Goal: Communication & Community: Answer question/provide support

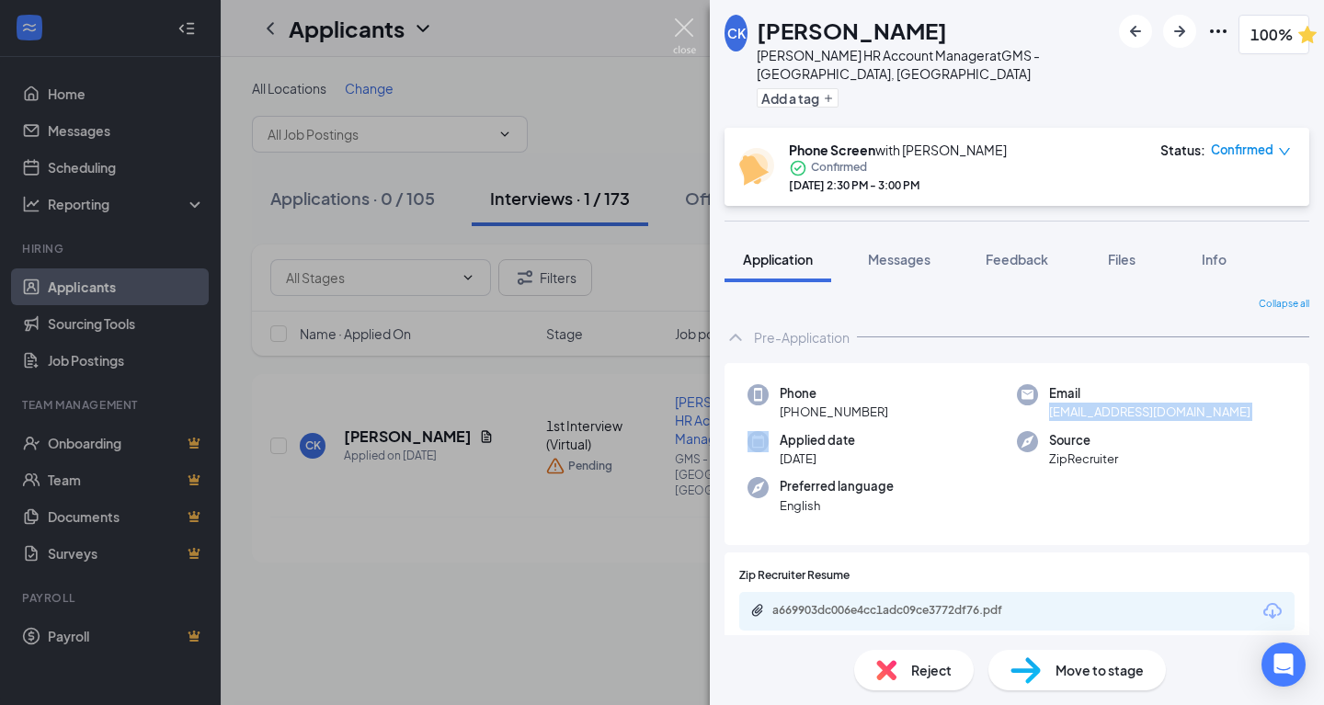
click at [682, 24] on img at bounding box center [684, 36] width 23 height 36
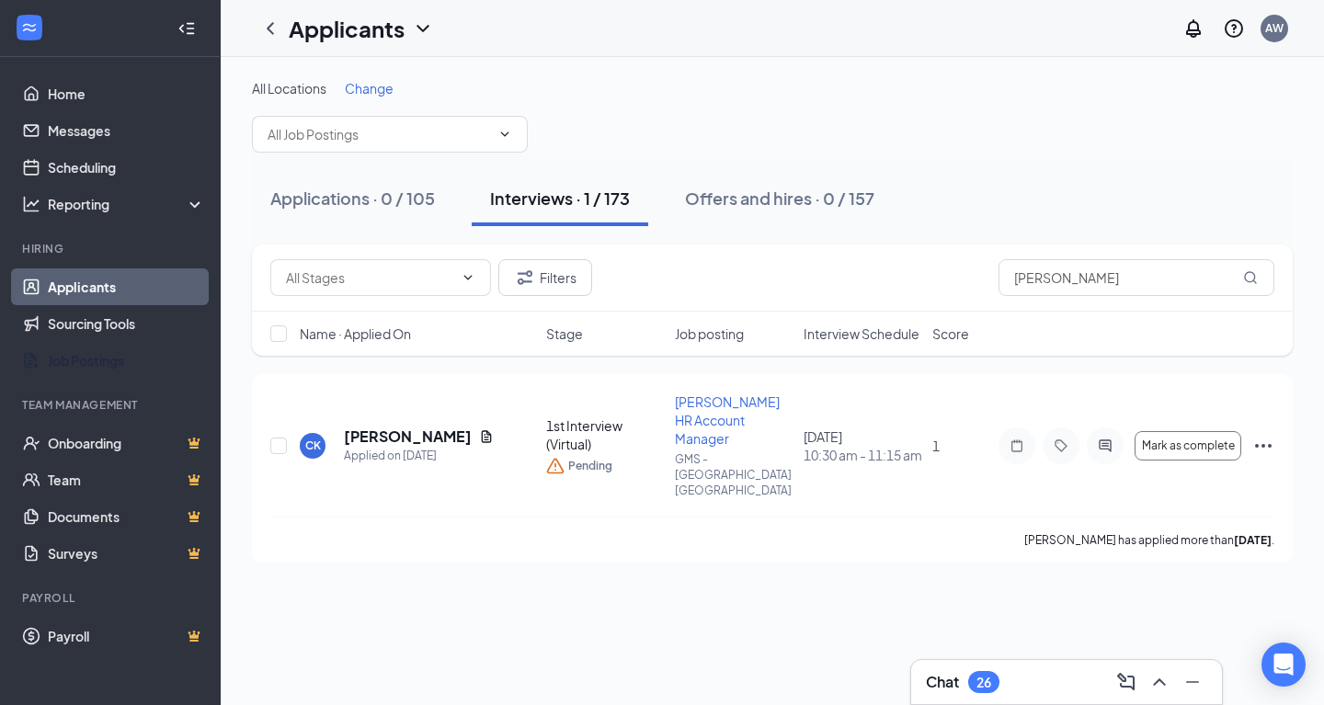
click at [130, 361] on link "Job Postings" at bounding box center [126, 360] width 157 height 37
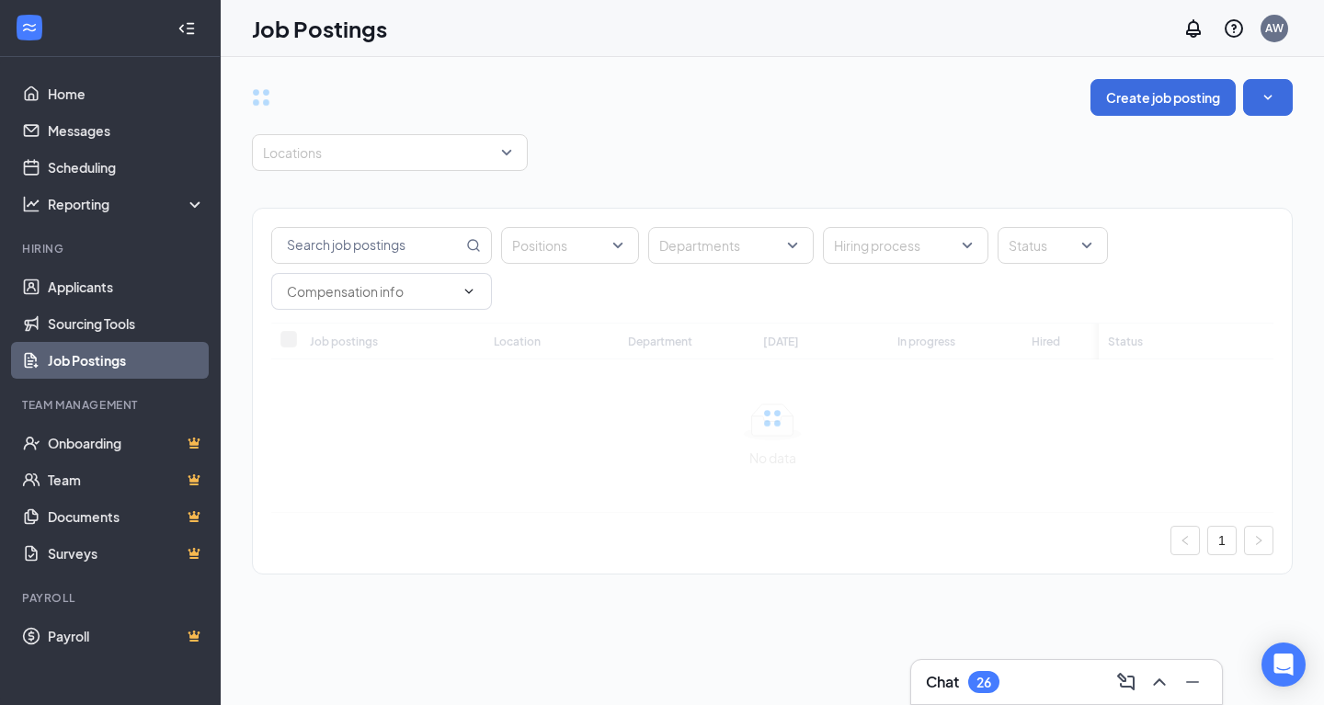
click at [397, 198] on div "Positions Departments Hiring process Status Job postings Location Department To…" at bounding box center [772, 382] width 1041 height 422
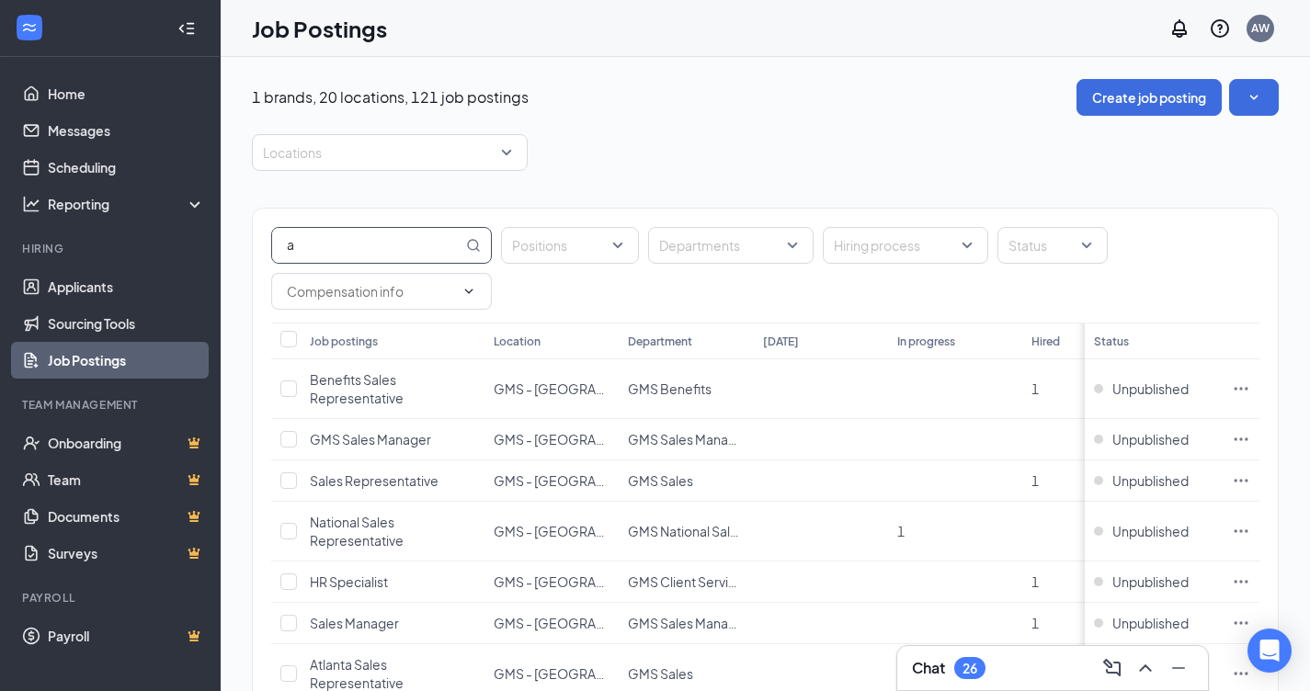
click at [387, 236] on input "a" at bounding box center [367, 245] width 190 height 35
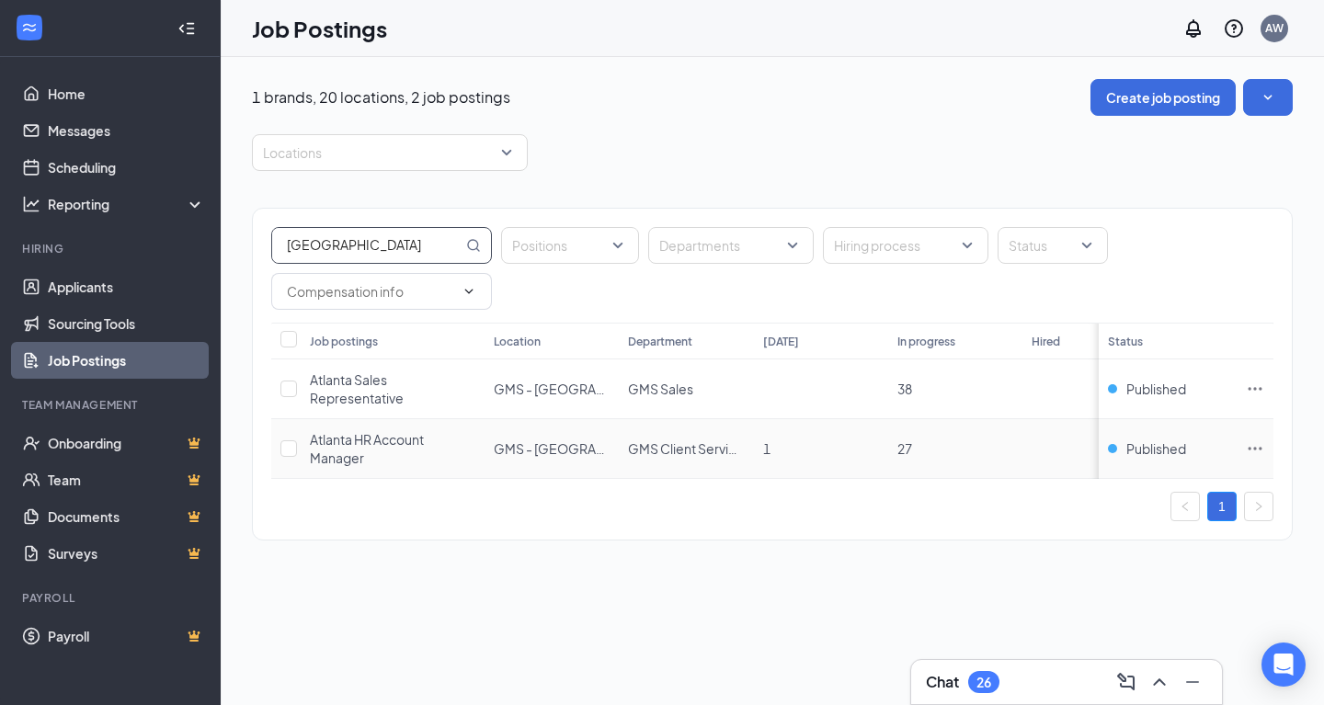
type input "atlanta"
click at [1260, 447] on icon "Ellipses" at bounding box center [1255, 448] width 14 height 3
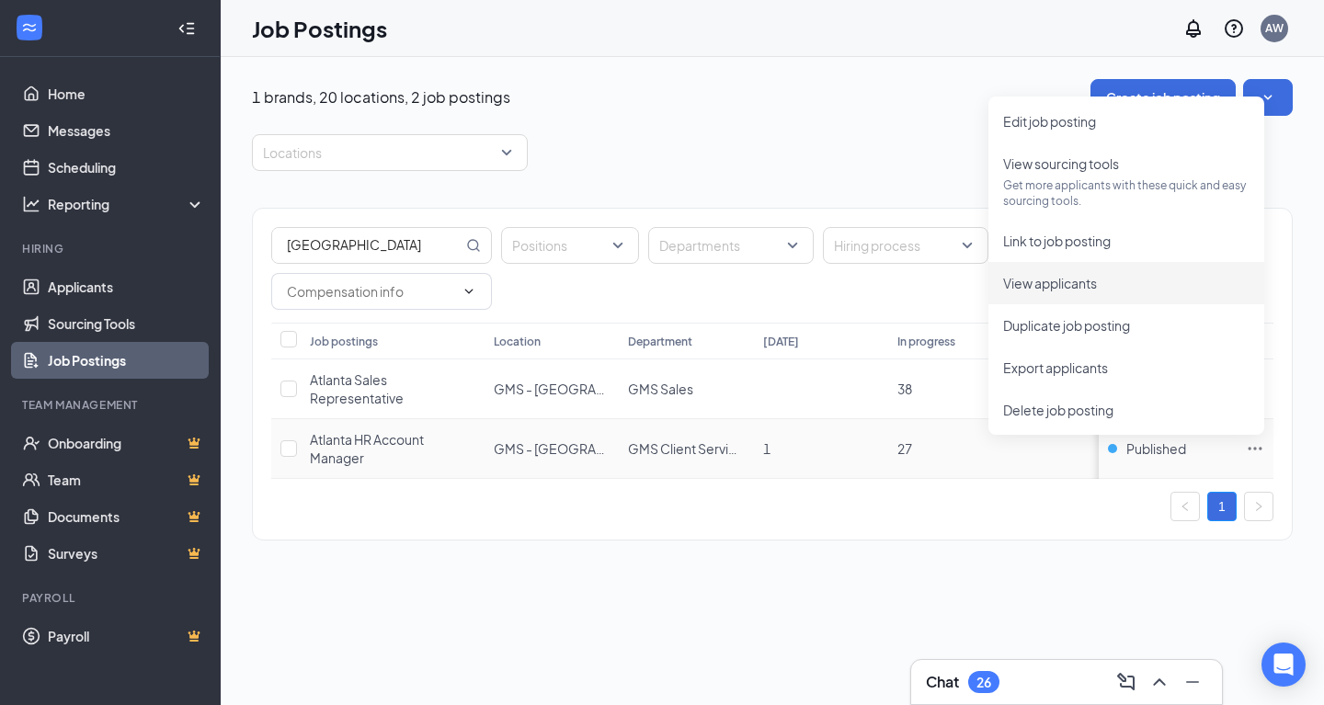
click at [1133, 275] on span "View applicants" at bounding box center [1126, 283] width 246 height 20
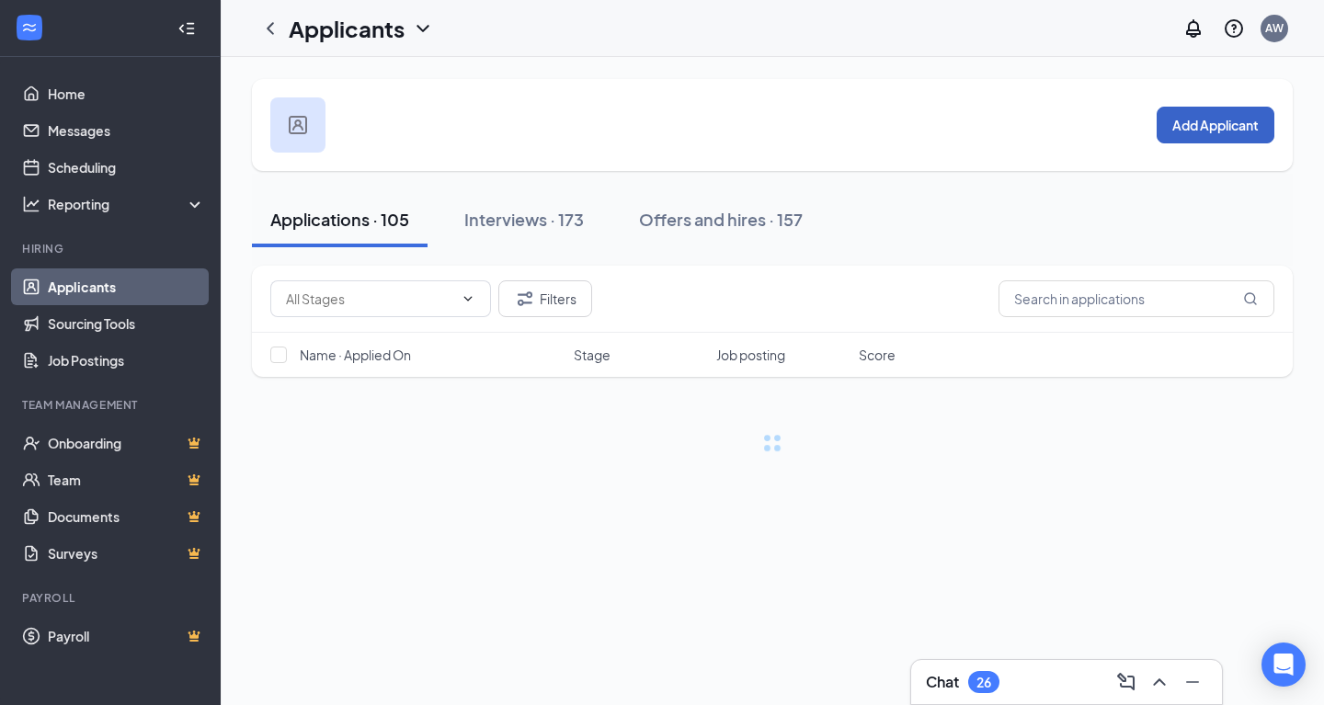
click at [1180, 121] on button "Add Applicant" at bounding box center [1215, 125] width 118 height 37
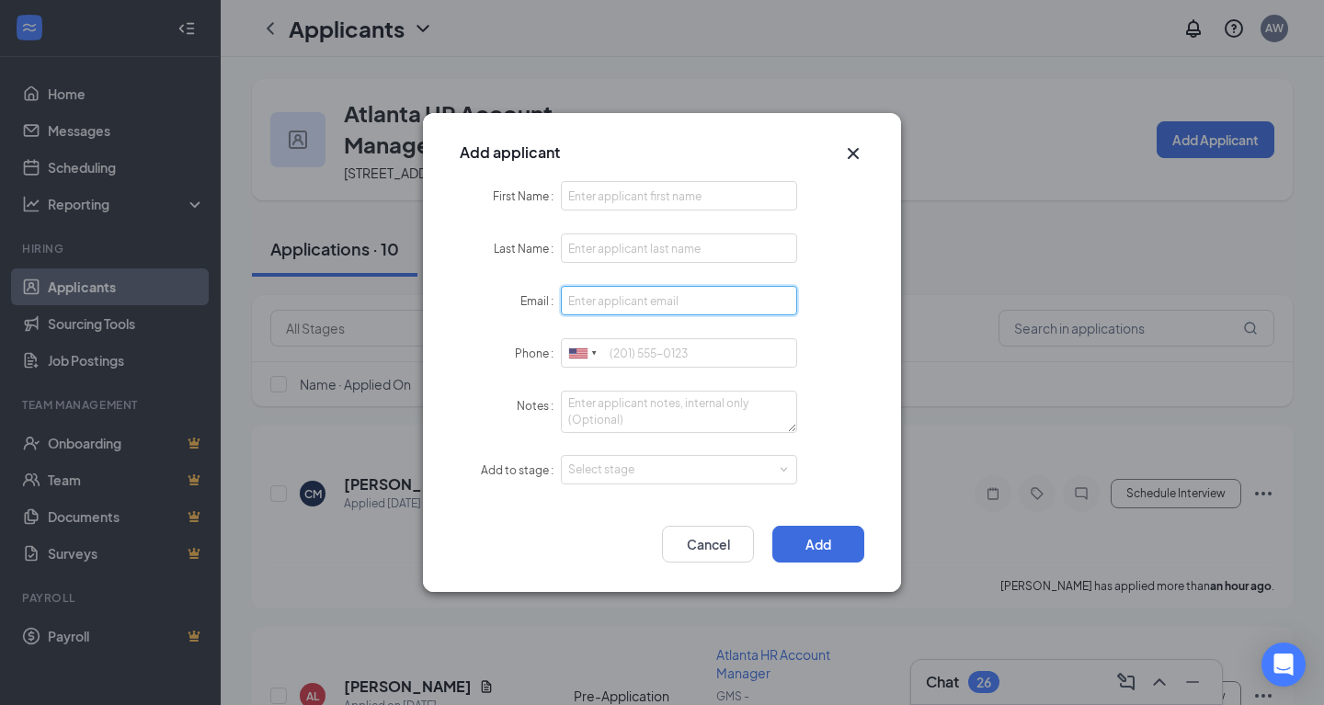
drag, startPoint x: 632, startPoint y: 286, endPoint x: 633, endPoint y: 295, distance: 9.2
click at [633, 295] on input "Email" at bounding box center [679, 300] width 236 height 29
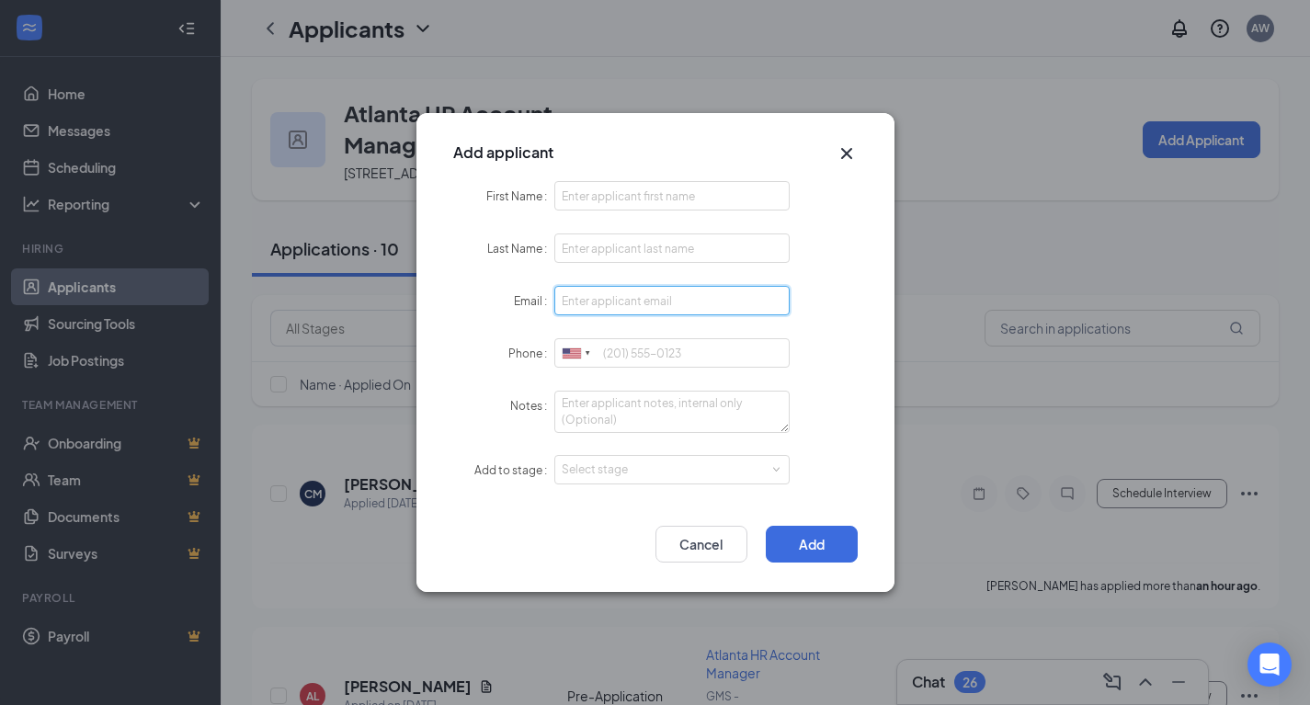
paste input "chelseajean94@gmail.com"
type input "chelseajean94@gmail.com"
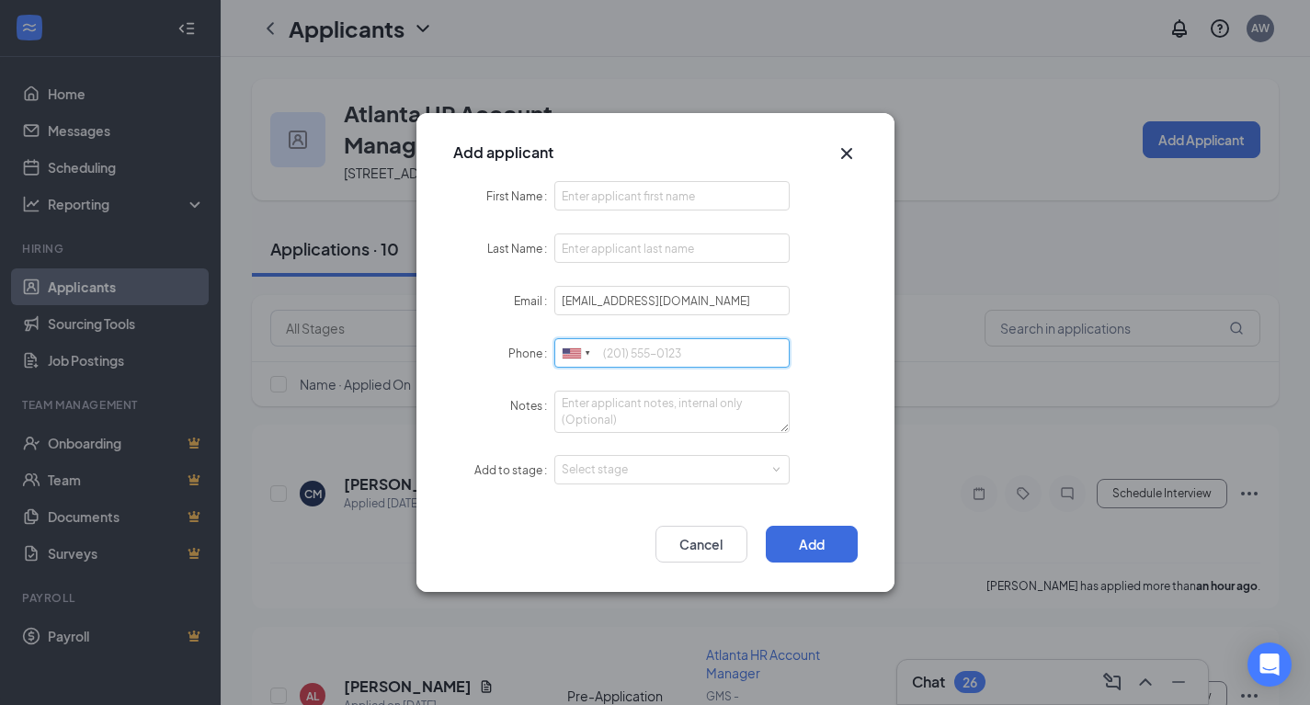
click at [700, 354] on input "Phone" at bounding box center [672, 352] width 236 height 29
paste input "14438863641"
type input "14438863641"
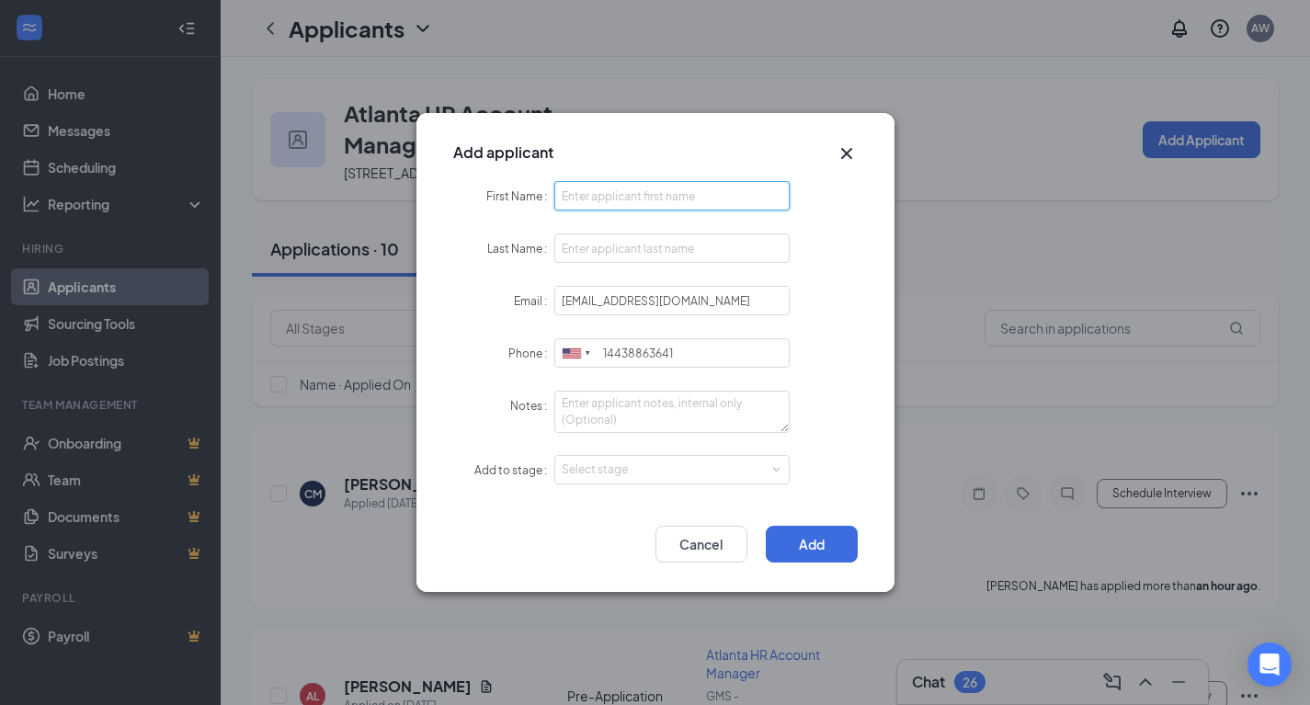
click at [622, 199] on input "First Name" at bounding box center [672, 195] width 236 height 29
paste input "Chelsea Sams"
click at [622, 199] on input "Chelsea Sams" at bounding box center [672, 195] width 236 height 29
type input "Chelsea Sams"
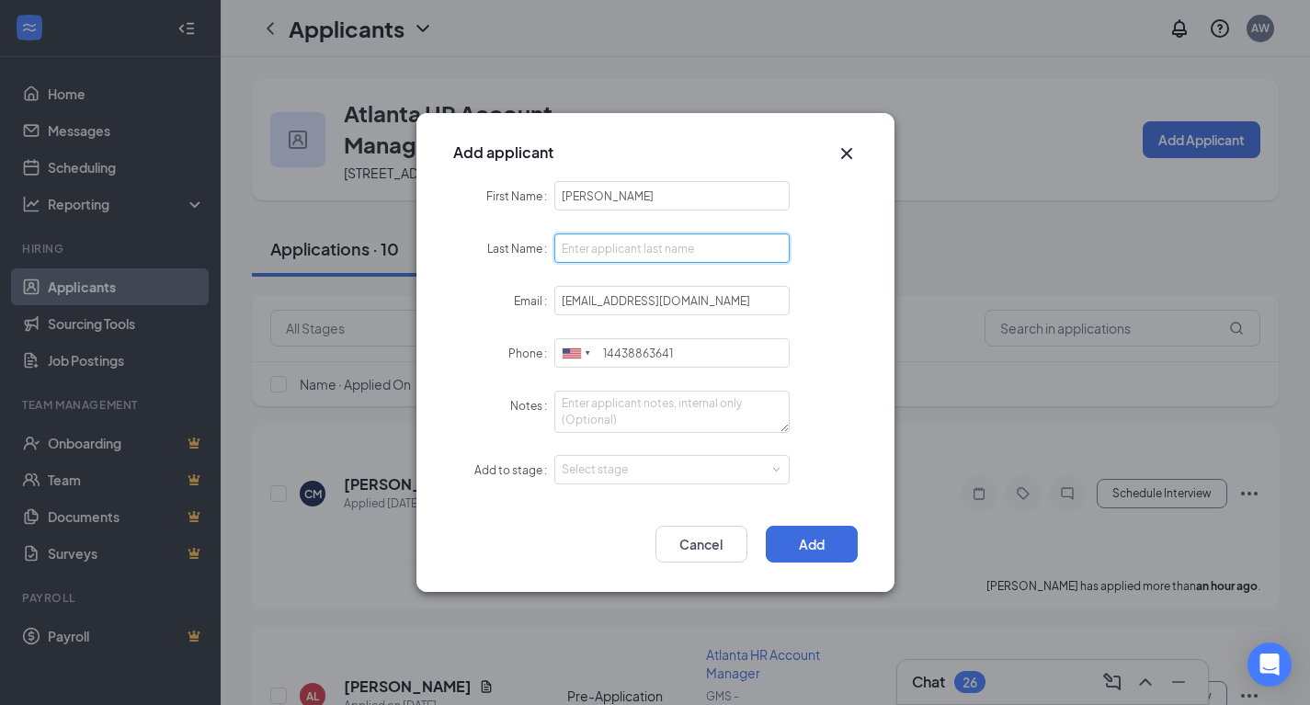
click at [597, 249] on input "Last Name" at bounding box center [672, 247] width 236 height 29
paste input "Sams"
type input "Sams"
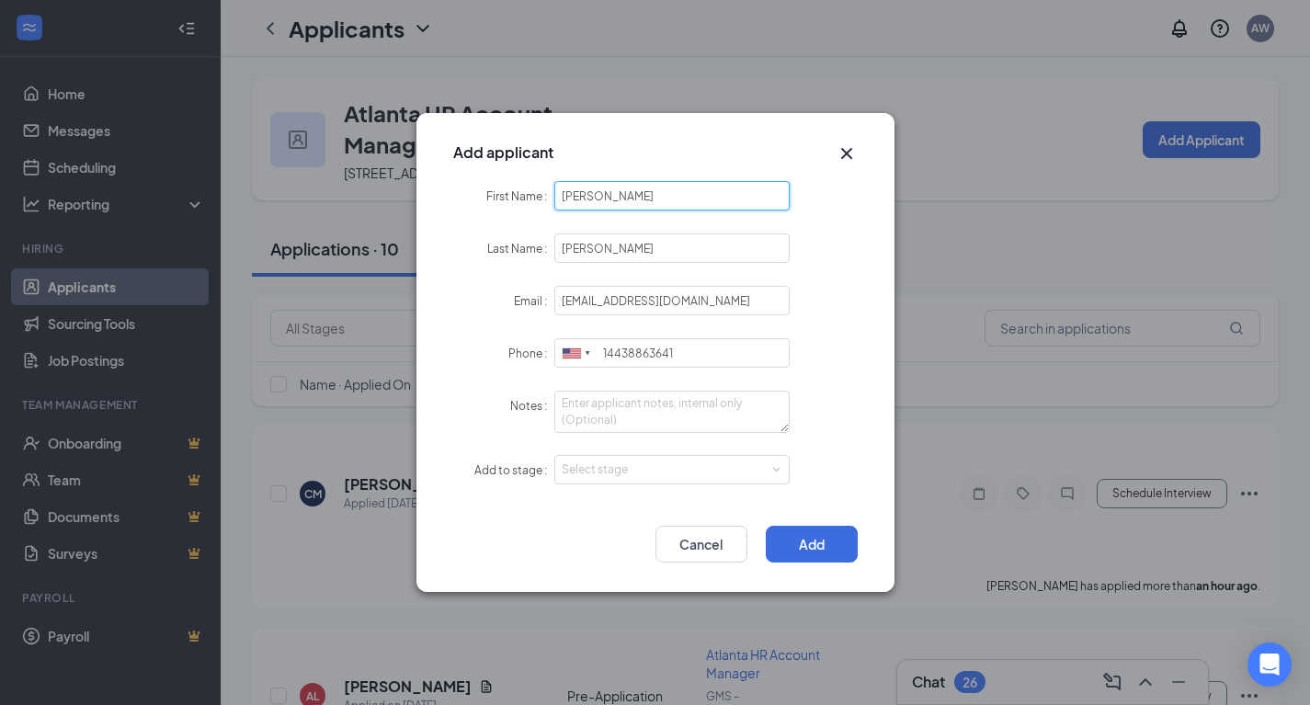
click at [626, 191] on input "Chelsea Sams" at bounding box center [672, 195] width 236 height 29
type input "Chelsea"
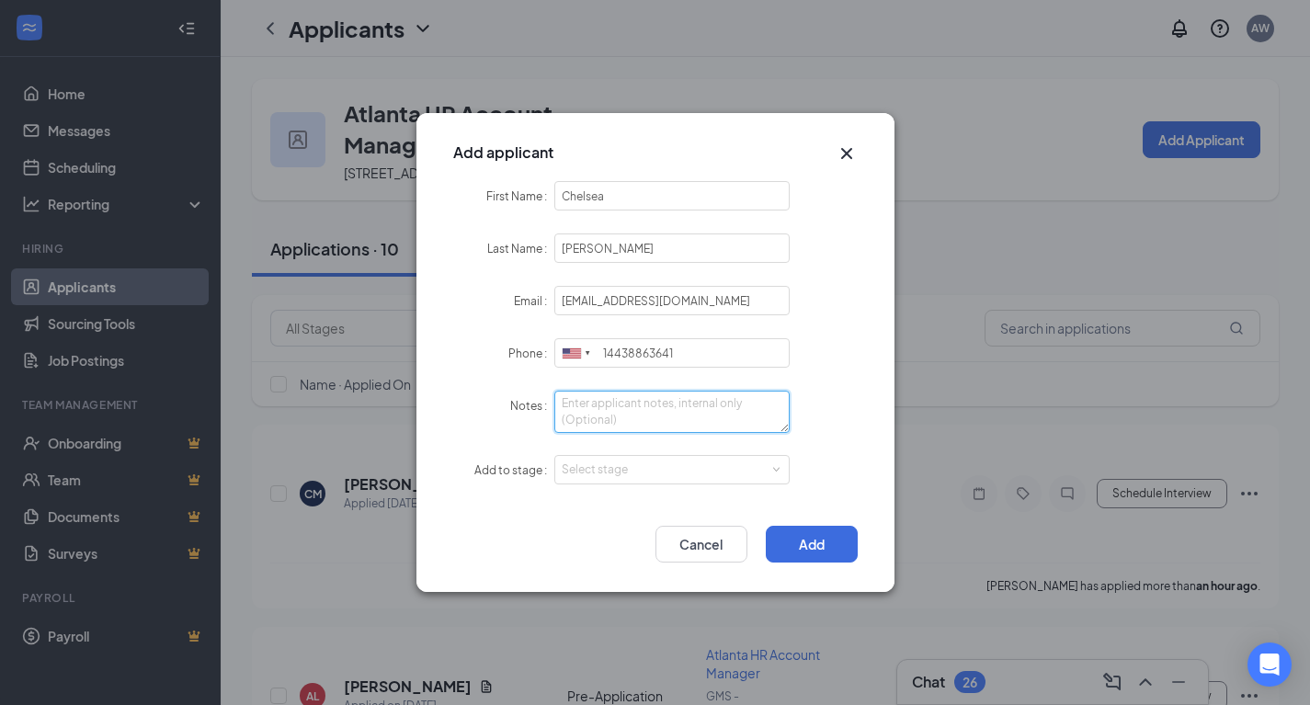
click at [608, 407] on textarea "Notes" at bounding box center [672, 412] width 236 height 42
click at [667, 476] on div "Select stage" at bounding box center [668, 470] width 213 height 18
type textarea "LI - Apply"
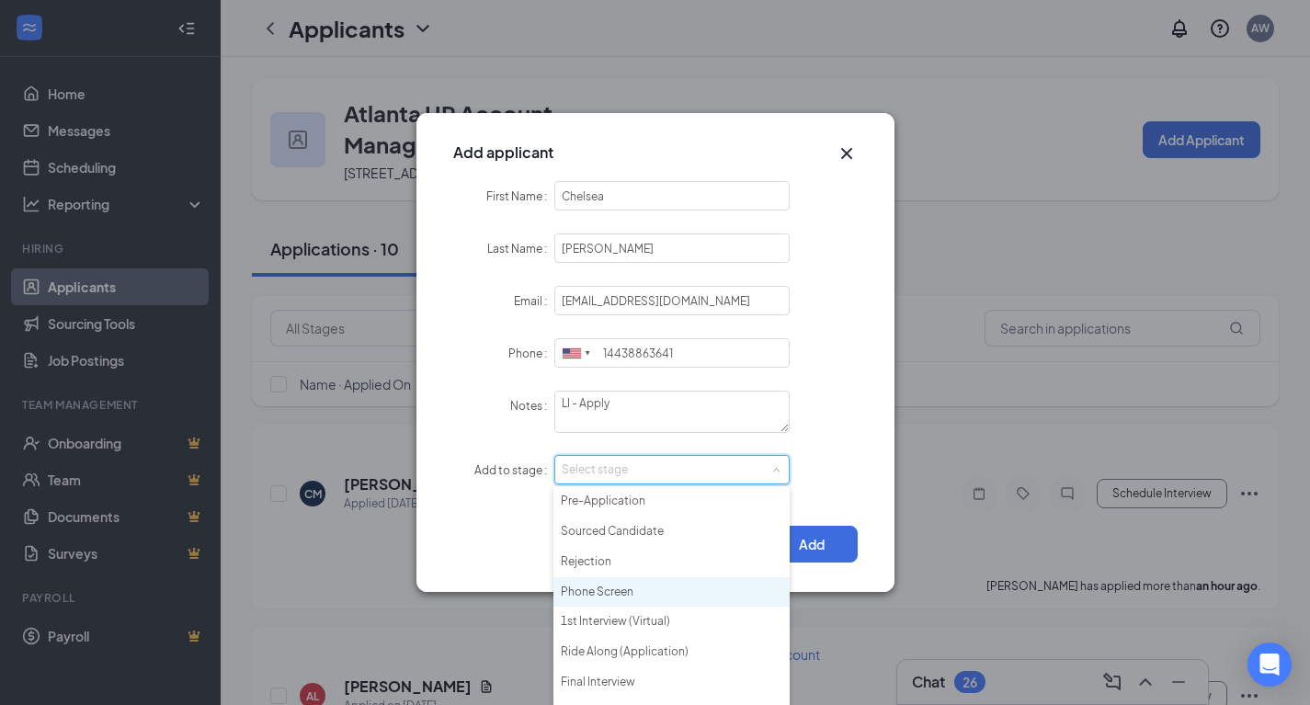
click at [676, 591] on li "Phone Screen" at bounding box center [671, 592] width 236 height 30
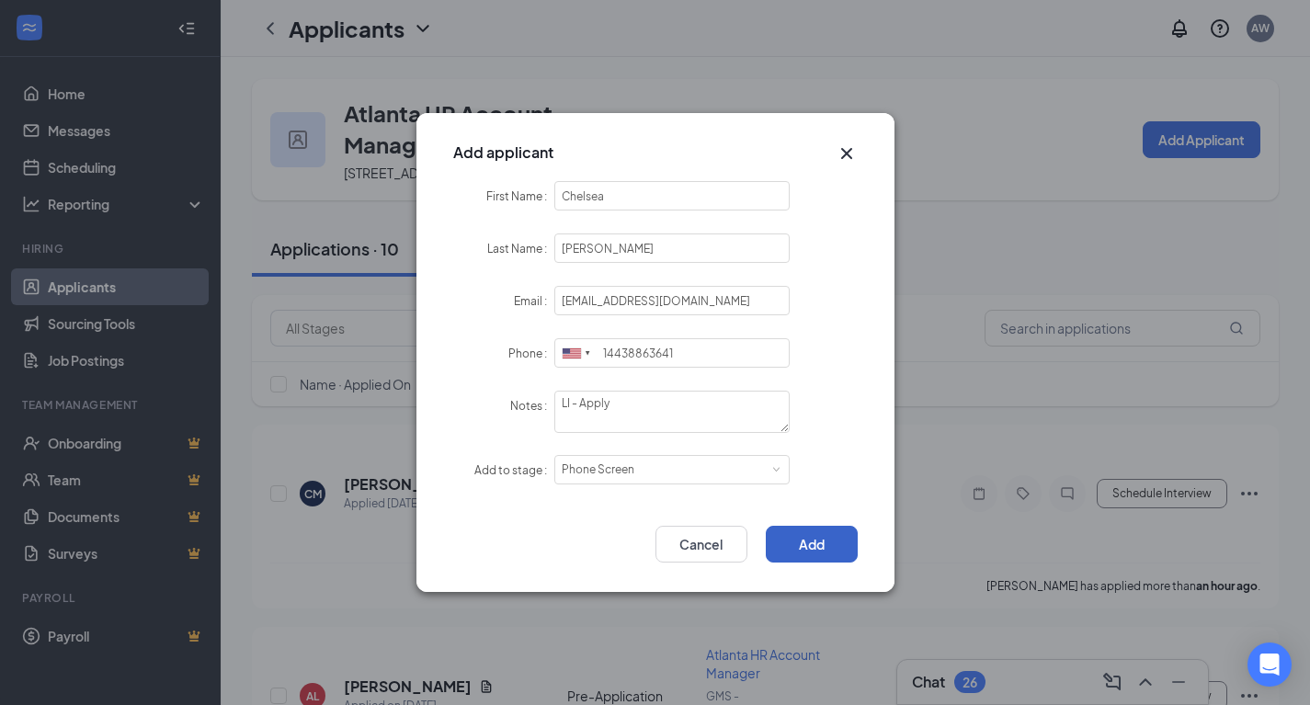
click at [824, 549] on button "Add" at bounding box center [812, 544] width 92 height 37
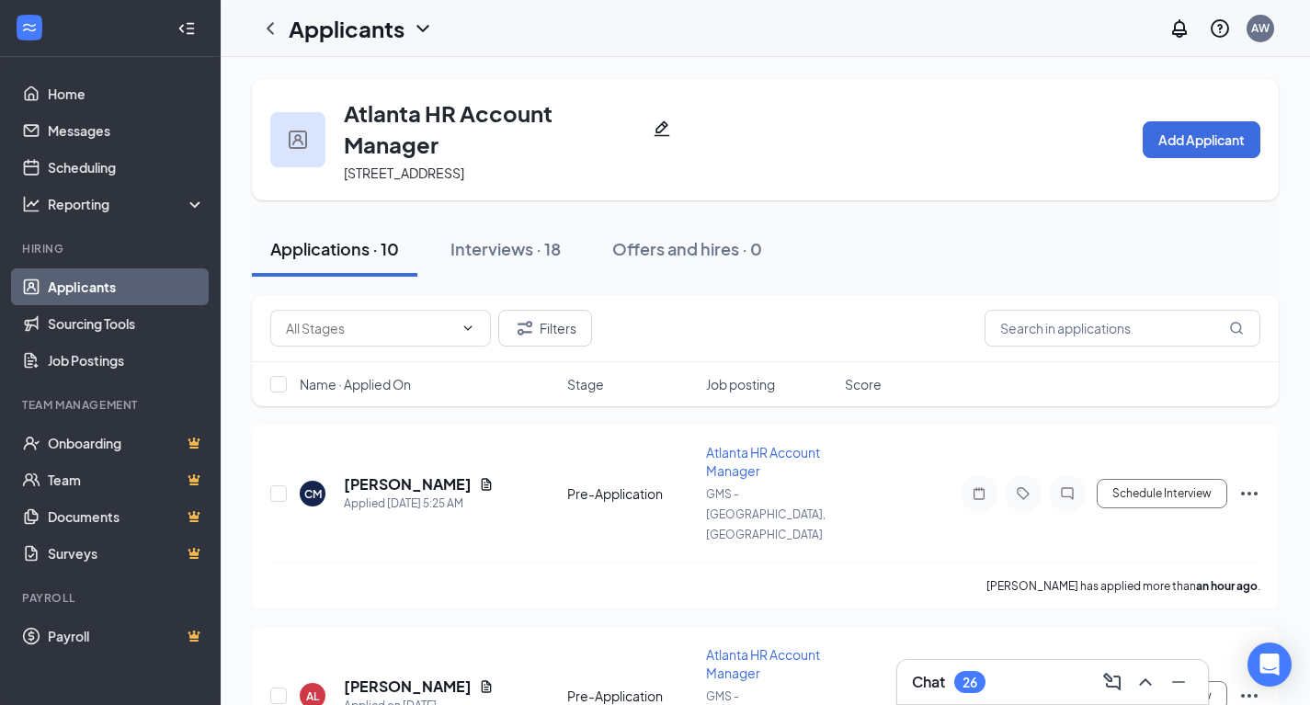
click at [543, 244] on div "Interviews · 18" at bounding box center [505, 248] width 110 height 23
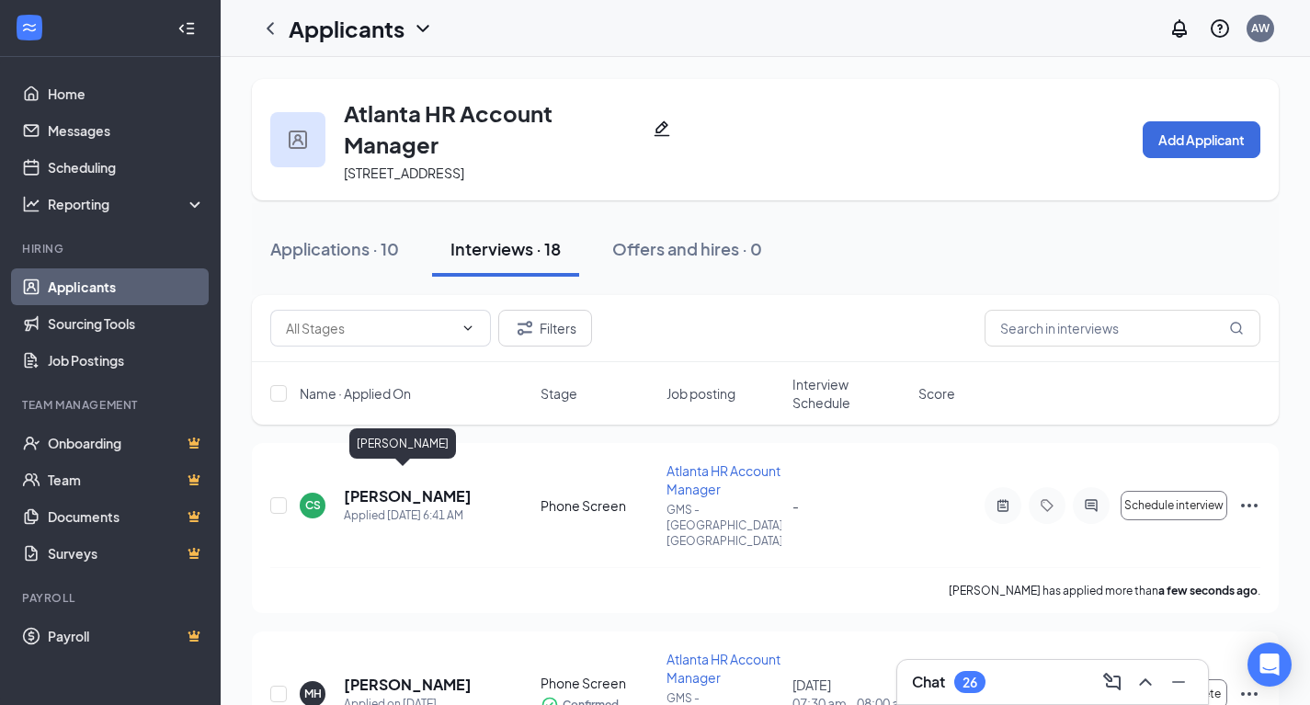
click at [423, 486] on h5 "Chelsea Sams" at bounding box center [408, 496] width 128 height 20
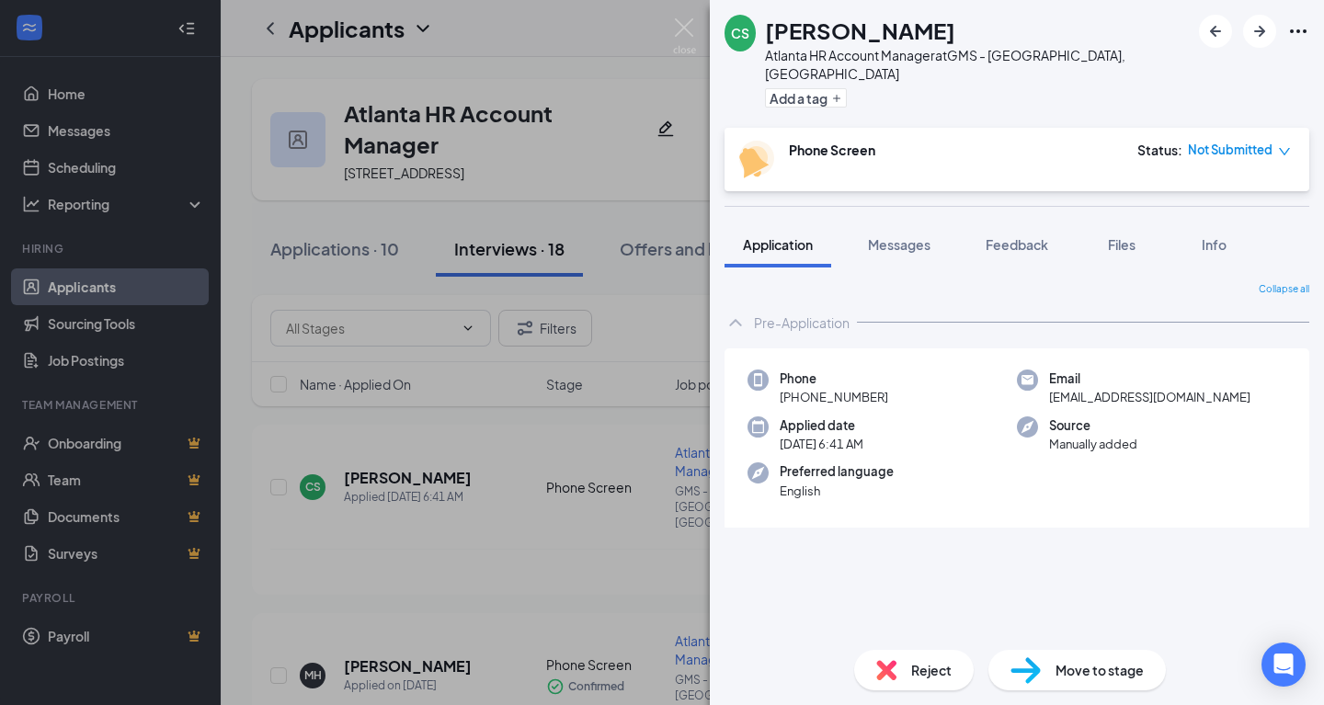
click at [1115, 236] on span "Files" at bounding box center [1122, 244] width 28 height 17
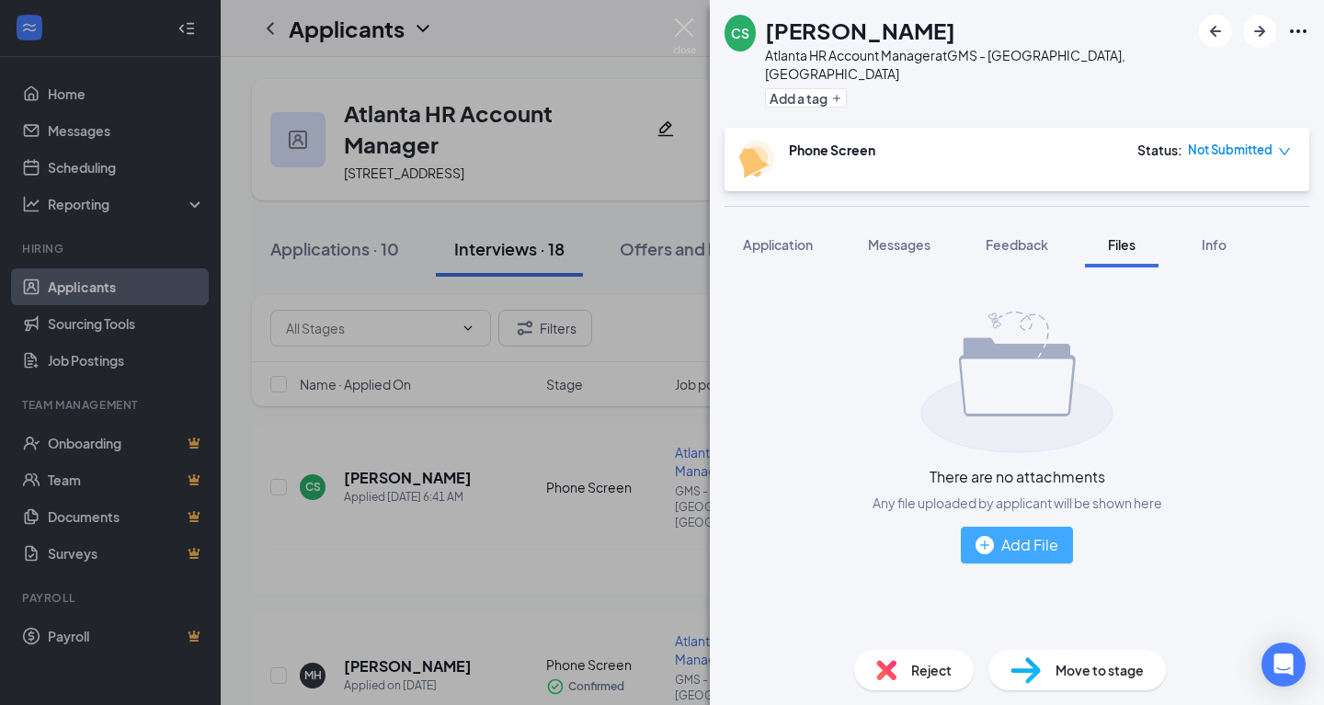
click at [1022, 533] on div "Add File" at bounding box center [1016, 544] width 83 height 23
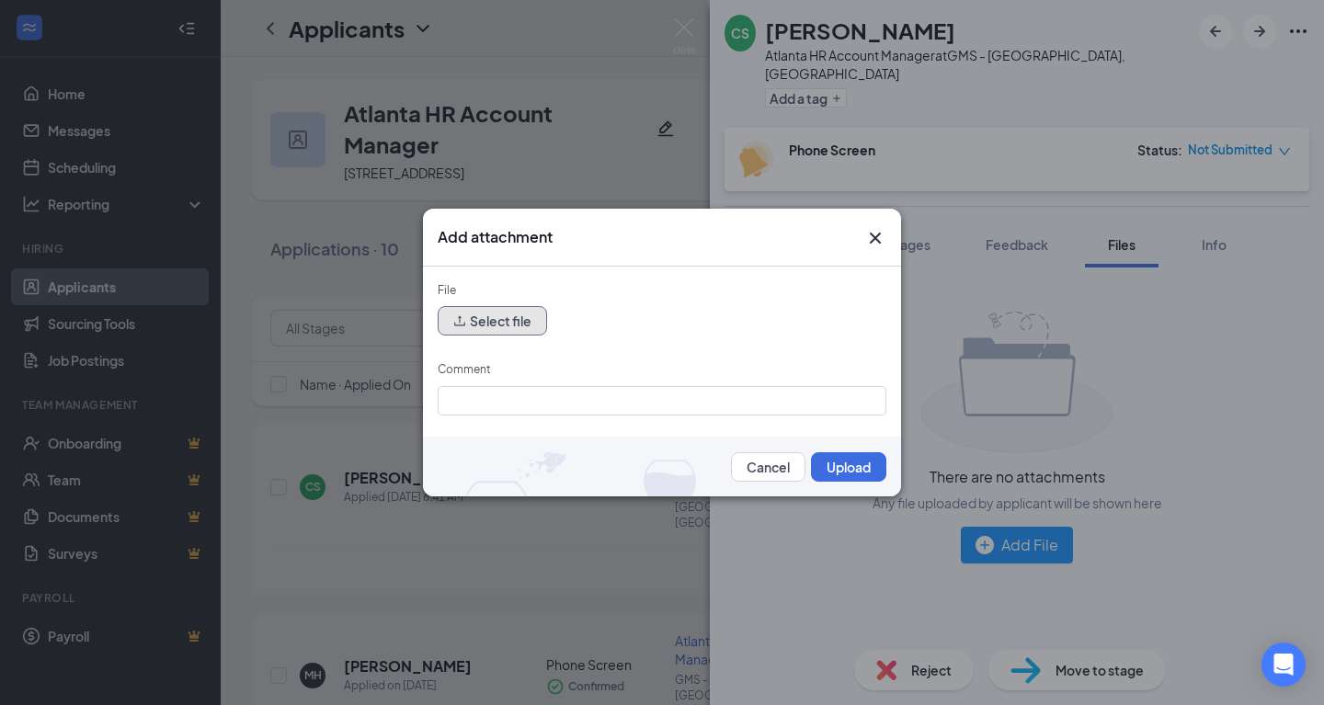
click at [503, 327] on button "Select file" at bounding box center [492, 320] width 109 height 29
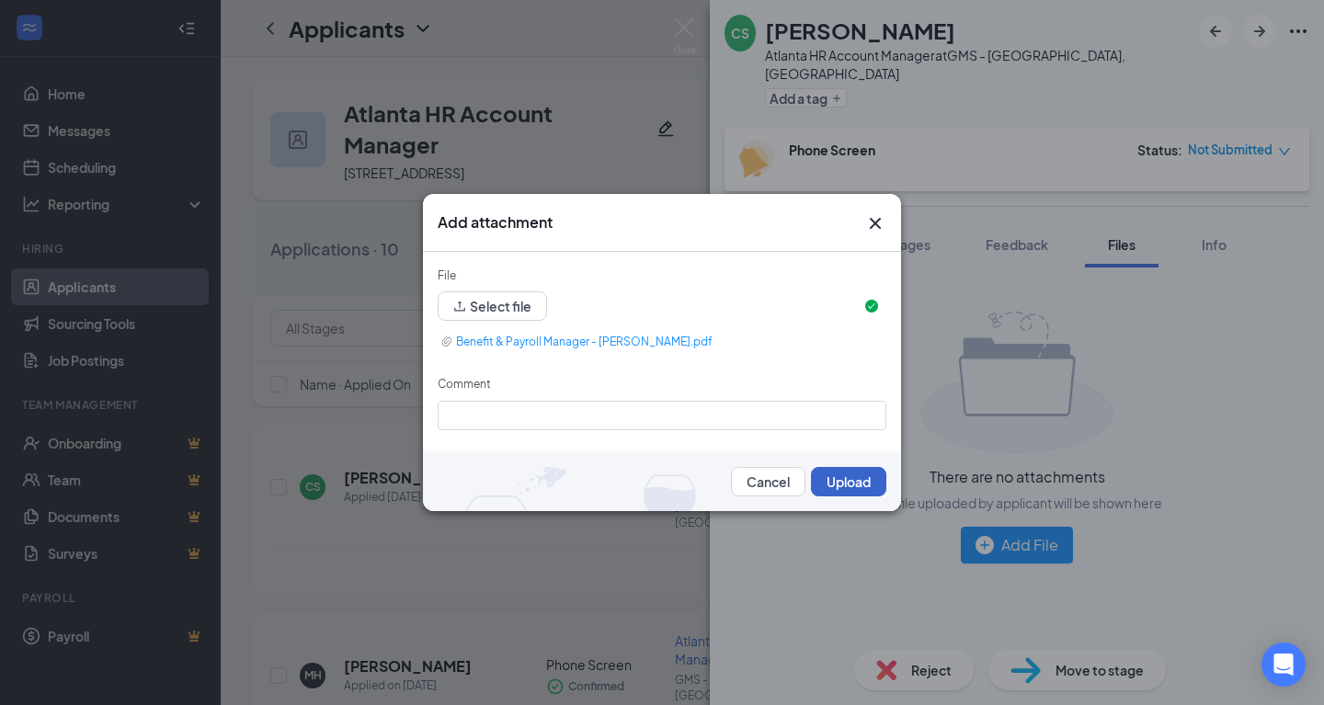
click at [842, 468] on button "Upload" at bounding box center [848, 481] width 75 height 29
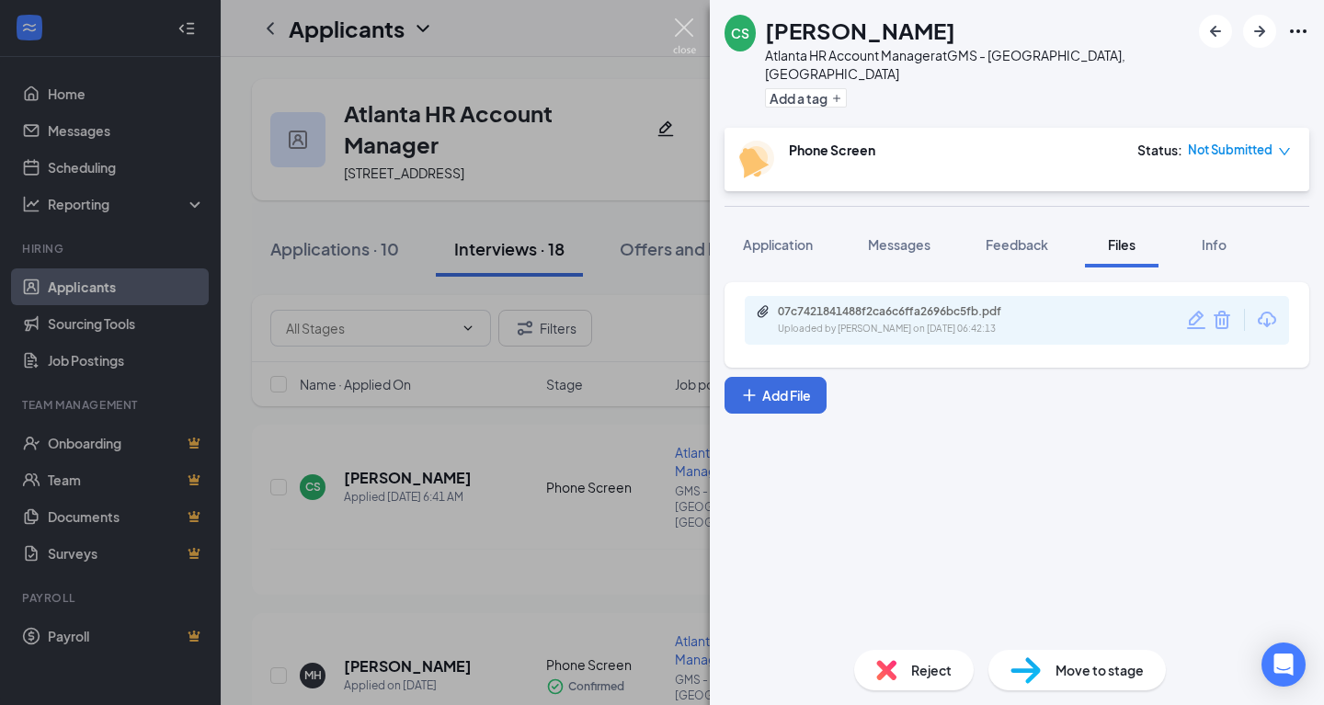
click at [689, 40] on img at bounding box center [684, 36] width 23 height 36
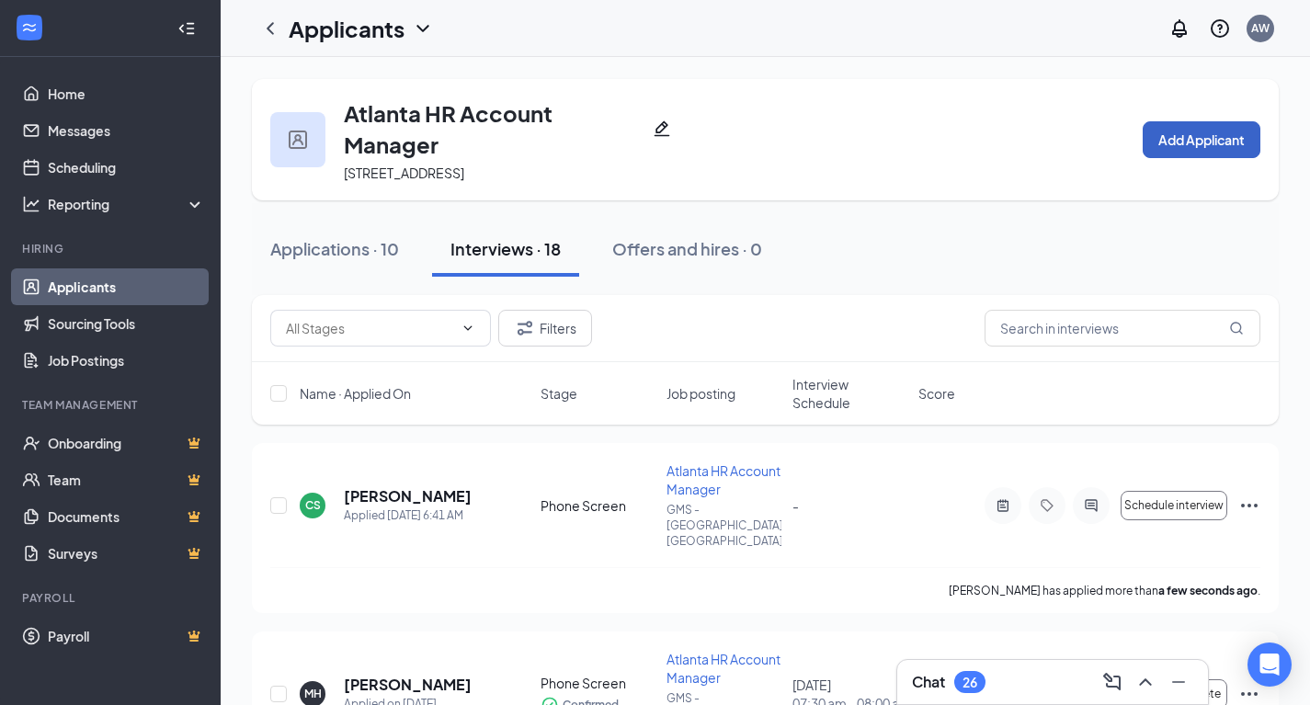
click at [1174, 128] on button "Add Applicant" at bounding box center [1202, 139] width 118 height 37
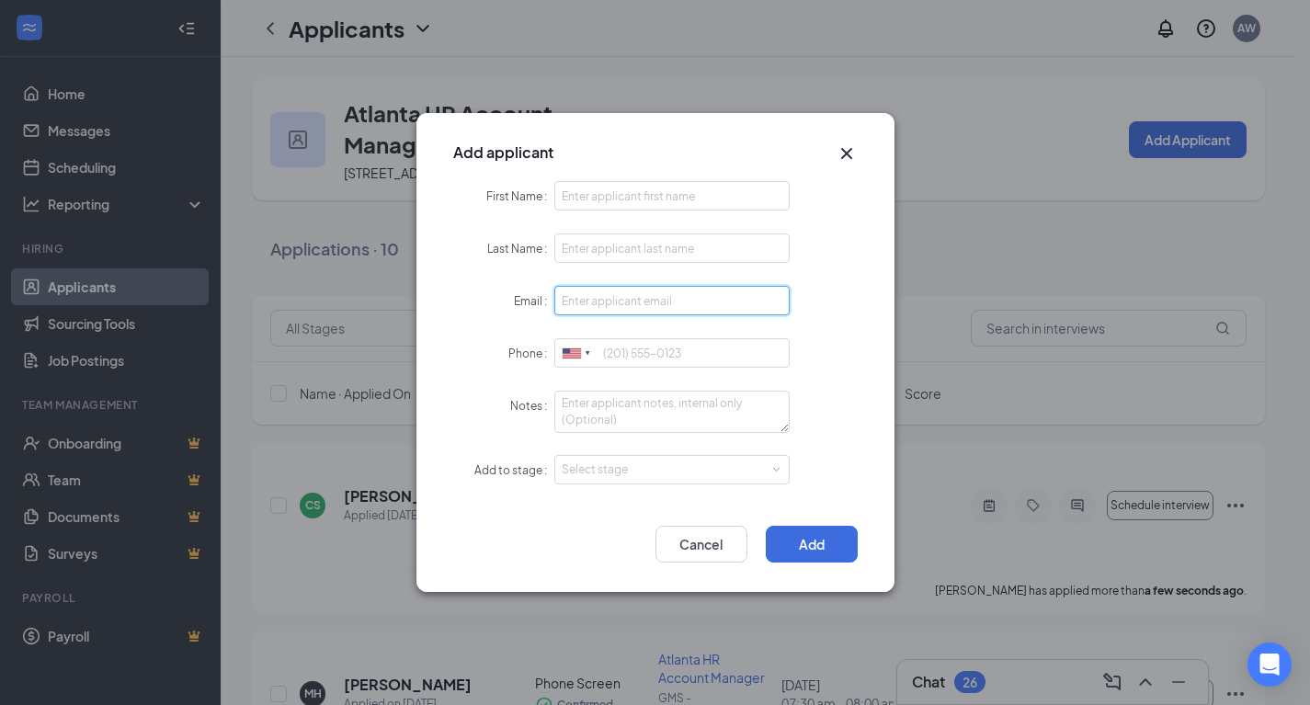
click at [646, 309] on input "Email" at bounding box center [672, 300] width 236 height 29
paste input "genevieve.compton@gmail.com"
type input "genevieve.compton@gmail.com"
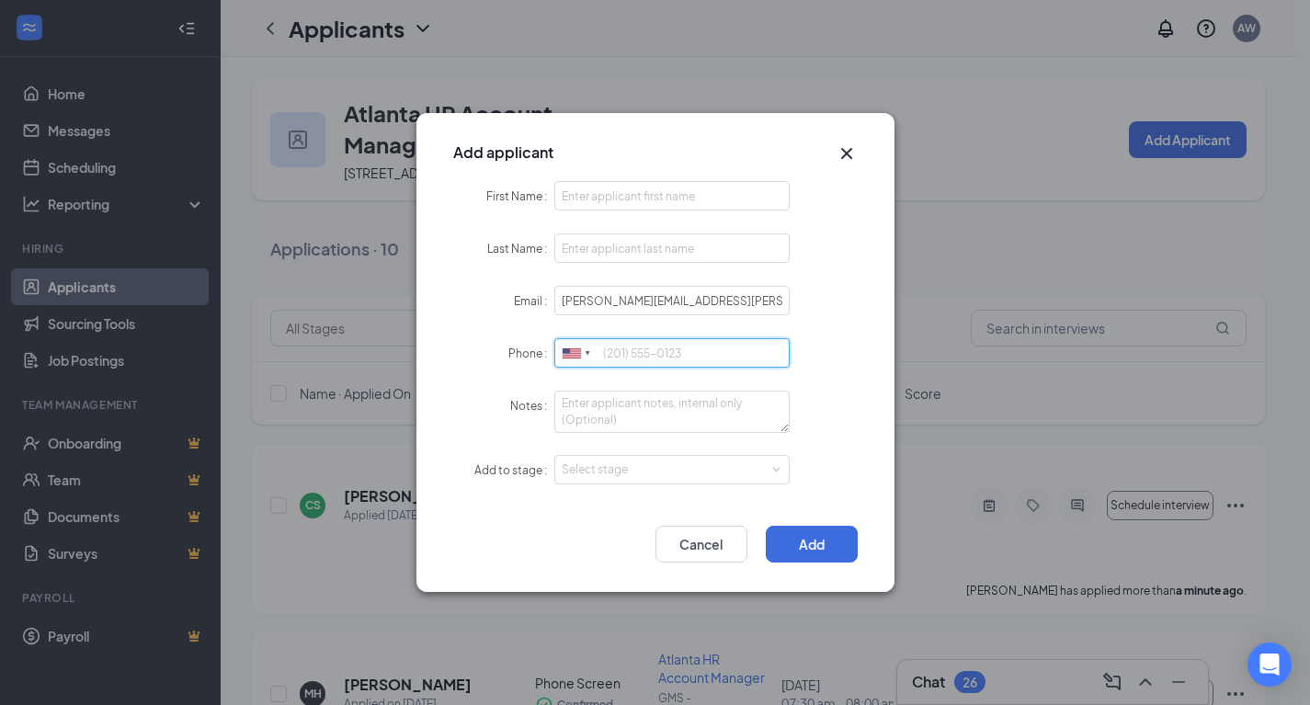
paste input "17344963182"
click at [673, 351] on input "Phone" at bounding box center [672, 352] width 236 height 29
type input "17344963182"
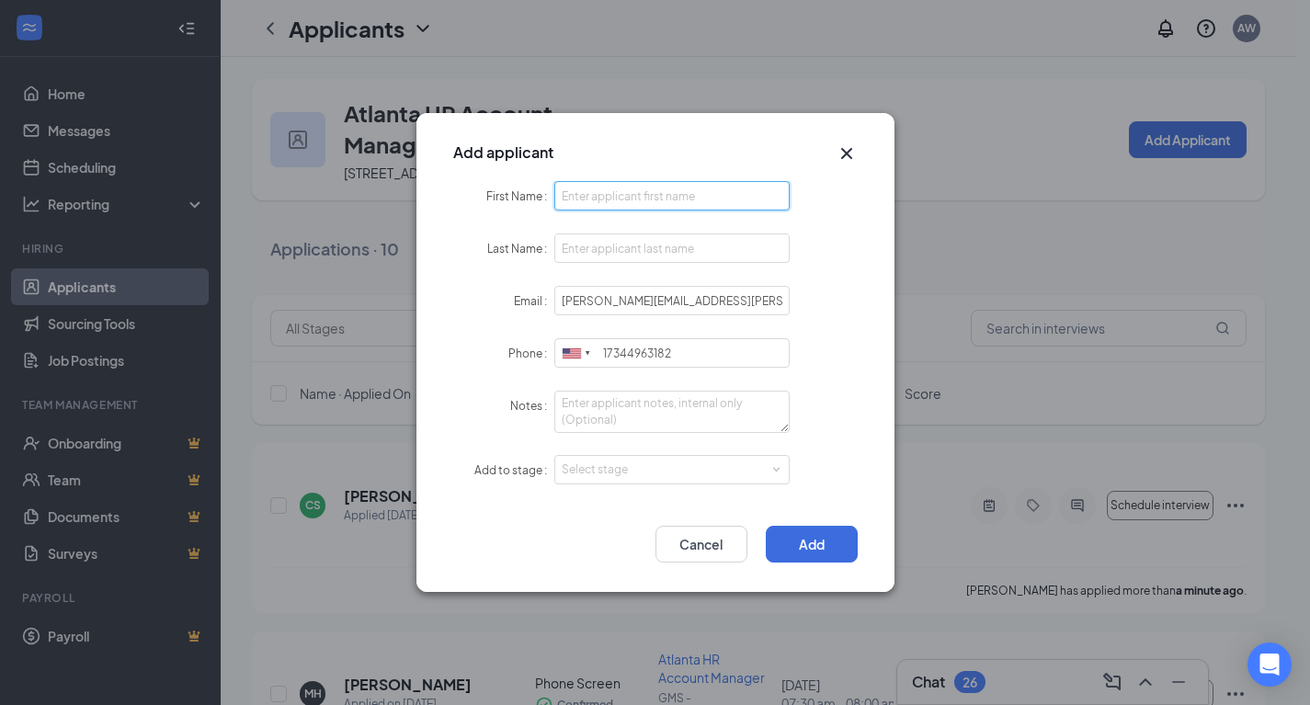
paste input "Genevieve Compton"
click at [589, 189] on input "Genevieve Compton" at bounding box center [672, 195] width 236 height 29
click at [655, 205] on input "Genevieve Compton" at bounding box center [672, 195] width 236 height 29
type input "Genevieve Compton"
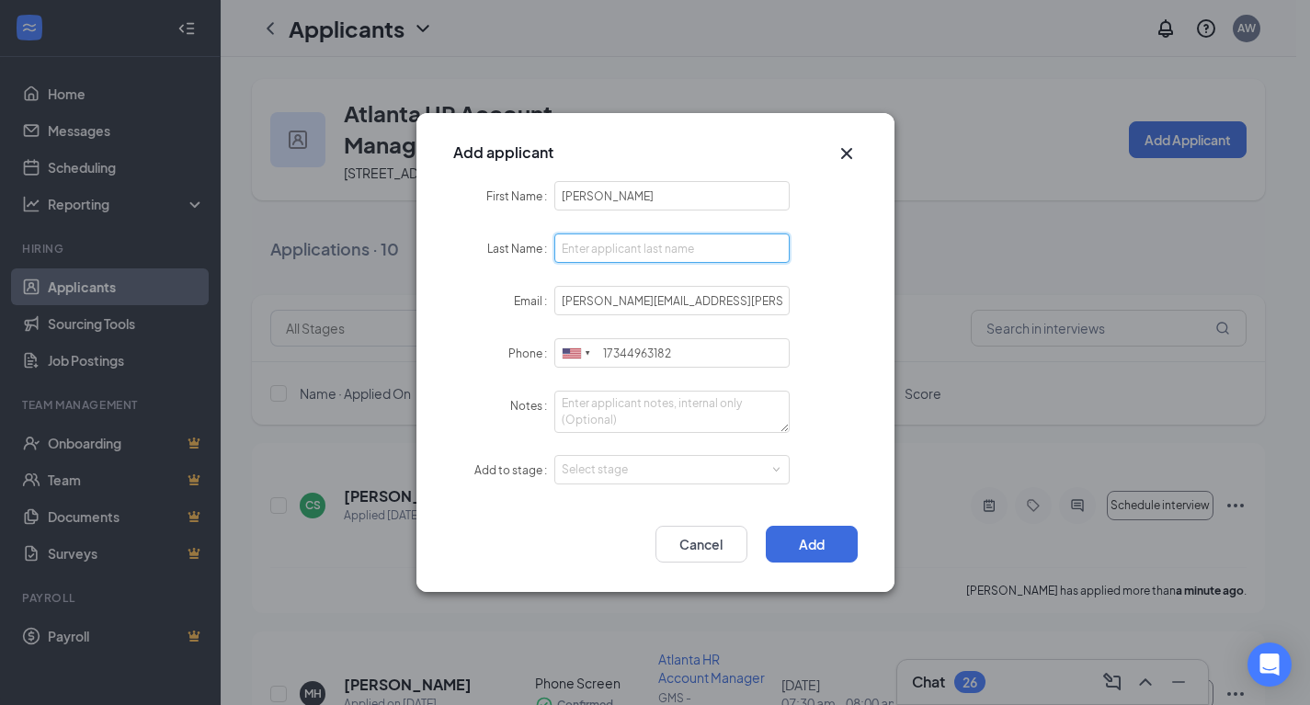
paste input "Compton"
click at [635, 256] on input "Compton" at bounding box center [672, 247] width 236 height 29
type input "Compton"
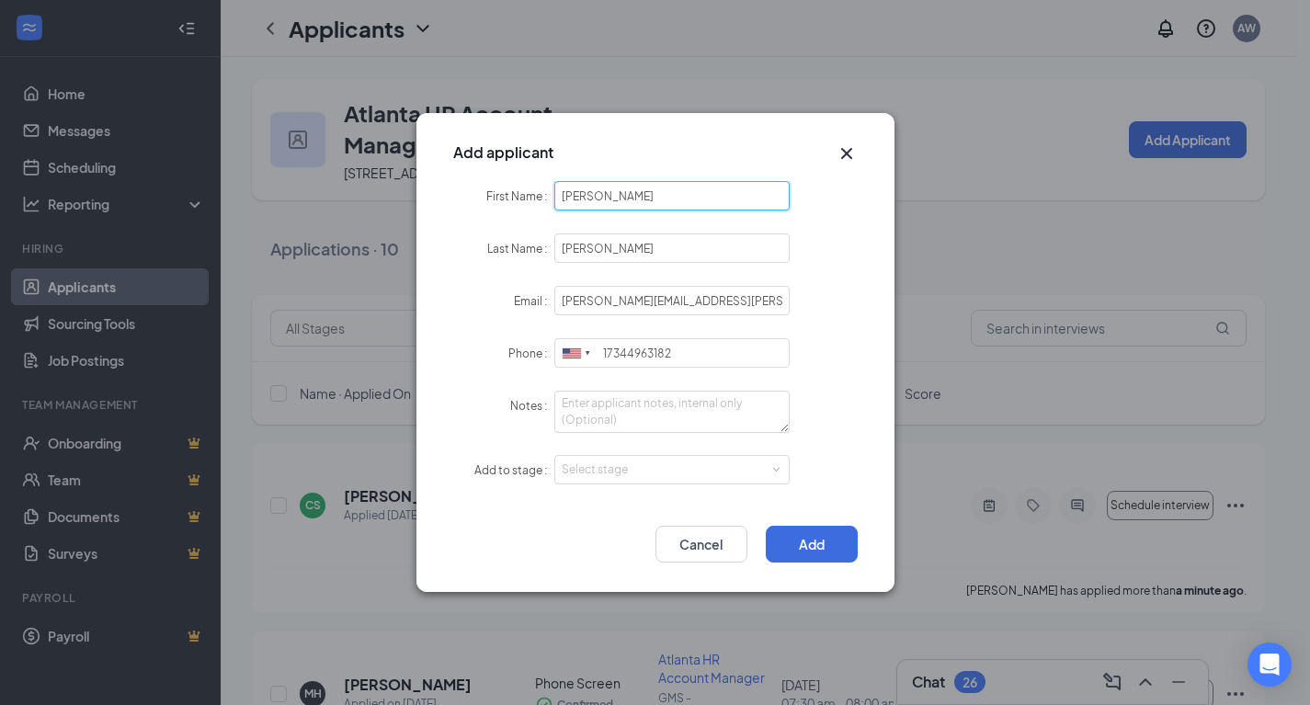
click at [659, 194] on input "Genevieve Compton" at bounding box center [672, 195] width 236 height 29
type input "Genevieve"
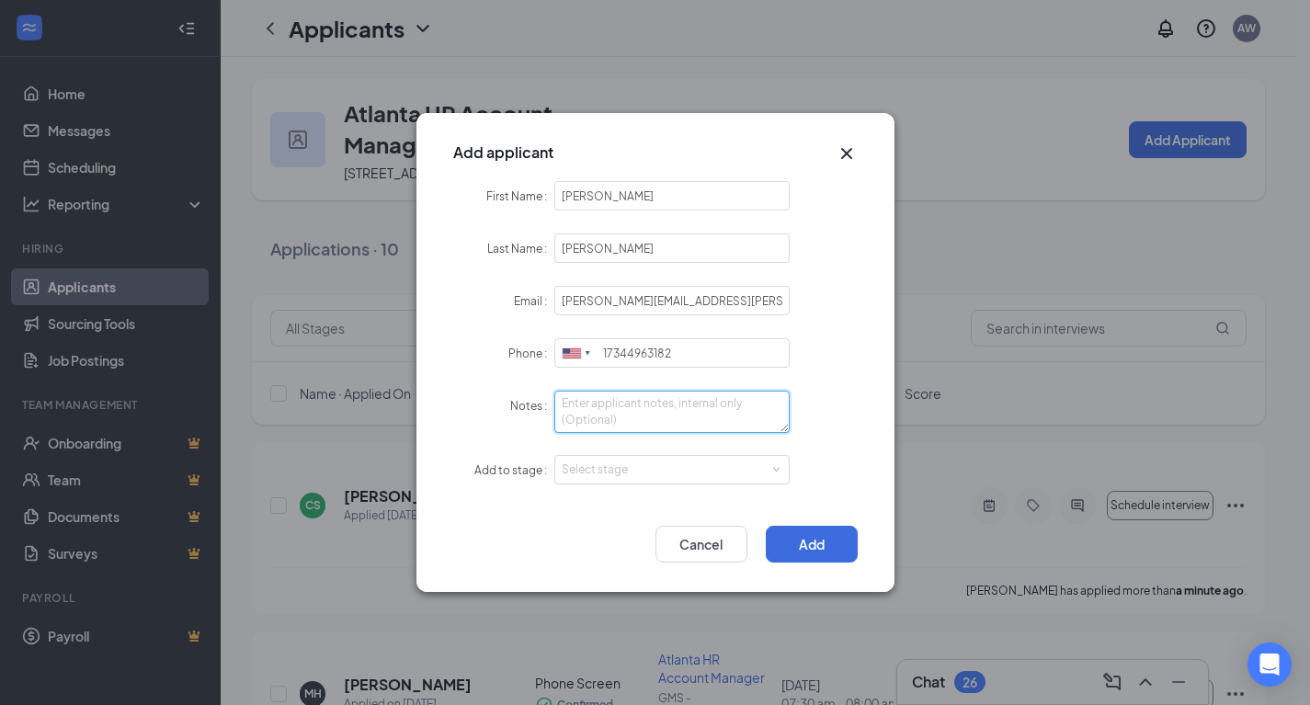
click at [708, 425] on textarea "Notes" at bounding box center [672, 412] width 236 height 42
click at [707, 473] on div "Select stage" at bounding box center [668, 470] width 213 height 18
type textarea "LI - Apply"
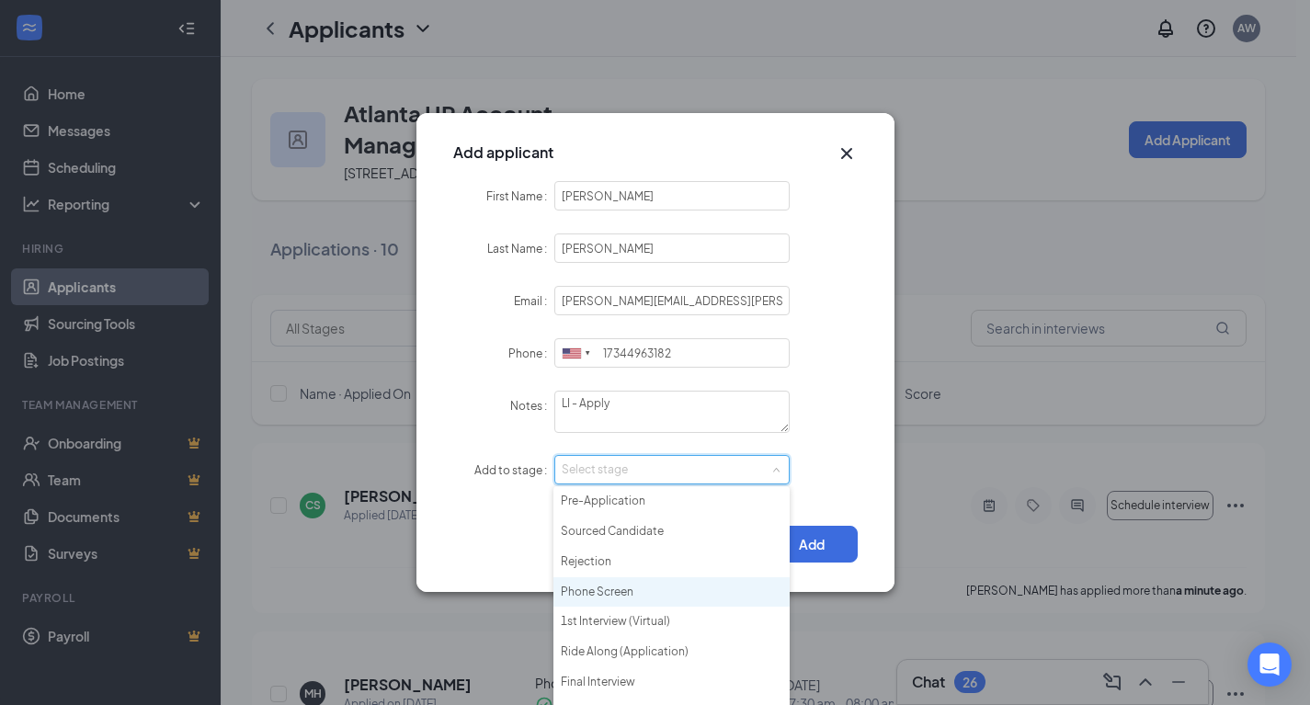
click at [699, 589] on li "Phone Screen" at bounding box center [671, 592] width 236 height 30
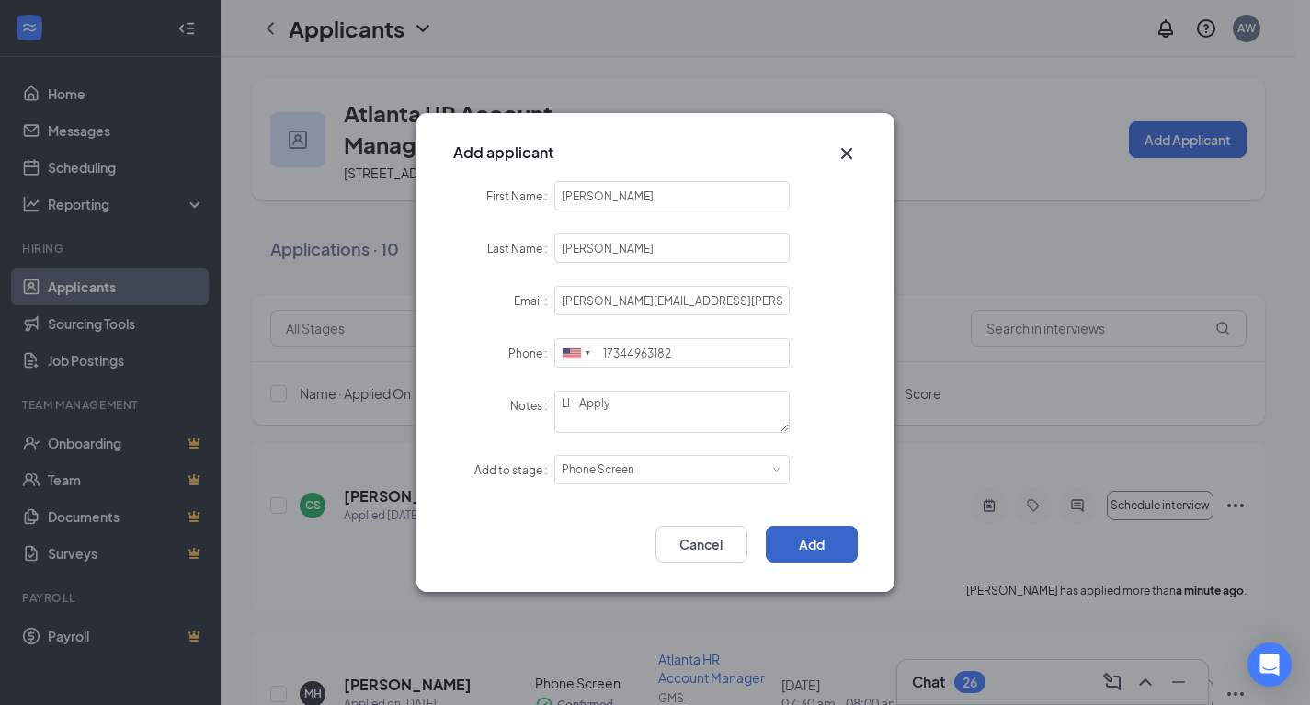
click at [802, 549] on button "Add" at bounding box center [812, 544] width 92 height 37
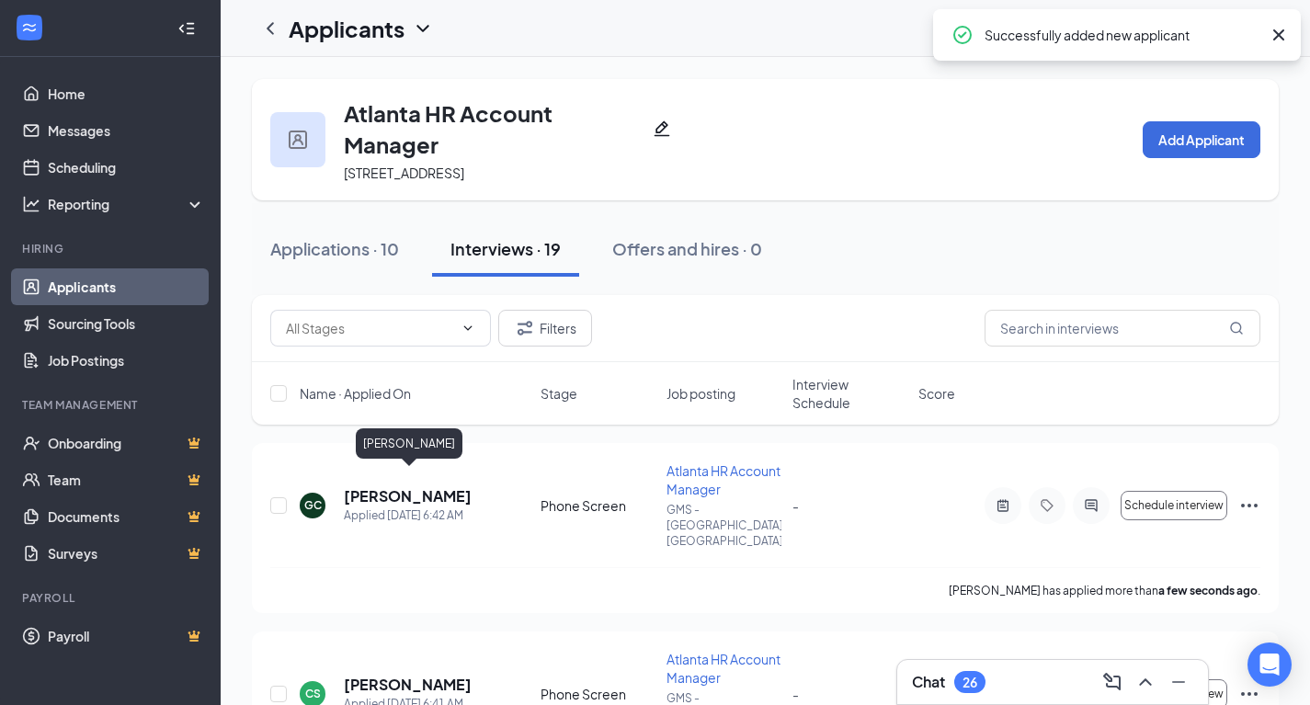
click at [392, 486] on h5 "Genevieve Compton" at bounding box center [408, 496] width 128 height 20
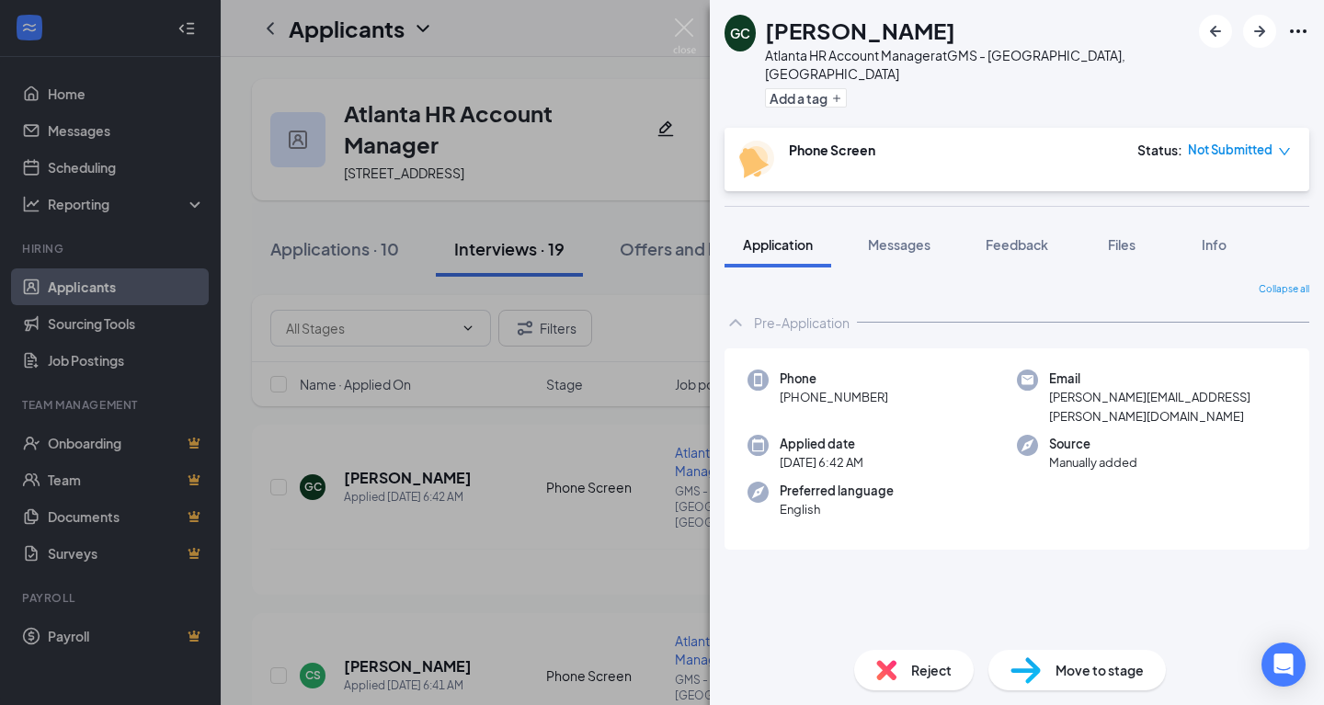
click at [1098, 228] on button "Files" at bounding box center [1122, 245] width 74 height 46
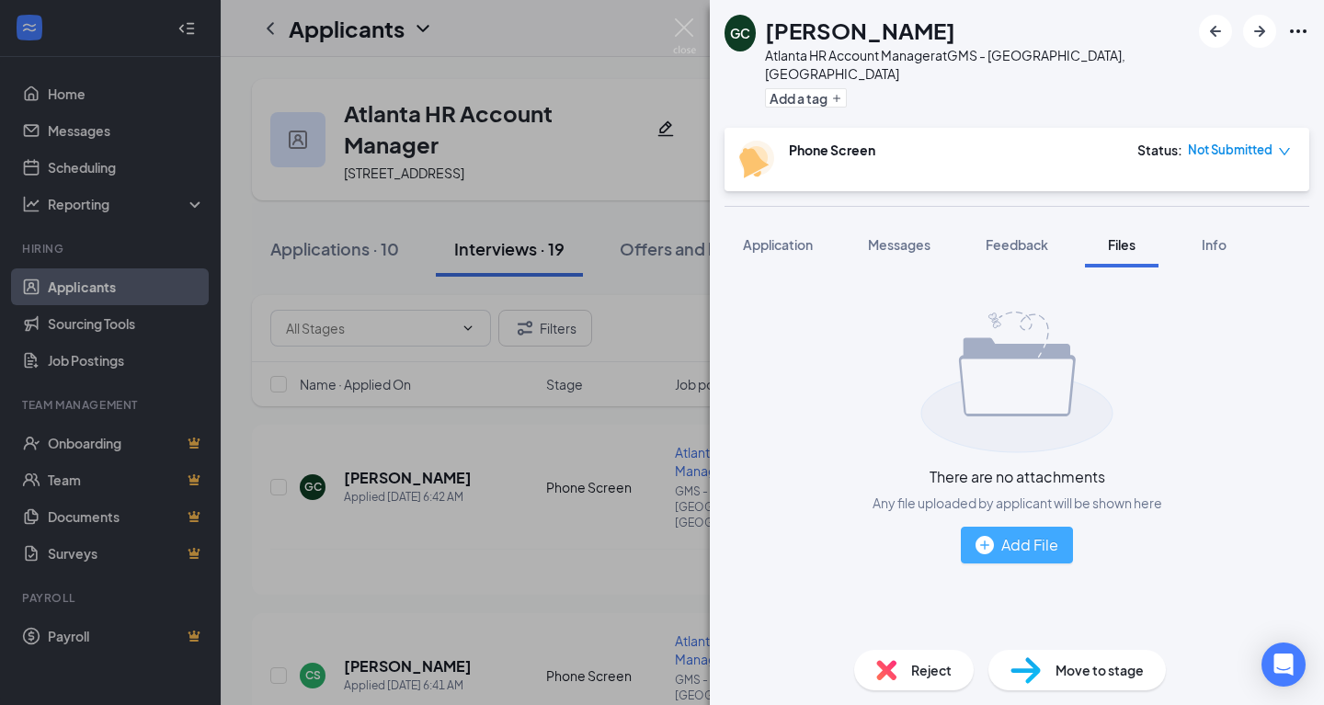
click at [997, 533] on div "Add File" at bounding box center [1016, 544] width 83 height 23
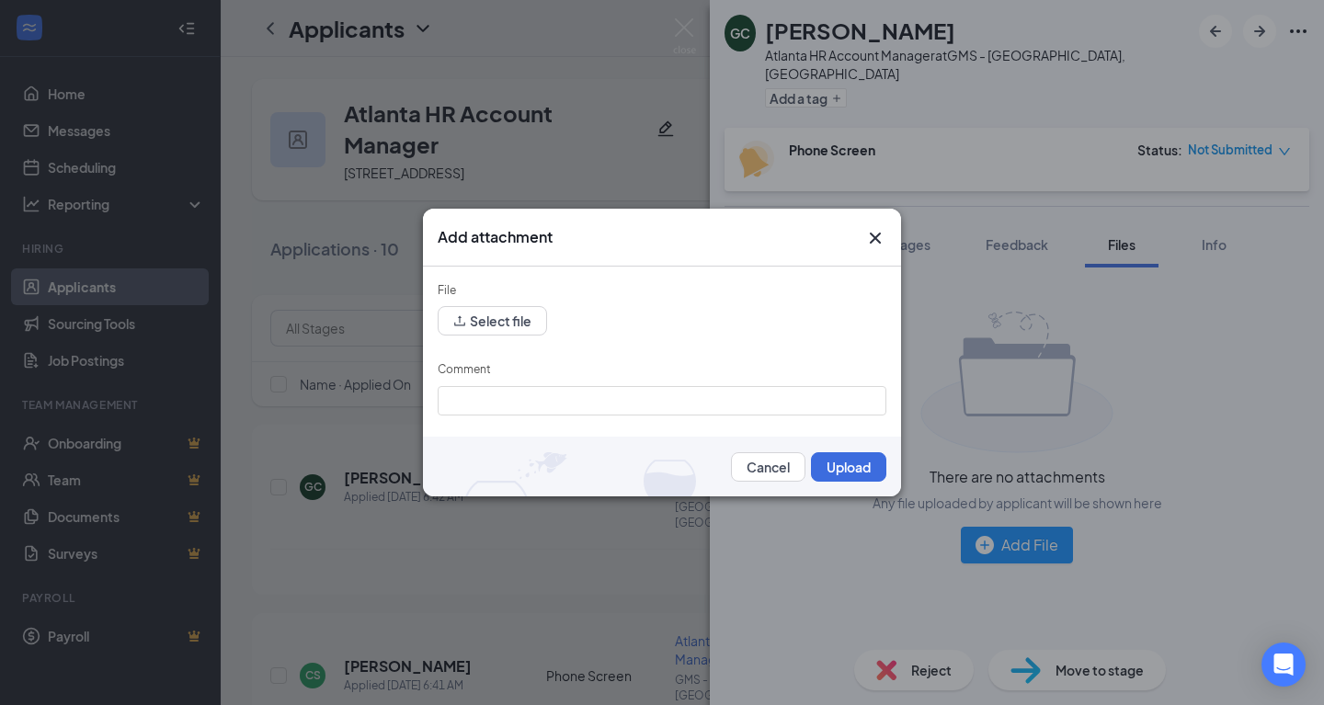
click at [506, 297] on div "File" at bounding box center [662, 294] width 449 height 26
click at [507, 312] on button "Select file" at bounding box center [492, 320] width 109 height 29
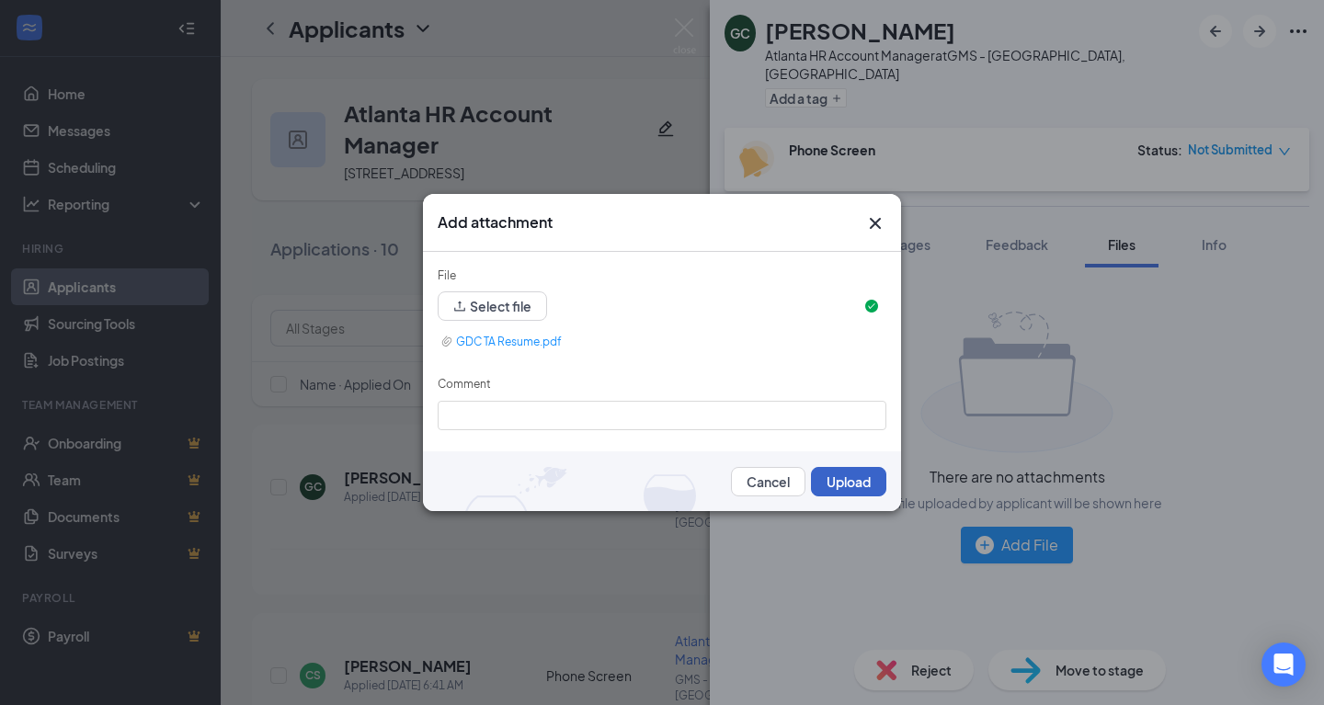
click at [812, 469] on button "Upload" at bounding box center [848, 481] width 75 height 29
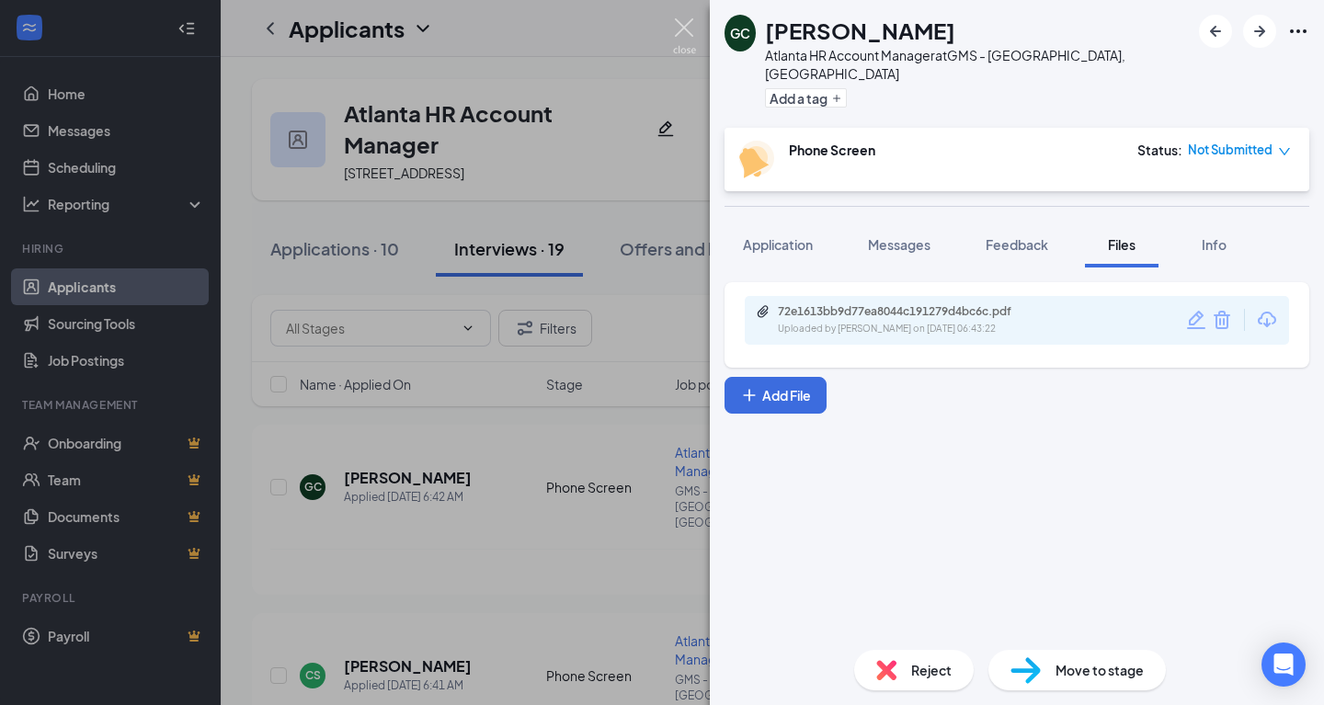
click at [691, 39] on img at bounding box center [684, 36] width 23 height 36
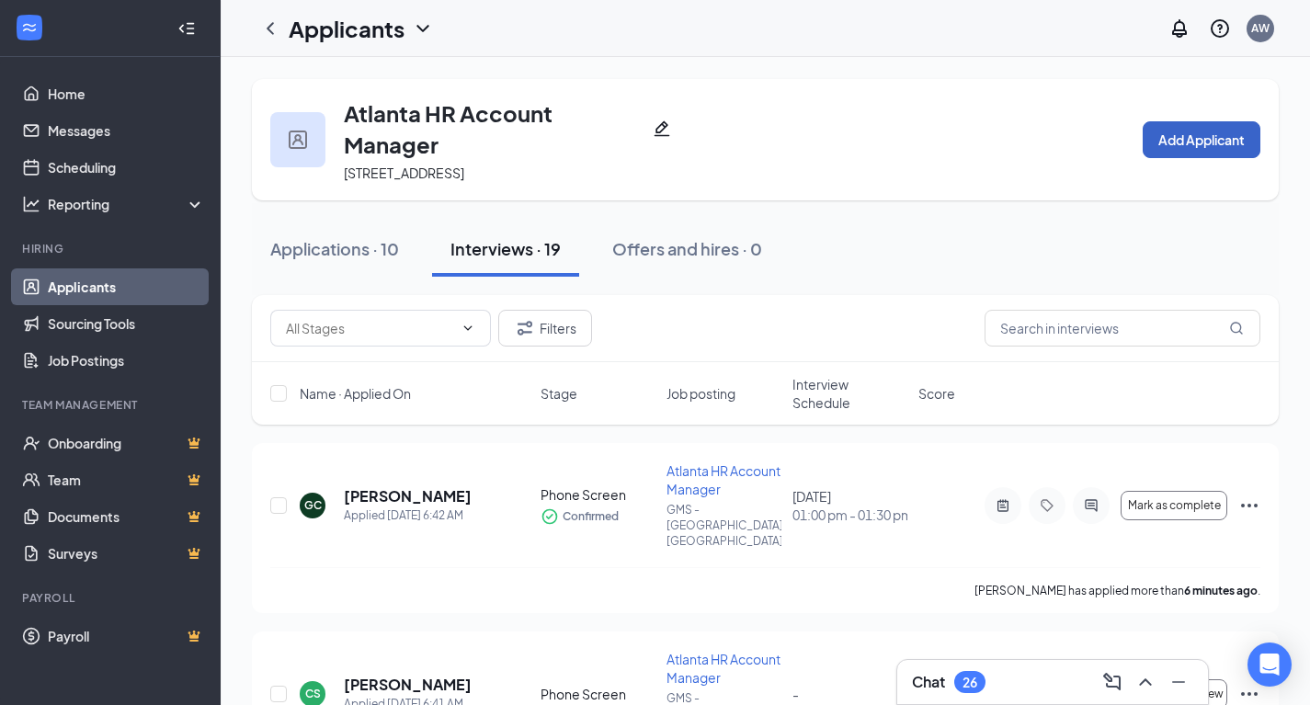
click at [1174, 153] on button "Add Applicant" at bounding box center [1202, 139] width 118 height 37
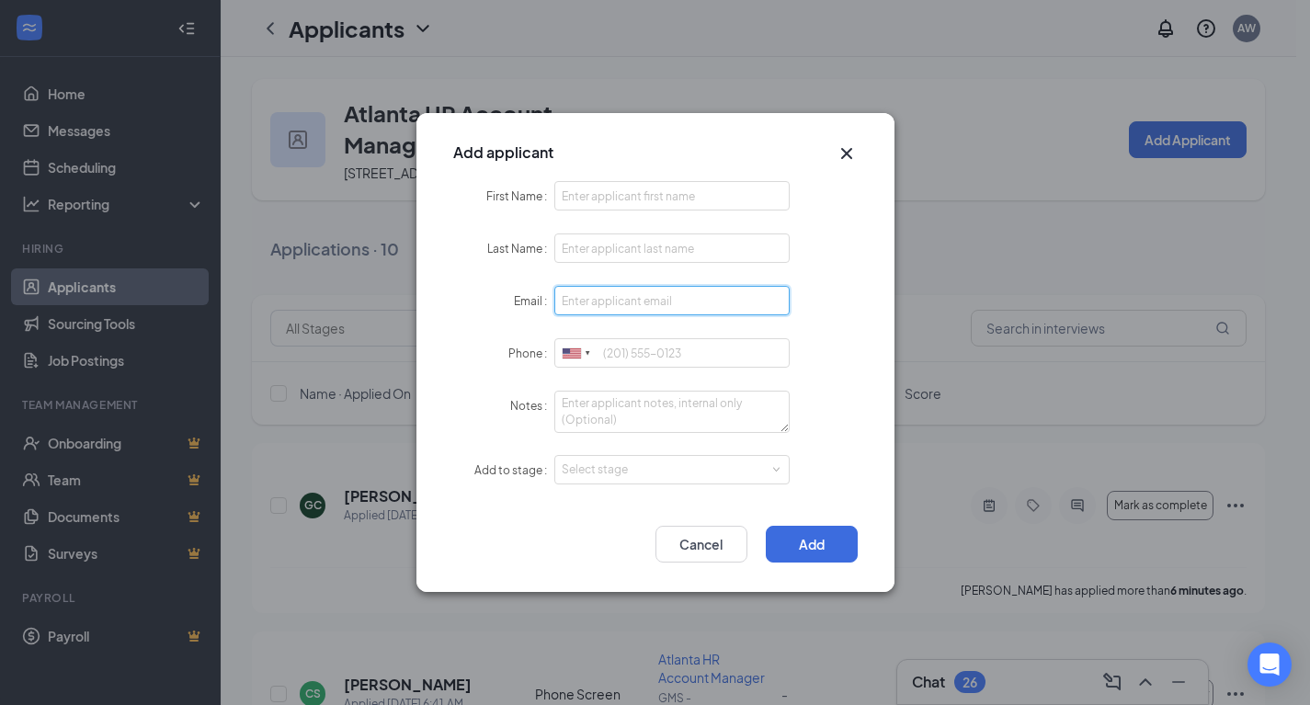
paste input "rsadero@gmail.com"
click at [665, 299] on input "rsadero@gmail.com" at bounding box center [672, 300] width 236 height 29
type input "rsadero@gmail.com"
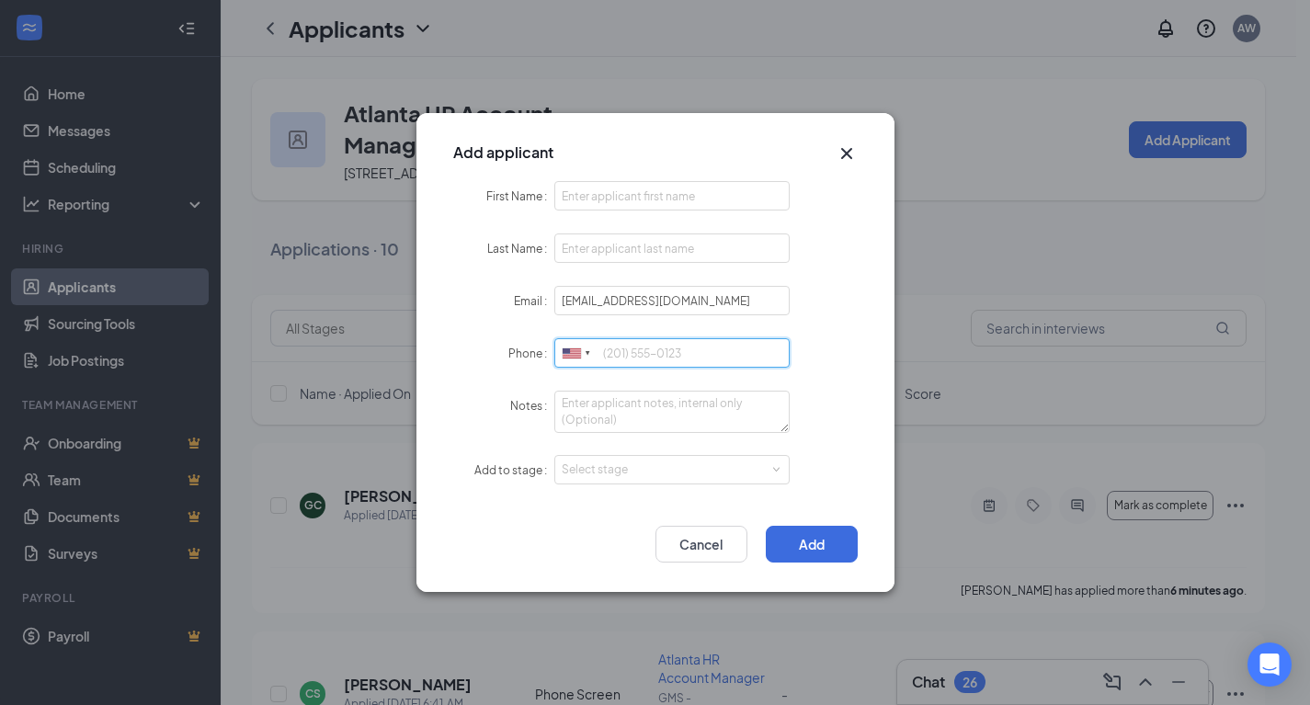
click at [652, 361] on input "Phone" at bounding box center [672, 352] width 236 height 29
paste input "17703781264"
type input "17703781264"
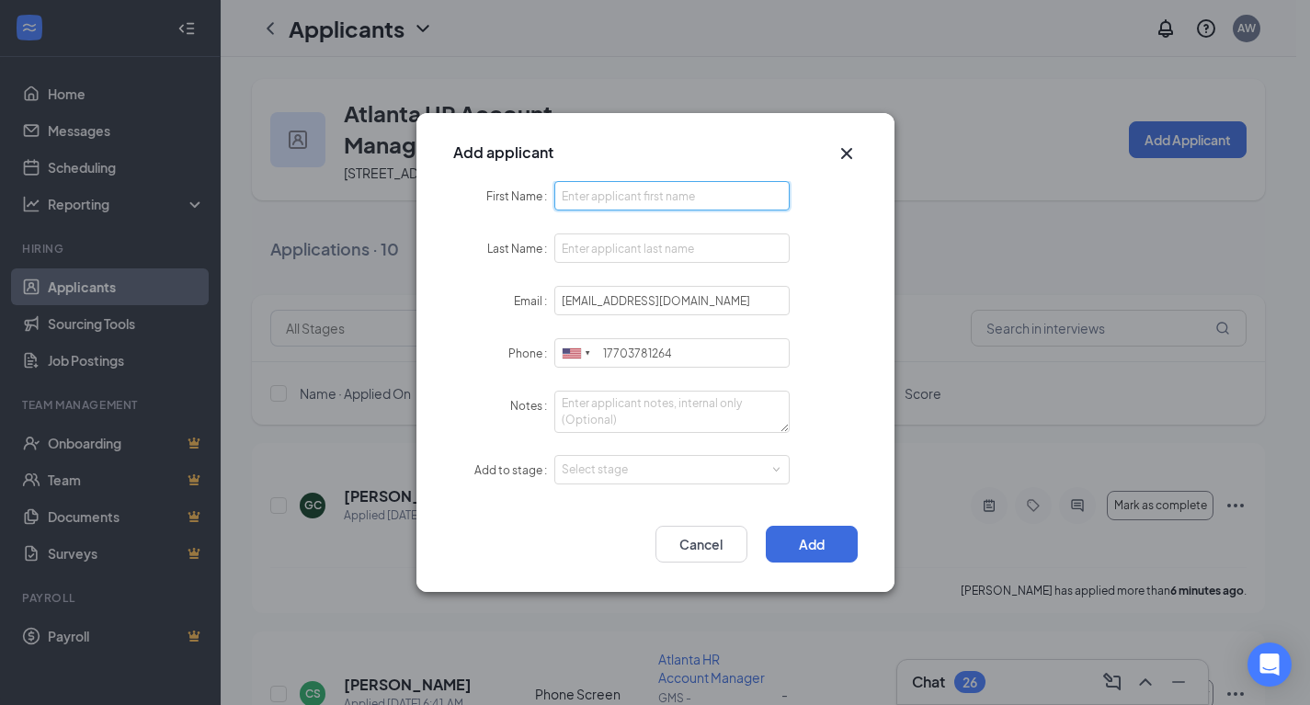
paste input "Ronnie Sadero"
click at [607, 189] on input "First Name" at bounding box center [672, 195] width 236 height 29
click at [625, 199] on input "Ronnie Sadero" at bounding box center [672, 195] width 236 height 29
type input "Ronnie Sadero"
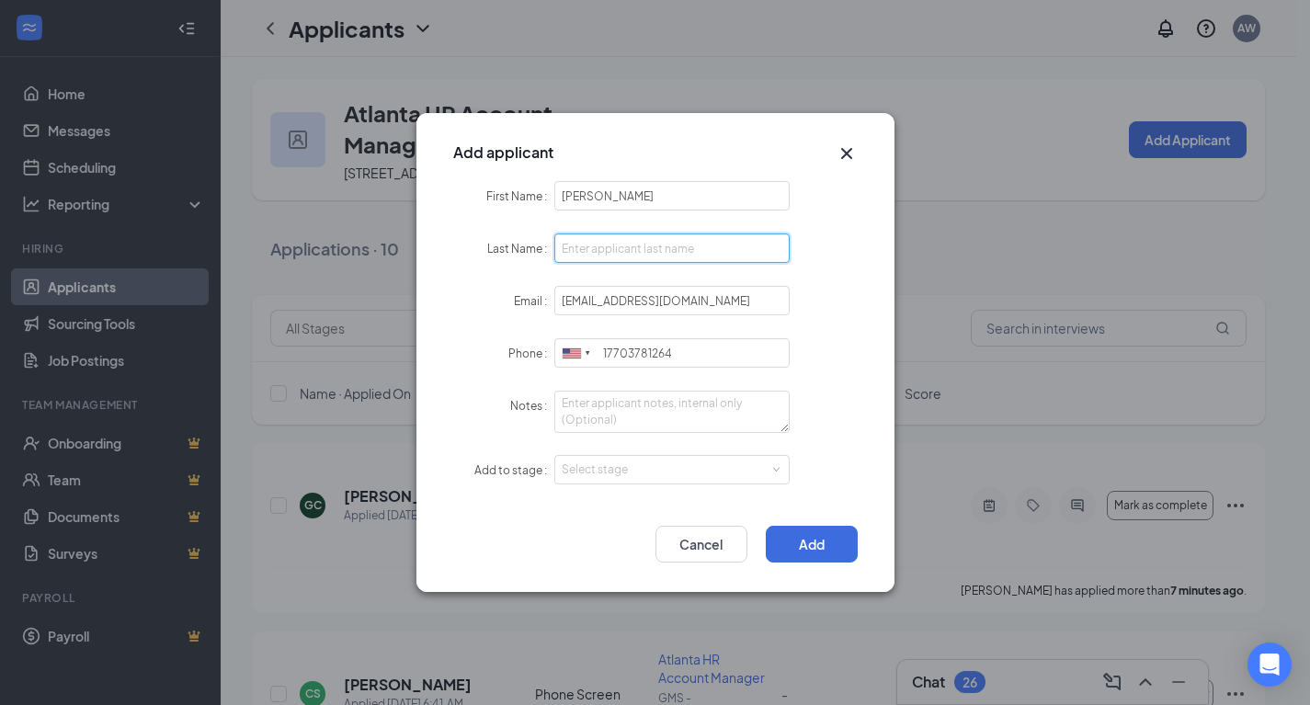
click at [598, 250] on input "Last Name" at bounding box center [672, 247] width 236 height 29
paste input "Sadero"
type input "Sadero"
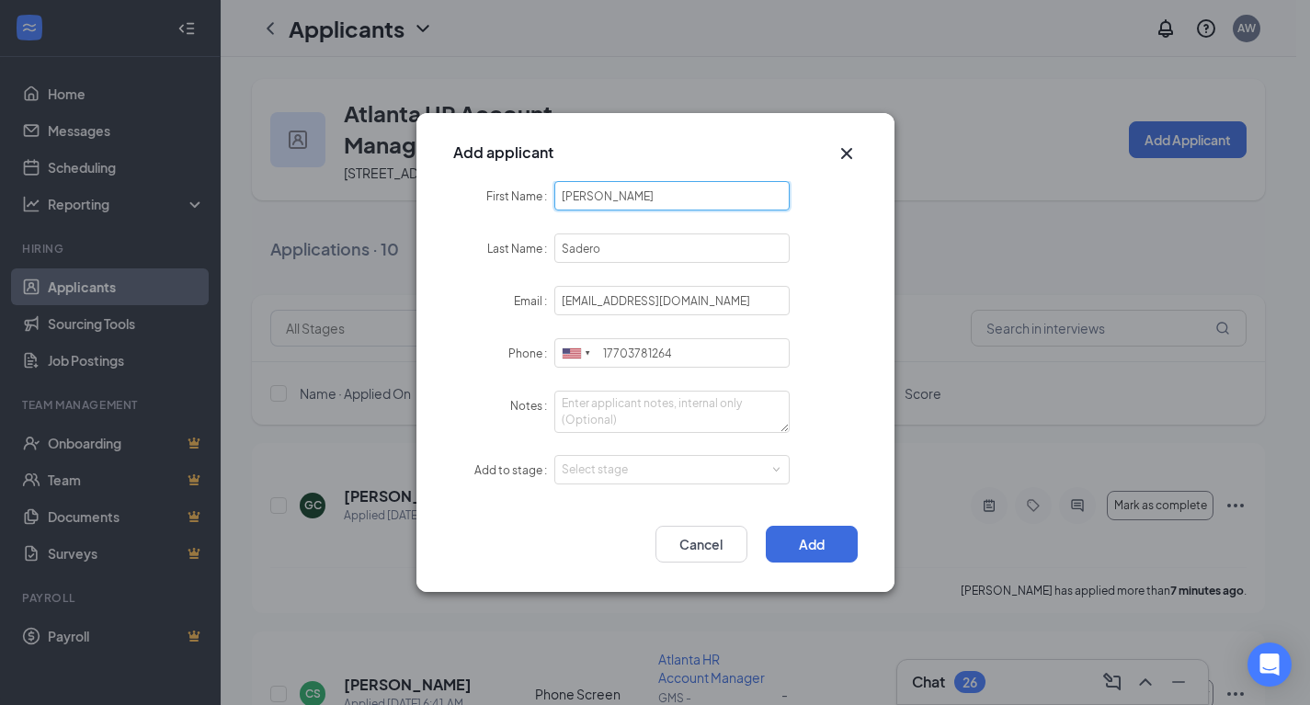
click at [622, 203] on input "Ronnie Sadero" at bounding box center [672, 195] width 236 height 29
type input "Ronnie"
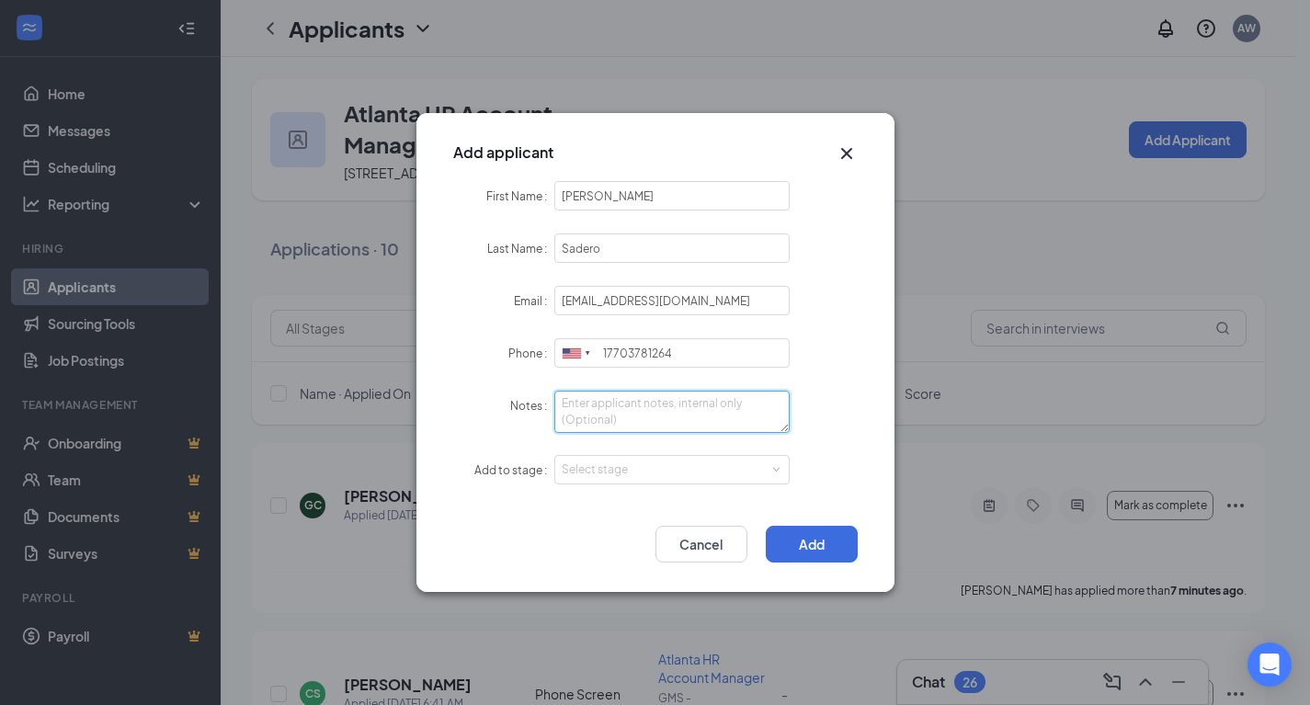
click at [687, 417] on textarea "Notes" at bounding box center [672, 412] width 236 height 42
click at [686, 465] on div "Select stage" at bounding box center [668, 470] width 213 height 18
type textarea "LI - Apply"
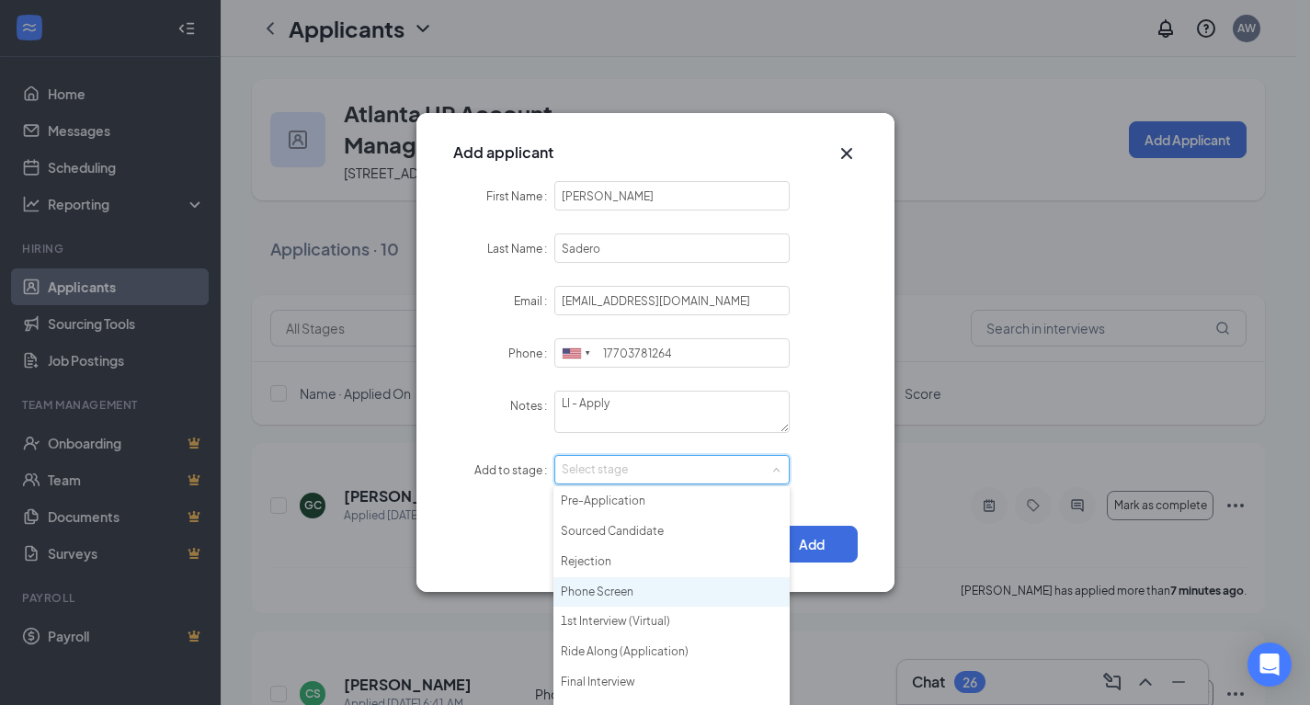
click at [701, 598] on li "Phone Screen" at bounding box center [671, 592] width 236 height 30
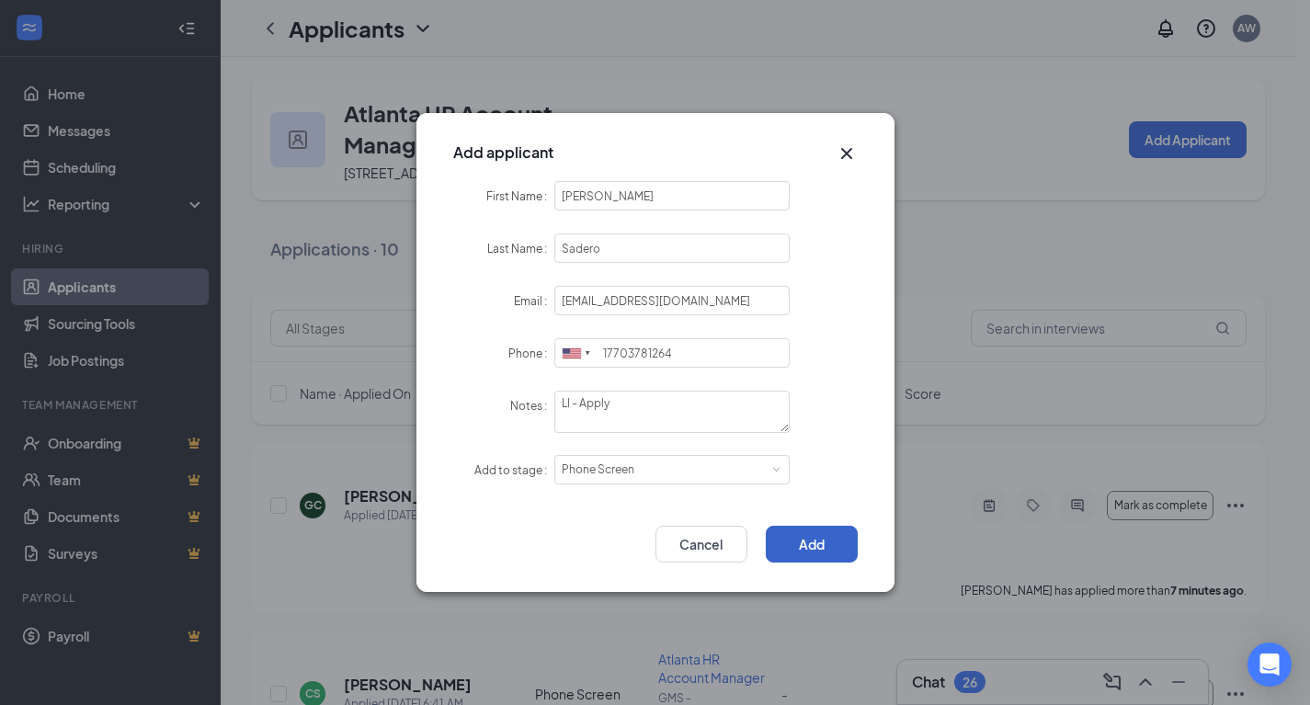
click at [838, 547] on button "Add" at bounding box center [812, 544] width 92 height 37
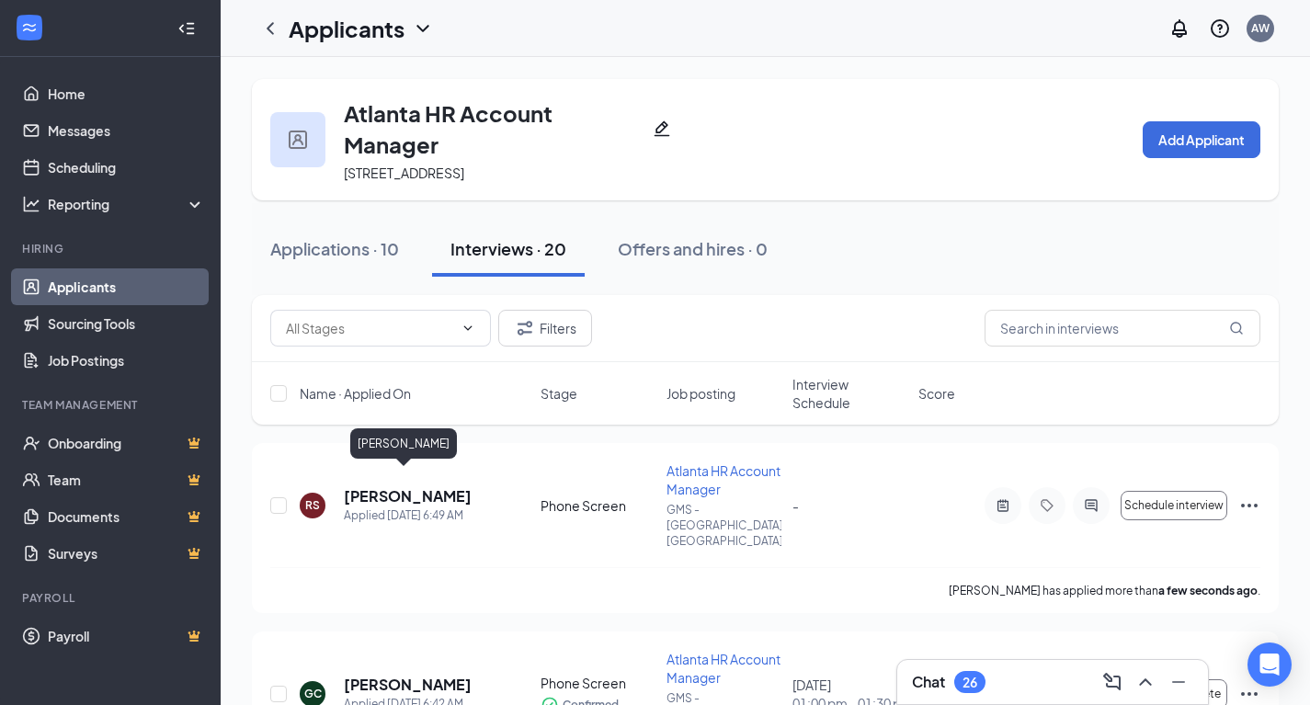
click at [436, 486] on h5 "Ronnie Sadero" at bounding box center [408, 496] width 128 height 20
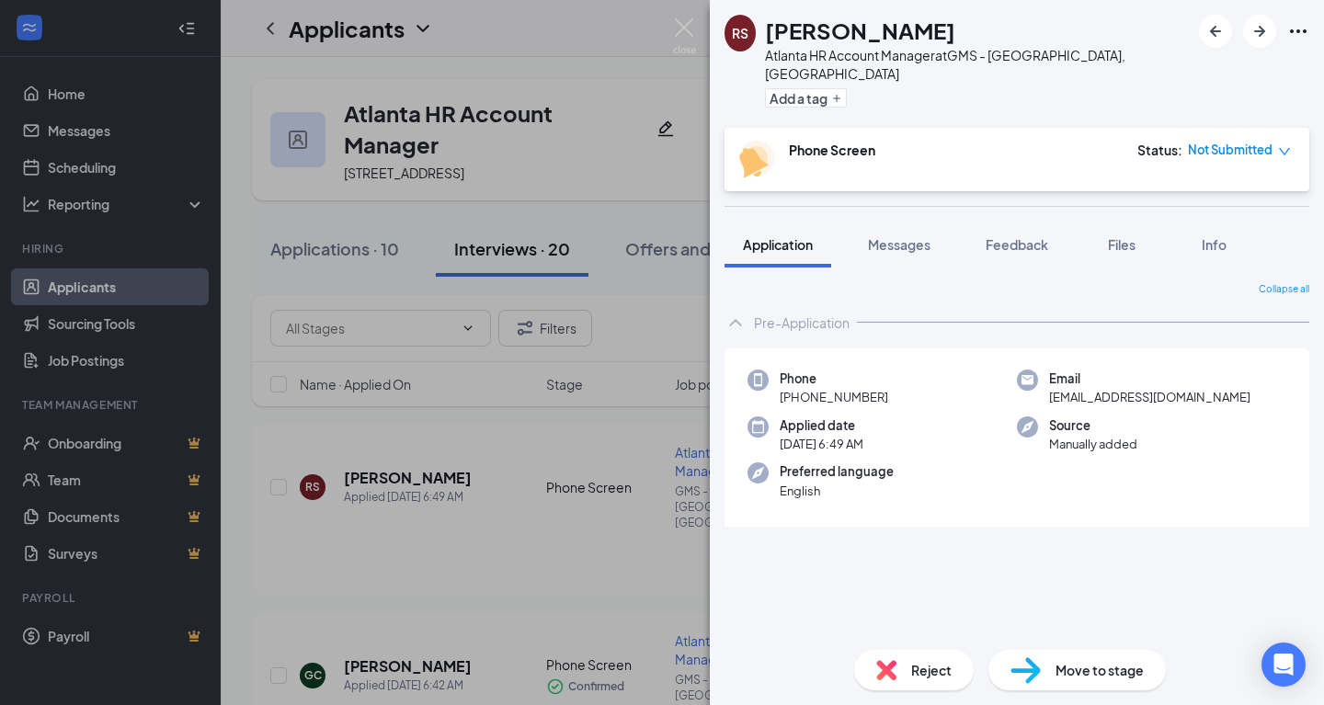
click at [1108, 235] on div "Files" at bounding box center [1121, 244] width 37 height 18
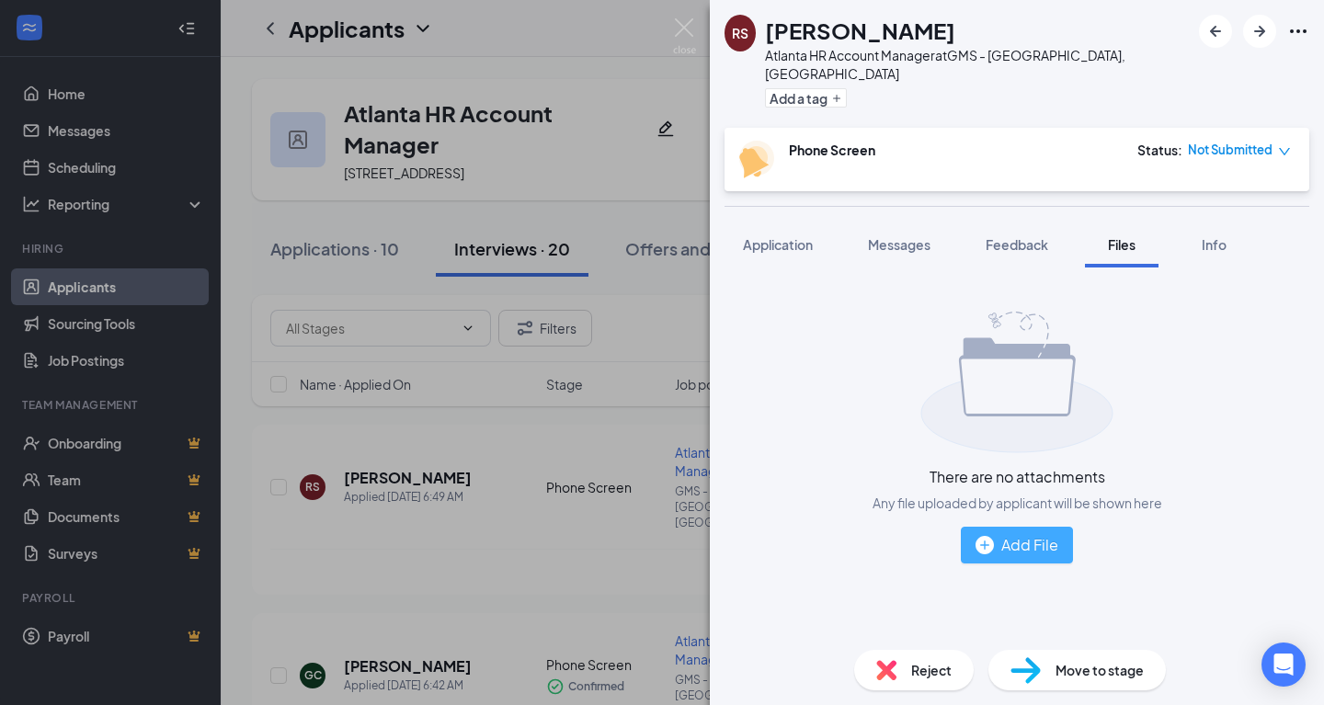
click at [999, 533] on div "Add File" at bounding box center [1016, 544] width 83 height 23
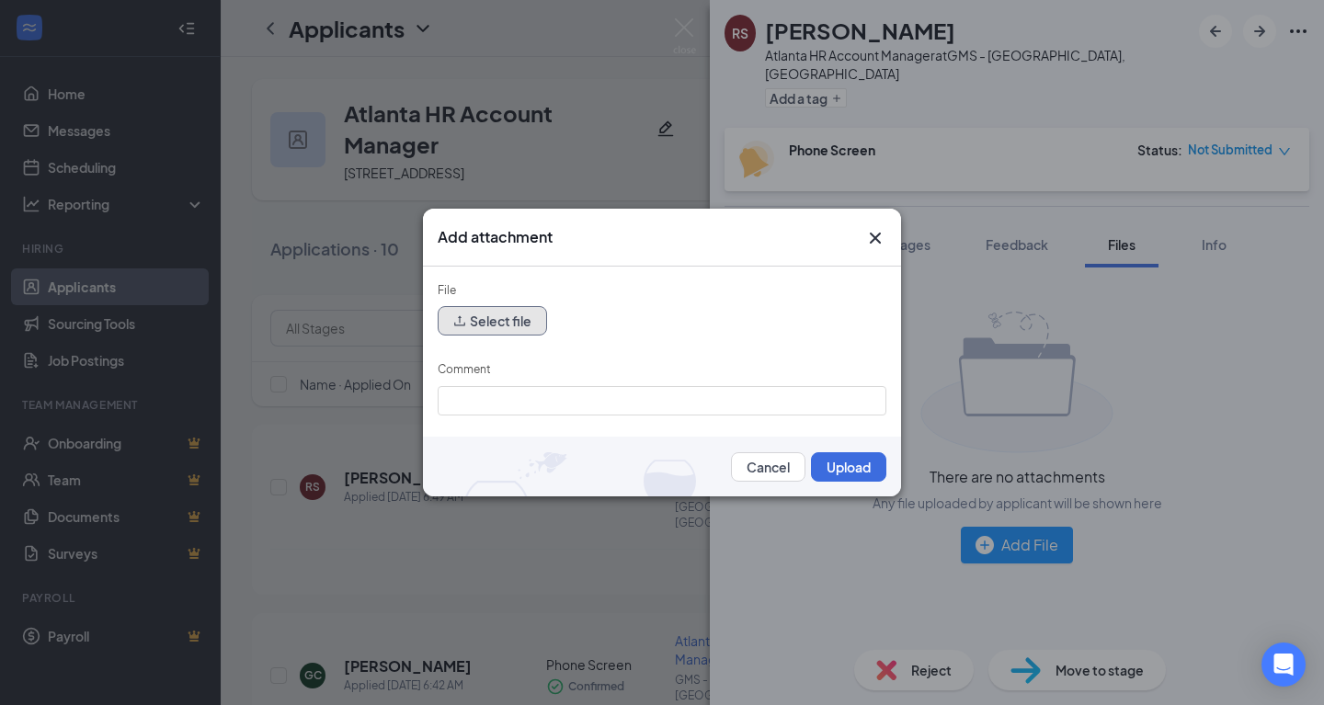
click at [515, 322] on button "Select file" at bounding box center [492, 320] width 109 height 29
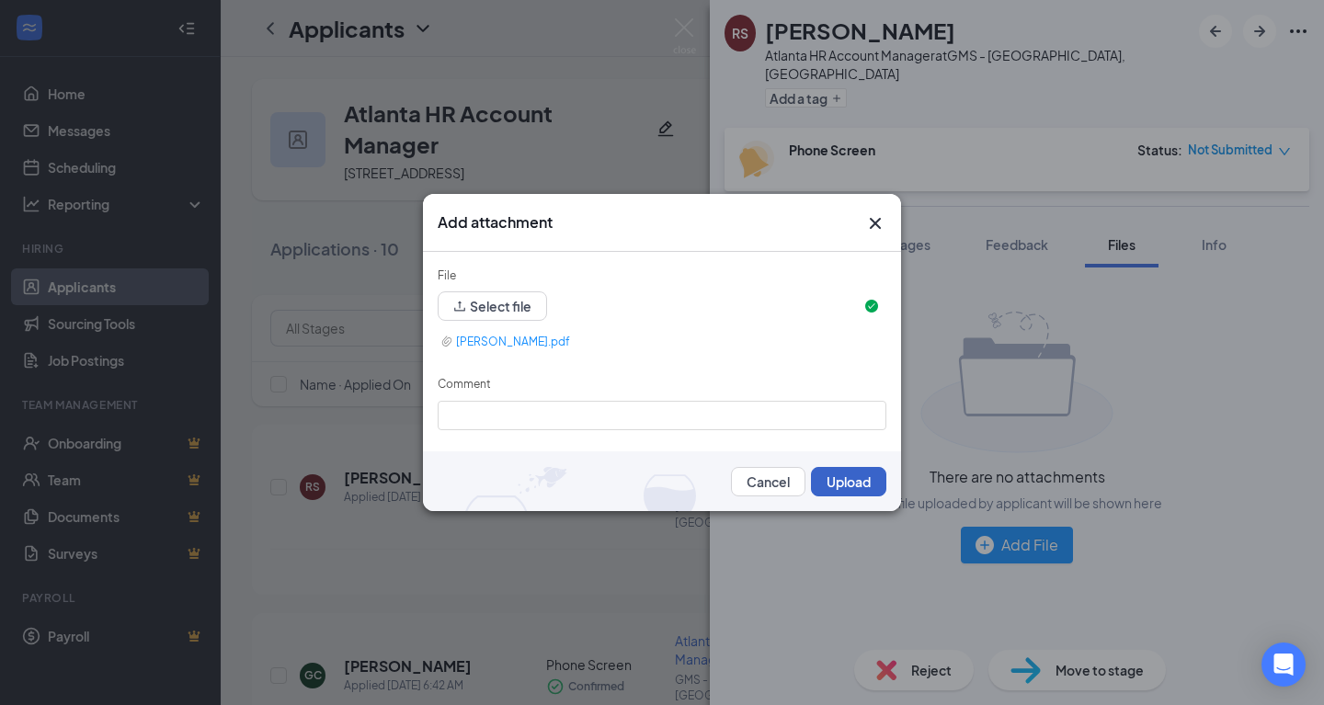
click at [842, 473] on button "Upload" at bounding box center [848, 481] width 75 height 29
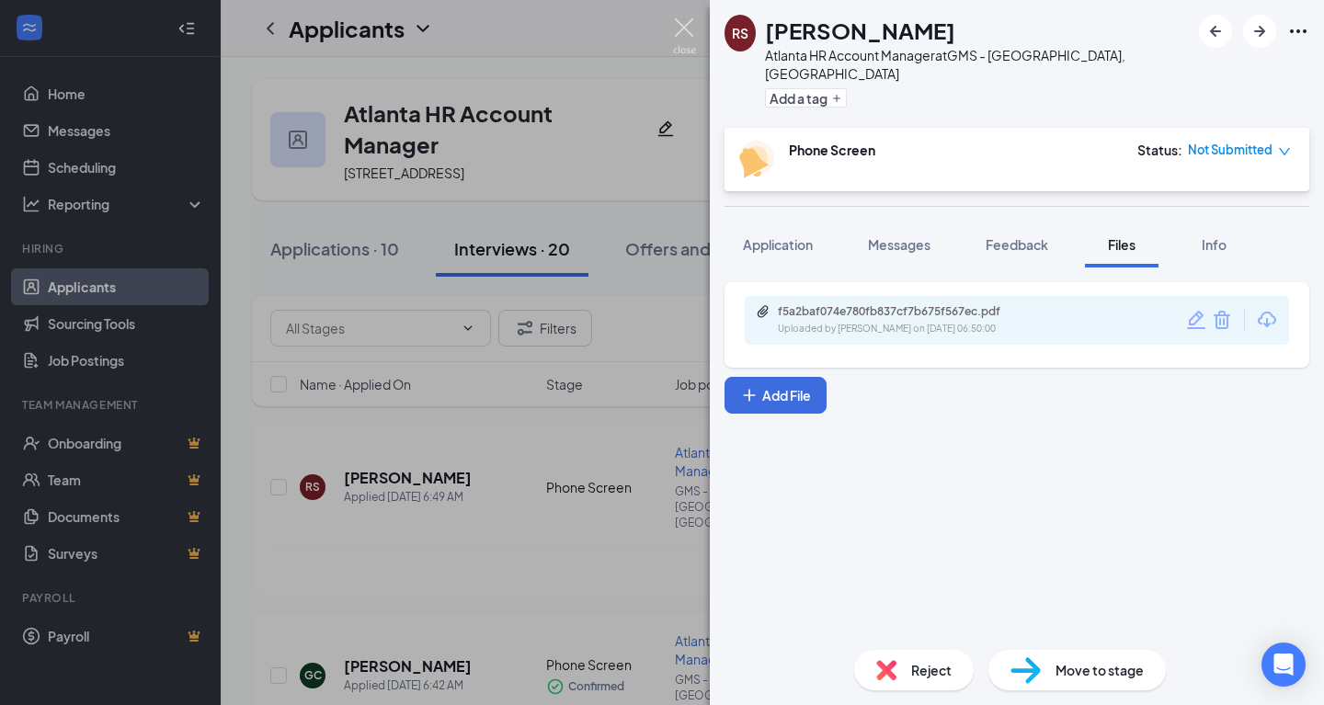
click at [690, 28] on img at bounding box center [684, 36] width 23 height 36
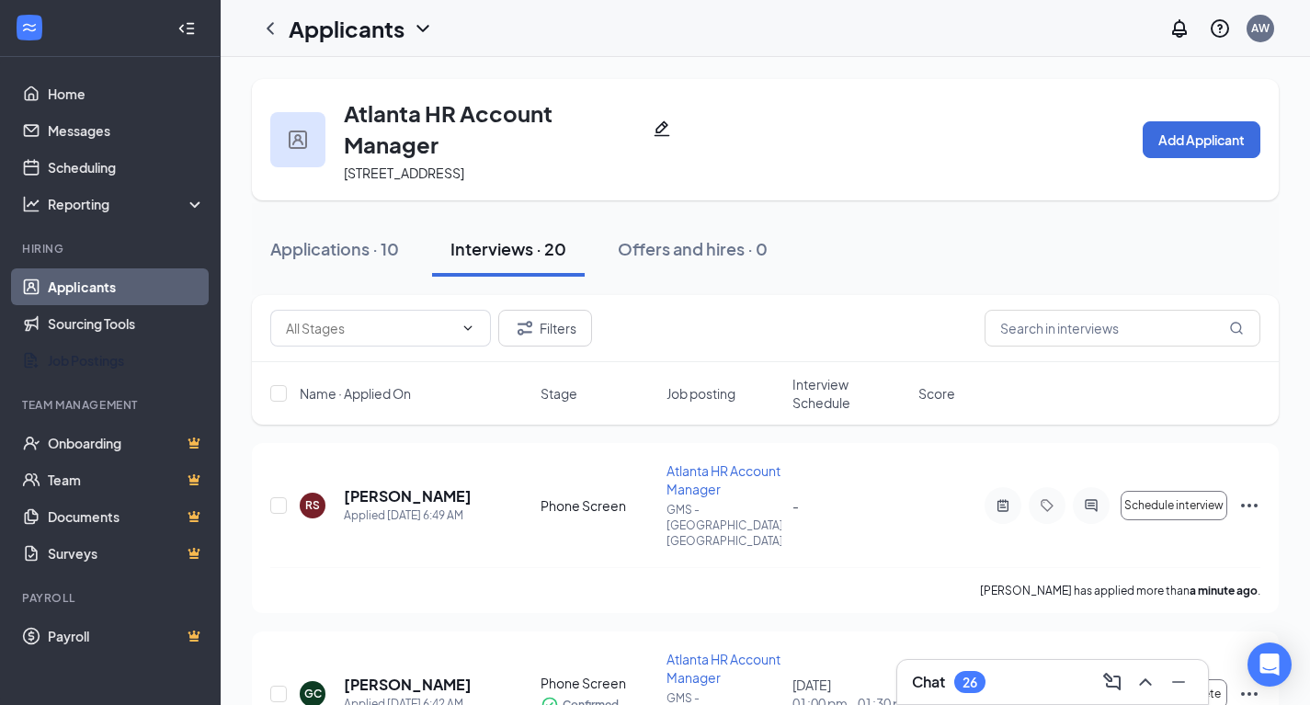
click at [150, 362] on link "Job Postings" at bounding box center [126, 360] width 157 height 37
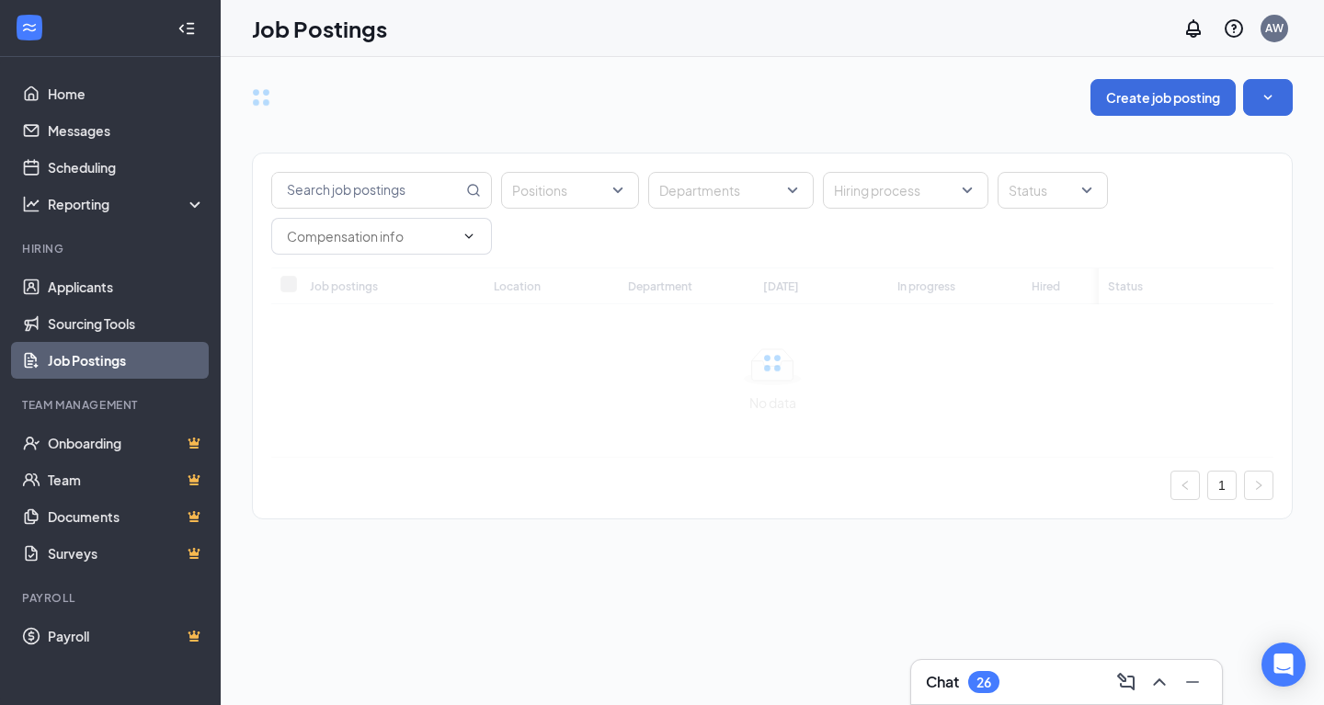
click at [357, 210] on div "Positions Departments Hiring process Status" at bounding box center [772, 211] width 1039 height 114
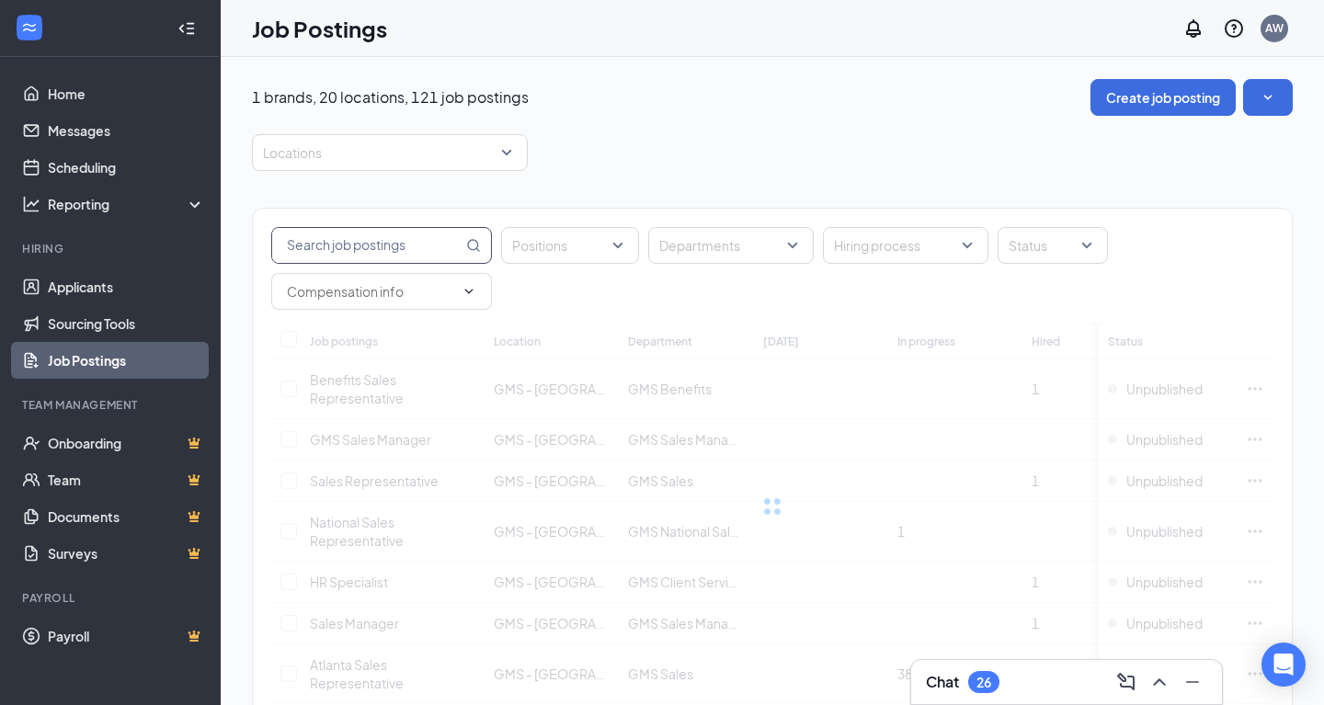
click at [357, 240] on input "text" at bounding box center [367, 245] width 190 height 35
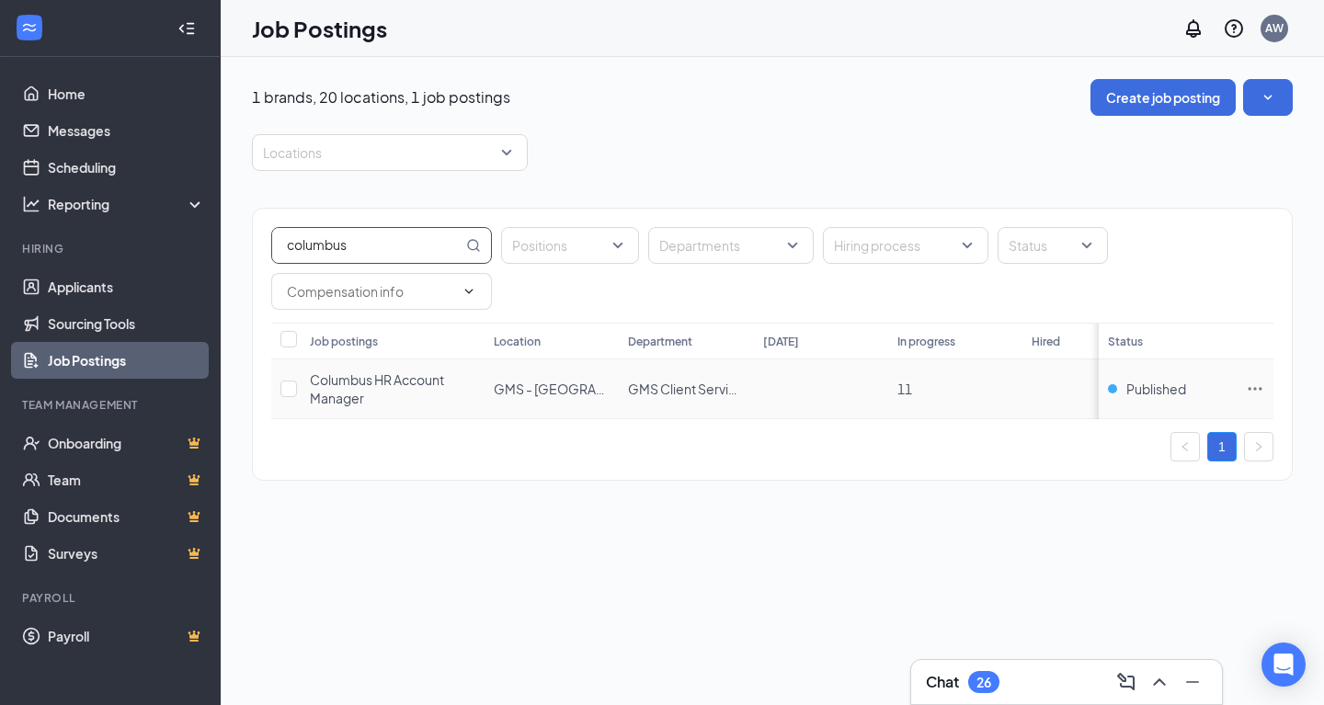
type input "columbus"
click at [328, 395] on span "Columbus HR Account Manager" at bounding box center [377, 388] width 134 height 35
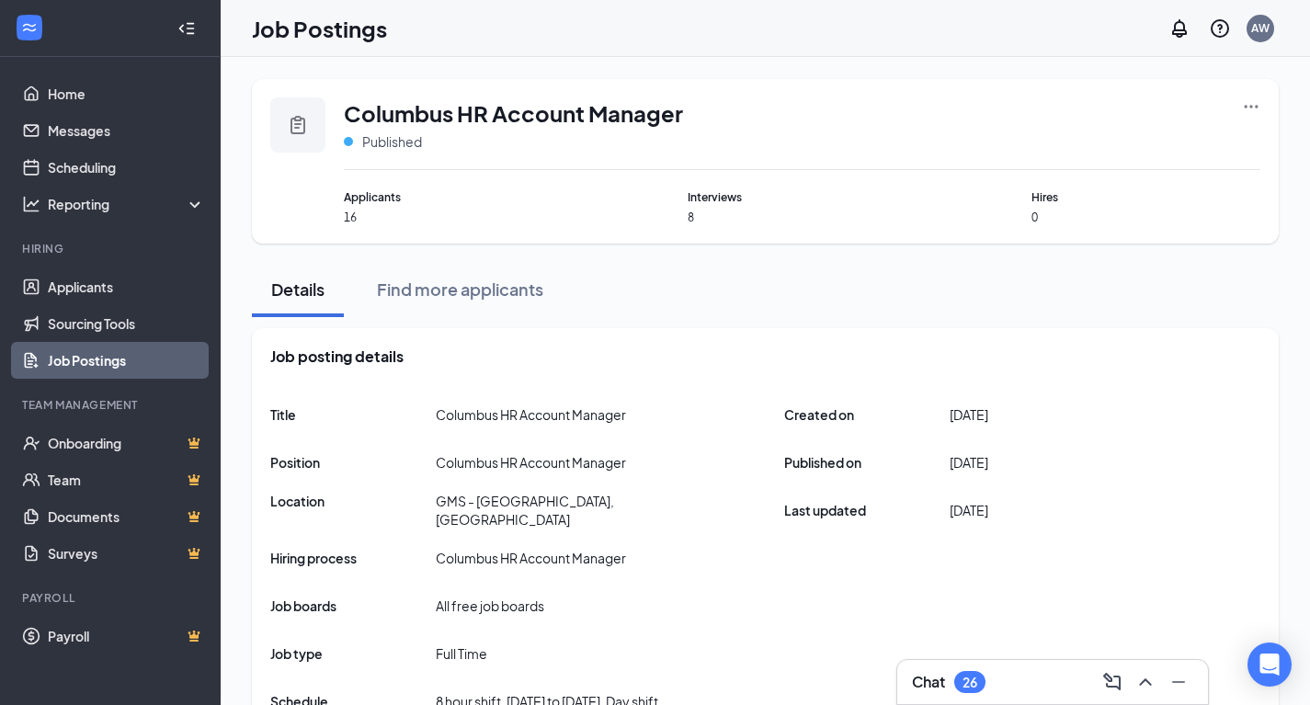
click at [1251, 105] on icon "Ellipses" at bounding box center [1252, 106] width 14 height 3
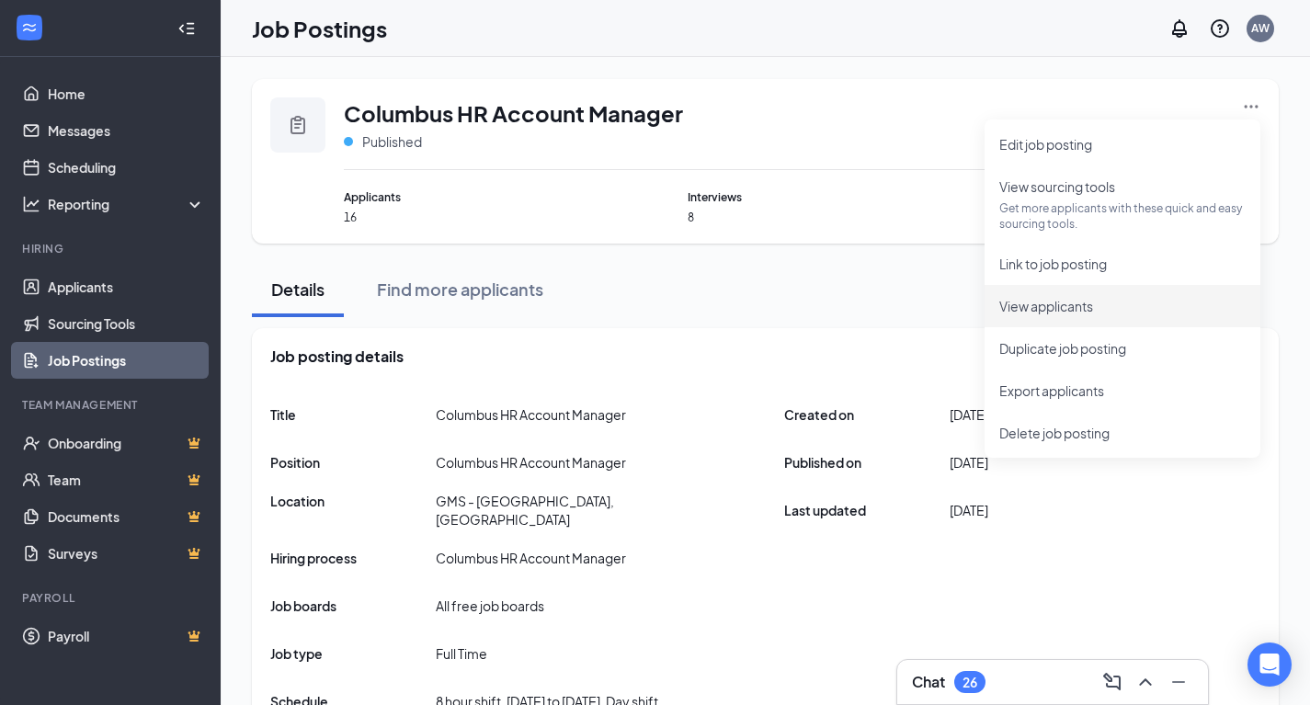
click at [1089, 305] on span "View applicants" at bounding box center [1046, 306] width 94 height 17
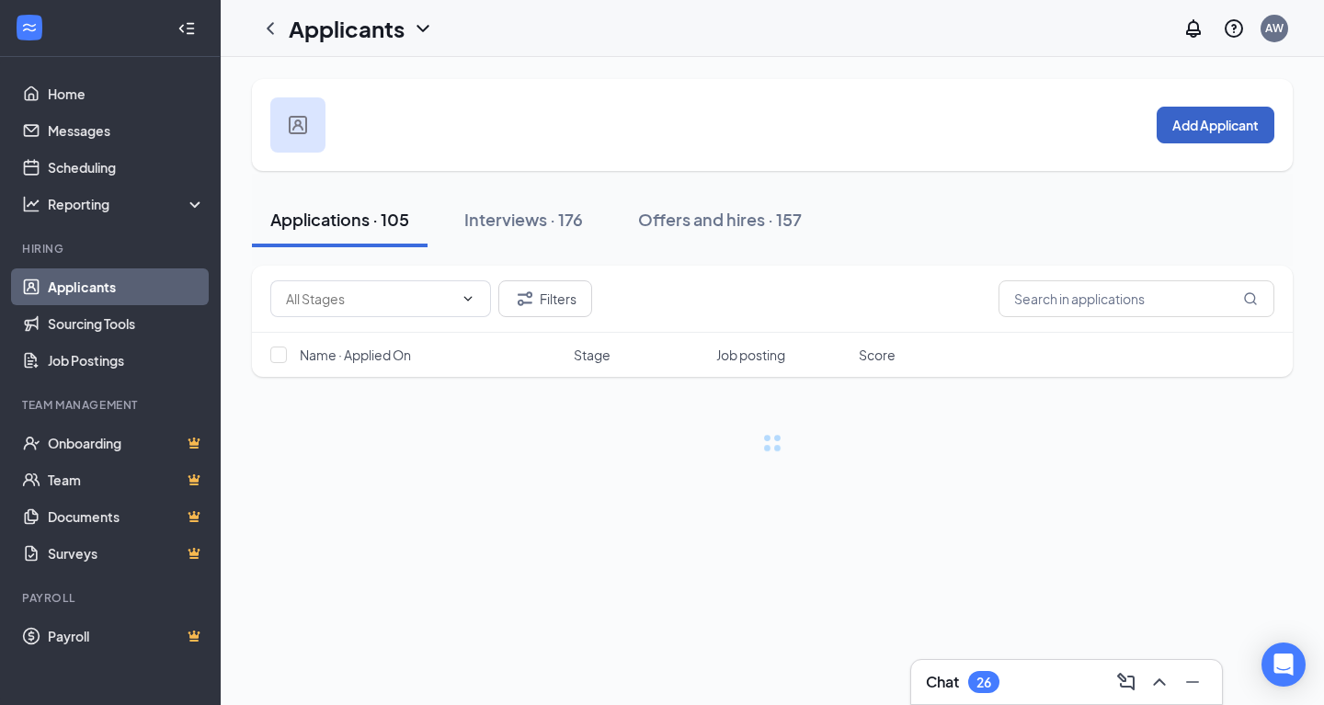
click at [1200, 133] on button "Add Applicant" at bounding box center [1215, 125] width 118 height 37
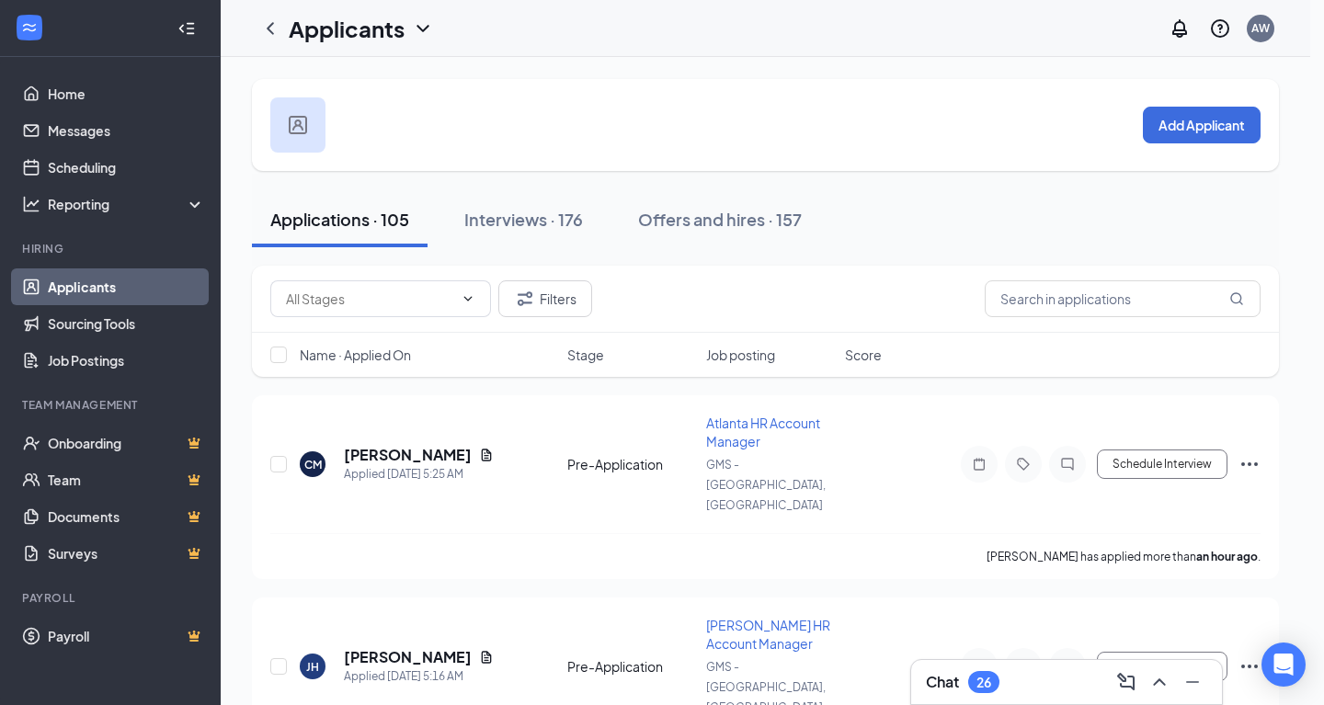
click at [1200, 133] on div "Add applicant First Name Last Name Email Phone Notes Add to stage Select stage …" at bounding box center [662, 352] width 1324 height 705
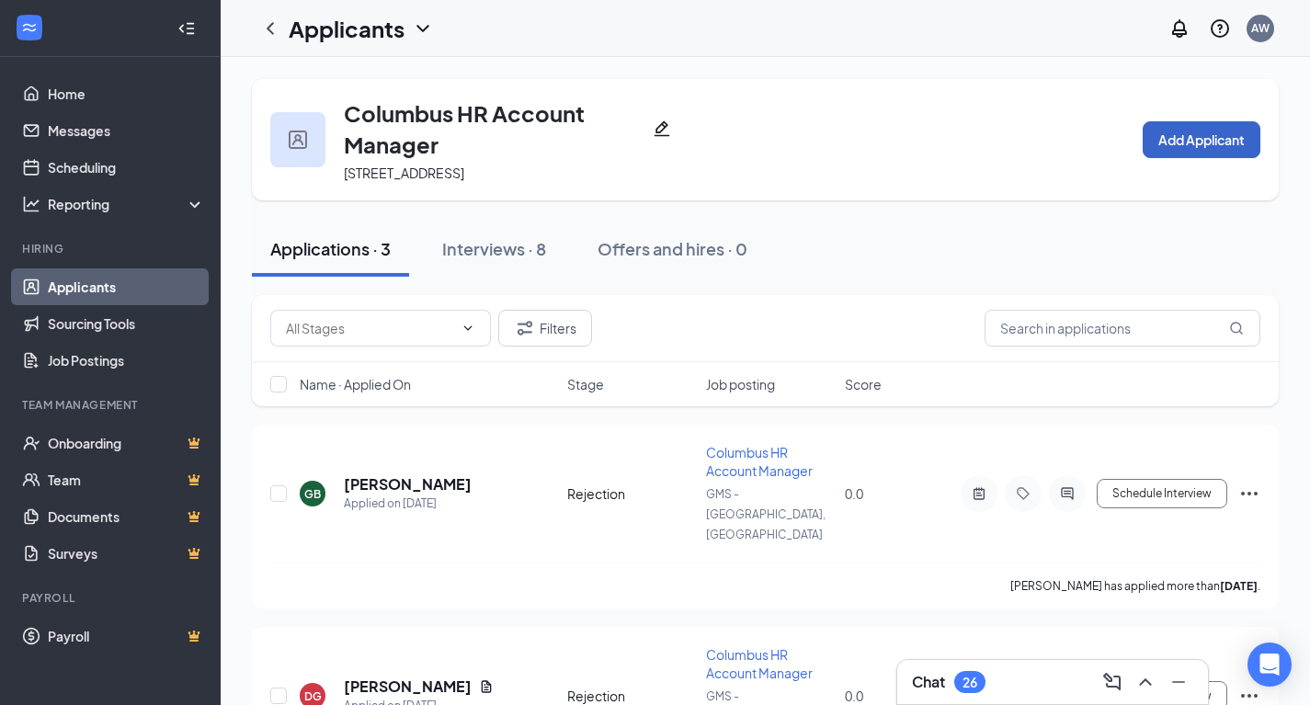
click at [1180, 122] on button "Add Applicant" at bounding box center [1202, 139] width 118 height 37
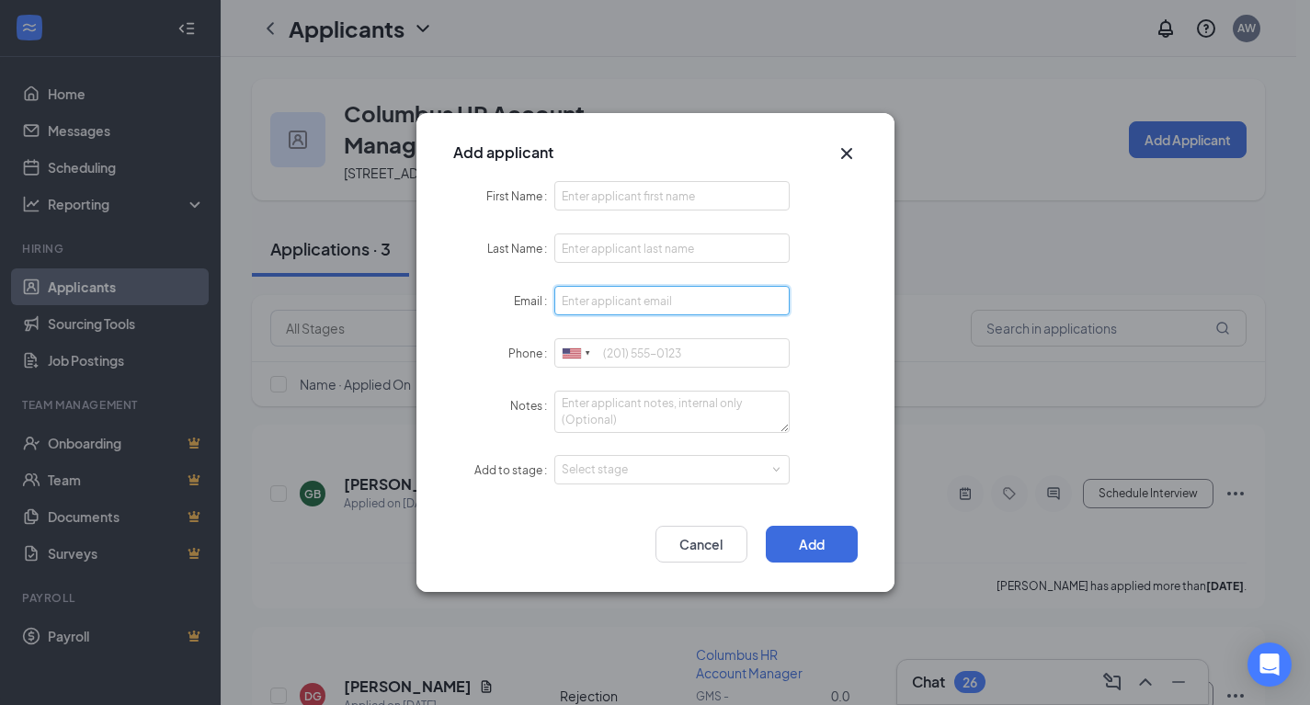
click at [605, 298] on input "Email" at bounding box center [672, 300] width 236 height 29
paste input "sarahtruax22@gmail.com"
type input "sarahtruax22@gmail.com"
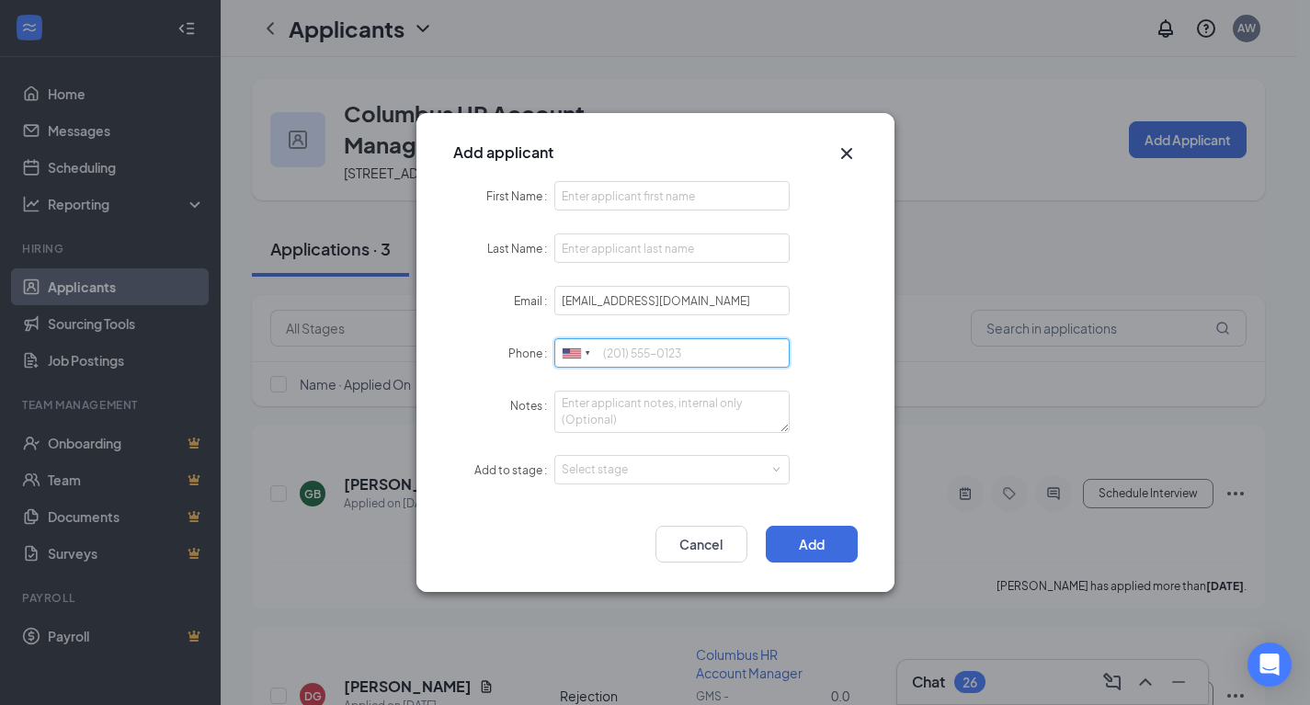
click at [612, 346] on input "Phone" at bounding box center [672, 352] width 236 height 29
paste input "15672173725"
type input "15672173725"
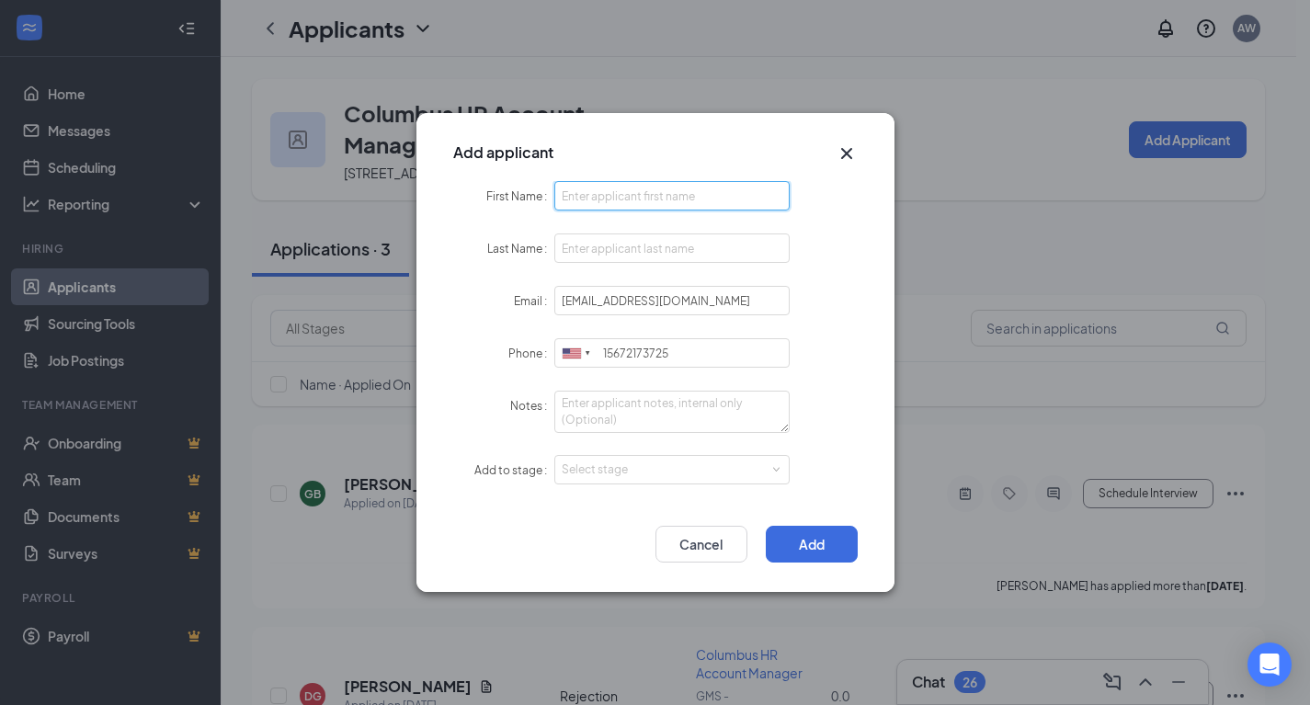
click at [586, 189] on input "First Name" at bounding box center [672, 195] width 236 height 29
paste input "Sarah Truax"
click at [606, 201] on input "Sarah Truax" at bounding box center [672, 195] width 236 height 29
type input "Sarah Truax"
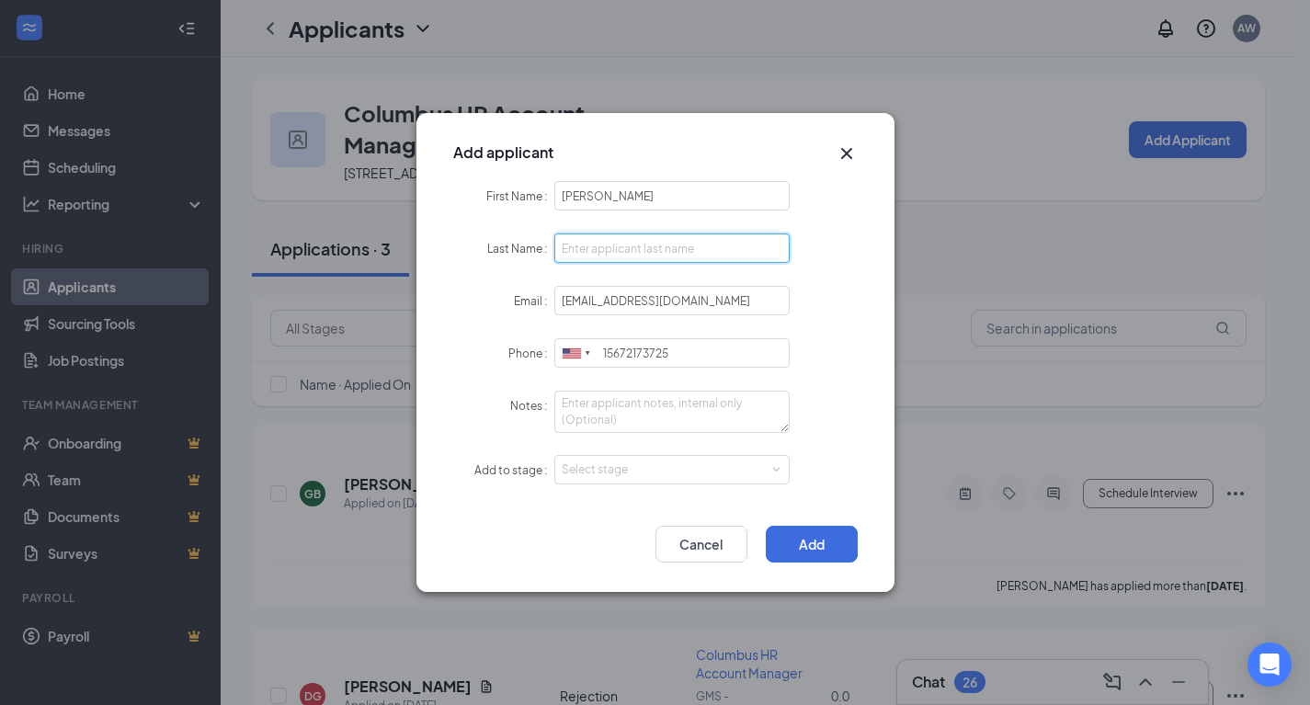
click at [599, 253] on input "Last Name" at bounding box center [672, 247] width 236 height 29
paste input "Truax"
type input "Truax"
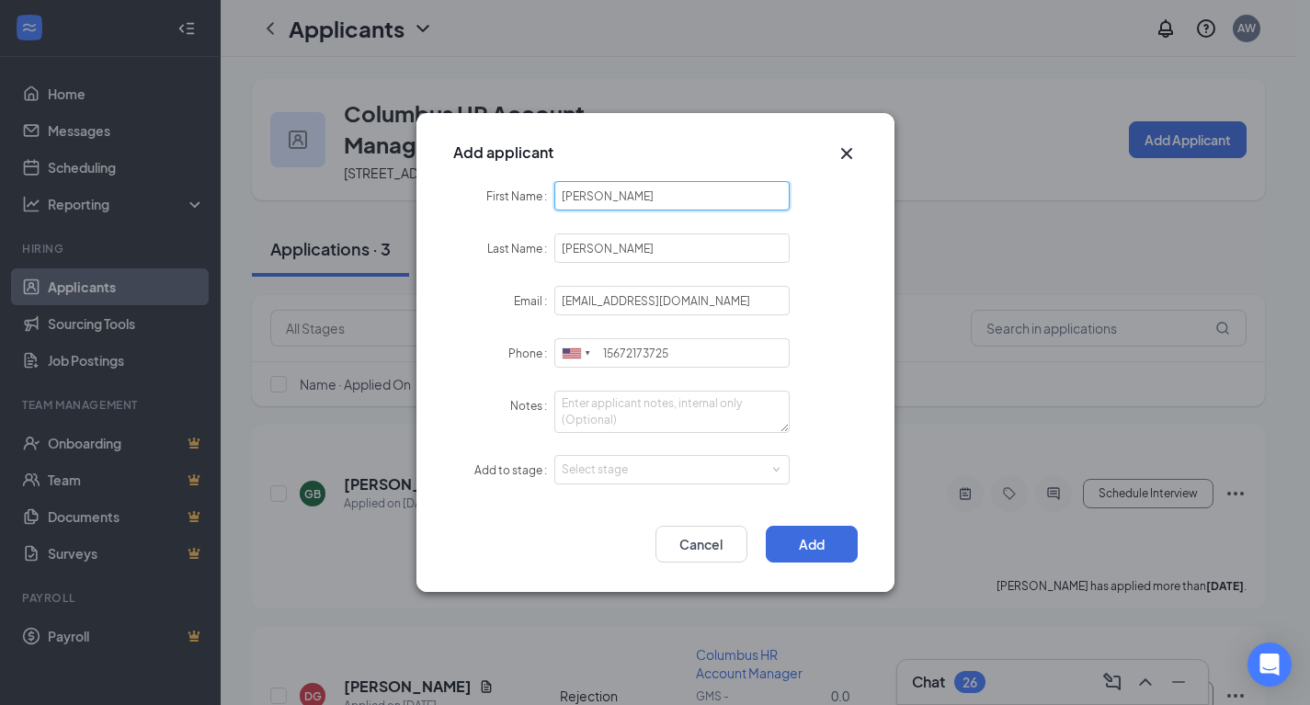
click at [609, 194] on input "Sarah Truax" at bounding box center [672, 195] width 236 height 29
type input "Sarah"
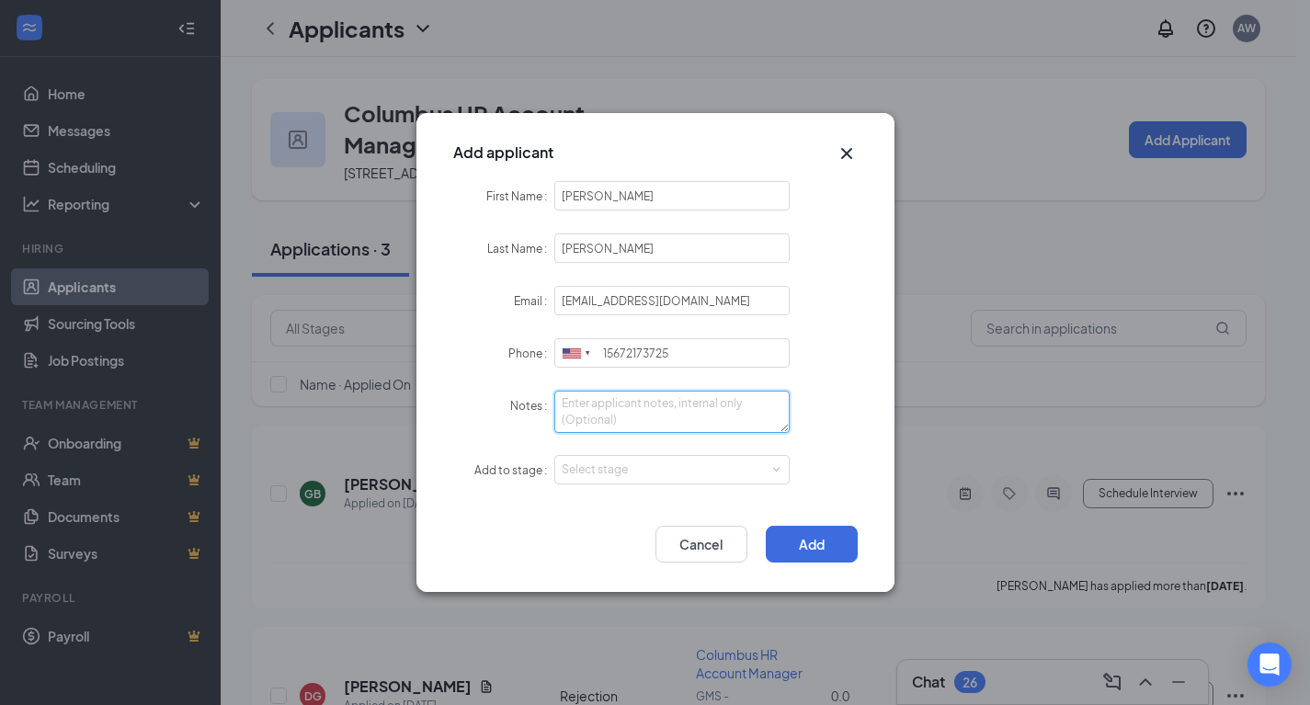
click at [645, 425] on textarea "Notes" at bounding box center [672, 412] width 236 height 42
click at [644, 464] on div "Select stage" at bounding box center [668, 470] width 213 height 18
type textarea "LI - Apply"
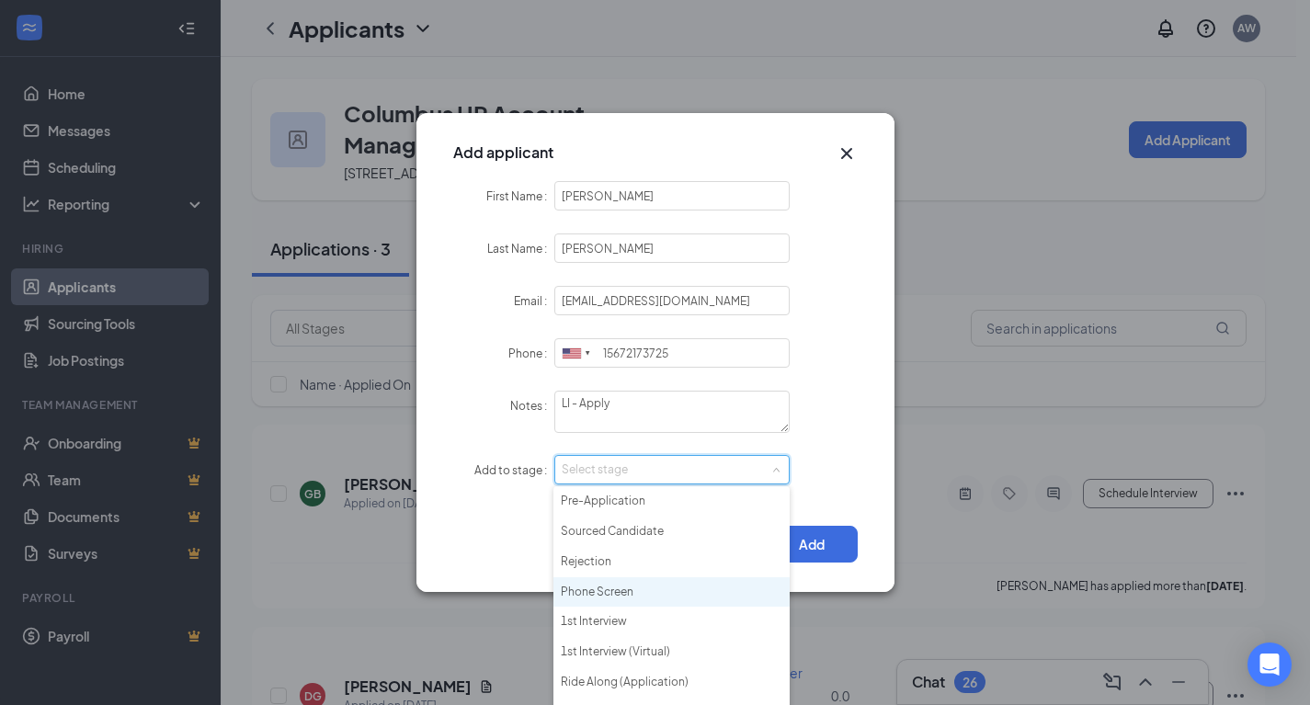
click at [645, 597] on li "Phone Screen" at bounding box center [671, 592] width 236 height 30
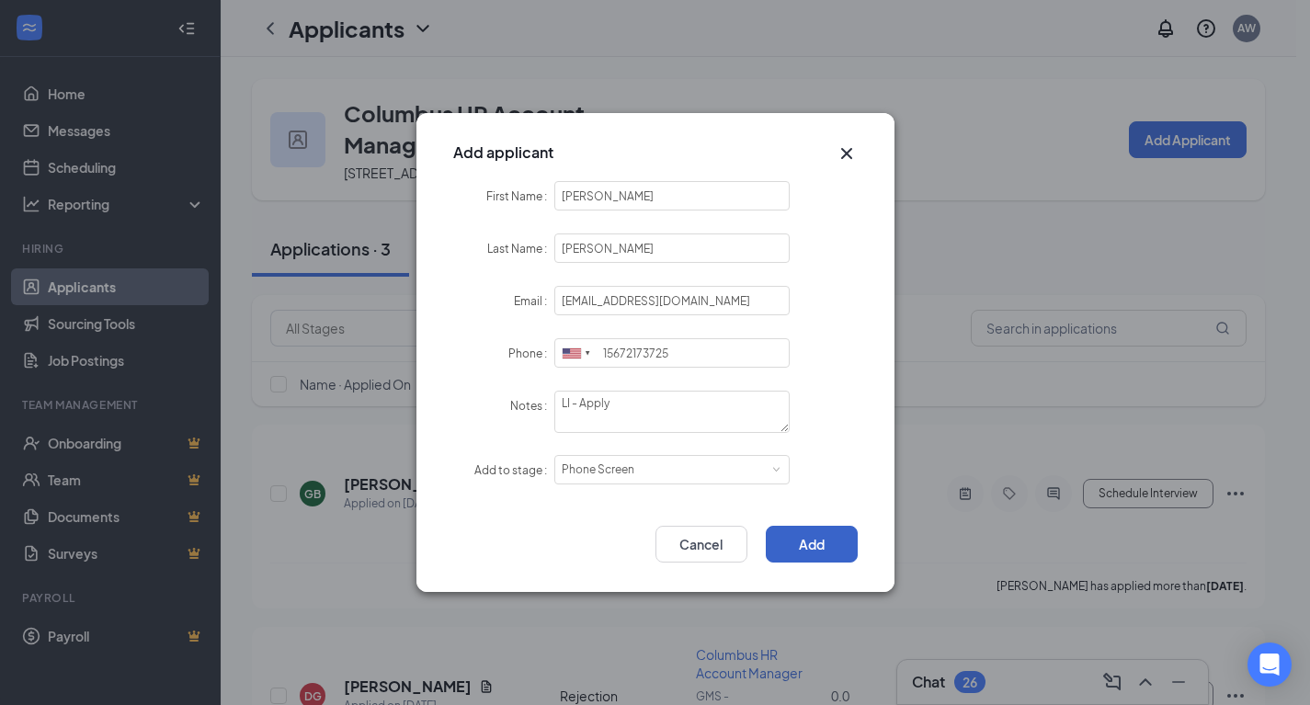
click at [804, 545] on button "Add" at bounding box center [812, 544] width 92 height 37
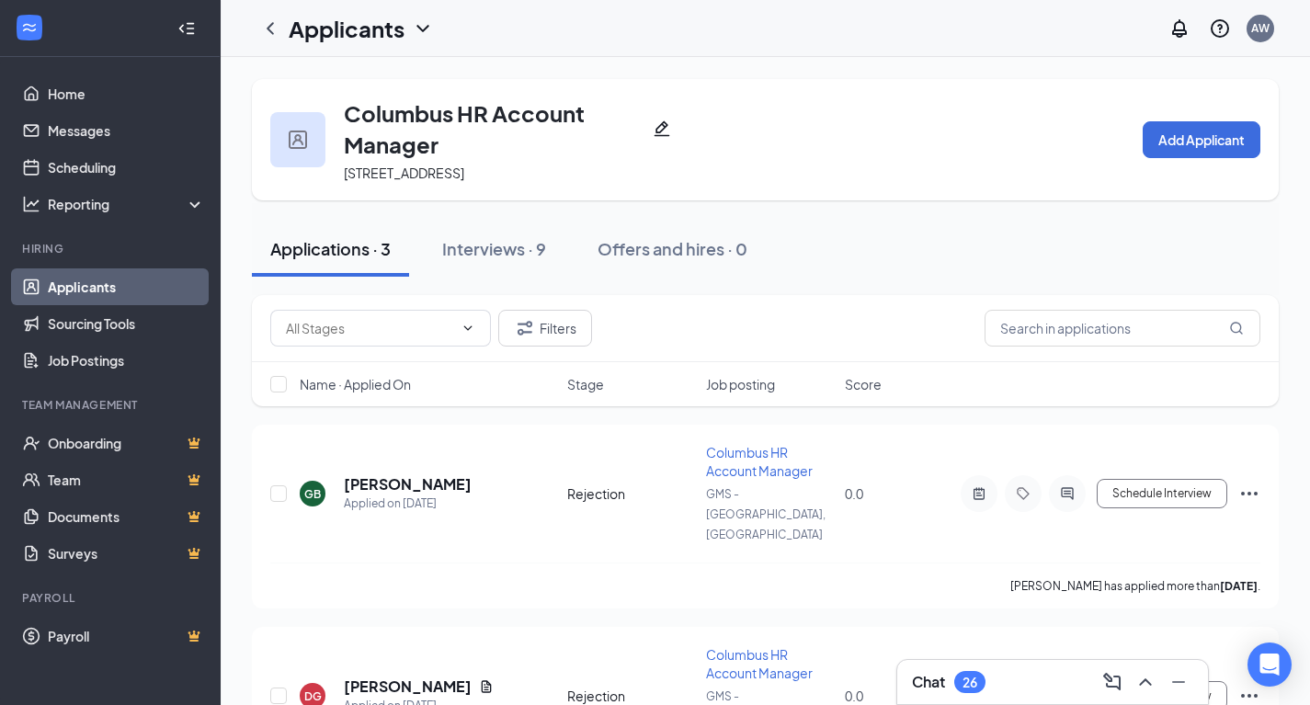
click at [525, 251] on div "Interviews · 9" at bounding box center [494, 248] width 104 height 23
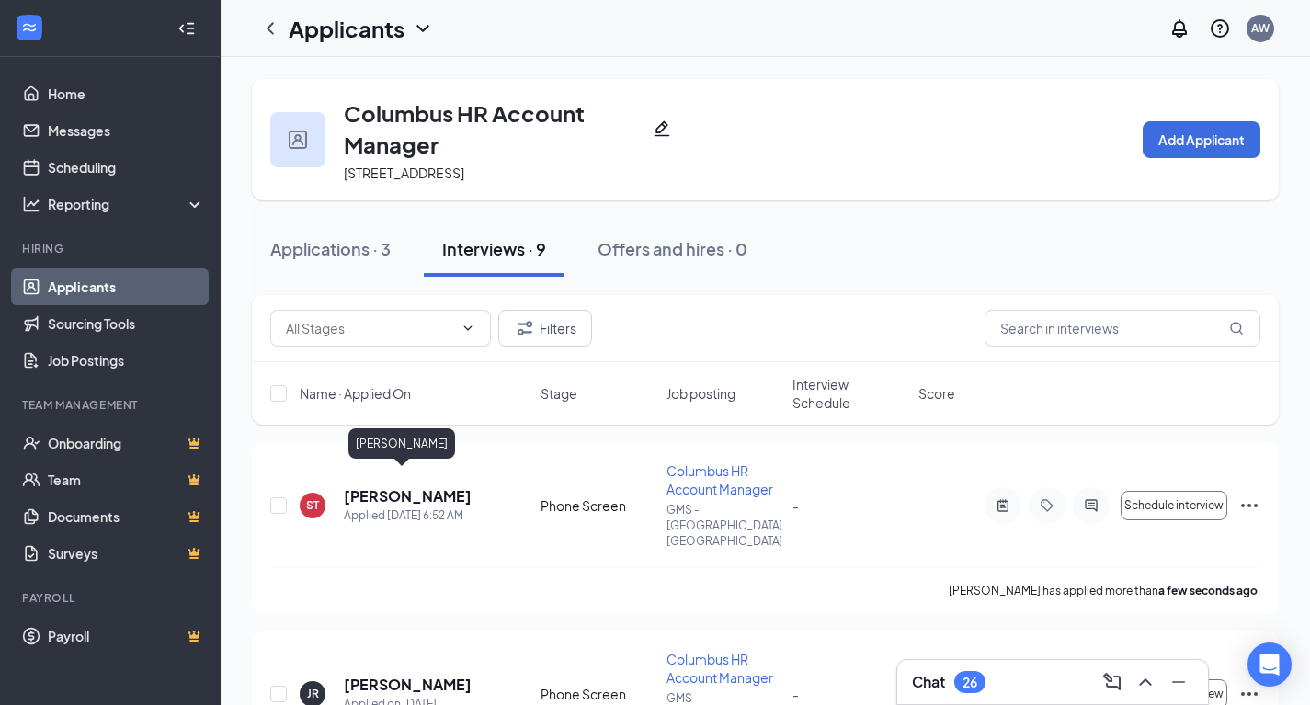
click at [364, 486] on h5 "Sarah Truax" at bounding box center [408, 496] width 128 height 20
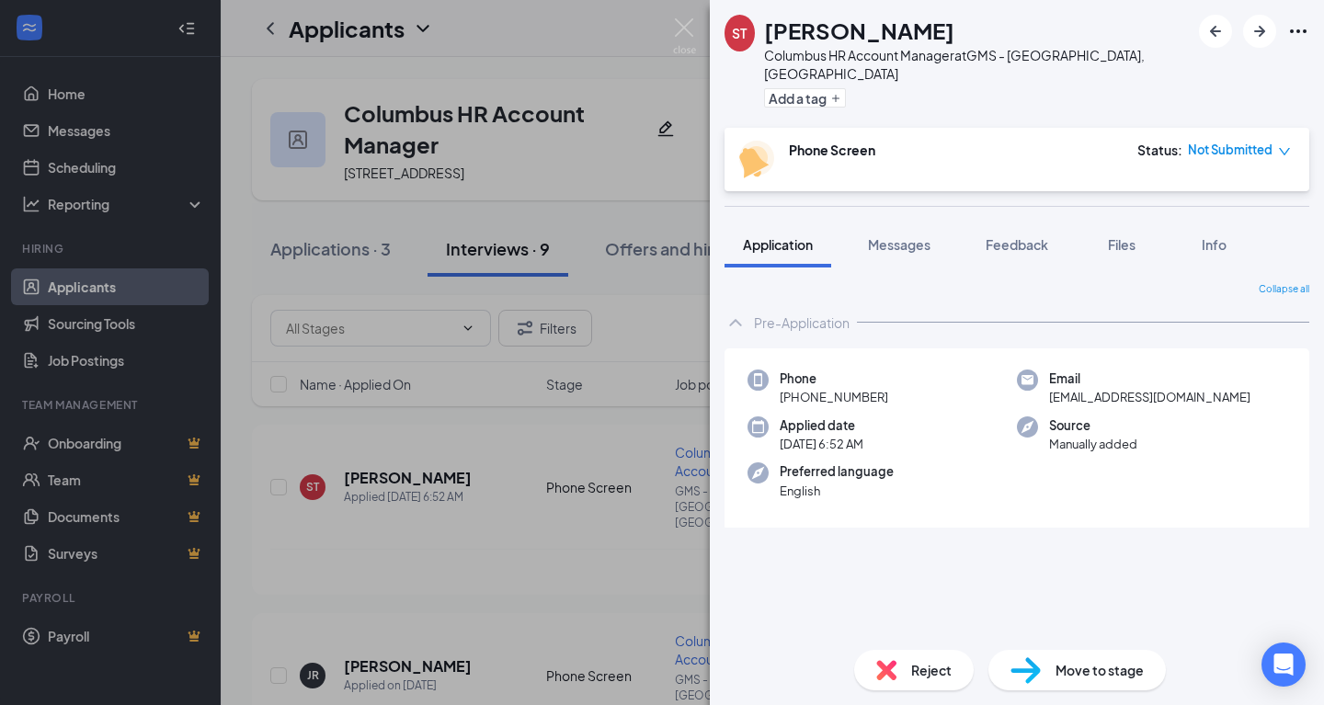
click at [1125, 236] on span "Files" at bounding box center [1122, 244] width 28 height 17
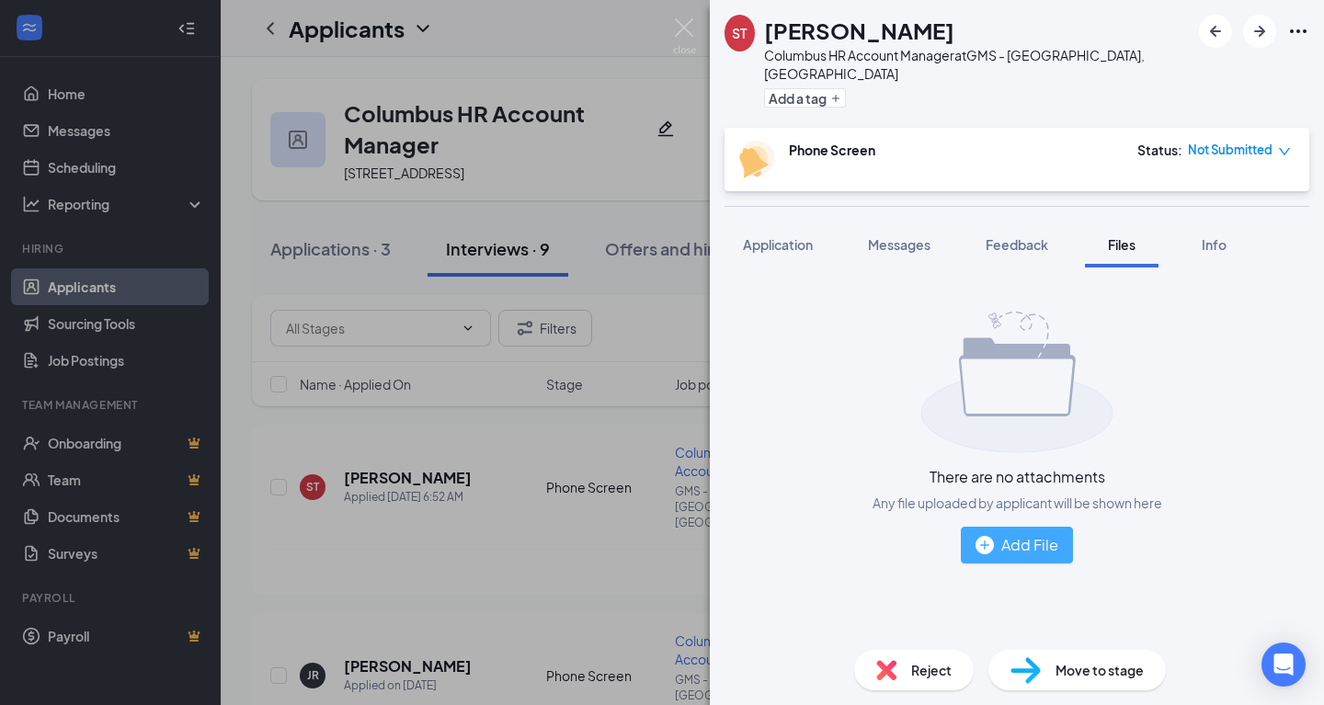
click at [1004, 537] on div "Add File" at bounding box center [1016, 544] width 83 height 23
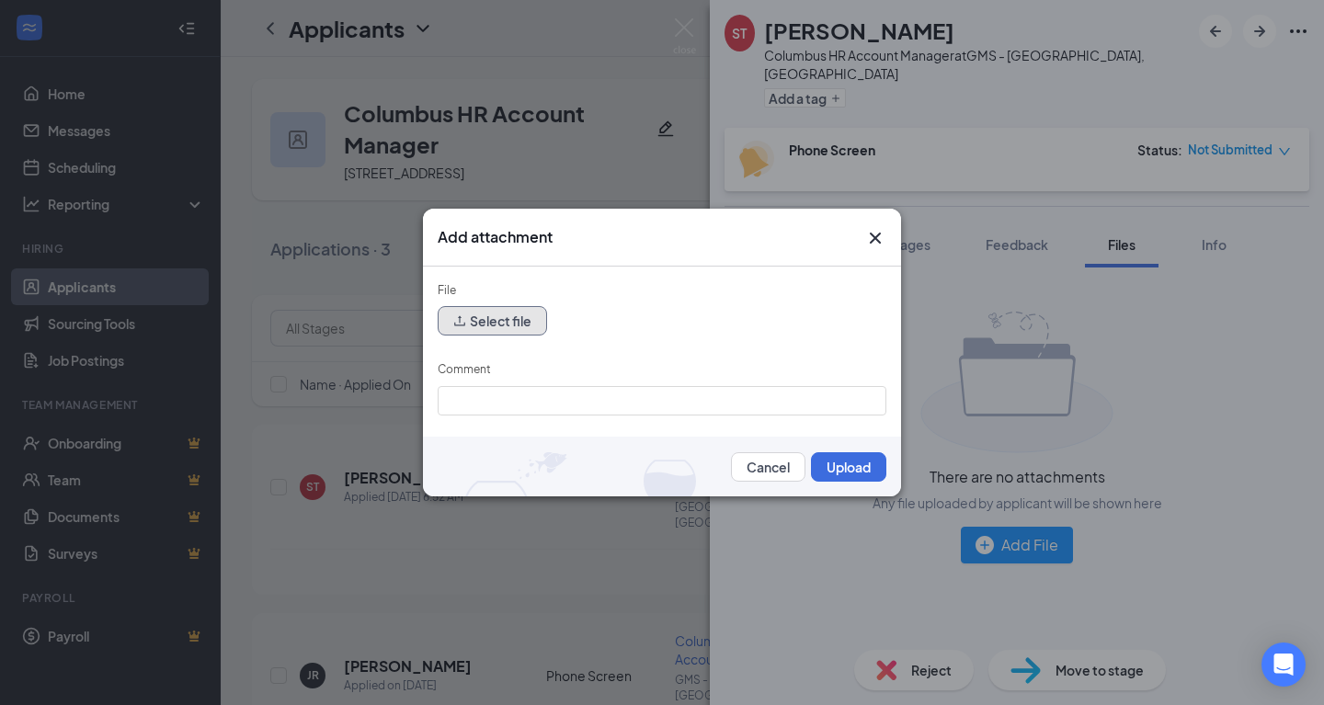
click at [488, 329] on button "Select file" at bounding box center [492, 320] width 109 height 29
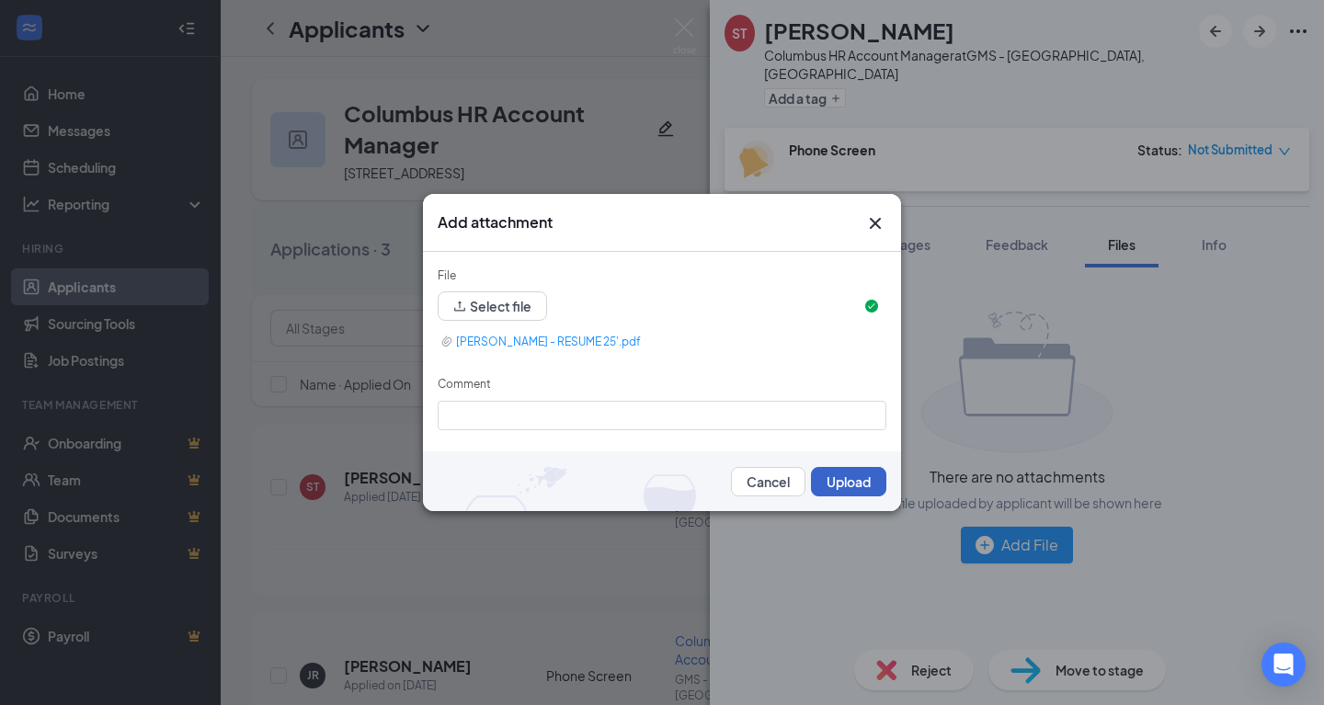
click at [839, 481] on button "Upload" at bounding box center [848, 481] width 75 height 29
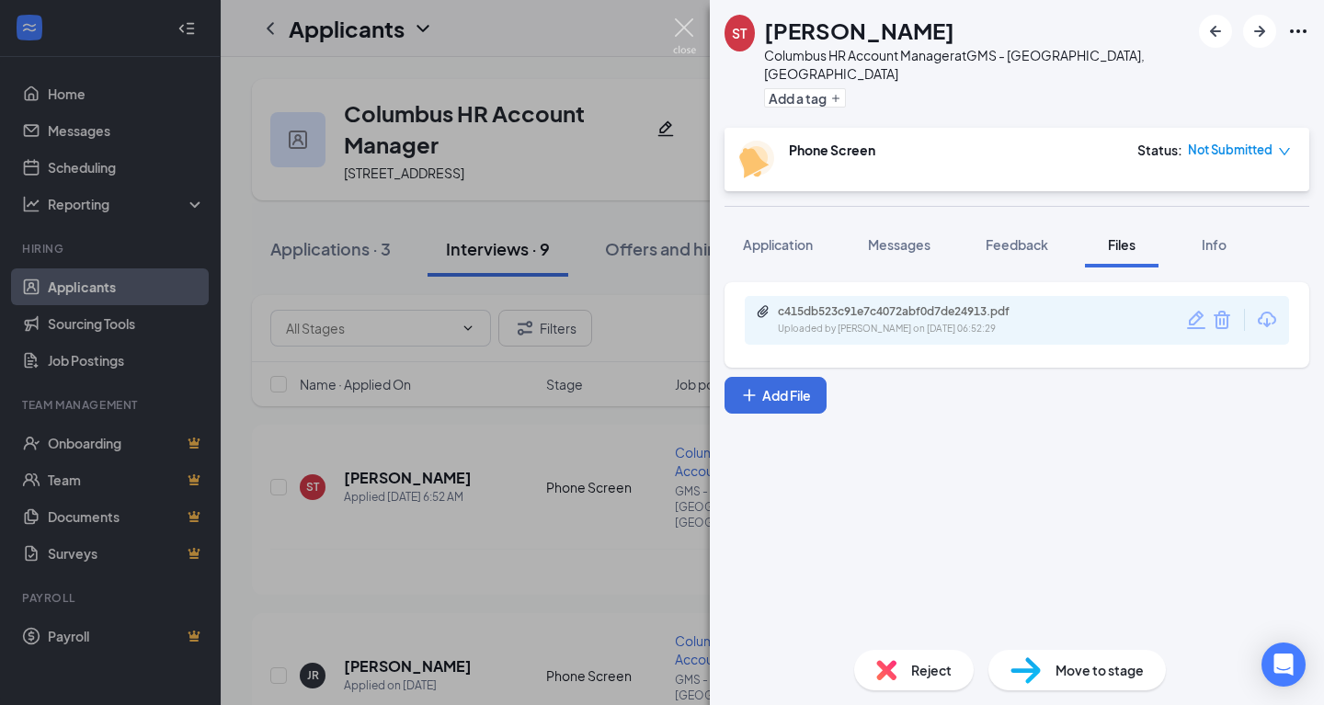
click at [684, 35] on img at bounding box center [684, 36] width 23 height 36
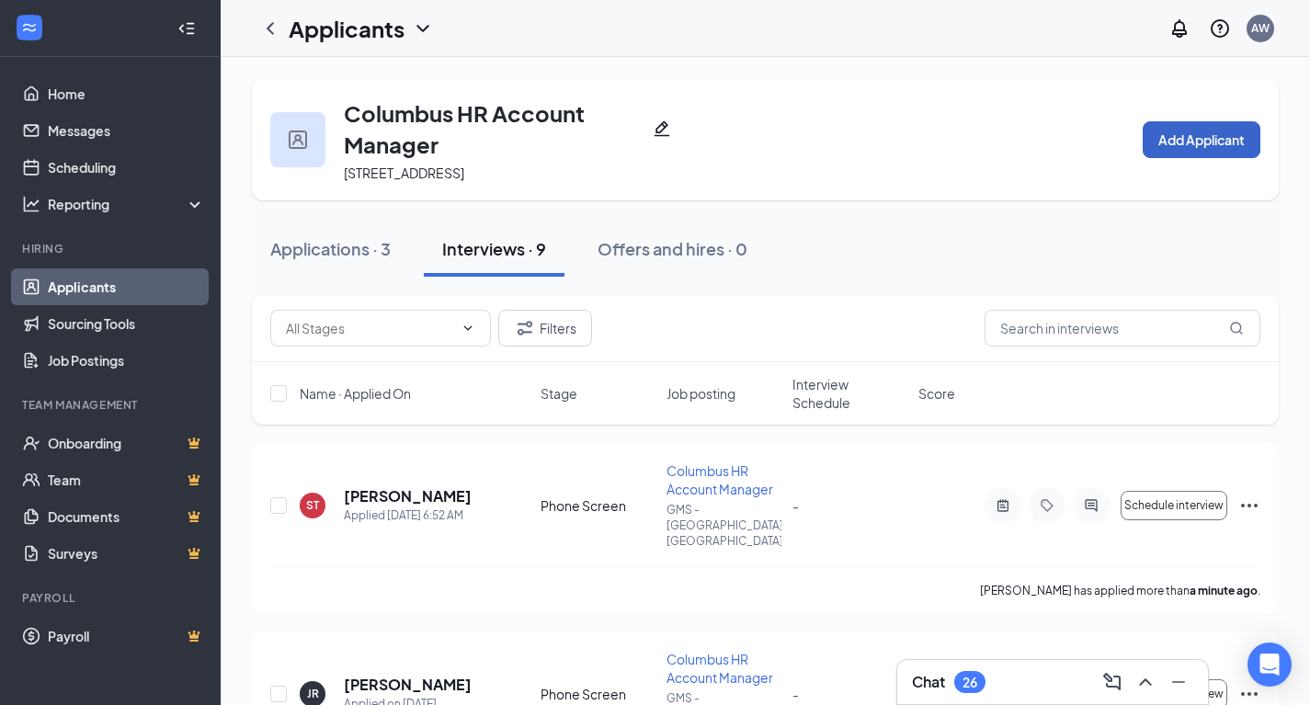
click at [1155, 139] on button "Add Applicant" at bounding box center [1202, 139] width 118 height 37
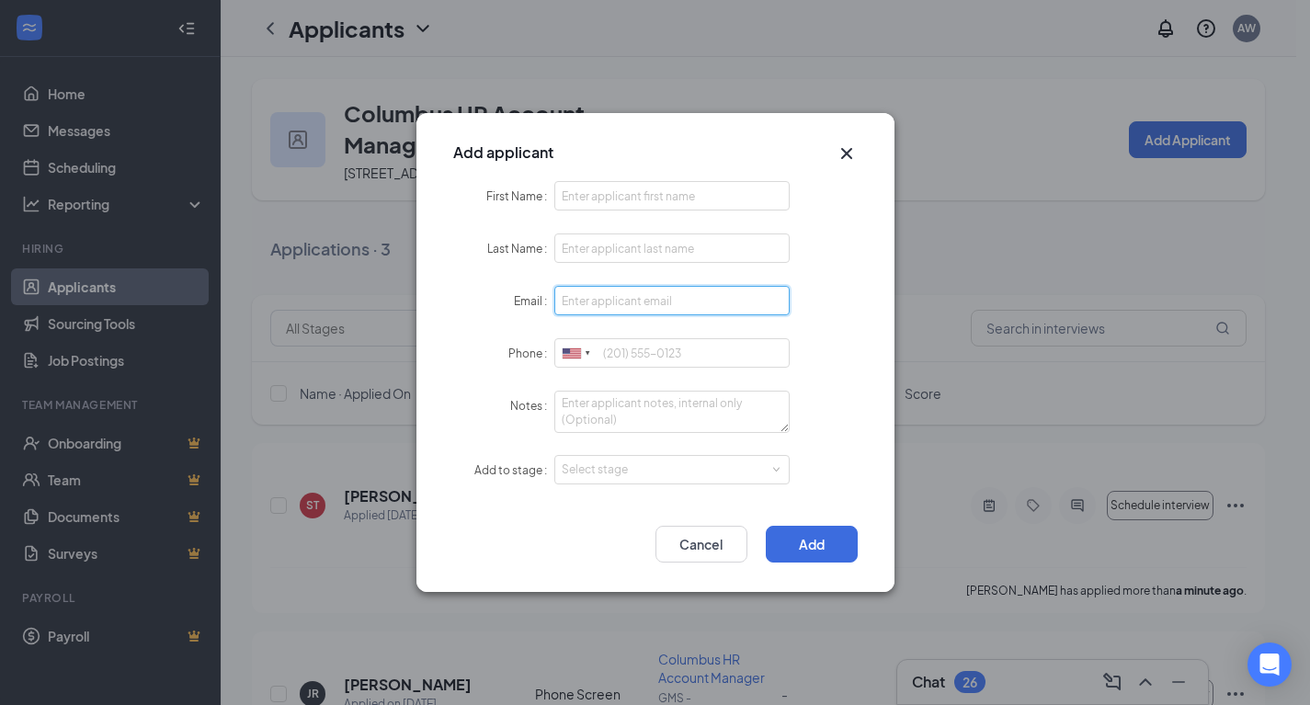
click at [657, 299] on input "Email" at bounding box center [672, 300] width 236 height 29
paste input "graysonc@kean.edu"
type input "graysonc@kean.edu"
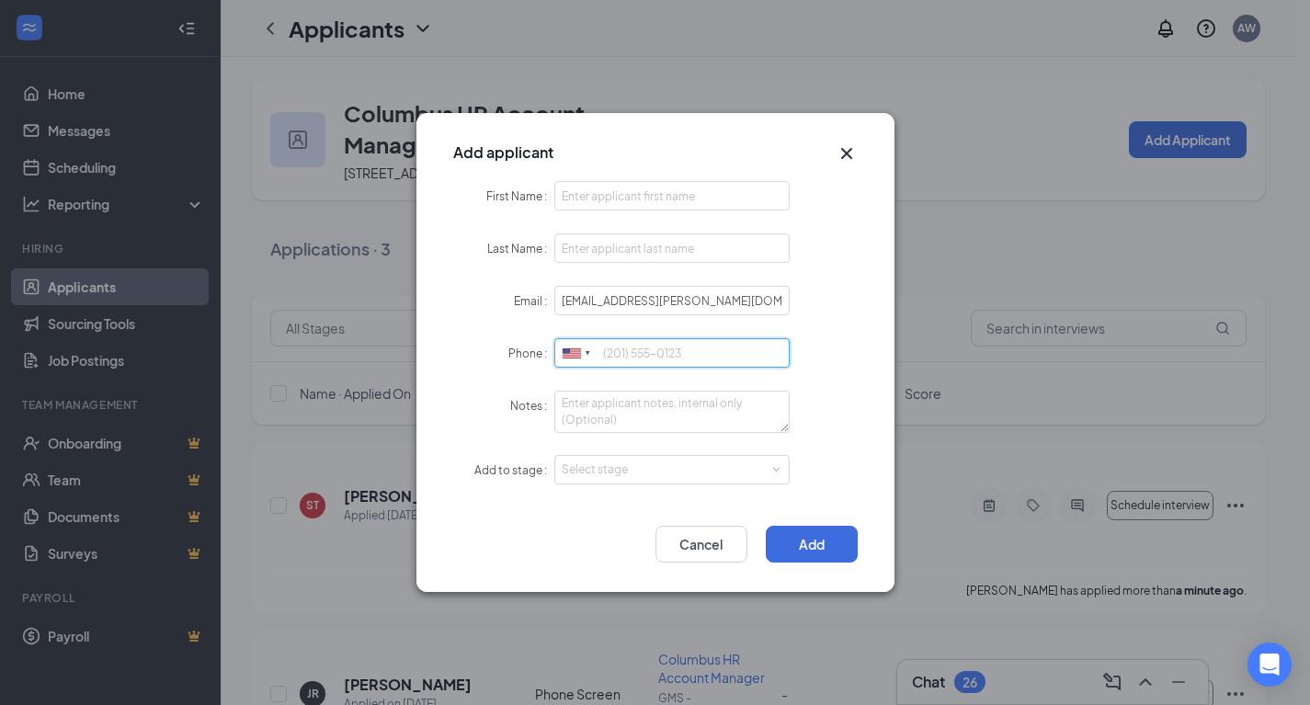
click at [664, 352] on input "Phone" at bounding box center [672, 352] width 236 height 29
paste input "19733234809"
type input "19733234809"
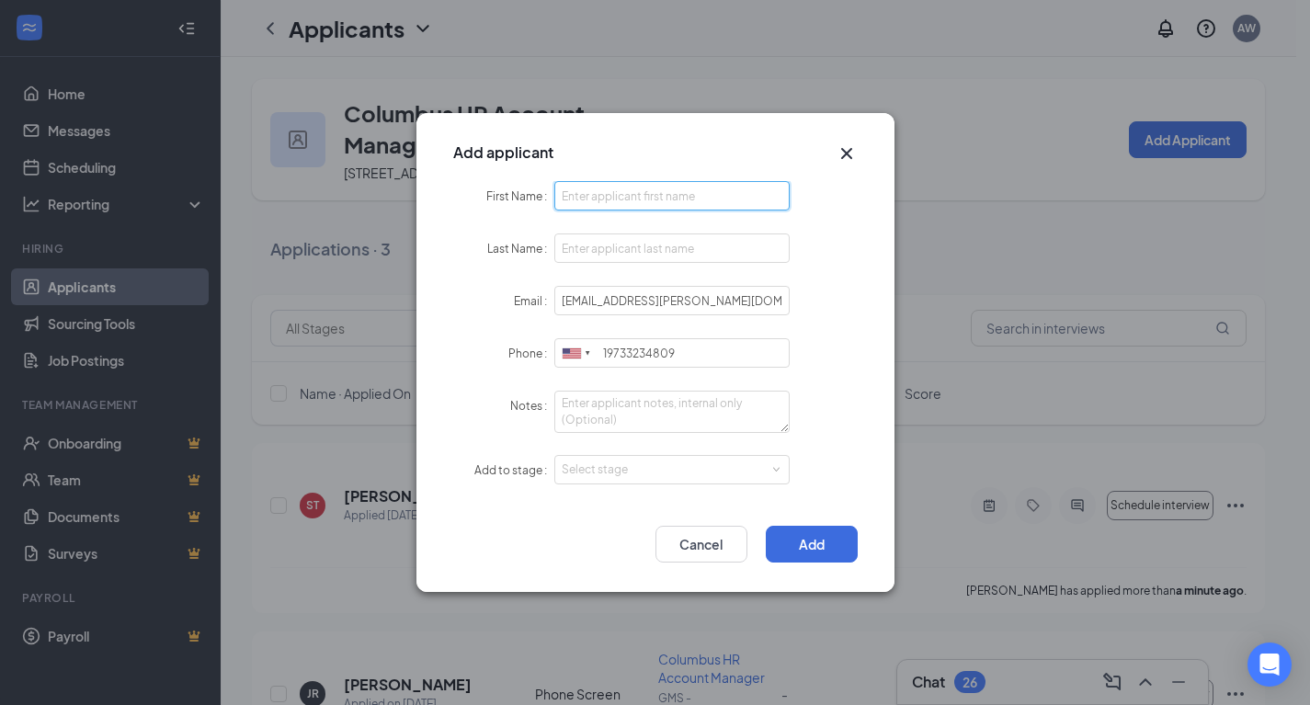
click at [598, 208] on input "First Name" at bounding box center [672, 195] width 236 height 29
paste input "Cle’Shon Grayson"
click at [625, 206] on input "Cle’Shon Grayson" at bounding box center [672, 195] width 236 height 29
type input "Cle’Shon Grayson"
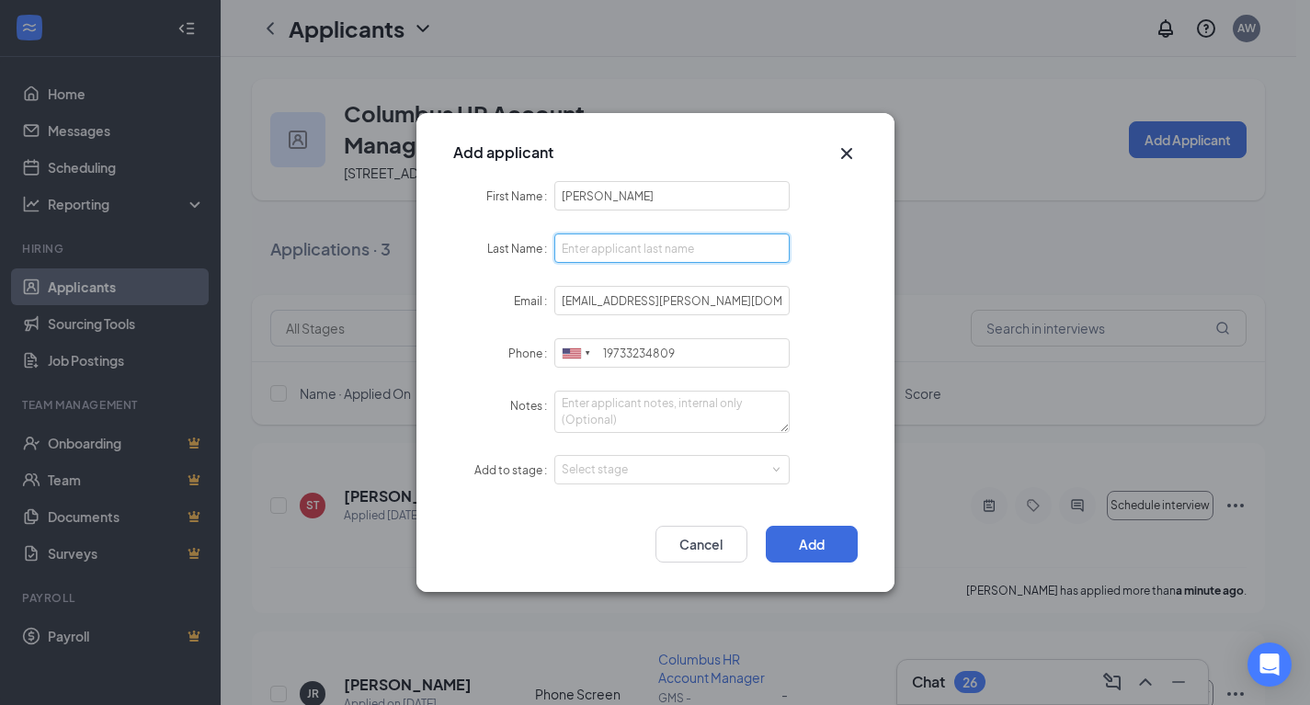
click at [609, 244] on input "Last Name" at bounding box center [672, 247] width 236 height 29
paste input "Grayson"
type input "Grayson"
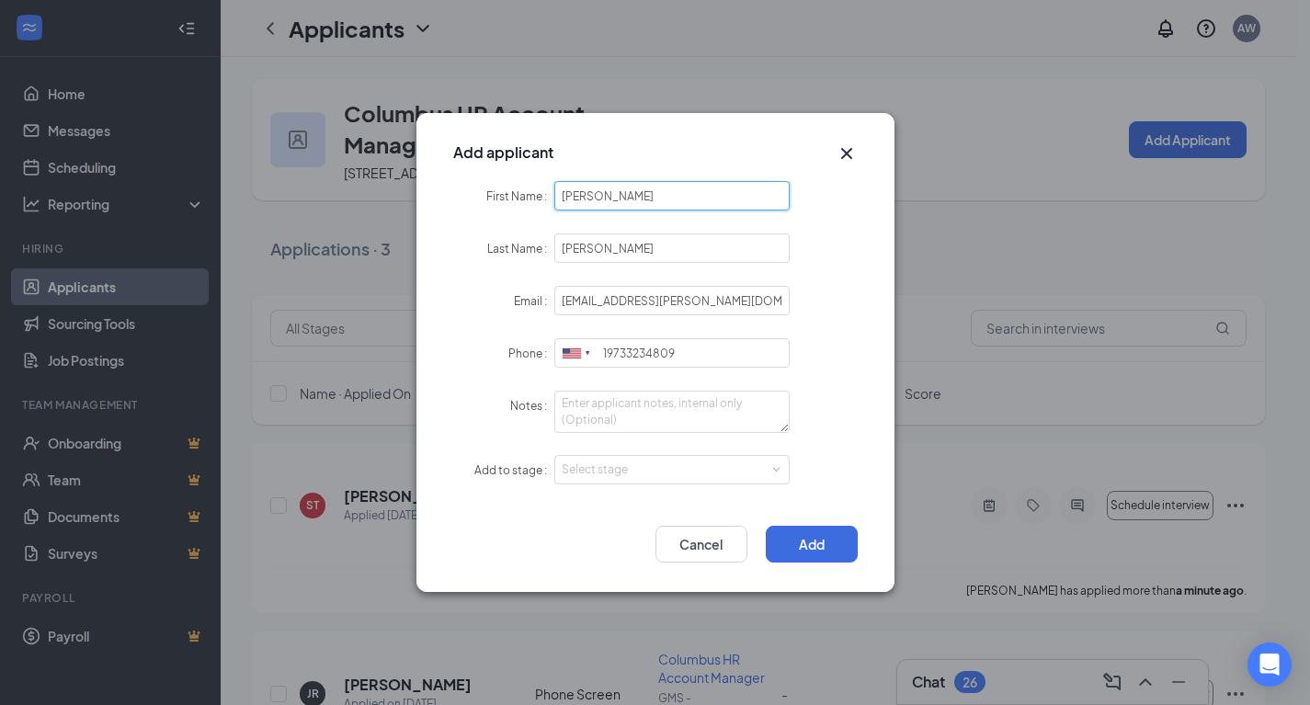
click at [632, 193] on input "Cle’Shon Grayson" at bounding box center [672, 195] width 236 height 29
type input "Cle’Shon"
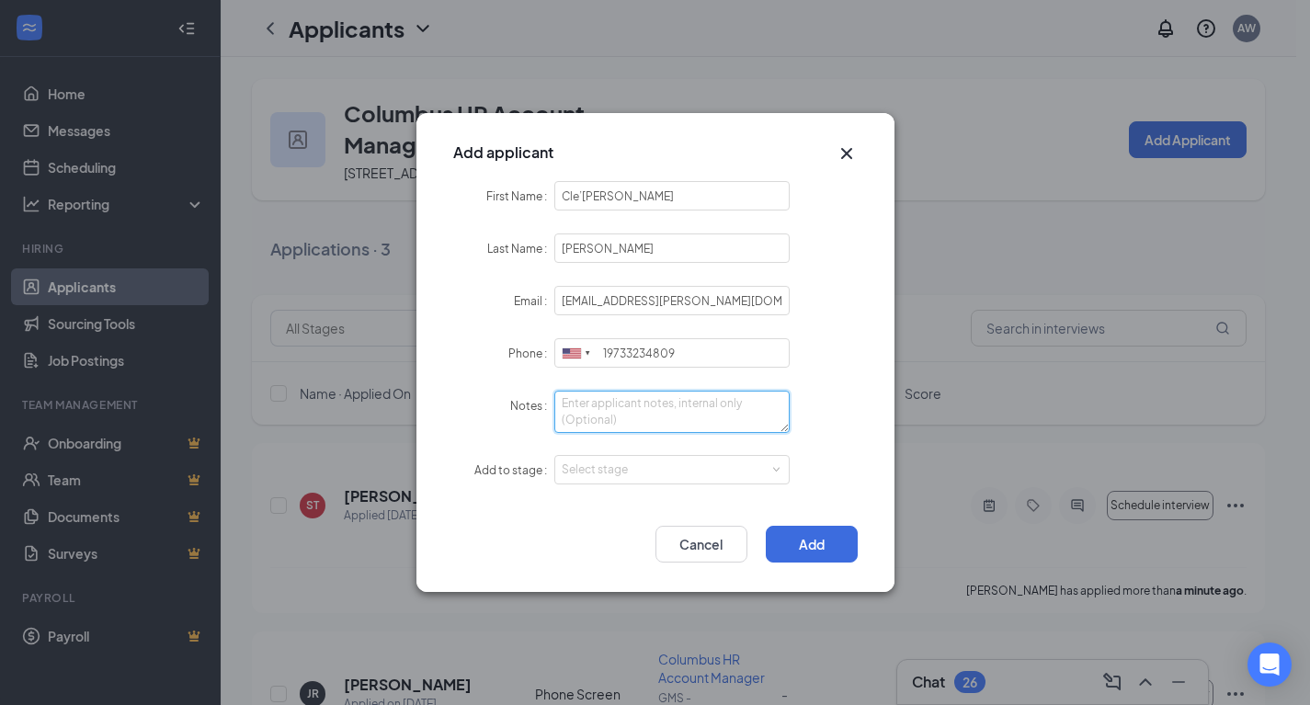
click at [669, 415] on textarea "Notes" at bounding box center [672, 412] width 236 height 42
click at [678, 473] on div "Select stage" at bounding box center [668, 470] width 213 height 18
type textarea "LI - Apply"
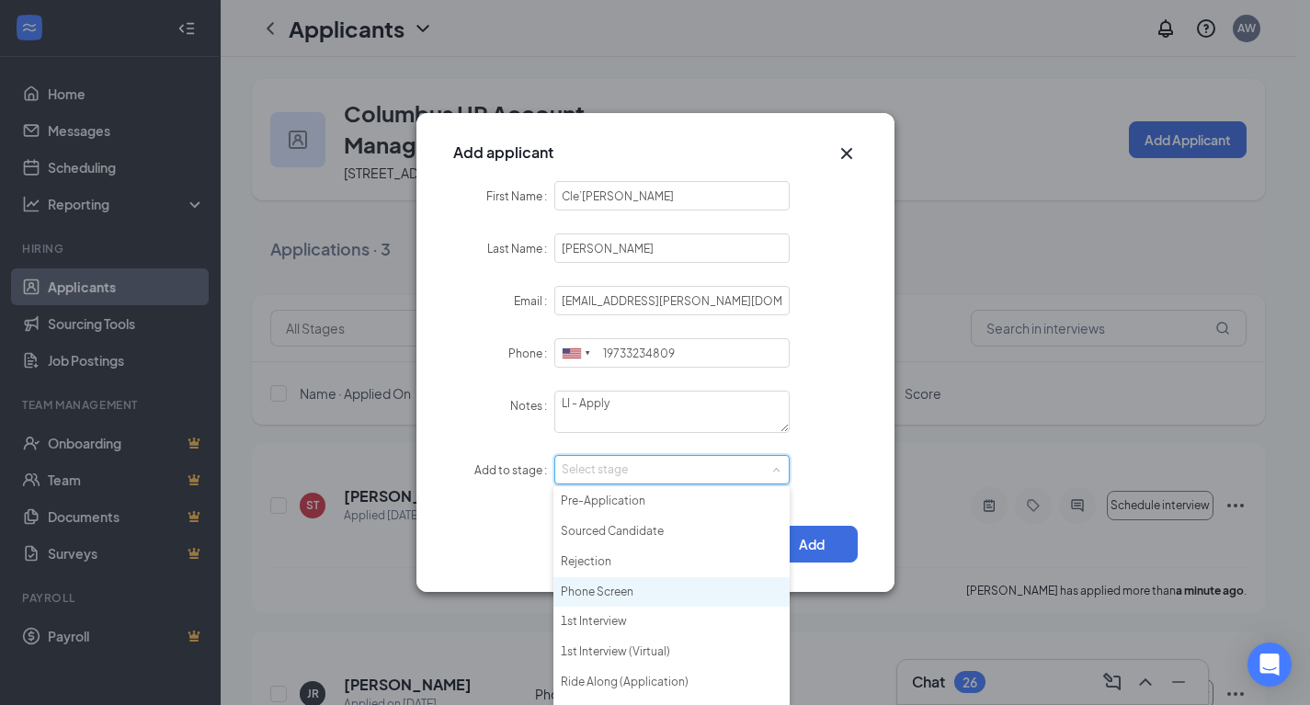
click at [670, 591] on li "Phone Screen" at bounding box center [671, 592] width 236 height 30
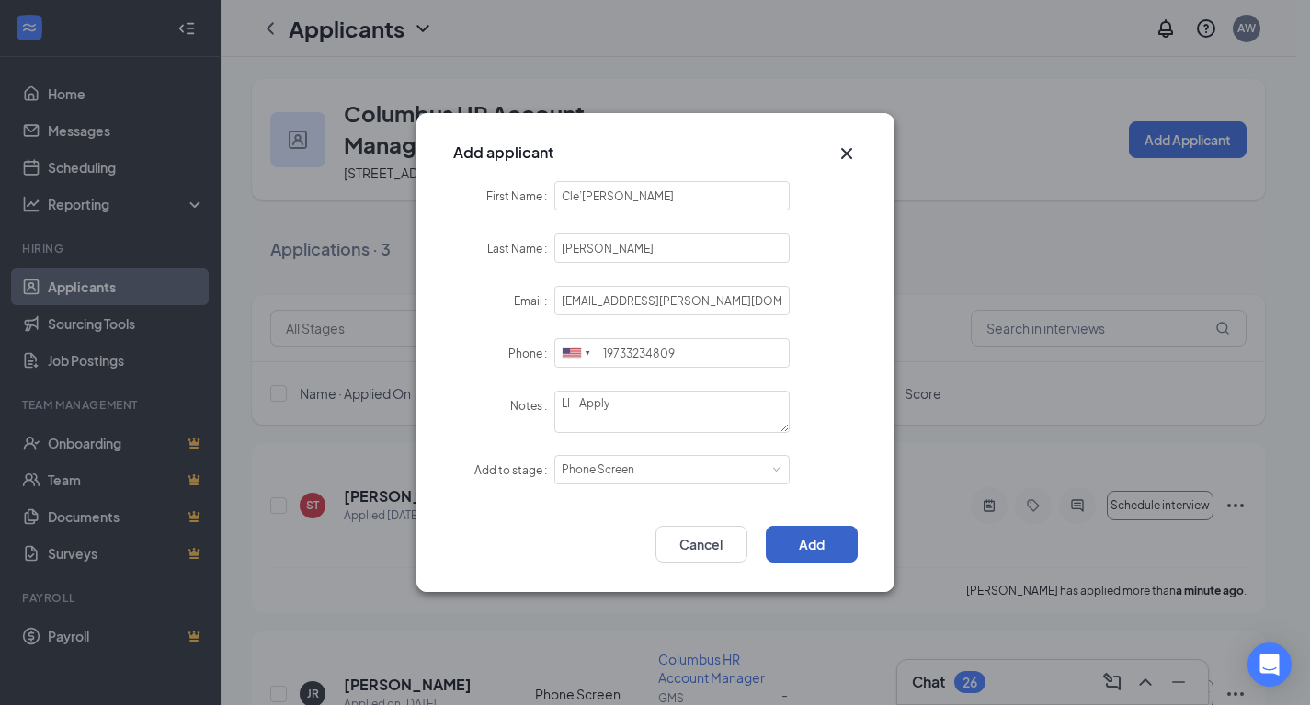
click at [798, 547] on button "Add" at bounding box center [812, 544] width 92 height 37
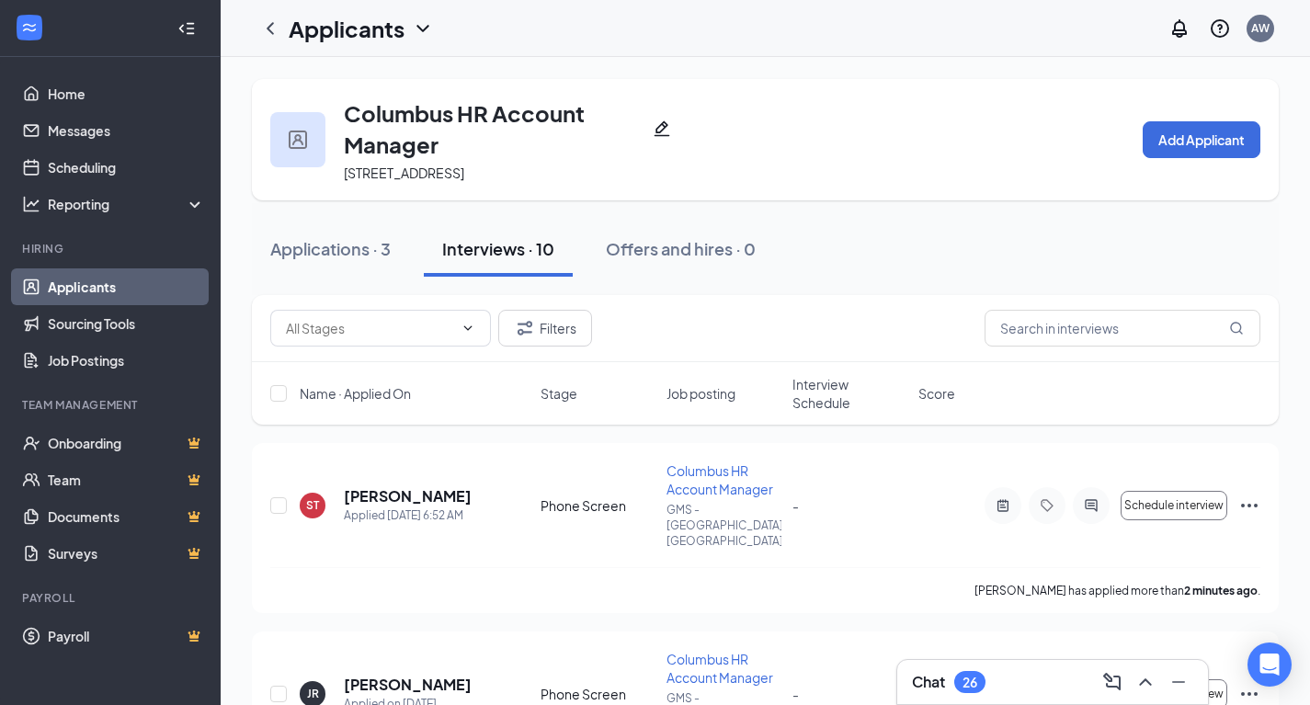
click at [488, 257] on div "Interviews · 10" at bounding box center [498, 248] width 112 height 23
click at [401, 486] on h5 "Cle’Shon Grayson" at bounding box center [408, 496] width 128 height 20
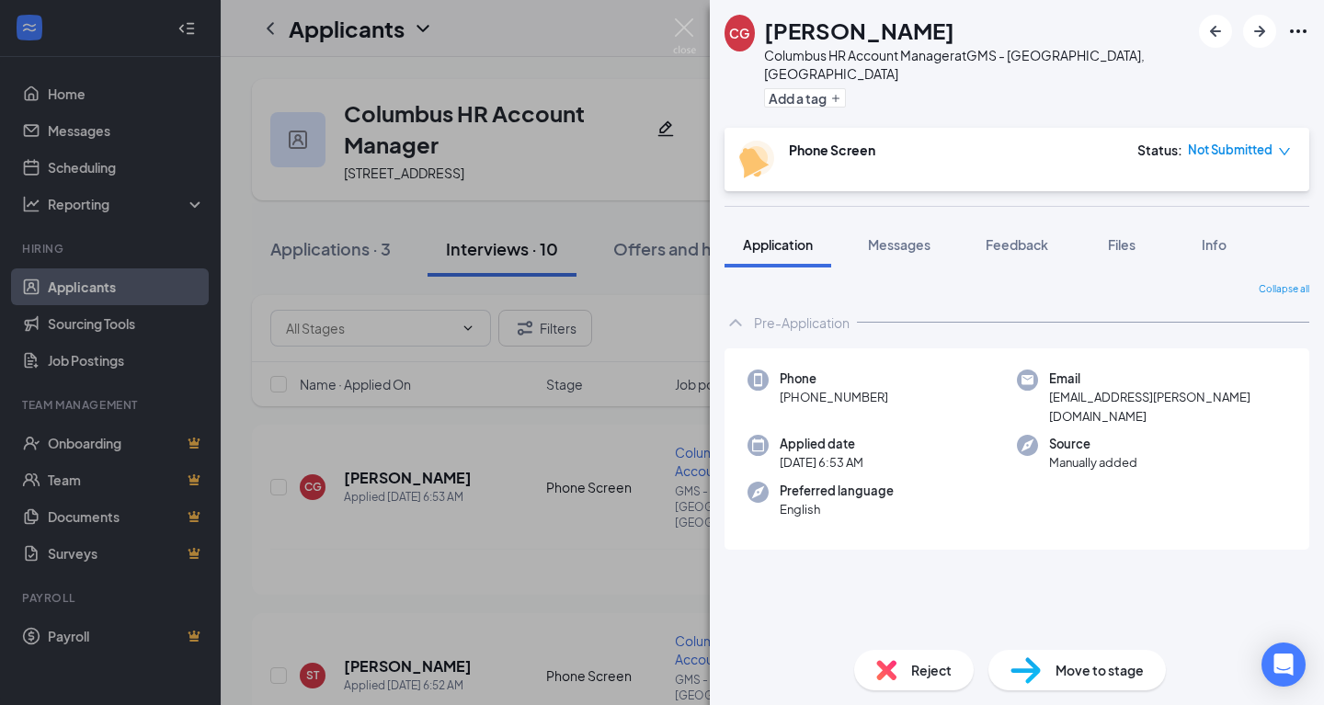
click at [1130, 236] on span "Files" at bounding box center [1122, 244] width 28 height 17
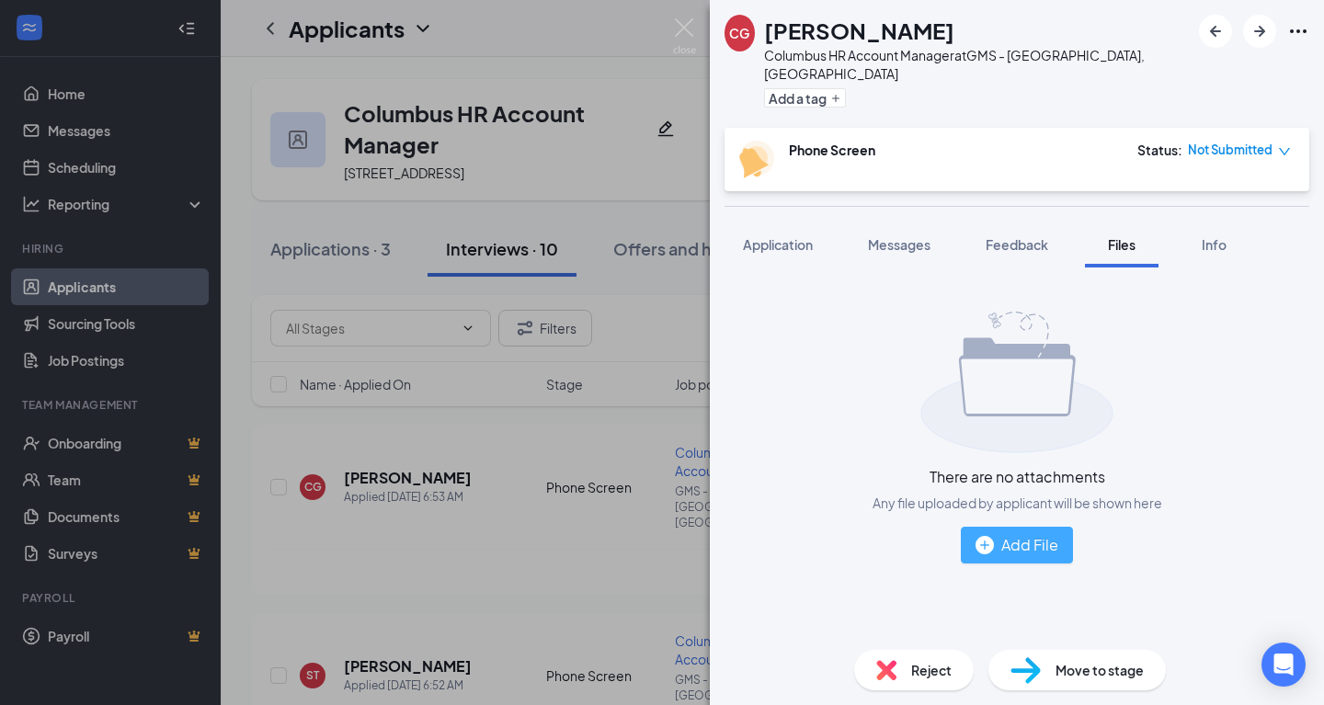
click at [1032, 533] on div "Add File" at bounding box center [1016, 544] width 83 height 23
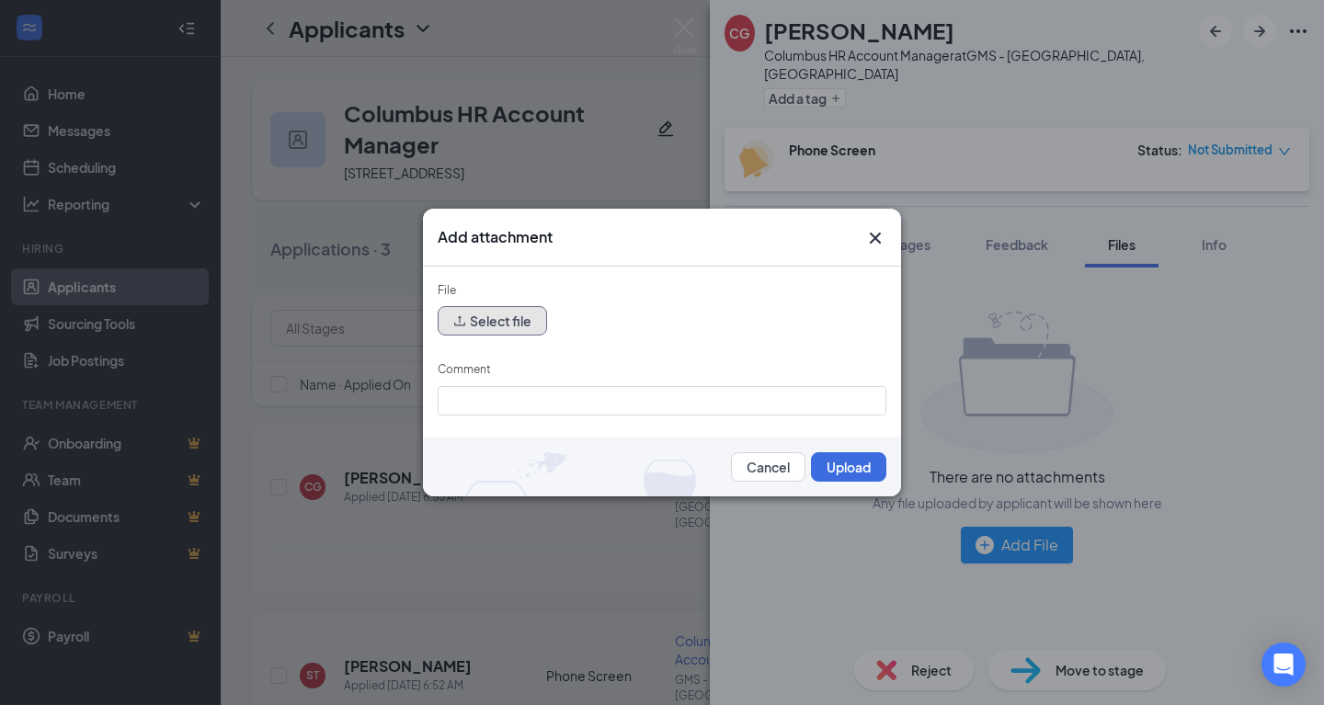
click at [523, 323] on button "Select file" at bounding box center [492, 320] width 109 height 29
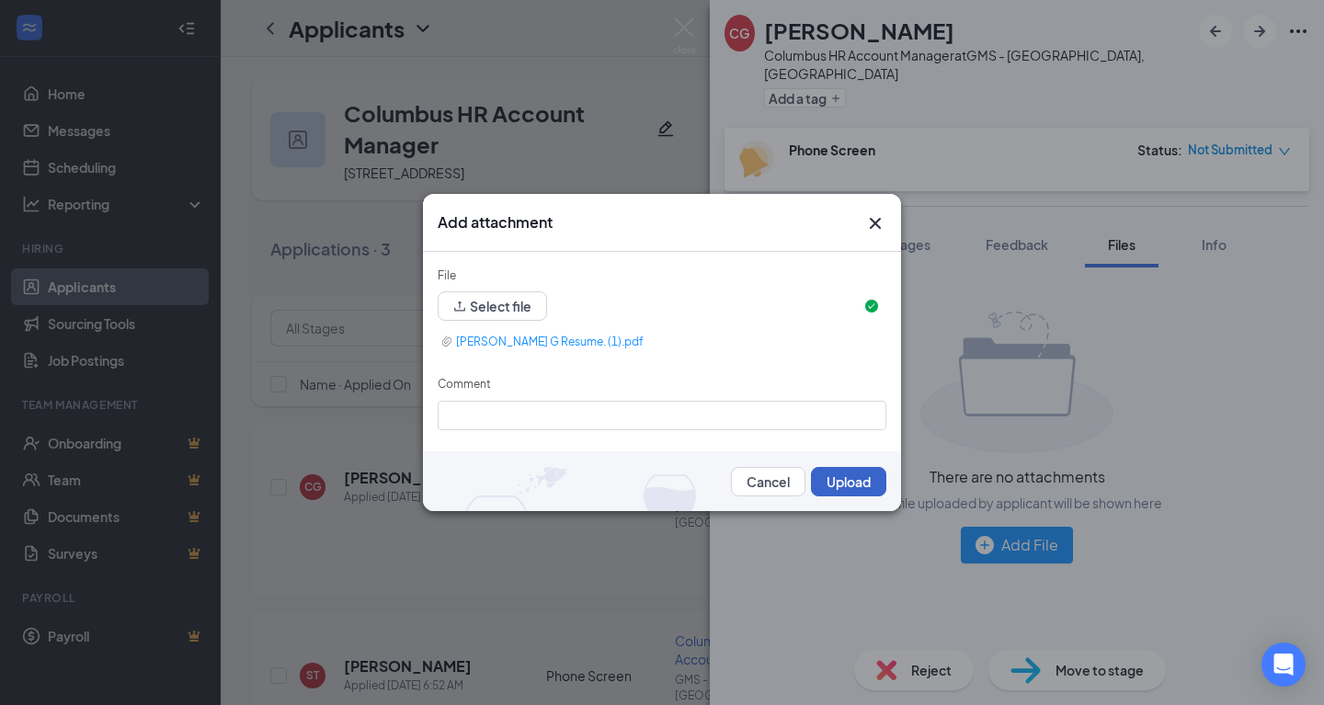
click at [836, 479] on button "Upload" at bounding box center [848, 481] width 75 height 29
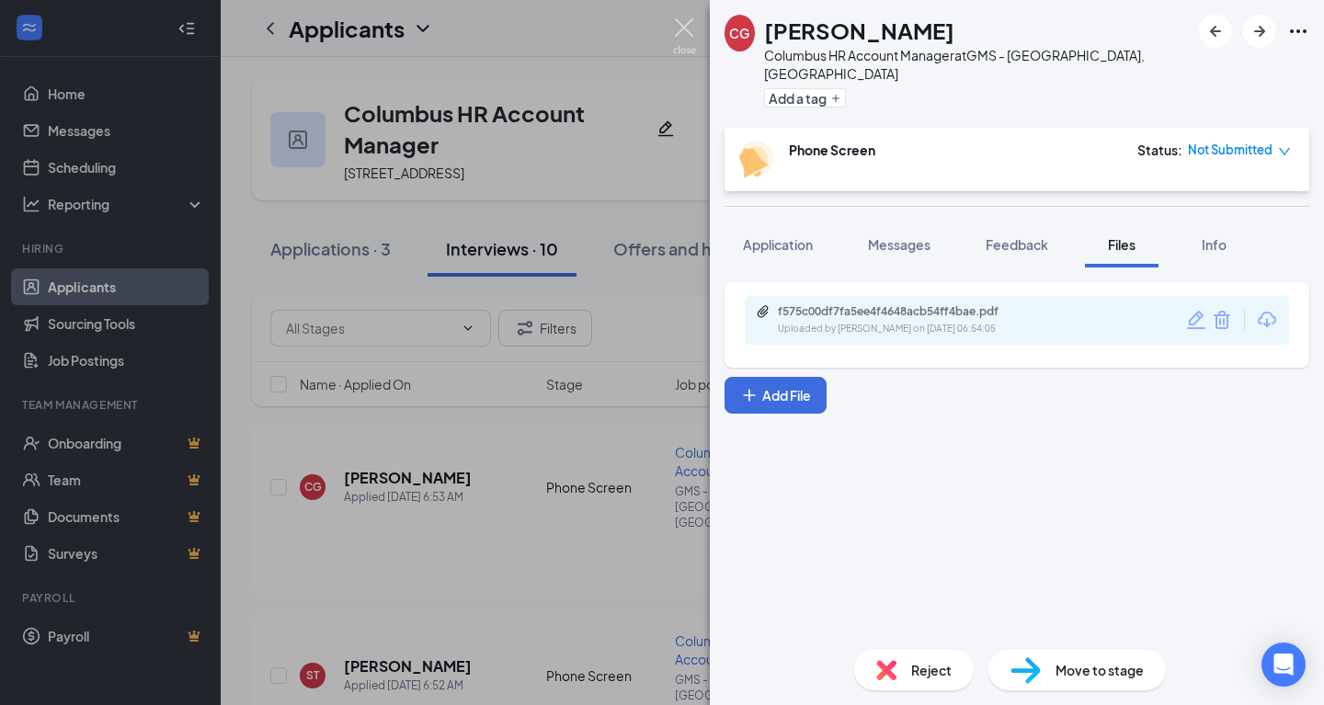
click at [684, 30] on img at bounding box center [684, 36] width 23 height 36
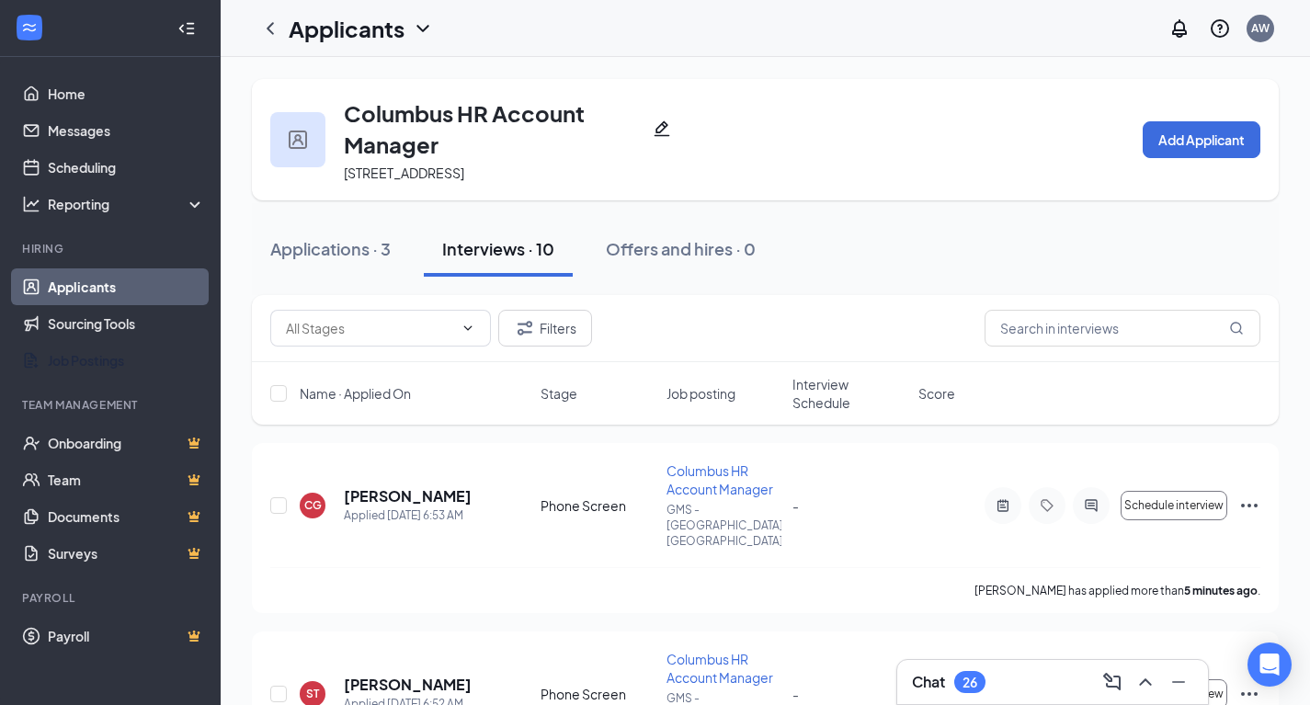
click at [93, 370] on link "Job Postings" at bounding box center [126, 360] width 157 height 37
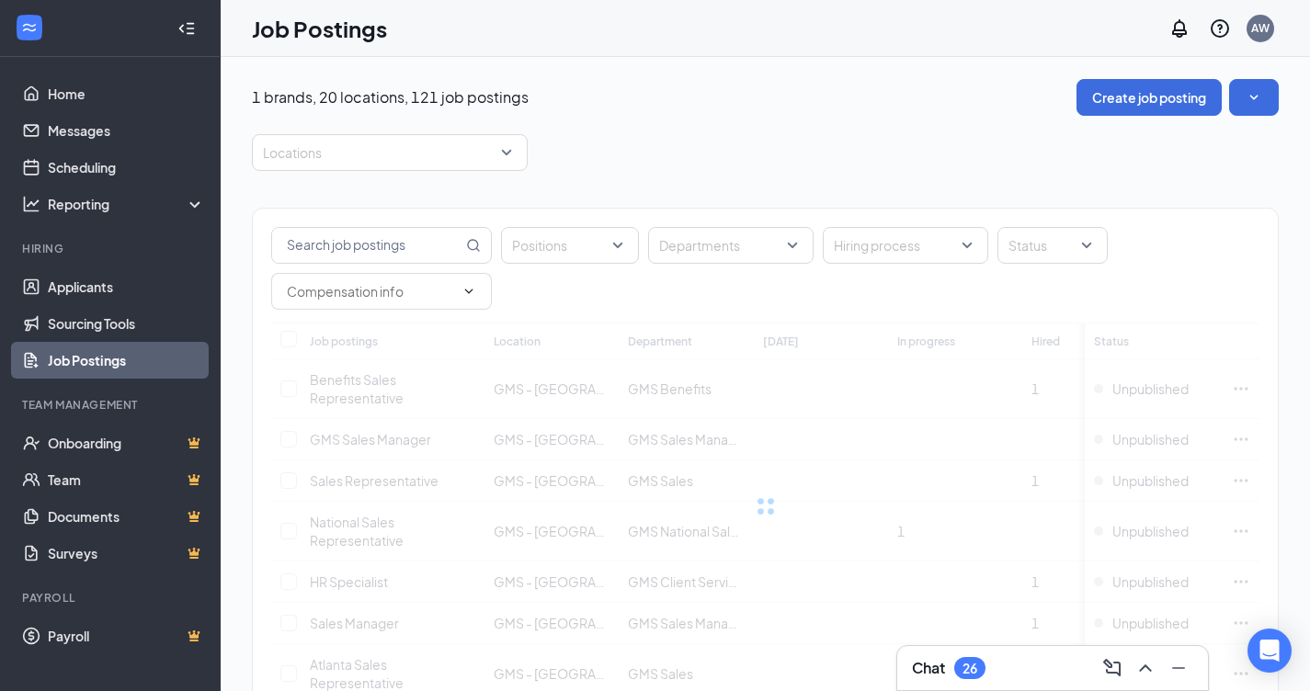
click at [367, 245] on input "text" at bounding box center [367, 245] width 190 height 35
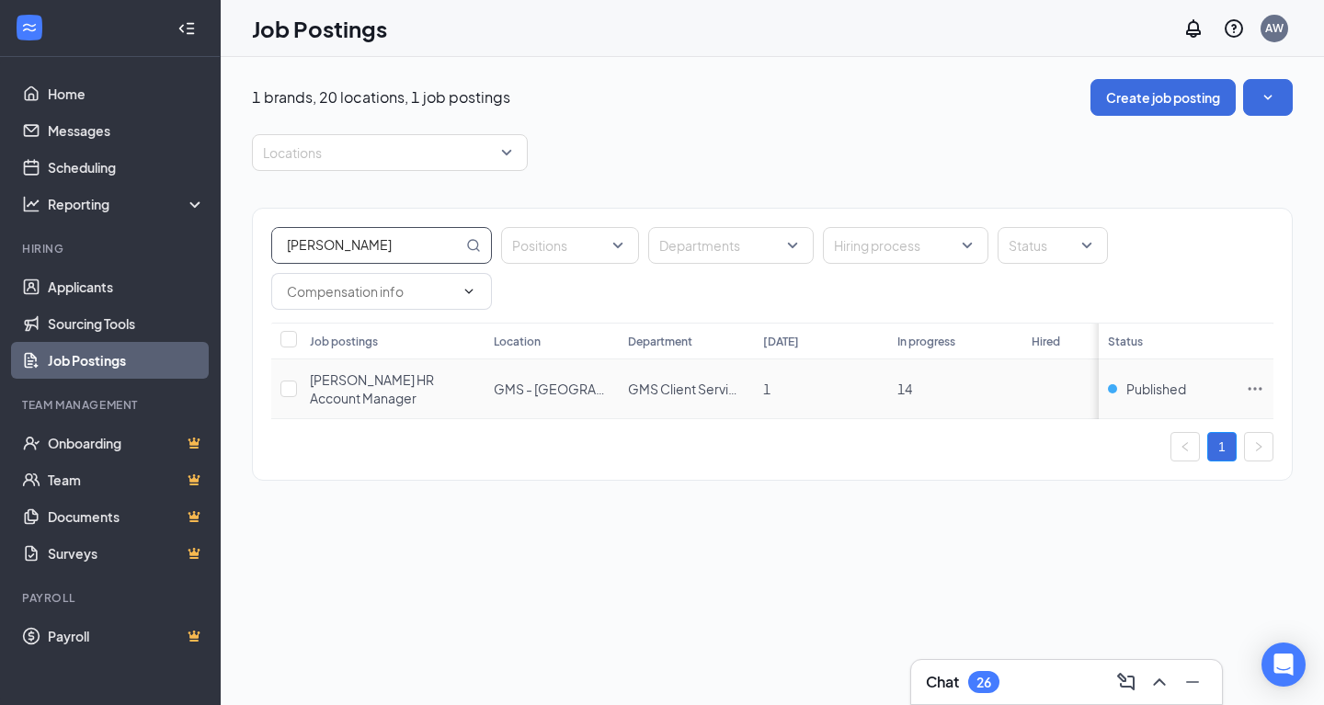
type input "charlott"
click at [344, 386] on span "[PERSON_NAME] HR Account Manager" at bounding box center [372, 388] width 124 height 35
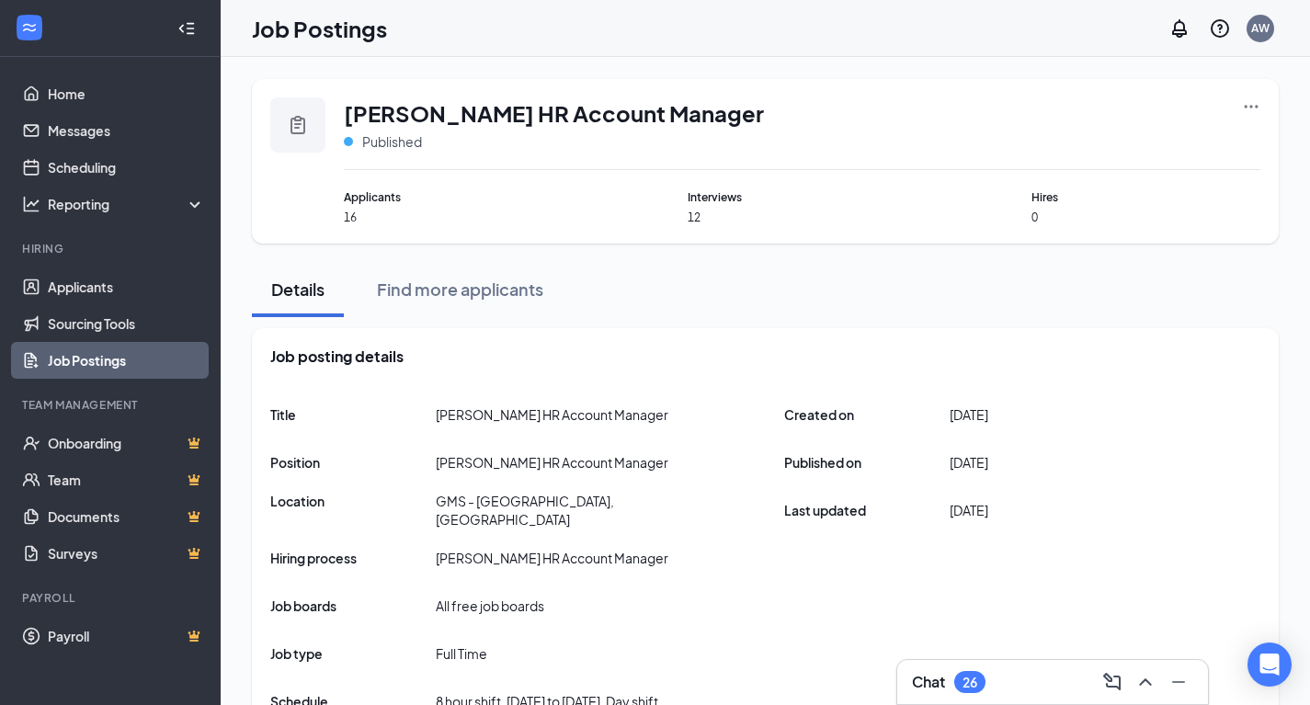
click at [1263, 107] on div "Charlotte HR Account Manager Published Applicants 16 Interviews 12 Hires 0" at bounding box center [765, 161] width 1027 height 165
click at [1256, 99] on icon "Ellipses" at bounding box center [1251, 106] width 18 height 18
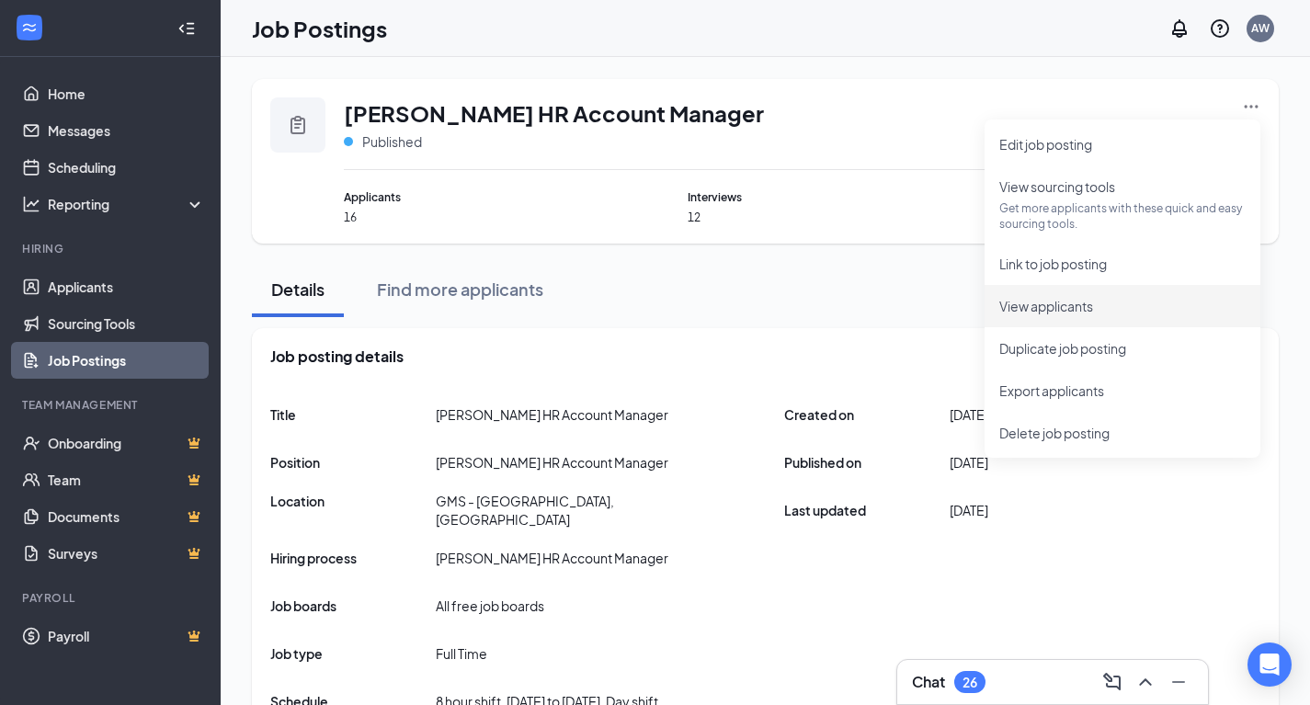
click at [1048, 301] on span "View applicants" at bounding box center [1046, 306] width 94 height 17
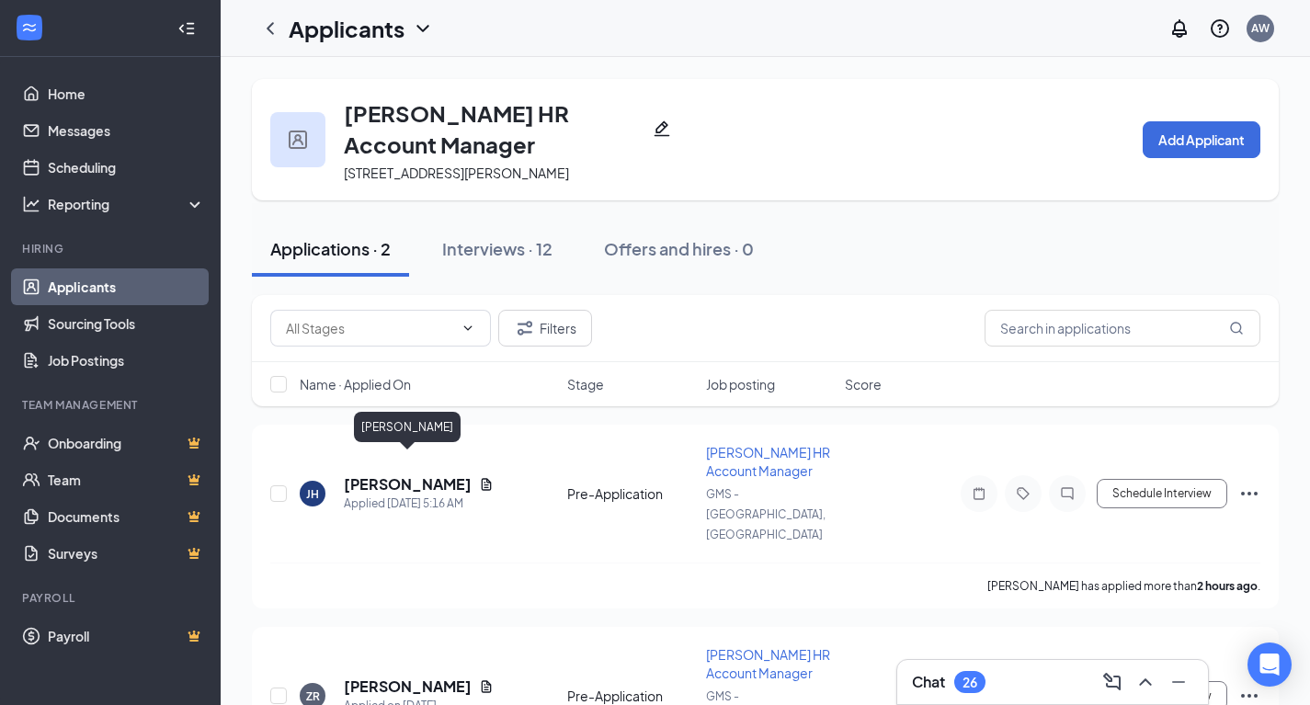
click at [399, 474] on h5 "[PERSON_NAME]" at bounding box center [408, 484] width 128 height 20
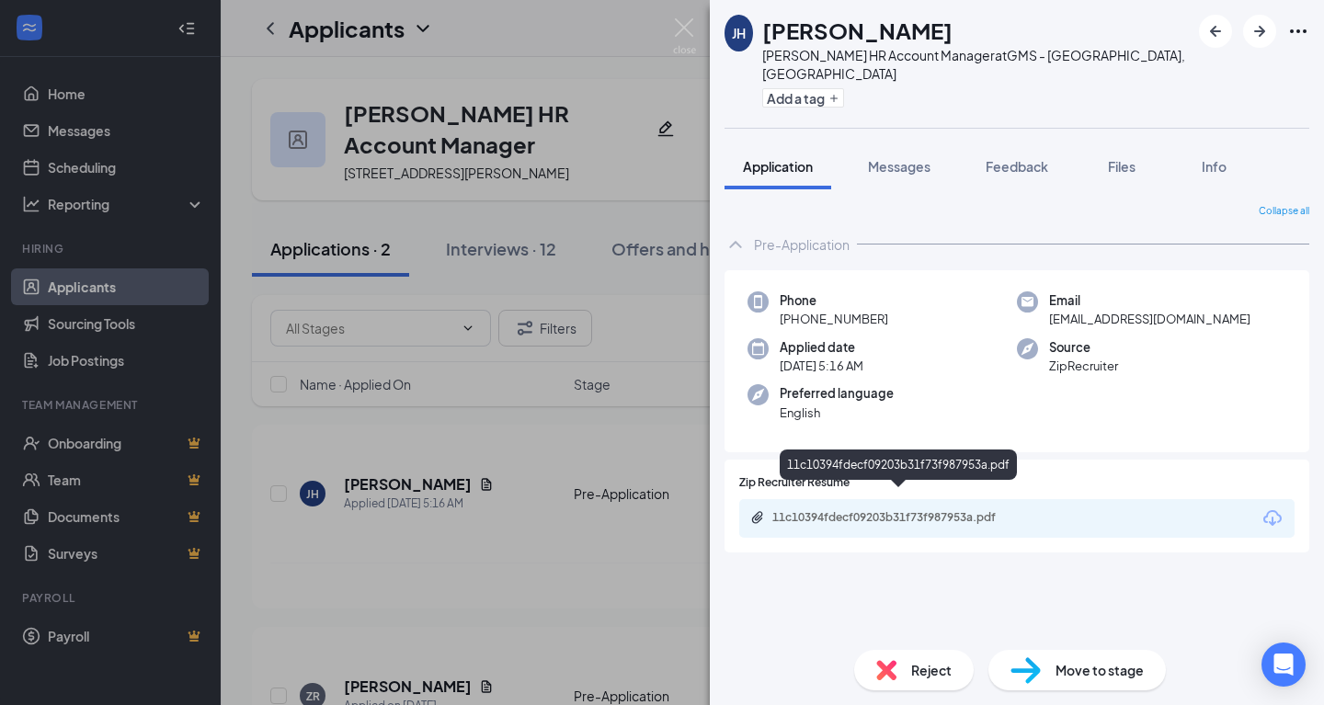
click at [957, 510] on div "11c10394fdecf09203b31f73f987953a.pdf" at bounding box center [900, 517] width 257 height 15
click at [1077, 661] on span "Move to stage" at bounding box center [1099, 670] width 88 height 20
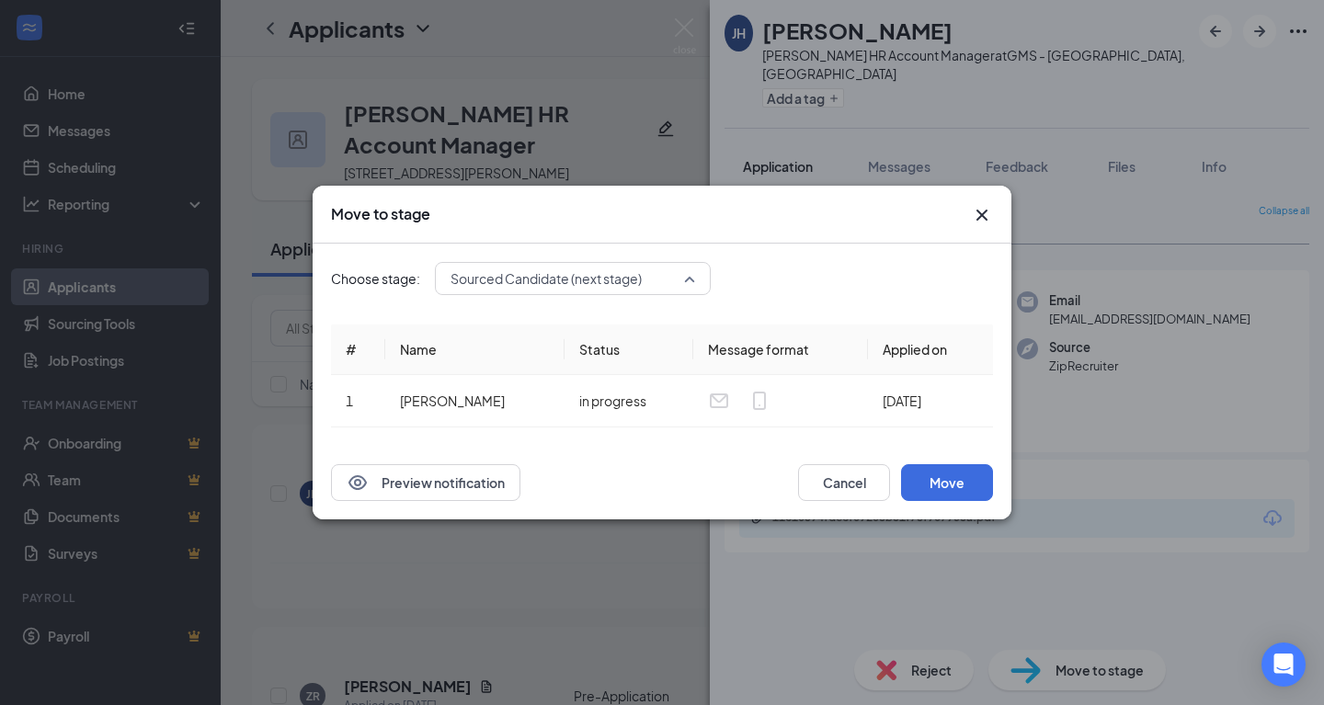
click at [596, 282] on span "Sourced Candidate (next stage)" at bounding box center [545, 279] width 191 height 28
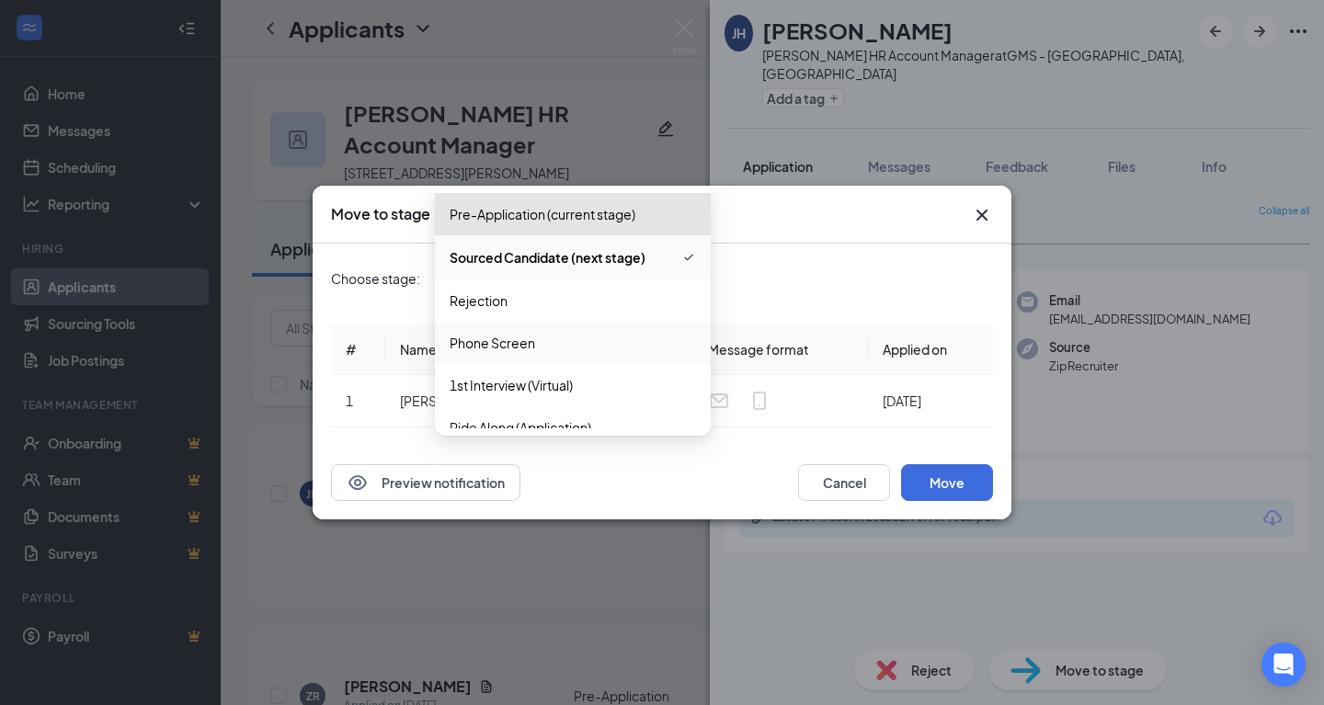
click at [593, 352] on span "Phone Screen" at bounding box center [572, 343] width 246 height 20
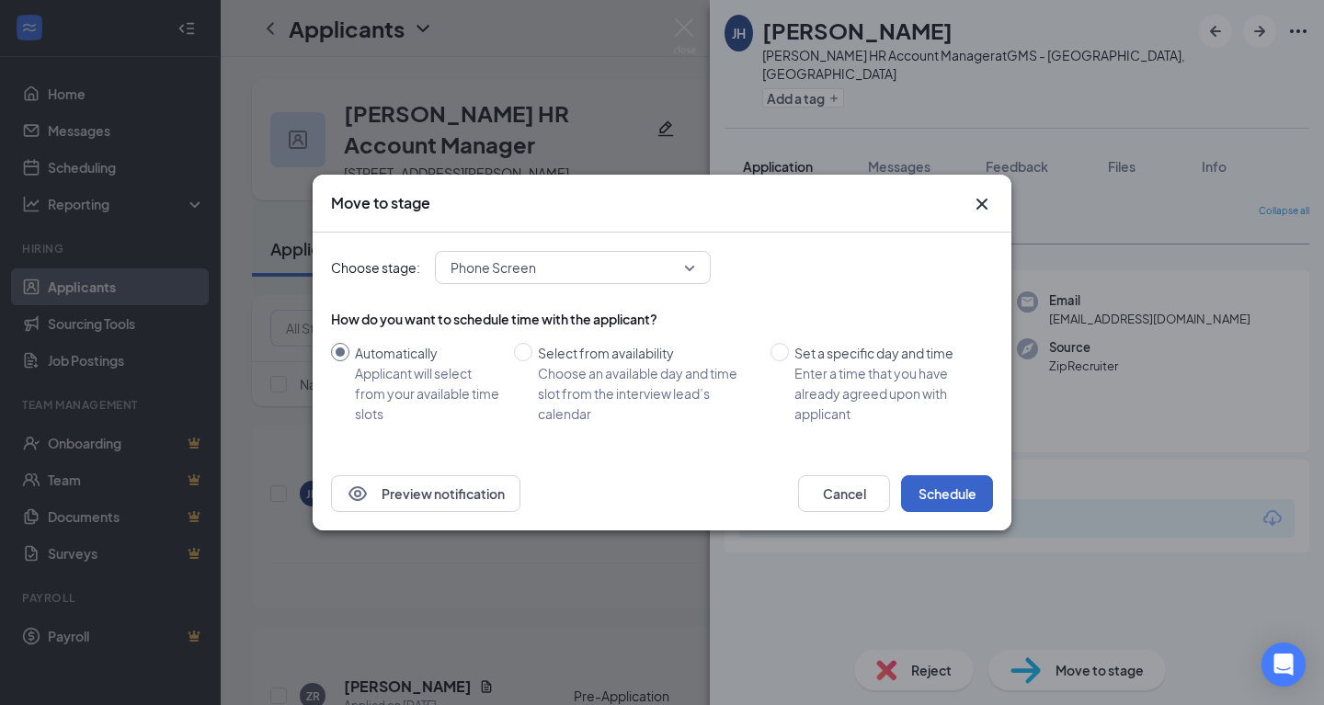
click at [946, 492] on button "Schedule" at bounding box center [947, 493] width 92 height 37
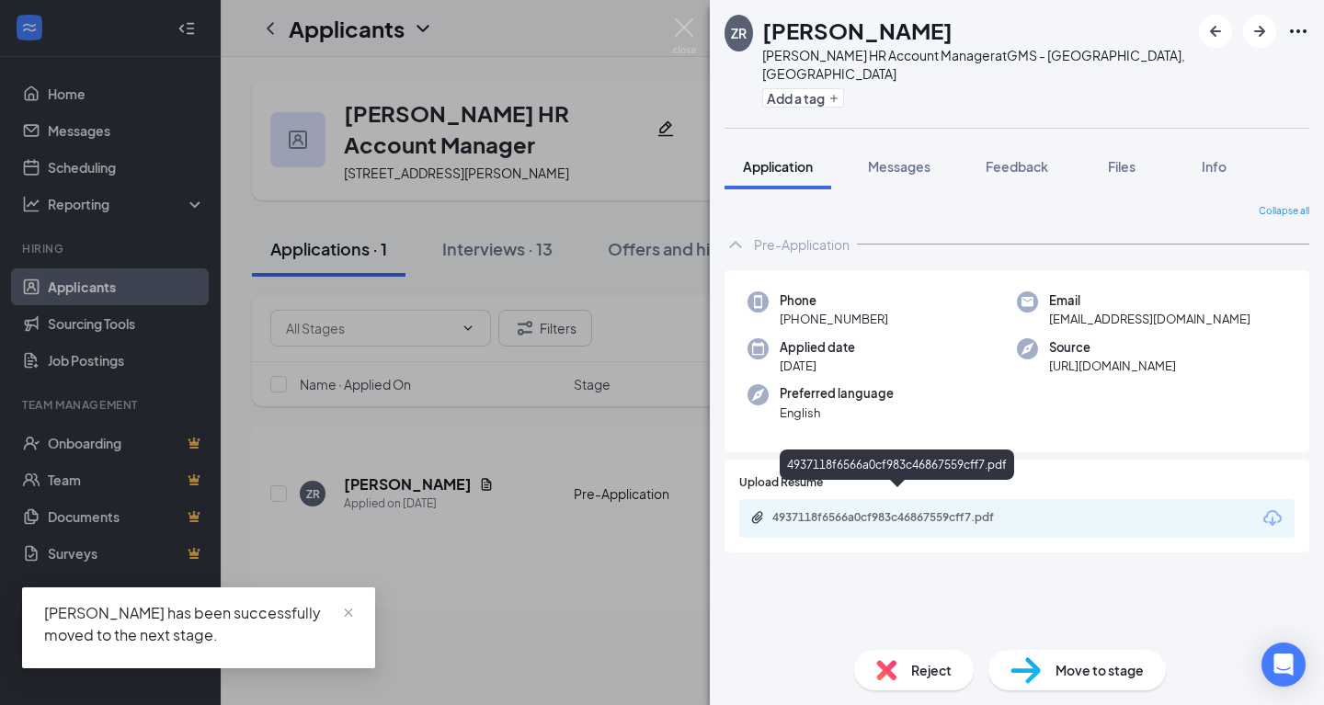
click at [905, 510] on div "4937118f6566a0cf983c46867559cff7.pdf" at bounding box center [900, 517] width 257 height 15
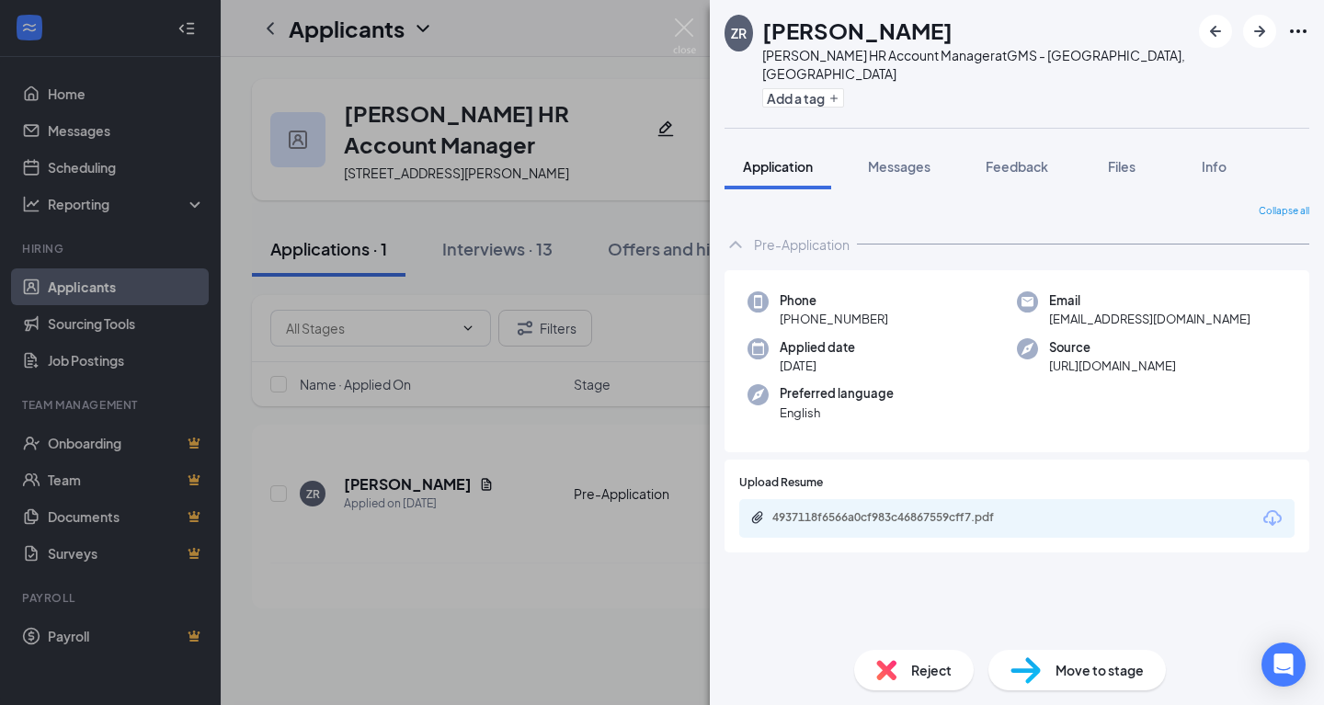
click at [916, 672] on span "Reject" at bounding box center [931, 670] width 40 height 20
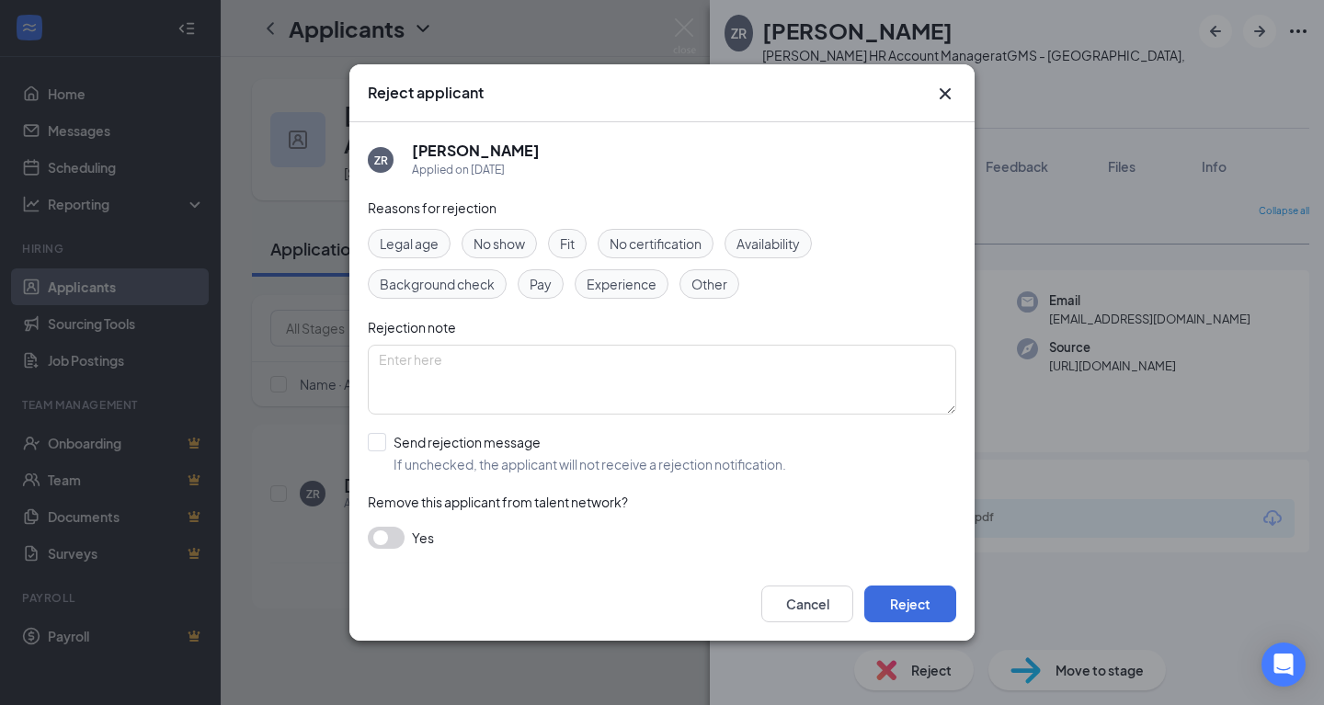
click at [633, 297] on div "Experience" at bounding box center [621, 283] width 94 height 29
click at [895, 594] on button "Reject" at bounding box center [910, 604] width 92 height 37
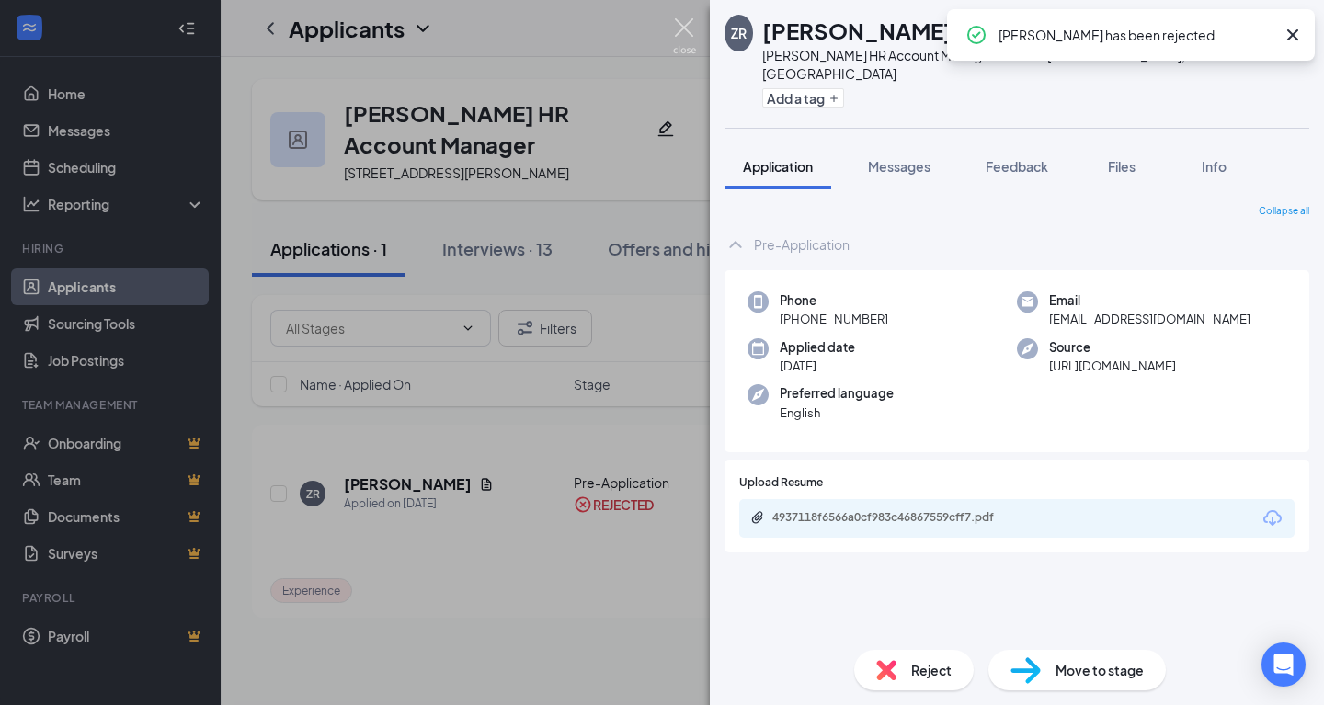
click at [680, 28] on img at bounding box center [684, 36] width 23 height 36
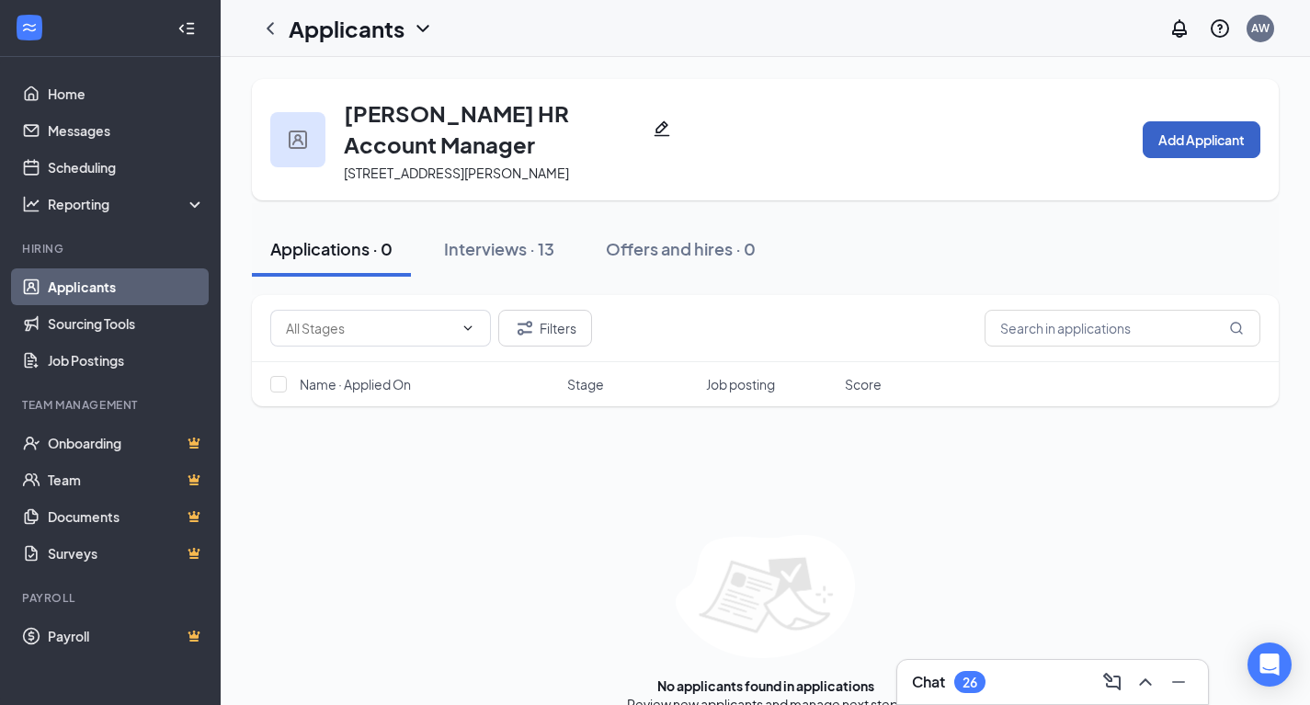
click at [1197, 153] on button "Add Applicant" at bounding box center [1202, 139] width 118 height 37
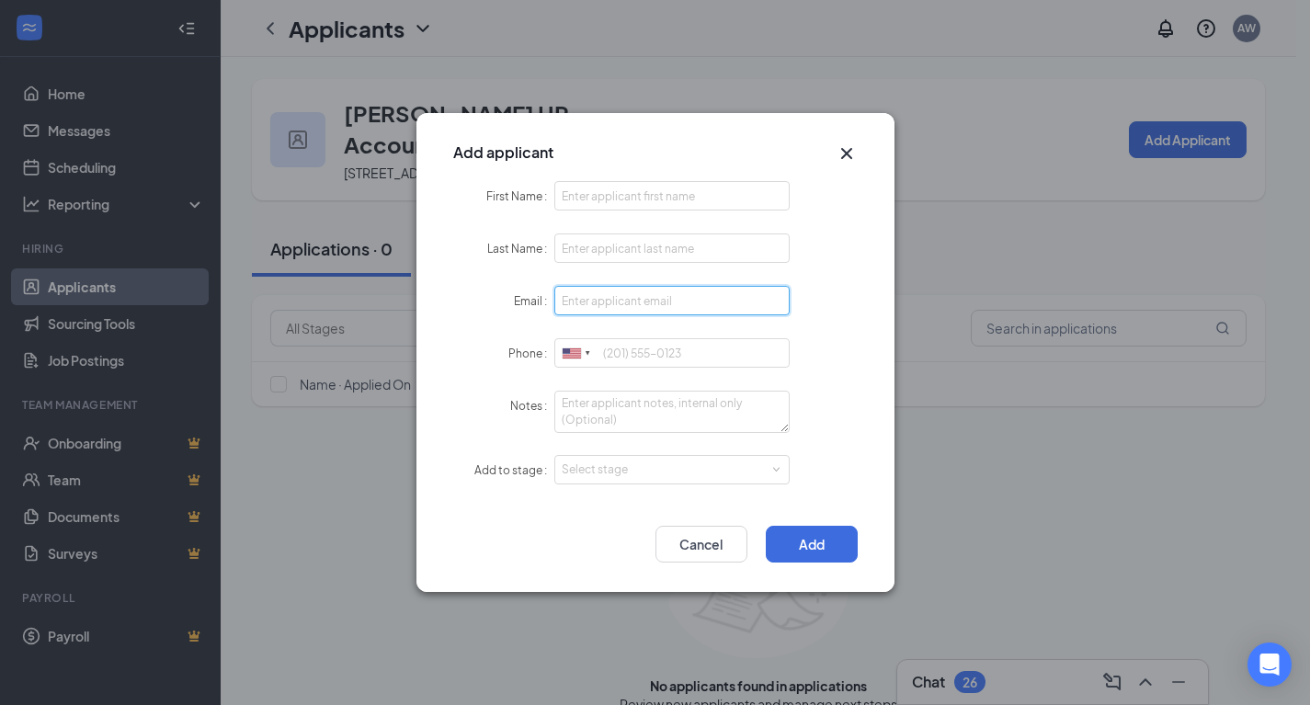
click at [700, 297] on input "Email" at bounding box center [672, 300] width 236 height 29
paste input "[EMAIL_ADDRESS][DOMAIN_NAME]"
type input "[EMAIL_ADDRESS][DOMAIN_NAME]"
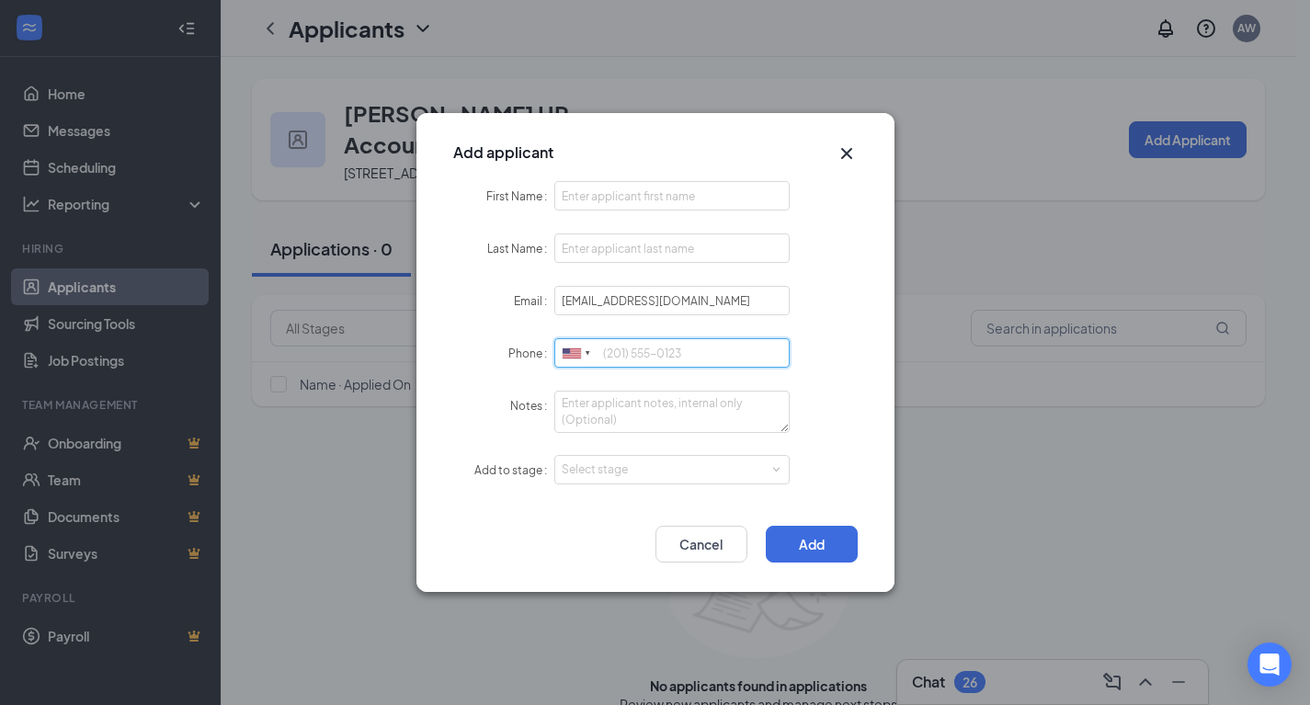
click at [648, 348] on input "Phone" at bounding box center [672, 352] width 236 height 29
paste input "18032883562"
type input "18032883562"
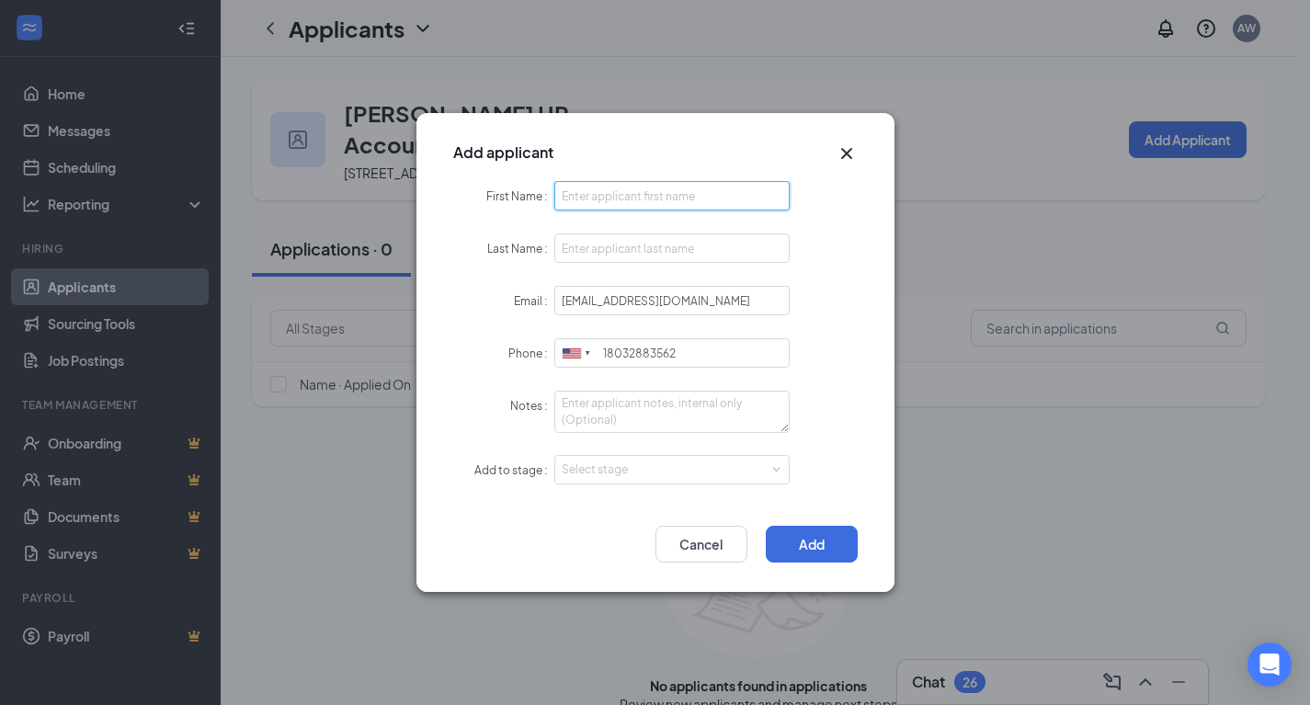
click at [619, 195] on input "First Name" at bounding box center [672, 195] width 236 height 29
paste input "[PERSON_NAME]"
click at [611, 199] on input "[PERSON_NAME]" at bounding box center [672, 195] width 236 height 29
type input "[PERSON_NAME]"
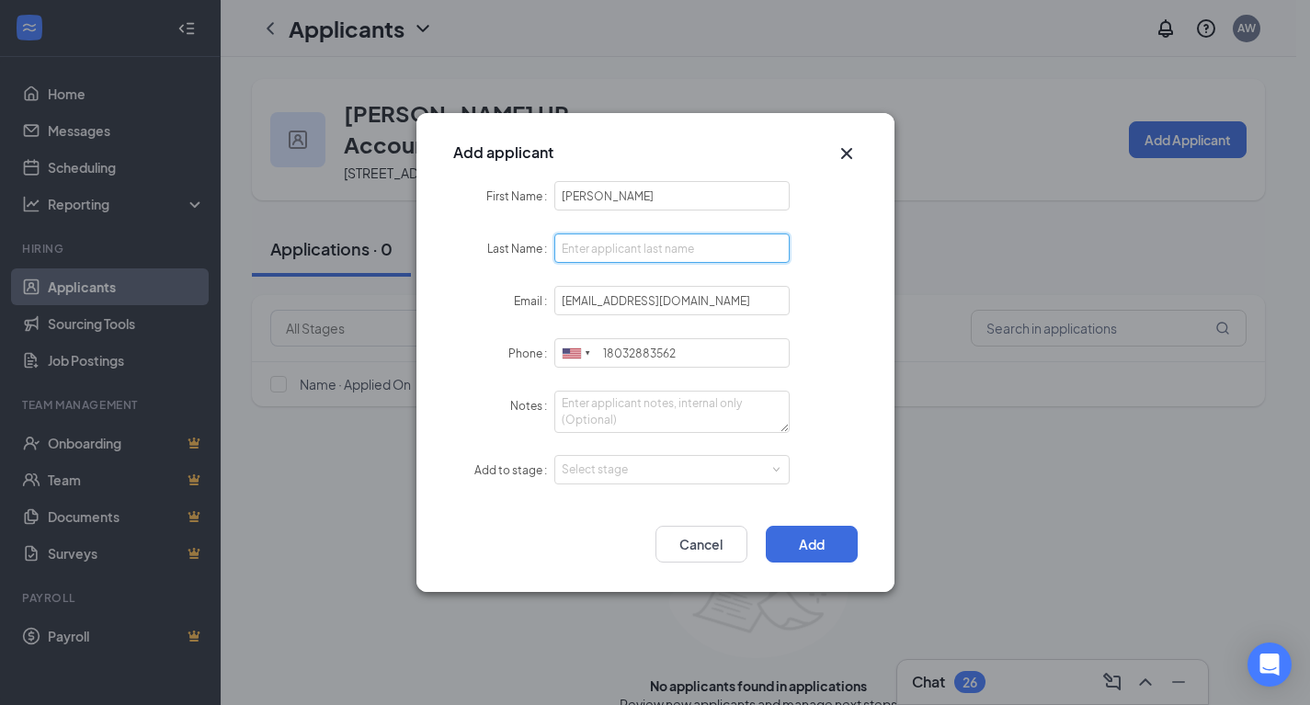
click at [607, 255] on input "Last Name" at bounding box center [672, 247] width 236 height 29
paste input "[PERSON_NAME]"
type input "[PERSON_NAME]"
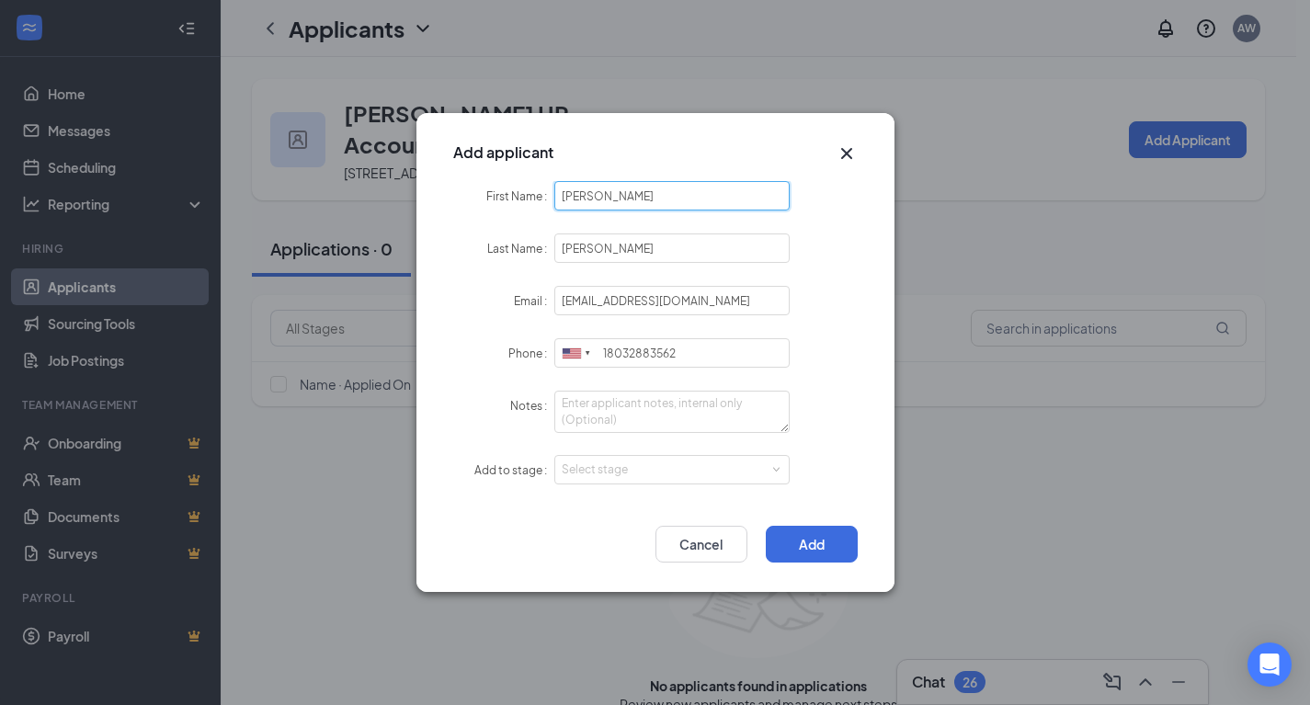
click at [613, 195] on input "[PERSON_NAME]" at bounding box center [672, 195] width 236 height 29
type input "[PERSON_NAME]"
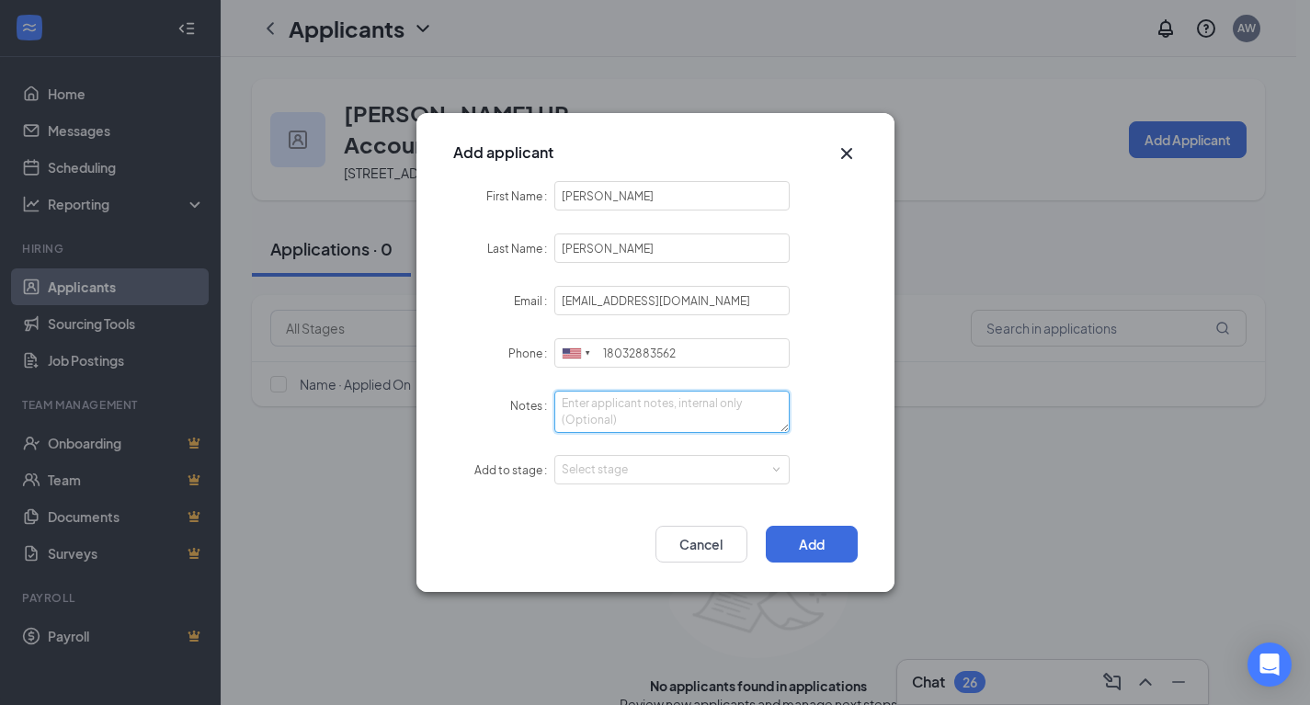
click at [671, 424] on textarea "Notes" at bounding box center [672, 412] width 236 height 42
click at [665, 470] on div "Select stage" at bounding box center [668, 470] width 213 height 18
type textarea "LI - Apply"
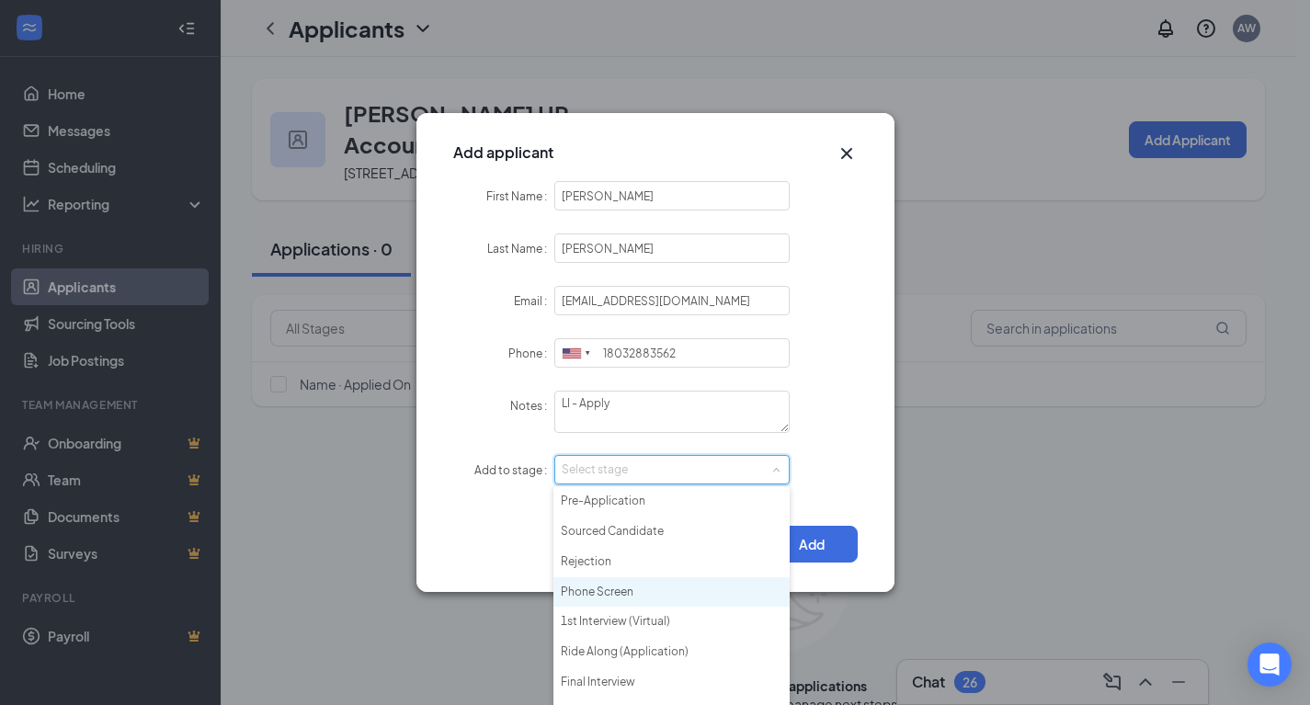
click at [661, 590] on li "Phone Screen" at bounding box center [671, 592] width 236 height 30
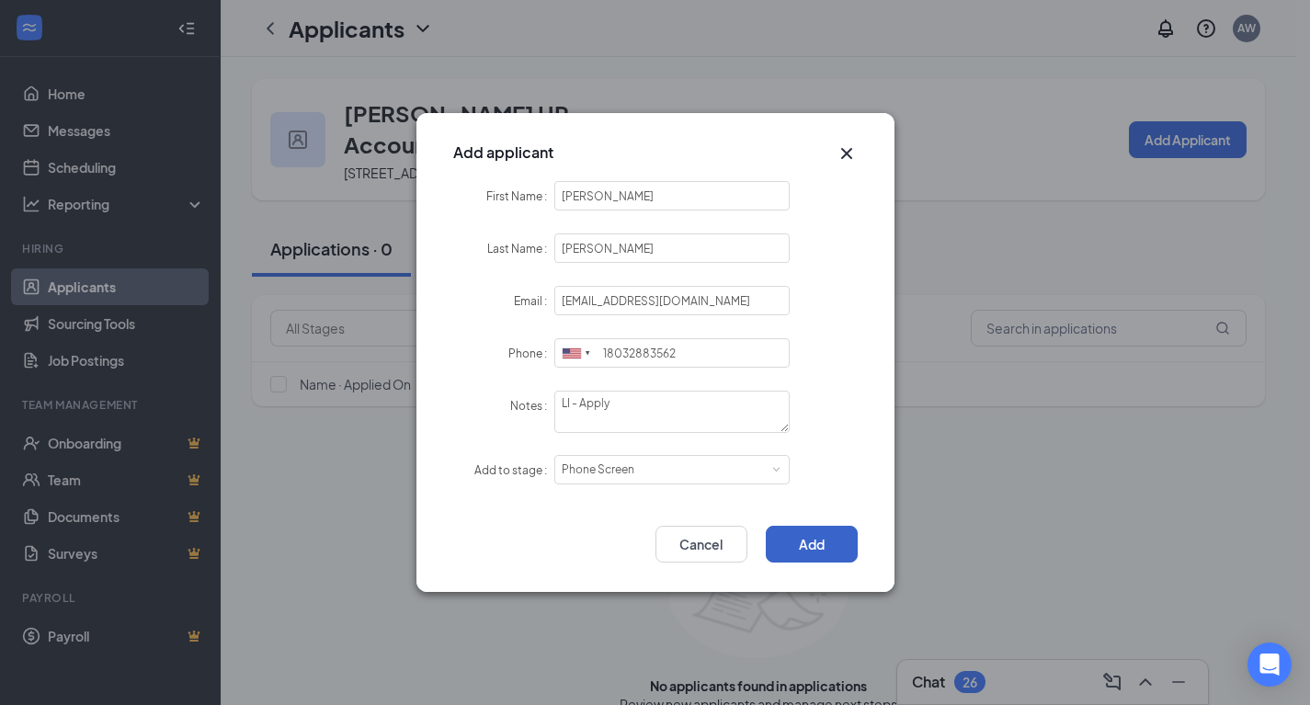
click at [805, 552] on button "Add" at bounding box center [812, 544] width 92 height 37
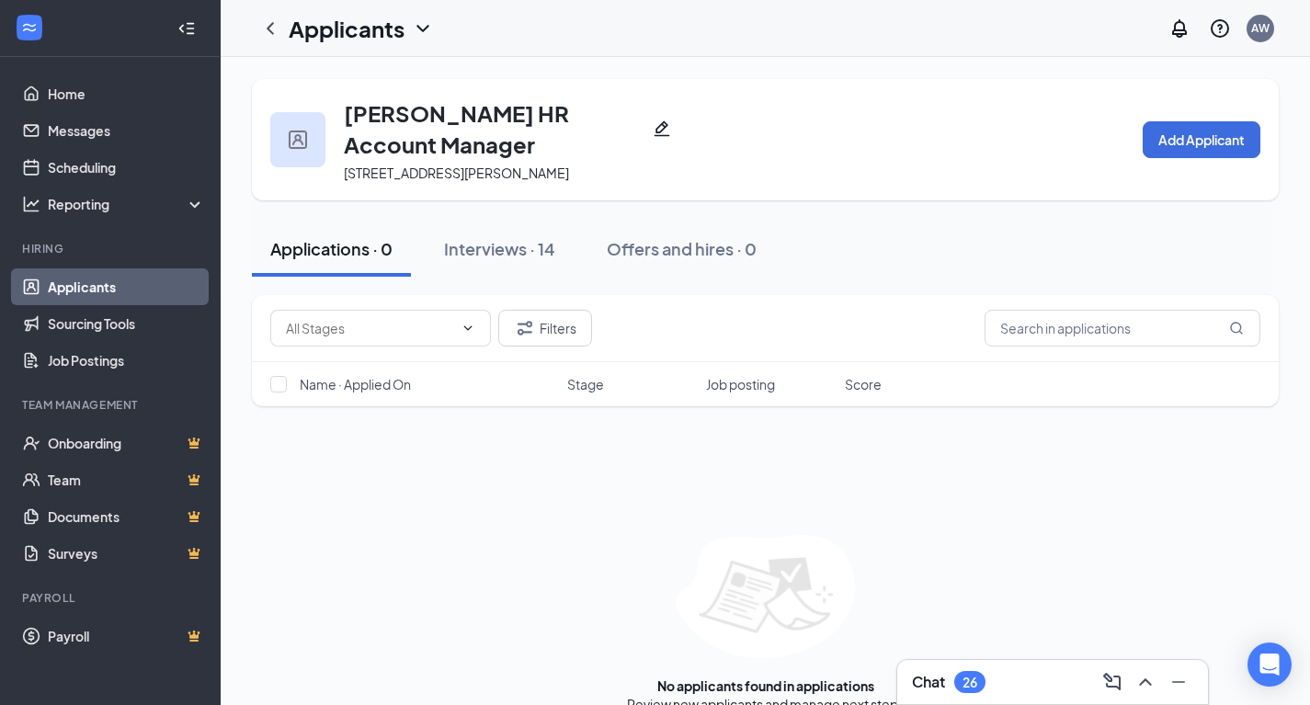
click at [508, 250] on div "Interviews · 14" at bounding box center [499, 248] width 111 height 23
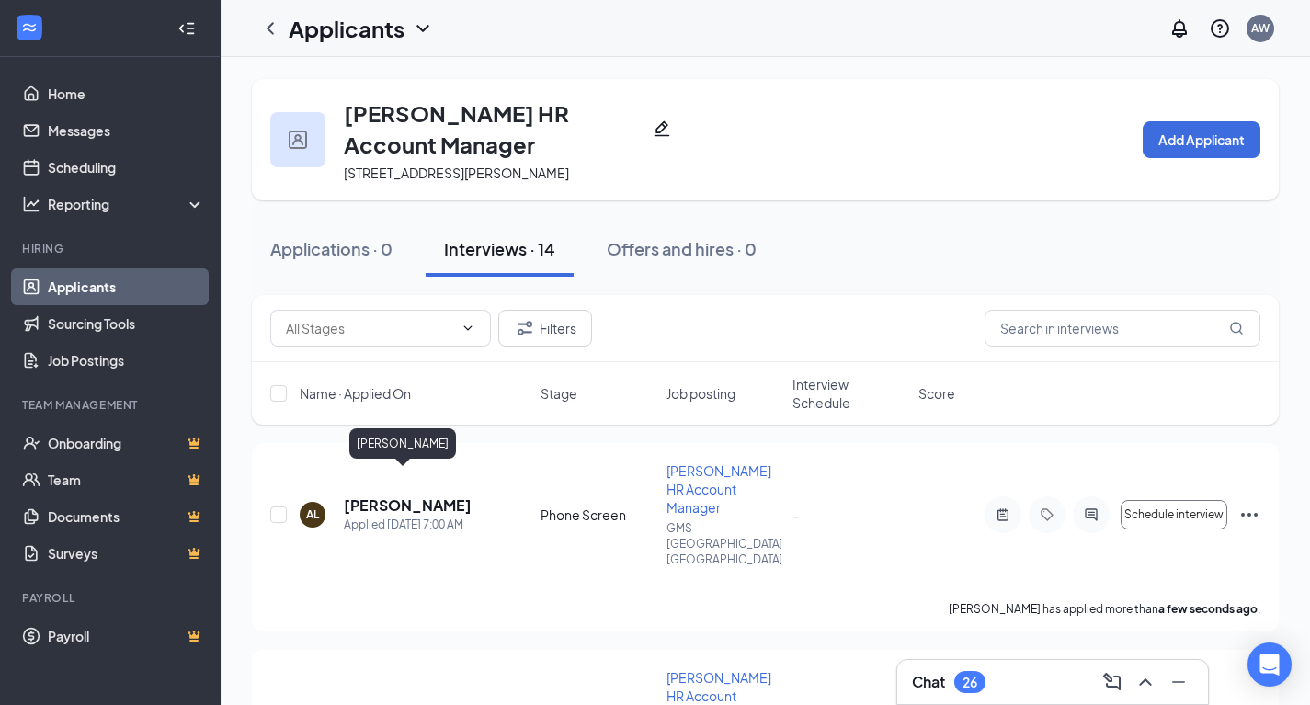
click at [368, 495] on h5 "[PERSON_NAME]" at bounding box center [408, 505] width 128 height 20
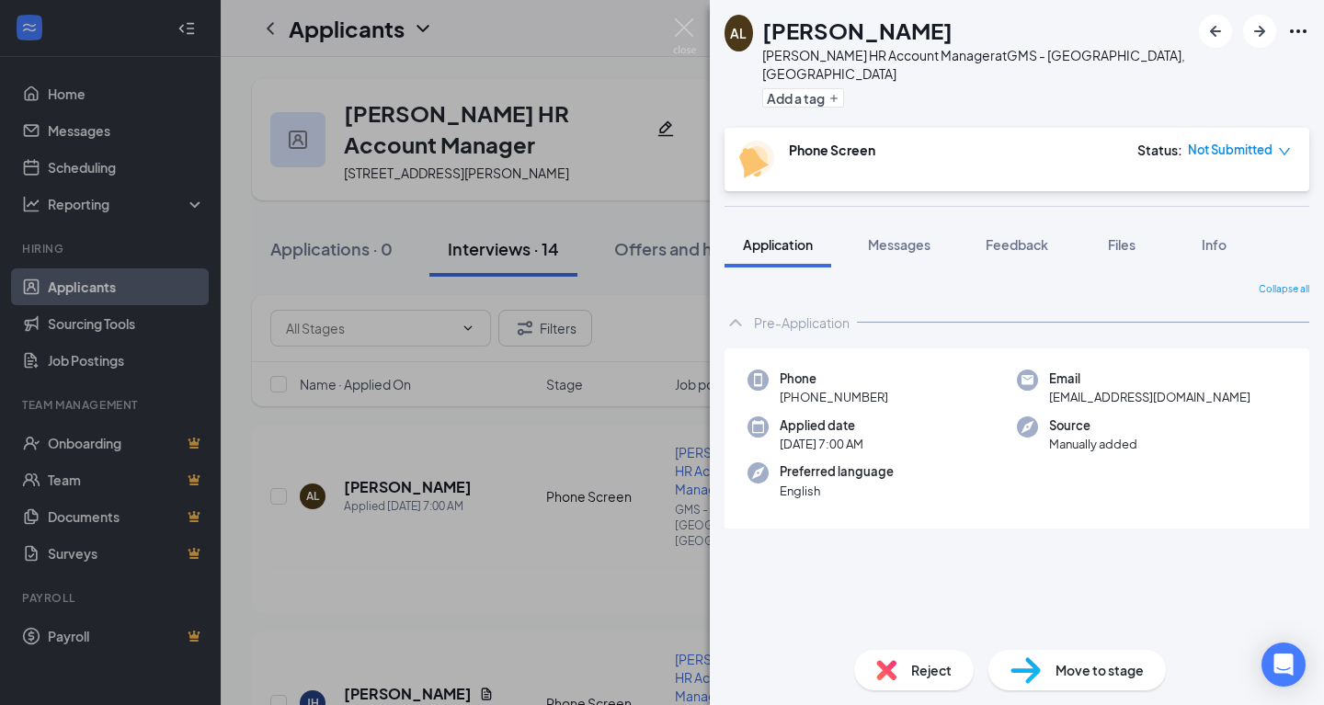
click at [1127, 236] on span "Files" at bounding box center [1122, 244] width 28 height 17
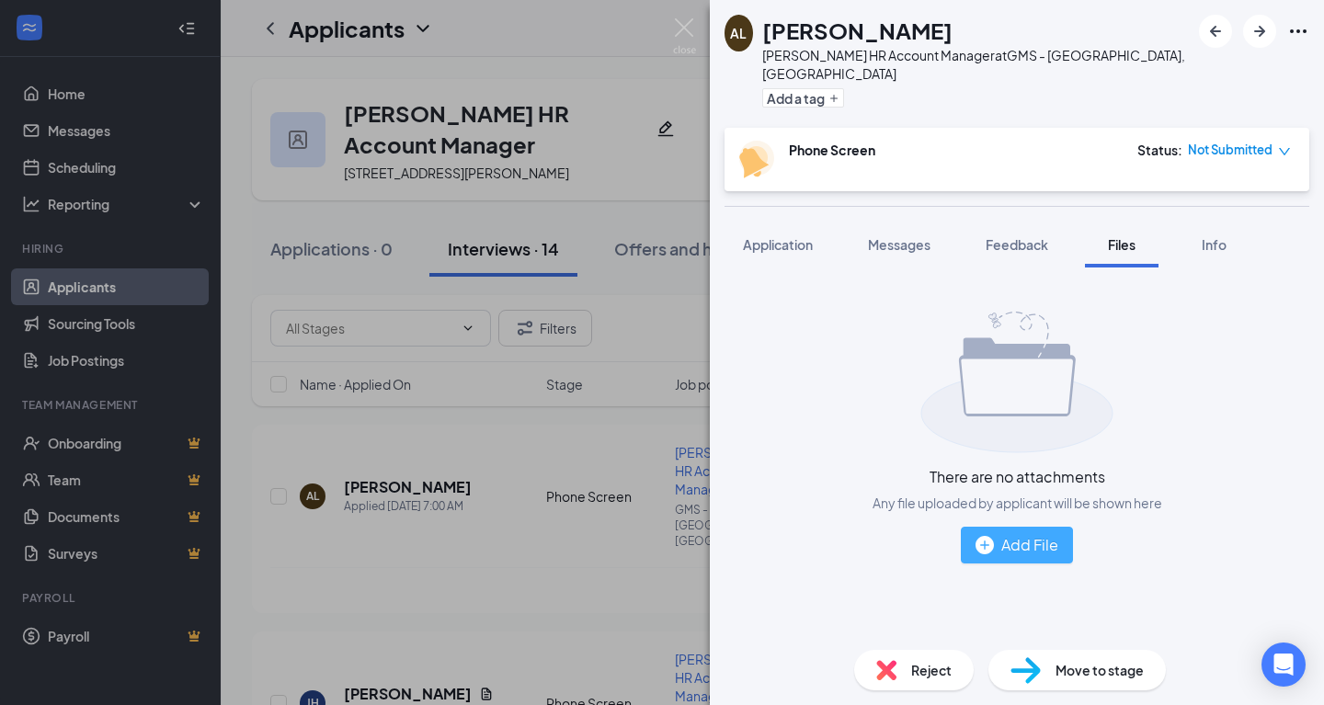
click at [989, 536] on img "button" at bounding box center [984, 545] width 18 height 18
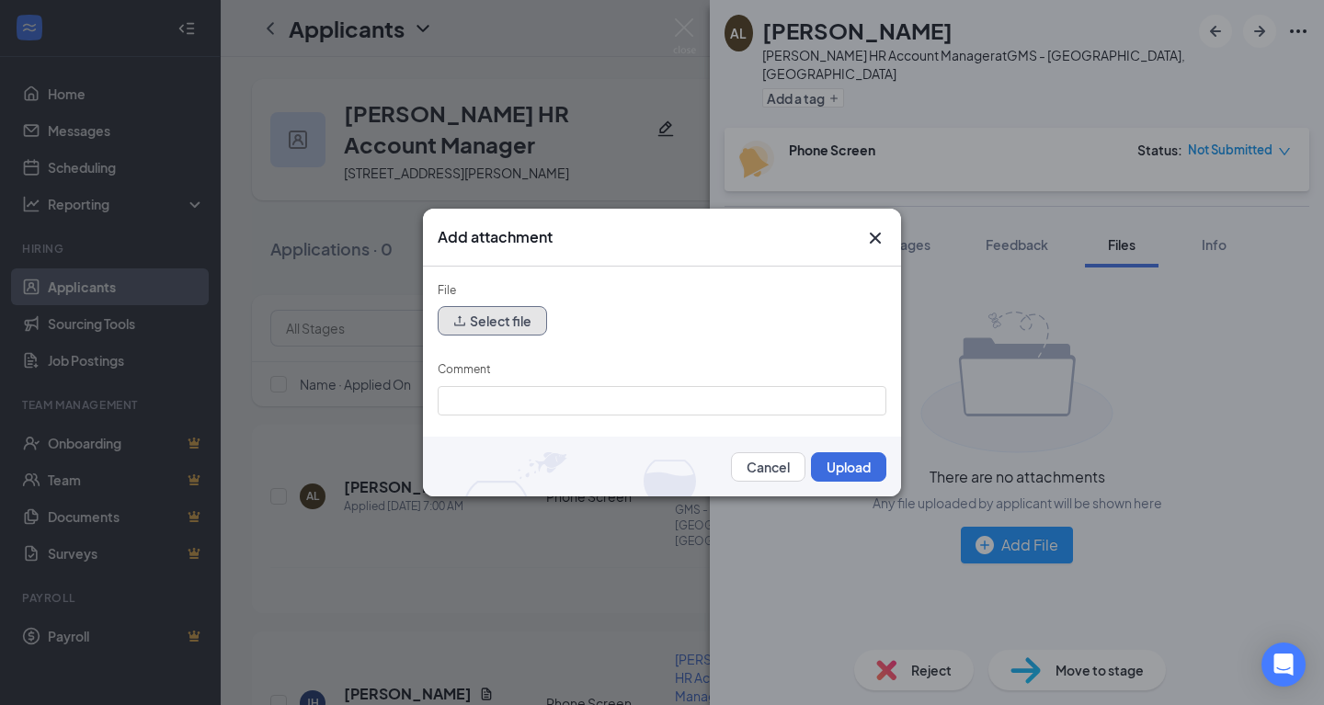
click at [528, 319] on button "Select file" at bounding box center [492, 320] width 109 height 29
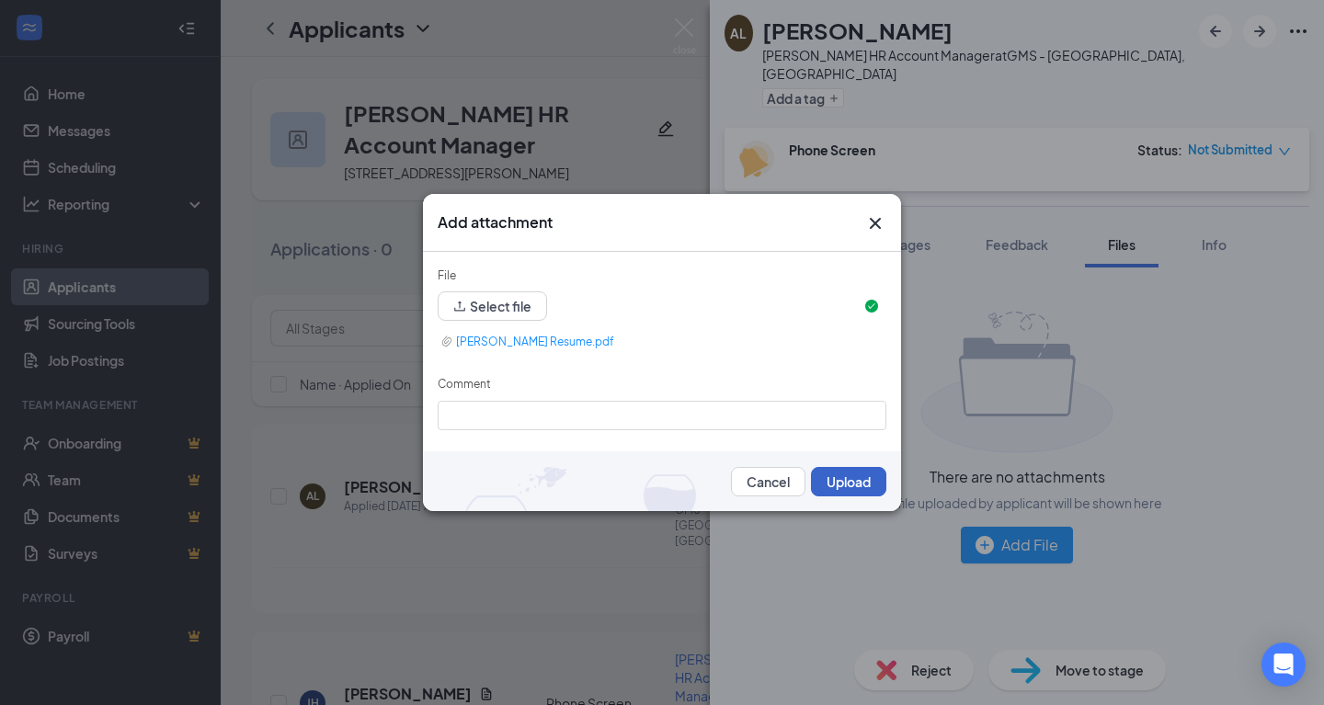
click at [837, 484] on button "Upload" at bounding box center [848, 481] width 75 height 29
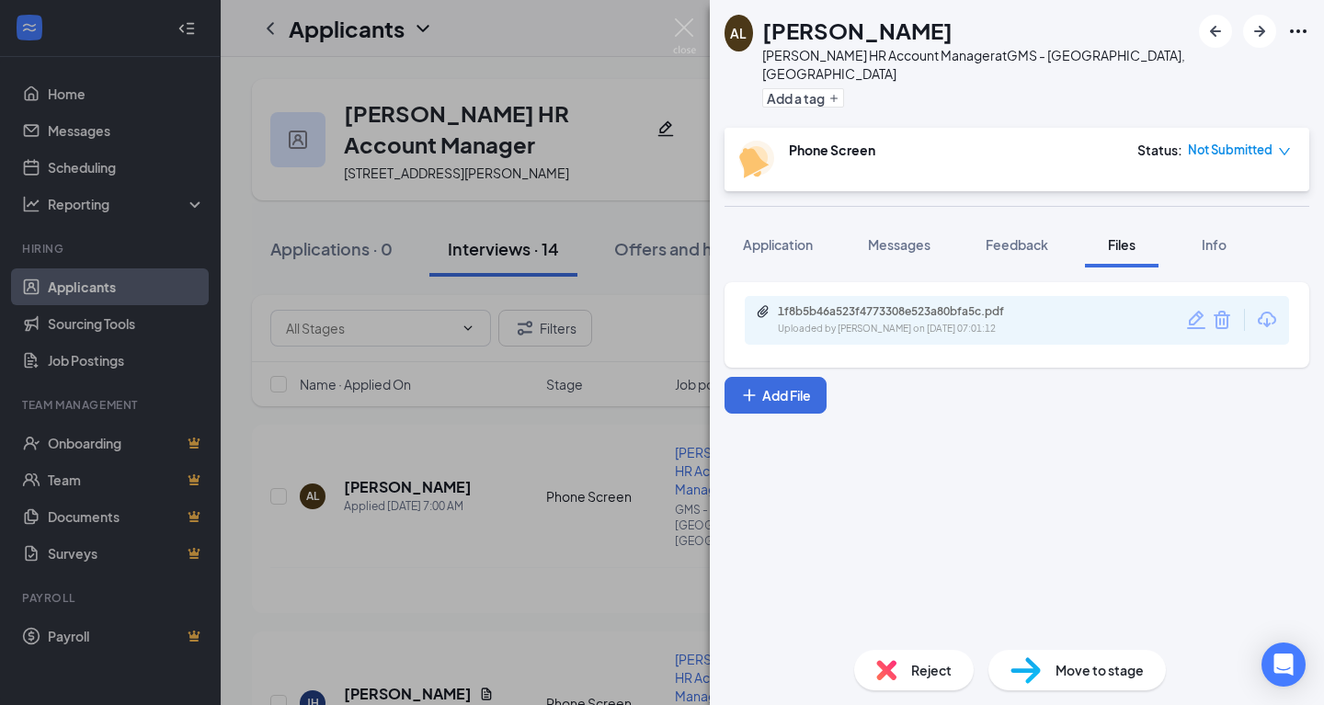
click at [837, 484] on div "1f8b5b46a523f4773308e523a80bfa5c.pdf Uploaded by [PERSON_NAME] on [DATE] 07:01:…" at bounding box center [1017, 451] width 614 height 368
click at [696, 27] on div "[PERSON_NAME] [PERSON_NAME] HR Account Manager at GMS - [GEOGRAPHIC_DATA], [GEO…" at bounding box center [662, 352] width 1324 height 705
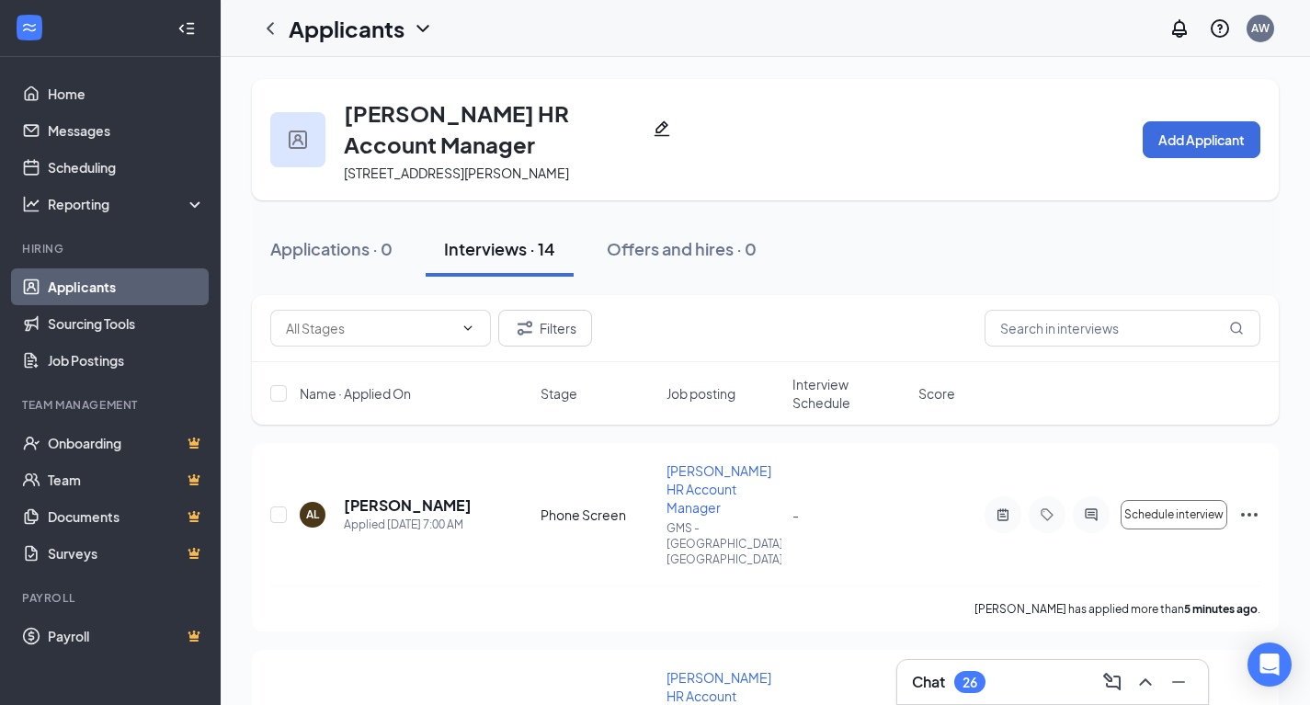
click at [130, 285] on link "Applicants" at bounding box center [126, 286] width 157 height 37
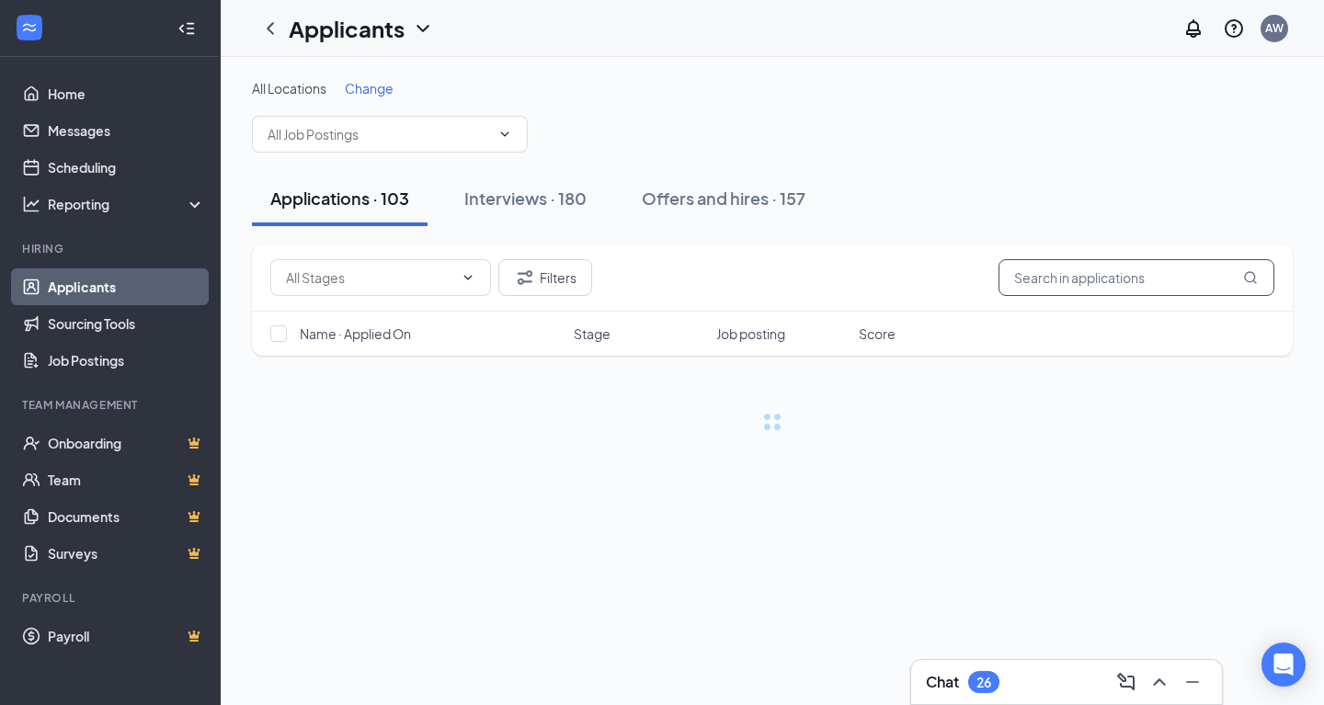
click at [1082, 288] on input "text" at bounding box center [1136, 277] width 276 height 37
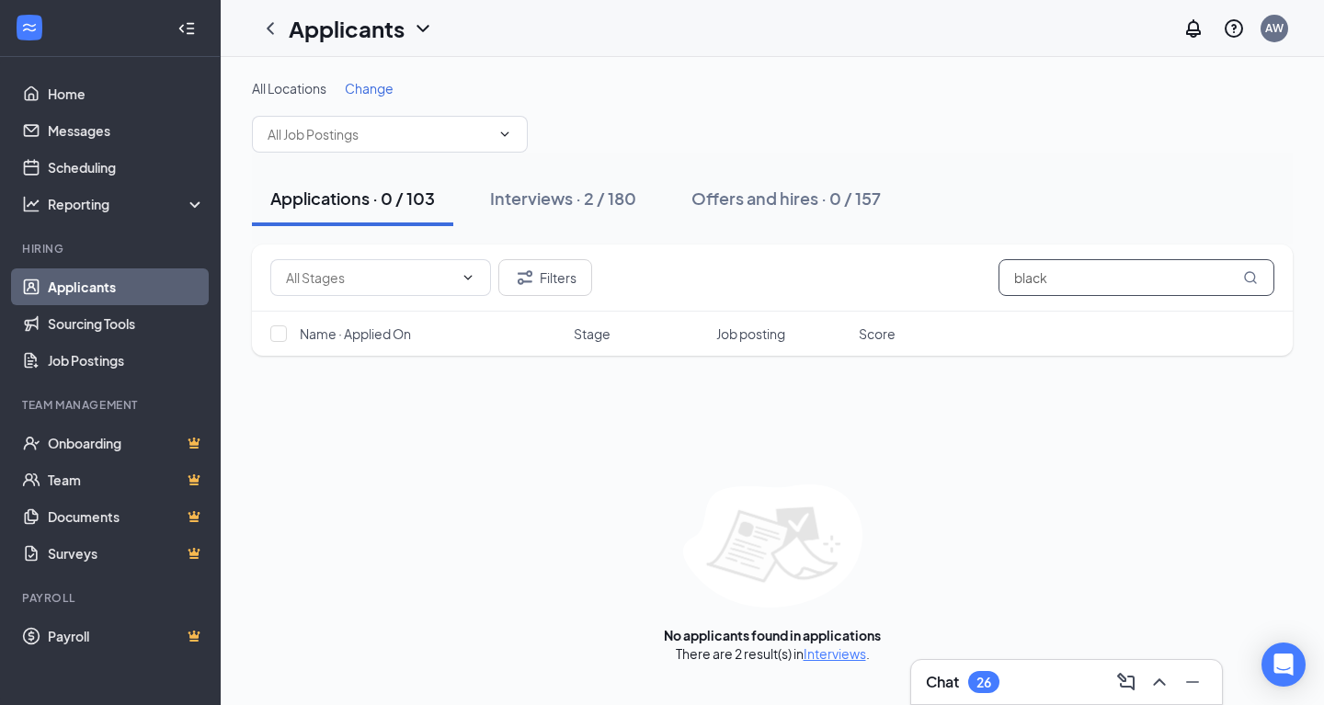
type input "black"
click at [536, 210] on button "Interviews · 2 / 180" at bounding box center [563, 198] width 183 height 55
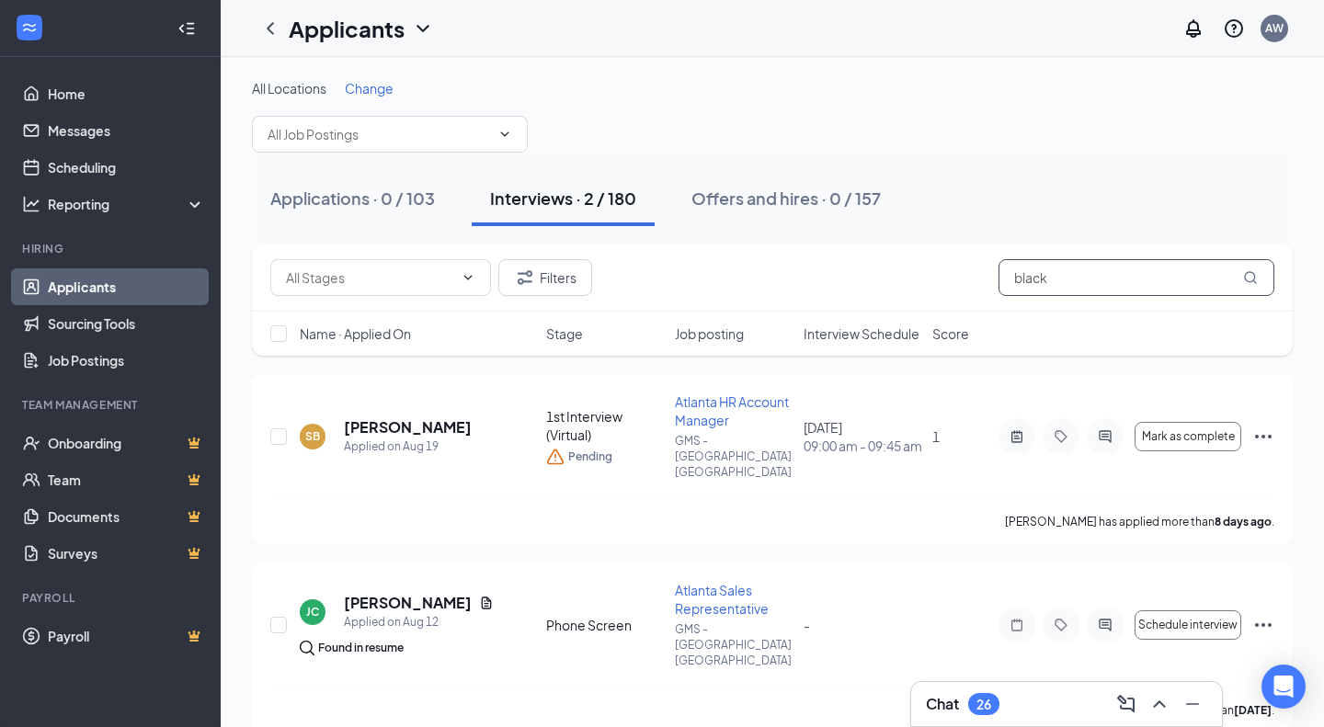
drag, startPoint x: 1093, startPoint y: 262, endPoint x: 774, endPoint y: 287, distance: 319.9
click at [774, 287] on div "Filters black" at bounding box center [772, 277] width 1004 height 37
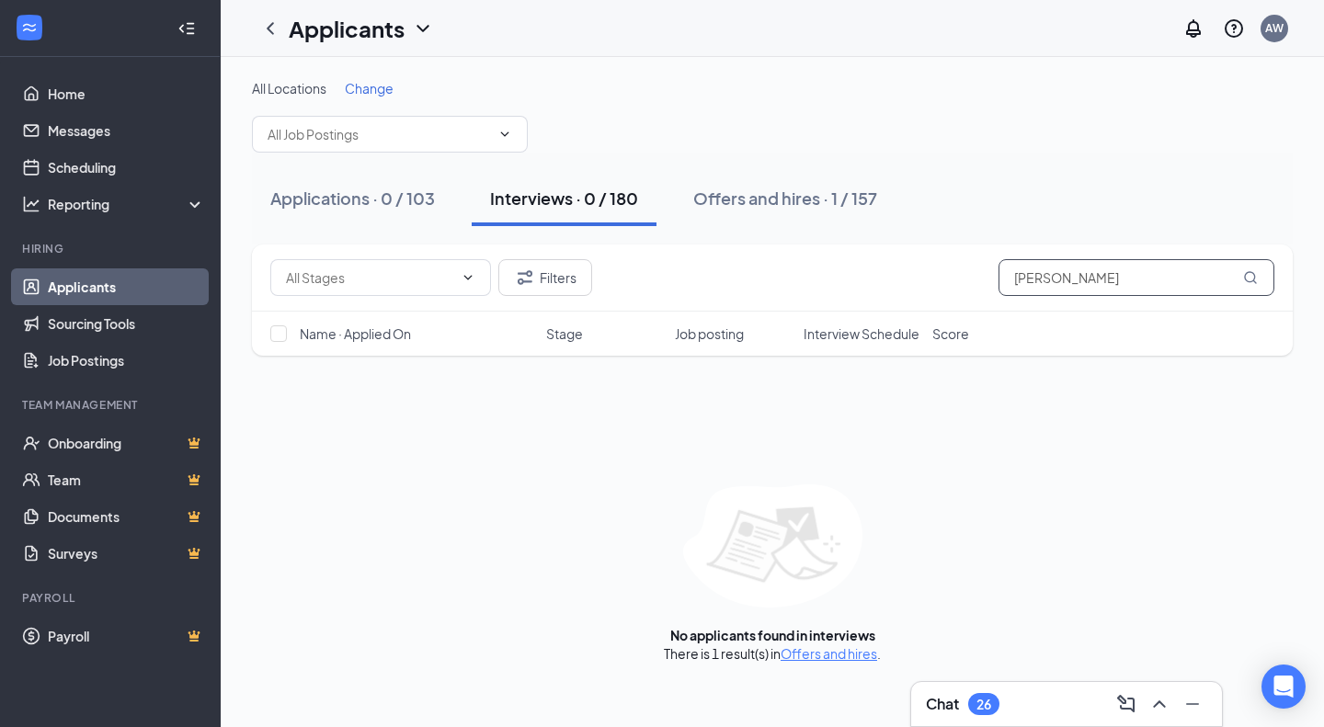
type input "[PERSON_NAME]"
click at [729, 218] on button "Offers and hires · 1 / 157" at bounding box center [785, 198] width 221 height 55
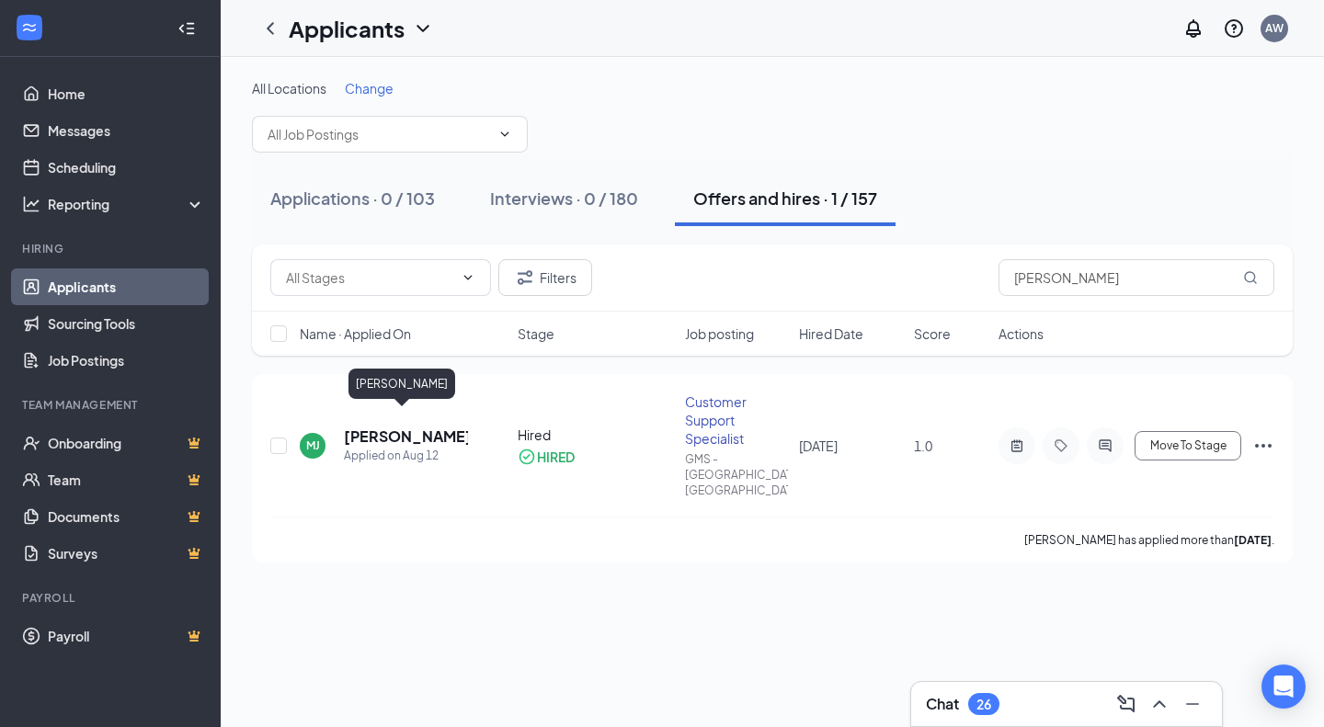
click at [376, 427] on h5 "[PERSON_NAME]" at bounding box center [406, 437] width 124 height 20
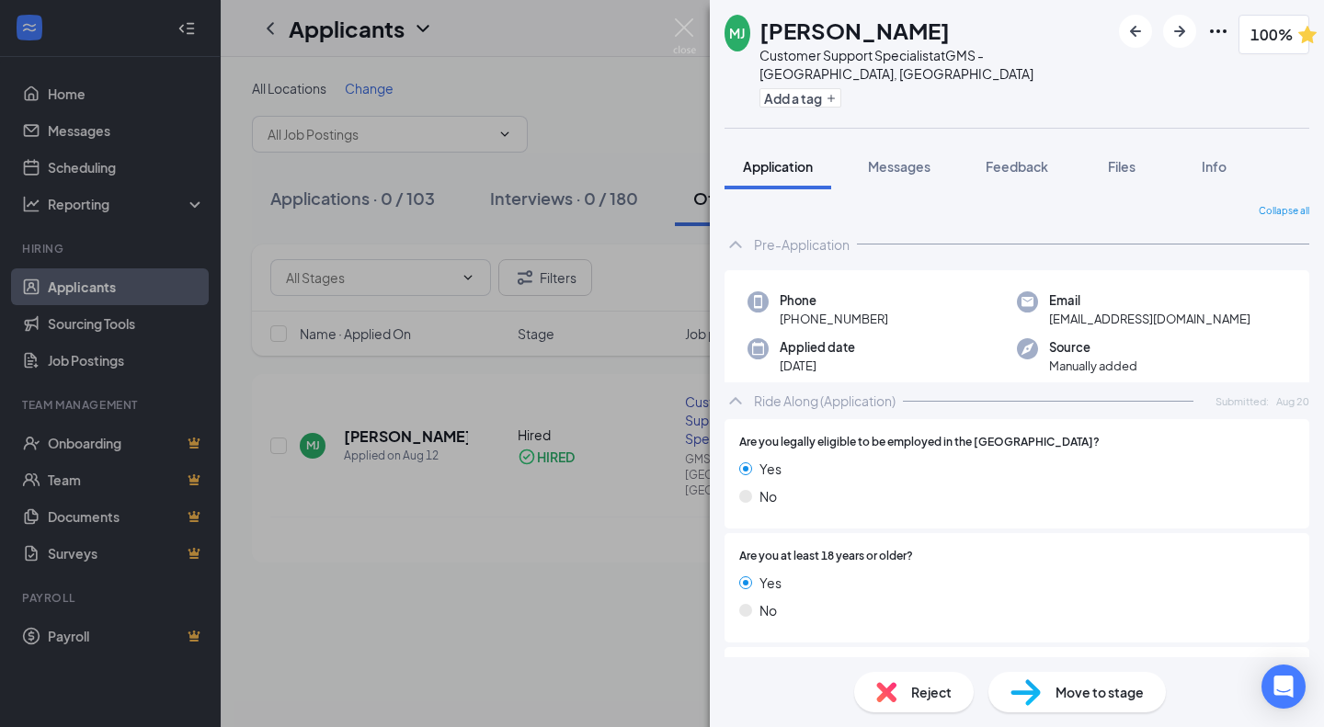
click at [1128, 158] on span "Files" at bounding box center [1122, 166] width 28 height 17
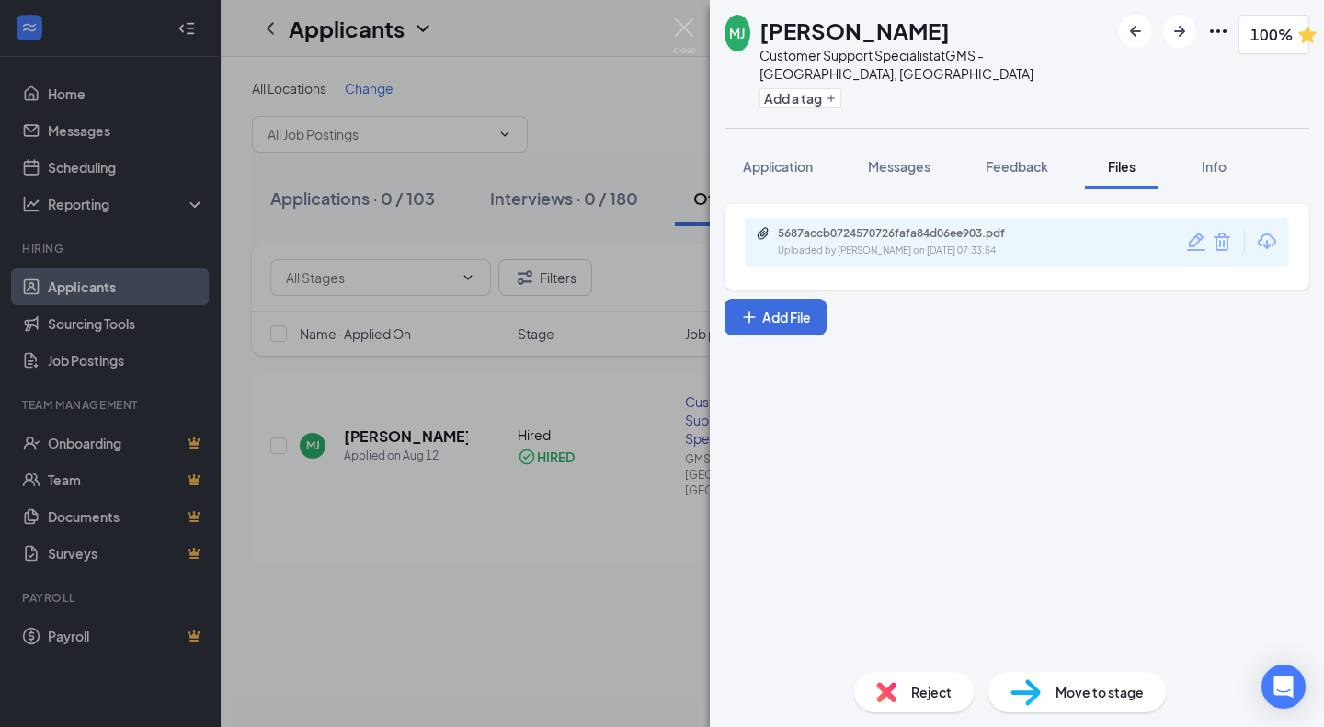
click at [993, 434] on div "5687accb0724570726fafa84d06ee903.pdf Uploaded by [PERSON_NAME] on [DATE] 07:33:…" at bounding box center [1017, 423] width 614 height 468
click at [767, 307] on button "Add File" at bounding box center [775, 317] width 102 height 37
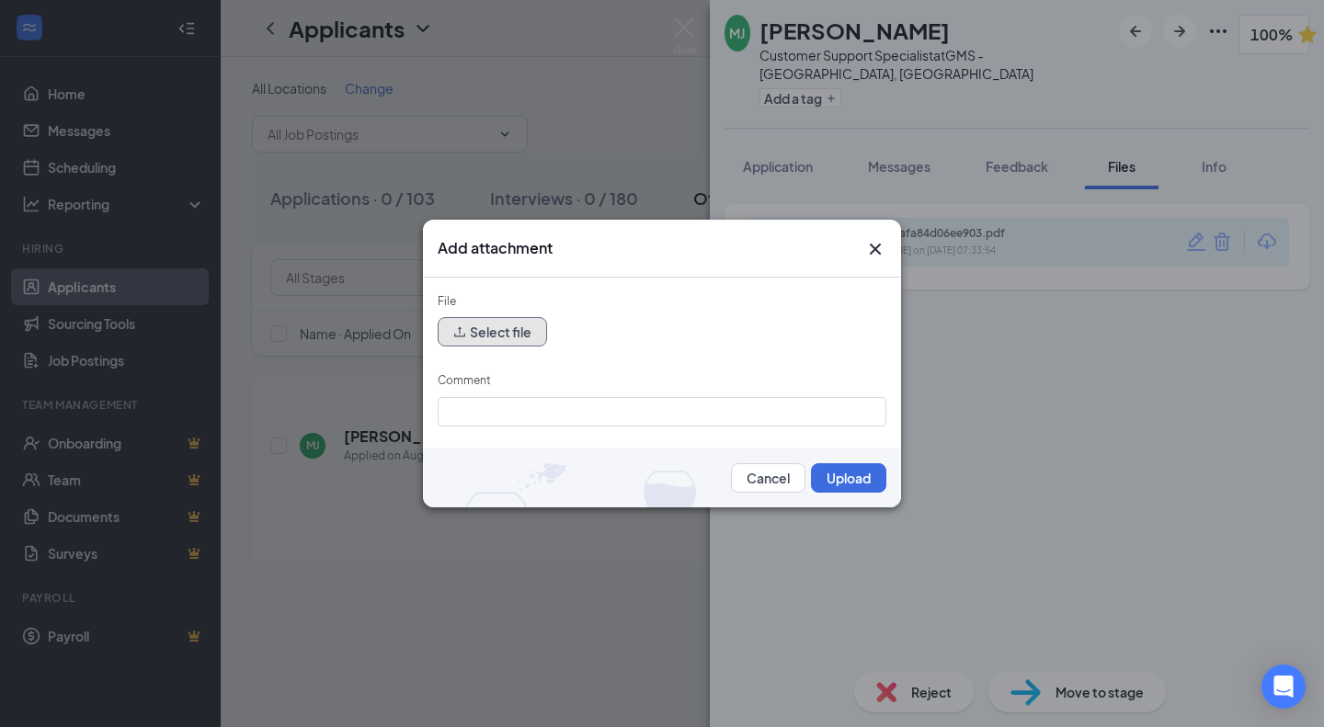
click at [468, 326] on button "Select file" at bounding box center [492, 331] width 109 height 29
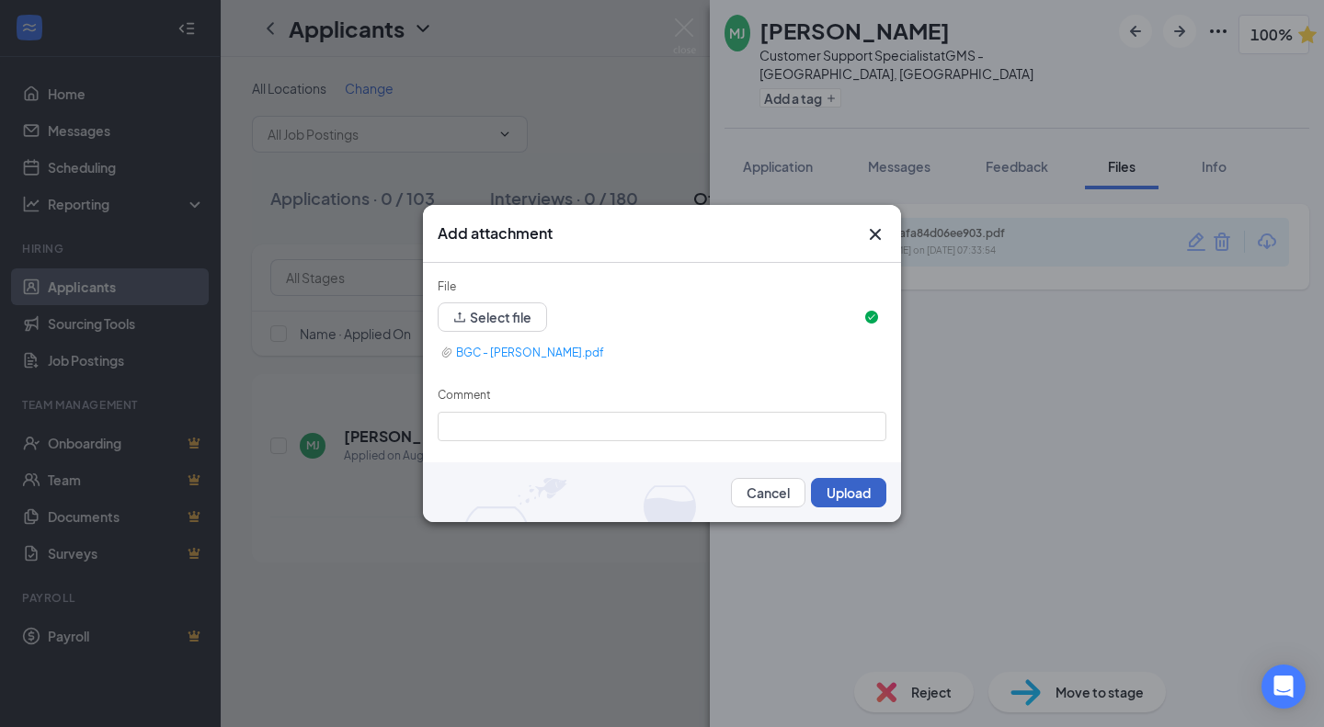
click at [848, 492] on button "Upload" at bounding box center [848, 492] width 75 height 29
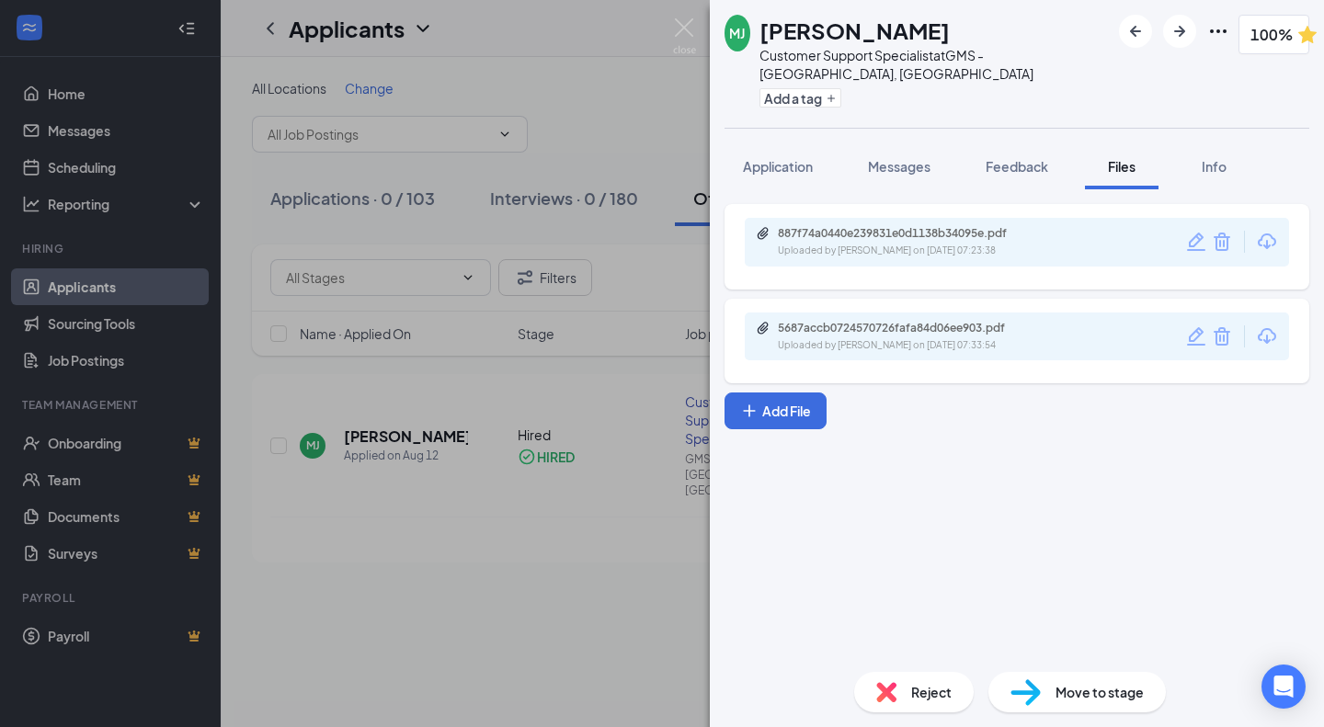
click at [725, 29] on div "MJ" at bounding box center [737, 33] width 26 height 37
click at [696, 28] on div "MJ Mea [PERSON_NAME] Customer Support Specialist at GMS - [GEOGRAPHIC_DATA], [G…" at bounding box center [662, 363] width 1324 height 727
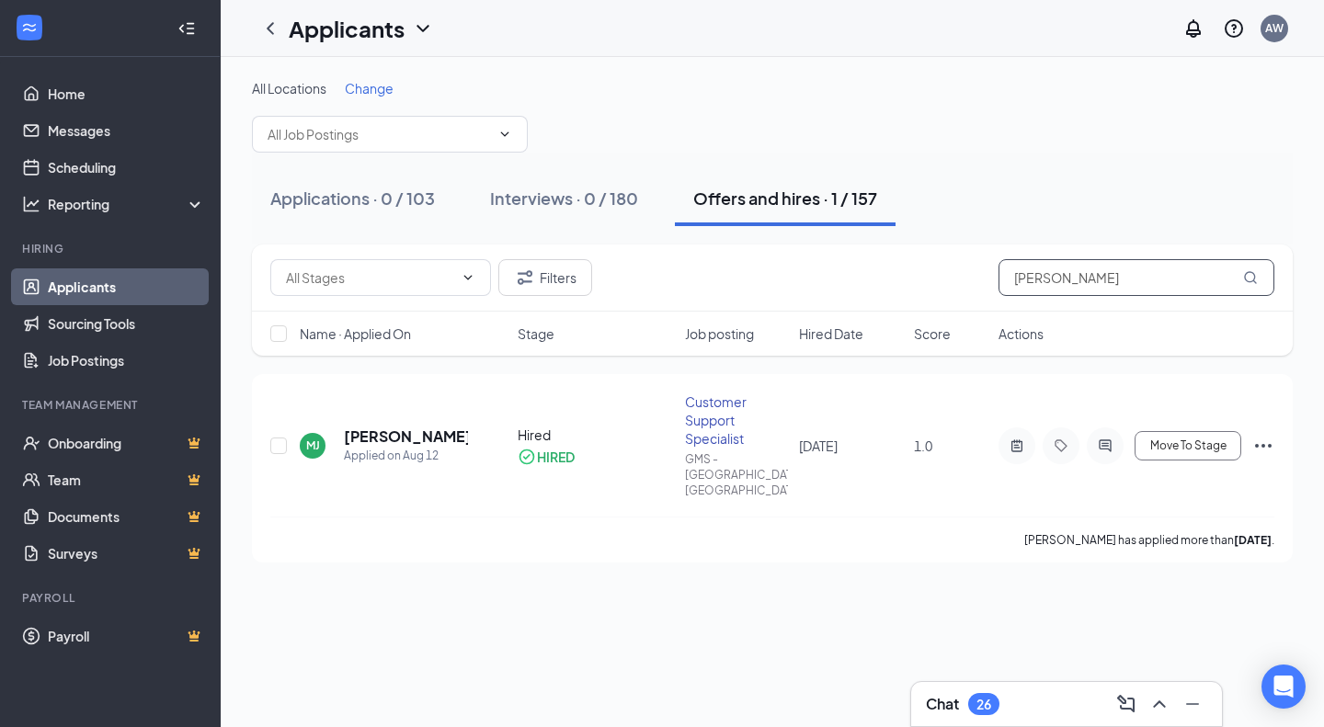
drag, startPoint x: 1115, startPoint y: 284, endPoint x: 755, endPoint y: 334, distance: 363.7
click at [755, 334] on div "Filters [PERSON_NAME] Name · Applied On Stage Job posting Hired Date Score Acti…" at bounding box center [772, 300] width 1041 height 111
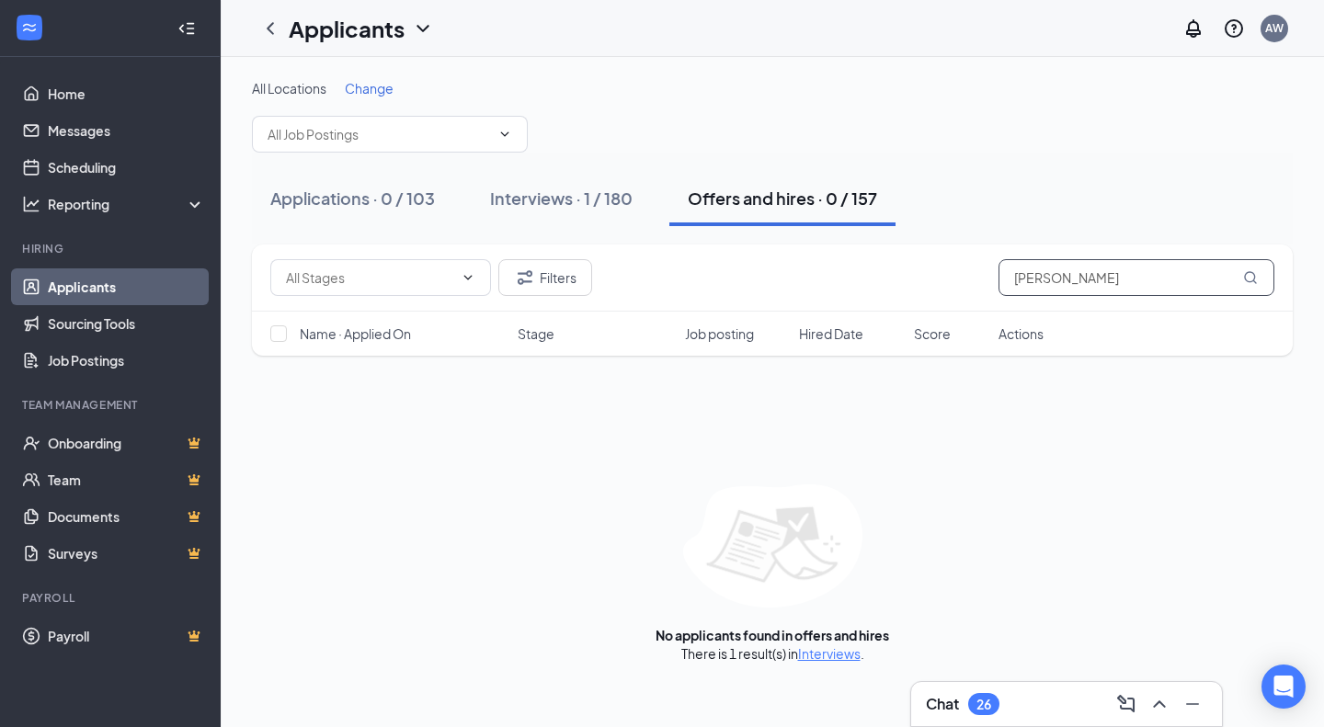
type input "[PERSON_NAME]"
click at [590, 196] on div "Interviews · 1 / 180" at bounding box center [561, 198] width 142 height 23
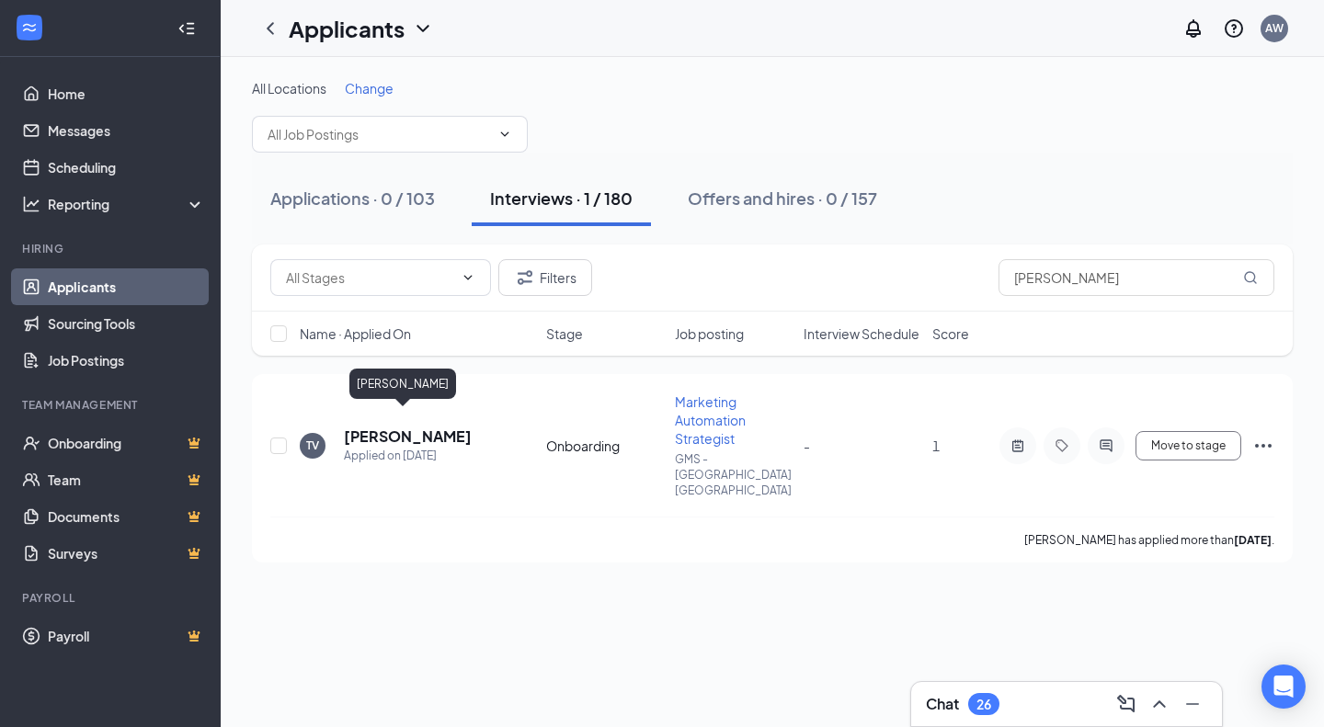
click at [390, 427] on h5 "[PERSON_NAME]" at bounding box center [408, 437] width 128 height 20
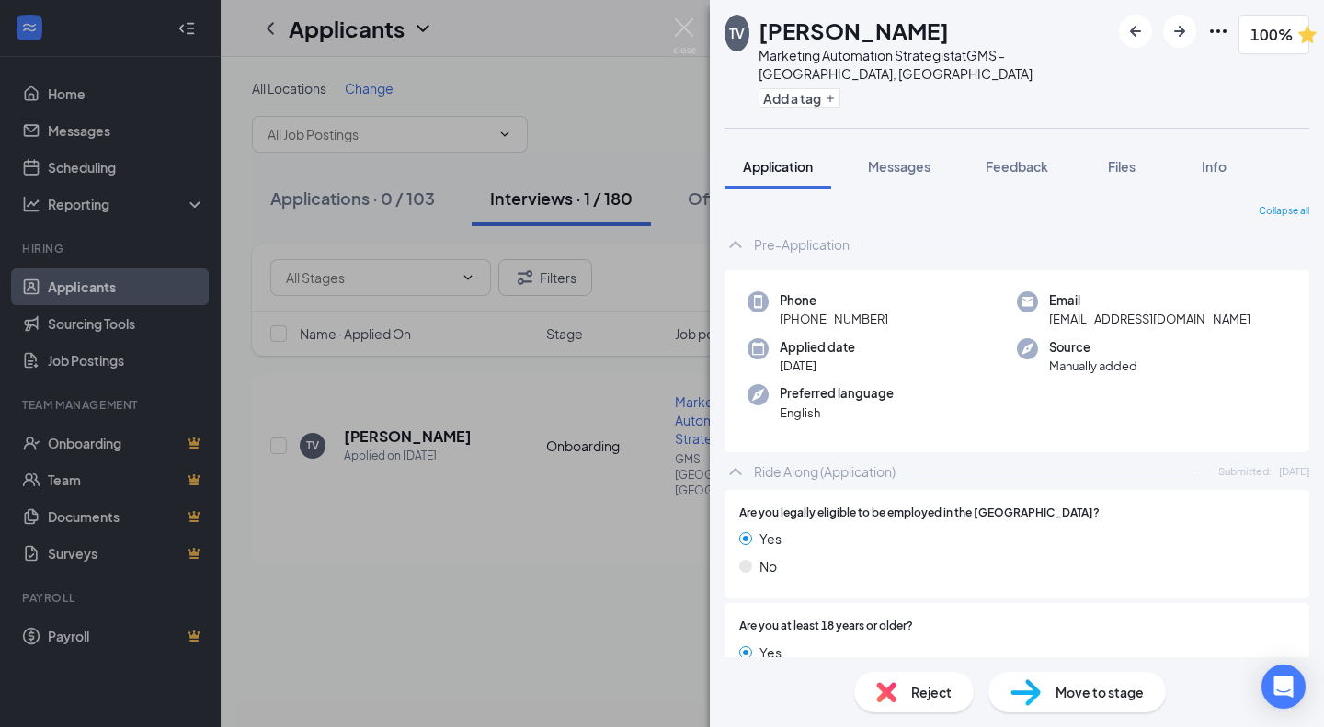
click at [1118, 161] on span "Files" at bounding box center [1122, 166] width 28 height 17
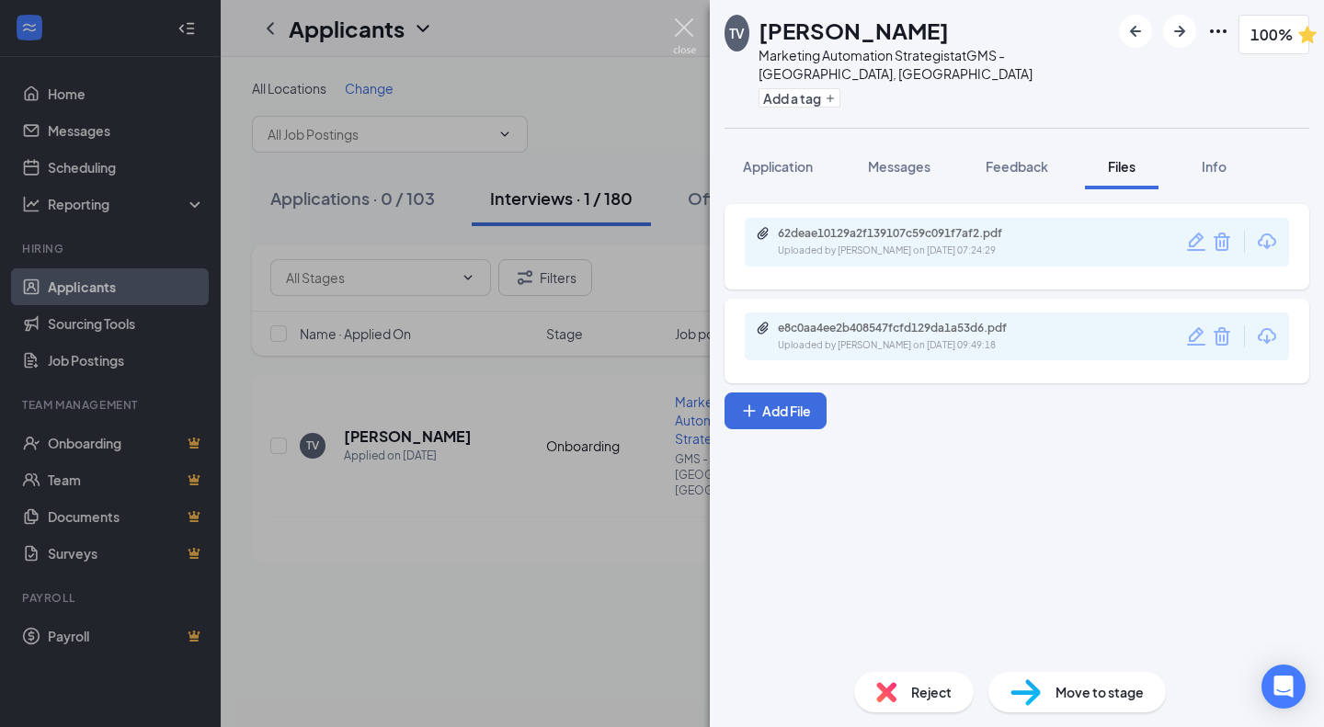
click at [684, 18] on img at bounding box center [684, 36] width 23 height 36
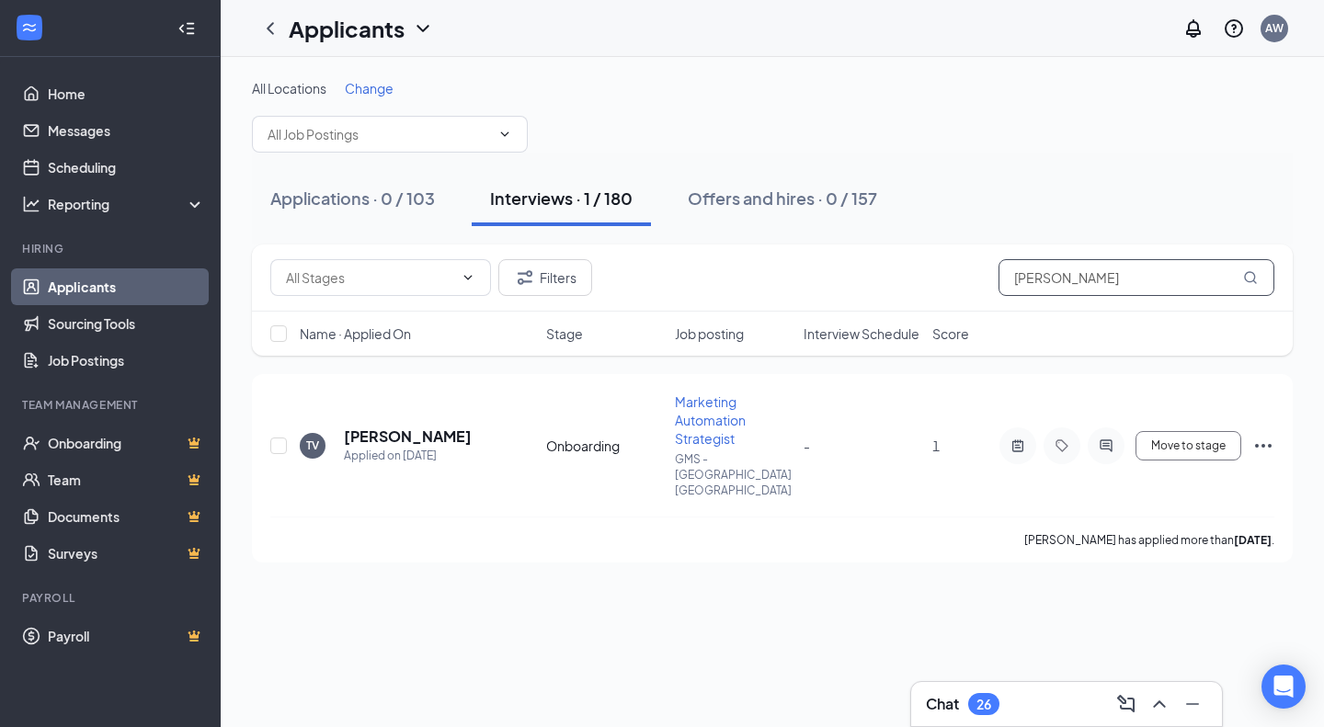
drag, startPoint x: 1118, startPoint y: 279, endPoint x: 601, endPoint y: 347, distance: 521.0
click at [601, 347] on div "Filters [PERSON_NAME] Name · Applied On Stage Job posting Interview Schedule Sc…" at bounding box center [772, 300] width 1041 height 111
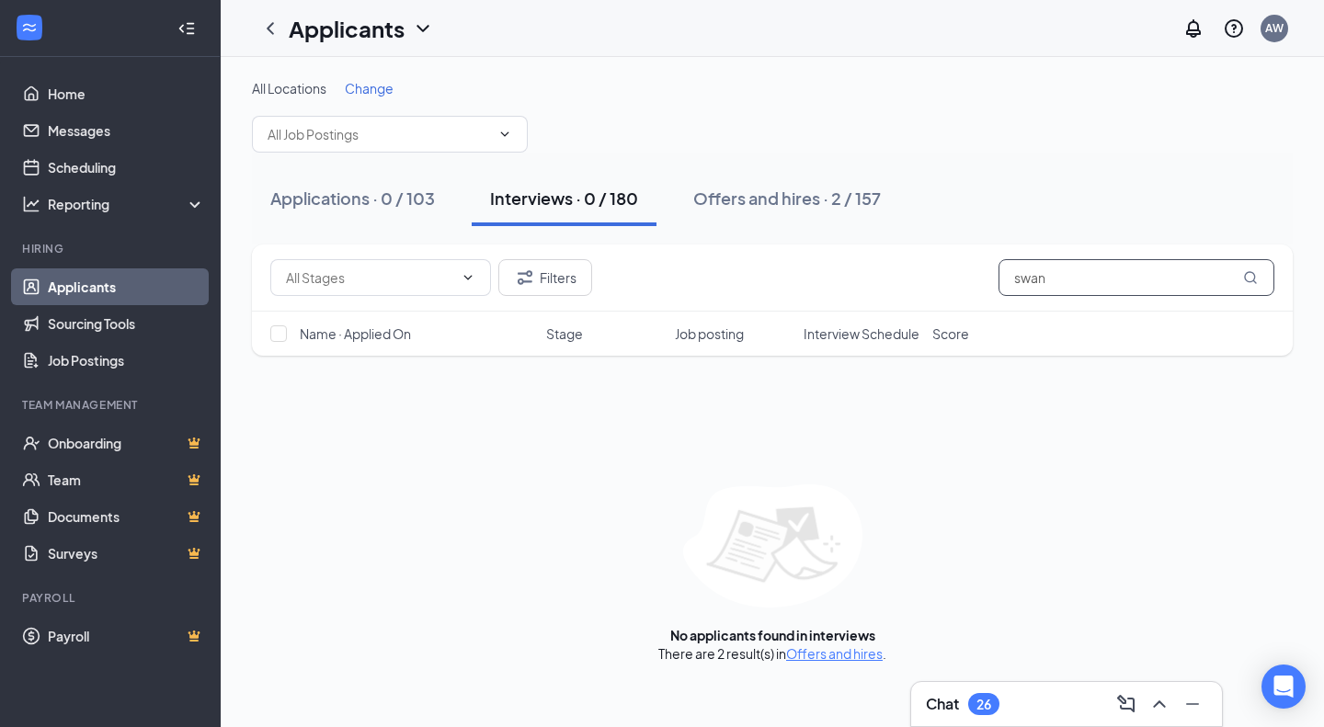
type input "swan"
click at [792, 186] on button "Offers and hires · 2 / 157" at bounding box center [787, 198] width 224 height 55
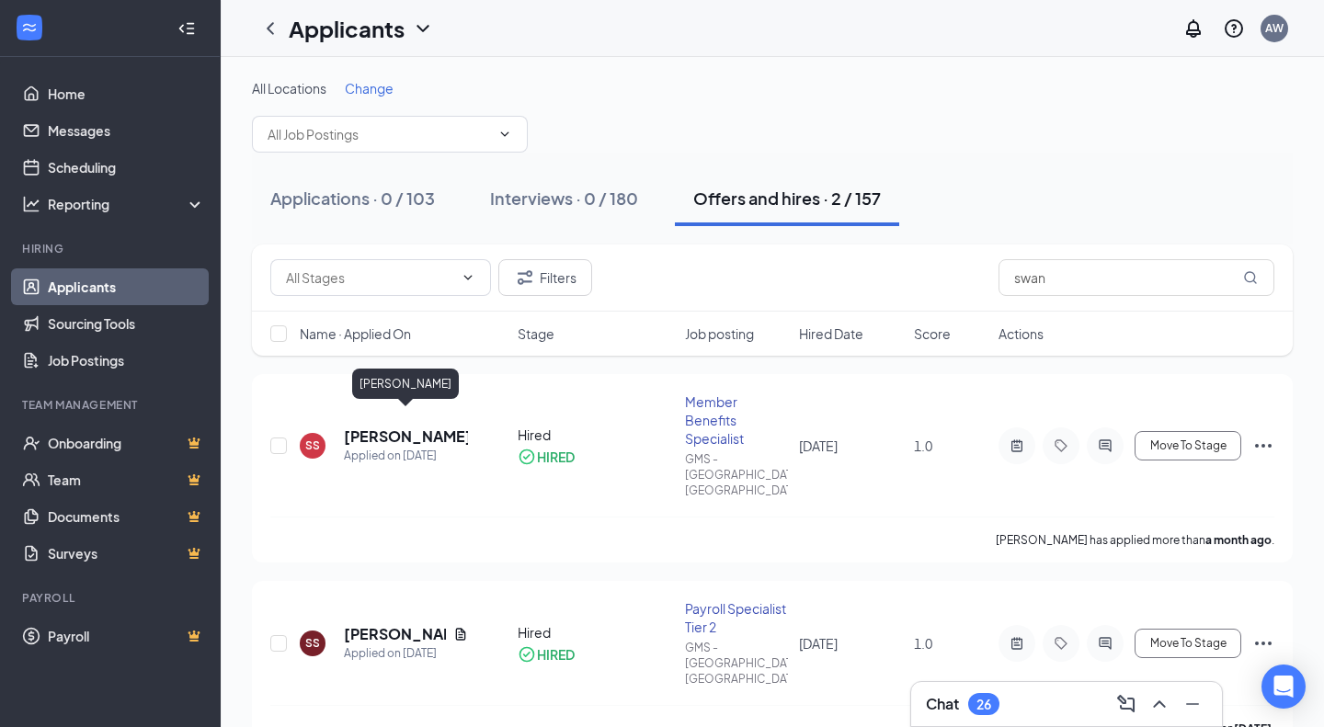
click at [428, 427] on h5 "[PERSON_NAME]" at bounding box center [406, 437] width 124 height 20
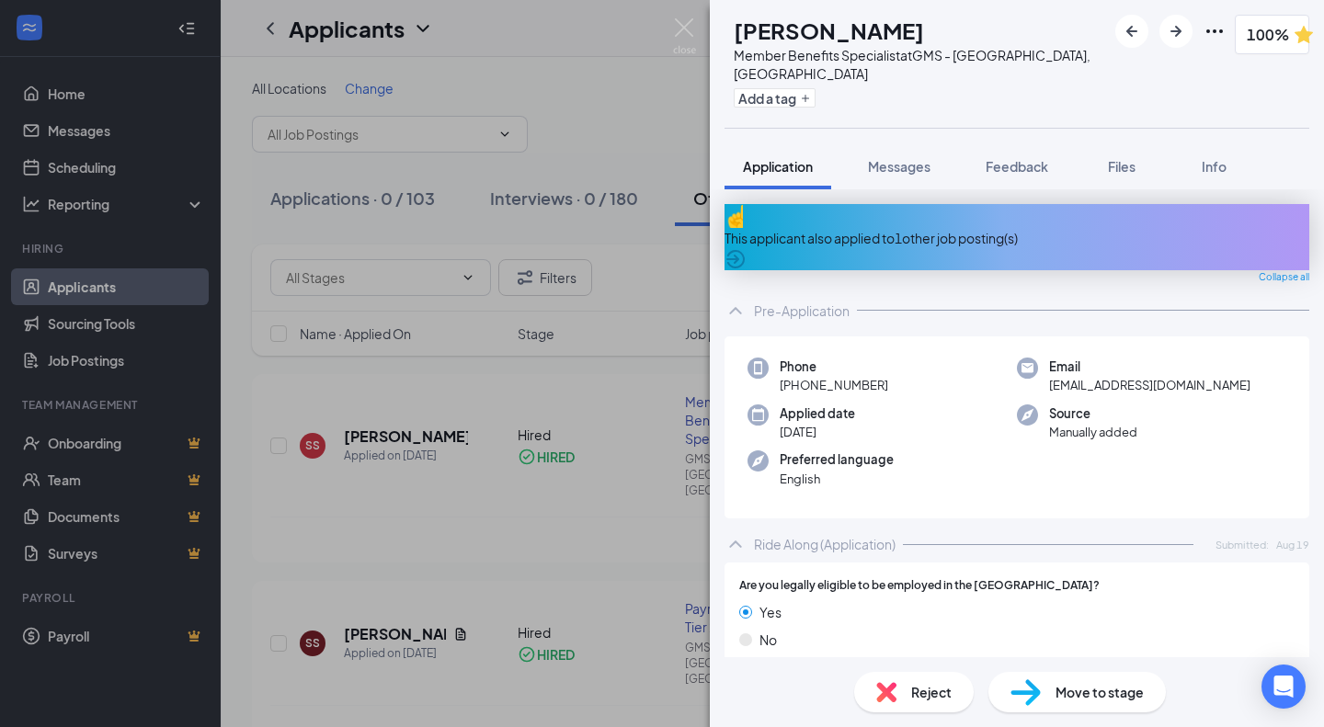
click at [1127, 158] on span "Files" at bounding box center [1122, 166] width 28 height 17
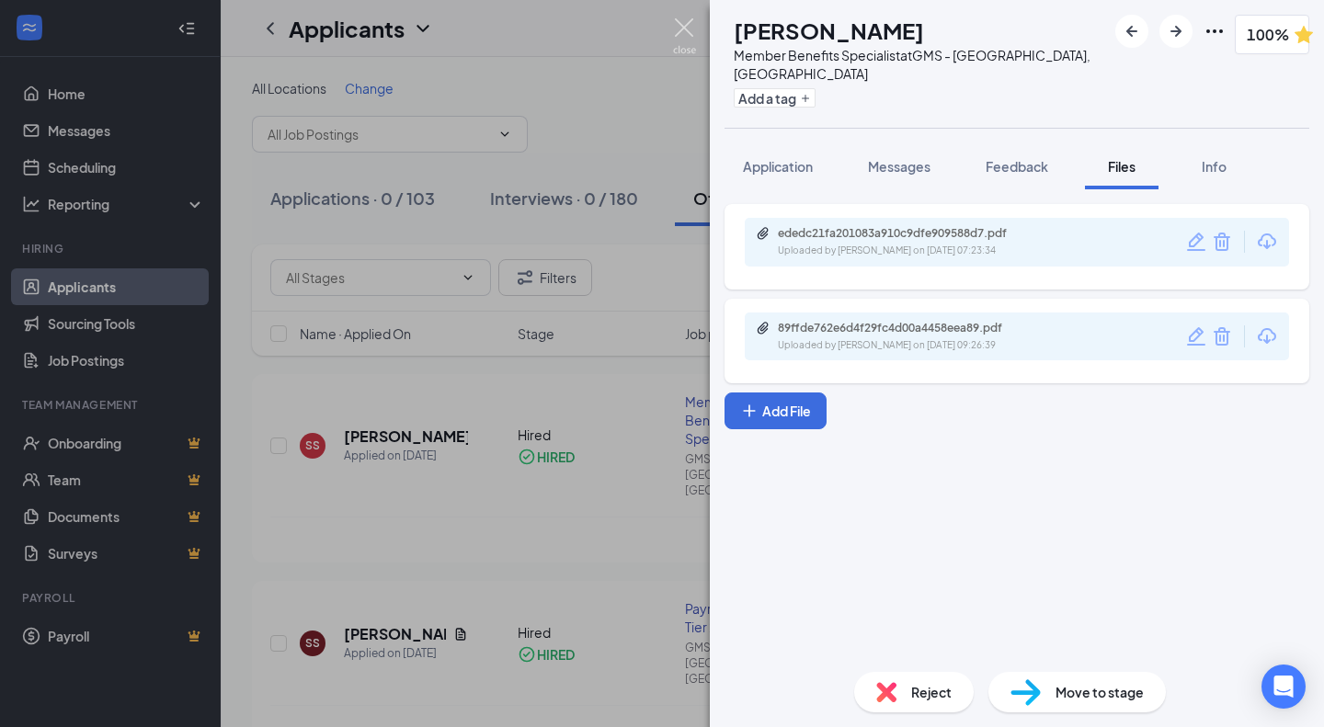
click at [679, 21] on img at bounding box center [684, 36] width 23 height 36
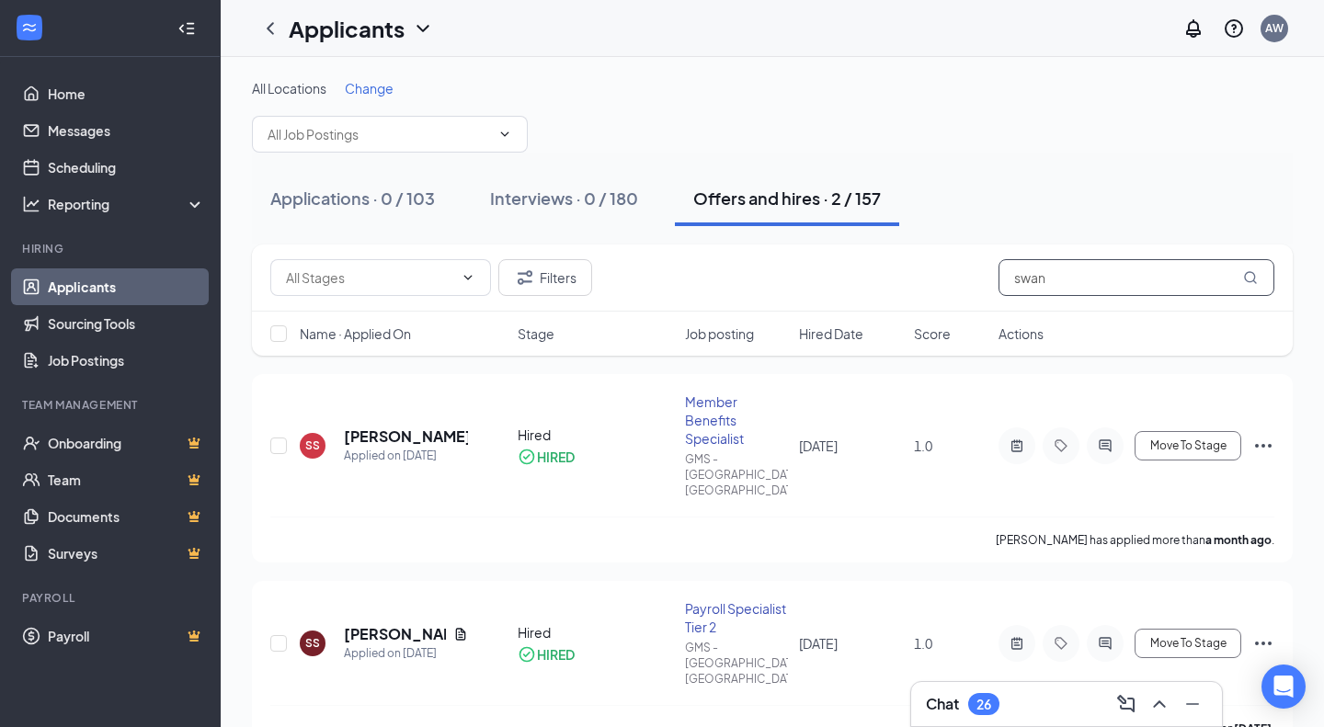
drag, startPoint x: 785, startPoint y: 332, endPoint x: 754, endPoint y: 334, distance: 31.3
click at [754, 334] on div "Filters swan Name · Applied On Stage Job posting Hired Date Score Actions" at bounding box center [772, 300] width 1041 height 111
paste input "[PERSON_NAME]"
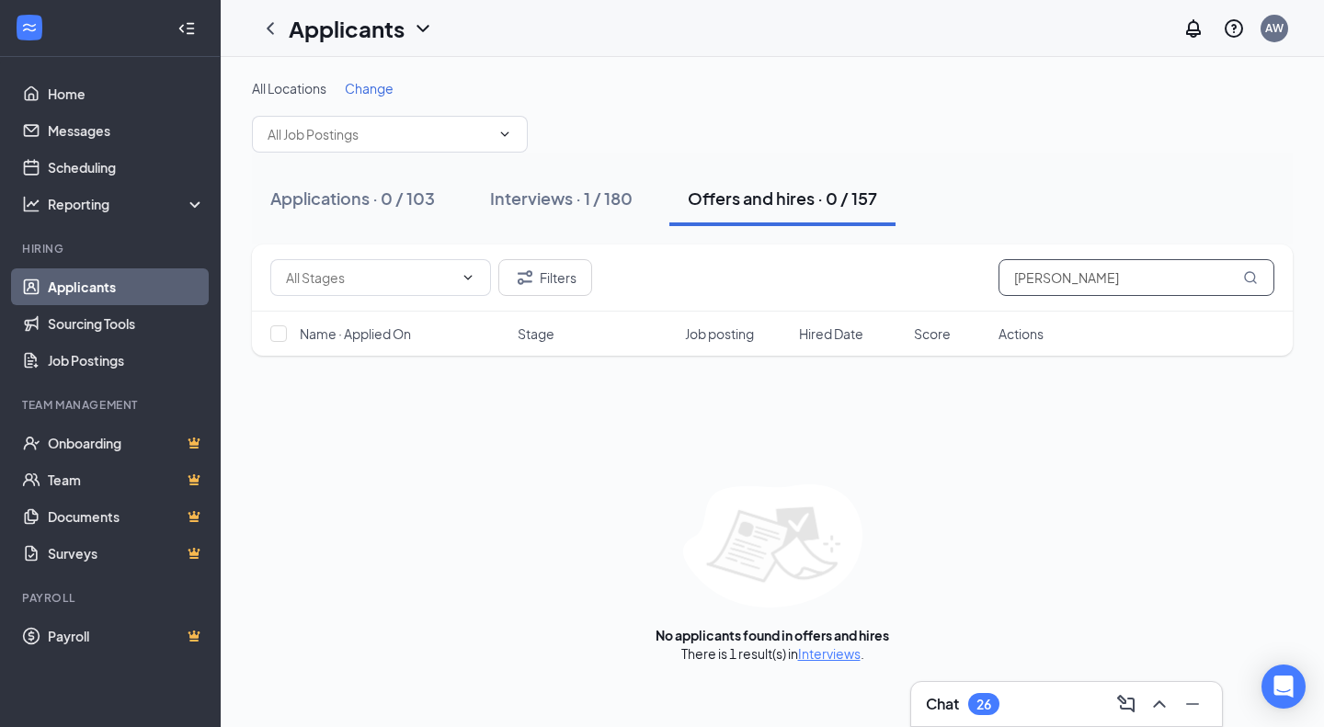
type input "[PERSON_NAME]"
click at [566, 216] on button "Interviews · 1 / 180" at bounding box center [561, 198] width 179 height 55
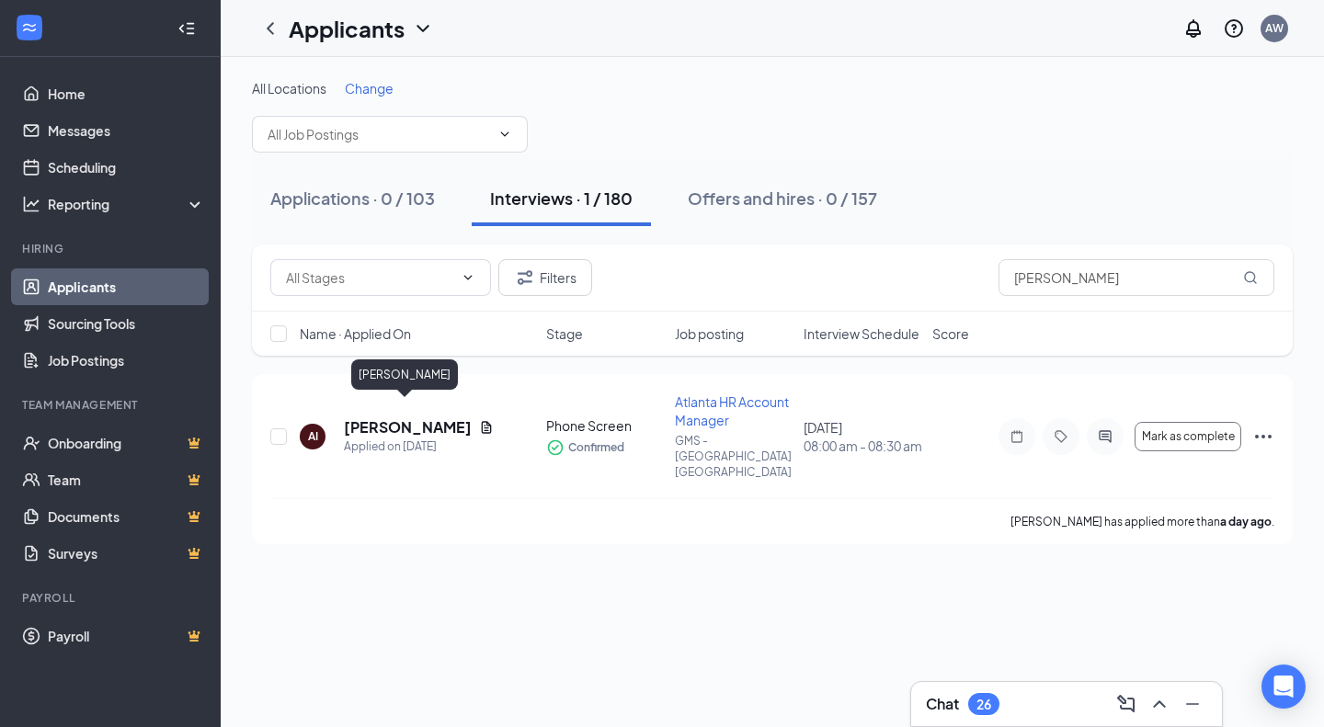
click at [405, 417] on h5 "[PERSON_NAME]" at bounding box center [408, 427] width 128 height 20
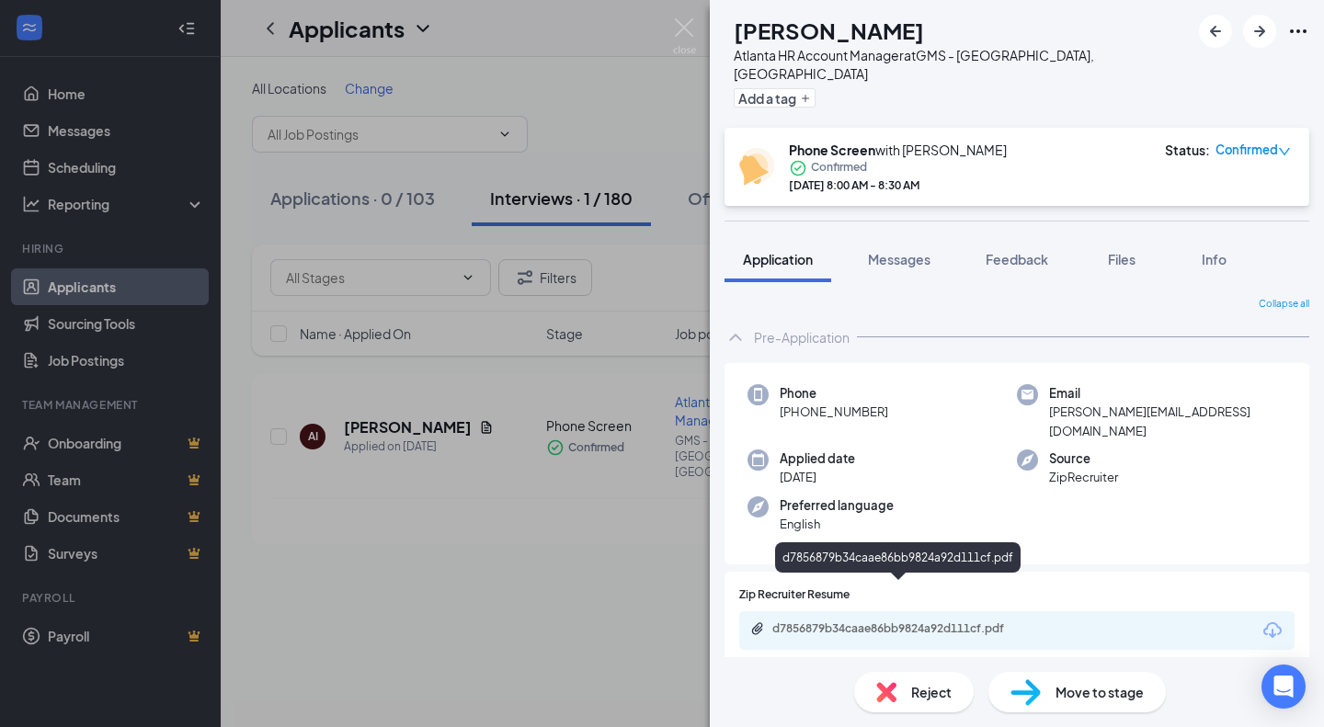
click at [927, 621] on div "d7856879b34caae86bb9824a92d111cf.pdf" at bounding box center [900, 628] width 257 height 15
click at [1021, 251] on span "Feedback" at bounding box center [1016, 259] width 63 height 17
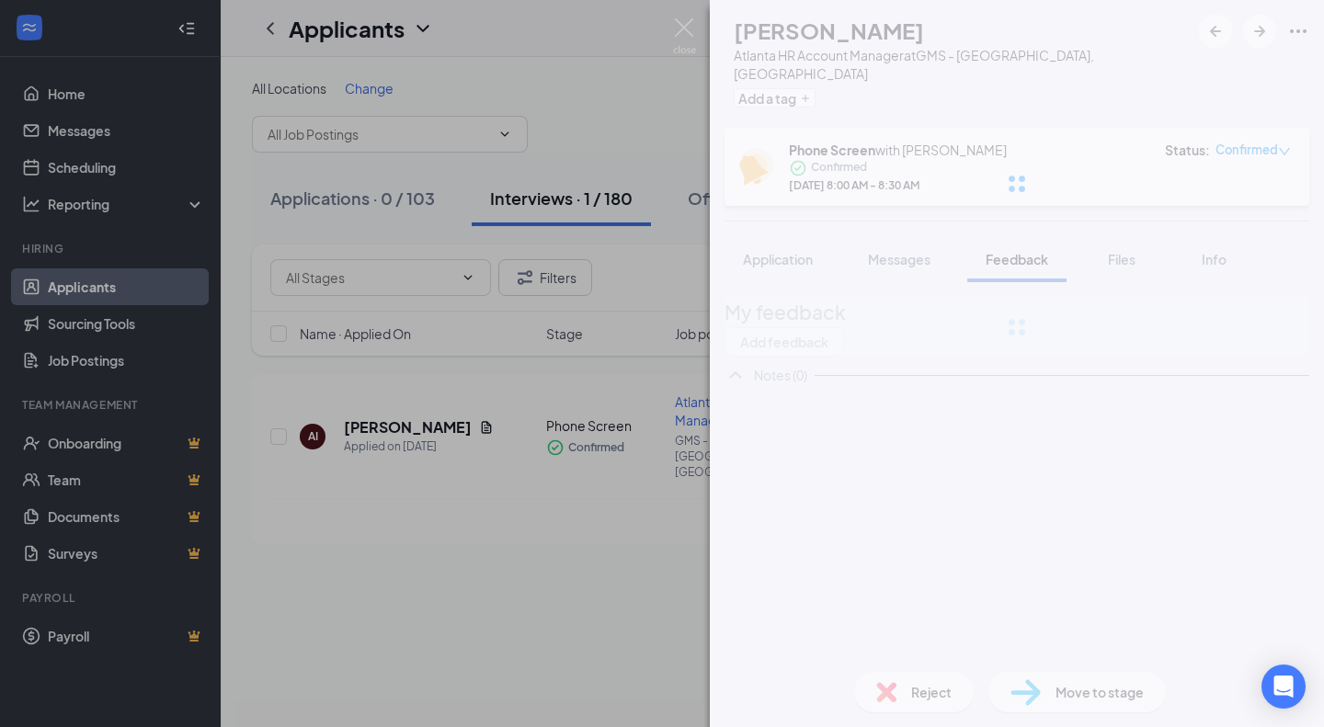
click at [1218, 316] on div at bounding box center [1017, 184] width 614 height 368
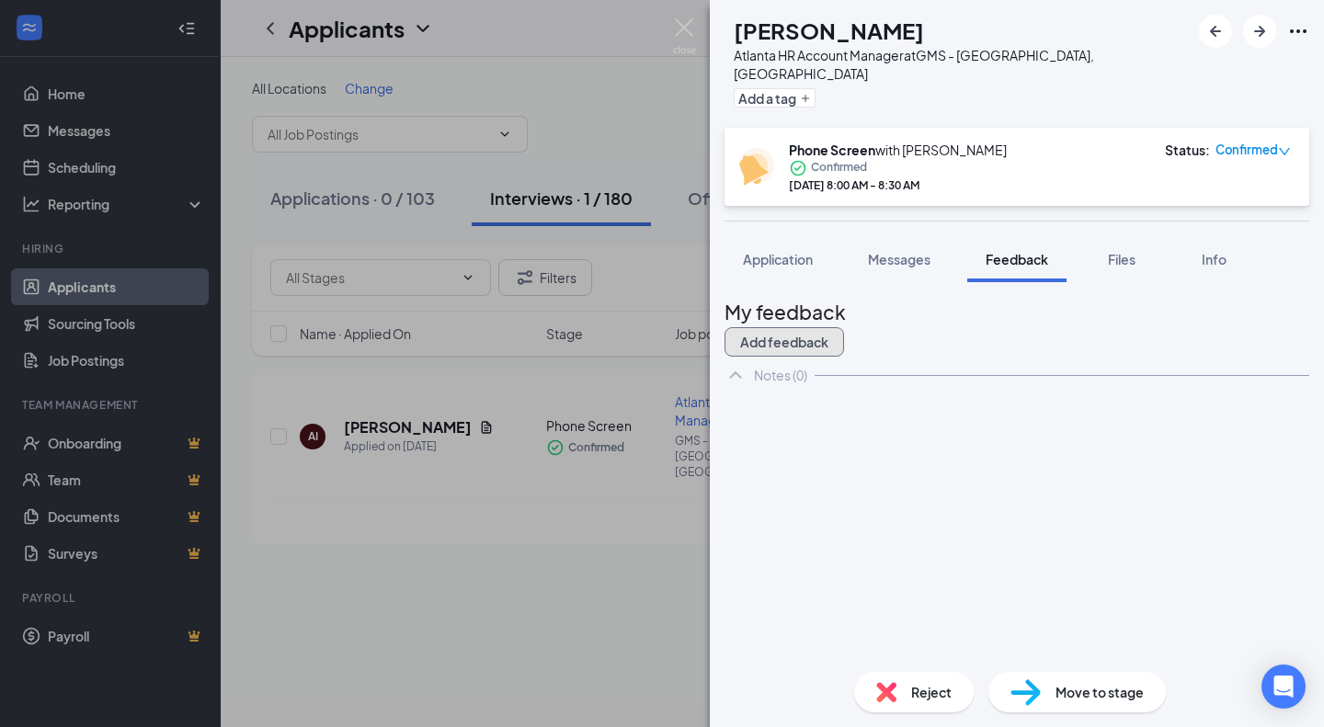
click at [844, 327] on button "Add feedback" at bounding box center [783, 341] width 119 height 29
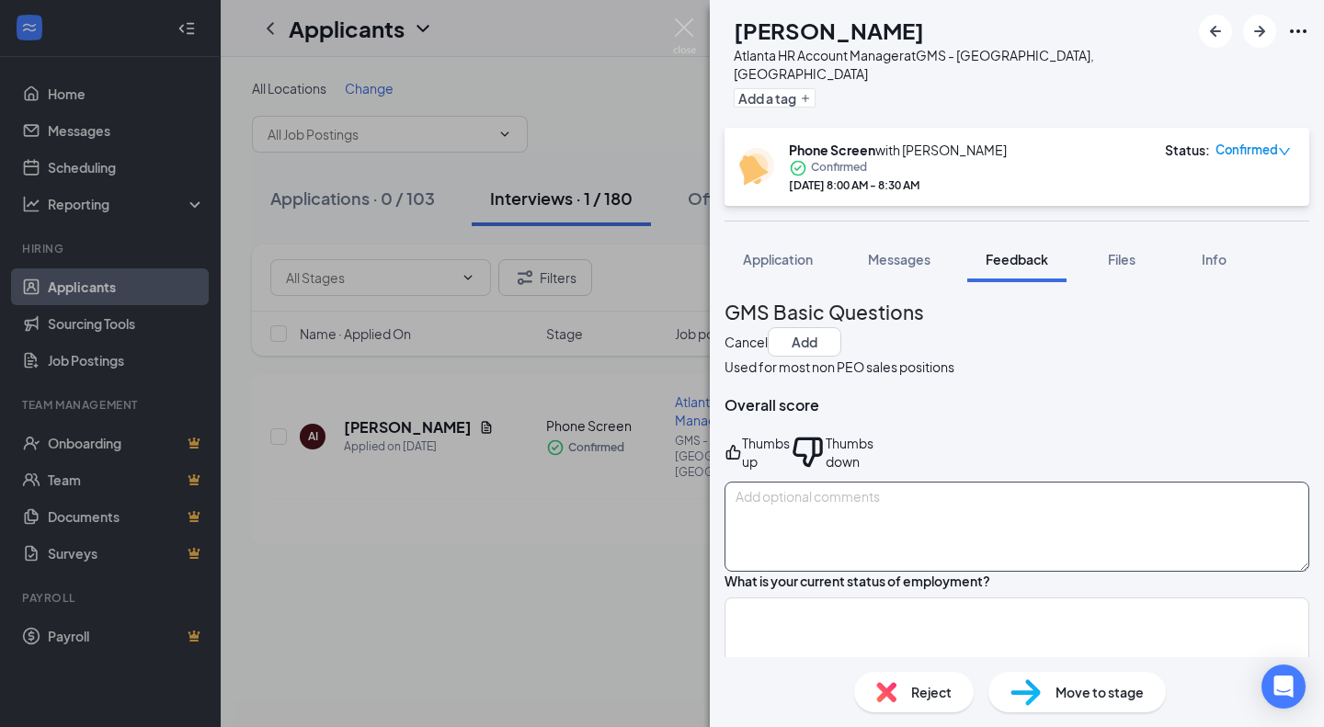
scroll to position [145, 0]
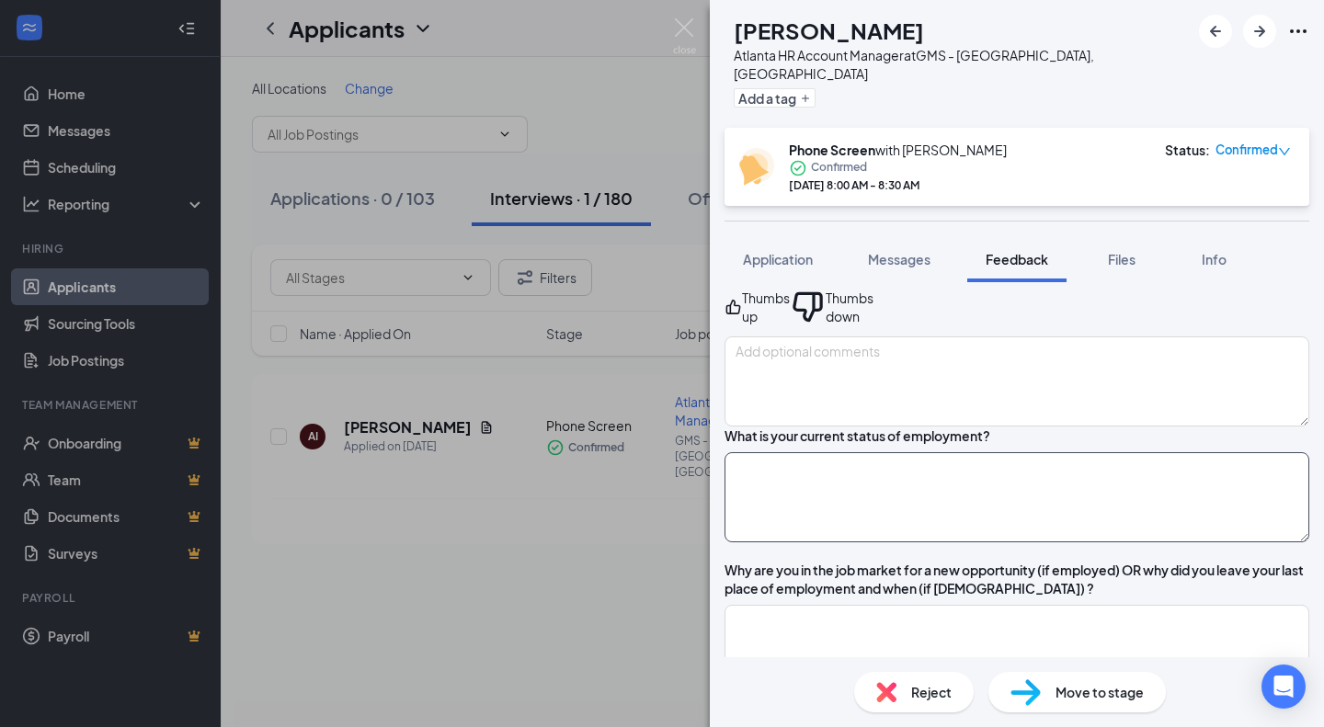
click at [926, 503] on textarea at bounding box center [1016, 497] width 585 height 90
type textarea "unemployed"
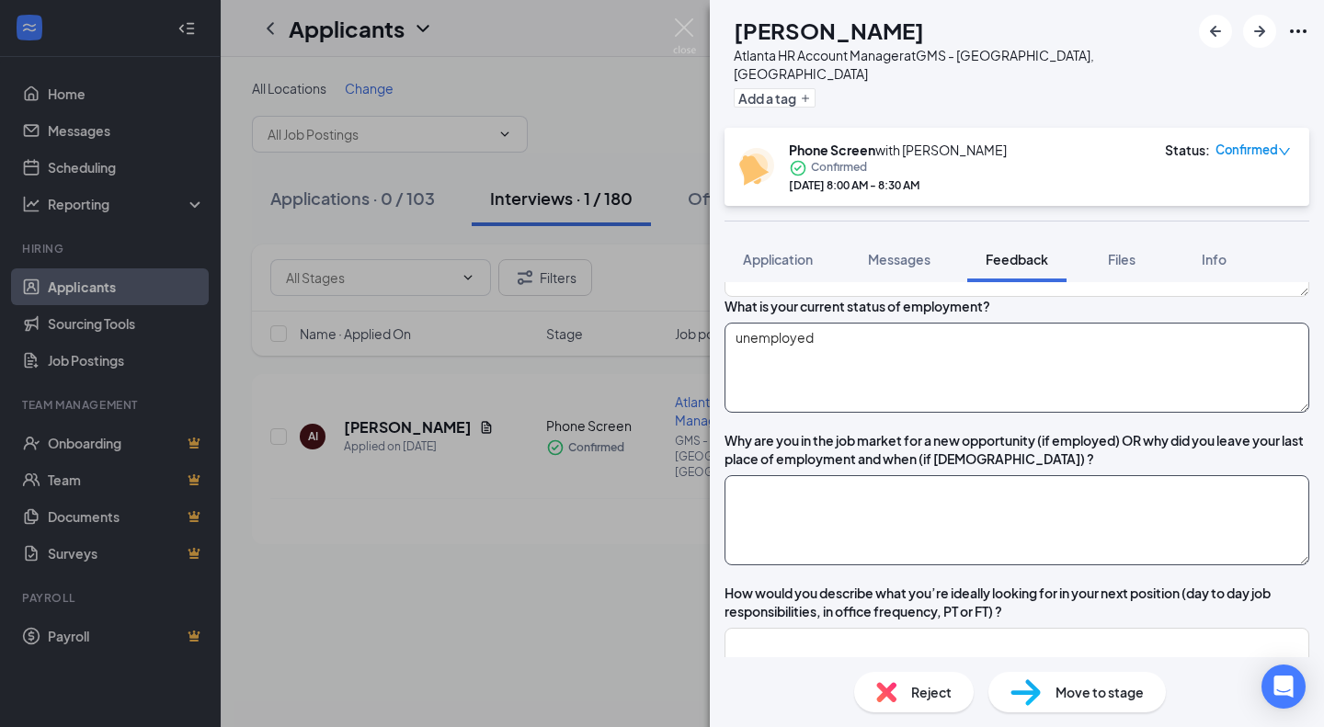
scroll to position [276, 0]
type textarea "morals weren't there"
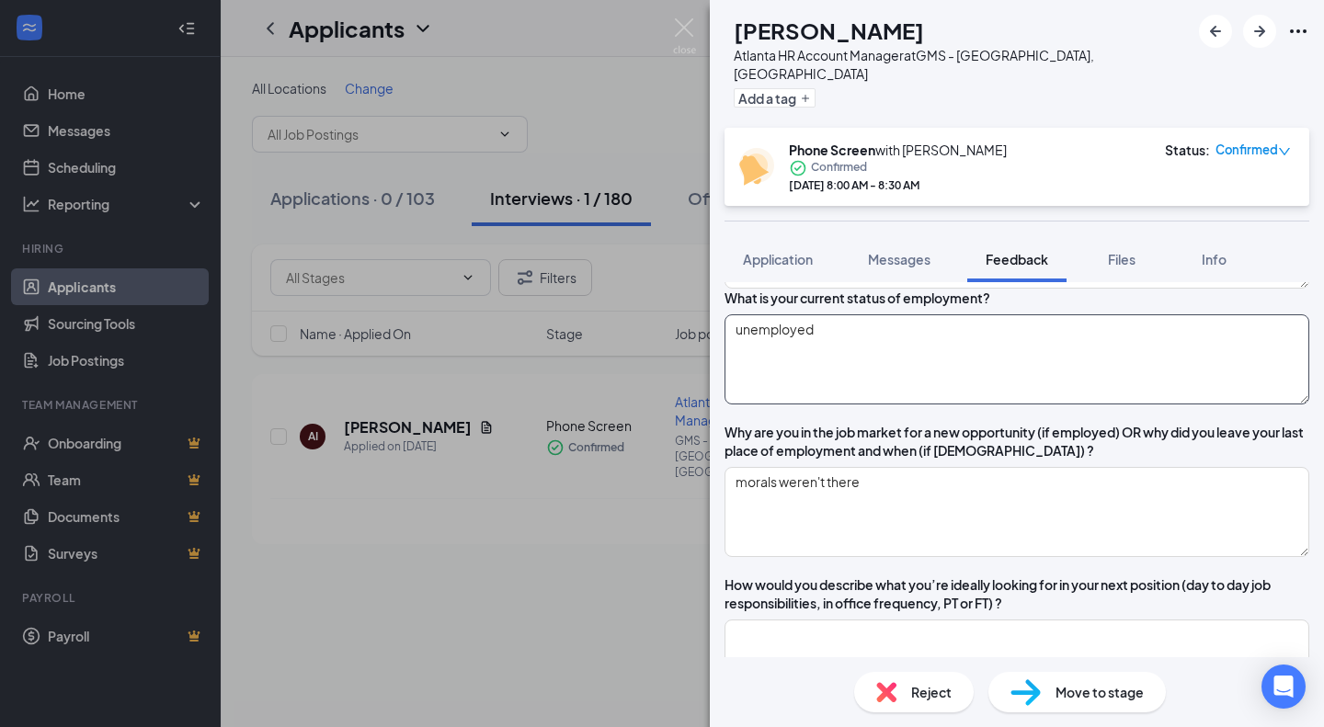
scroll to position [606, 0]
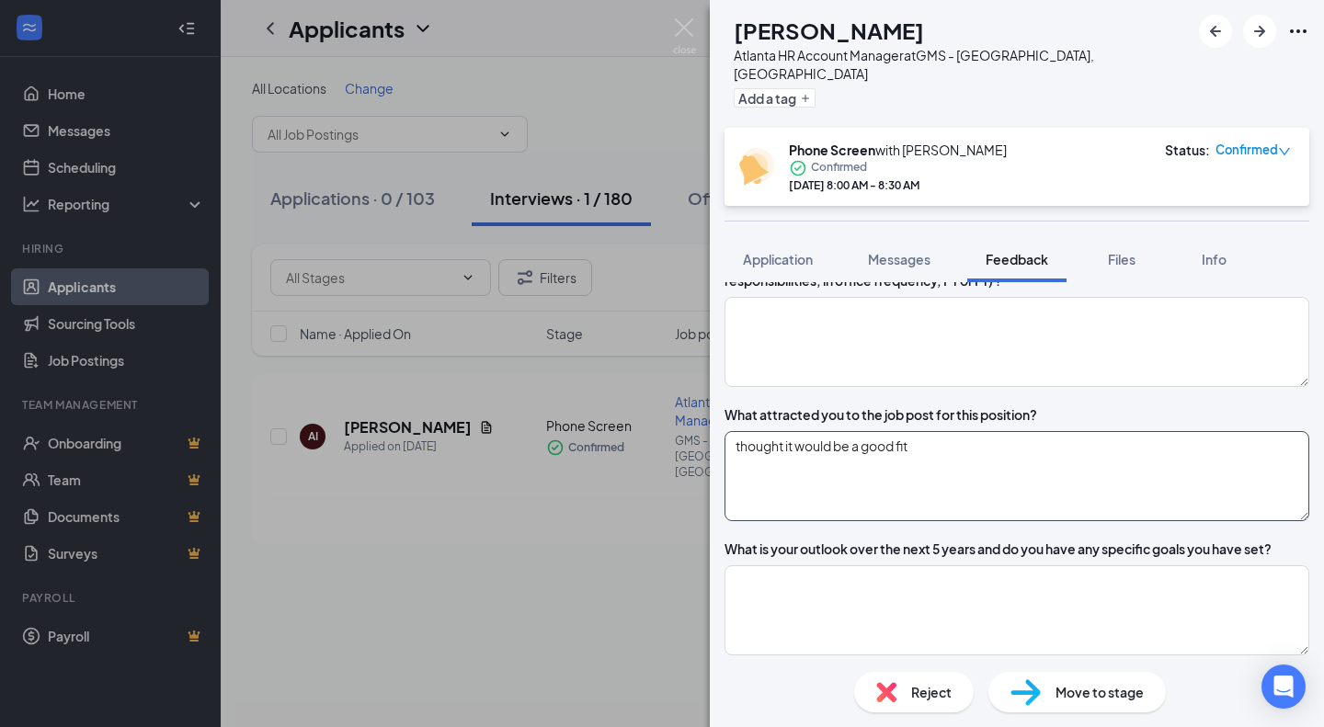
type textarea "thought it would be a good fit"
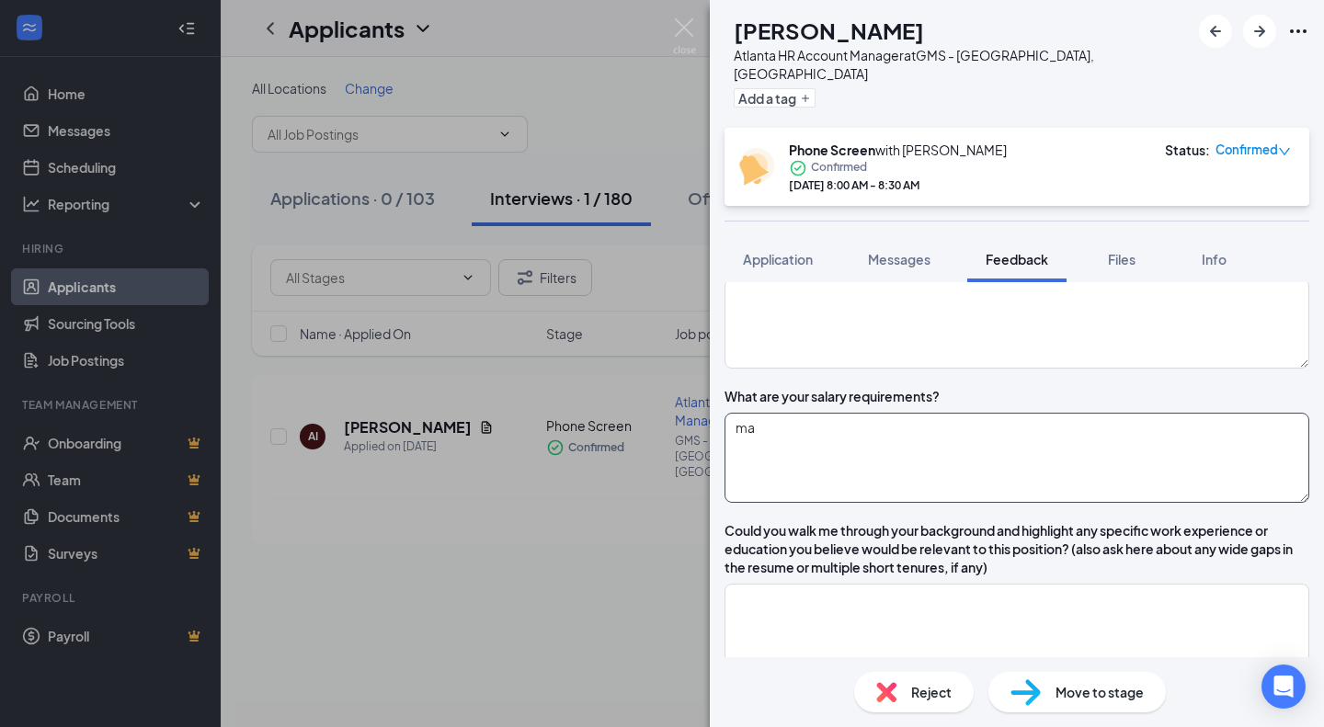
type textarea "m"
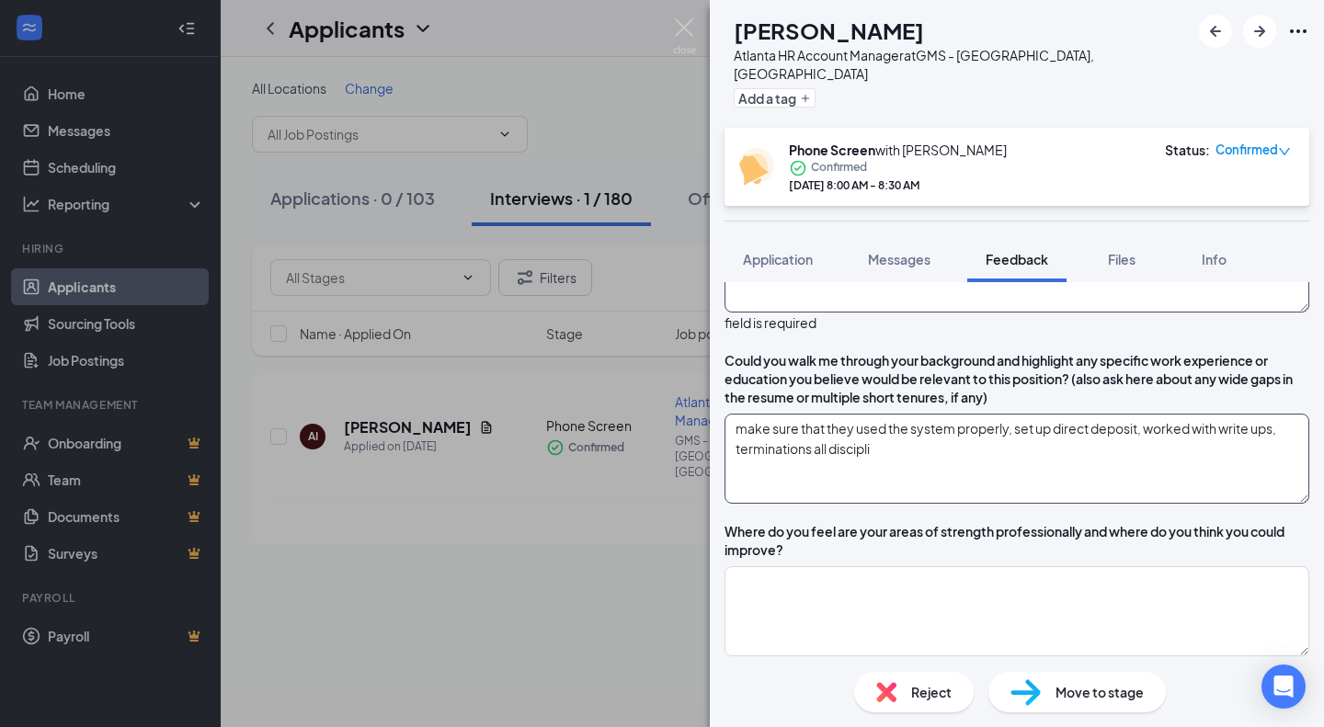
scroll to position [1084, 0]
drag, startPoint x: 937, startPoint y: 476, endPoint x: 950, endPoint y: 470, distance: 15.2
drag, startPoint x: 950, startPoint y: 470, endPoint x: 937, endPoint y: 484, distance: 20.2
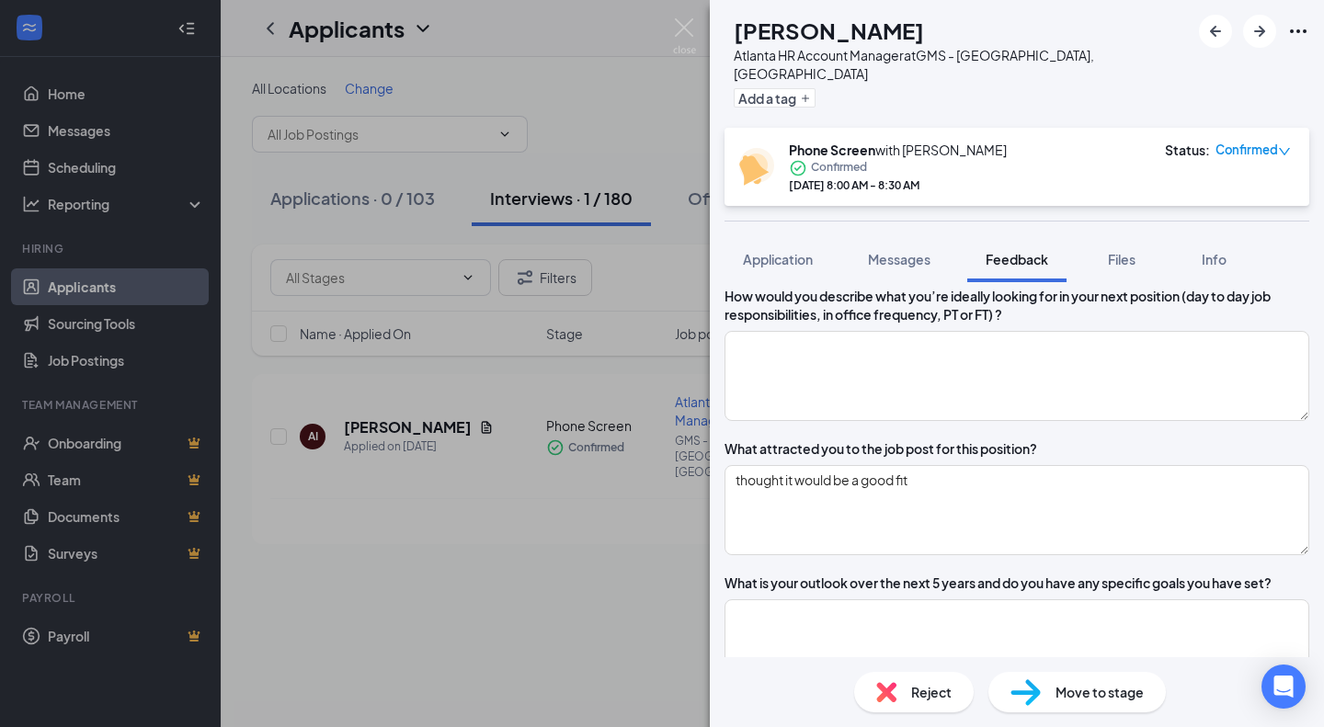
scroll to position [573, 0]
type textarea "make sure that they used the system properly, set up direct deposit, worked wit…"
click at [1090, 420] on textarea at bounding box center [1016, 375] width 585 height 90
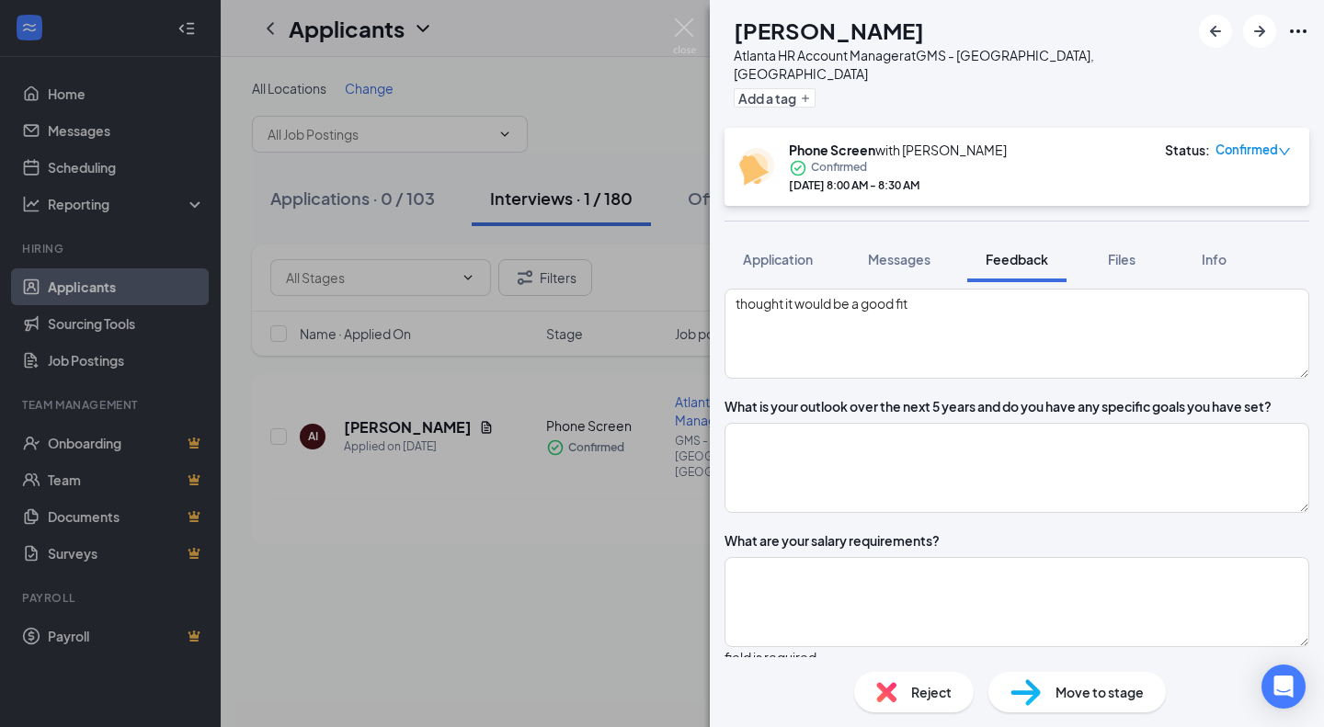
scroll to position [760, 0]
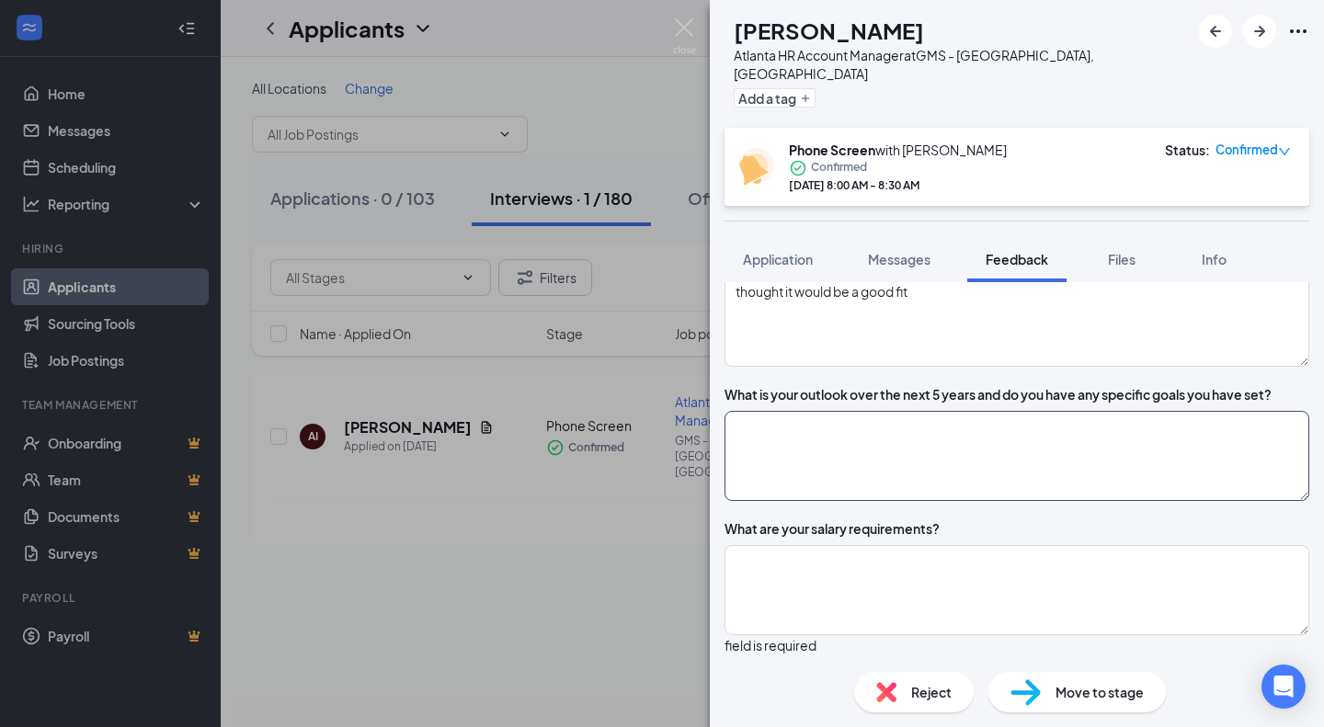
type textarea "longevity, stability, good location/commute"
click at [1074, 479] on textarea at bounding box center [1016, 456] width 585 height 90
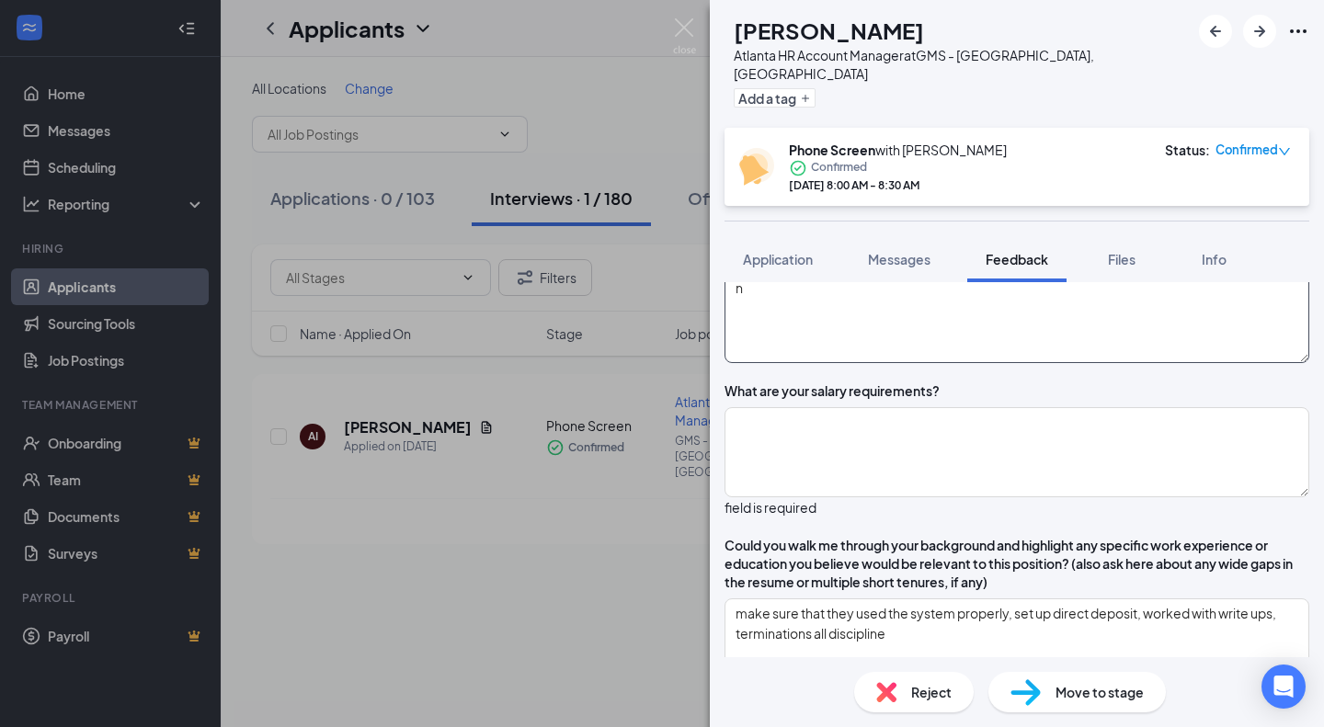
type textarea "n"
click at [1074, 479] on textarea at bounding box center [1016, 452] width 585 height 90
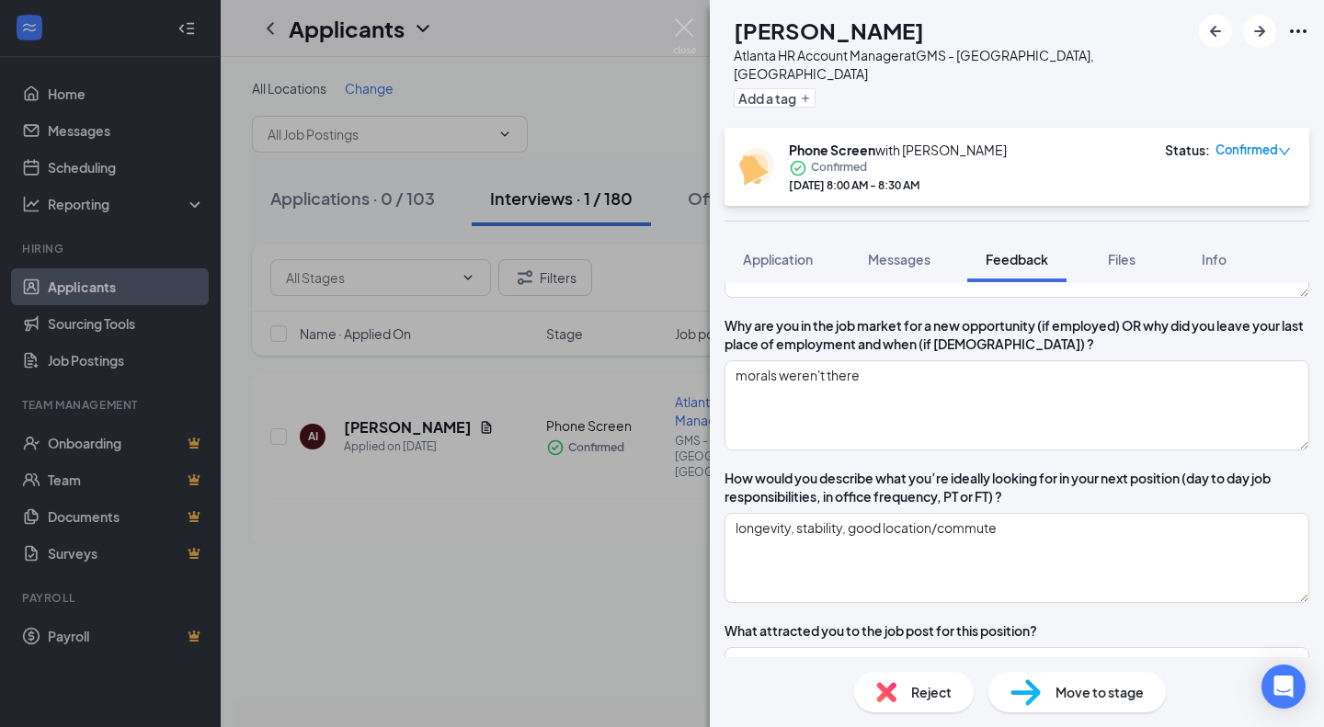
scroll to position [393, 0]
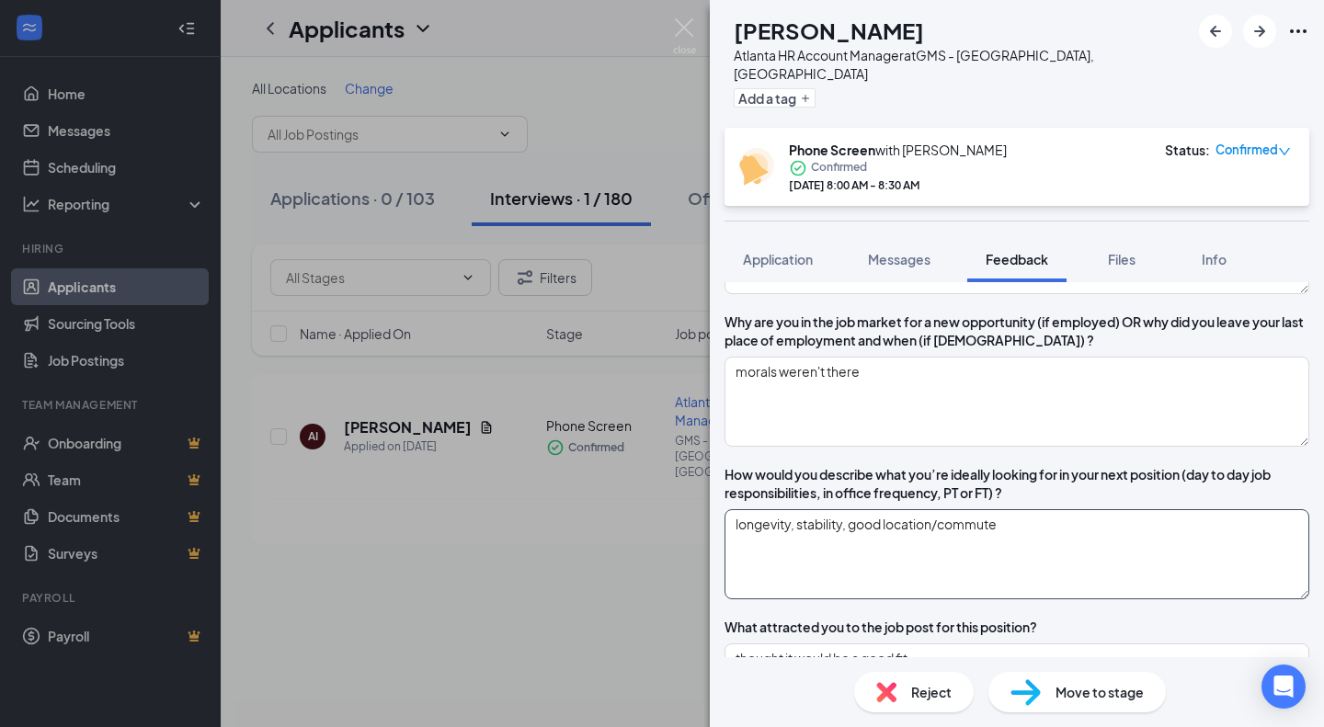
click at [1040, 564] on textarea "longevity, stability, good location/commute" at bounding box center [1016, 554] width 585 height 90
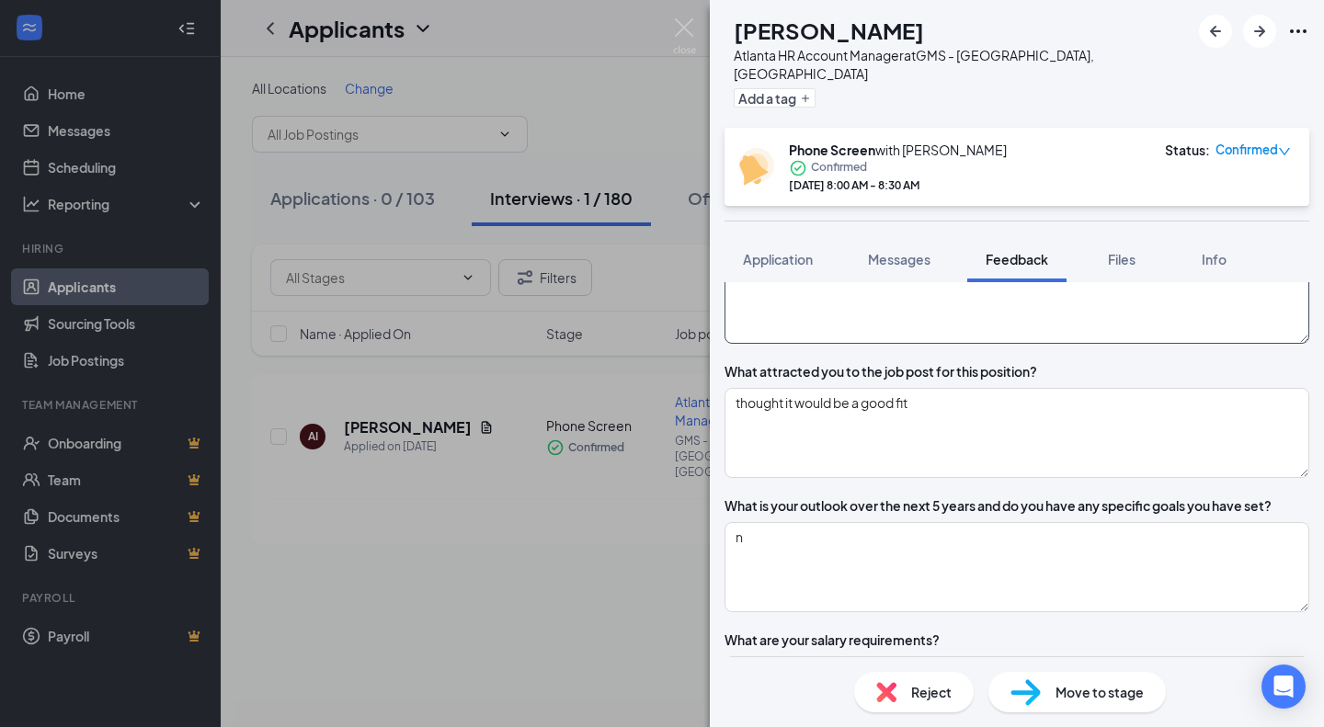
scroll to position [649, 0]
type textarea "longevity, stability, good location/commute, good culture"
drag, startPoint x: 932, startPoint y: 550, endPoint x: 899, endPoint y: 538, distance: 35.2
click at [899, 515] on div "What is your outlook over the next 5 years and do you have any specific goals y…" at bounding box center [997, 505] width 547 height 18
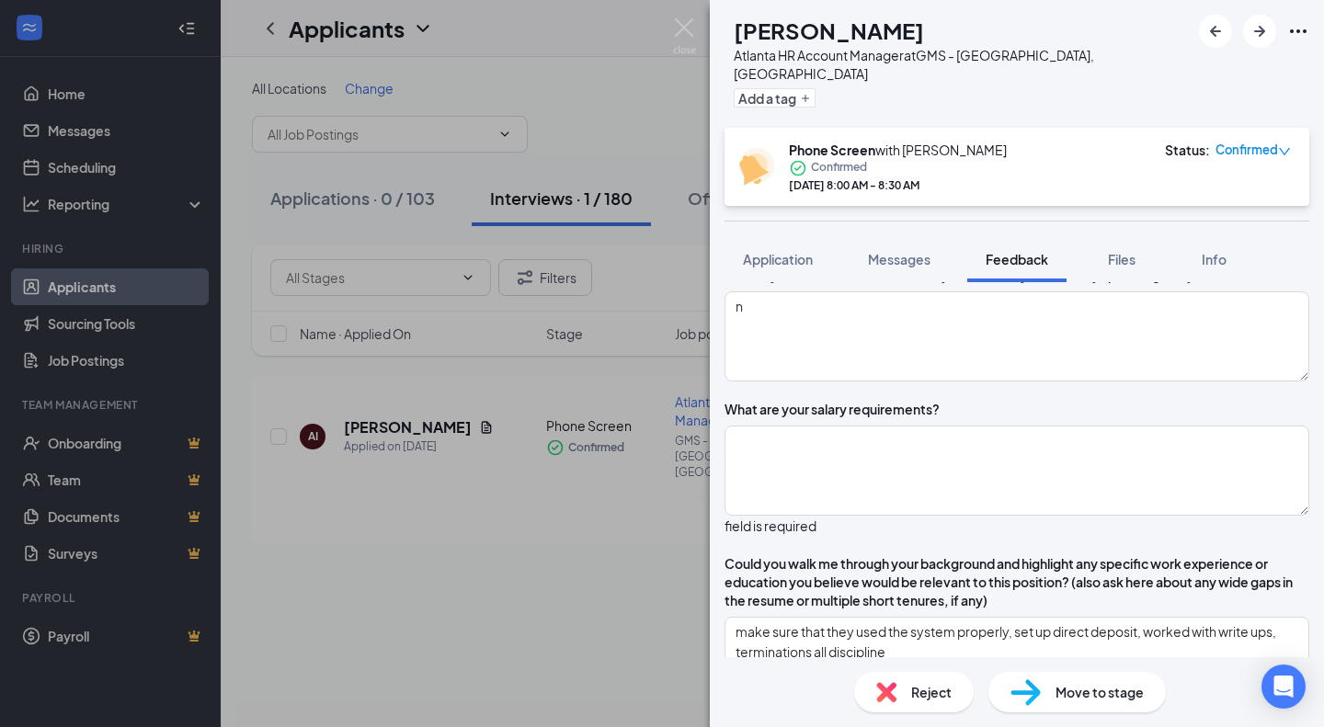
scroll to position [887, 0]
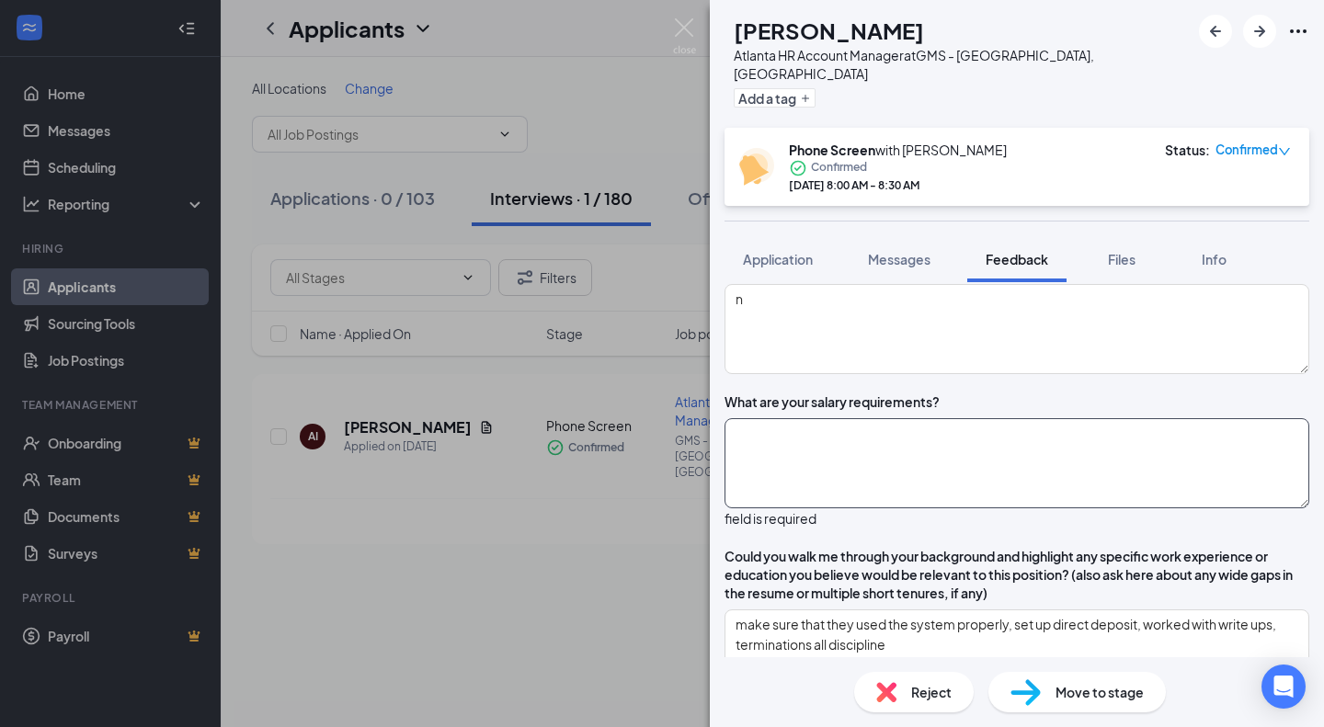
click at [897, 467] on textarea at bounding box center [1016, 463] width 585 height 90
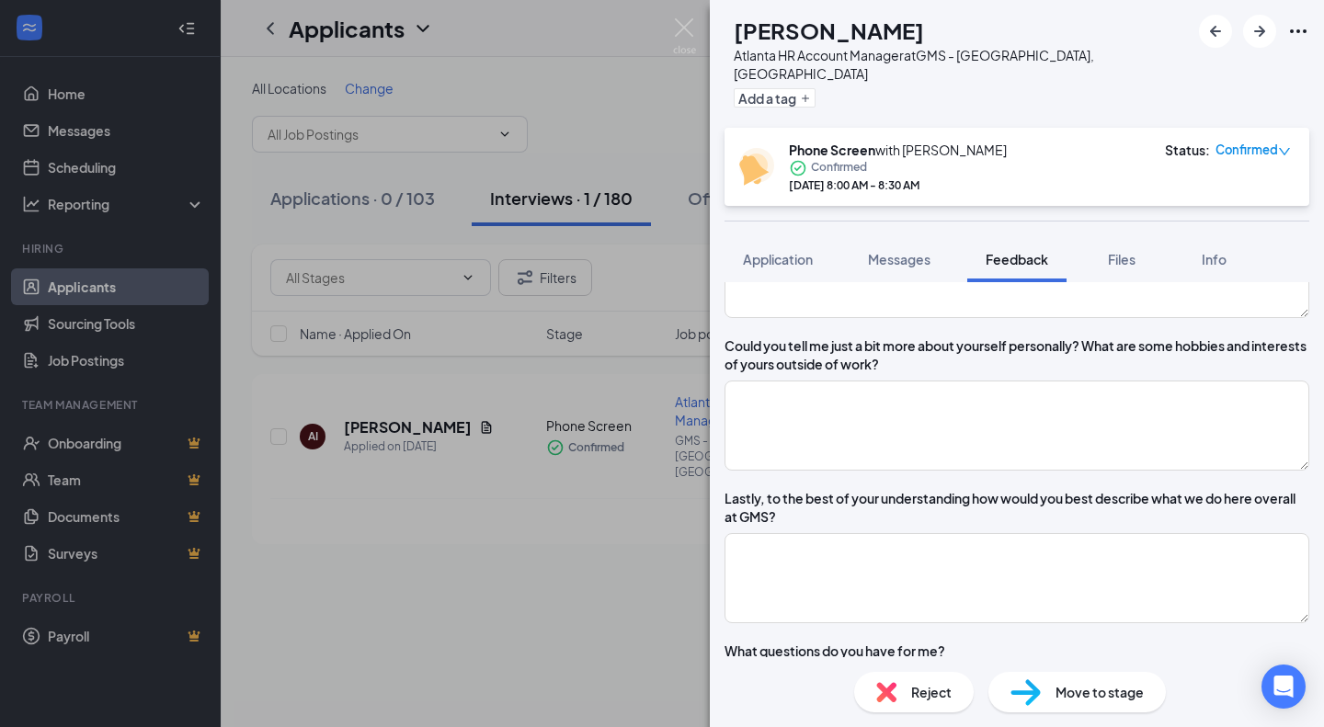
scroll to position [1402, 0]
type textarea "$60k"
click at [897, 467] on textarea at bounding box center [1016, 425] width 585 height 90
type textarea "n"
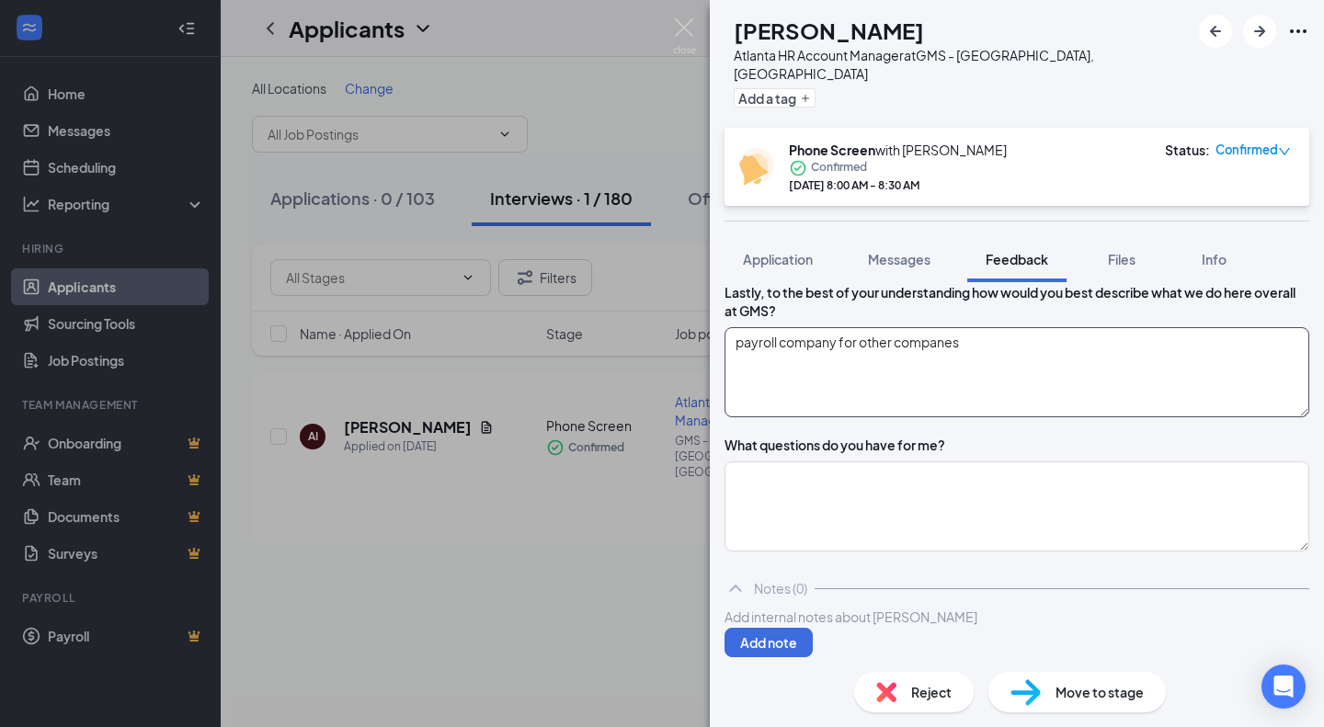
click at [1000, 373] on textarea "payroll company for other companes" at bounding box center [1016, 372] width 585 height 90
type textarea "payroll company for other companies"
click at [760, 464] on textarea "-location? - travel?" at bounding box center [1016, 506] width 585 height 90
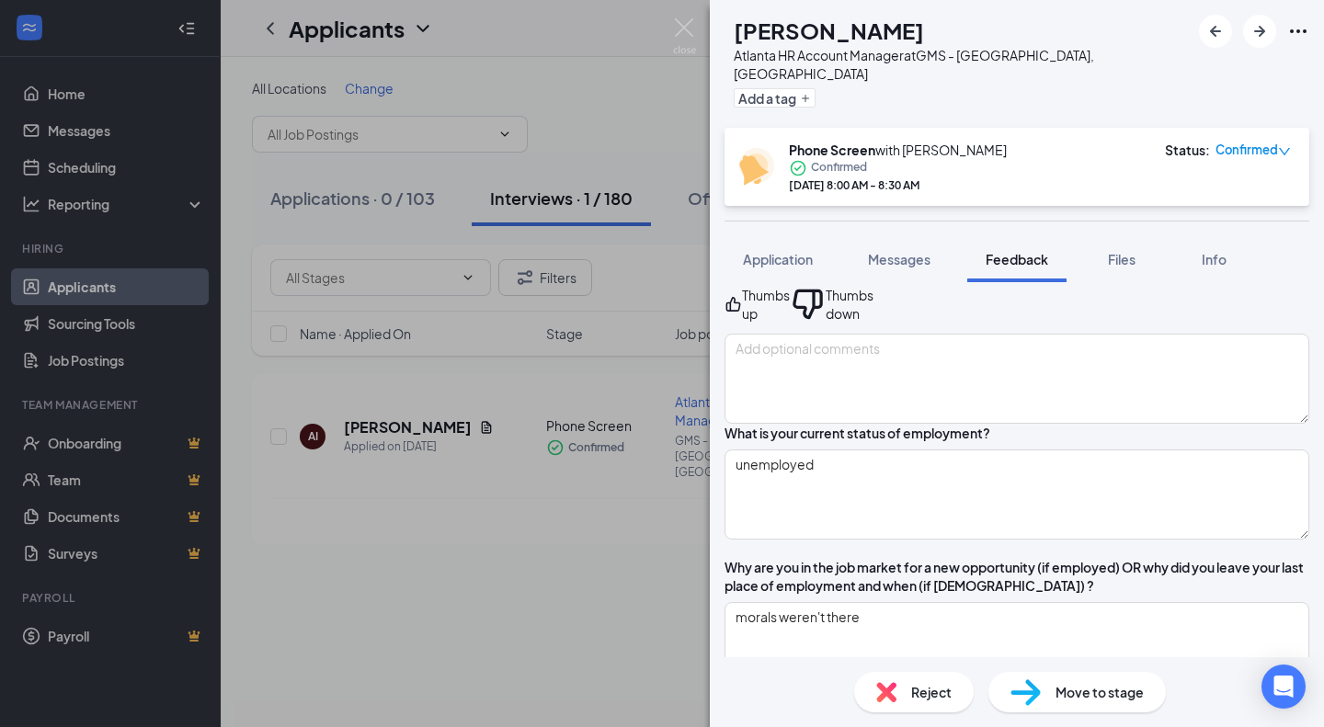
scroll to position [0, 0]
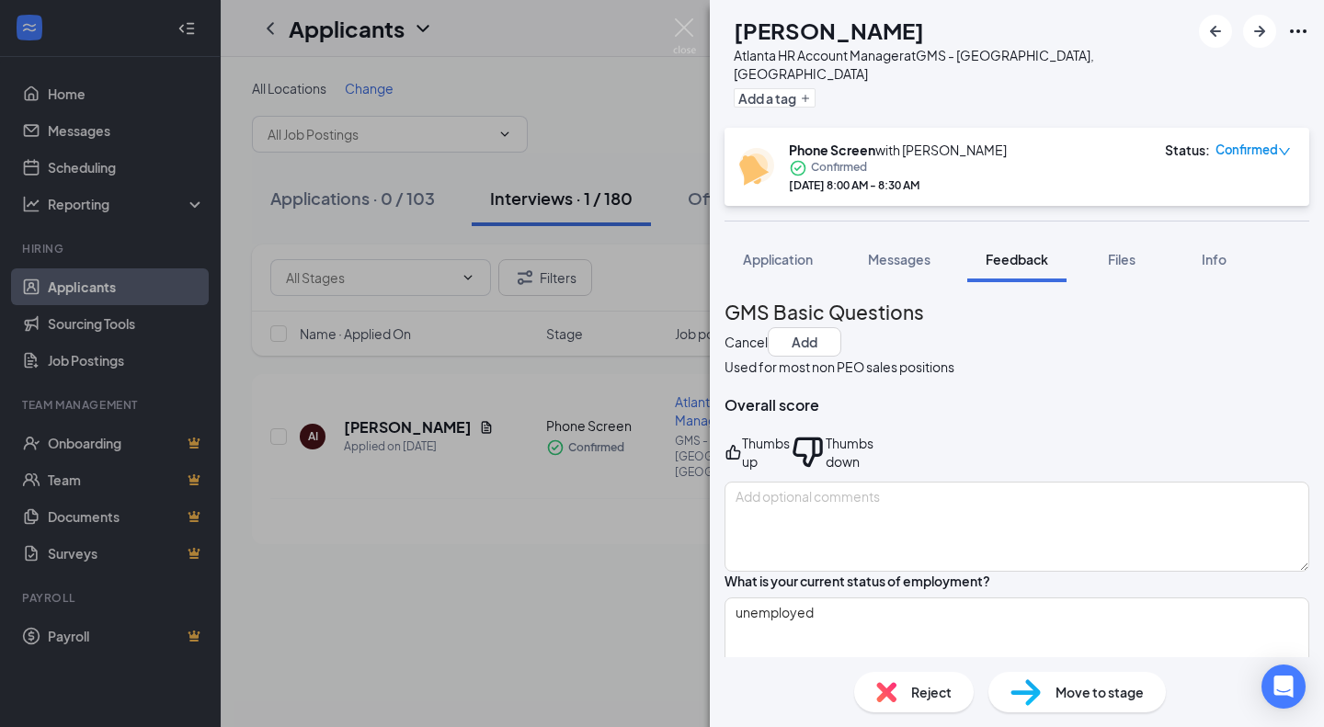
type textarea "- location? - travel?"
click at [785, 434] on div "Thumbs up" at bounding box center [766, 452] width 48 height 37
click at [841, 327] on button "Add" at bounding box center [805, 341] width 74 height 29
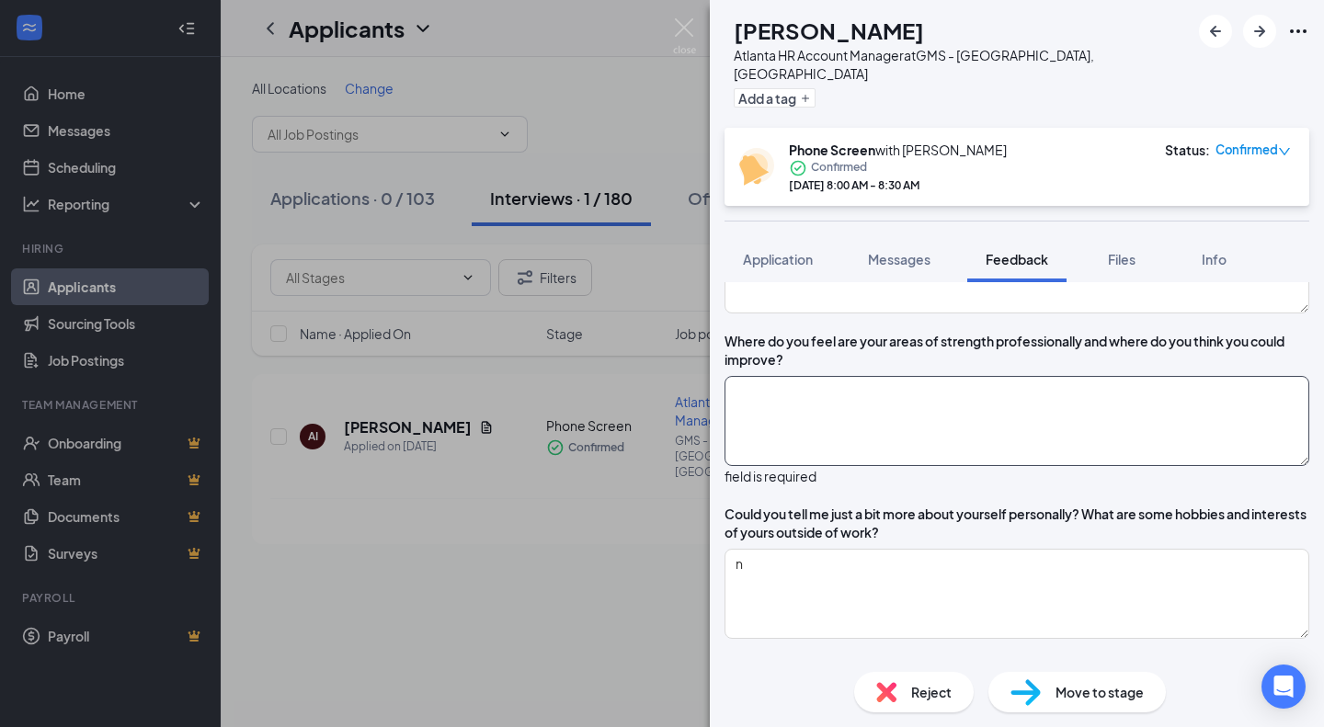
scroll to position [1256, 0]
click at [997, 443] on textarea at bounding box center [1016, 422] width 585 height 90
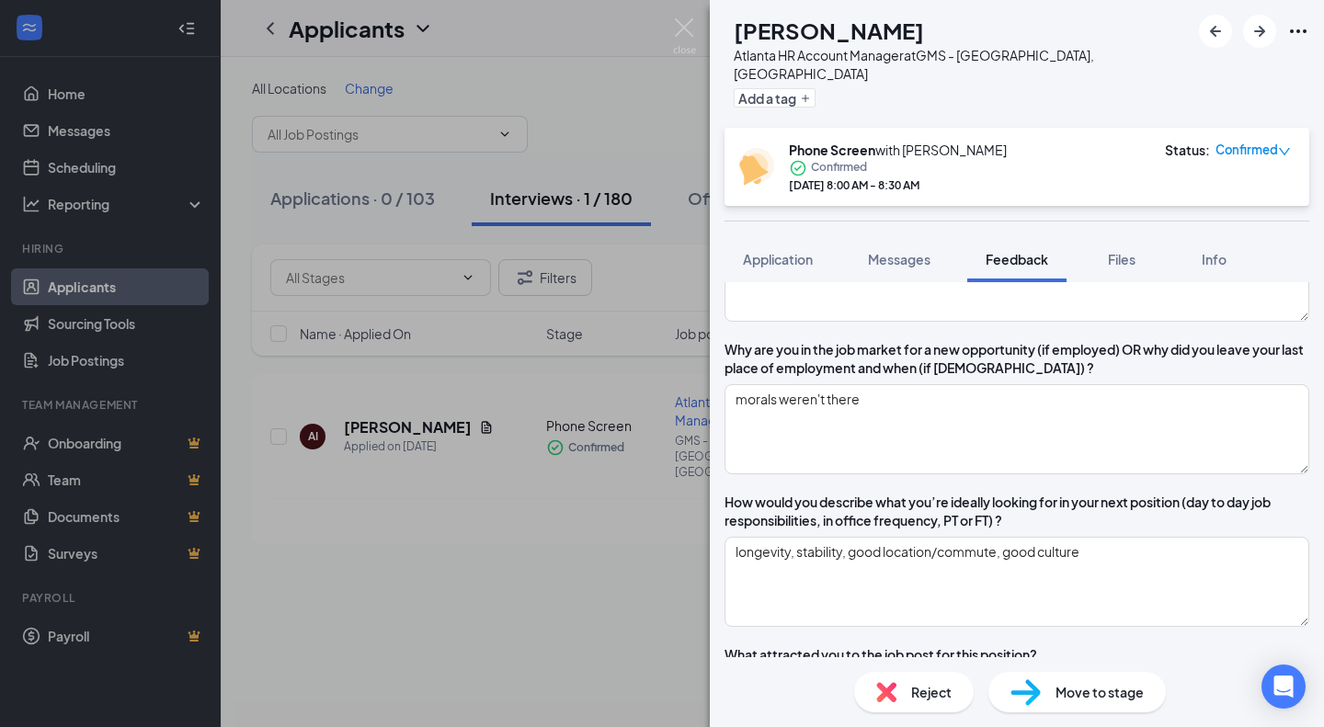
scroll to position [0, 0]
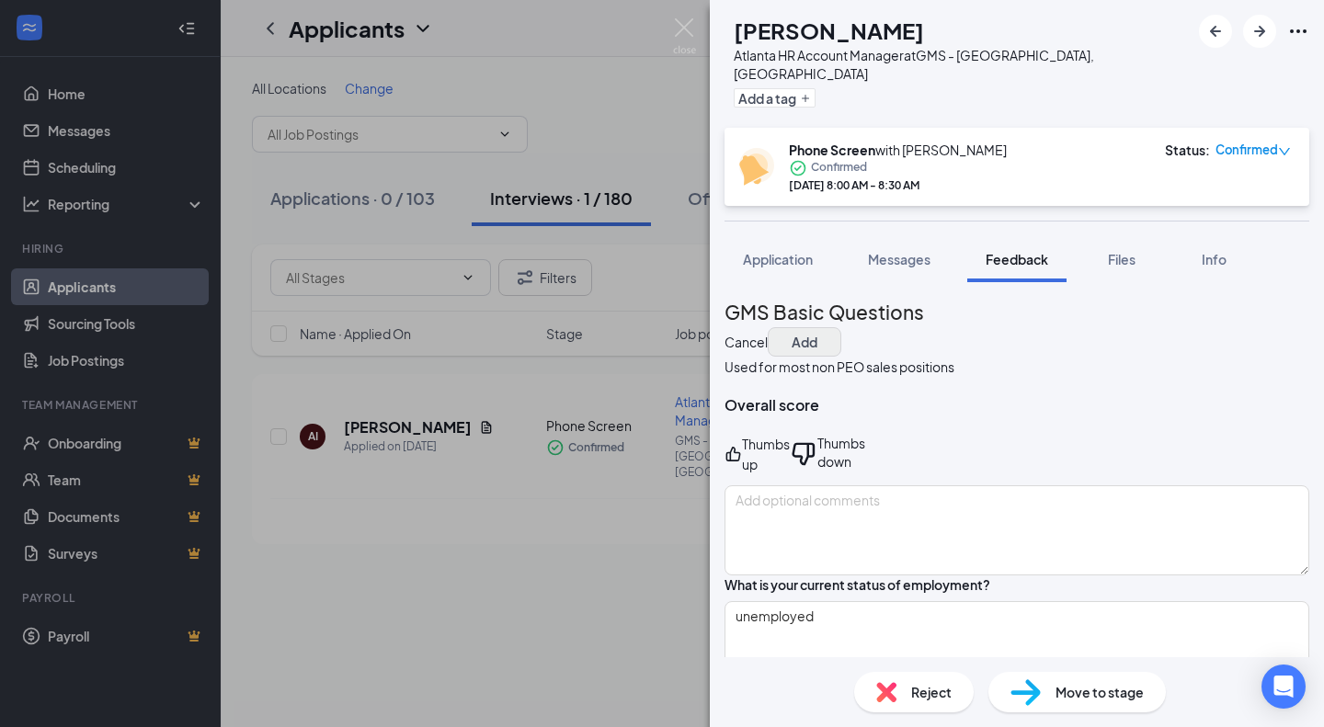
type textarea "n"
click at [841, 327] on button "Add" at bounding box center [805, 341] width 74 height 29
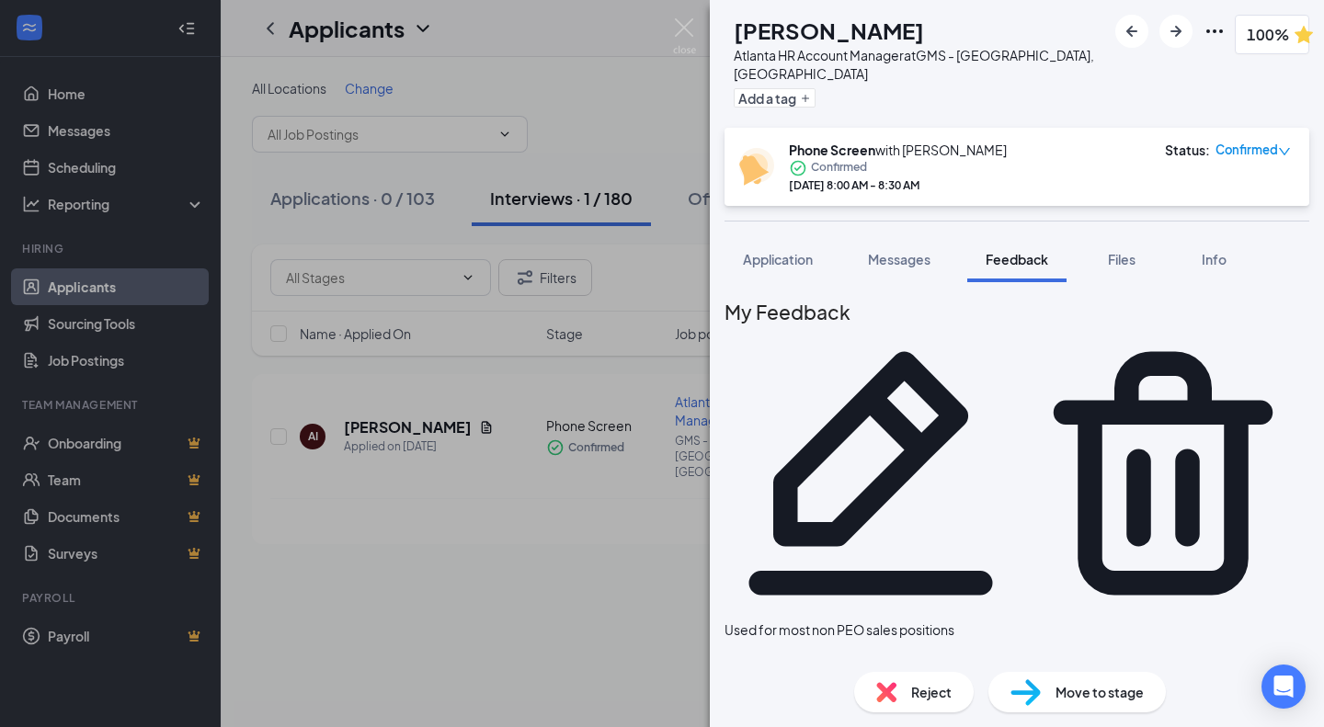
click at [993, 351] on icon "Pencil" at bounding box center [871, 473] width 244 height 244
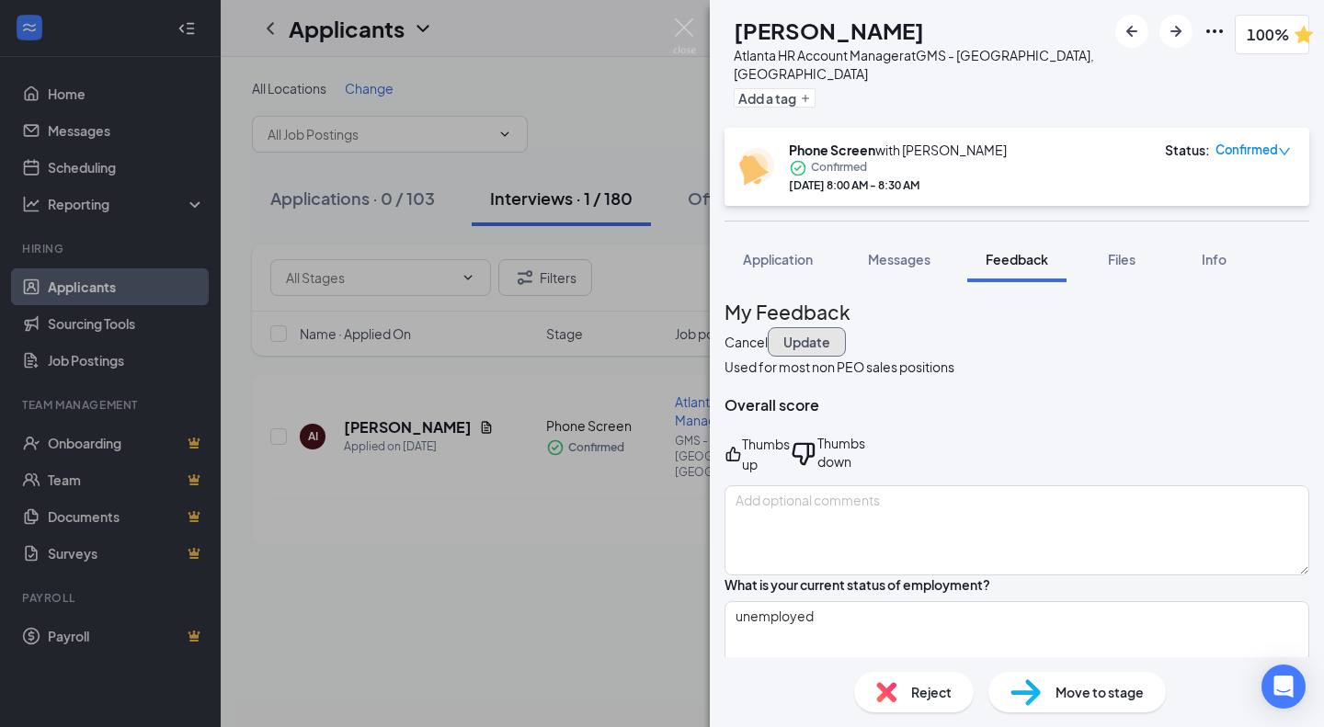
click at [846, 327] on button "Update" at bounding box center [807, 341] width 78 height 29
type textarea "- location? - travel?"
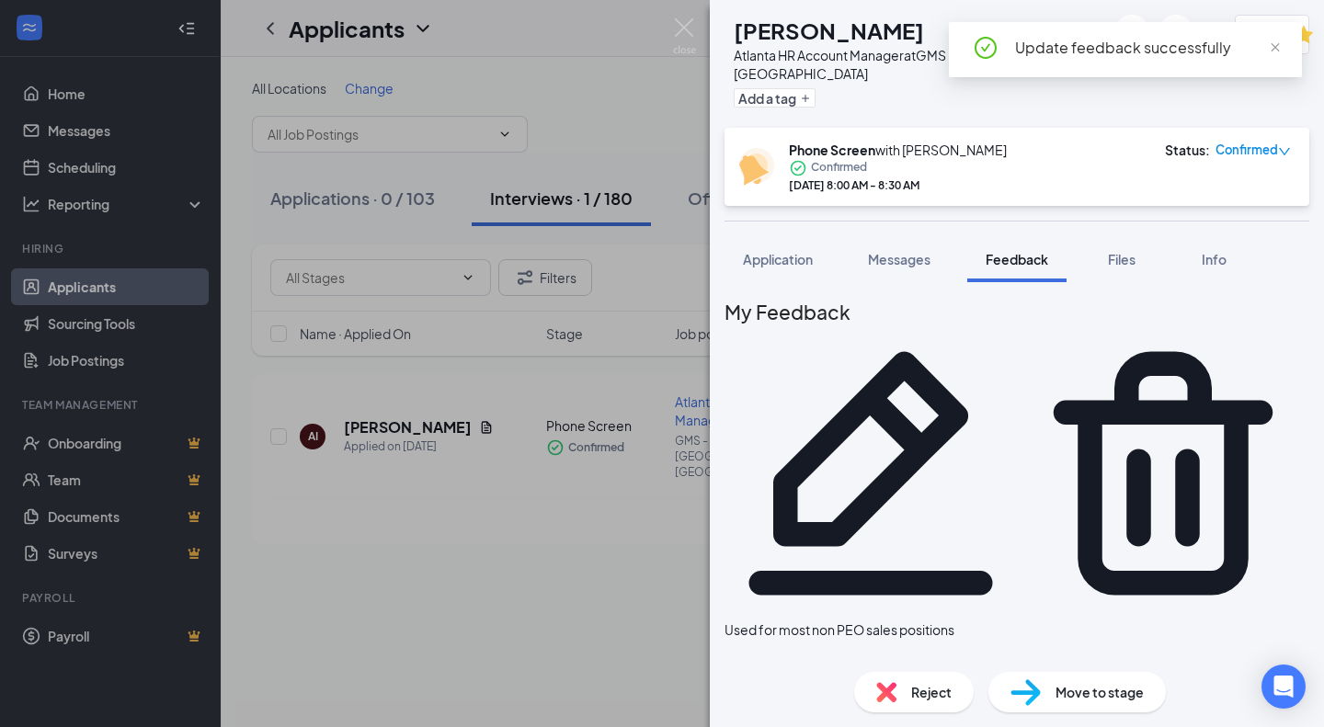
click at [1029, 698] on img at bounding box center [1025, 692] width 30 height 27
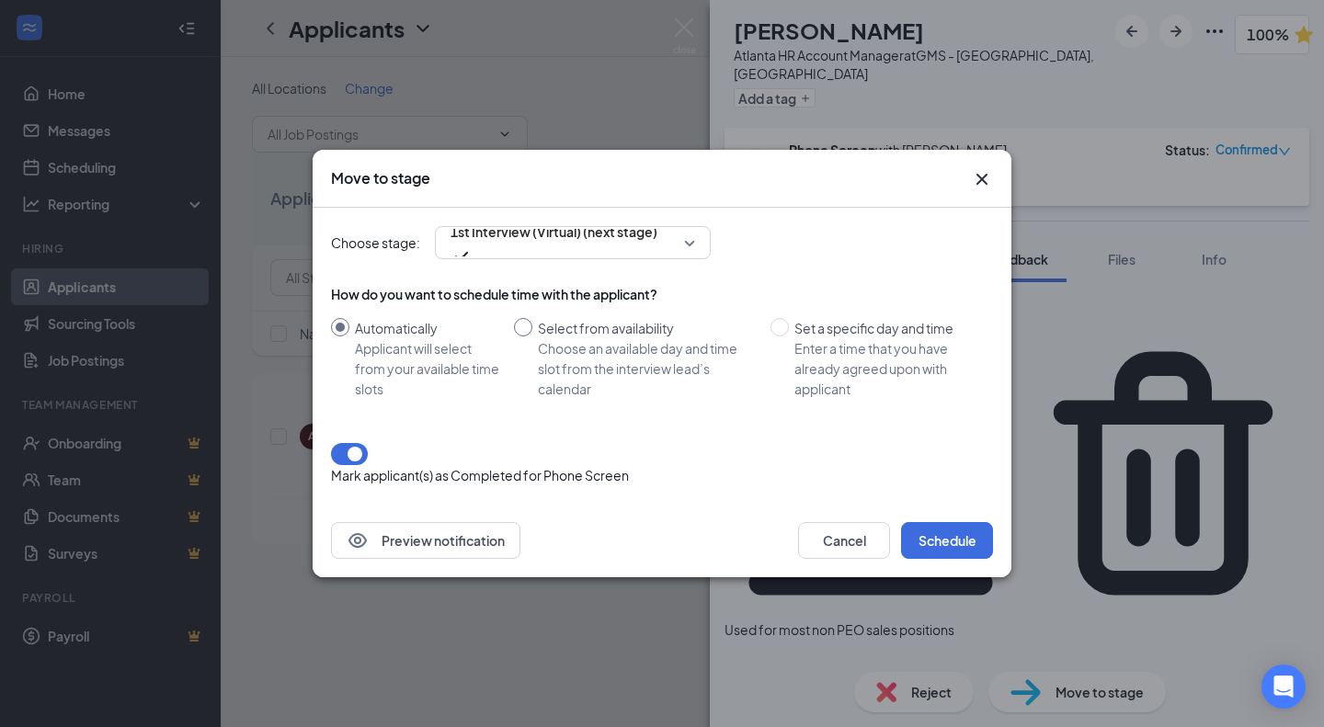
click at [607, 375] on div "Choose an available day and time slot from the interview lead’s calendar" at bounding box center [647, 368] width 218 height 61
click at [532, 336] on input "Select from availability Choose an available day and time slot from the intervi…" at bounding box center [523, 327] width 18 height 18
radio input "true"
radio input "false"
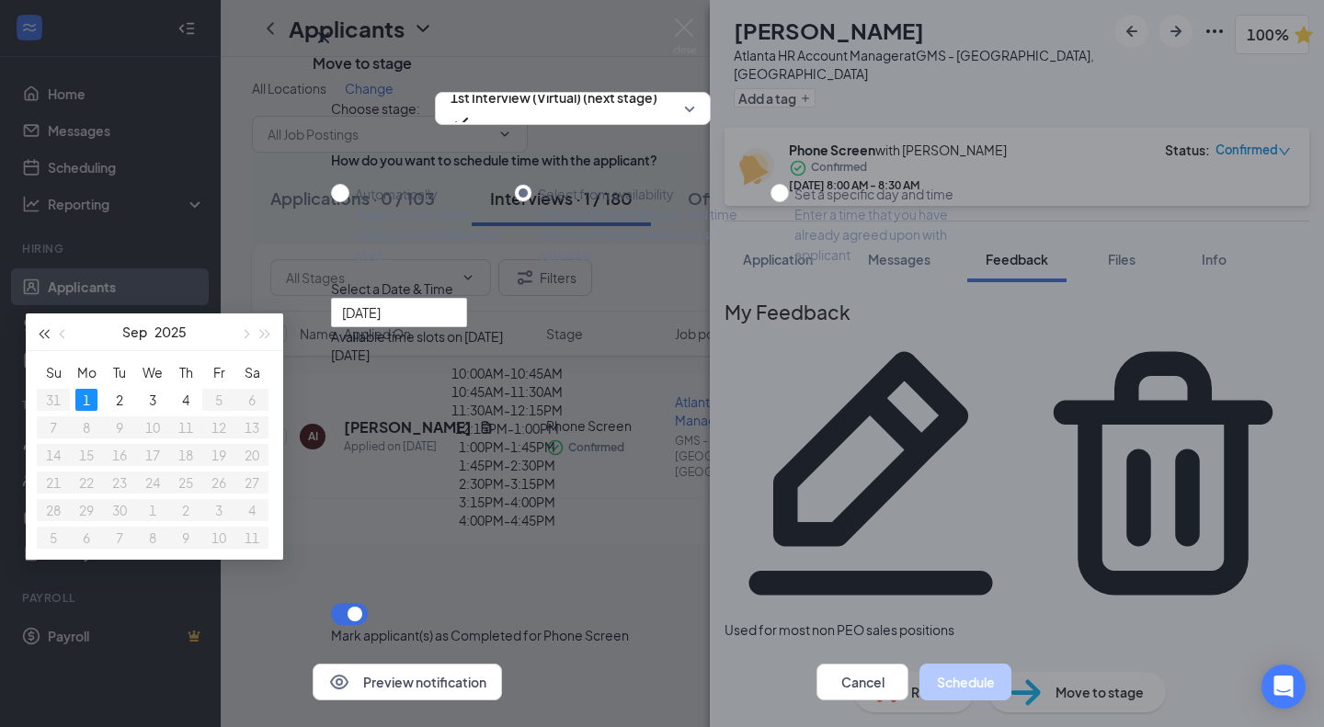
type input "[DATE]"
click at [74, 350] on button "button" at bounding box center [63, 331] width 20 height 37
click at [824, 204] on div "Set a specific day and time" at bounding box center [886, 194] width 184 height 20
click at [789, 202] on input "Set a specific day and time Enter a time that you have already agreed upon with…" at bounding box center [779, 193] width 18 height 18
radio input "true"
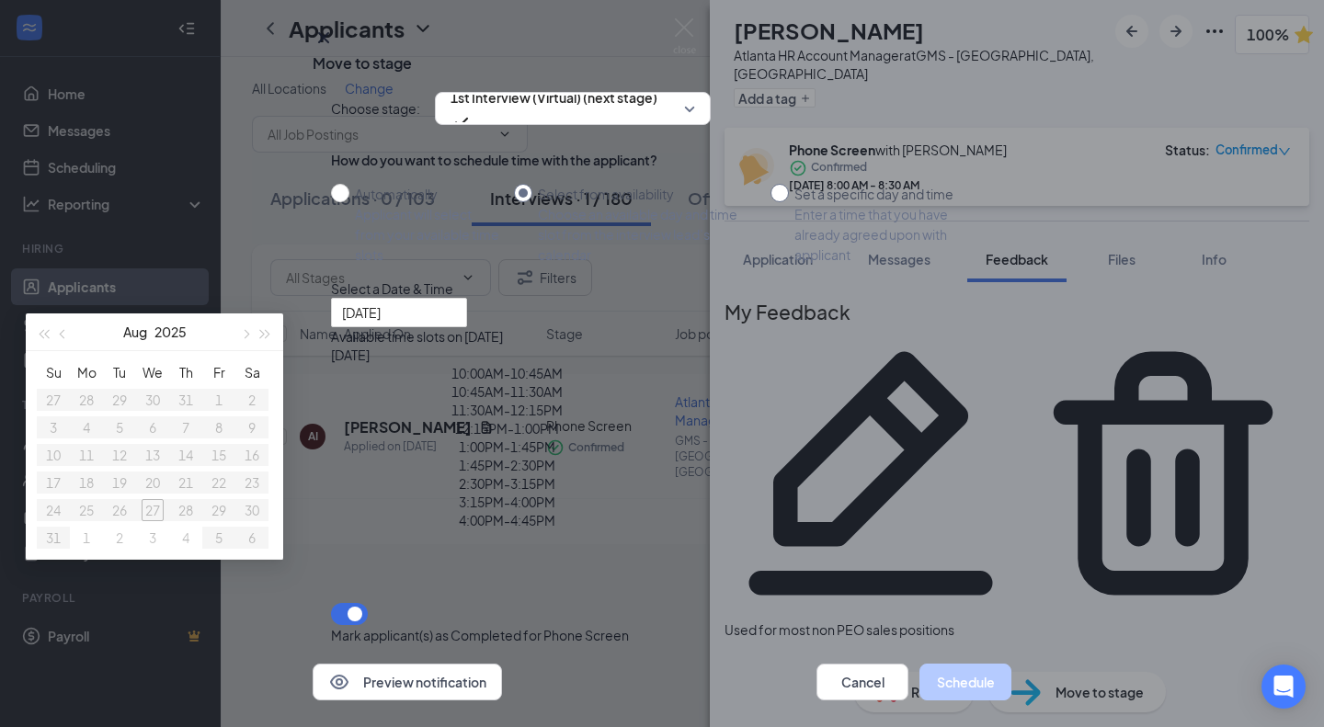
radio input "false"
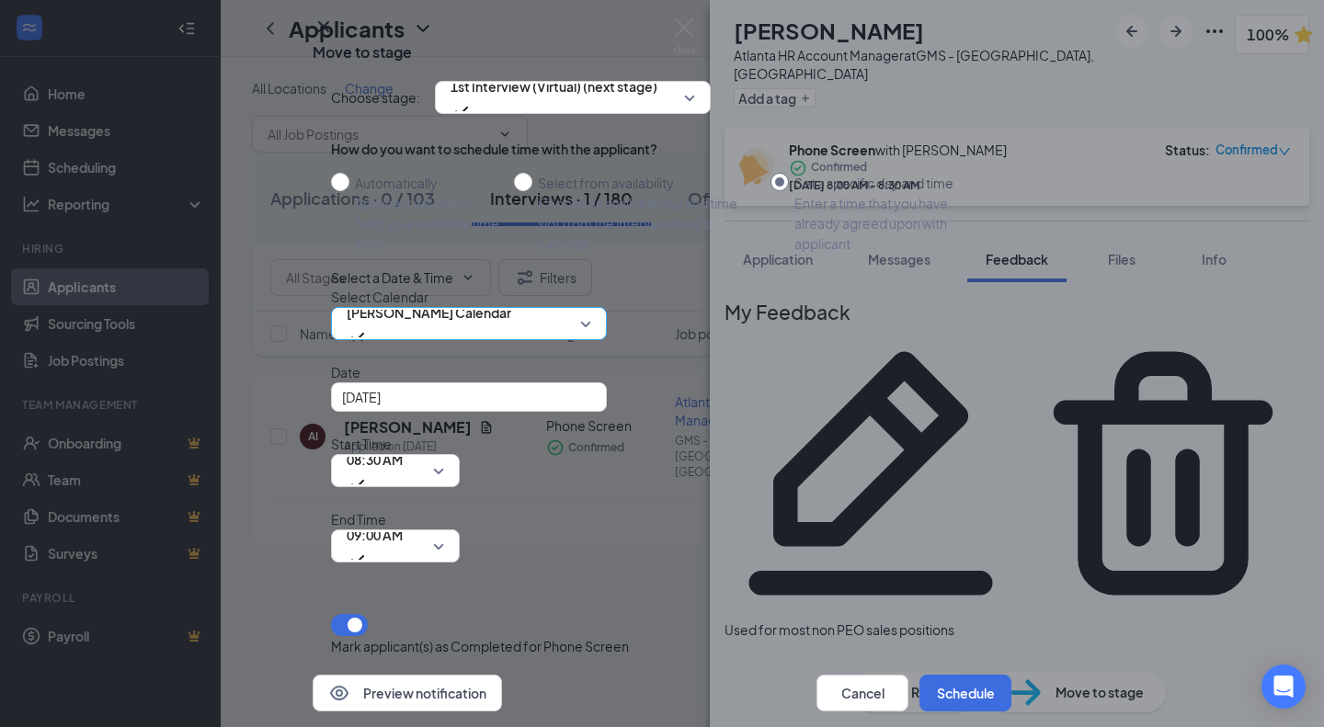
click at [492, 326] on span "[PERSON_NAME] Calendar" at bounding box center [429, 313] width 165 height 28
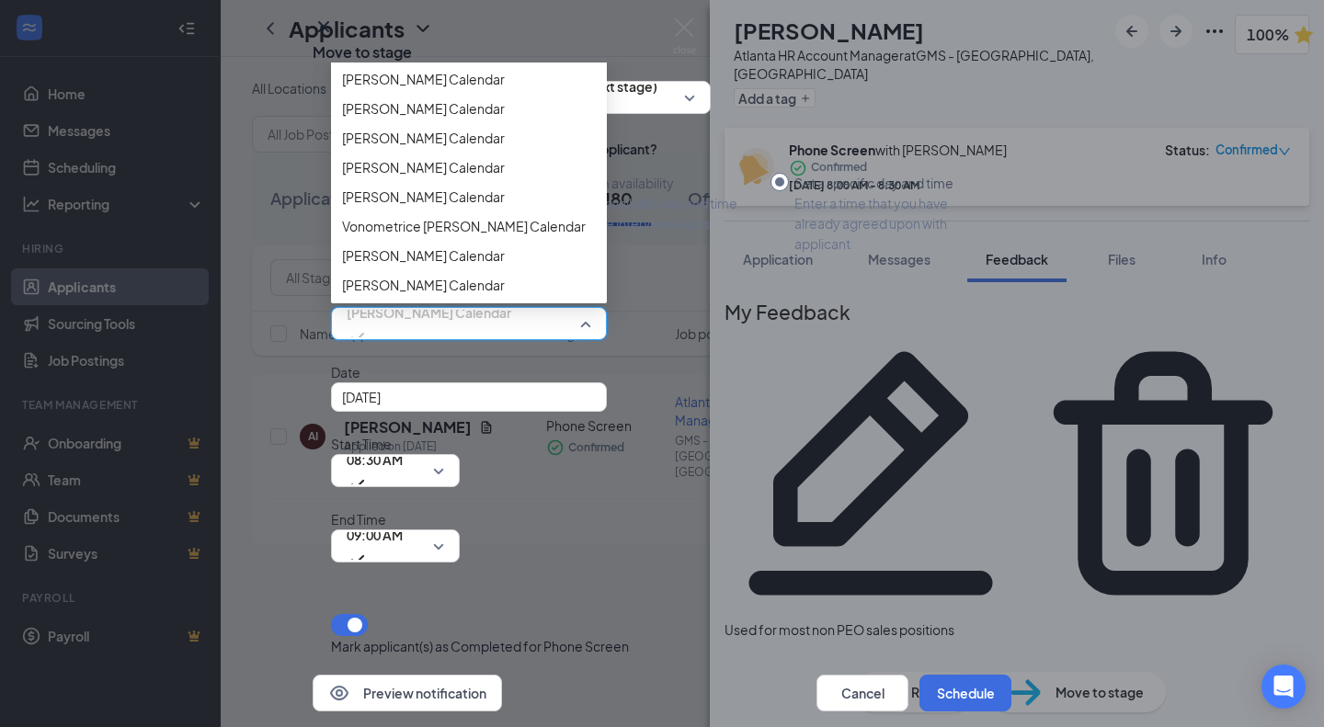
scroll to position [5955, 0]
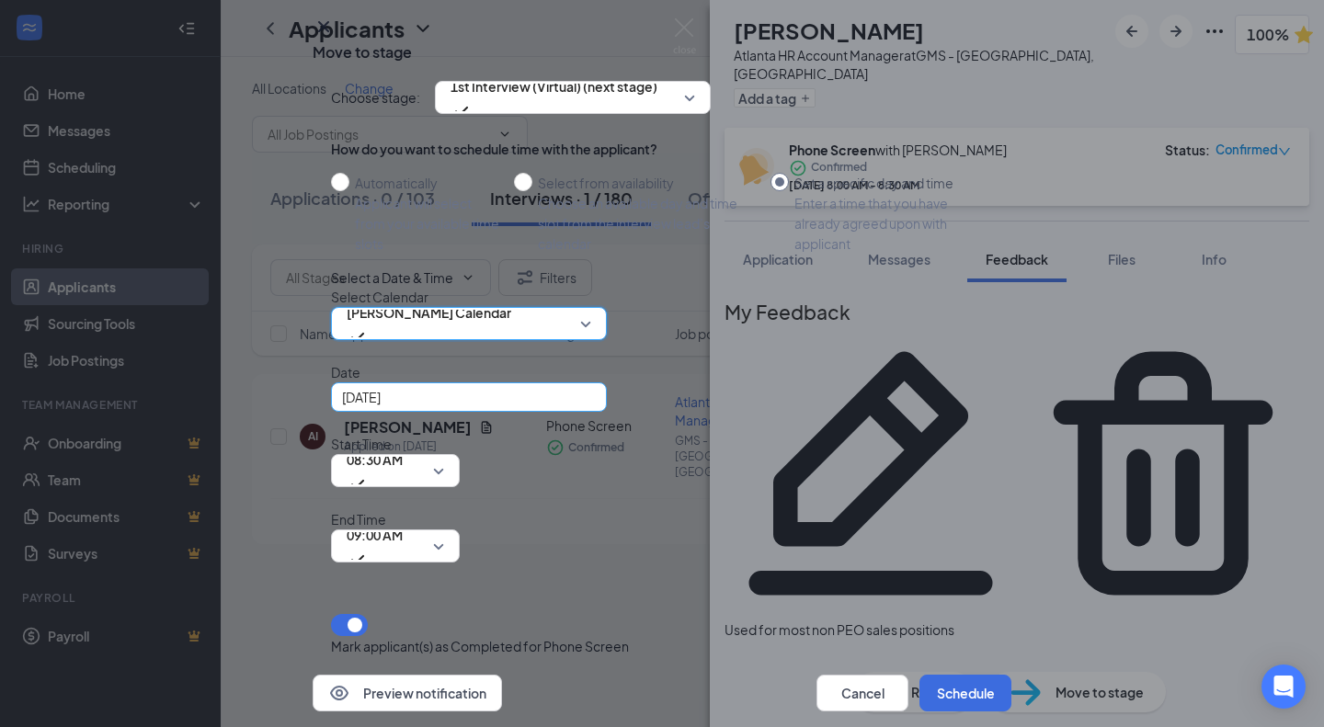
click at [587, 407] on div "[DATE]" at bounding box center [469, 397] width 254 height 20
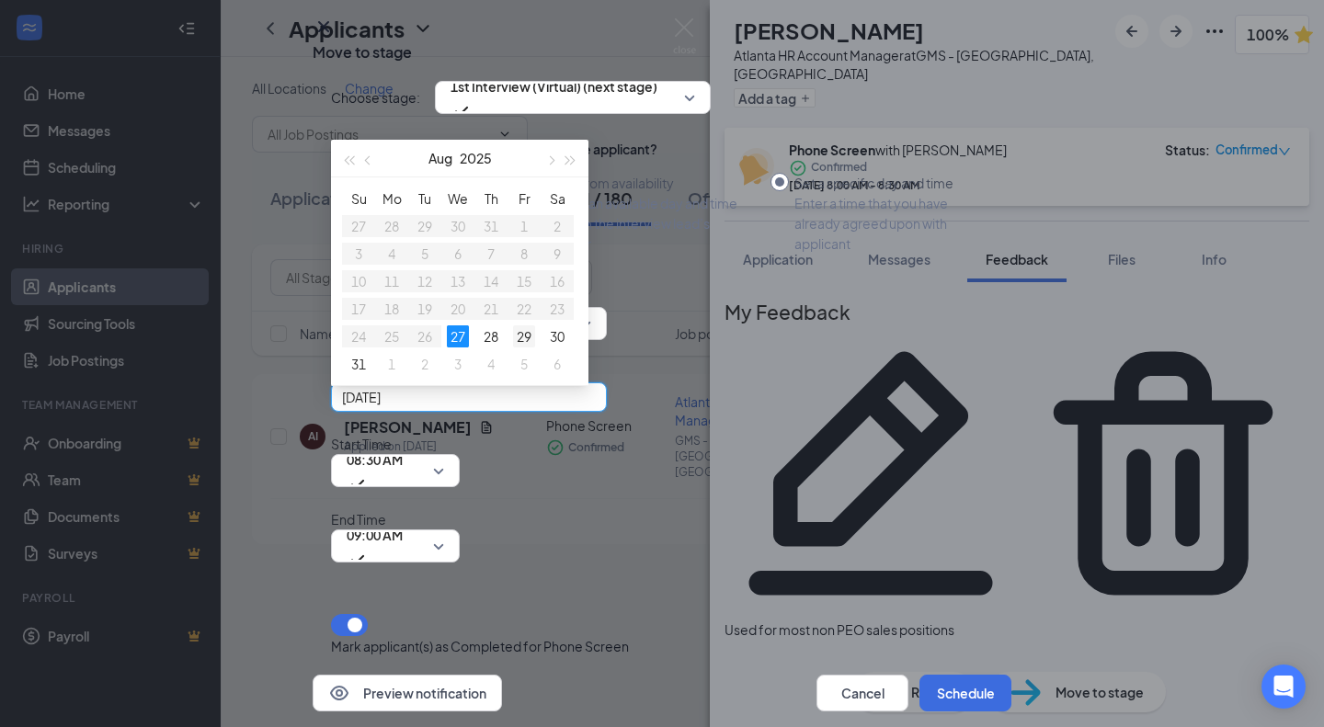
type input "[DATE]"
click at [519, 347] on div "29" at bounding box center [524, 336] width 22 height 22
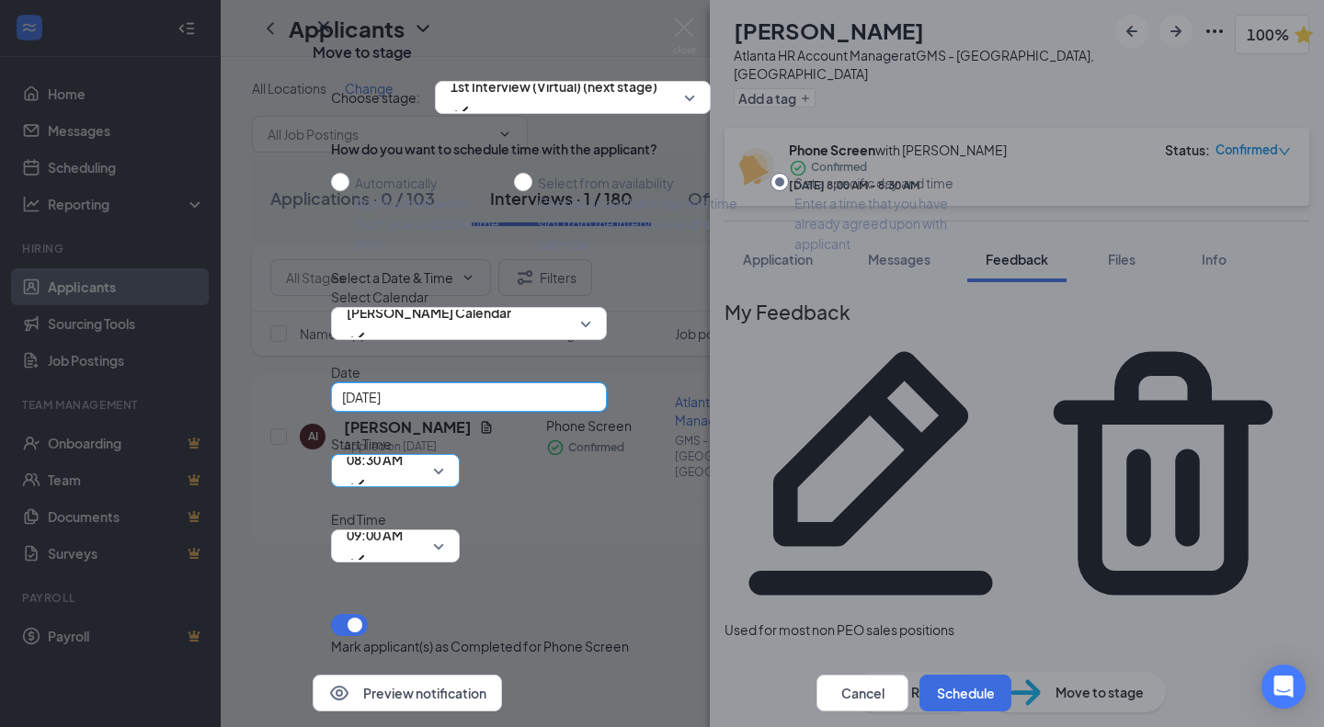
click at [403, 473] on span "08:30 AM" at bounding box center [375, 460] width 56 height 28
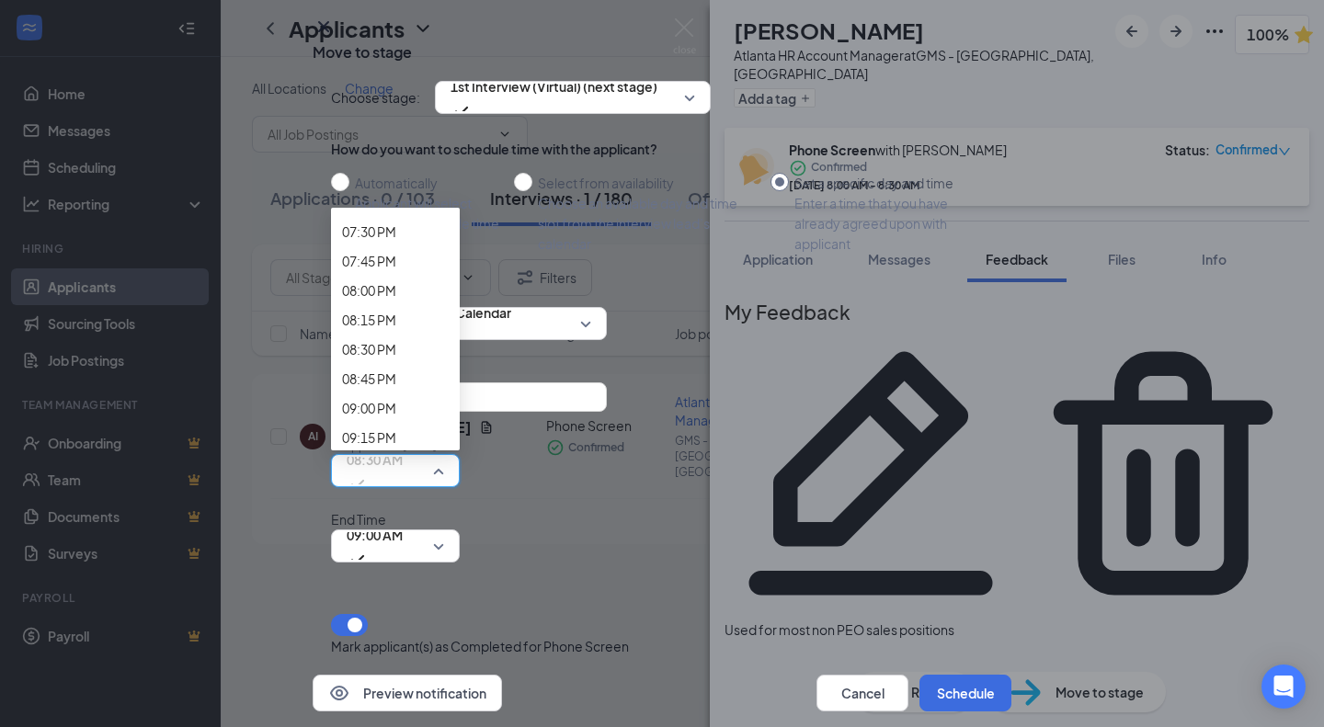
scroll to position [2278, 0]
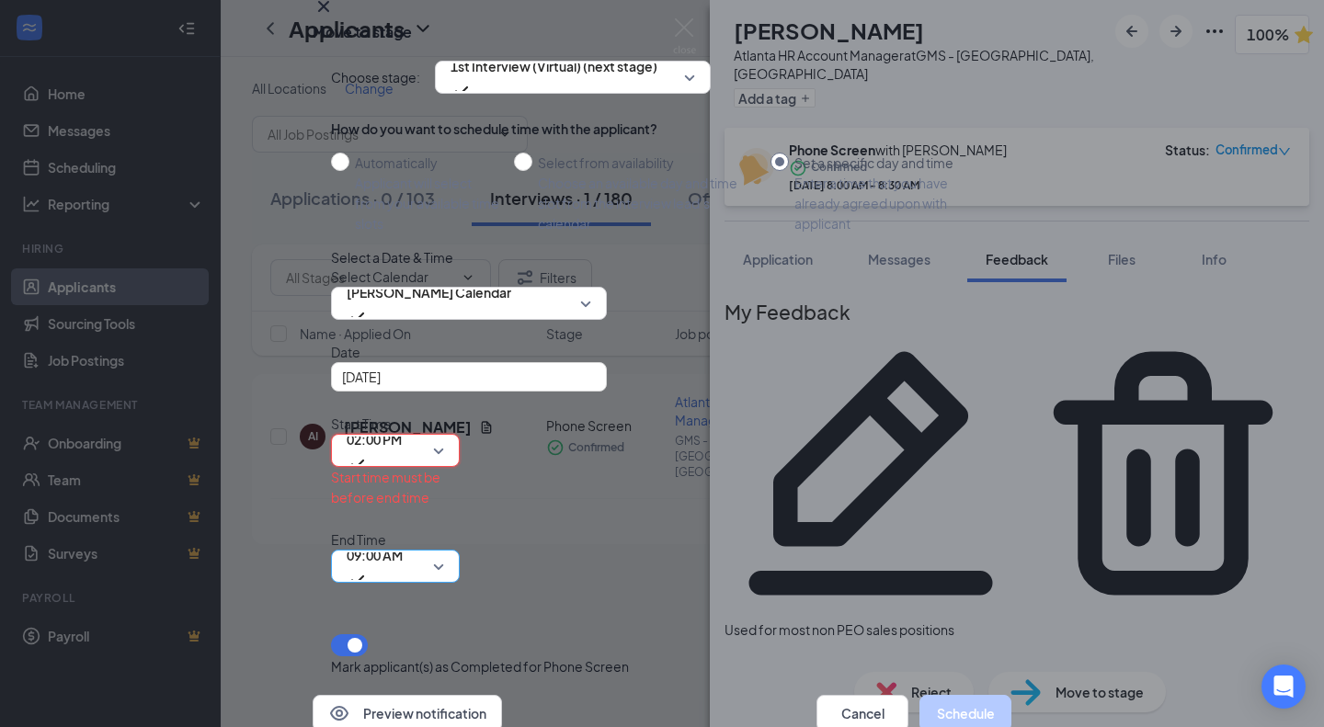
click at [403, 541] on span "09:00 AM" at bounding box center [375, 566] width 56 height 50
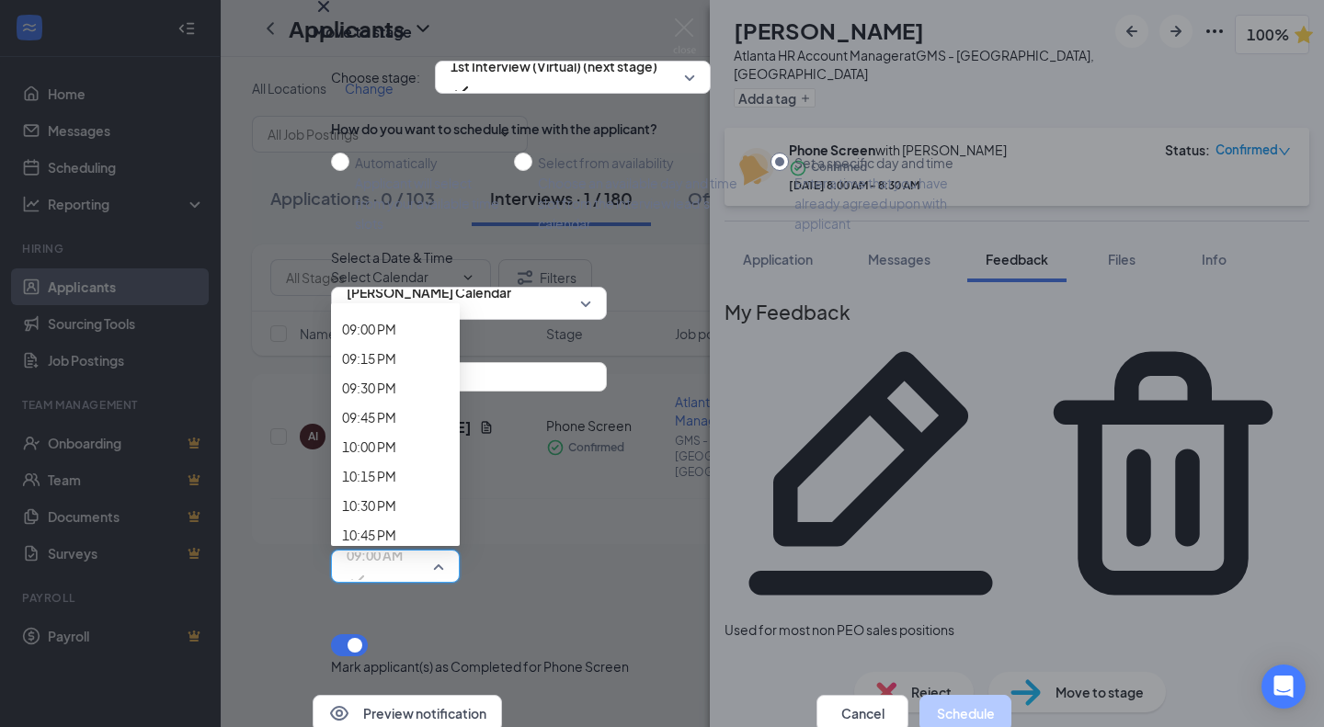
scroll to position [2478, 0]
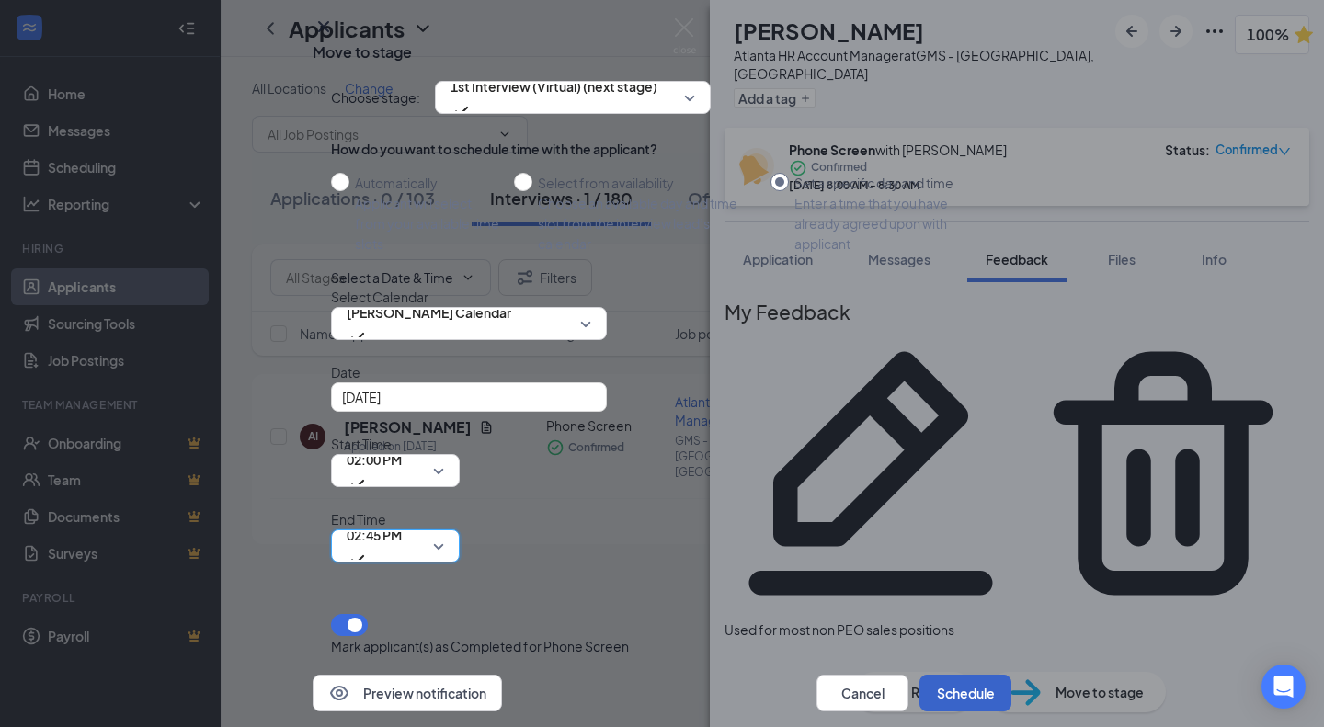
click at [958, 675] on button "Schedule" at bounding box center [965, 693] width 92 height 37
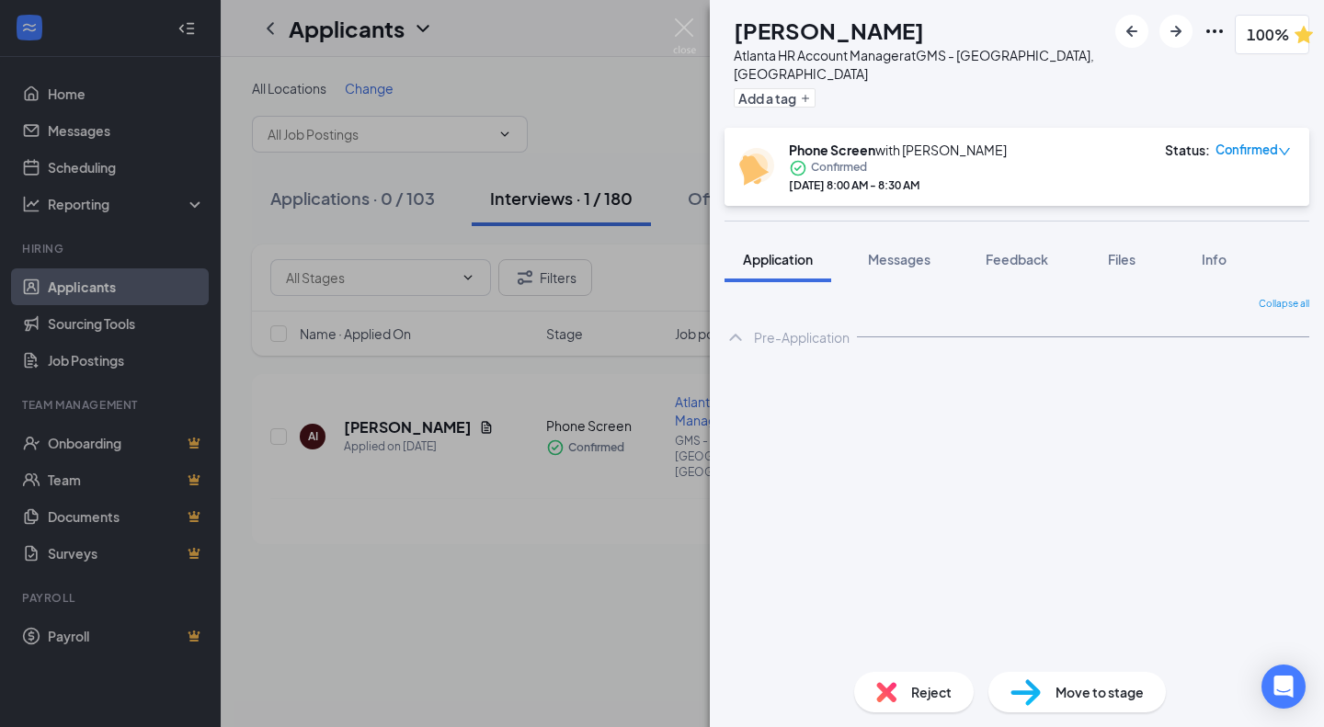
click at [817, 33] on h1 "[PERSON_NAME]" at bounding box center [829, 30] width 190 height 31
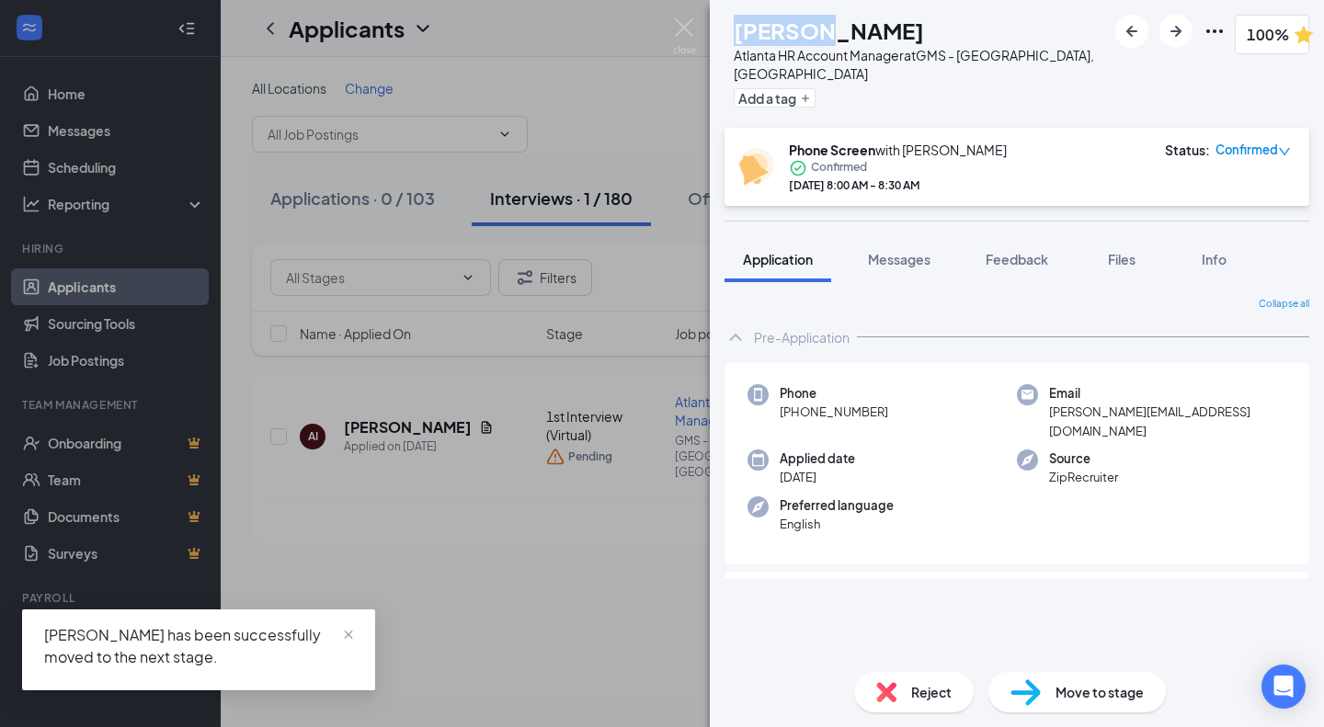
click at [817, 33] on h1 "[PERSON_NAME]" at bounding box center [829, 30] width 190 height 31
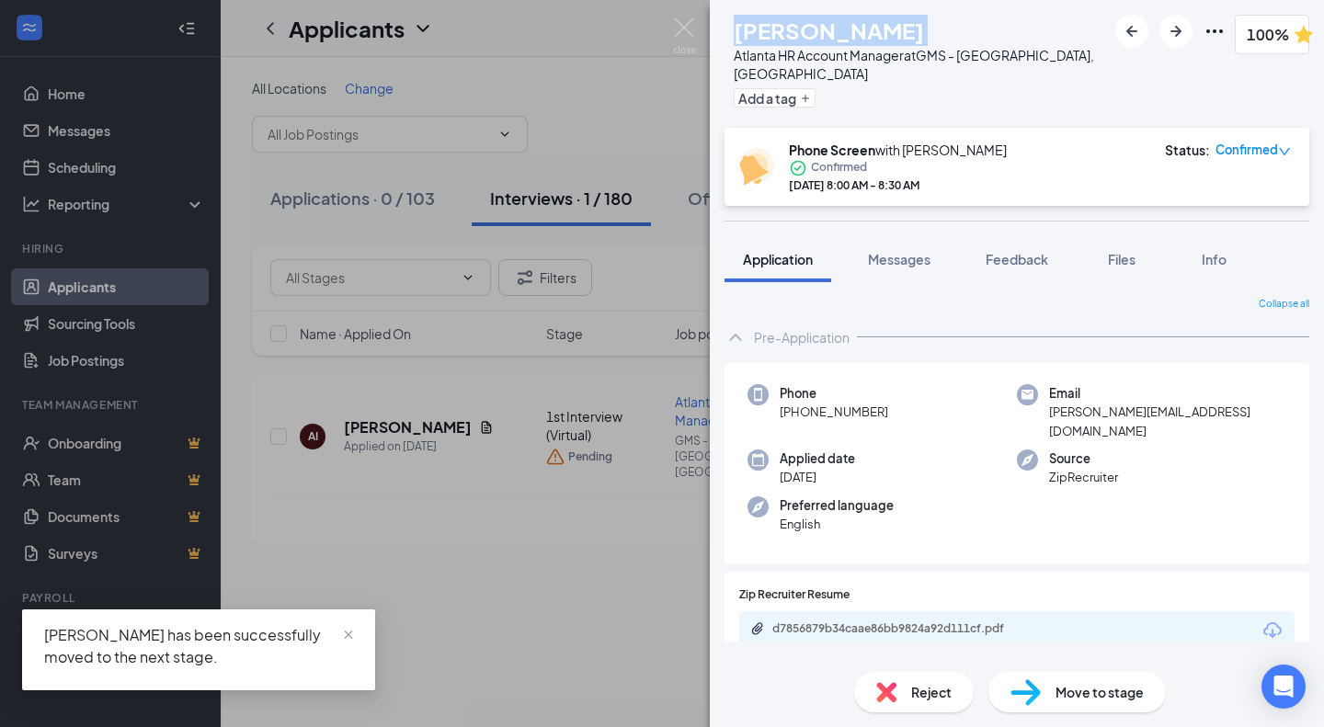
click at [817, 33] on h1 "[PERSON_NAME]" at bounding box center [829, 30] width 190 height 31
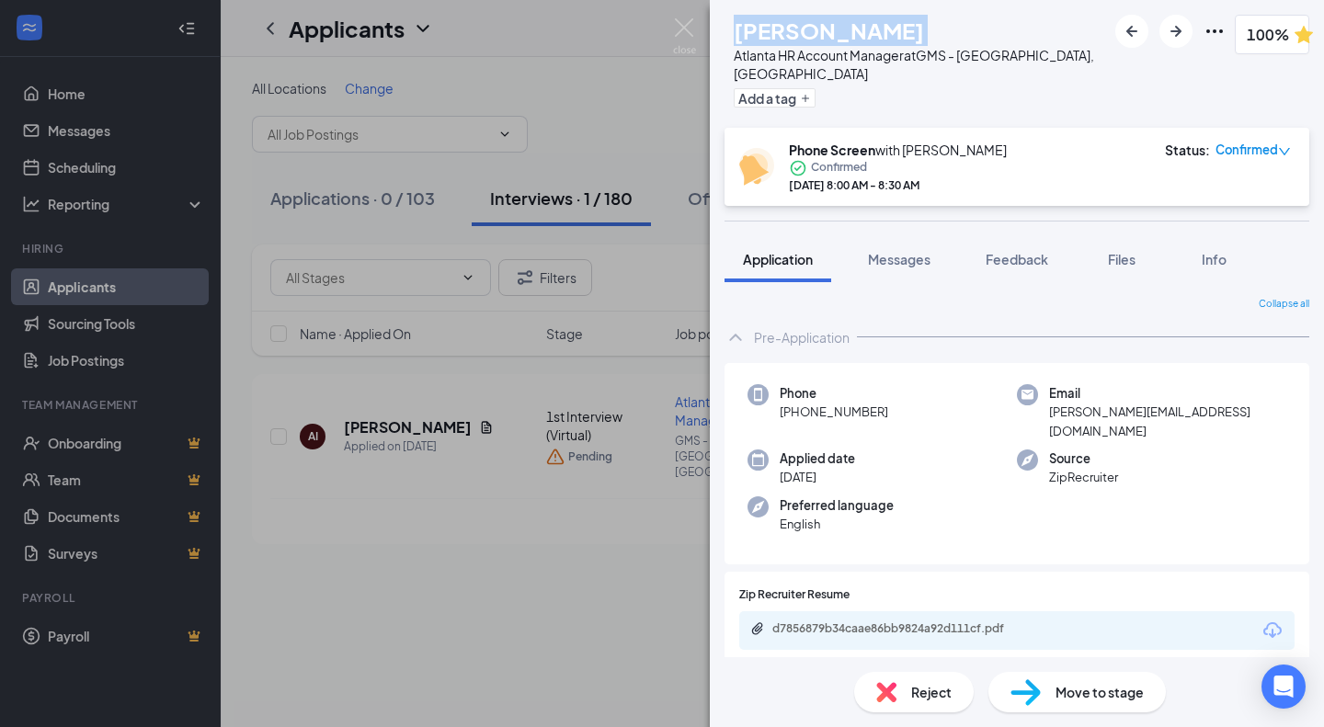
click at [1107, 403] on span "[PERSON_NAME][EMAIL_ADDRESS][DOMAIN_NAME]" at bounding box center [1167, 422] width 237 height 38
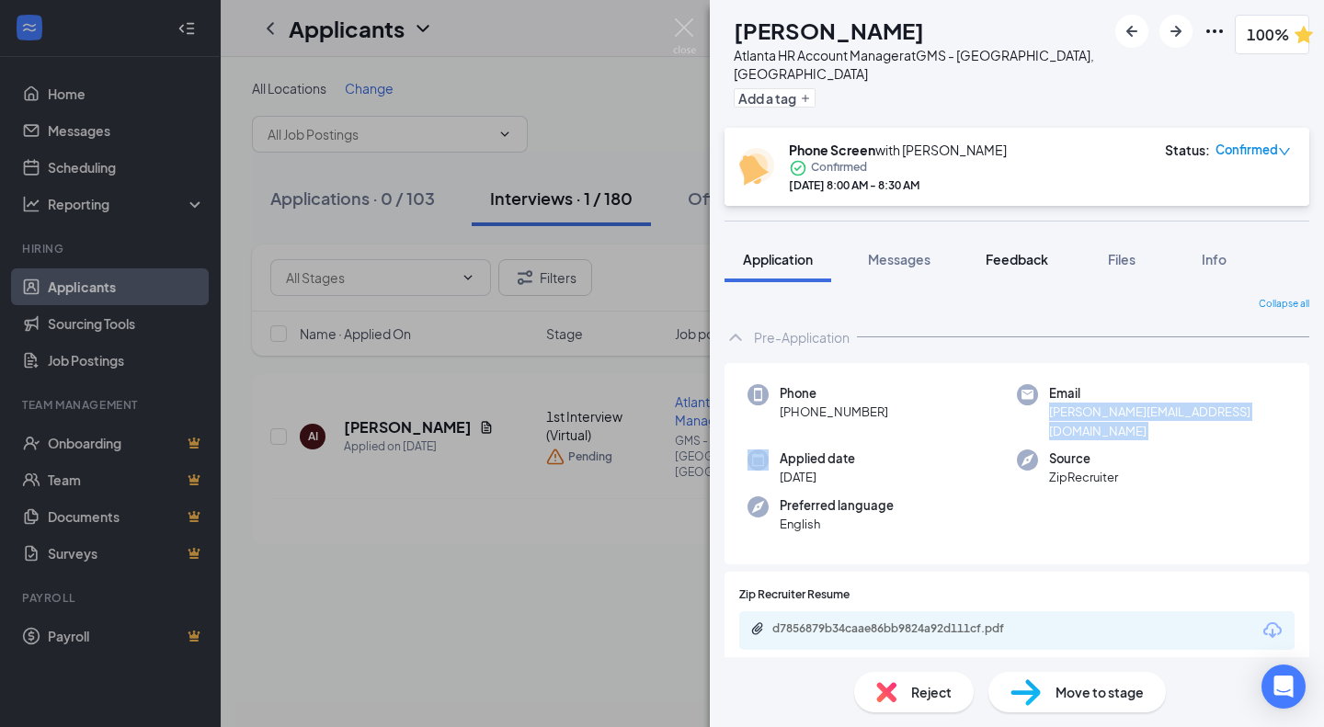
click at [1018, 251] on span "Feedback" at bounding box center [1016, 259] width 63 height 17
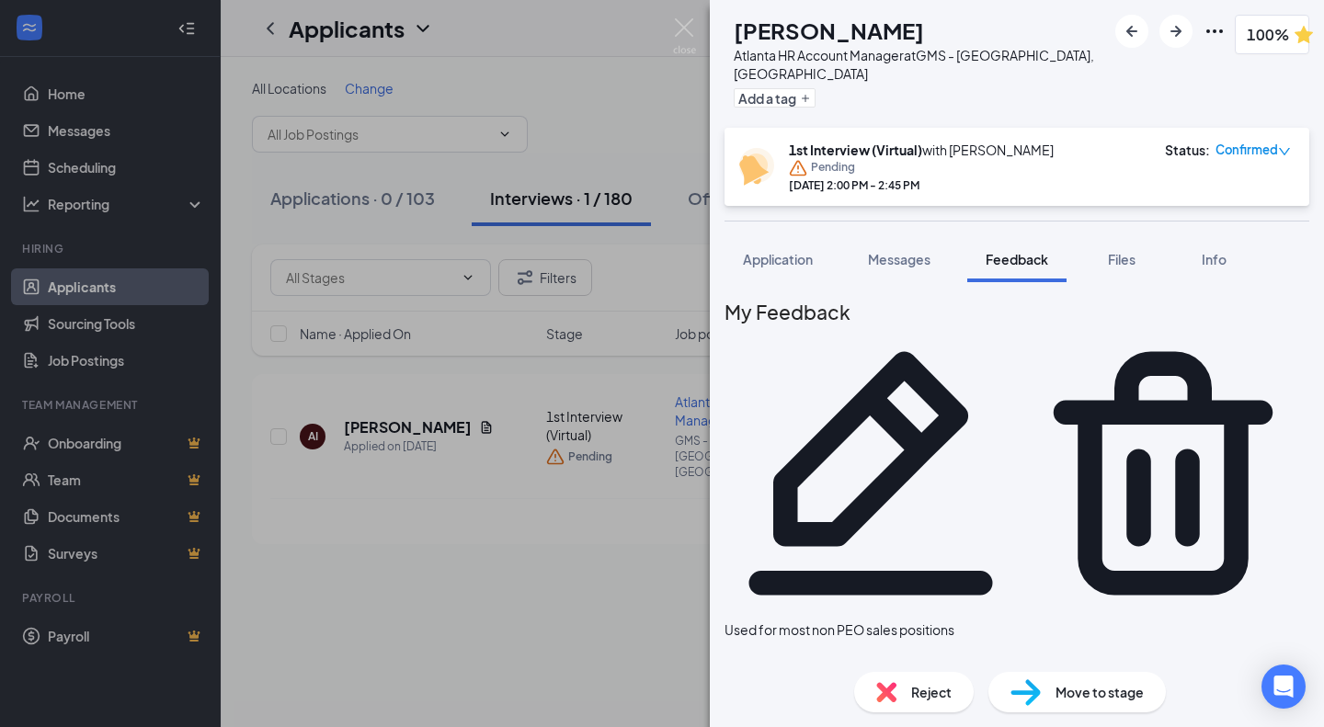
click at [1017, 327] on icon "Pencil" at bounding box center [870, 473] width 292 height 292
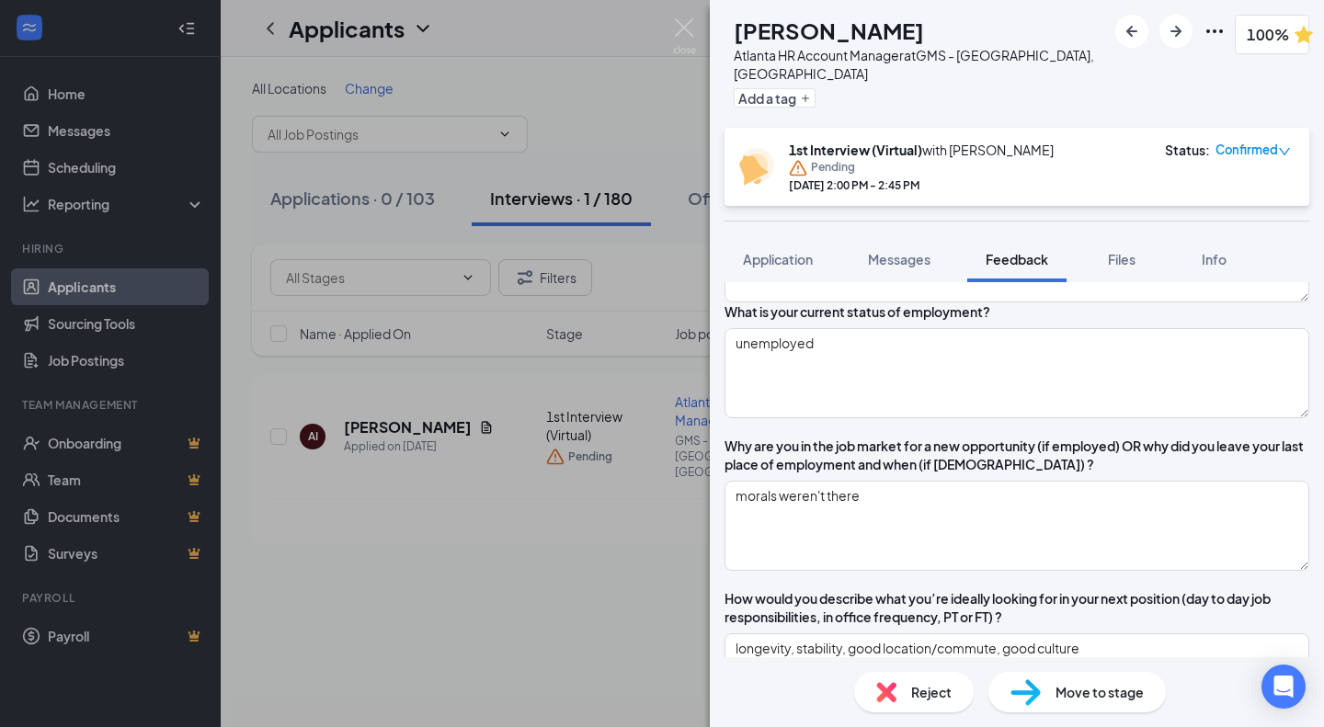
scroll to position [275, 0]
type textarea "- location? - travel?"
click at [938, 499] on textarea "morals weren't there" at bounding box center [1016, 524] width 585 height 90
type textarea "morals weren't there,"
type textarea "- location? - travel?"
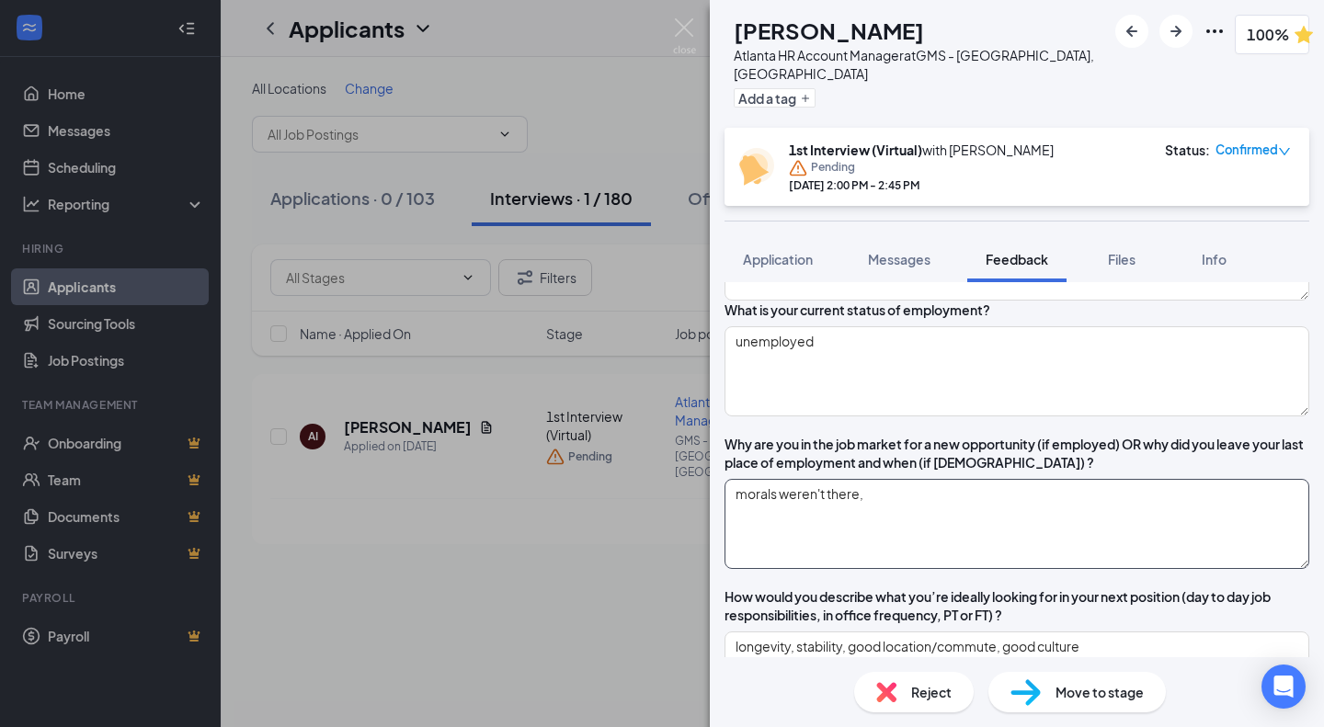
type textarea "morals weren't there,"
type textarea "- location? - travel?"
type textarea "morals weren't there, i"
type textarea "- location? - travel?"
type textarea "morals weren't there,"
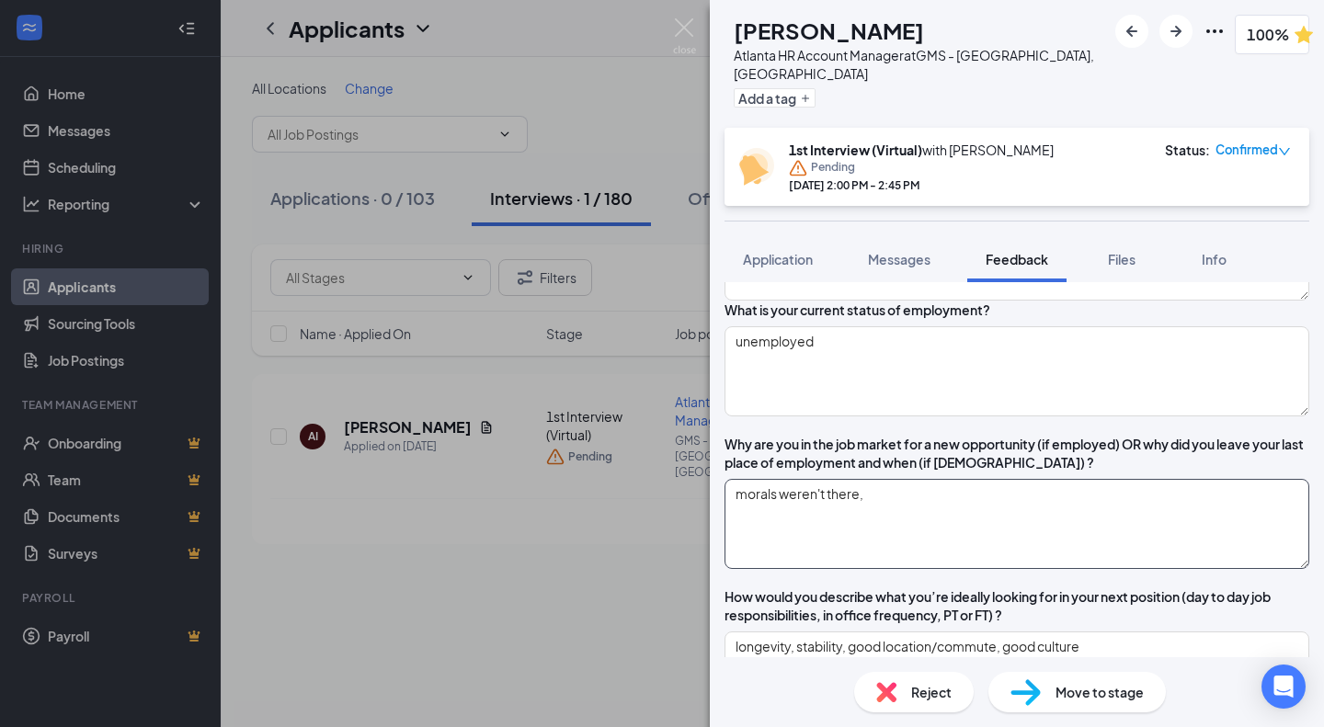
type textarea "- location? - travel?"
type textarea "morals weren't there, d"
type textarea "- location? - travel?"
type textarea "morals weren't there, di"
type textarea "- location? - travel?"
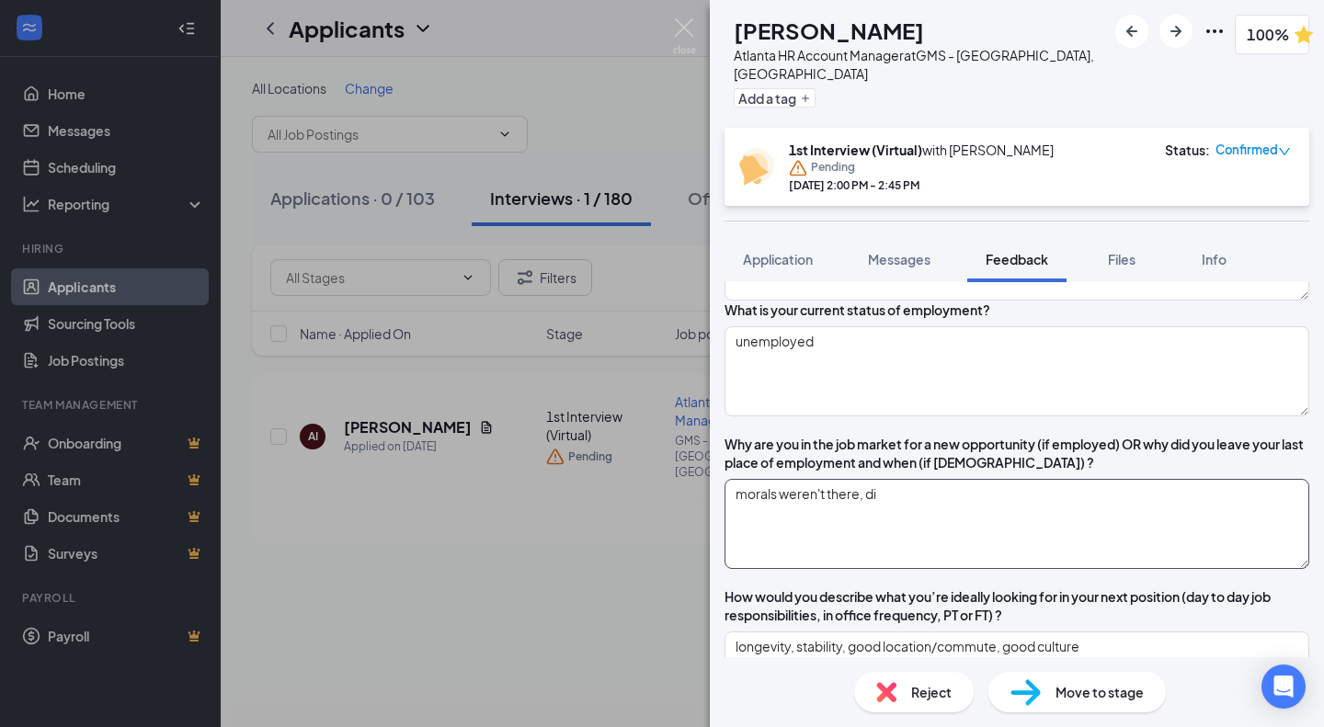
type textarea "morals weren't there, did"
type textarea "- location? - travel?"
type textarea "morals weren't there, didn"
type textarea "- location? - travel?"
type textarea "morals weren't there, didn'"
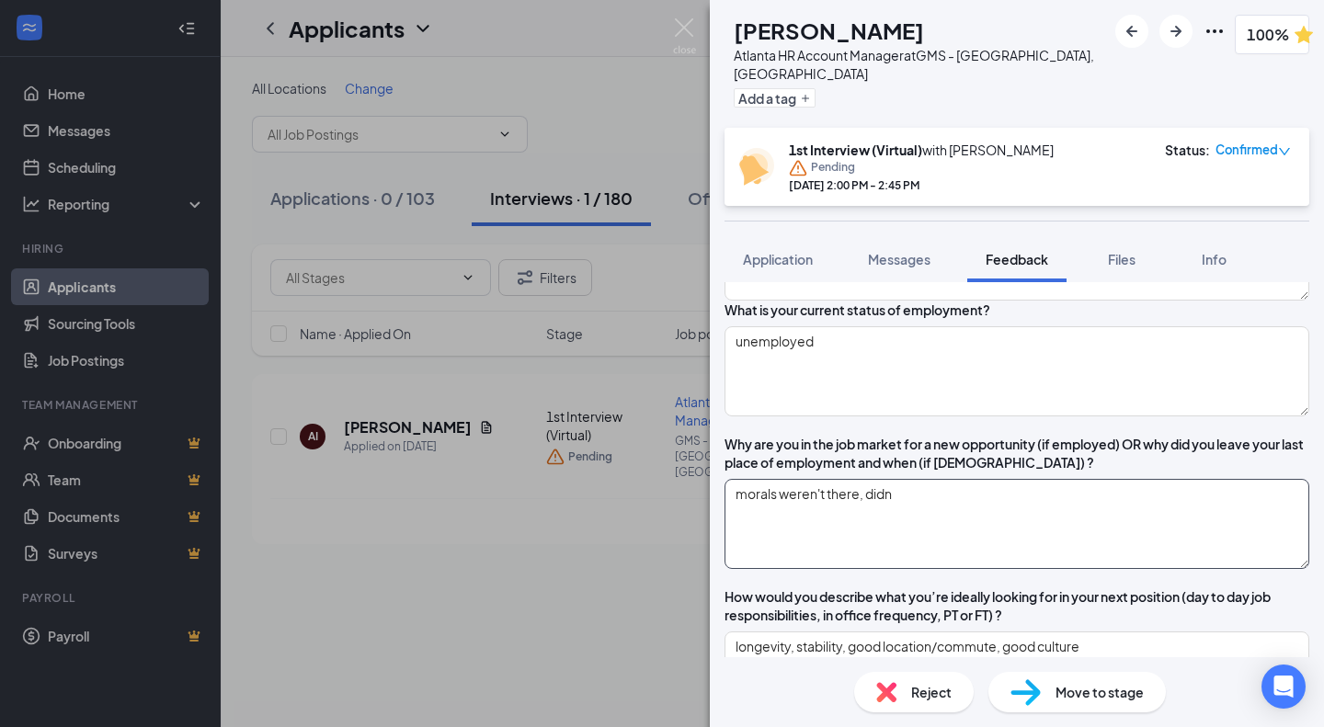
type textarea "- location? - travel?"
type textarea "morals weren't there, didn't"
type textarea "- location? - travel?"
type textarea "morals weren't there, didn't"
type textarea "- location? - travel?"
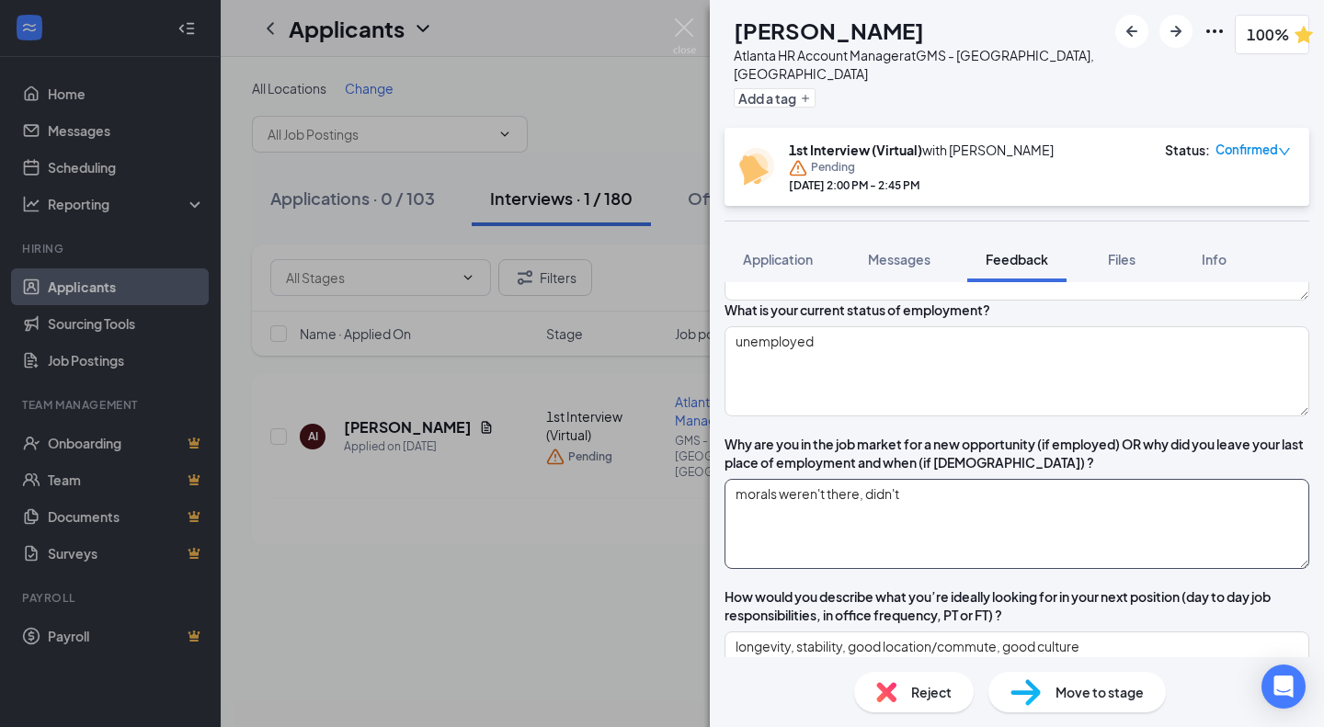
type textarea "morals weren't there, didn't f"
type textarea "- location? - travel?"
type textarea "morals weren't there, didn't fe"
type textarea "- location? - travel?"
type textarea "morals weren't there, didn't fee"
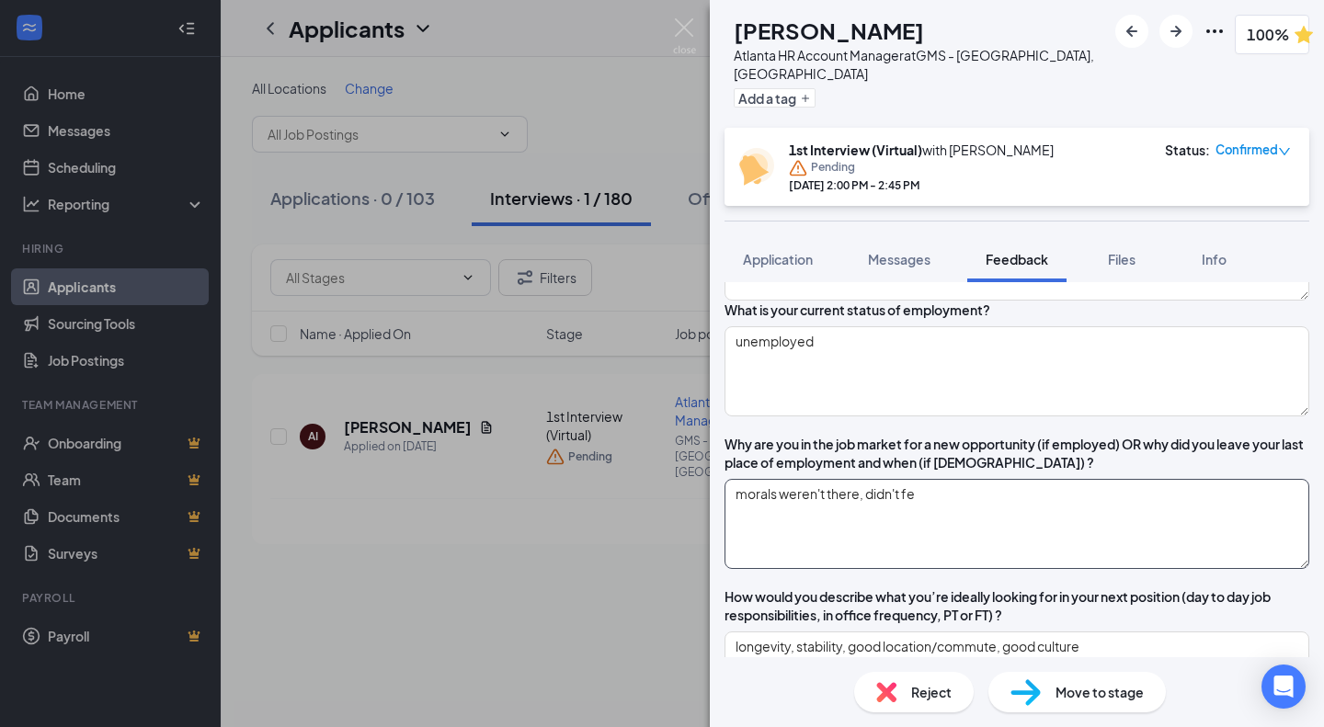
type textarea "- location? - travel?"
type textarea "morals weren't there, didn't feel"
type textarea "- location? - travel?"
type textarea "morals weren't there, didn't feel"
type textarea "- location? - travel?"
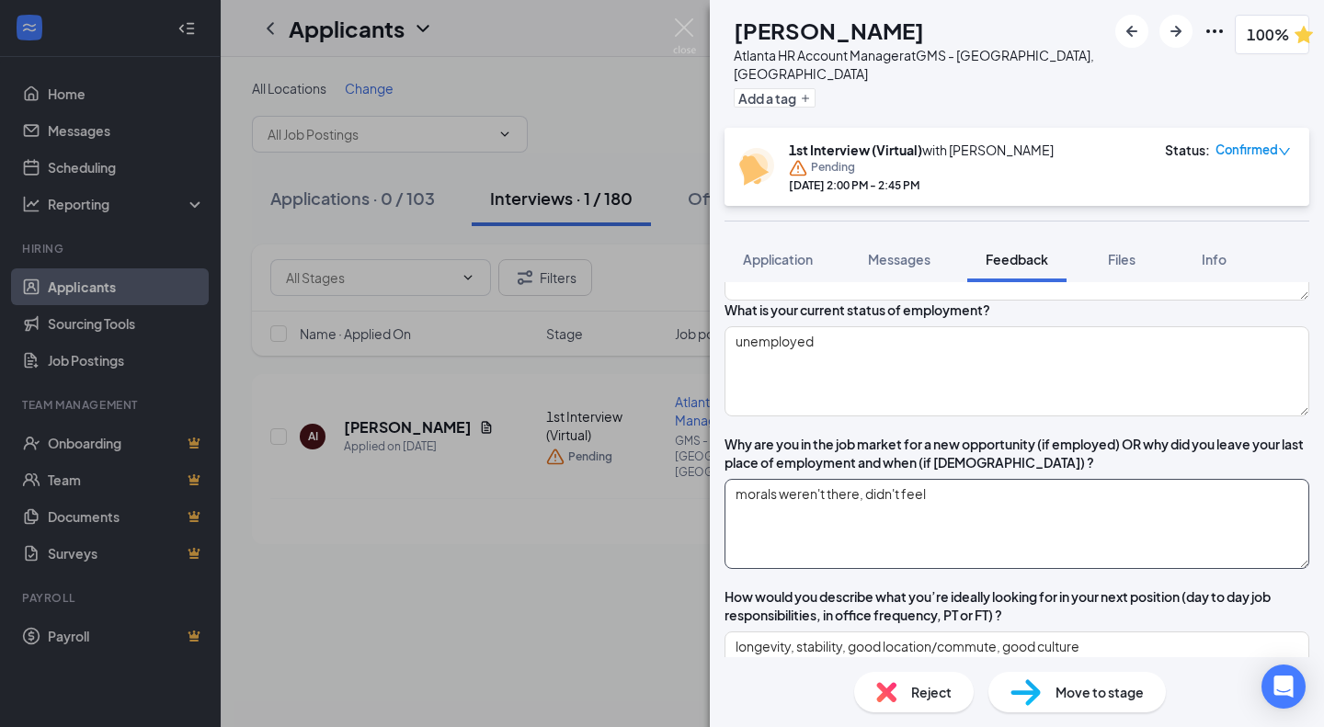
type textarea "morals weren't there, didn't feel f"
type textarea "- location? - travel?"
type textarea "morals weren't there, didn't feel fa"
type textarea "- location? - travel?"
type textarea "morals weren't there, didn't feel f"
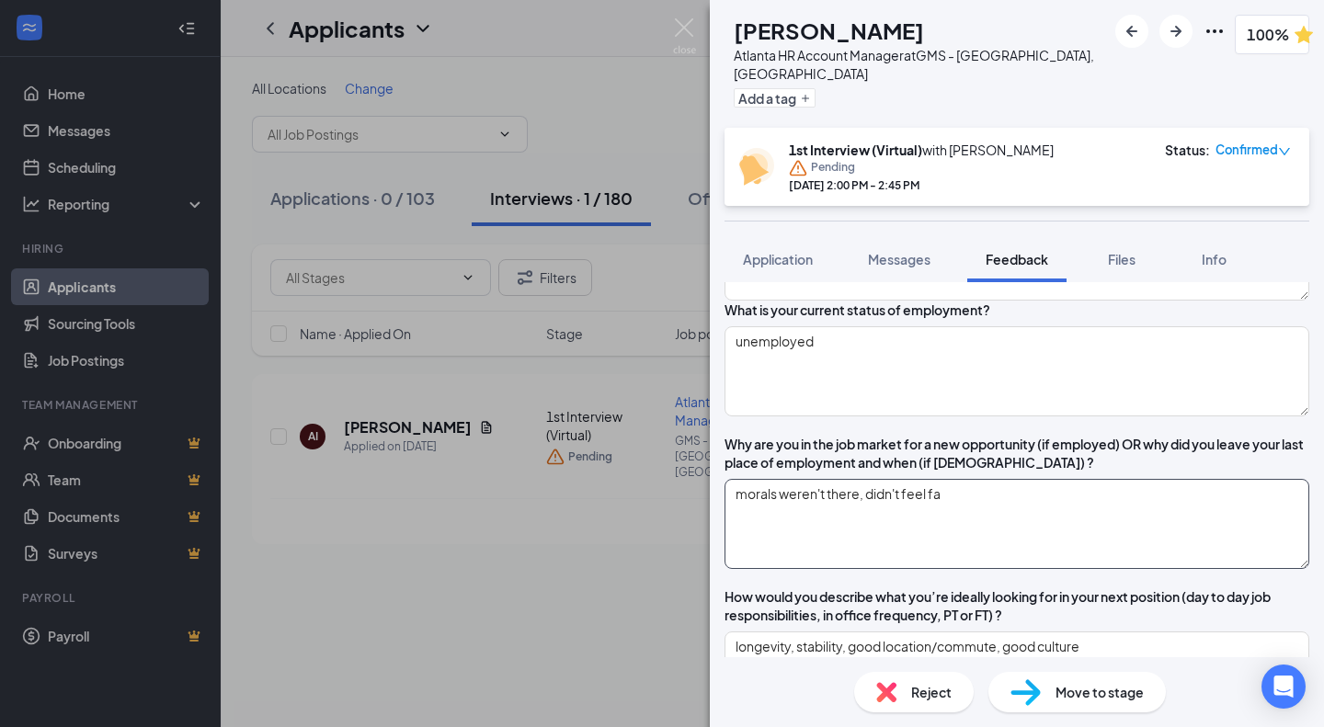
type textarea "- location? - travel?"
type textarea "morals weren't there, didn't feel"
type textarea "- location? - travel?"
type textarea "morals weren't there, didn't feel v"
type textarea "- location? - travel?"
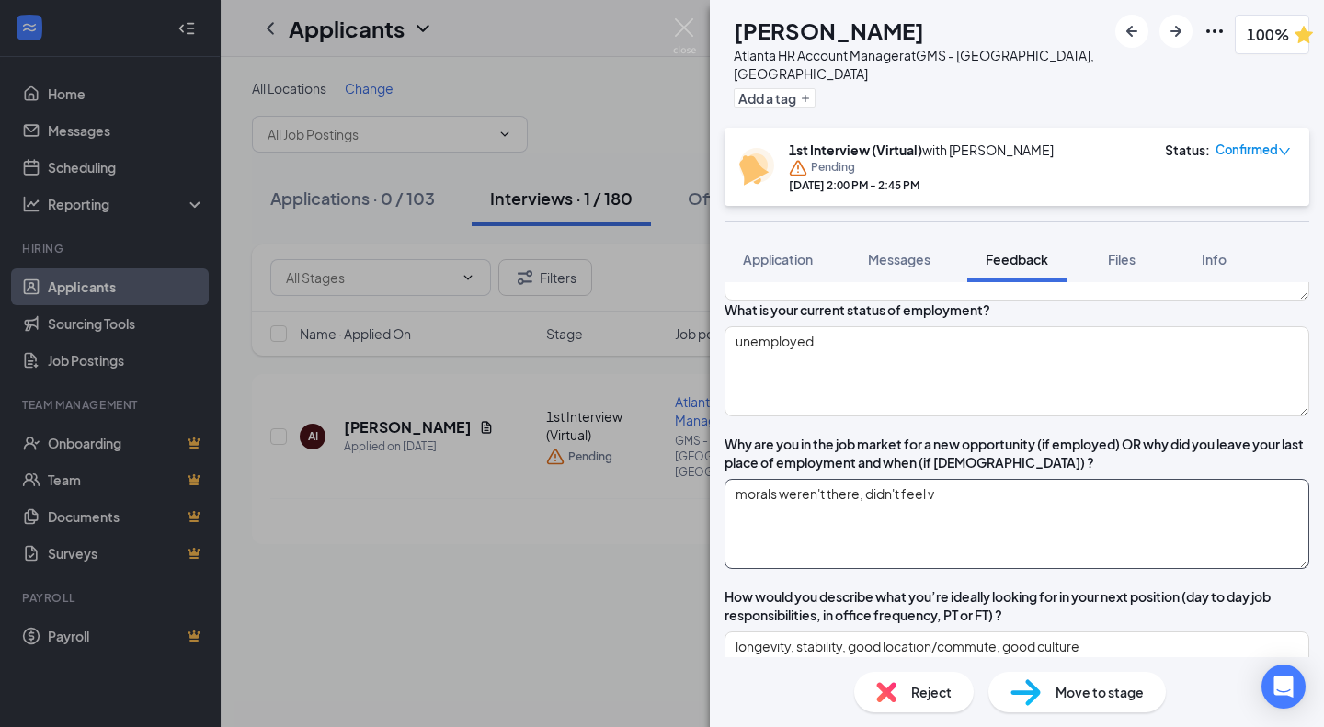
type textarea "morals weren't there, didn't feel va"
type textarea "- location? - travel?"
type textarea "morals weren't there, didn't feel val"
type textarea "- location? - travel?"
type textarea "morals weren't there, didn't feel valu"
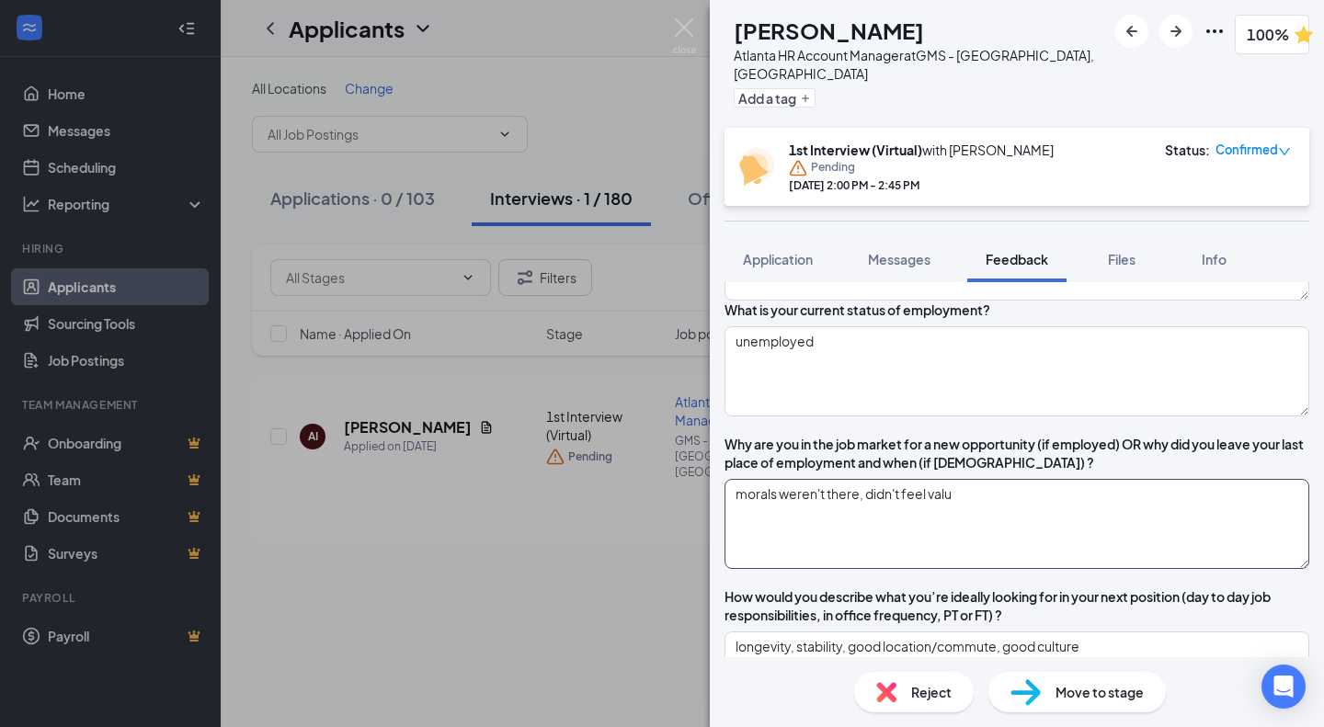
type textarea "- location? - travel?"
type textarea "morals weren't there, didn't feel value"
type textarea "- location? - travel?"
type textarea "morals weren't there, didn't feel valued"
type textarea "- location? - travel?"
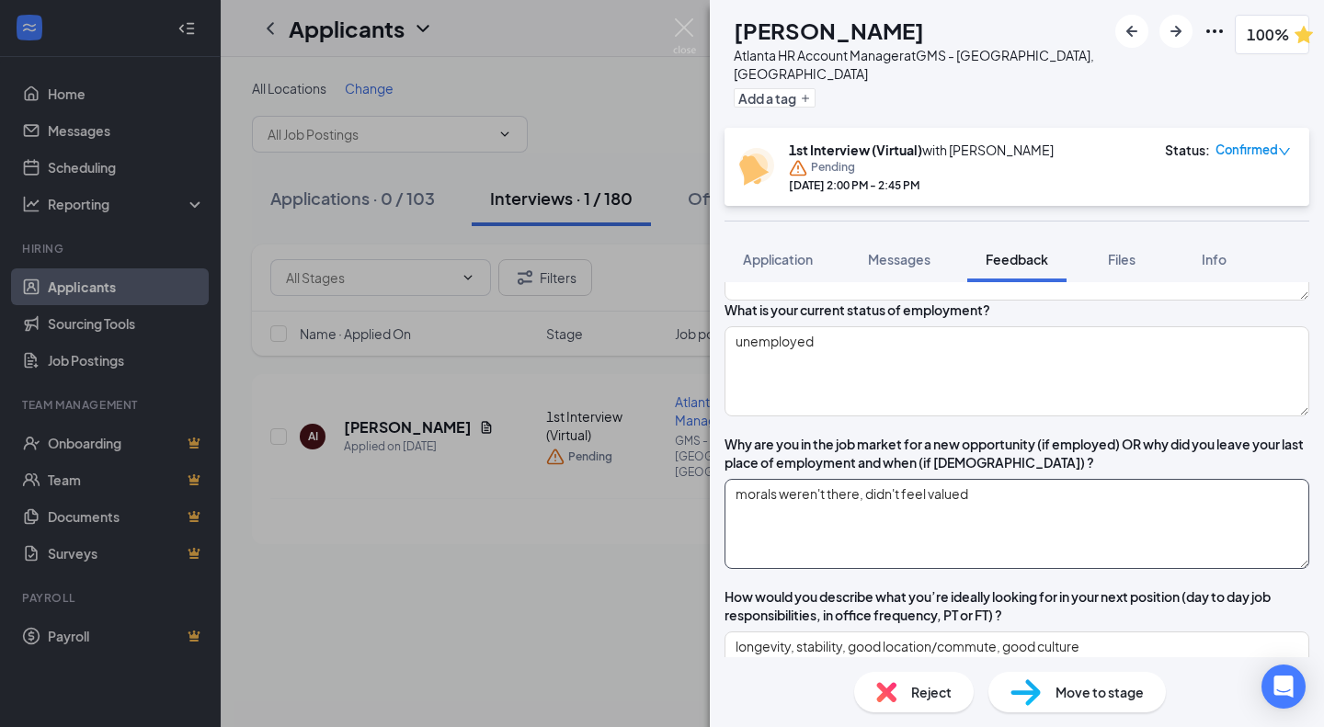
type textarea "morals weren't there, didn't feel valued"
type textarea "- location? - travel?"
type textarea "morals weren't there, didn't feel valued a"
type textarea "- location? - travel?"
type textarea "morals weren't there, didn't feel valued as"
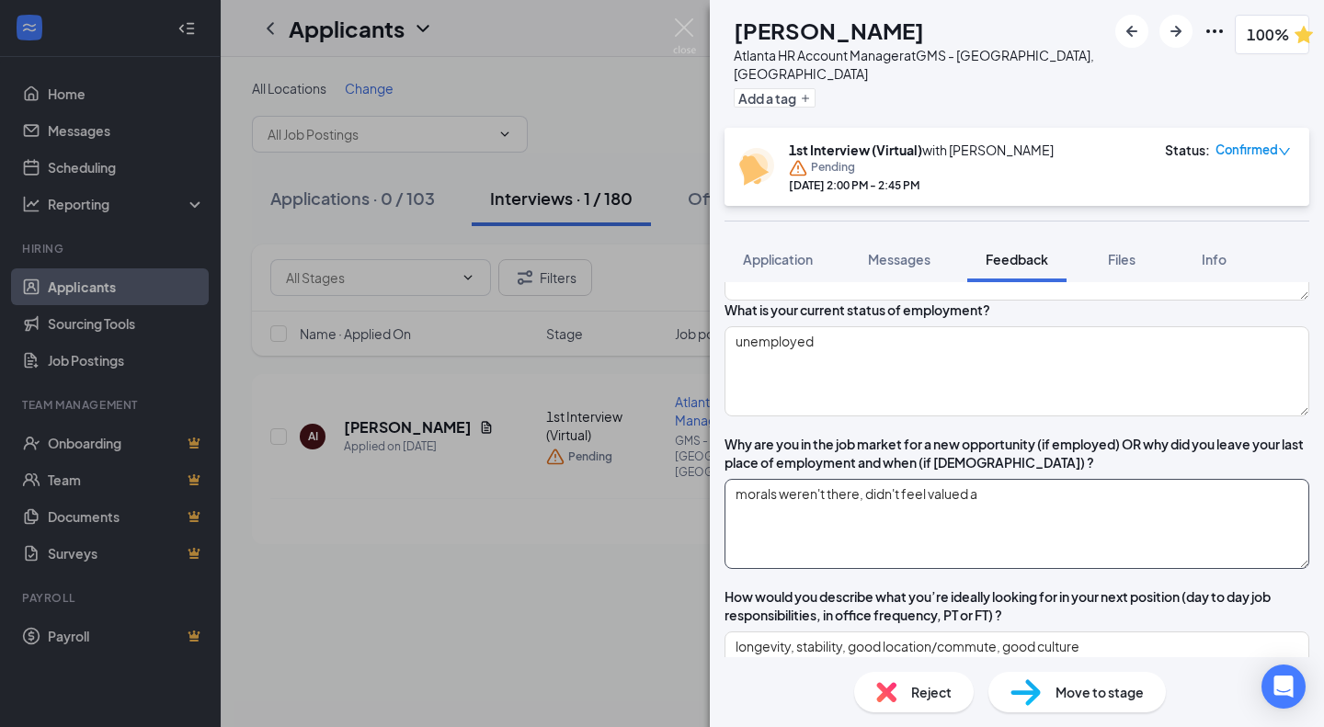
type textarea "- location? - travel?"
type textarea "morals weren't there, didn't feel valued as"
type textarea "- location? - travel?"
type textarea "morals weren't there, didn't feel valued as a"
type textarea "- location? - travel?"
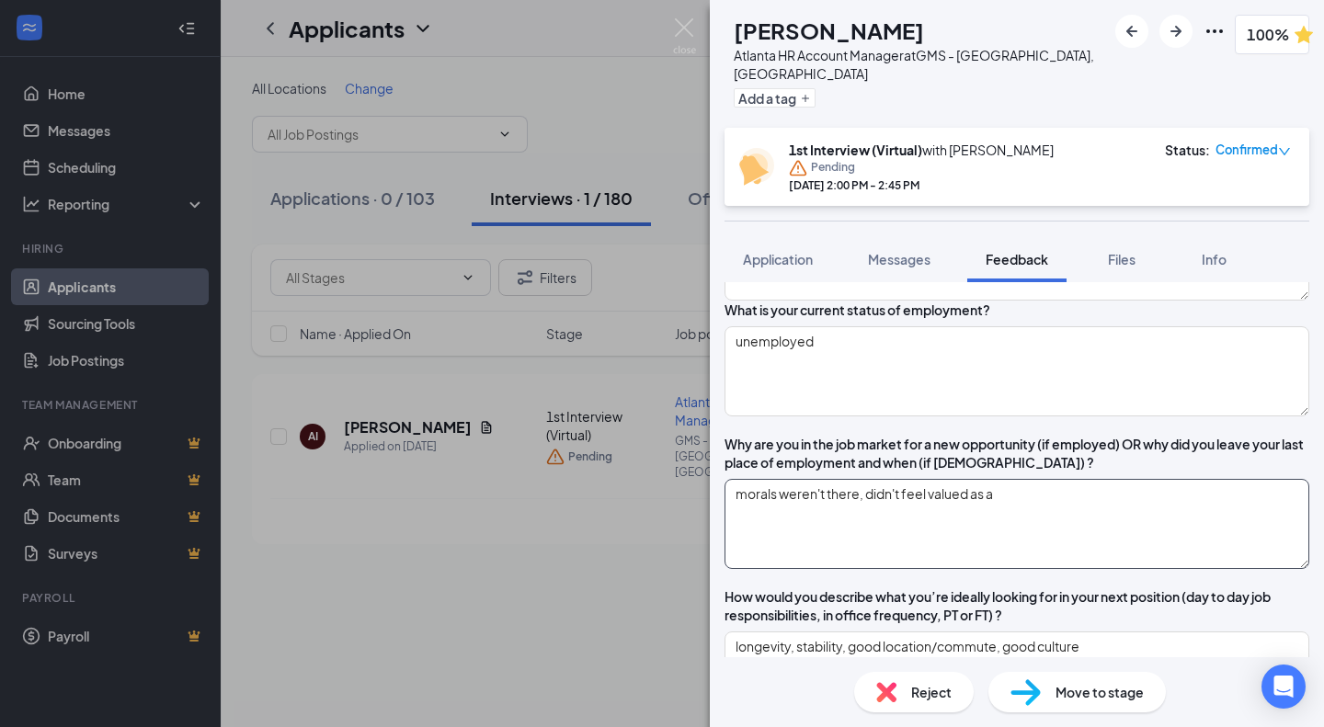
type textarea "morals weren't there, didn't feel valued as an"
type textarea "- location? - travel?"
type textarea "morals weren't there, didn't feel valued as an"
type textarea "- location? - travel?"
type textarea "morals weren't there, didn't feel valued as an e"
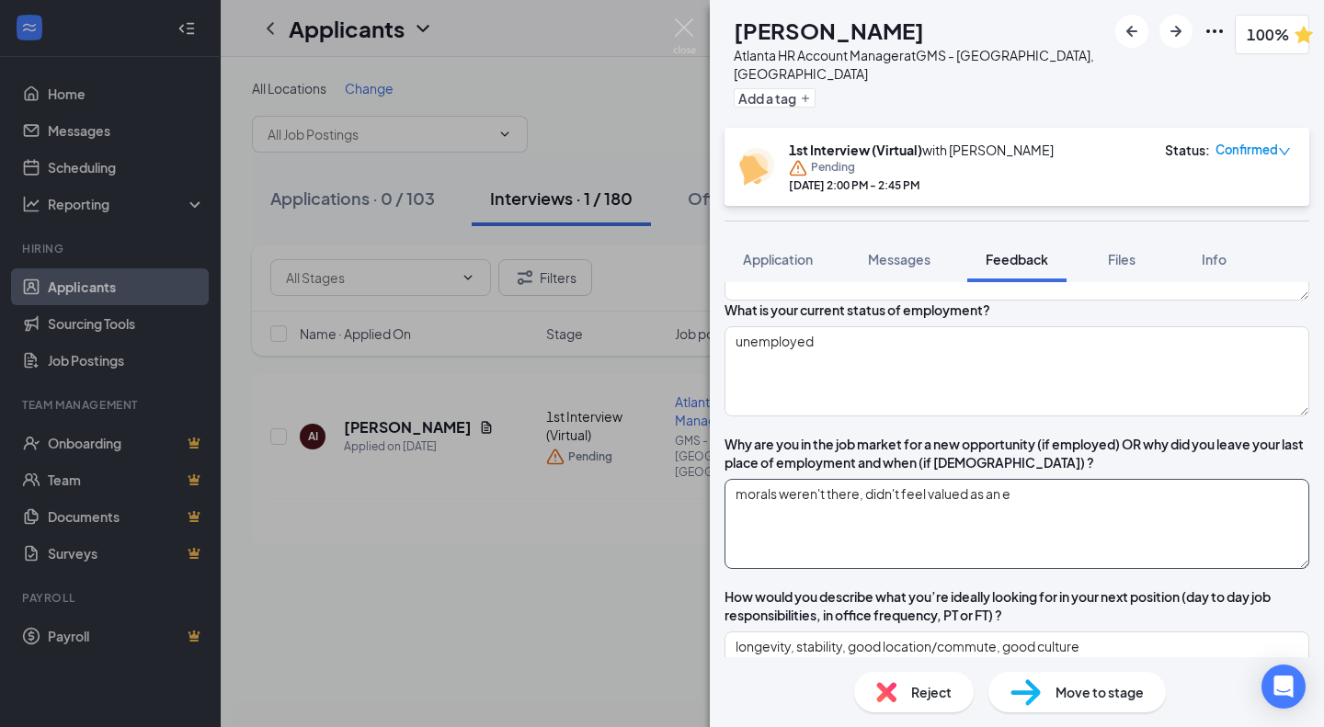
type textarea "- location? - travel?"
type textarea "morals weren't there, didn't feel valued as an em"
type textarea "- location? - travel?"
type textarea "morals weren't there, didn't feel valued as an emp"
type textarea "- location? - travel?"
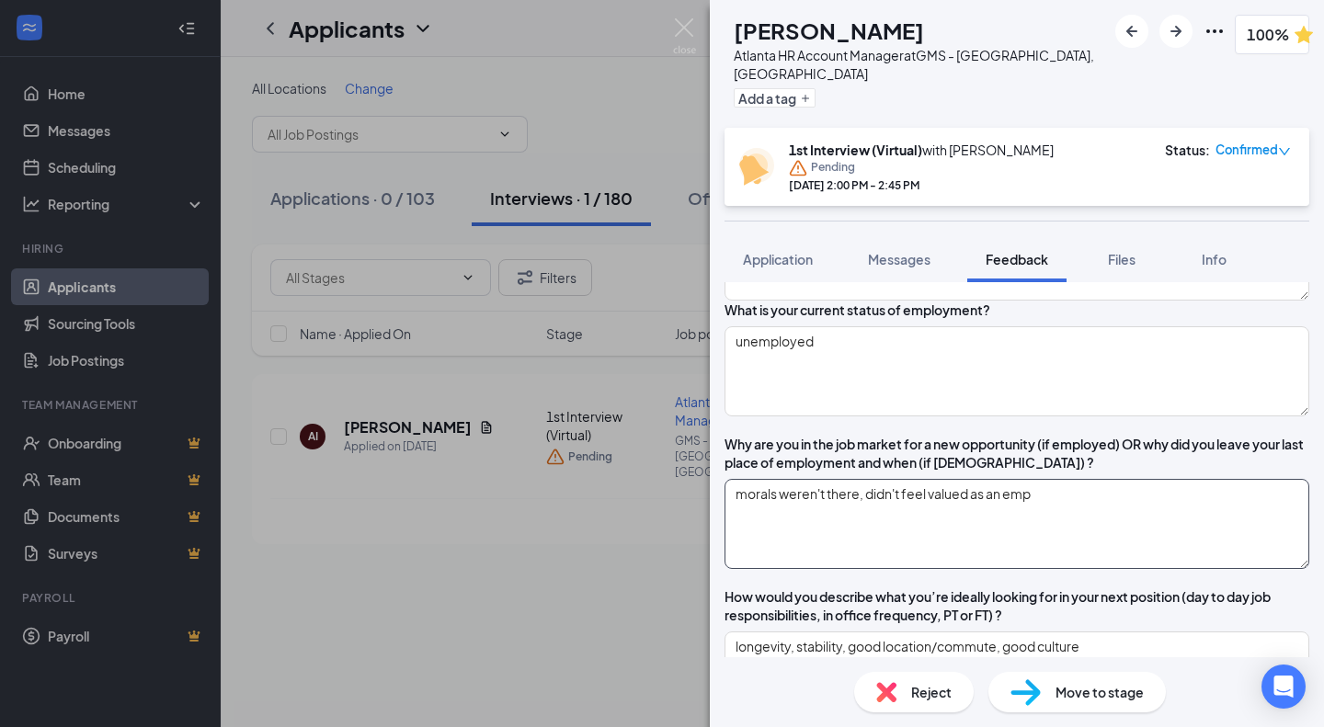
type textarea "morals weren't there, didn't feel valued as an empl"
type textarea "- location? - travel?"
type textarea "morals weren't there, didn't feel valued as an emplo"
type textarea "- location? - travel?"
type textarea "morals weren't there, didn't feel valued as an employ"
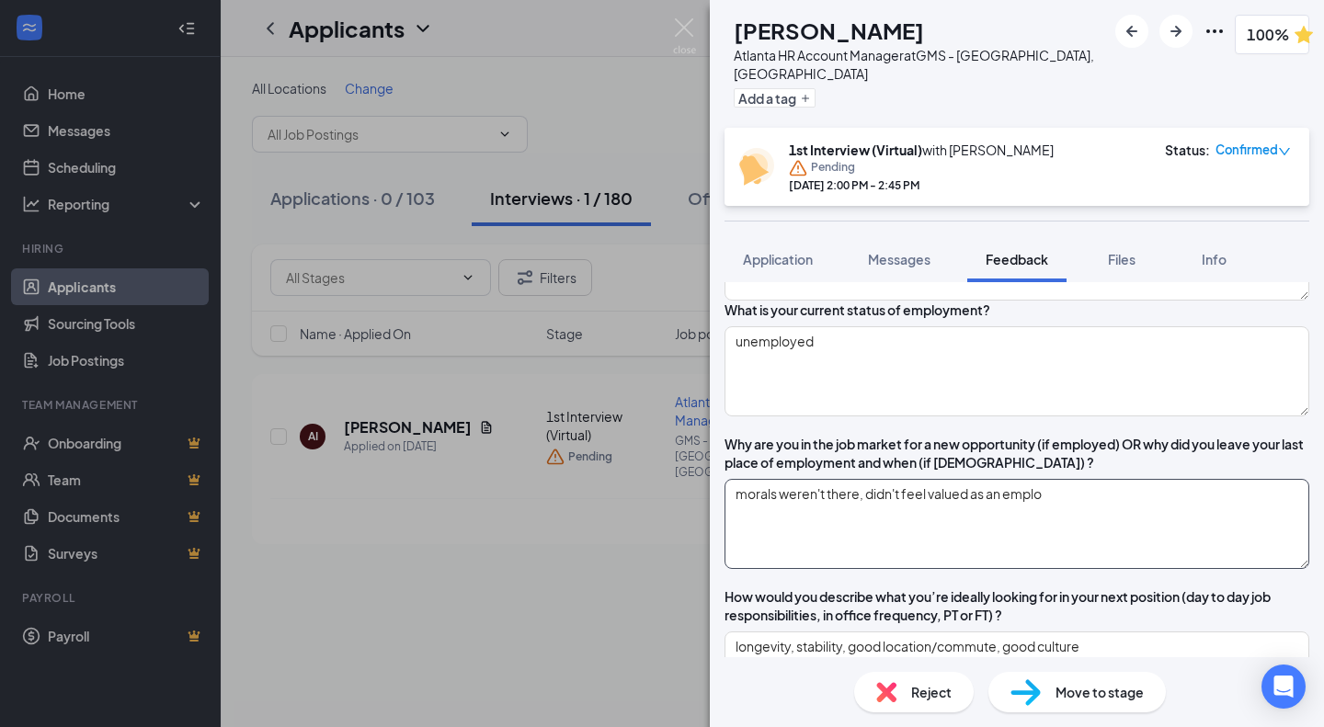
type textarea "- location? - travel?"
type textarea "morals weren't there, didn't feel valued as an employe"
type textarea "- location? - travel?"
type textarea "morals weren't there, didn't feel valued as an employee"
type textarea "- location? - travel?"
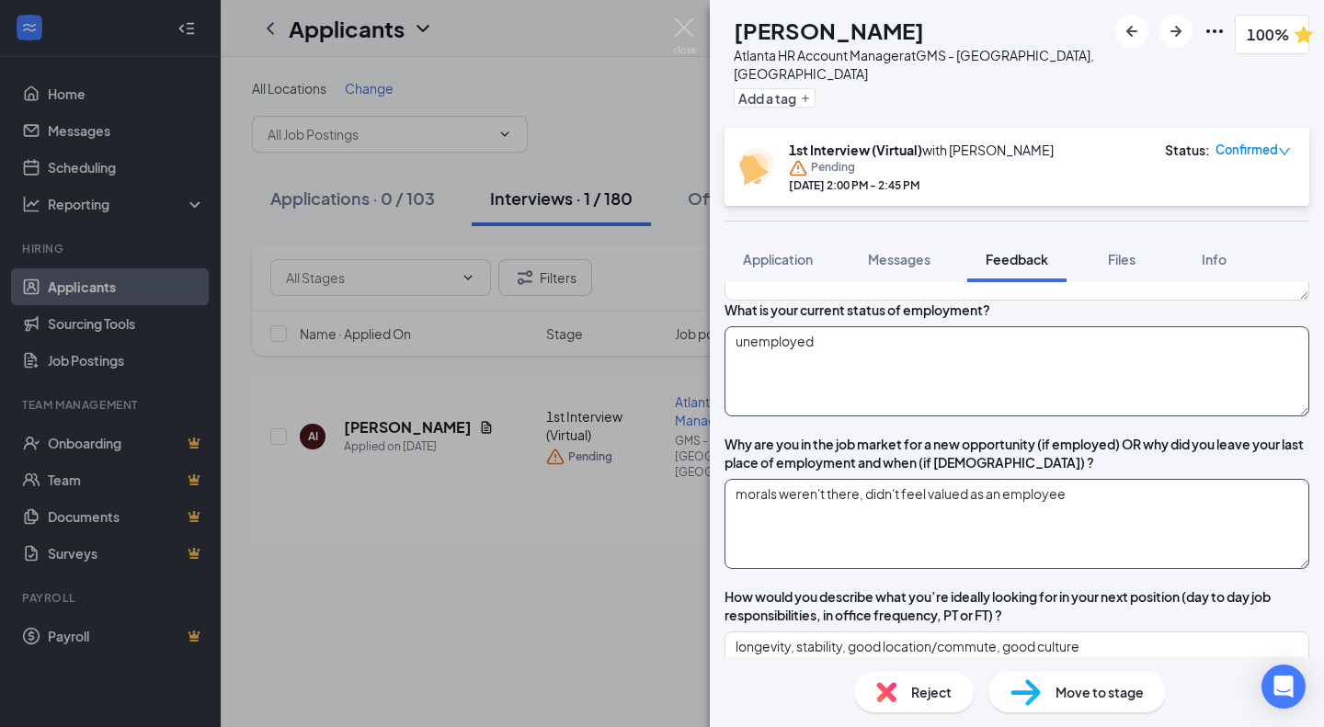
type textarea "morals weren't there, didn't feel valued as an employee"
click at [953, 383] on textarea "unemployed" at bounding box center [1016, 371] width 585 height 90
type textarea "unemployed"
type textarea "- location? - travel?"
type textarea "unemployed -"
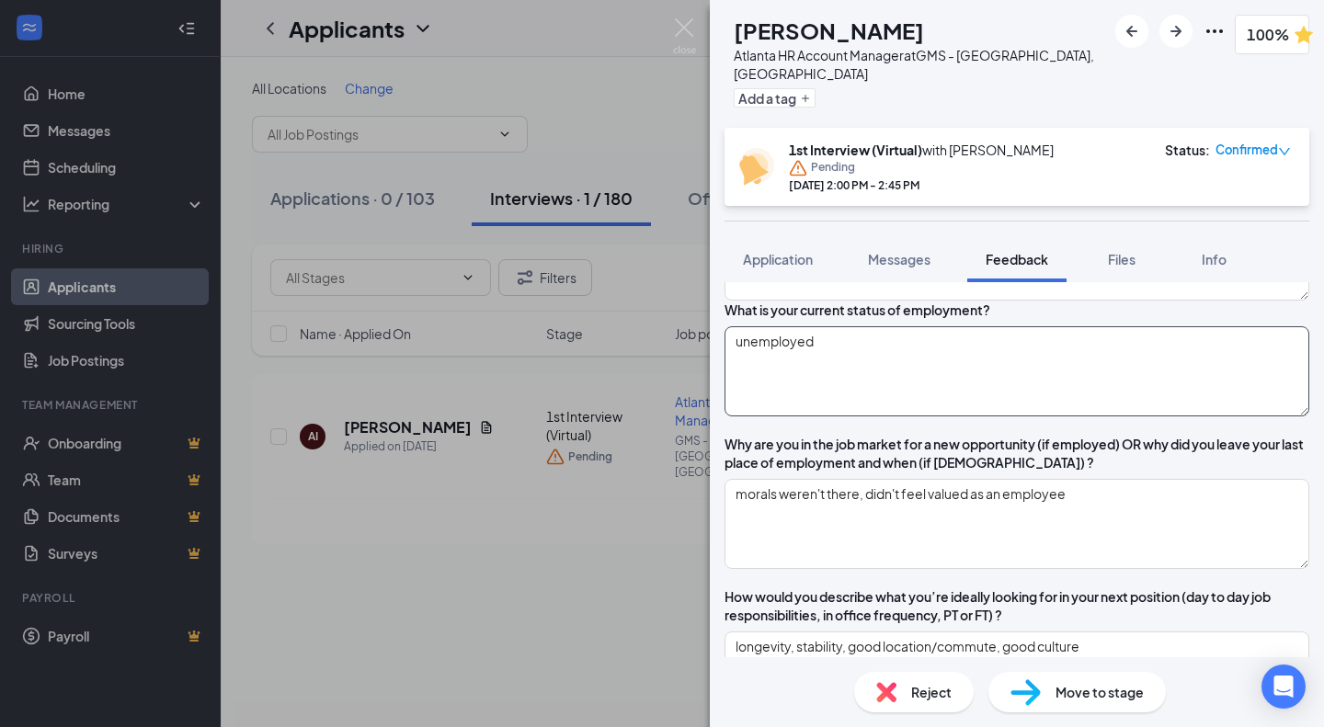
type textarea "- location? - travel?"
type textarea "unemployed -"
type textarea "- location? - travel?"
type textarea "unemployed - l"
type textarea "- location? - travel?"
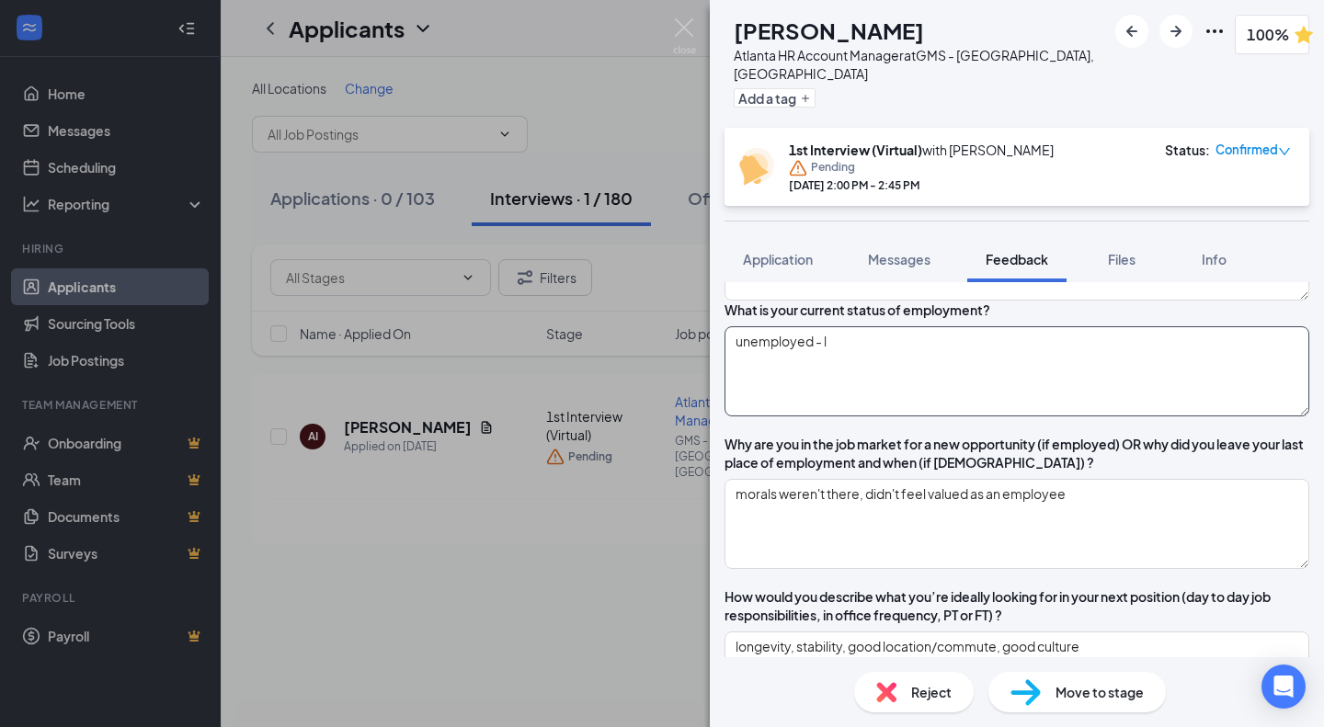
type textarea "unemployed - lo"
type textarea "- location? - travel?"
type textarea "unemployed - loo"
type textarea "- location? - travel?"
type textarea "unemployed - look"
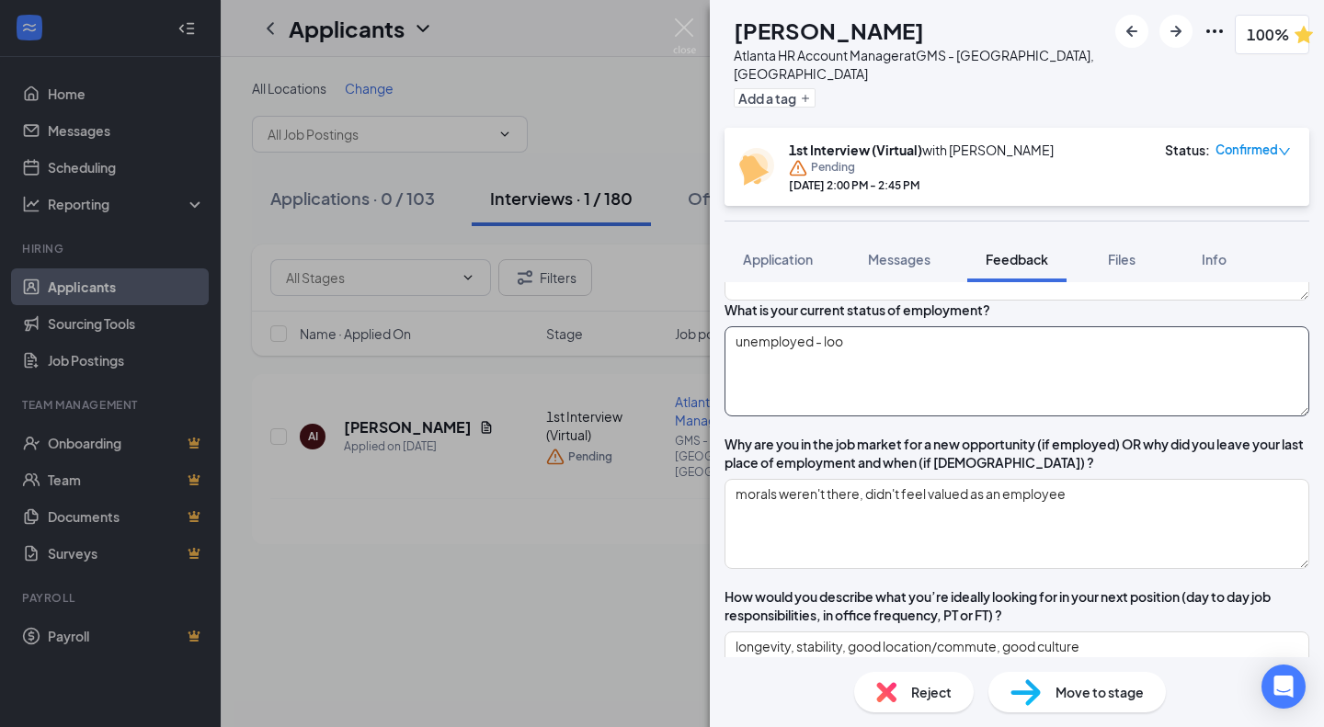
type textarea "- location? - travel?"
type textarea "unemployed - looki"
type textarea "- location? - travel?"
type textarea "unemployed - lookin"
type textarea "- location? - travel?"
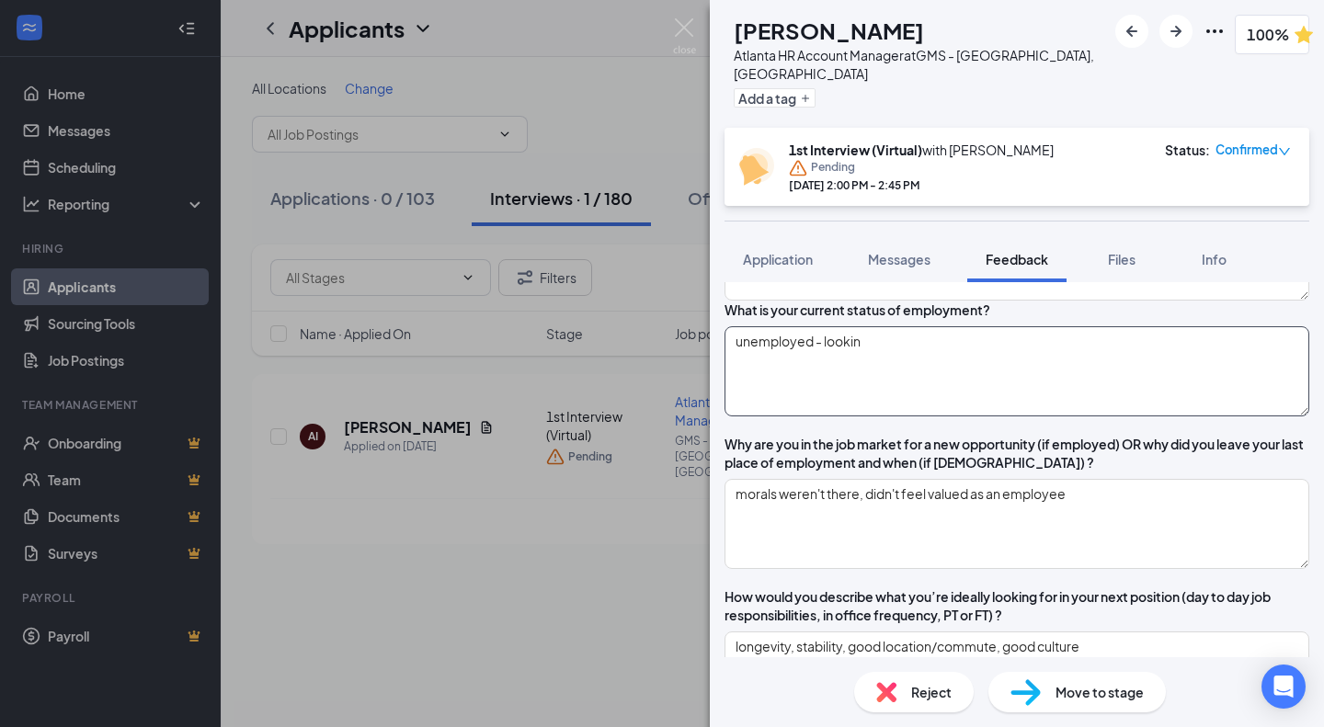
type textarea "unemployed - looking"
type textarea "- location? - travel?"
type textarea "unemployed - looking"
type textarea "- location? - travel?"
type textarea "unemployed - looking f"
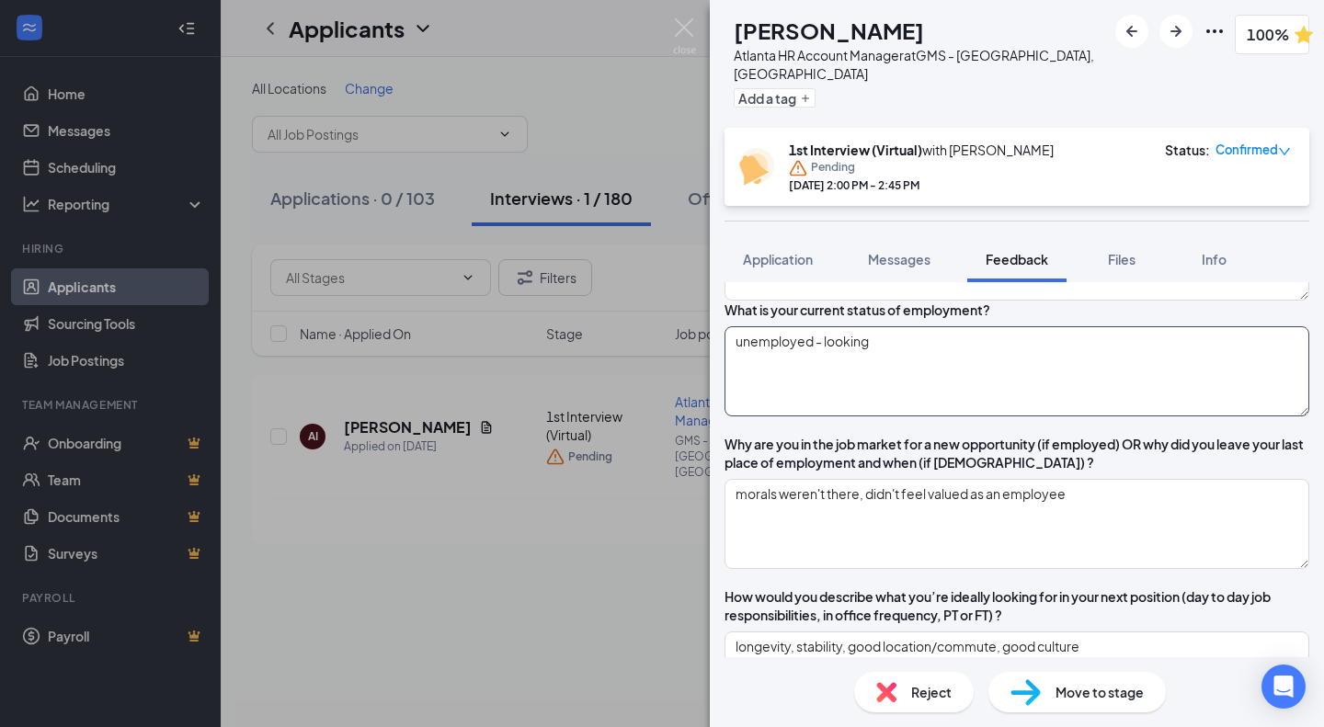
type textarea "- location? - travel?"
type textarea "unemployed - looking fo"
type textarea "- location? - travel?"
type textarea "unemployed - looking fo"
type textarea "- location? - travel?"
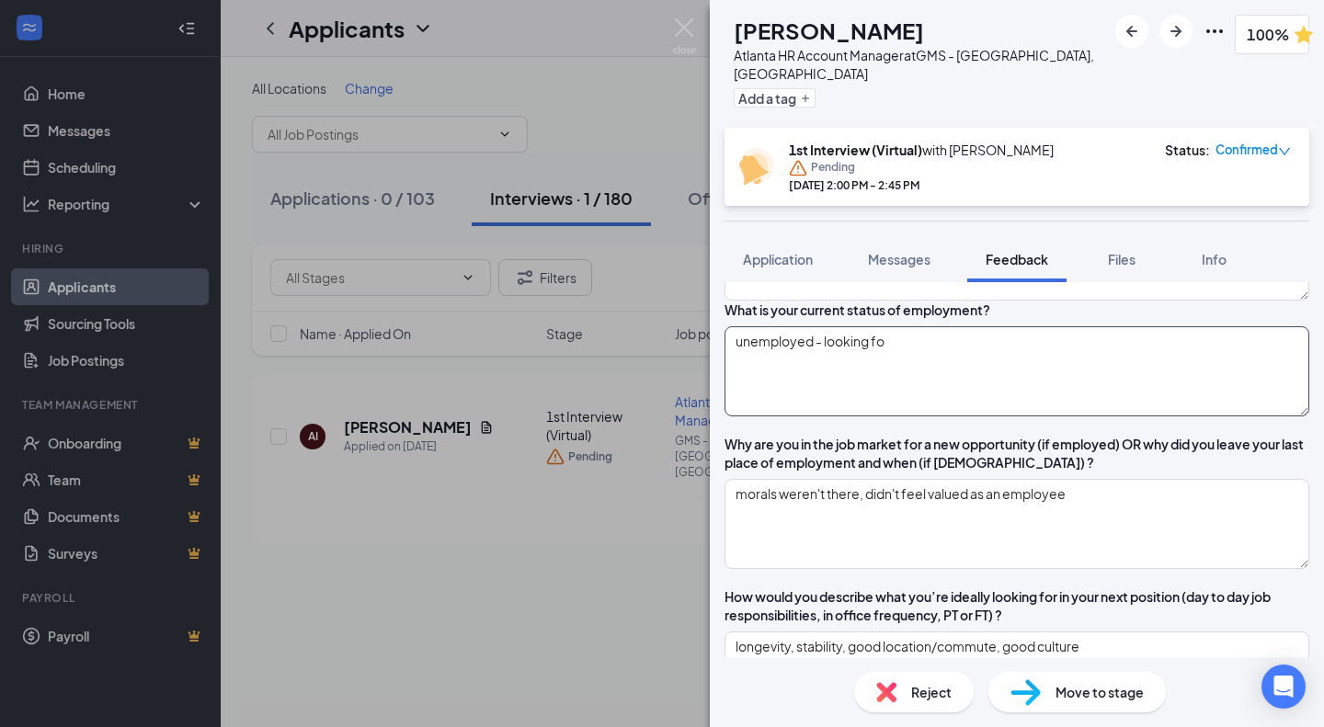
type textarea "unemployed - looking fo a"
type textarea "- location? - travel?"
type textarea "unemployed - looking fo a"
type textarea "- location? - travel?"
type textarea "unemployed - looking fo a"
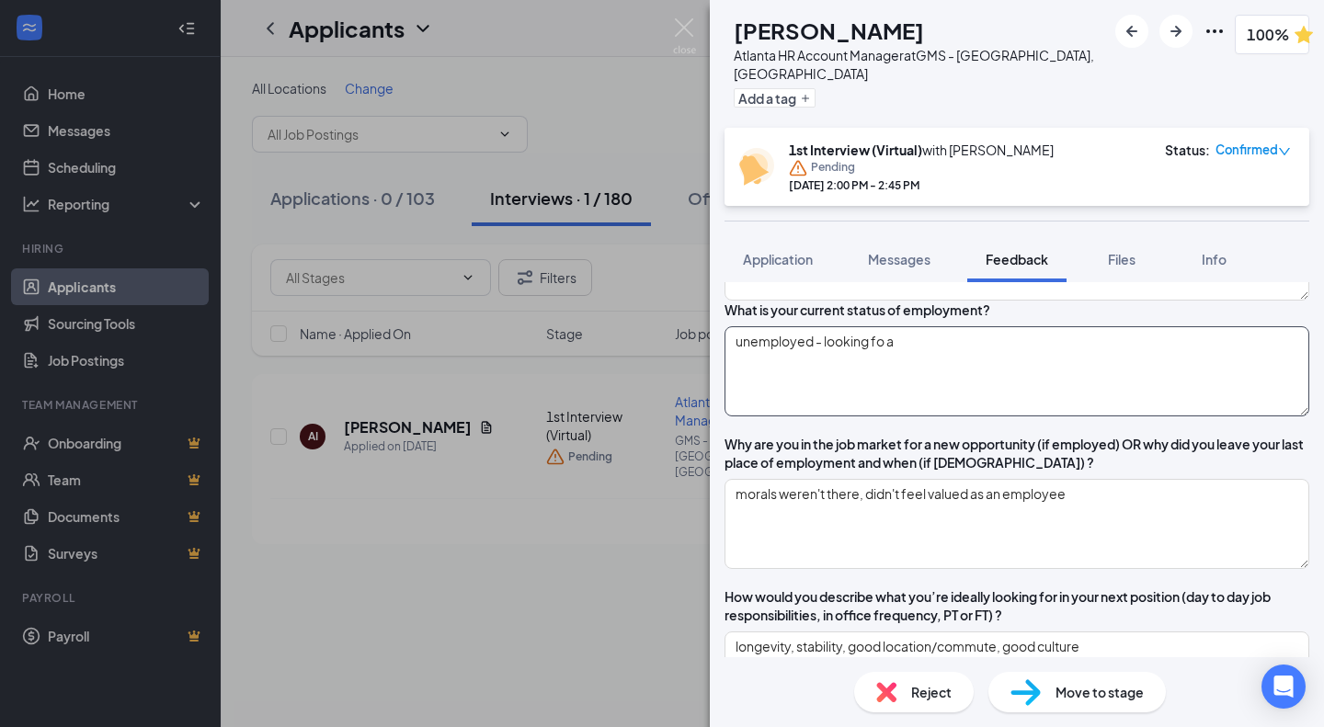
type textarea "- location? - travel?"
type textarea "unemployed - looking fo"
type textarea "- location? - travel?"
type textarea "unemployed - looking fo"
type textarea "- location? - travel?"
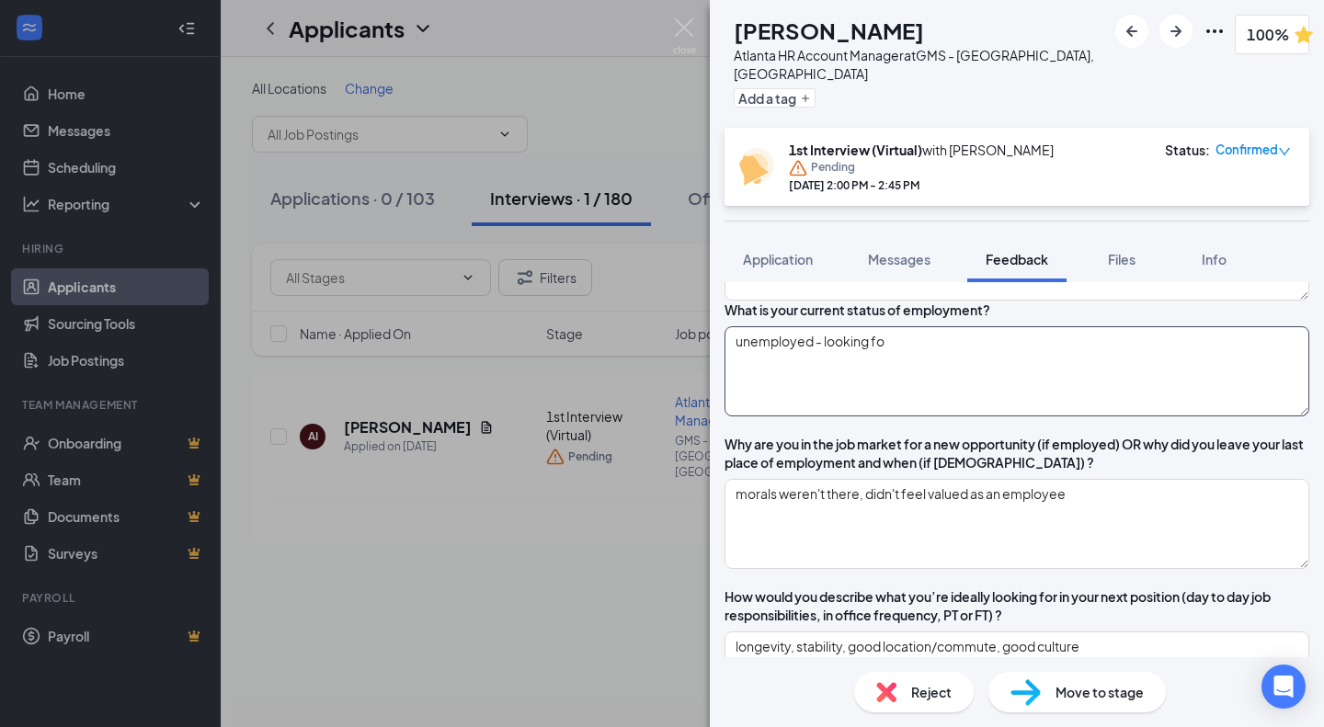
type textarea "unemployed - looking for"
type textarea "- location? - travel?"
type textarea "unemployed - looking for"
type textarea "- location? - travel?"
type textarea "unemployed - looking for a"
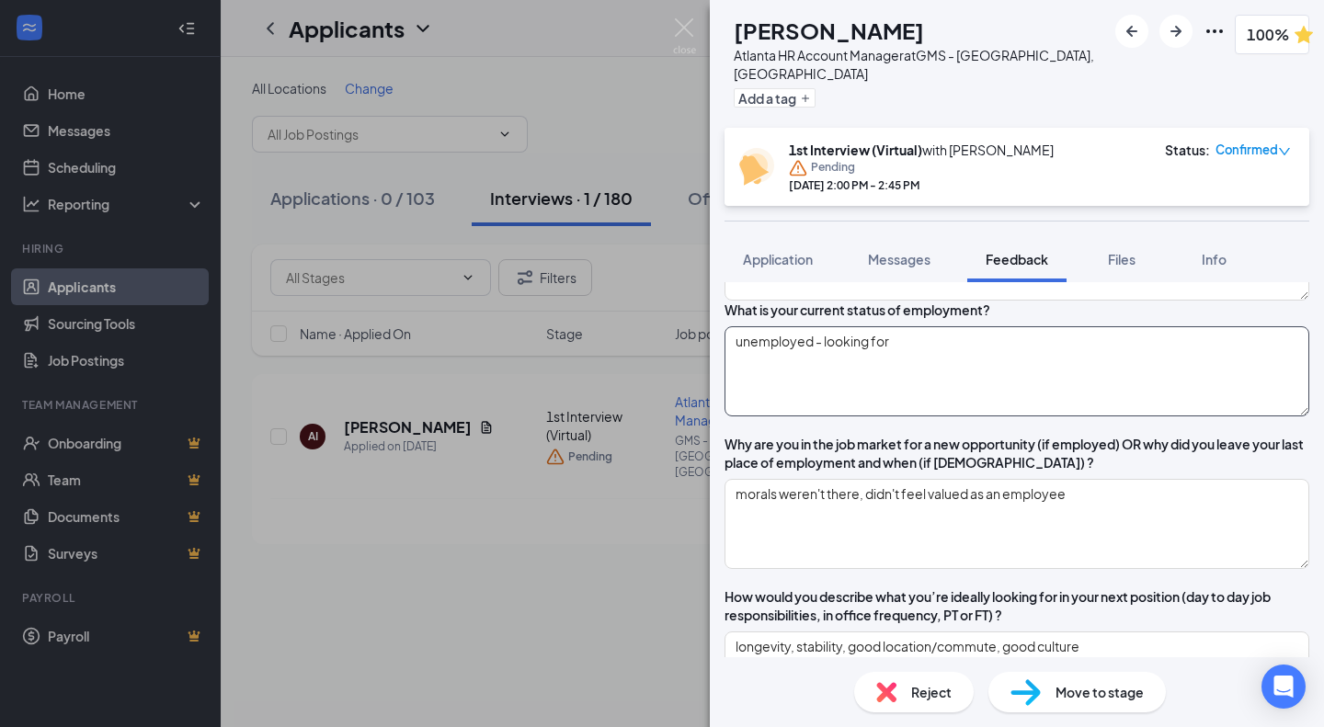
type textarea "- location? - travel?"
type textarea "unemployed - looking for a"
type textarea "- location? - travel?"
type textarea "unemployed - looking for a j"
type textarea "- location? - travel?"
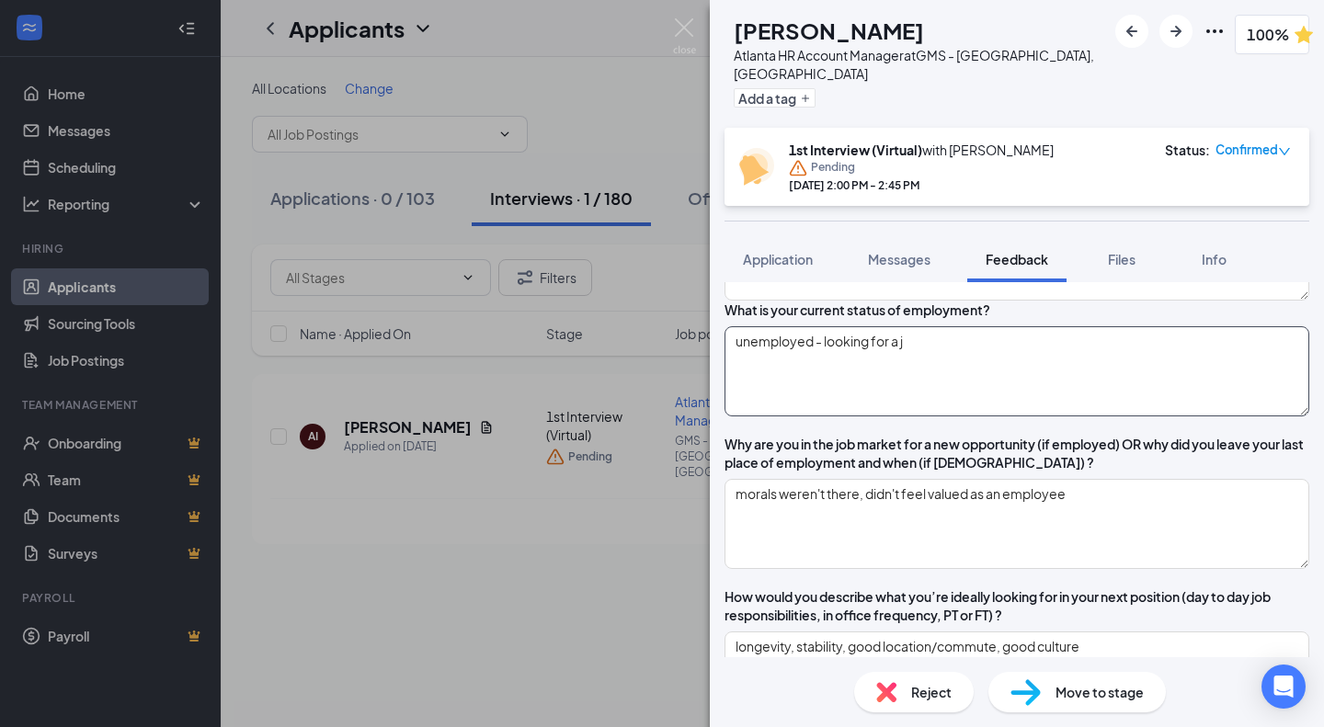
type textarea "unemployed - looking for a jo"
type textarea "- location? - travel?"
type textarea "[DEMOGRAPHIC_DATA] - looking for a job"
type textarea "- location? - travel?"
type textarea "[DEMOGRAPHIC_DATA] - looking for a job"
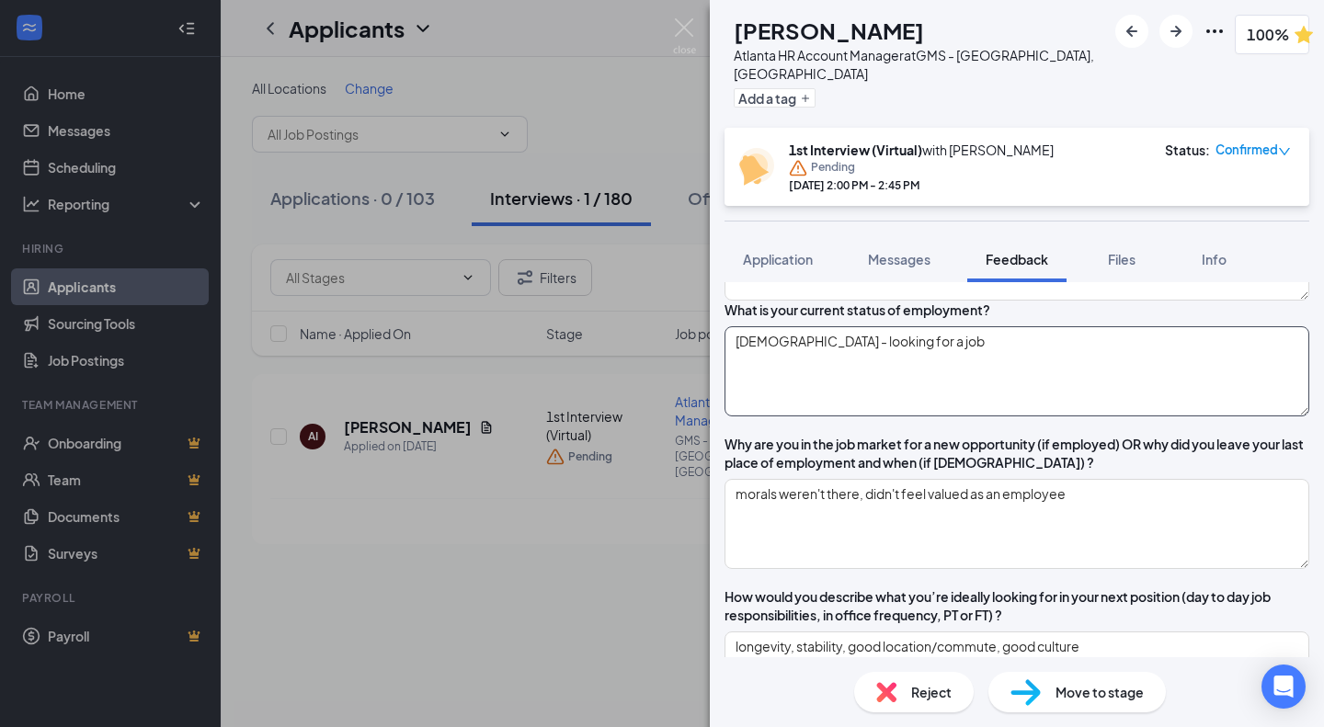
type textarea "- location? - travel?"
type textarea "[DEMOGRAPHIC_DATA] - looking for a job A"
type textarea "- location? - travel?"
type textarea "[DEMOGRAPHIC_DATA] - looking for a job AS"
type textarea "- location? - travel?"
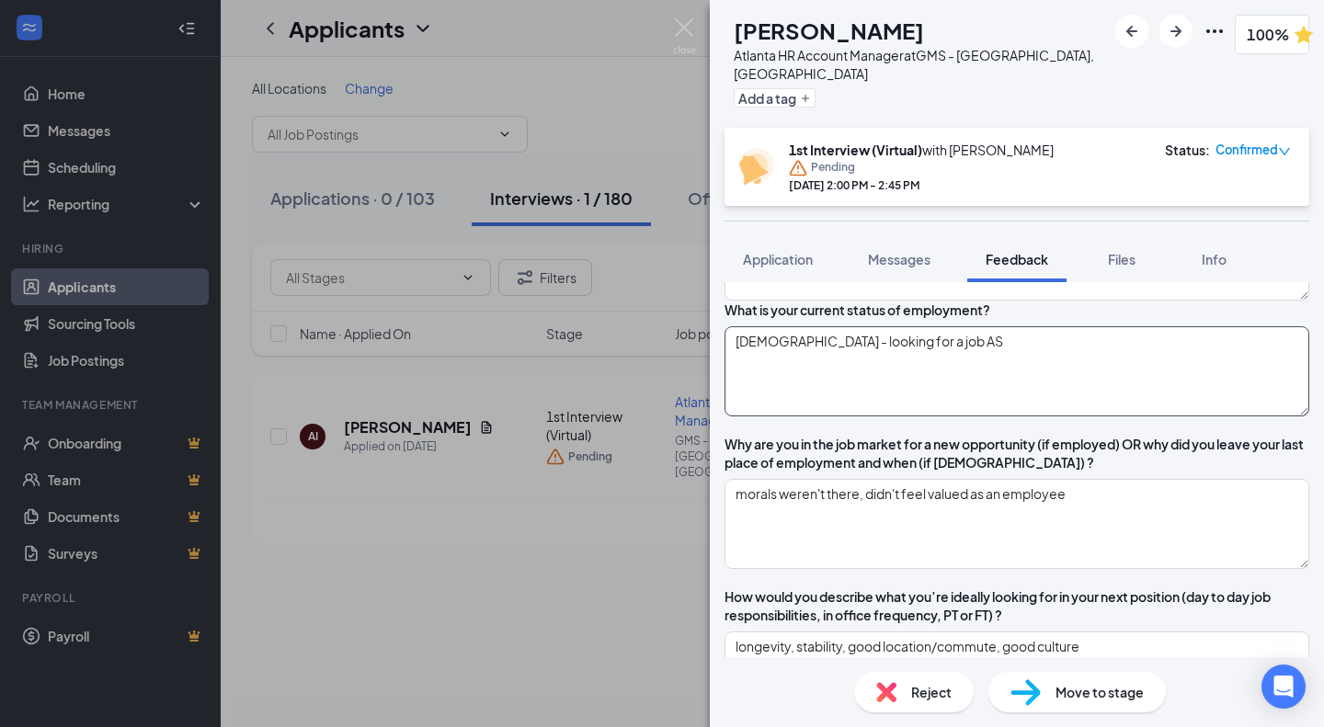
type textarea "[DEMOGRAPHIC_DATA] - looking for a job ASA"
type textarea "- location? - travel?"
type textarea "[DEMOGRAPHIC_DATA] - looking for a job ASAP"
type textarea "- location? - travel?"
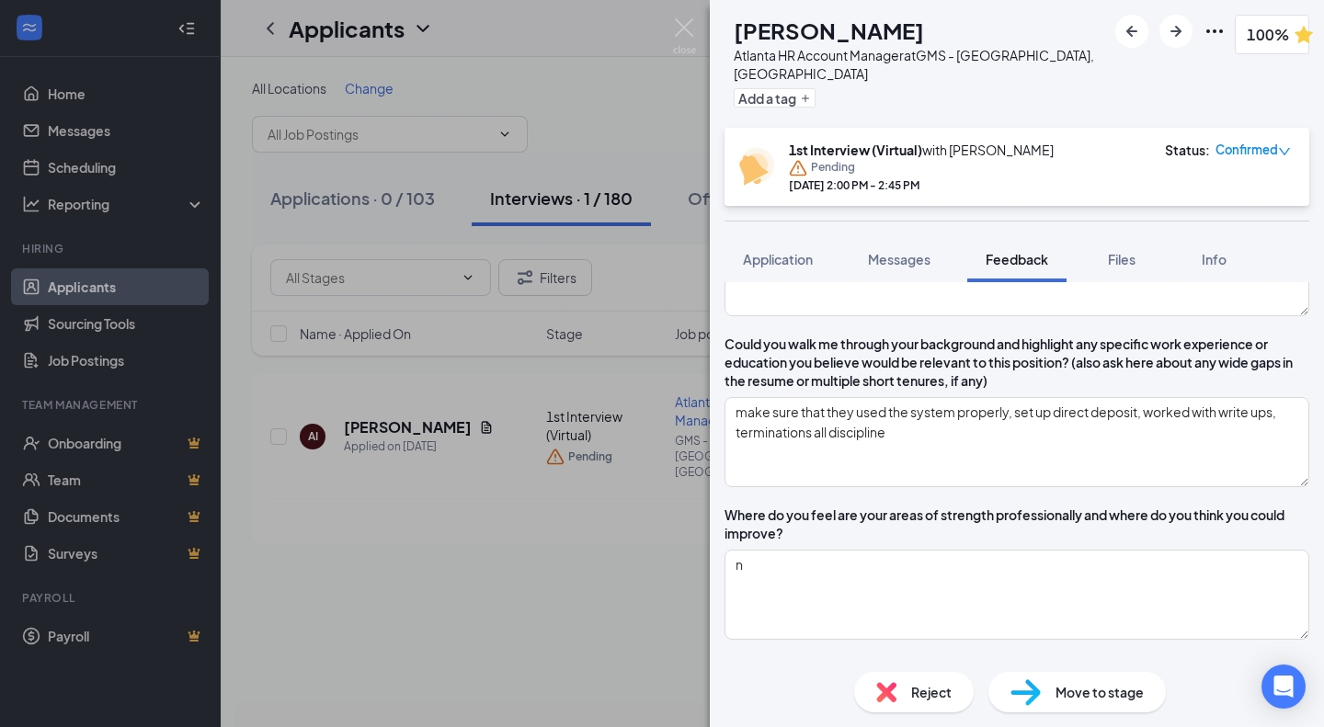
scroll to position [1222, 0]
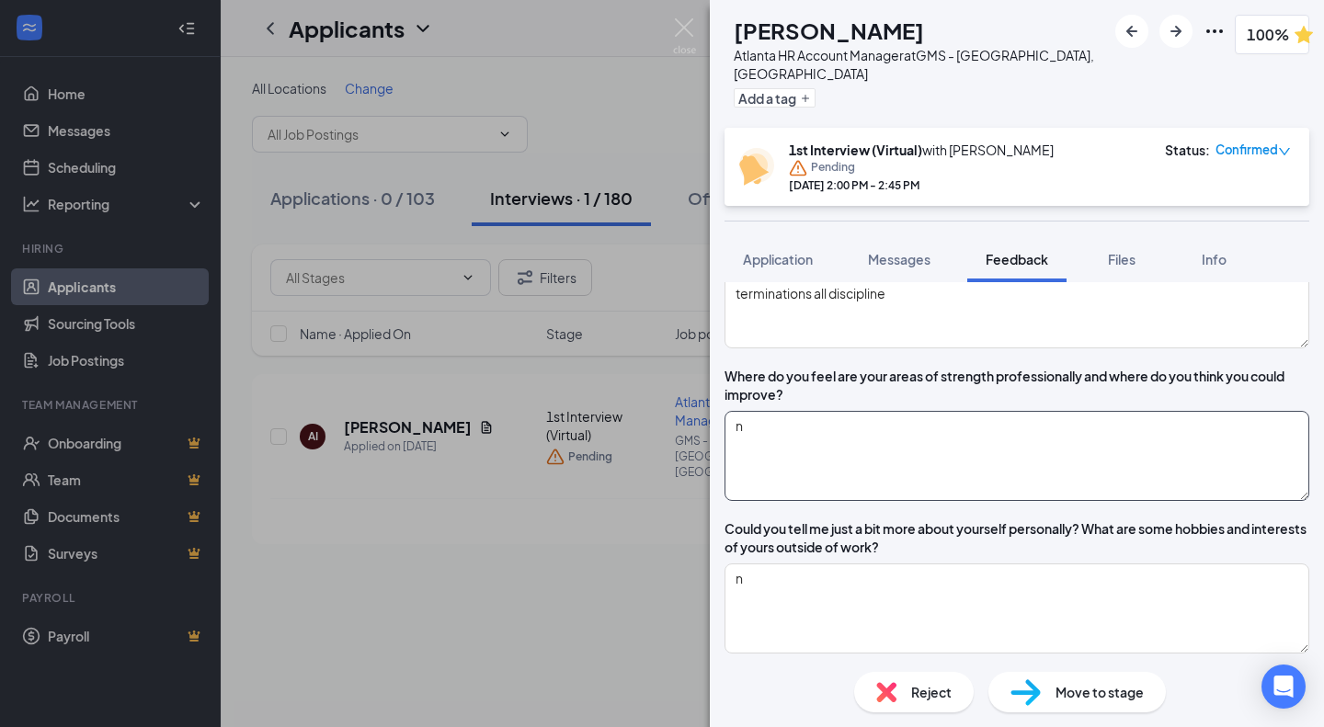
type textarea "[DEMOGRAPHIC_DATA] - looking for a job ASAP"
click at [936, 465] on textarea "n" at bounding box center [1016, 456] width 585 height 90
click at [1010, 310] on textarea "make sure that they used the system properly, set up direct deposit, worked wit…" at bounding box center [1016, 303] width 585 height 90
click at [1005, 336] on textarea "make sure that they used the system properly, set up direct deposit, worked wit…" at bounding box center [1016, 303] width 585 height 90
type textarea "make sure that they used the system properly, set up direct deposit, worked wit…"
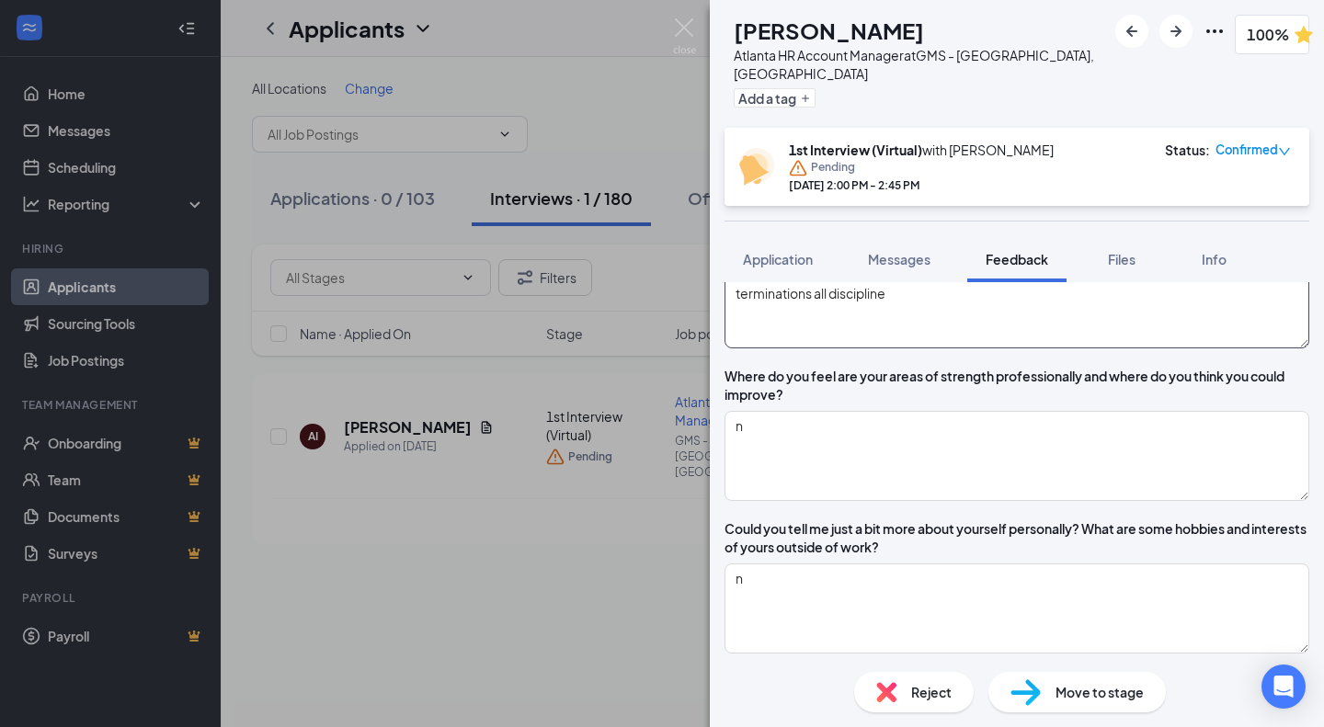
type textarea "- location? - travel?"
type textarea "make sure that they used the system properly, set up direct deposit, worked wit…"
type textarea "- location? - travel?"
type textarea "make sure that they used the system properly, set up direct deposit, worked wit…"
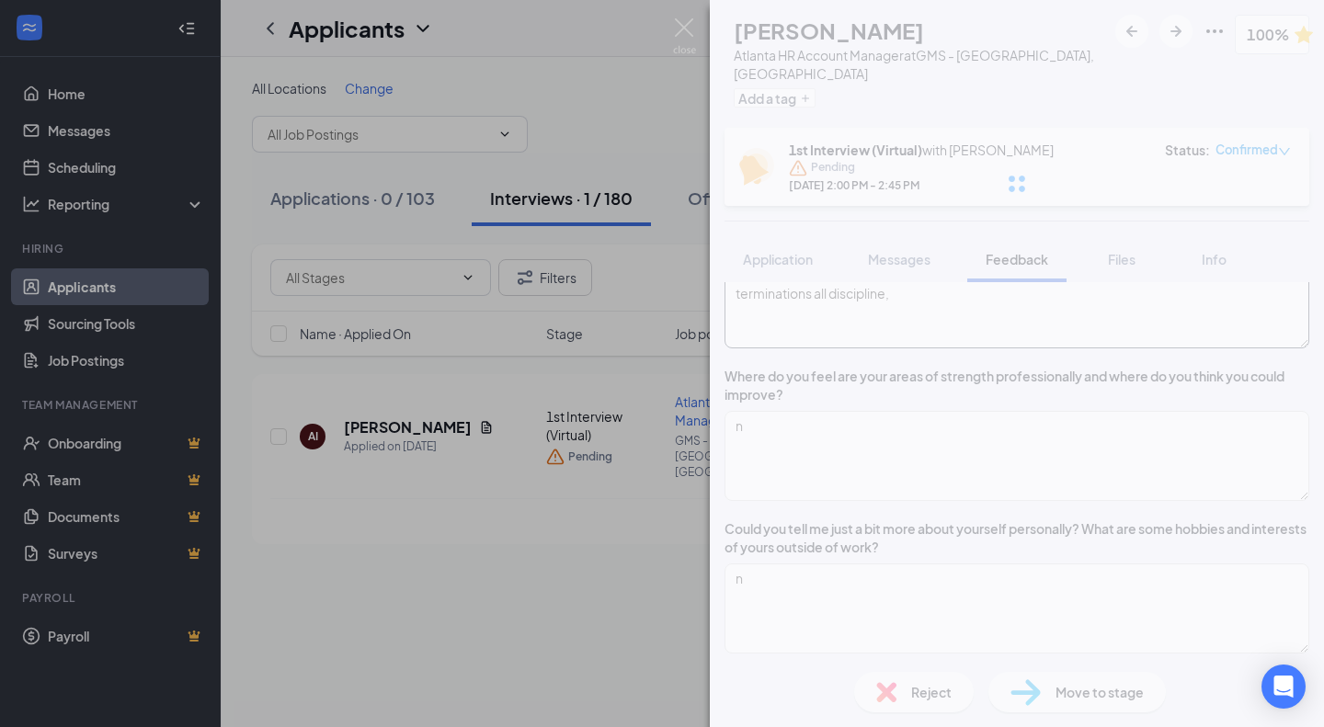
type textarea "- location? - travel?"
type textarea "make sure that they used the system properly, set up direct deposit, worked wit…"
type textarea "- location? - travel?"
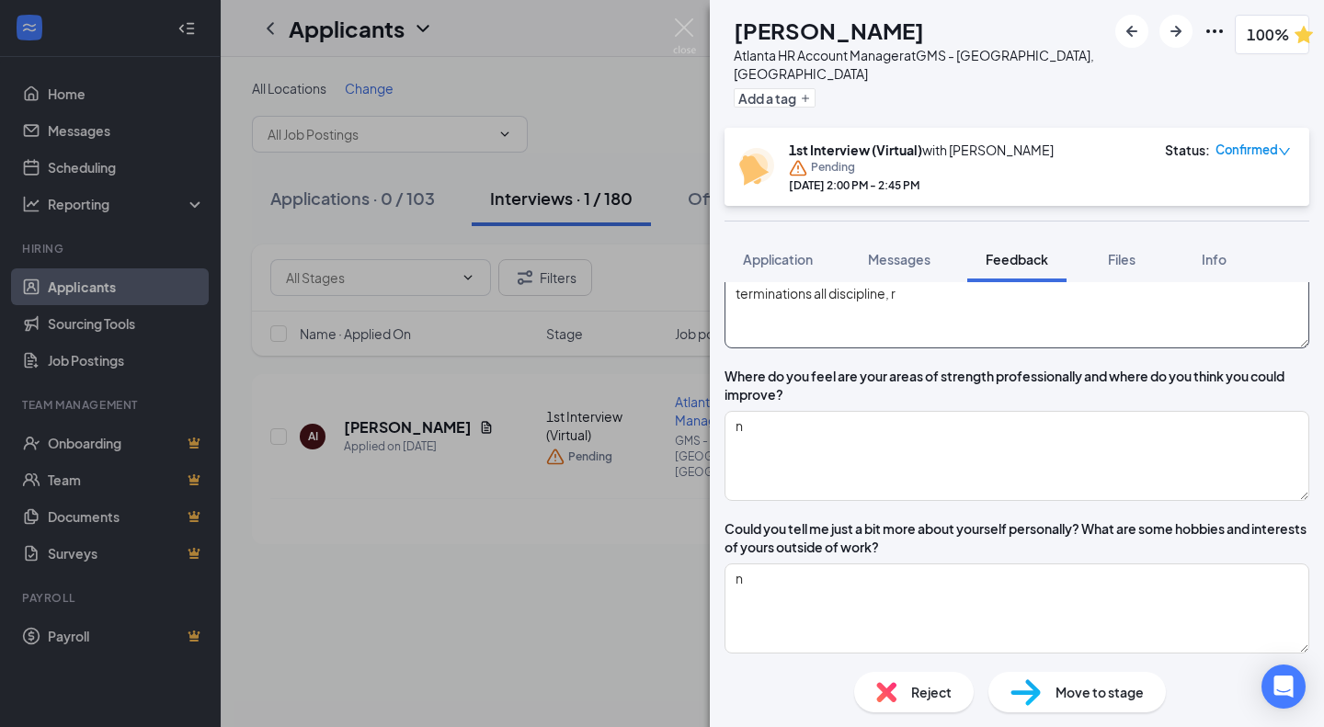
type textarea "make sure that they used the system properly, set up direct deposit, worked wit…"
type textarea "- location? - travel?"
type textarea "make sure that they used the system properly, set up direct deposit, worked wit…"
type textarea "- location? - travel?"
type textarea "make sure that they used the system properly, set up direct deposit, worked wit…"
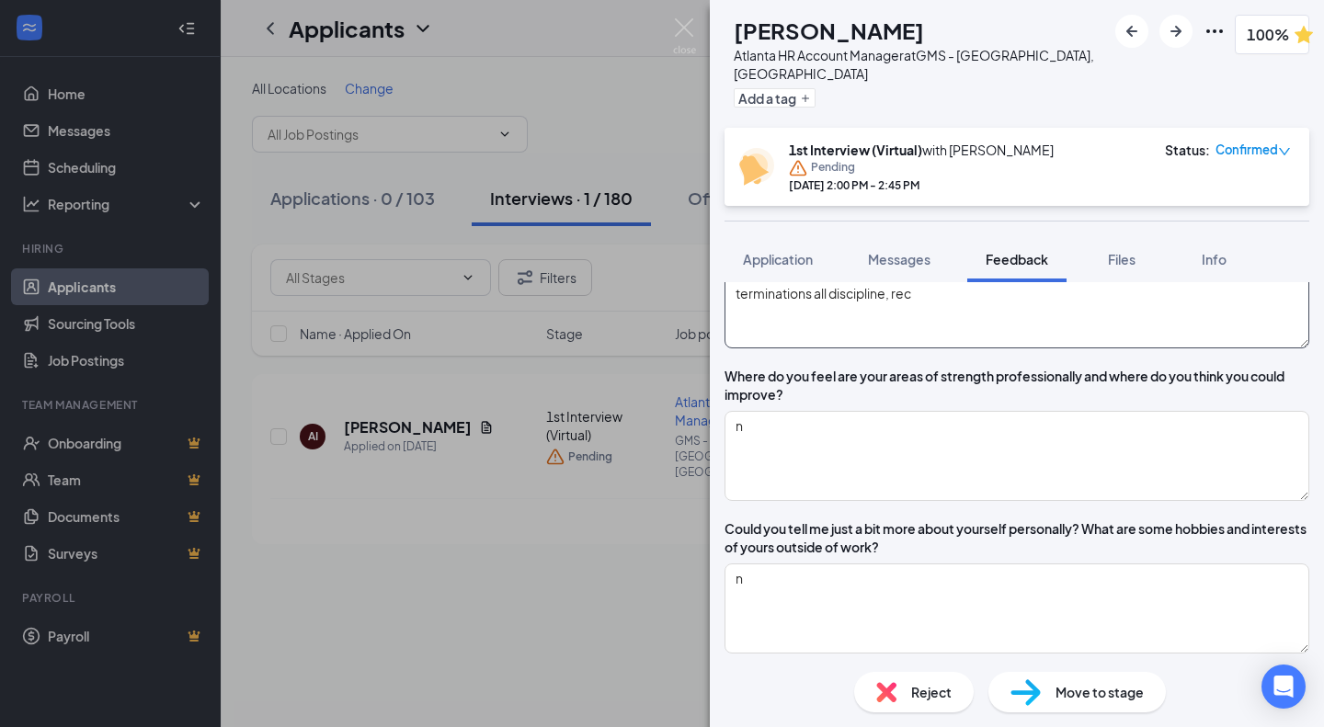
type textarea "- location? - travel?"
type textarea "make sure that they used the system properly, set up direct deposit, worked wit…"
type textarea "- location? - travel?"
type textarea "make sure that they used the system properly, set up direct deposit, worked wit…"
type textarea "- location? - travel?"
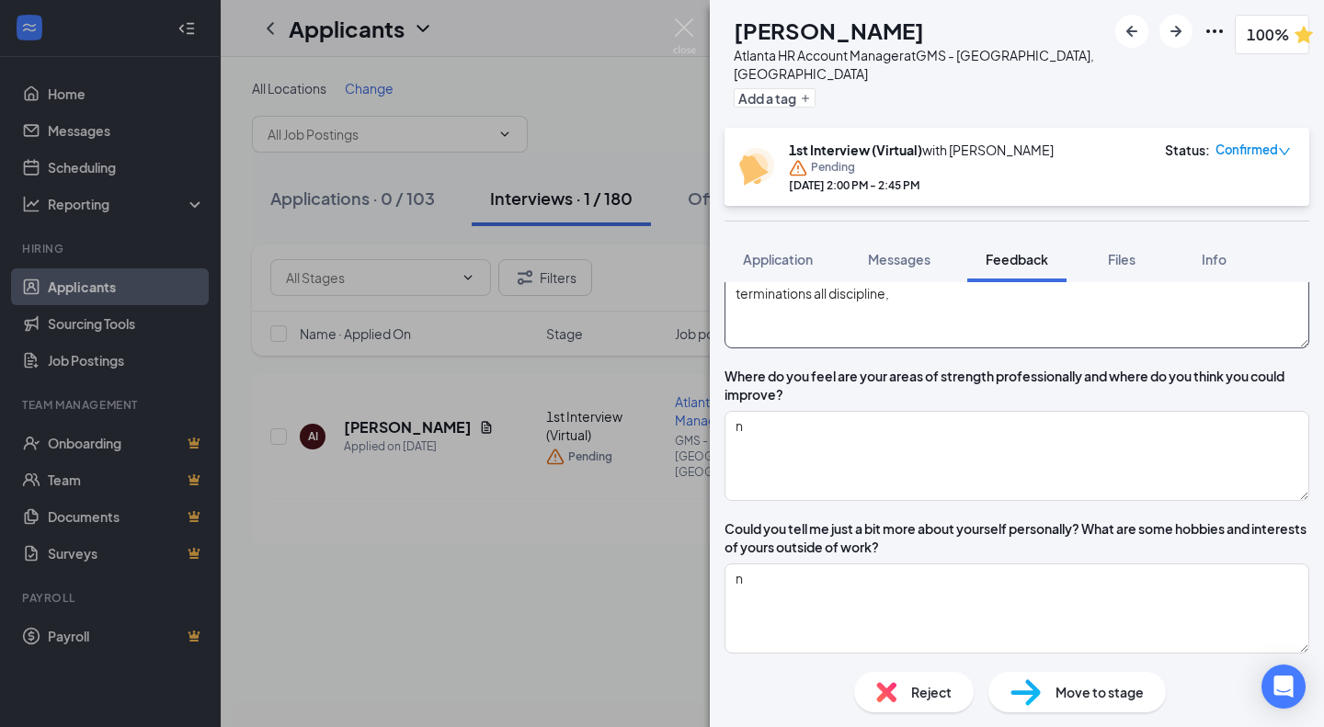
type textarea "make sure that they used the system properly, set up direct deposit, worked wit…"
type textarea "- location? - travel?"
type textarea "make sure that they used the system properly, set up direct deposit, worked wit…"
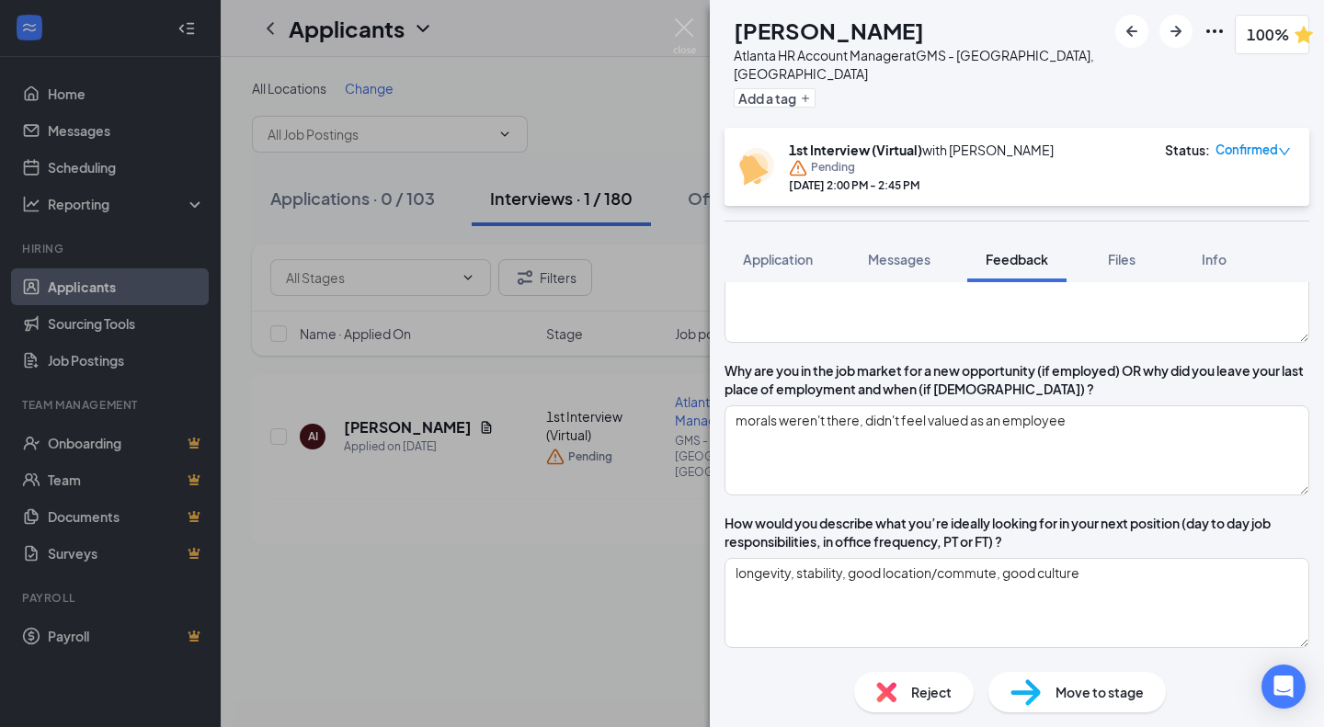
scroll to position [0, 0]
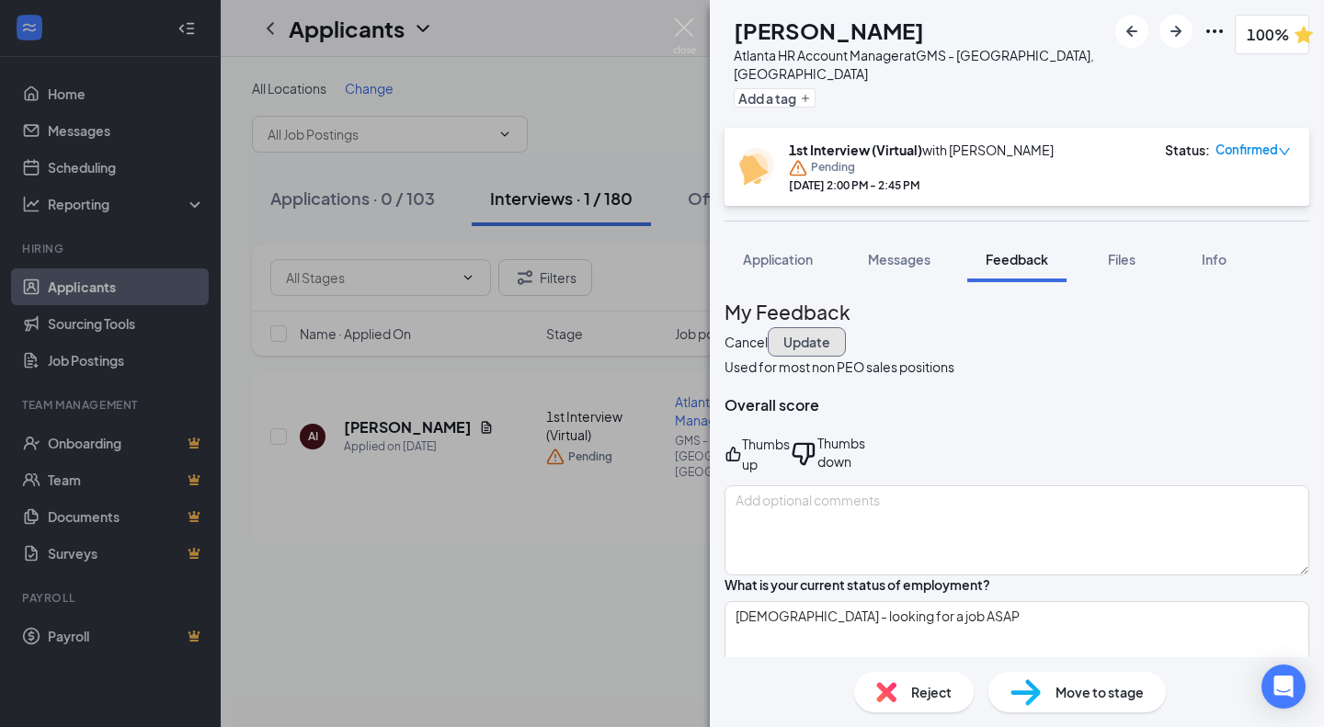
click at [846, 327] on button "Update" at bounding box center [807, 341] width 78 height 29
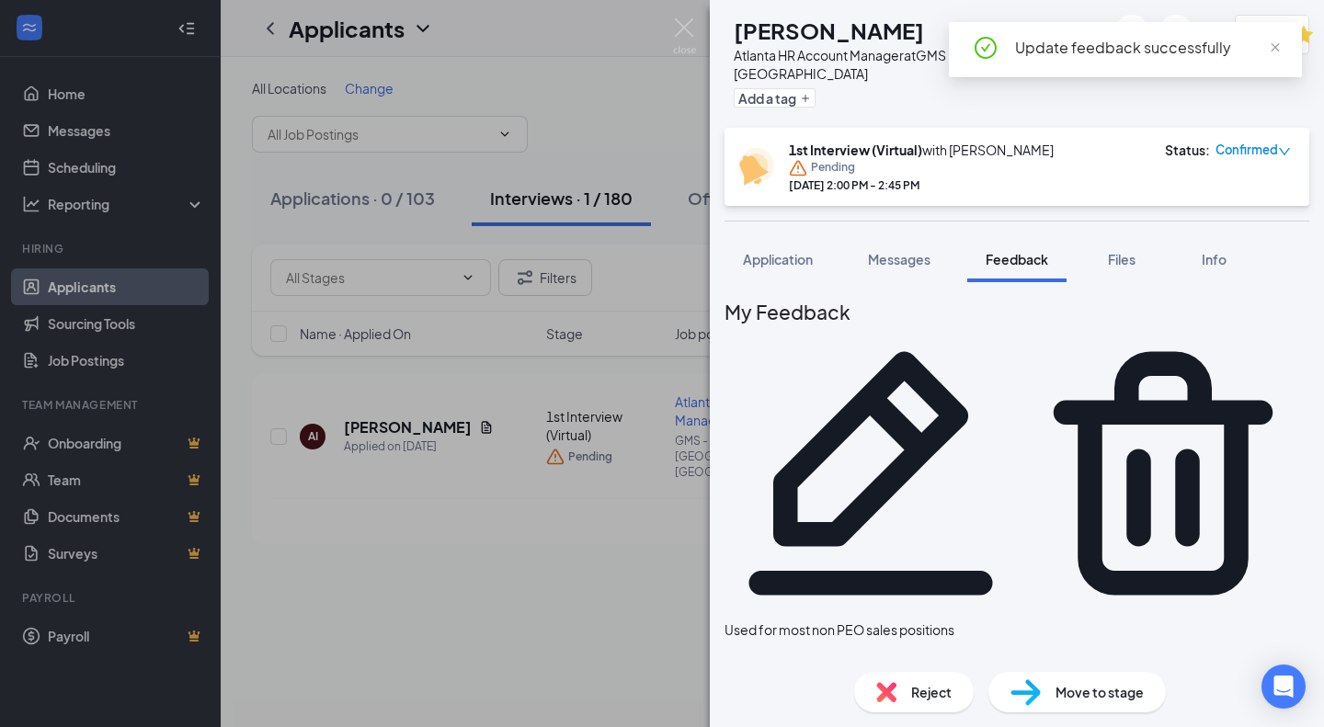
click at [1017, 327] on icon "Pencil" at bounding box center [870, 473] width 292 height 292
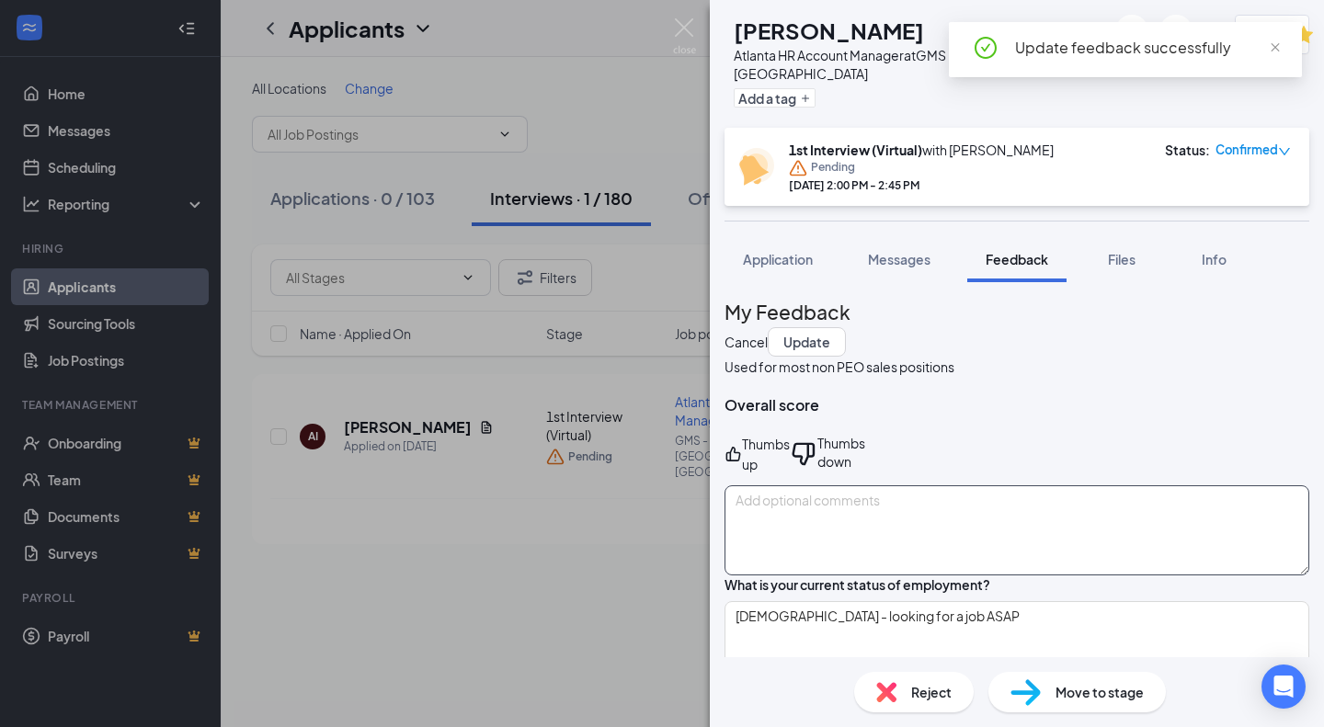
click at [906, 502] on textarea at bounding box center [1016, 530] width 585 height 90
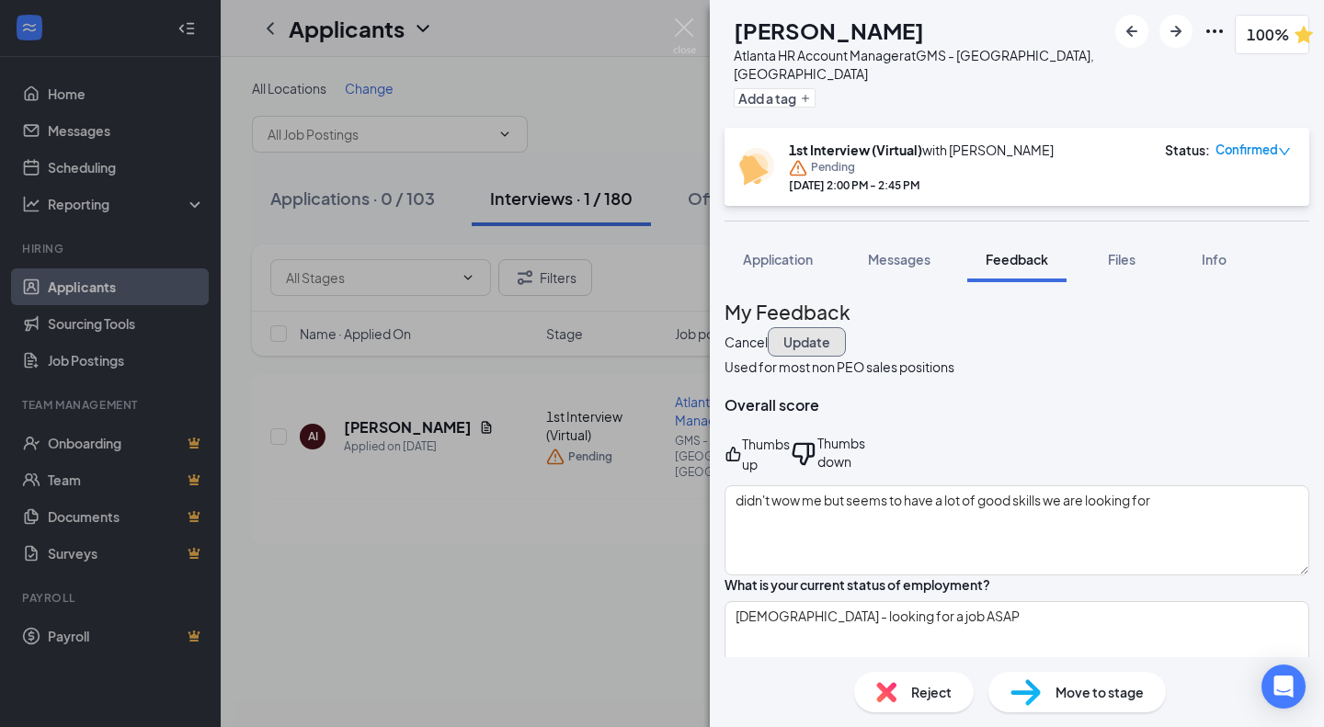
click at [846, 327] on button "Update" at bounding box center [807, 341] width 78 height 29
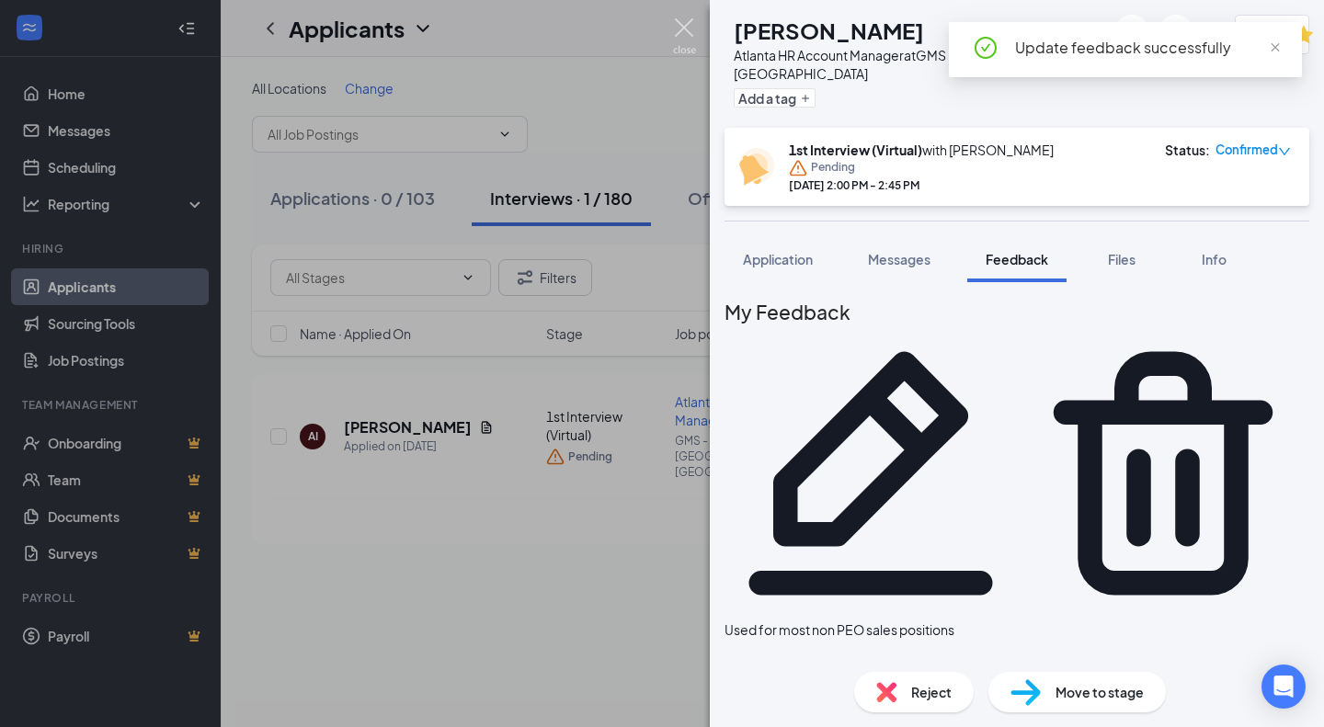
click at [681, 28] on img at bounding box center [684, 36] width 23 height 36
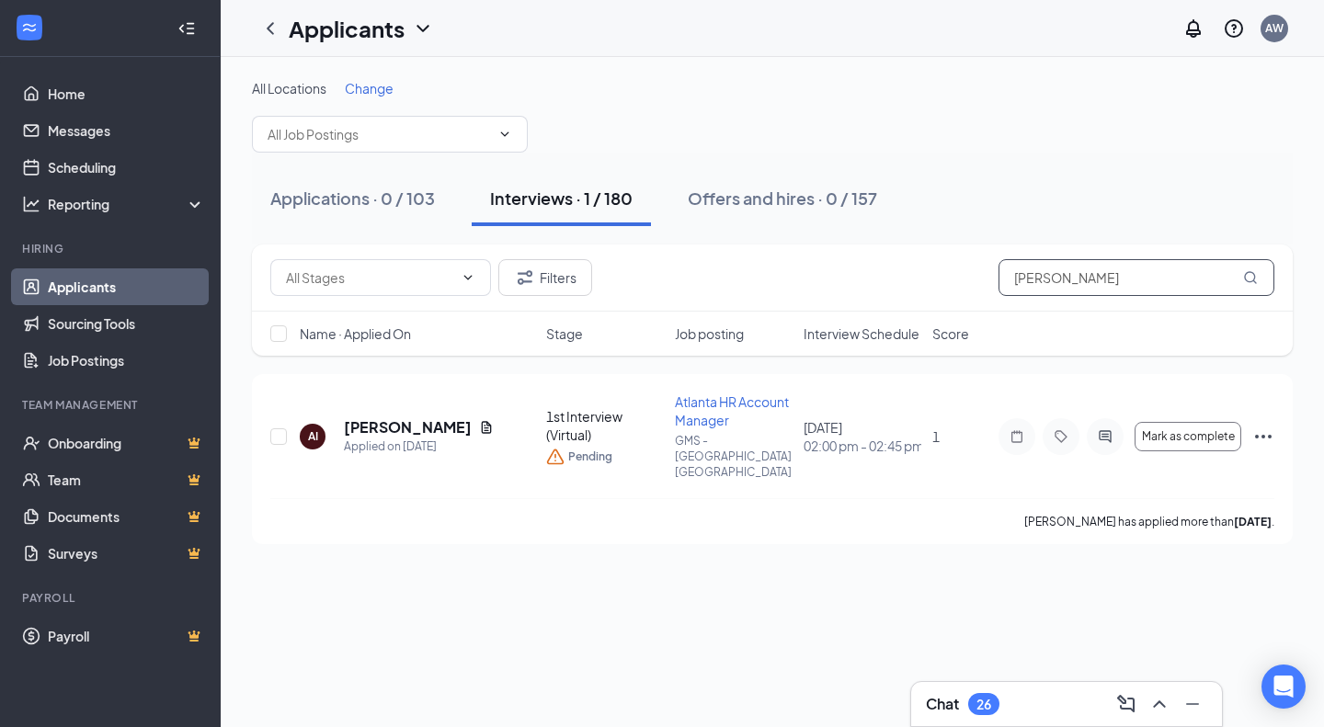
drag, startPoint x: 1143, startPoint y: 281, endPoint x: 711, endPoint y: 129, distance: 458.2
click at [711, 129] on div "All Locations Change Applications · 0 / 103 Interviews · 1 / 180 Offers and hir…" at bounding box center [772, 311] width 1041 height 465
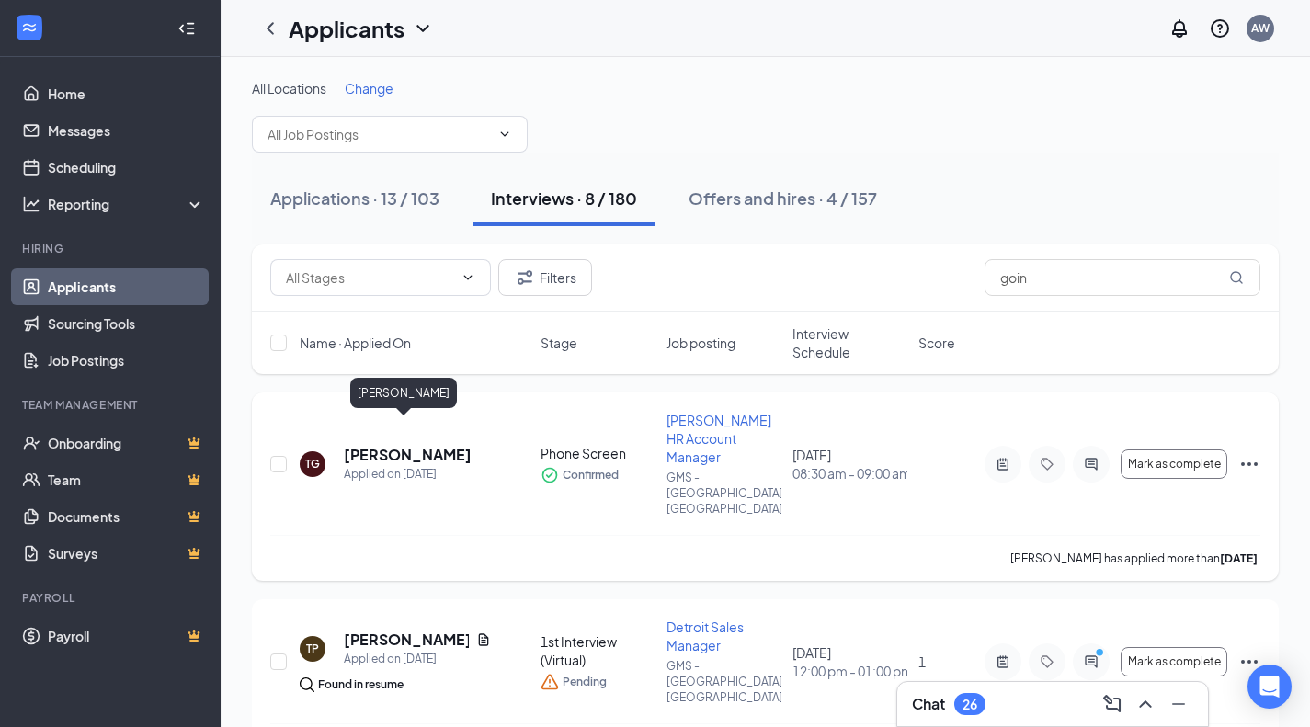
click at [389, 445] on h5 "[PERSON_NAME]" at bounding box center [408, 455] width 128 height 20
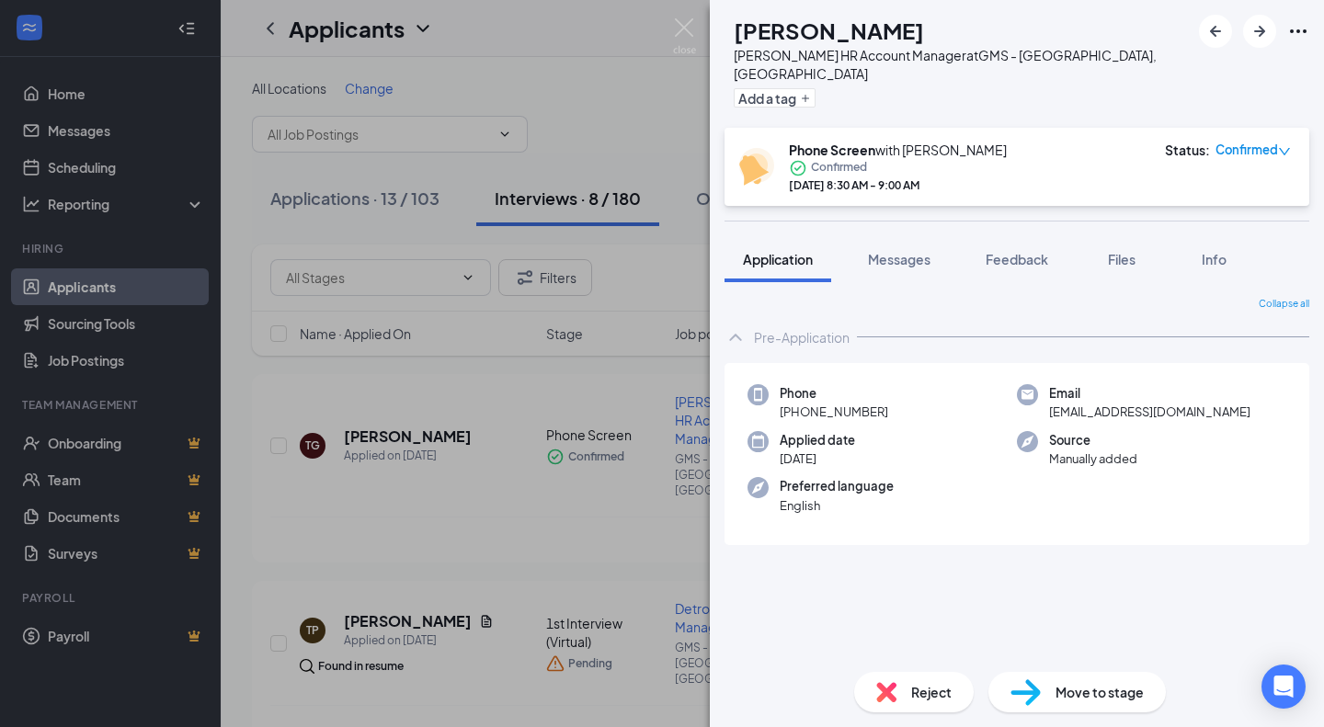
click at [1121, 251] on button "Files" at bounding box center [1122, 259] width 74 height 46
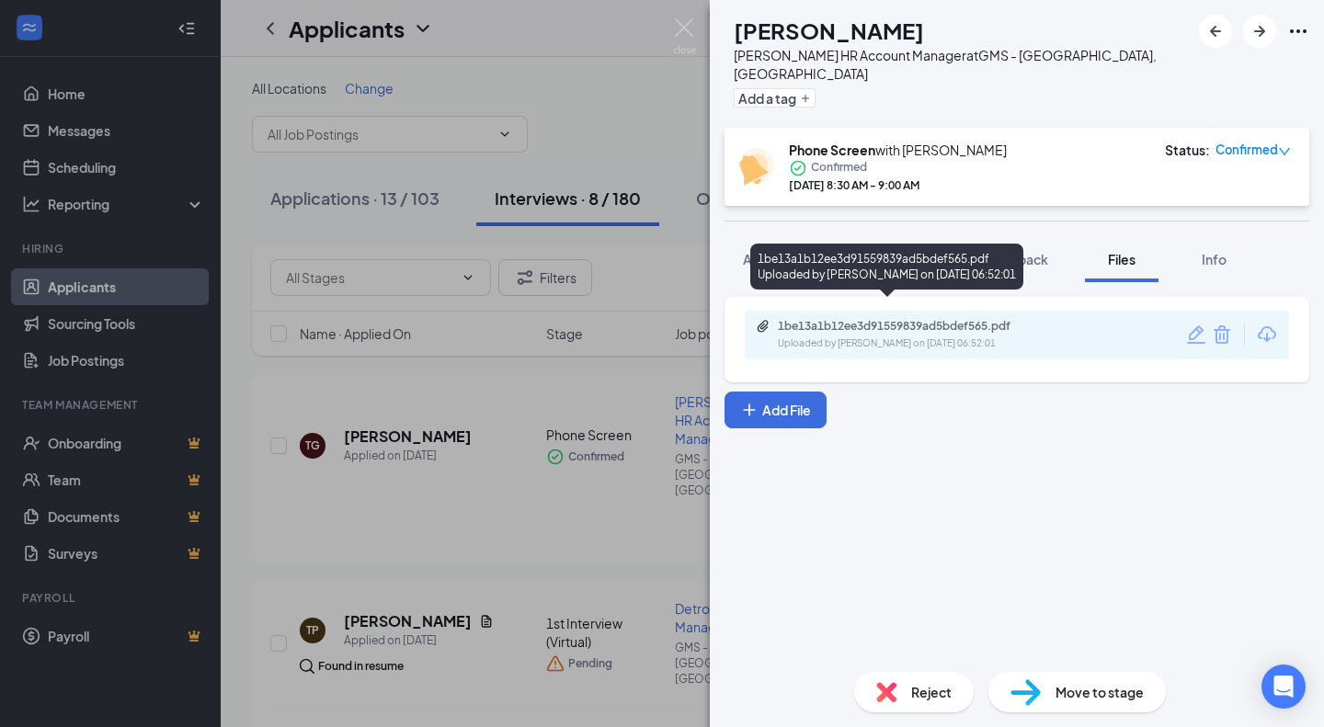
click at [870, 319] on div "1be13a1b12ee3d91559839ad5bdef565.pdf" at bounding box center [906, 326] width 257 height 15
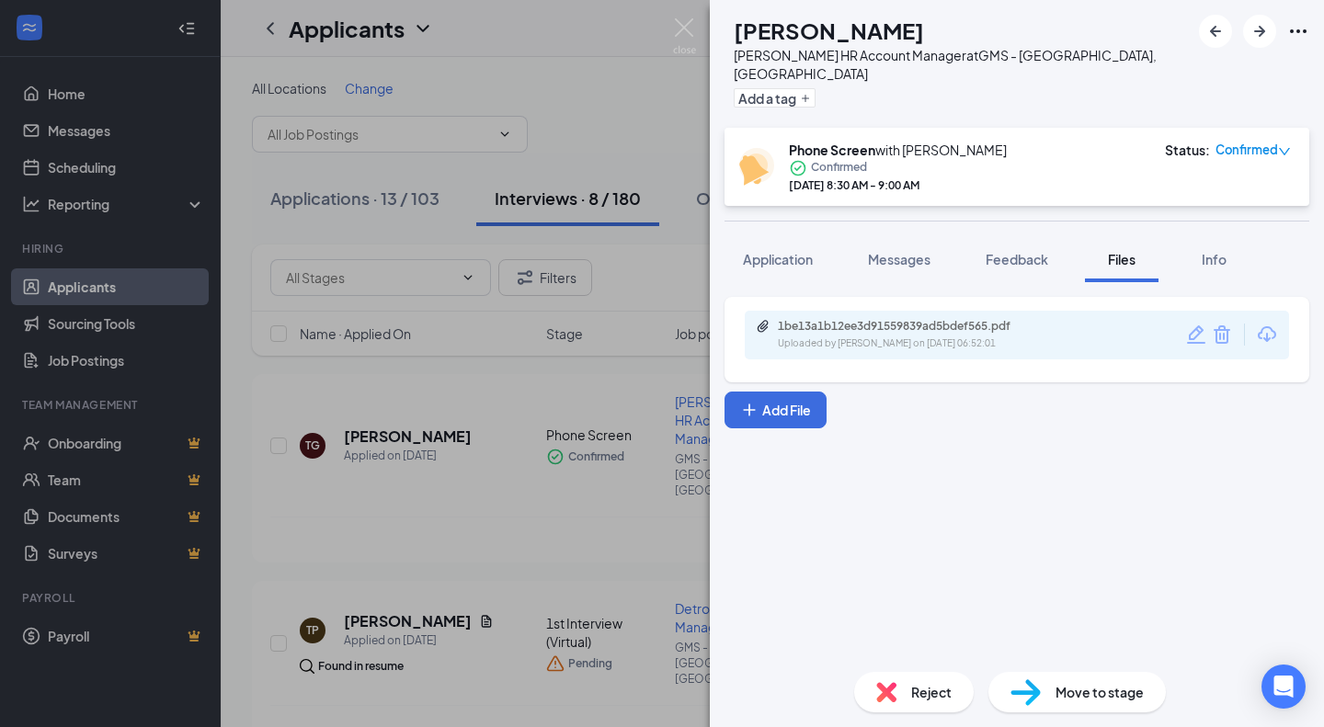
click at [768, 251] on span "Application" at bounding box center [778, 259] width 70 height 17
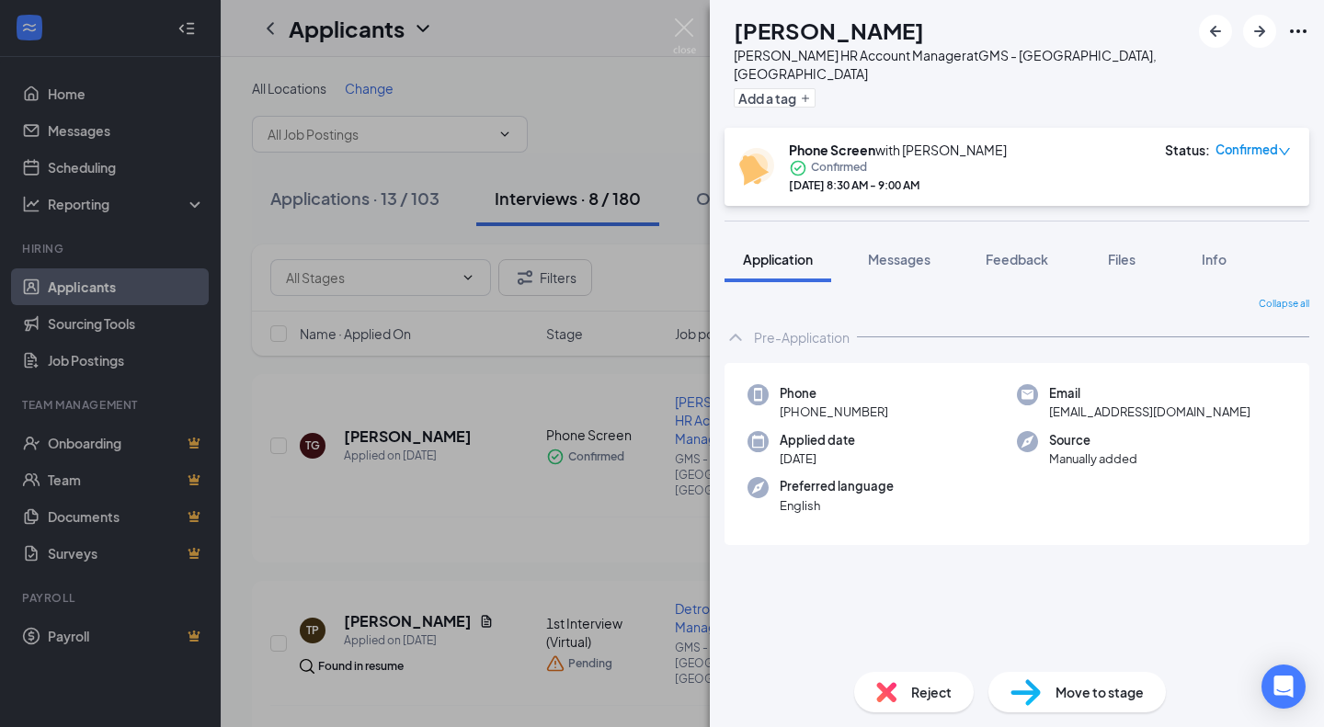
click at [1011, 251] on span "Feedback" at bounding box center [1016, 259] width 63 height 17
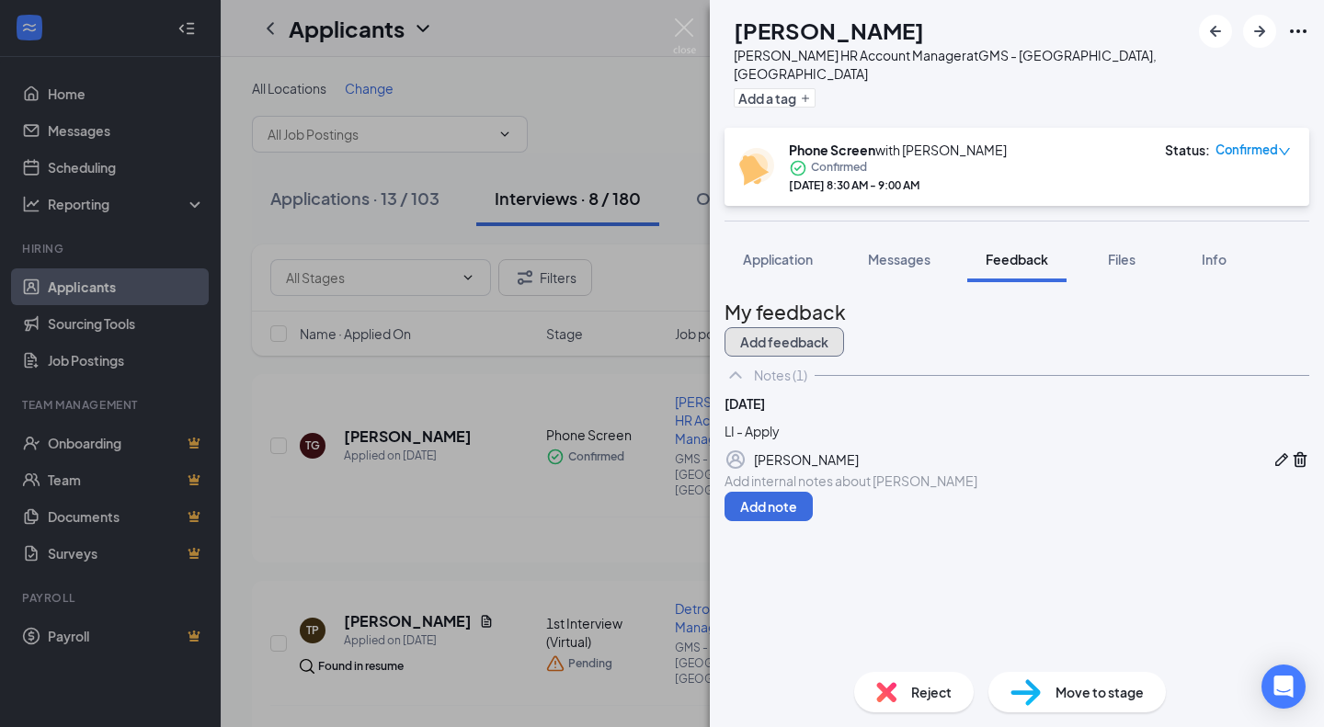
click at [844, 327] on button "Add feedback" at bounding box center [783, 341] width 119 height 29
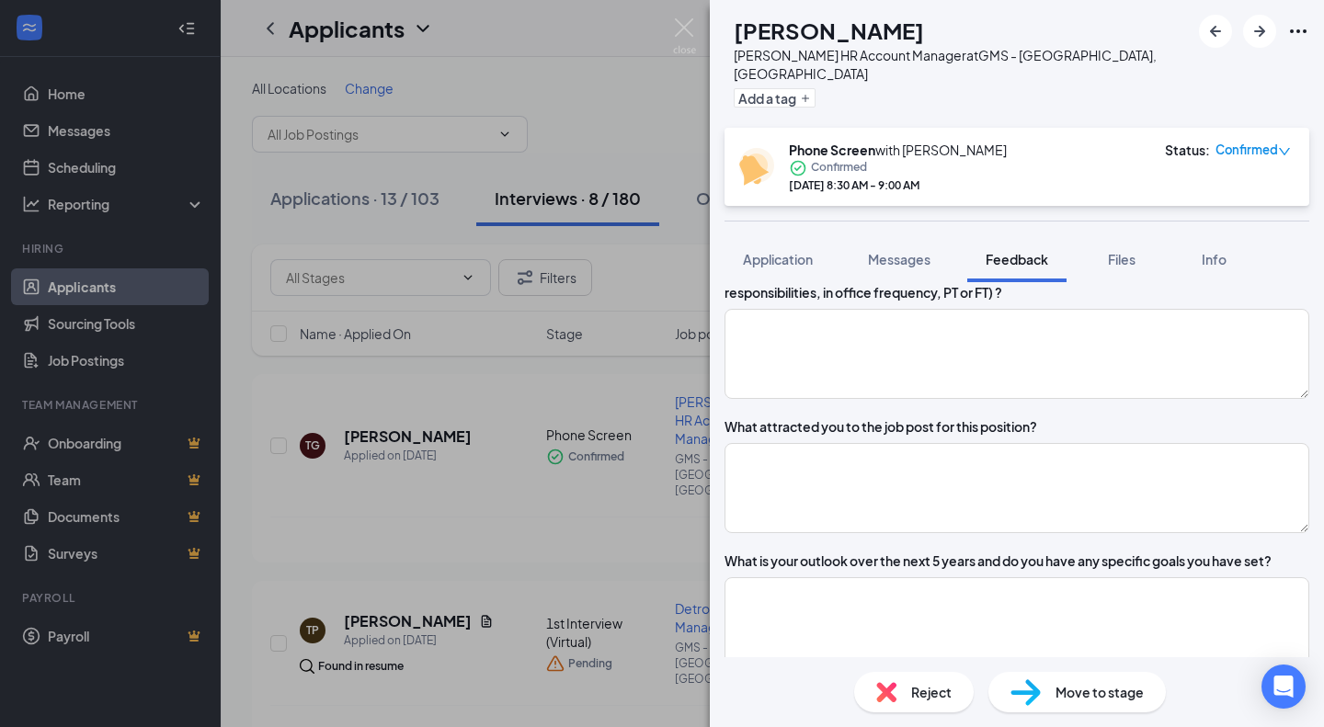
scroll to position [594, 0]
click at [1085, 496] on textarea at bounding box center [1016, 488] width 585 height 90
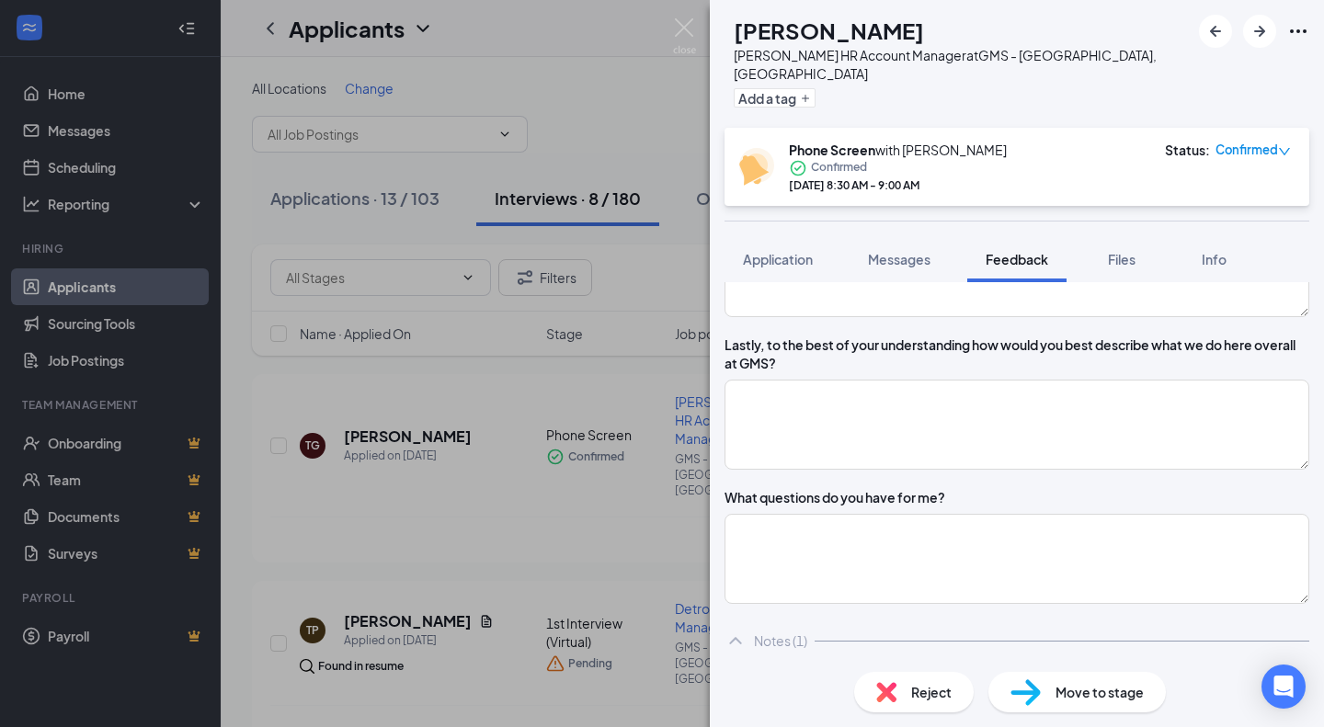
scroll to position [1560, 0]
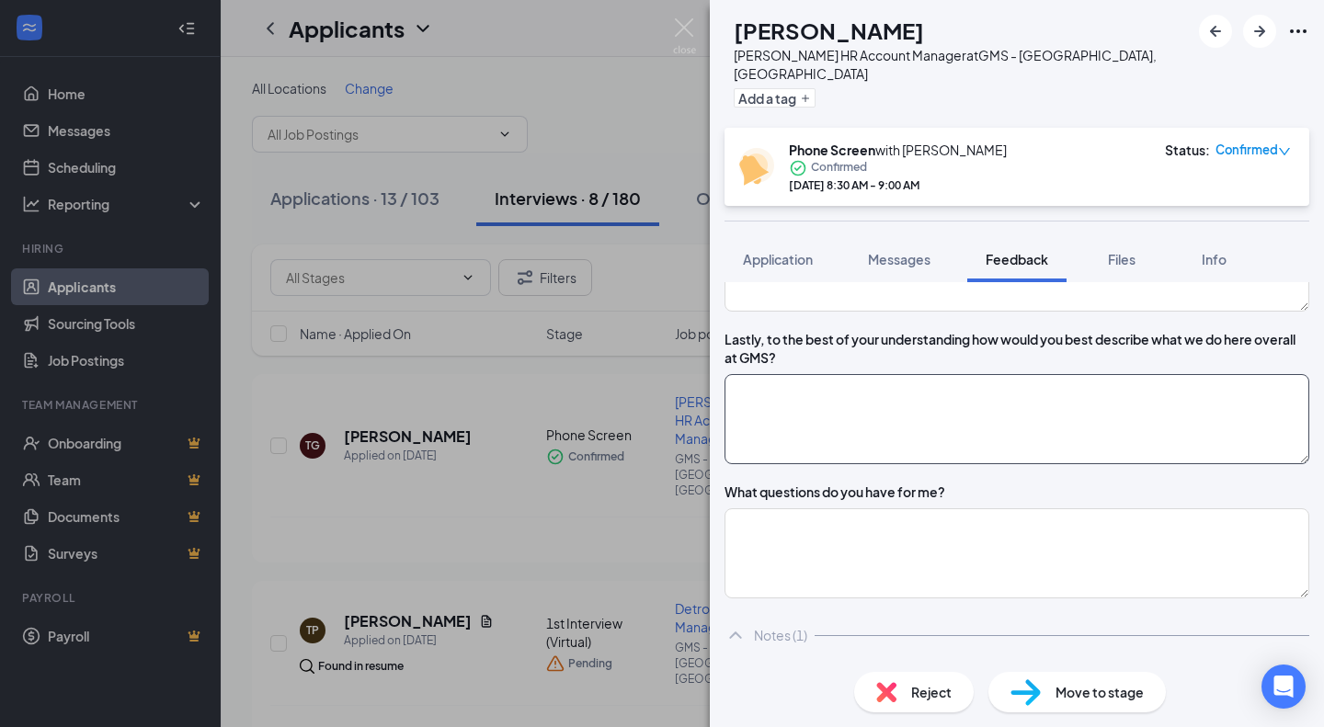
click at [1016, 421] on textarea at bounding box center [1016, 419] width 585 height 90
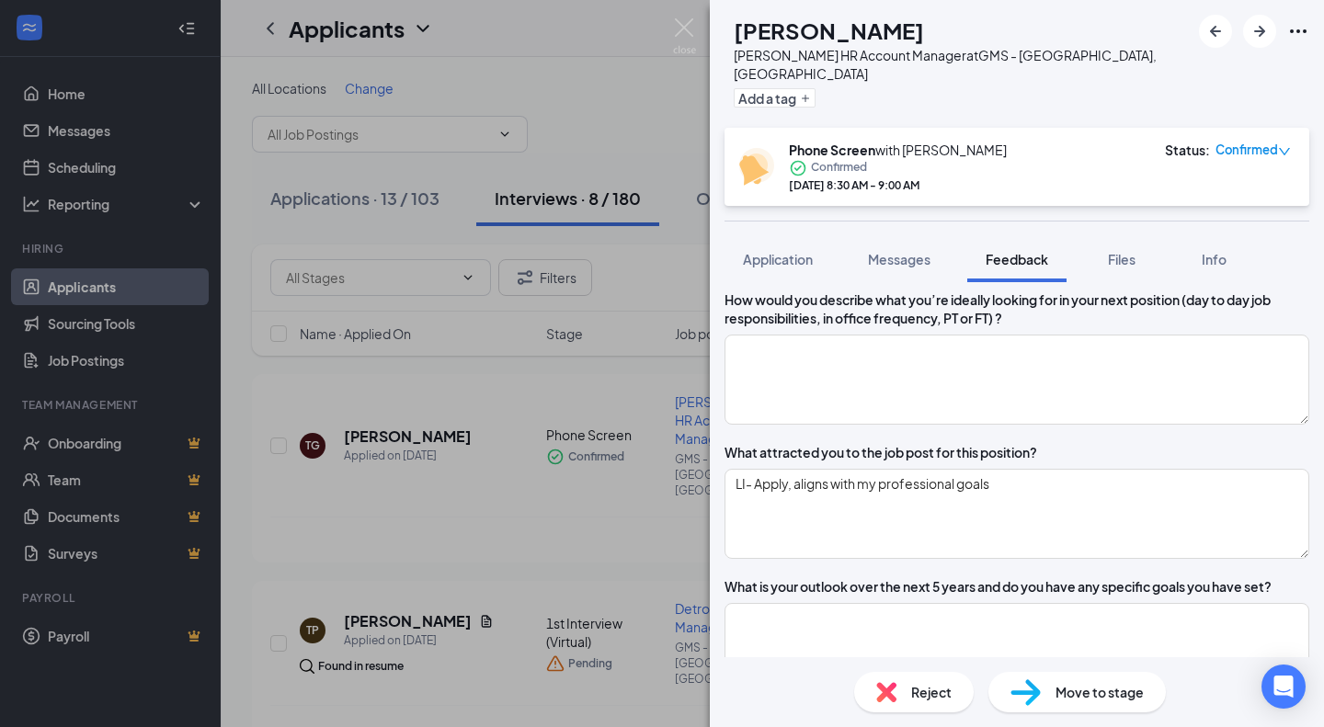
scroll to position [248, 0]
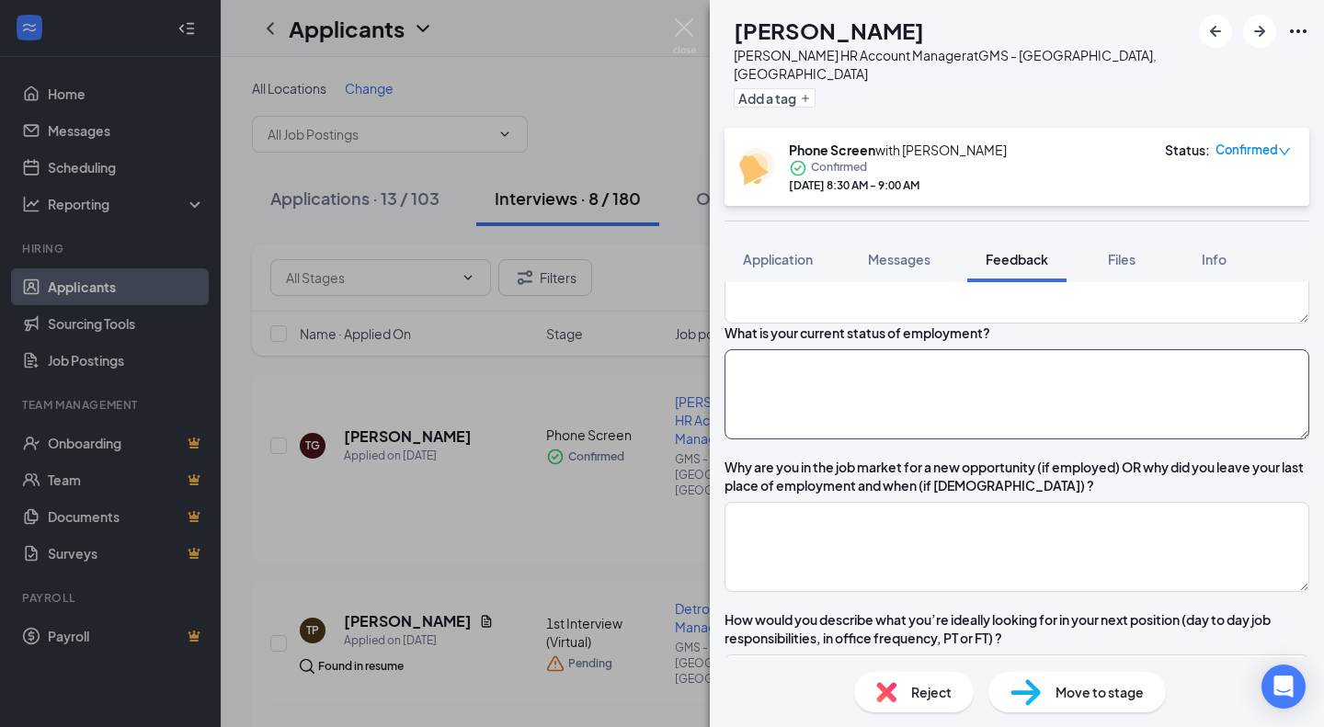
click at [1016, 421] on textarea at bounding box center [1016, 394] width 585 height 90
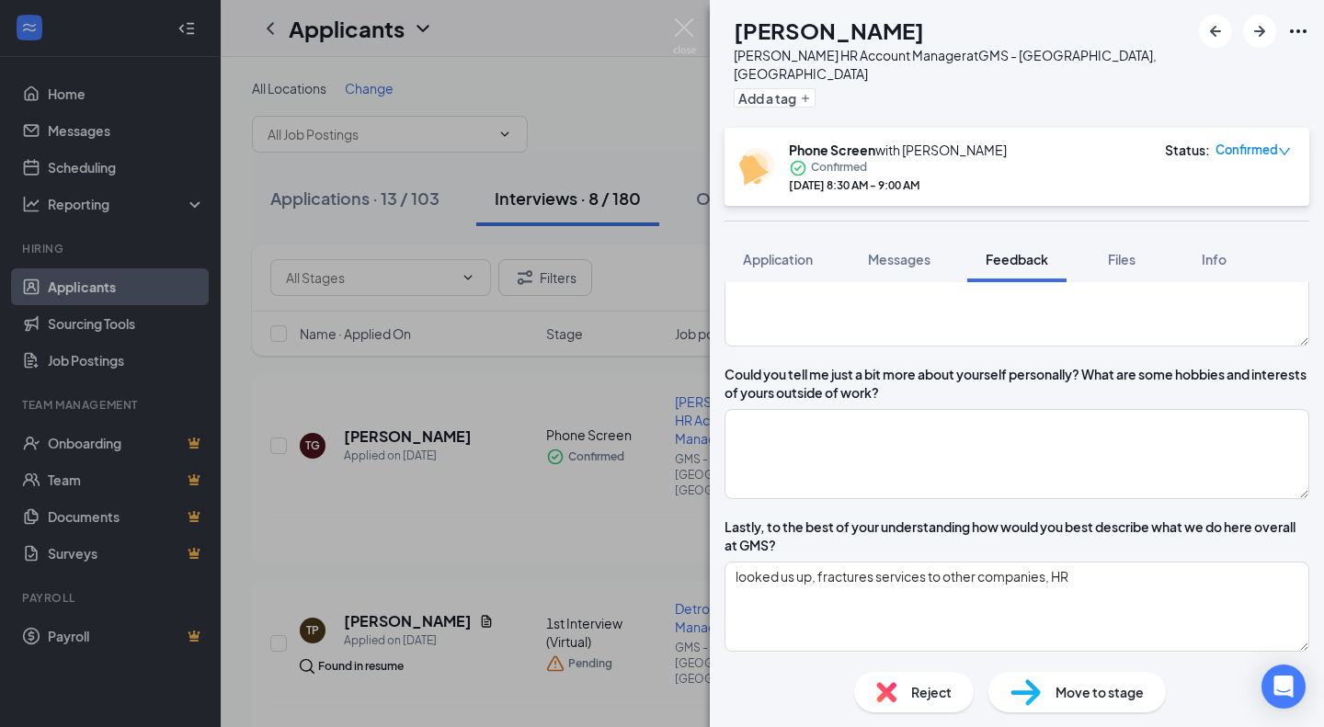
scroll to position [1302, 0]
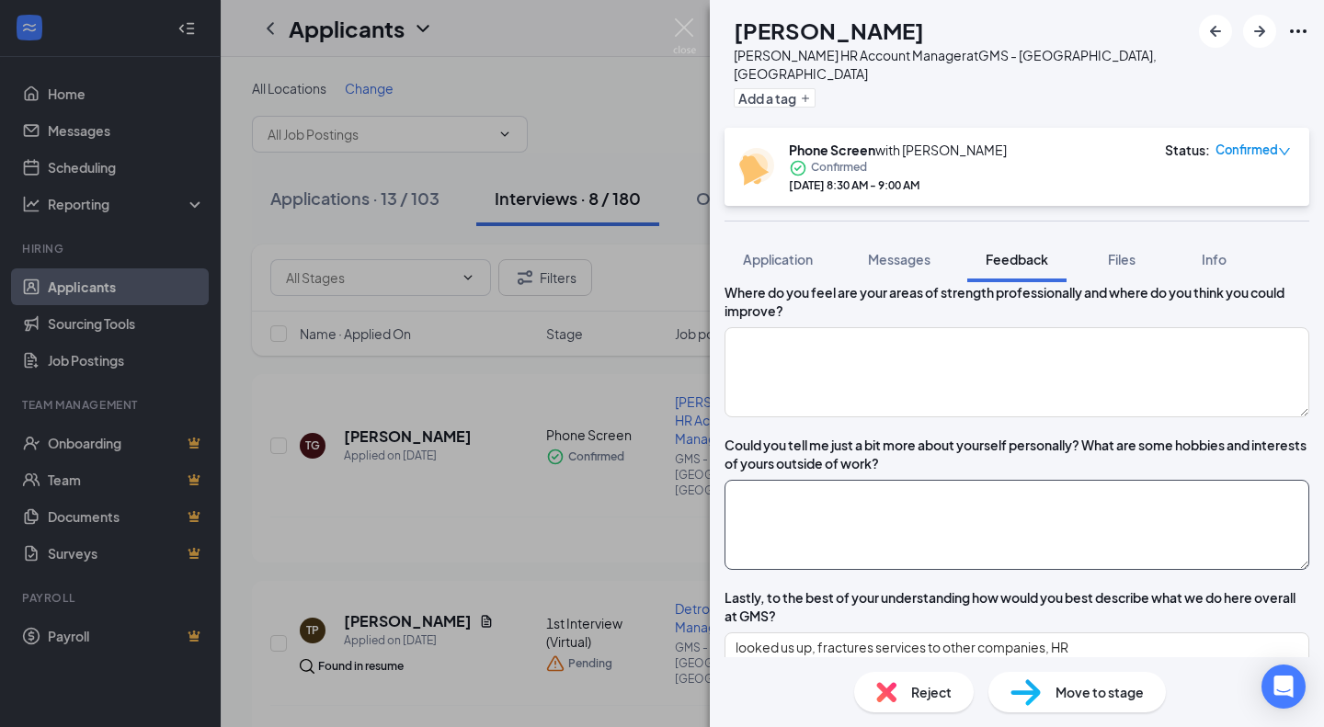
click at [969, 536] on textarea at bounding box center [1016, 525] width 585 height 90
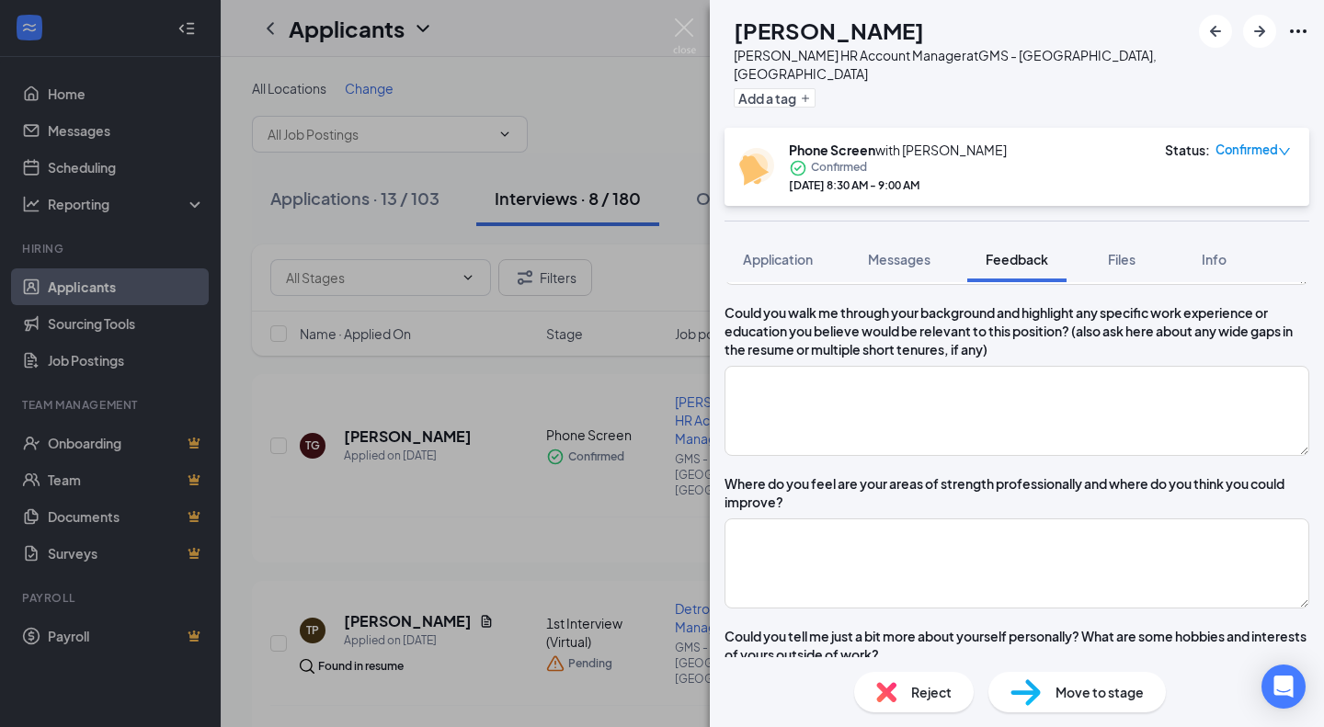
scroll to position [1111, 0]
click at [927, 440] on textarea at bounding box center [1016, 410] width 585 height 90
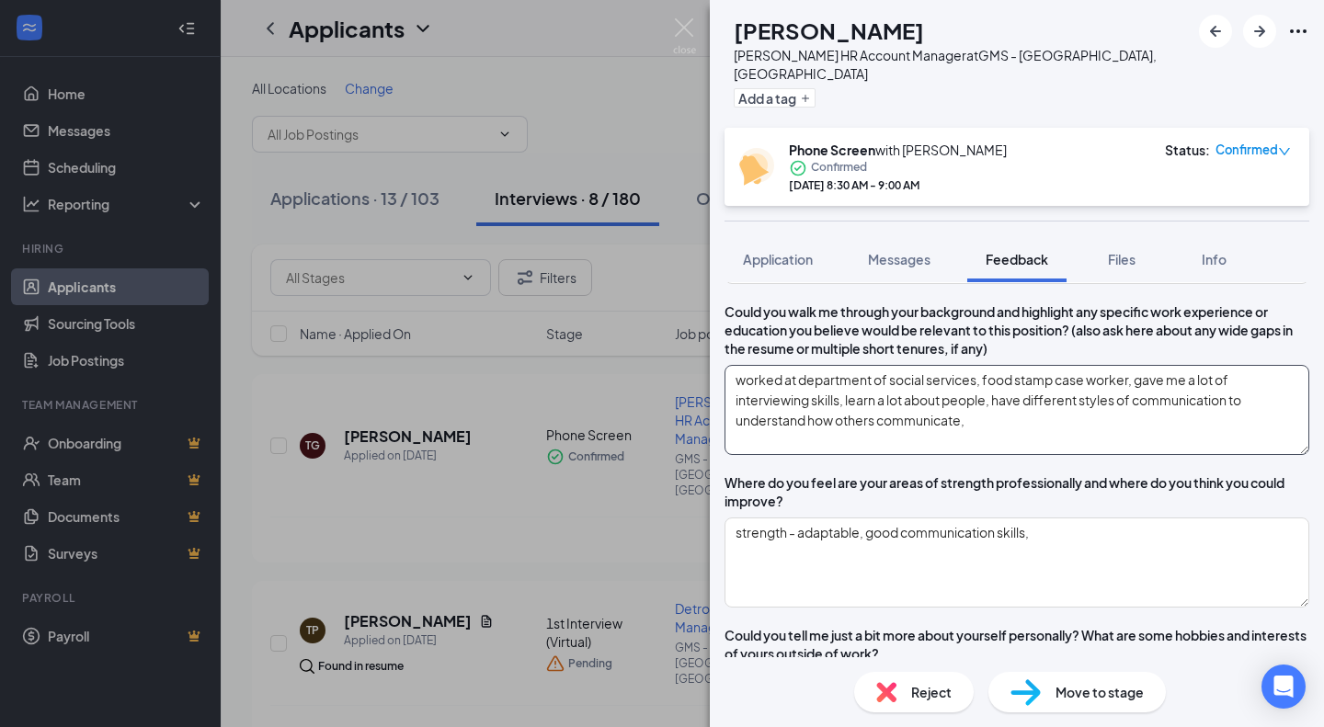
click at [1020, 455] on textarea "worked at department of social services, food stamp case worker, gave me a lot …" at bounding box center [1016, 410] width 585 height 90
click at [1154, 455] on textarea "worked at department of social services, food stamp case worker, gave me a lot …" at bounding box center [1016, 410] width 585 height 90
click at [1166, 455] on textarea "worked at department of social services, food stamp case worker, gave me a lot …" at bounding box center [1016, 410] width 585 height 90
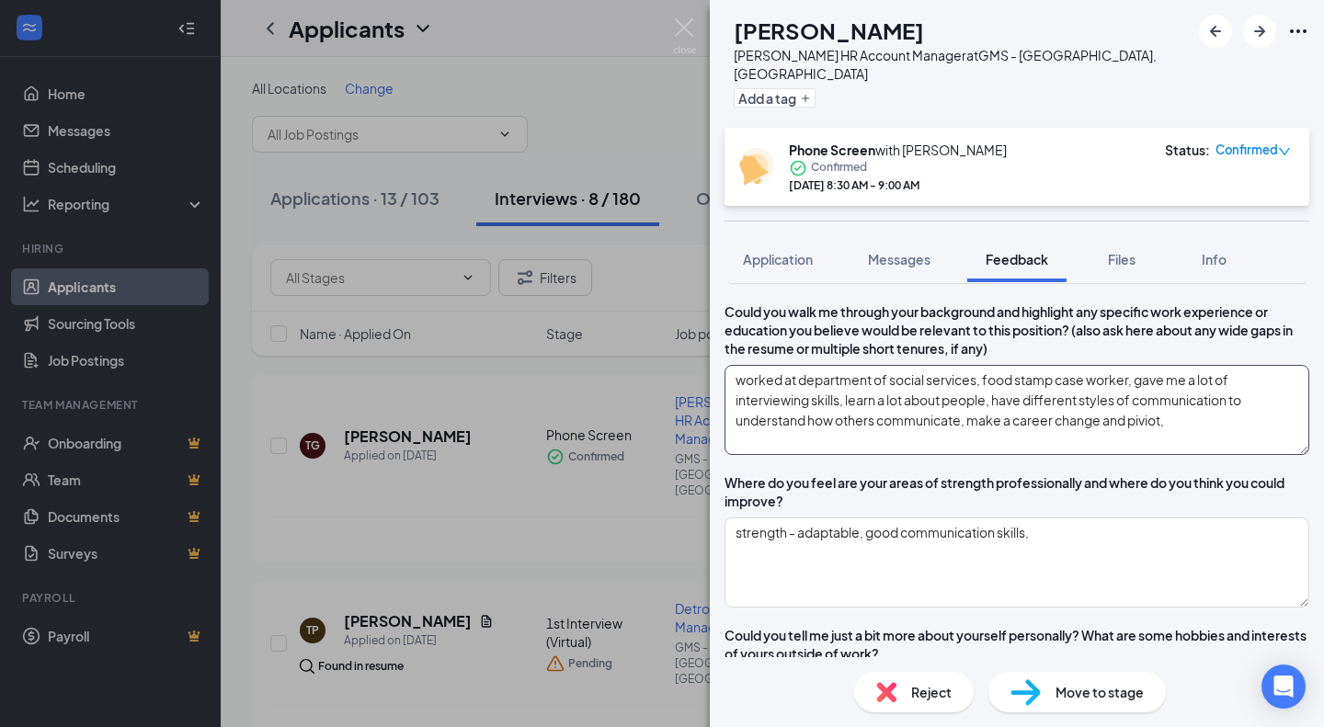
click at [1166, 455] on textarea "worked at department of social services, food stamp case worker, gave me a lot …" at bounding box center [1016, 410] width 585 height 90
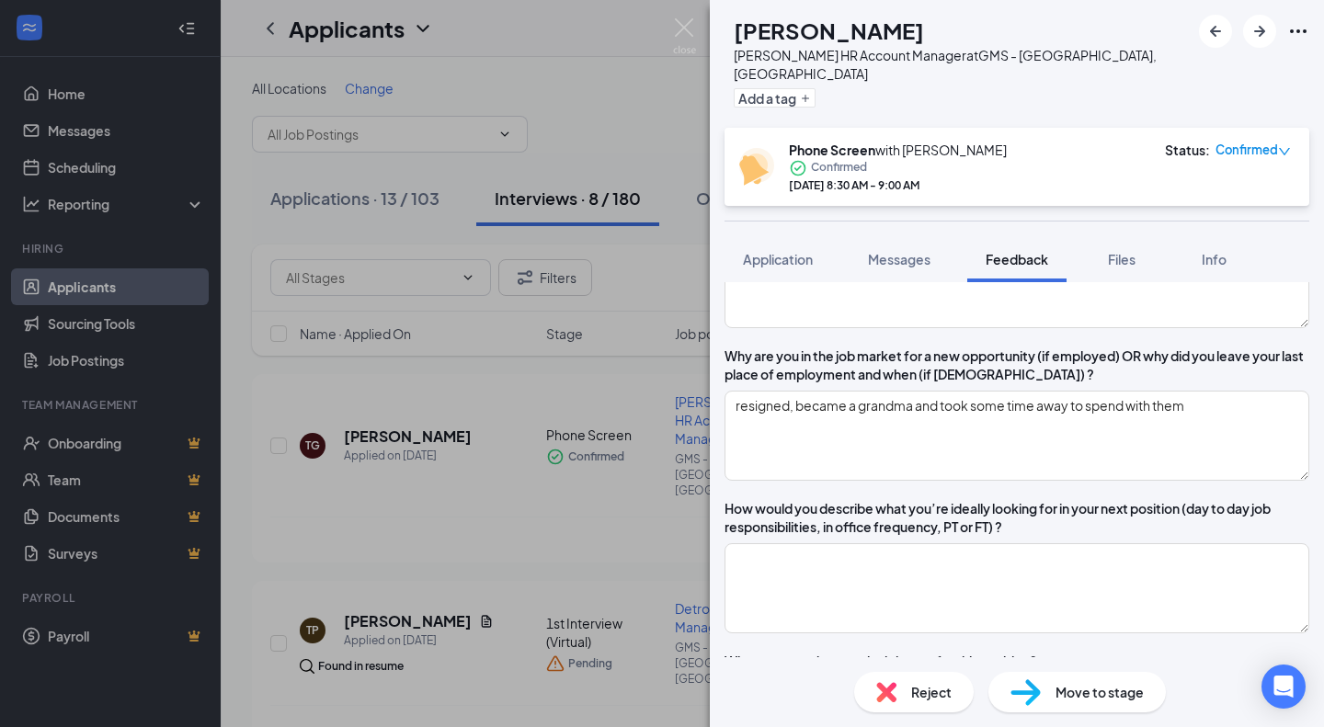
scroll to position [434, 0]
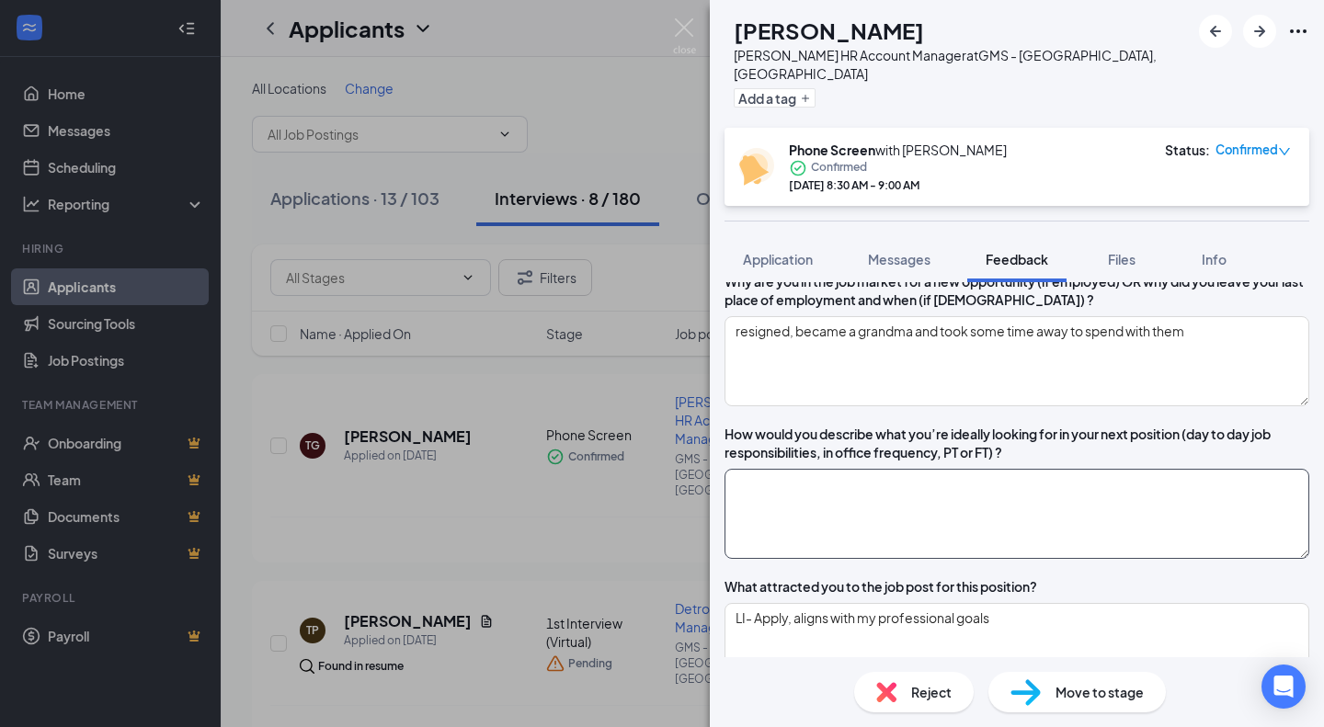
click at [1004, 488] on textarea at bounding box center [1016, 514] width 585 height 90
click at [1002, 493] on textarea "position in HR and growth opportunity" at bounding box center [1016, 514] width 585 height 90
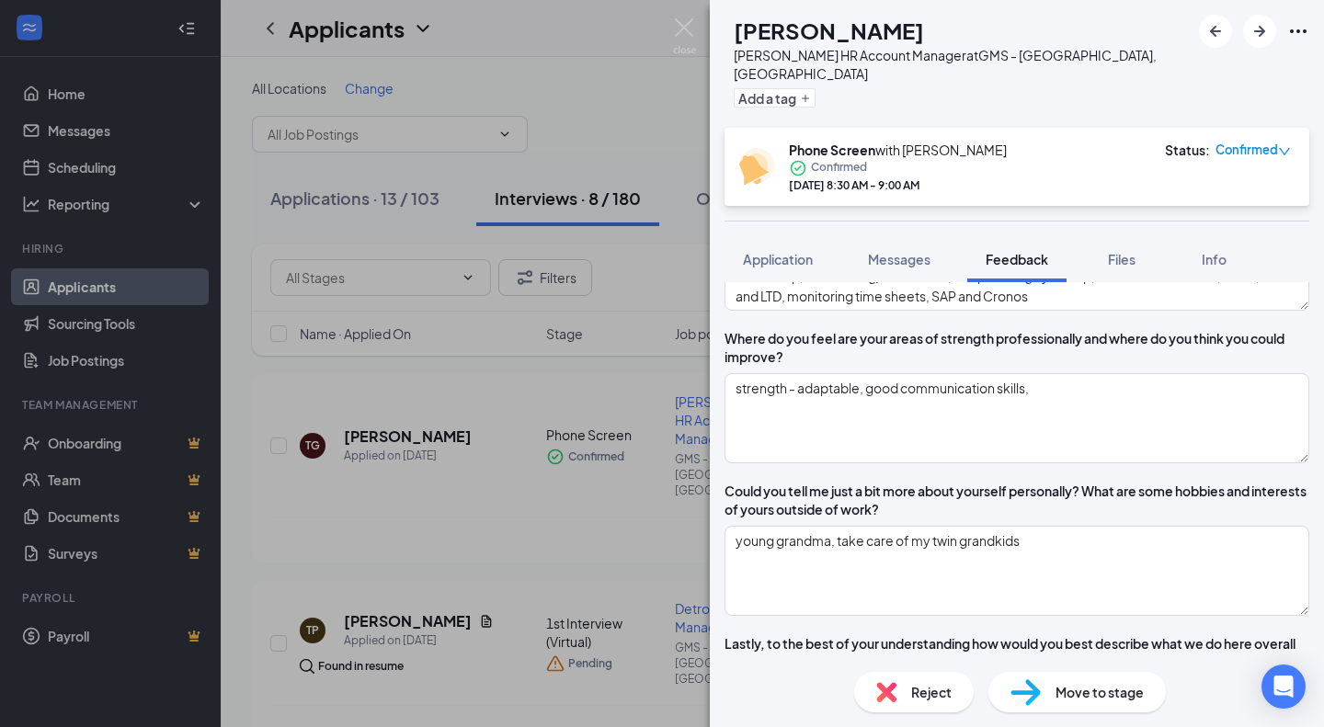
scroll to position [1257, 0]
click at [1056, 424] on textarea "strength - adaptable, good communication skills," at bounding box center [1016, 417] width 585 height 90
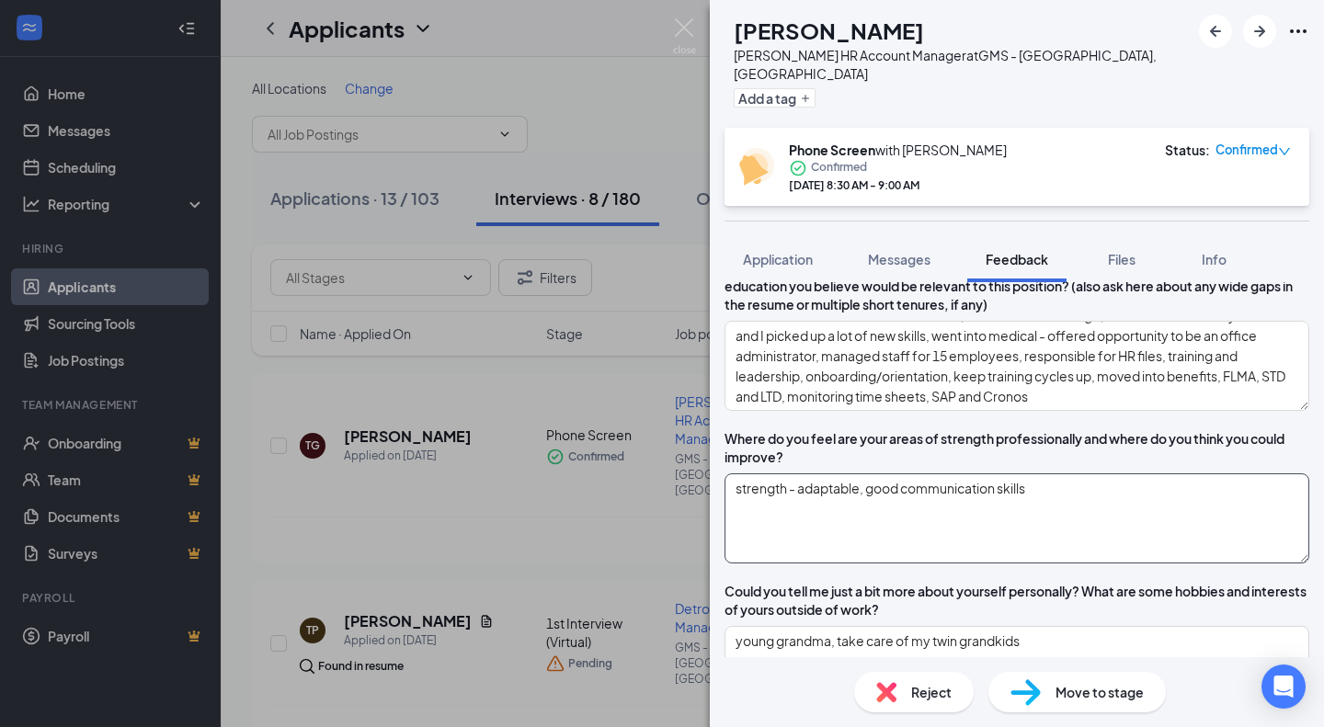
scroll to position [1163, 0]
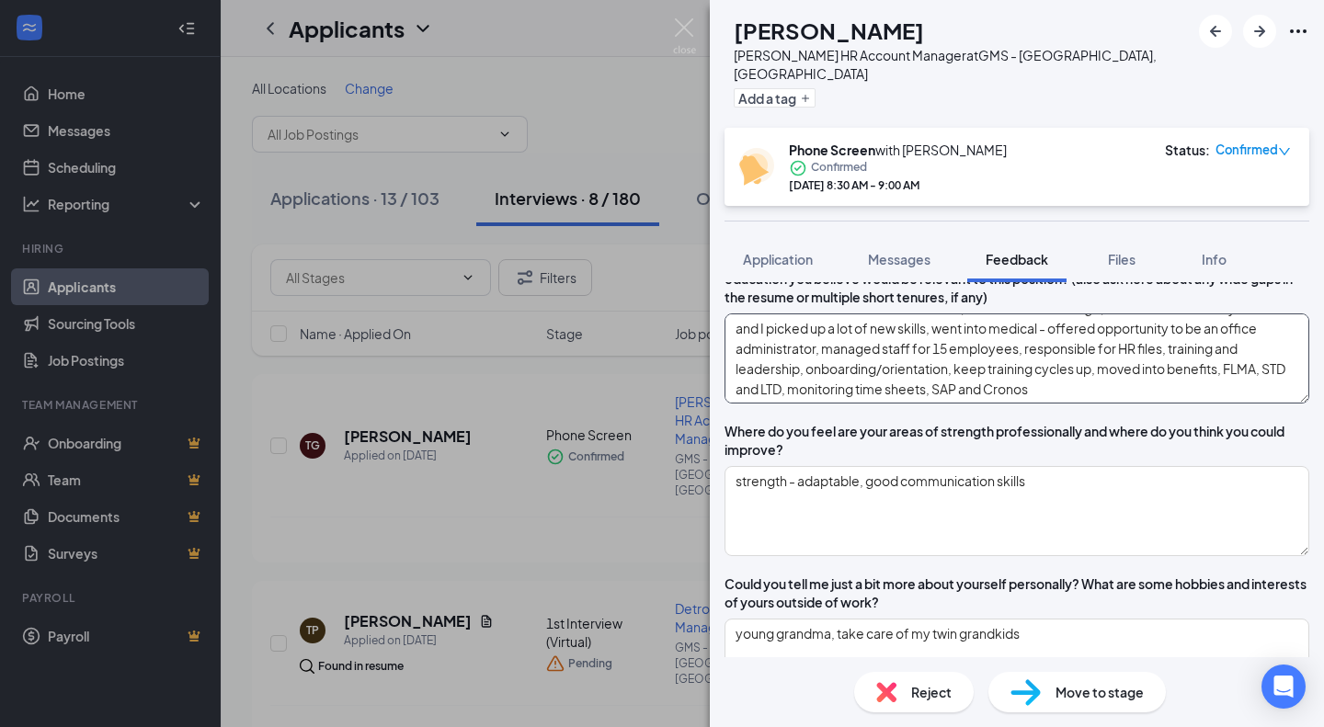
click at [897, 404] on textarea "worked at department of social services, food stamp case worker, gave me a lot …" at bounding box center [1016, 358] width 585 height 90
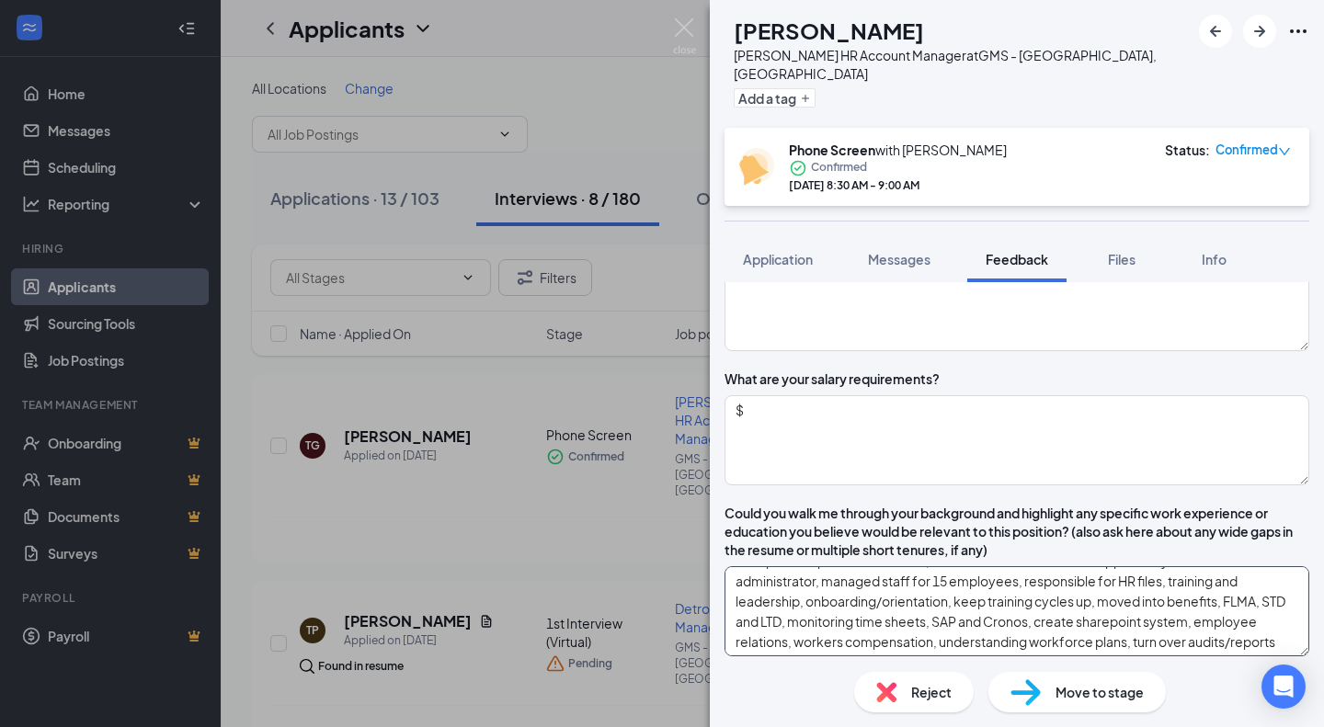
scroll to position [909, 0]
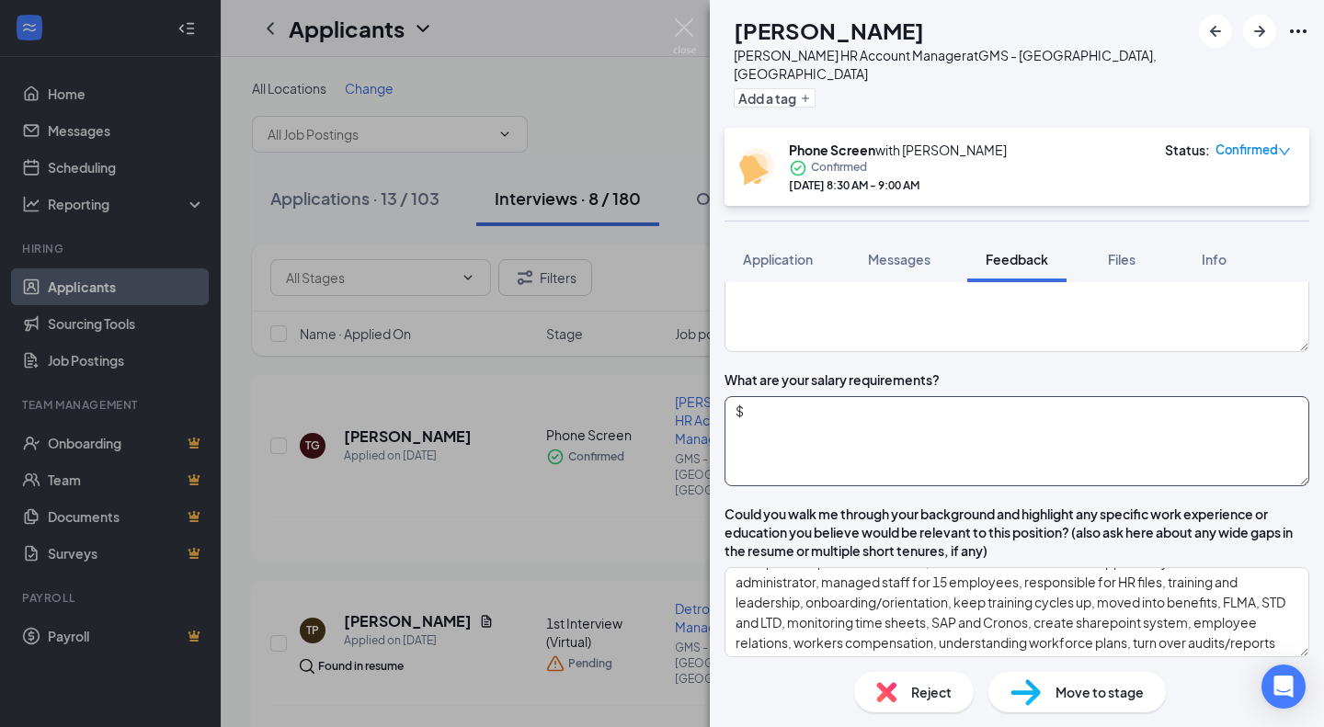
click at [782, 469] on textarea "$" at bounding box center [1016, 441] width 585 height 90
click at [972, 450] on textarea "$" at bounding box center [1016, 441] width 585 height 90
paste textarea "63,250"
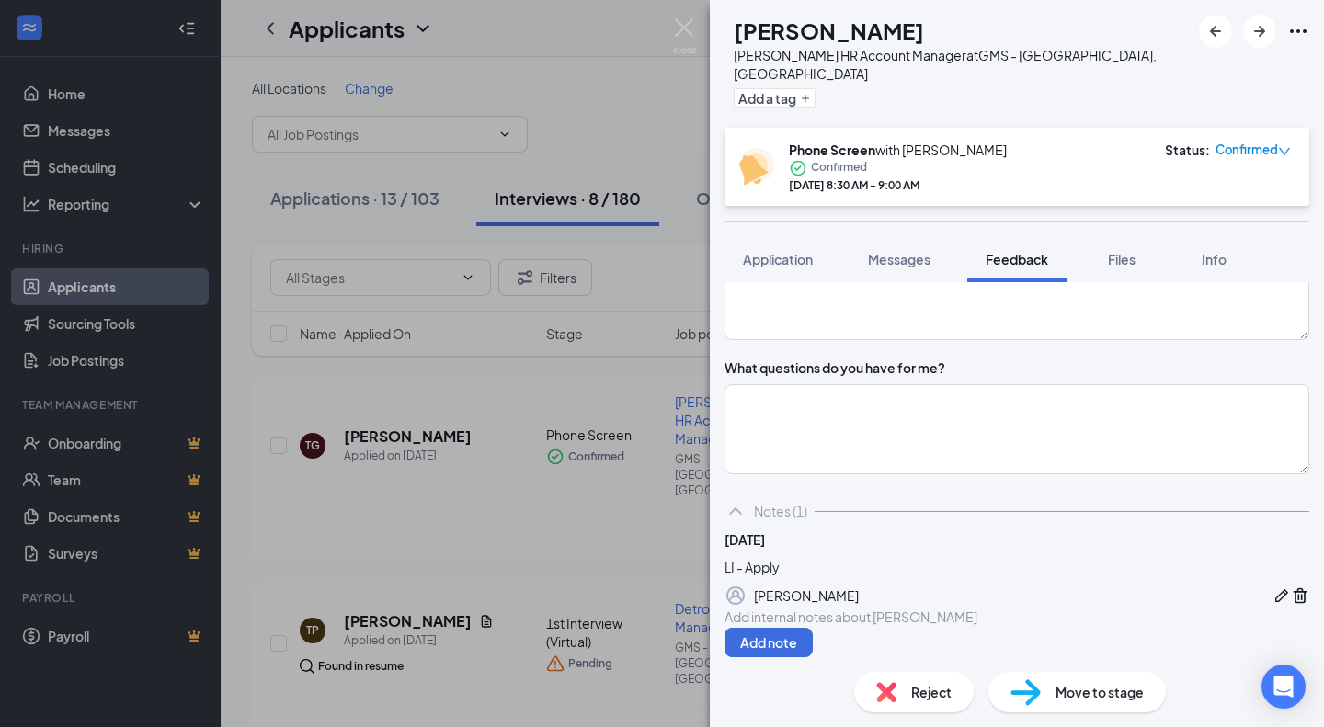
scroll to position [1723, 0]
click at [942, 403] on textarea at bounding box center [1016, 429] width 585 height 90
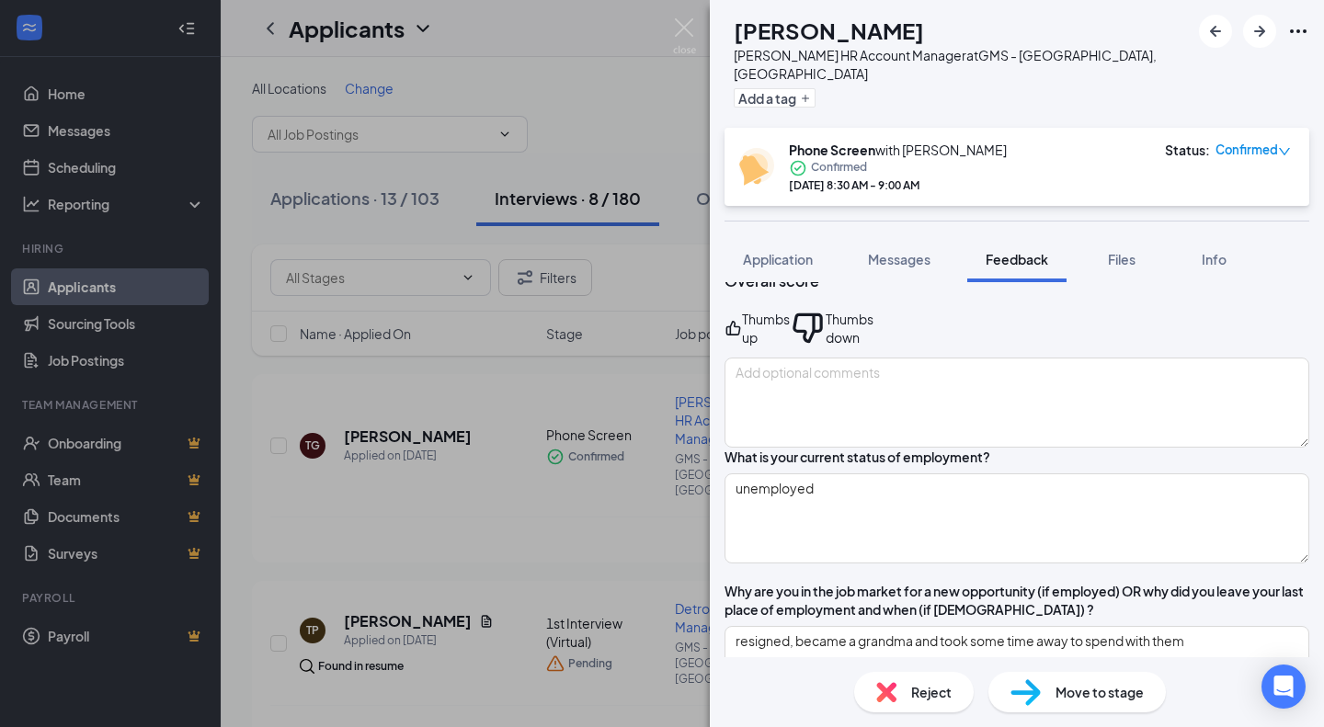
scroll to position [0, 0]
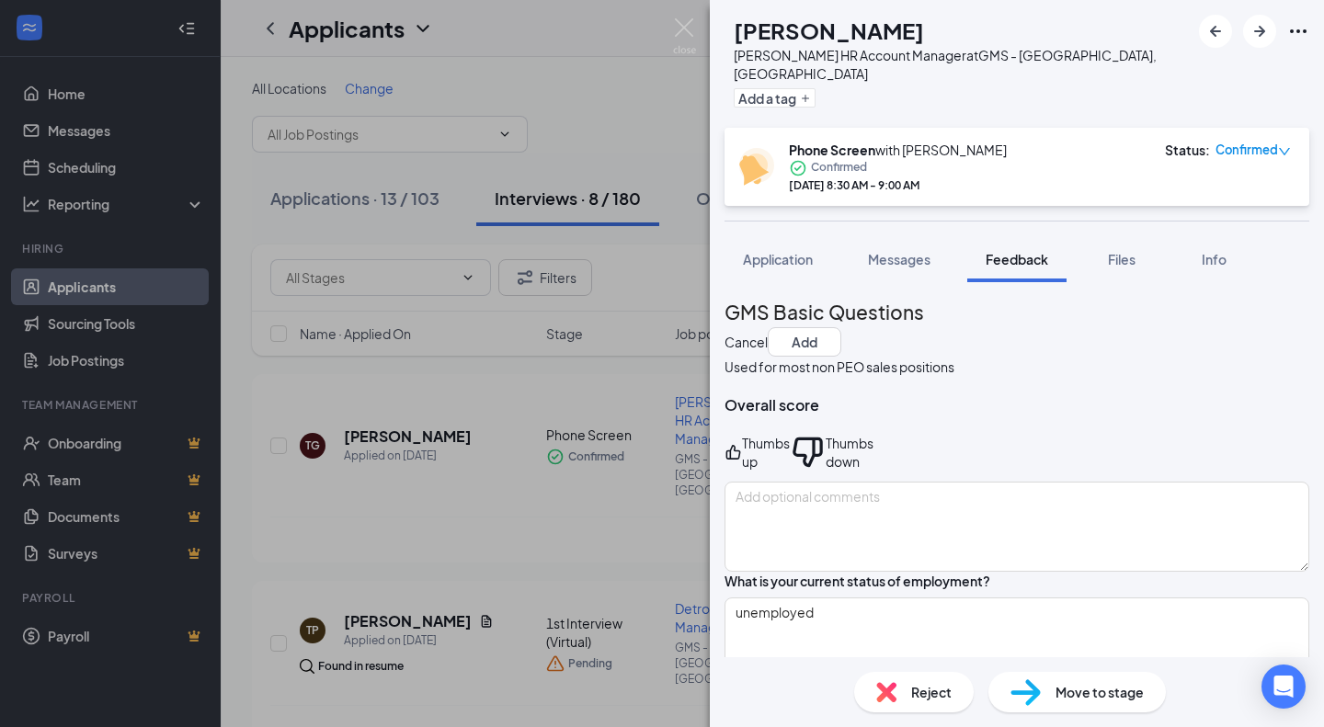
click at [790, 443] on div "Thumbs up" at bounding box center [766, 452] width 48 height 37
click at [841, 327] on button "Add" at bounding box center [805, 341] width 74 height 29
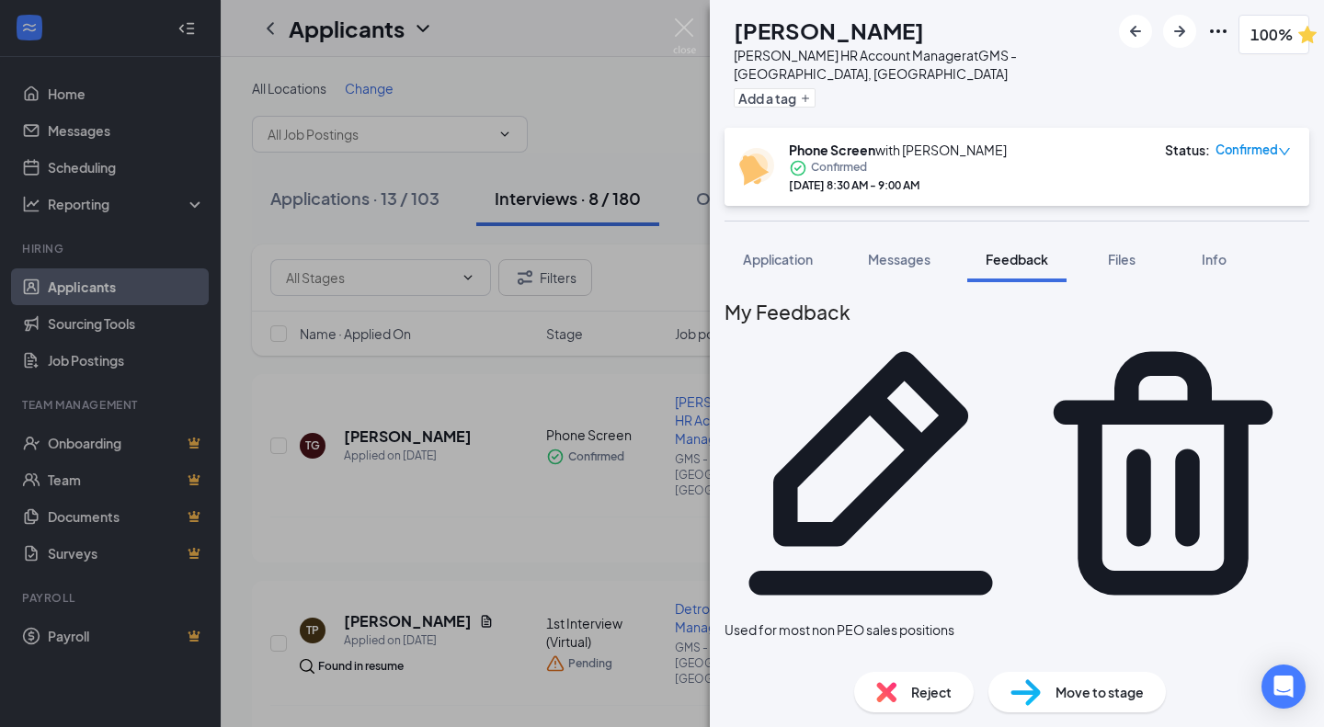
click at [1082, 690] on span "Move to stage" at bounding box center [1099, 692] width 88 height 20
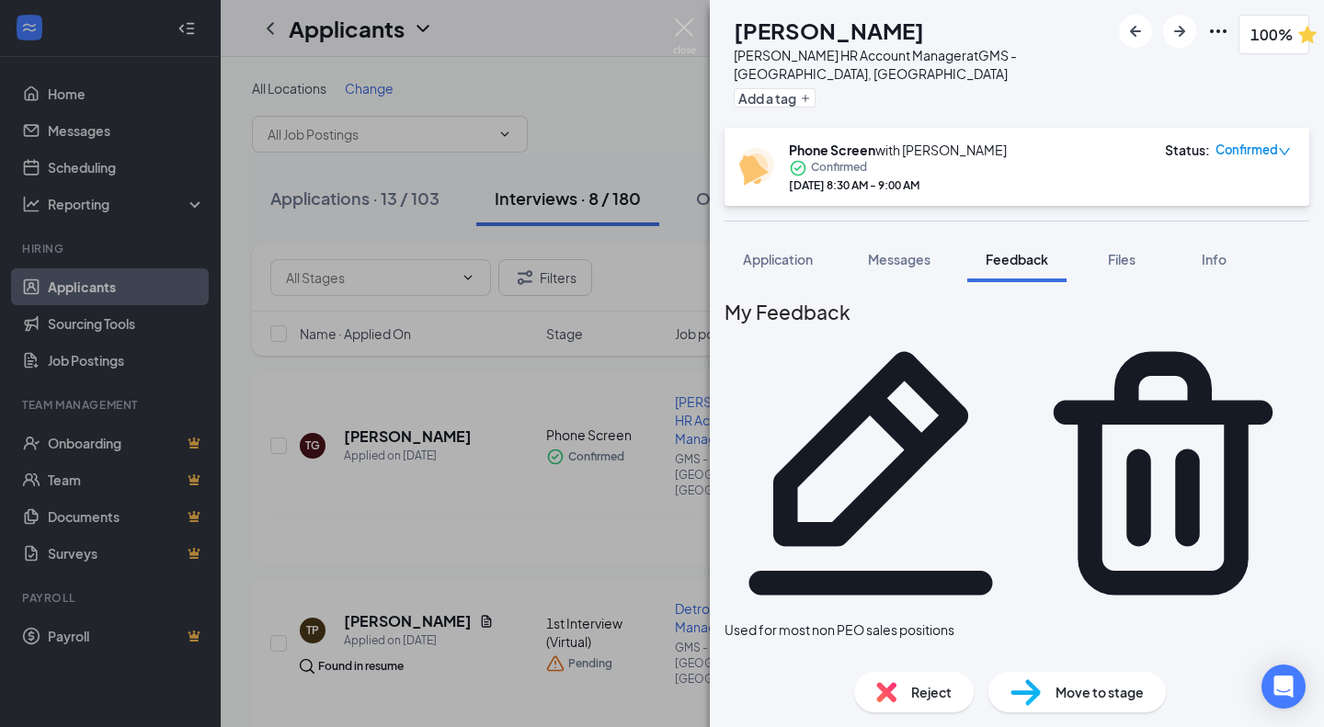
click at [1069, 695] on span "Move to stage" at bounding box center [1099, 692] width 88 height 20
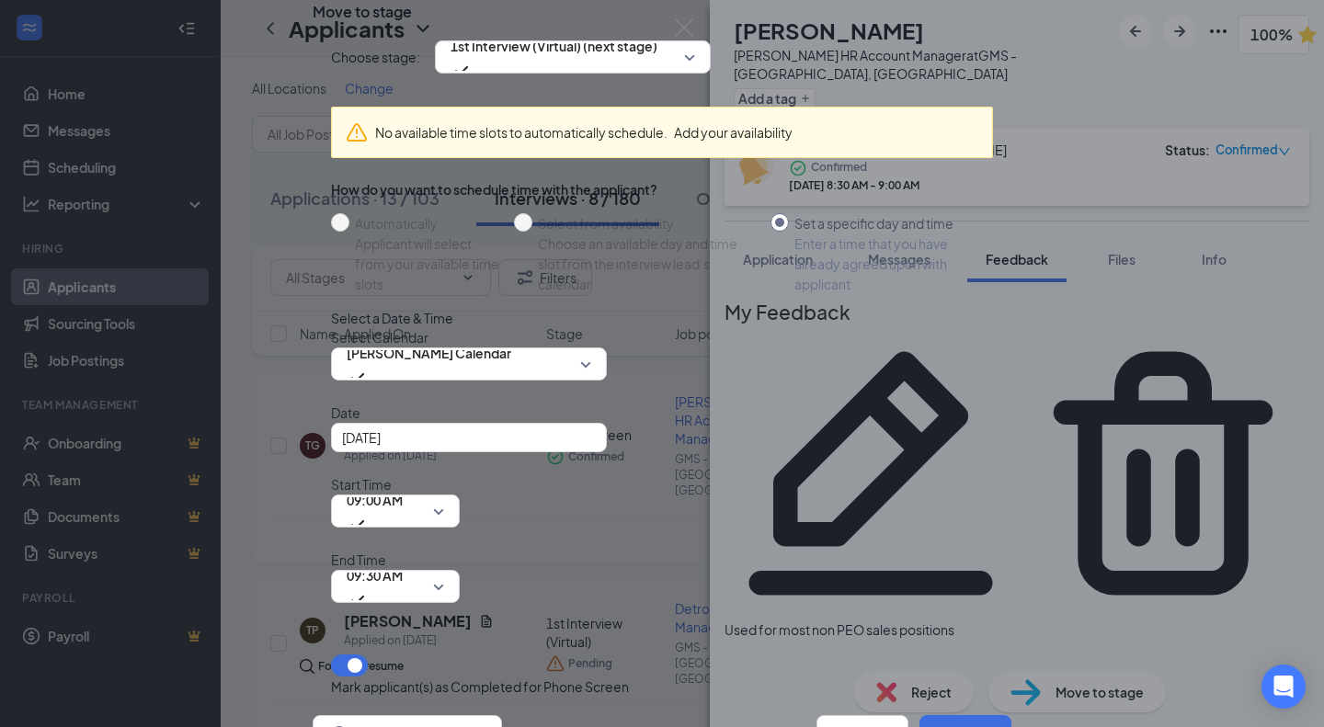
click at [438, 367] on span "[PERSON_NAME] Calendar" at bounding box center [429, 353] width 165 height 28
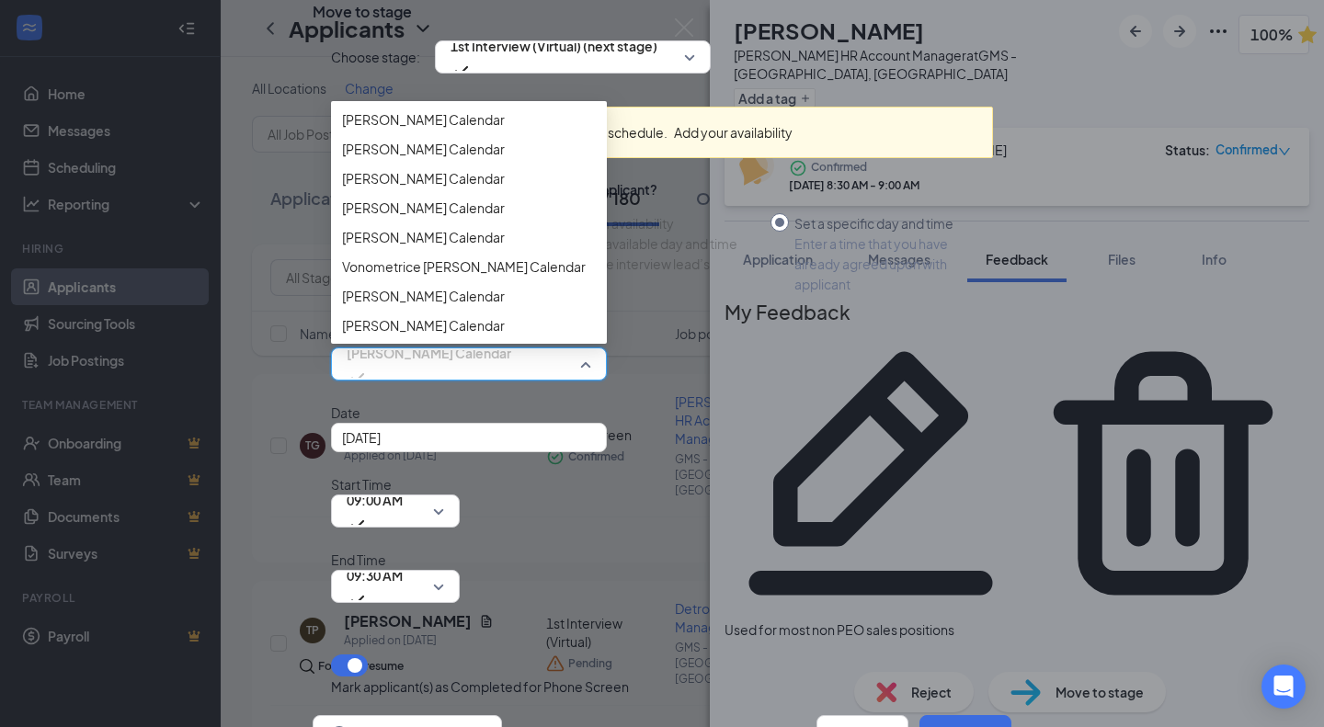
scroll to position [5831, 0]
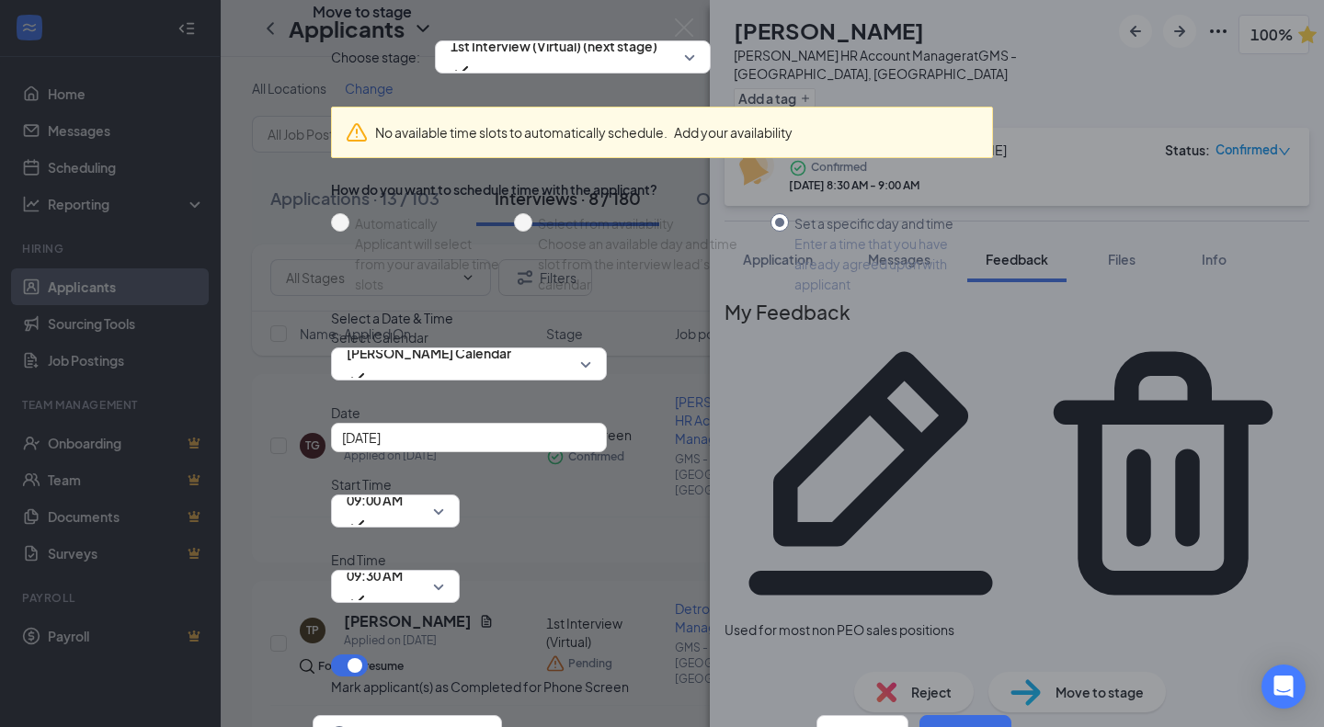
click at [591, 452] on div "[DATE]" at bounding box center [469, 437] width 276 height 29
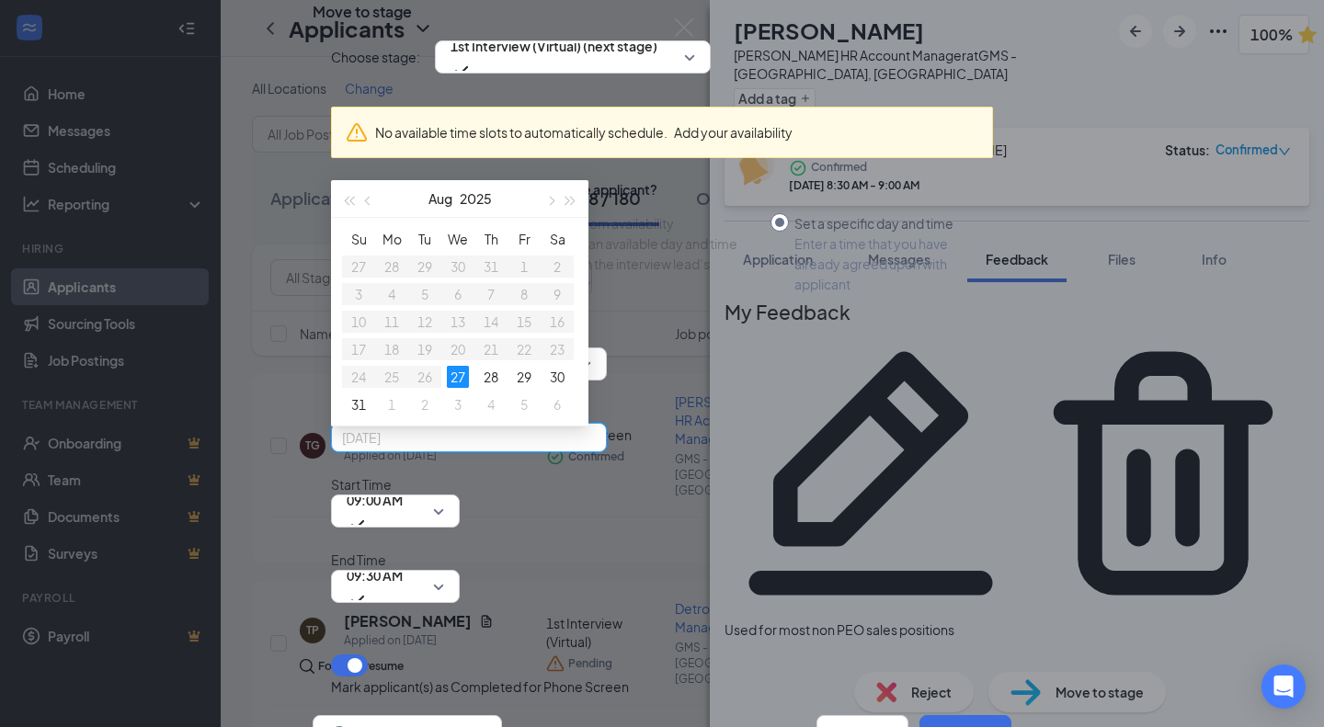
click at [458, 415] on div "3" at bounding box center [458, 404] width 22 height 22
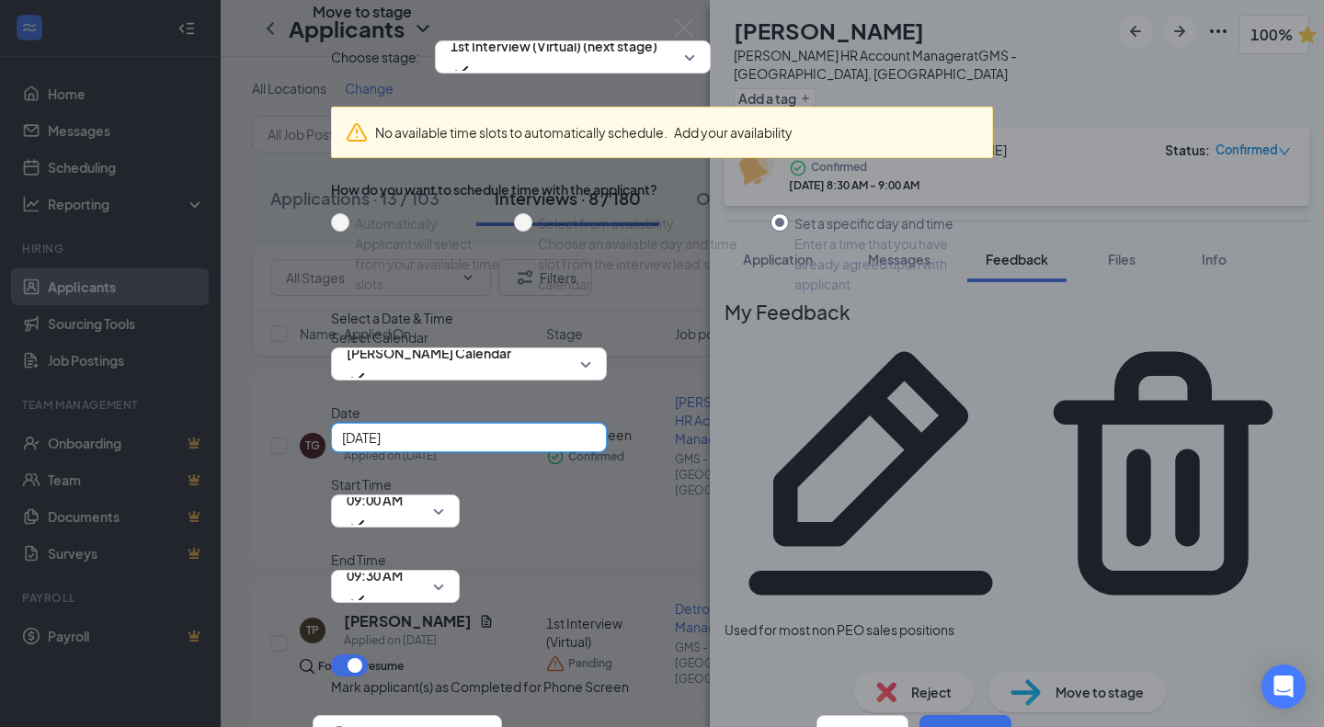
click at [403, 514] on span "09:00 AM" at bounding box center [375, 500] width 56 height 28
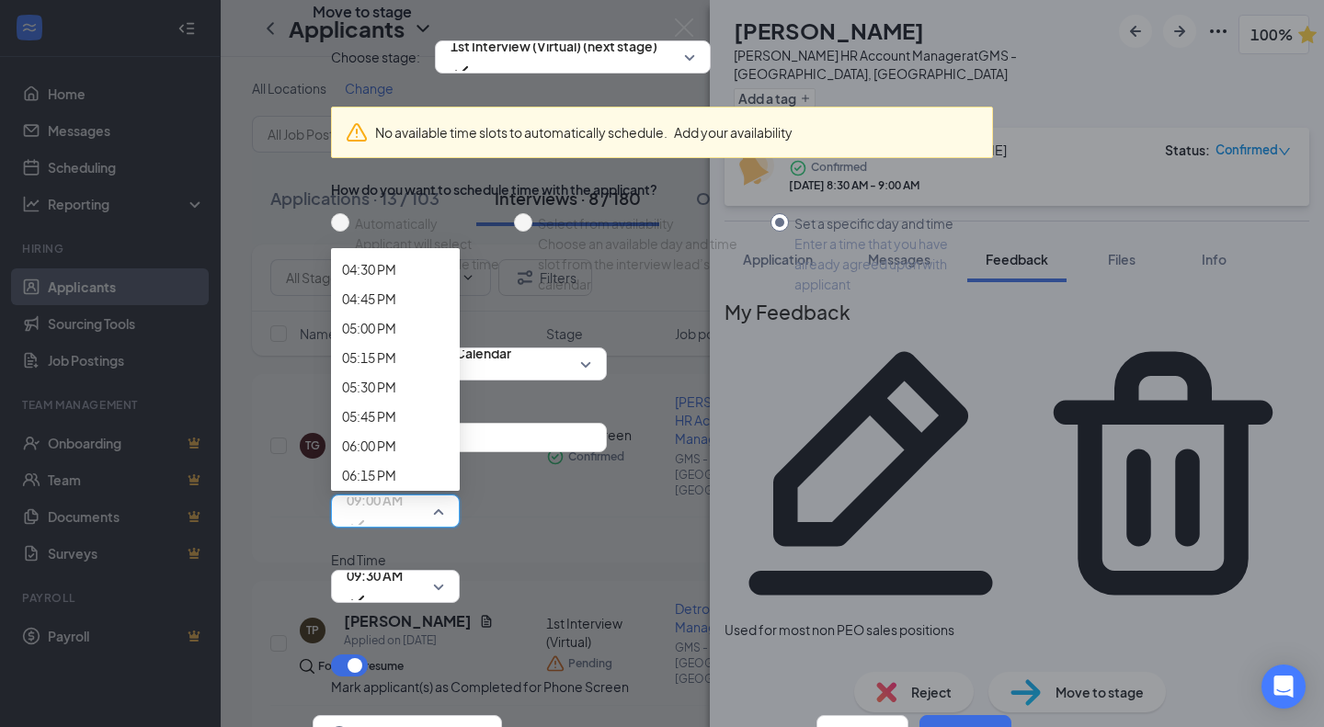
scroll to position [1960, 0]
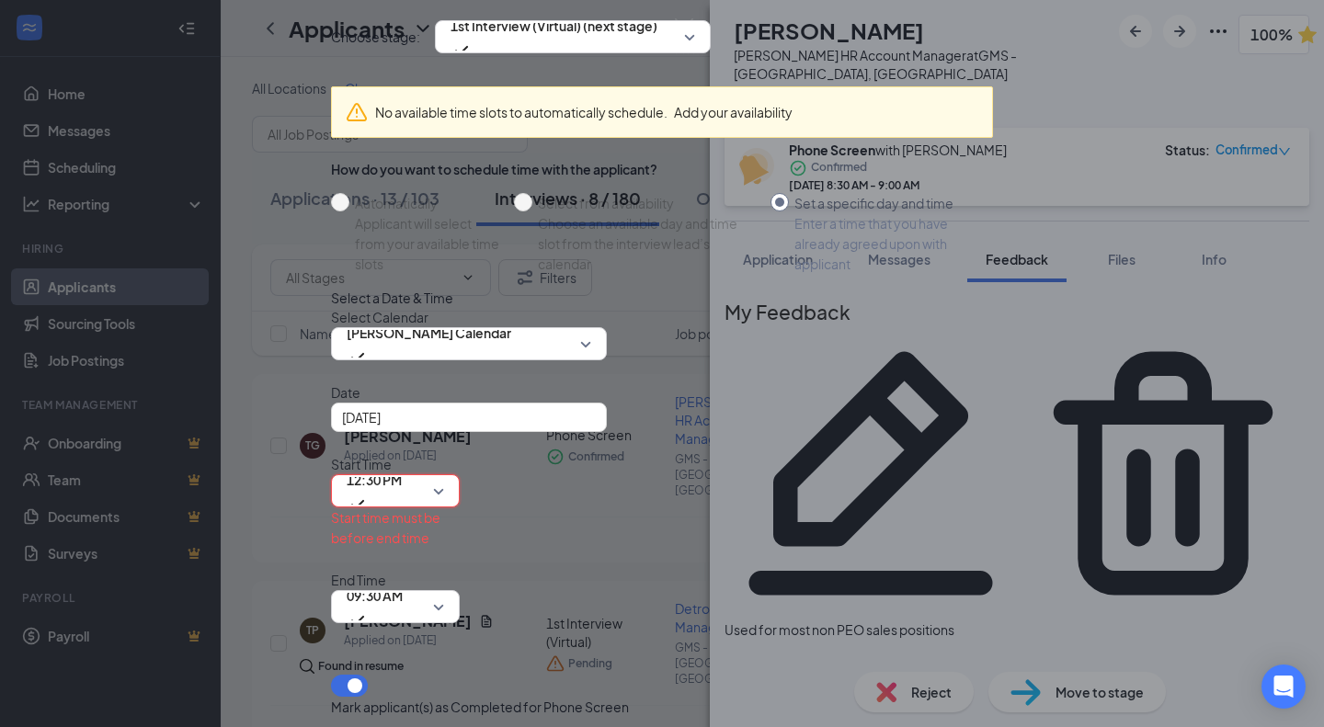
click at [444, 593] on span "09:30 AM" at bounding box center [395, 607] width 97 height 28
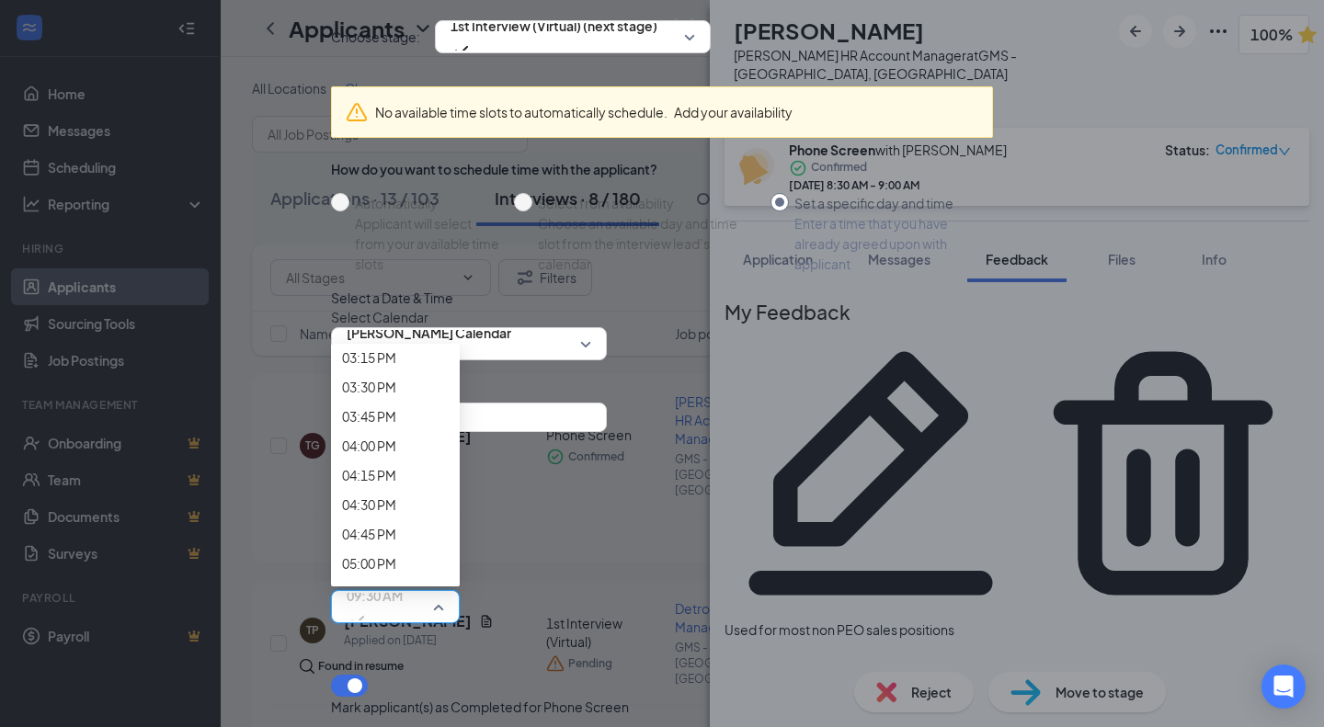
scroll to position [1822, 0]
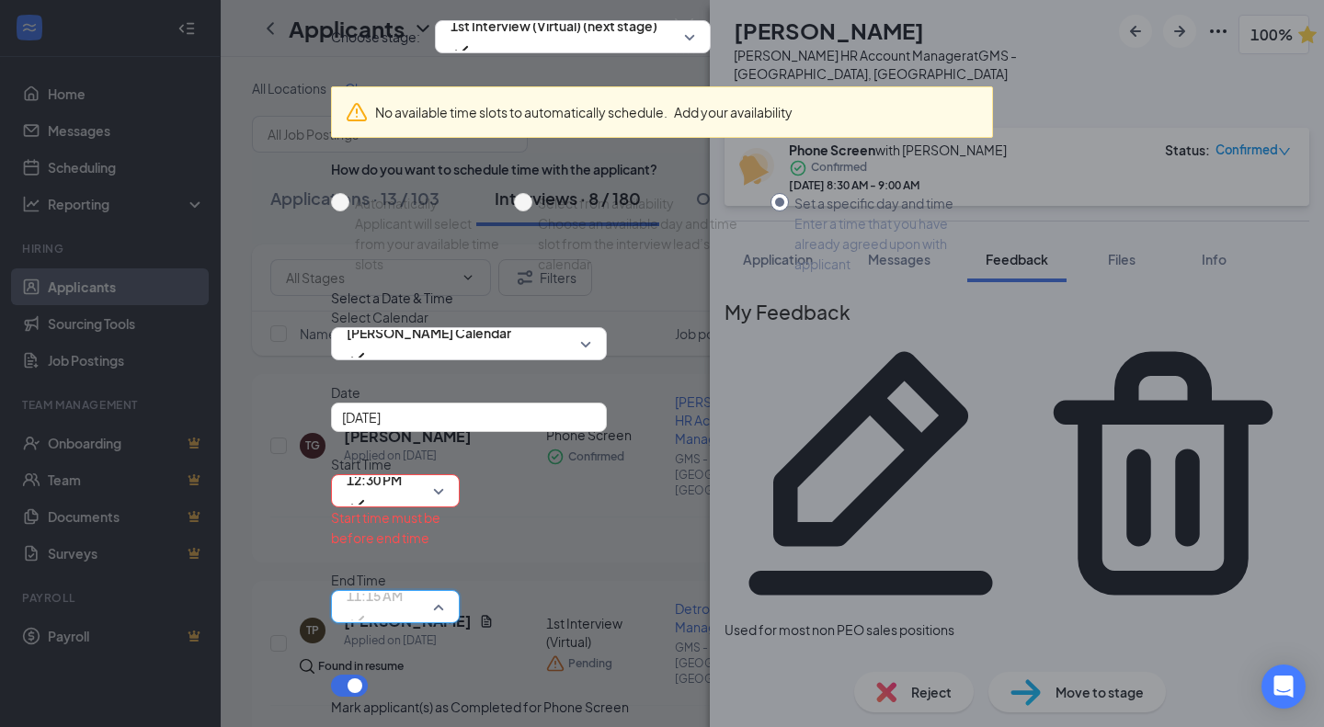
click at [403, 582] on span "11:15 AM" at bounding box center [375, 607] width 56 height 50
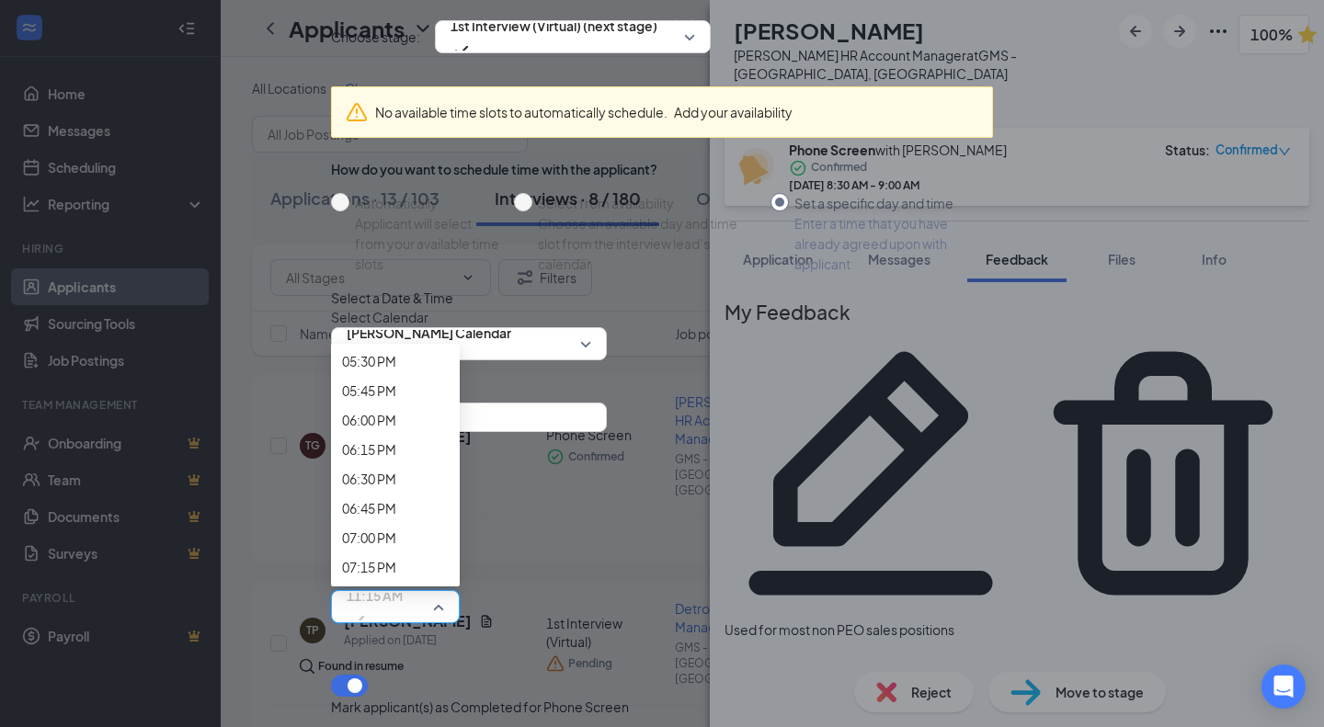
scroll to position [2084, 0]
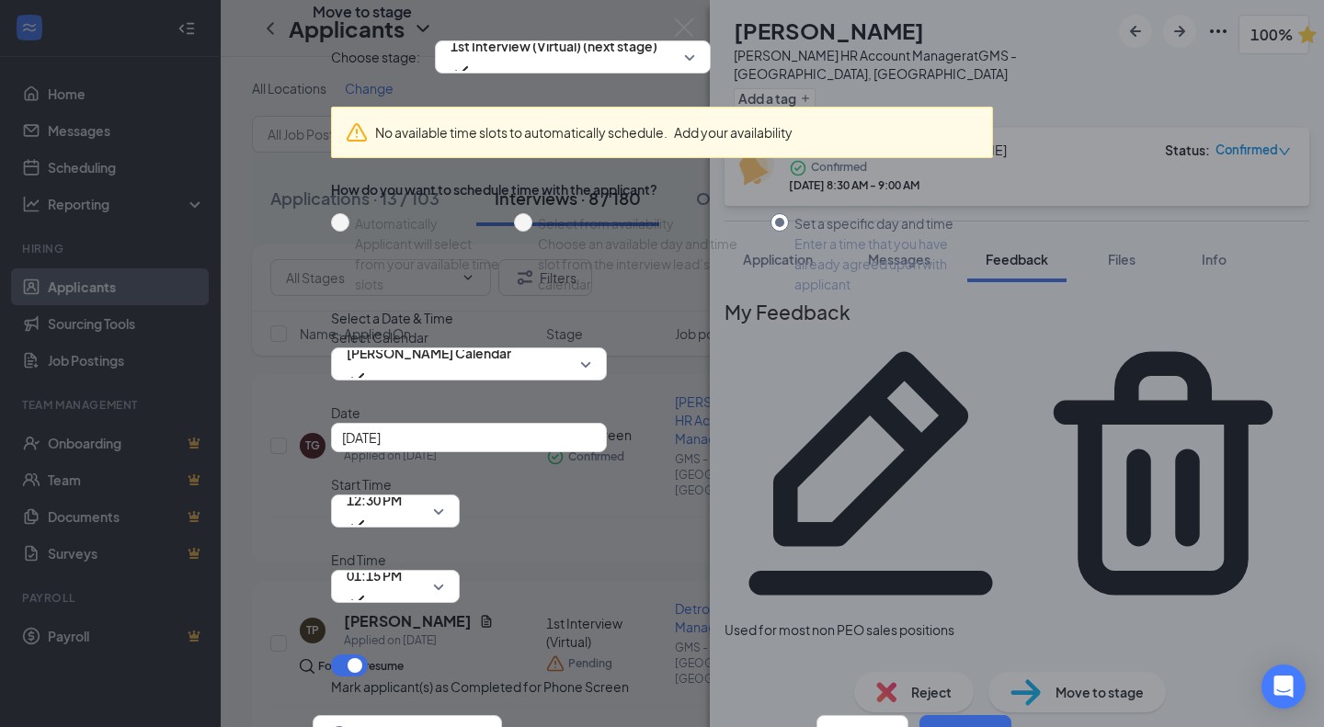
click at [946, 704] on button "Schedule" at bounding box center [965, 733] width 92 height 37
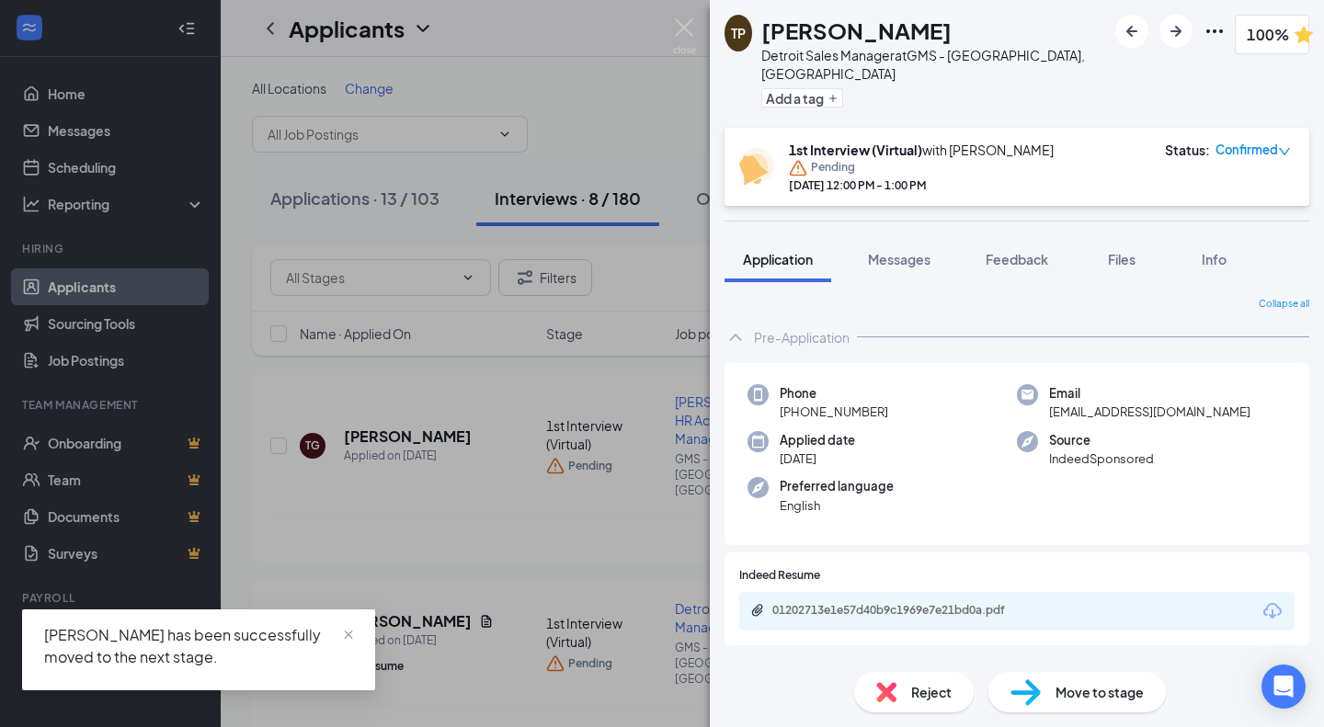
click at [682, 15] on div "TP [PERSON_NAME] Detroit Sales Manager at GMS - [GEOGRAPHIC_DATA], [GEOGRAPHIC_…" at bounding box center [662, 363] width 1324 height 727
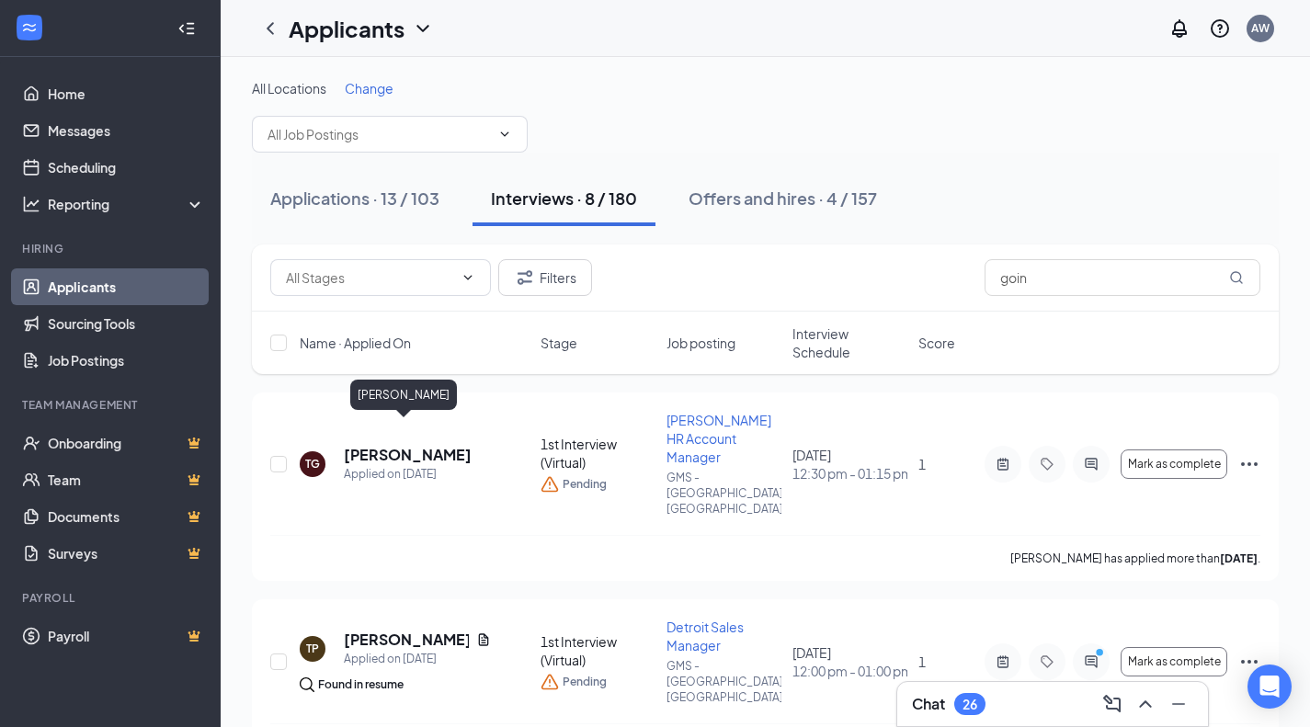
click at [418, 445] on h5 "[PERSON_NAME]" at bounding box center [408, 455] width 128 height 20
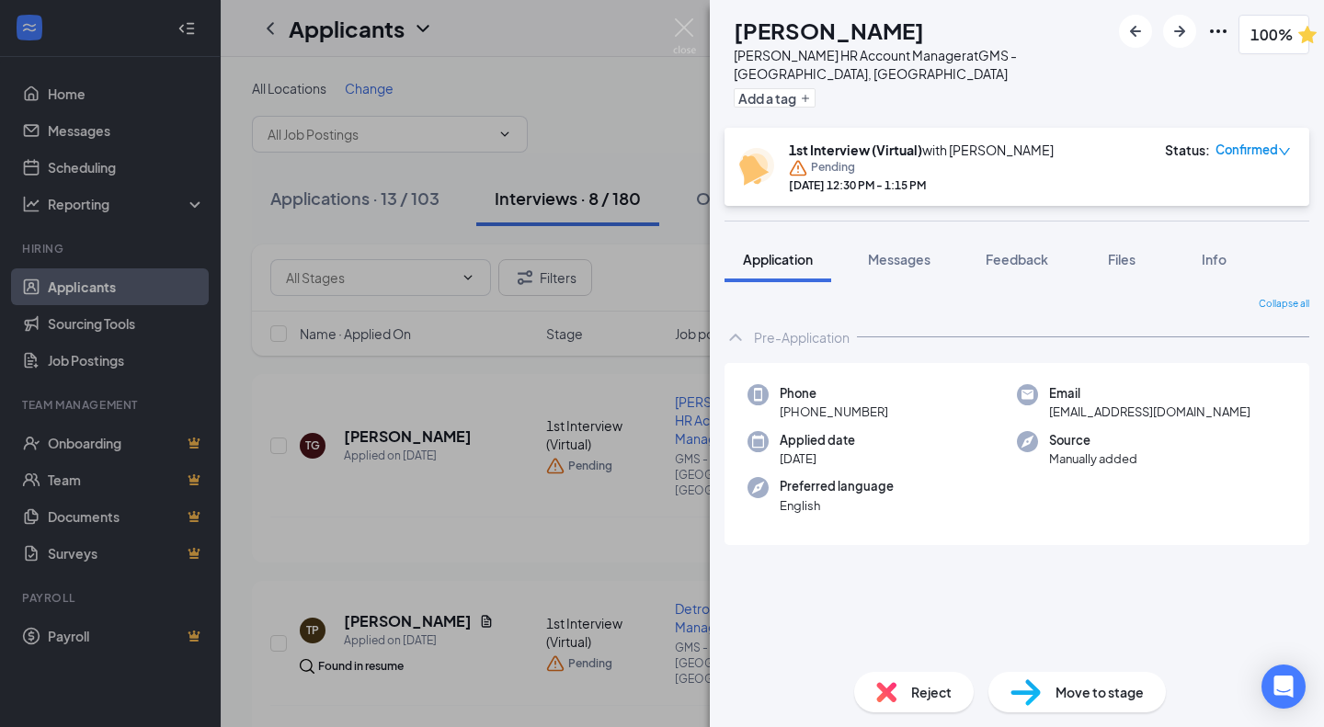
click at [1073, 416] on span "[EMAIL_ADDRESS][DOMAIN_NAME]" at bounding box center [1149, 412] width 201 height 18
copy span "[EMAIL_ADDRESS][DOMAIN_NAME]"
click at [788, 33] on h1 "[PERSON_NAME]" at bounding box center [829, 30] width 190 height 31
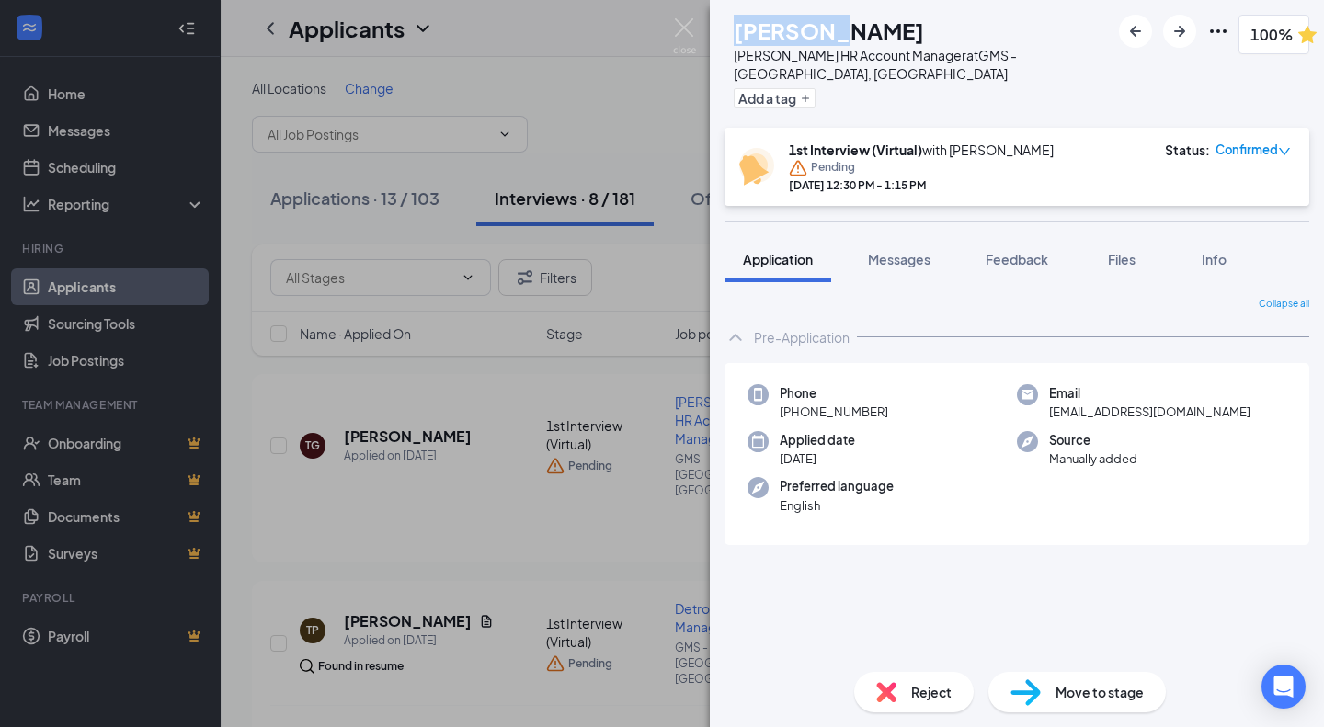
click at [788, 33] on h1 "[PERSON_NAME]" at bounding box center [829, 30] width 190 height 31
copy h1 "[PERSON_NAME]"
click at [685, 32] on img at bounding box center [684, 36] width 23 height 36
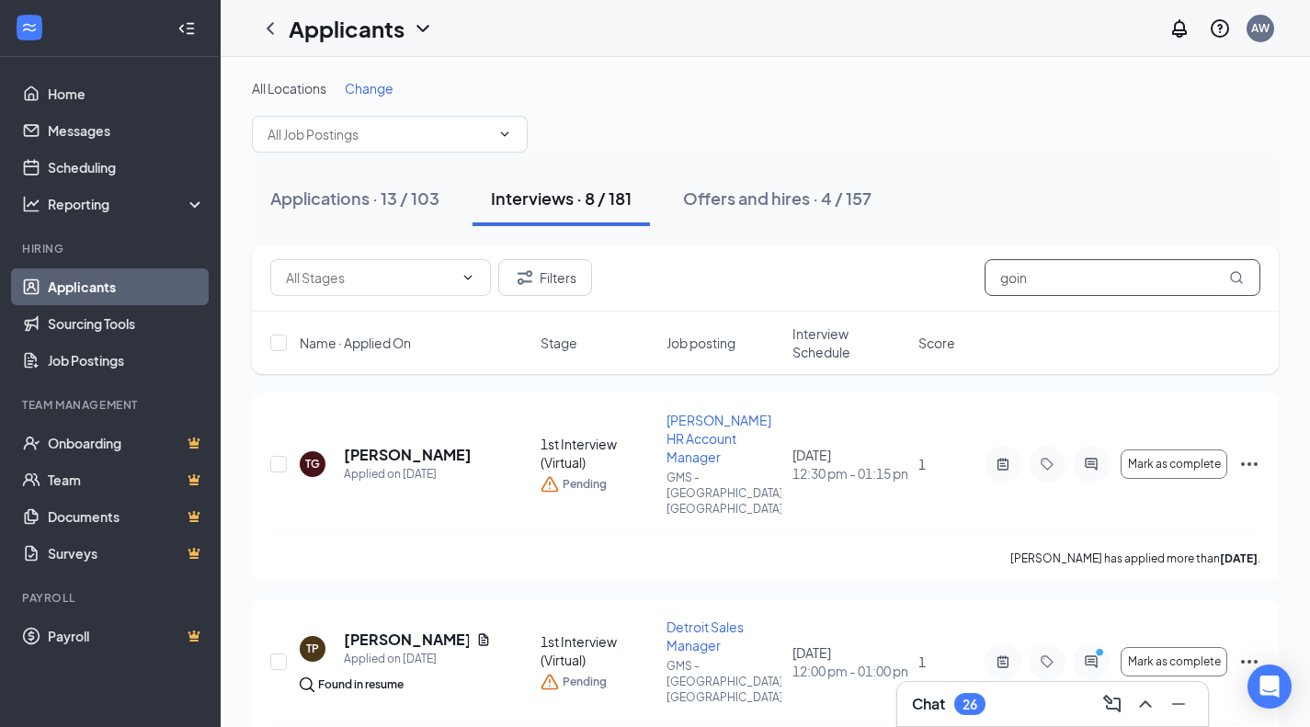
drag, startPoint x: 1056, startPoint y: 286, endPoint x: 803, endPoint y: 269, distance: 253.3
click at [803, 269] on div "Filters goin" at bounding box center [765, 277] width 990 height 37
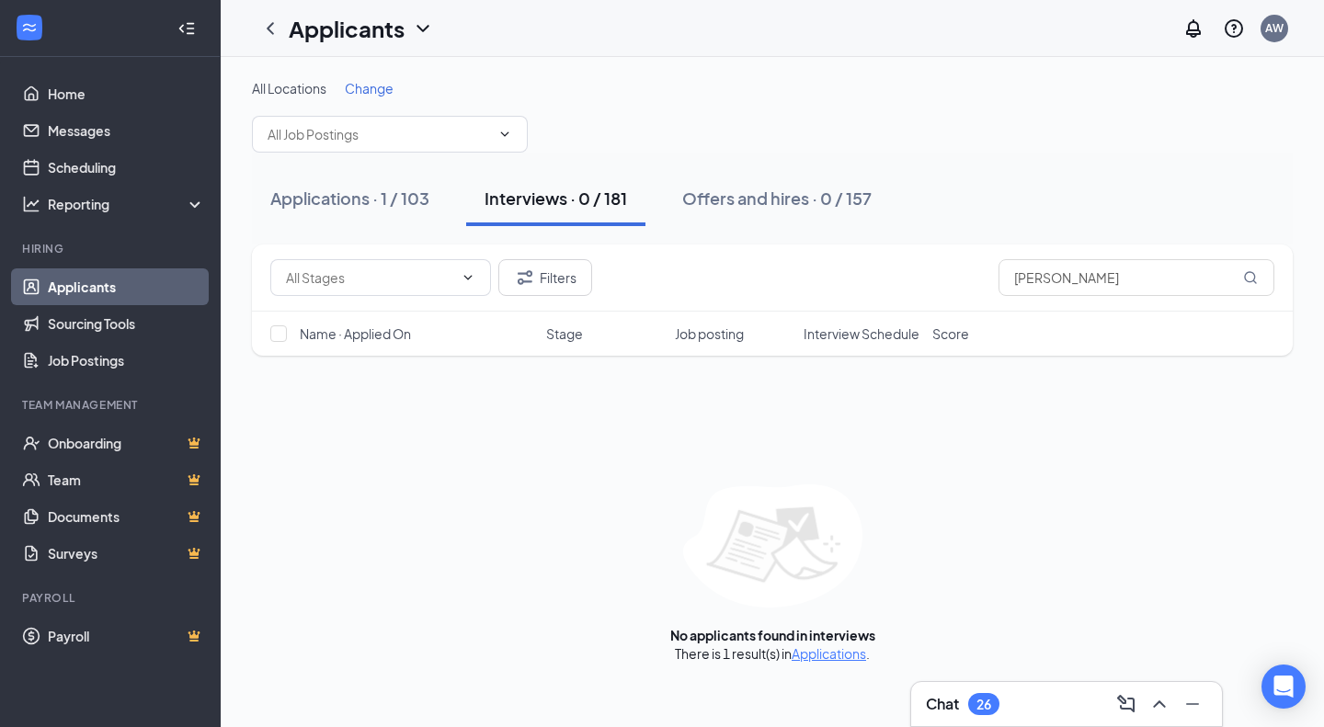
click at [393, 191] on div "Applications · 1 / 103" at bounding box center [349, 198] width 159 height 23
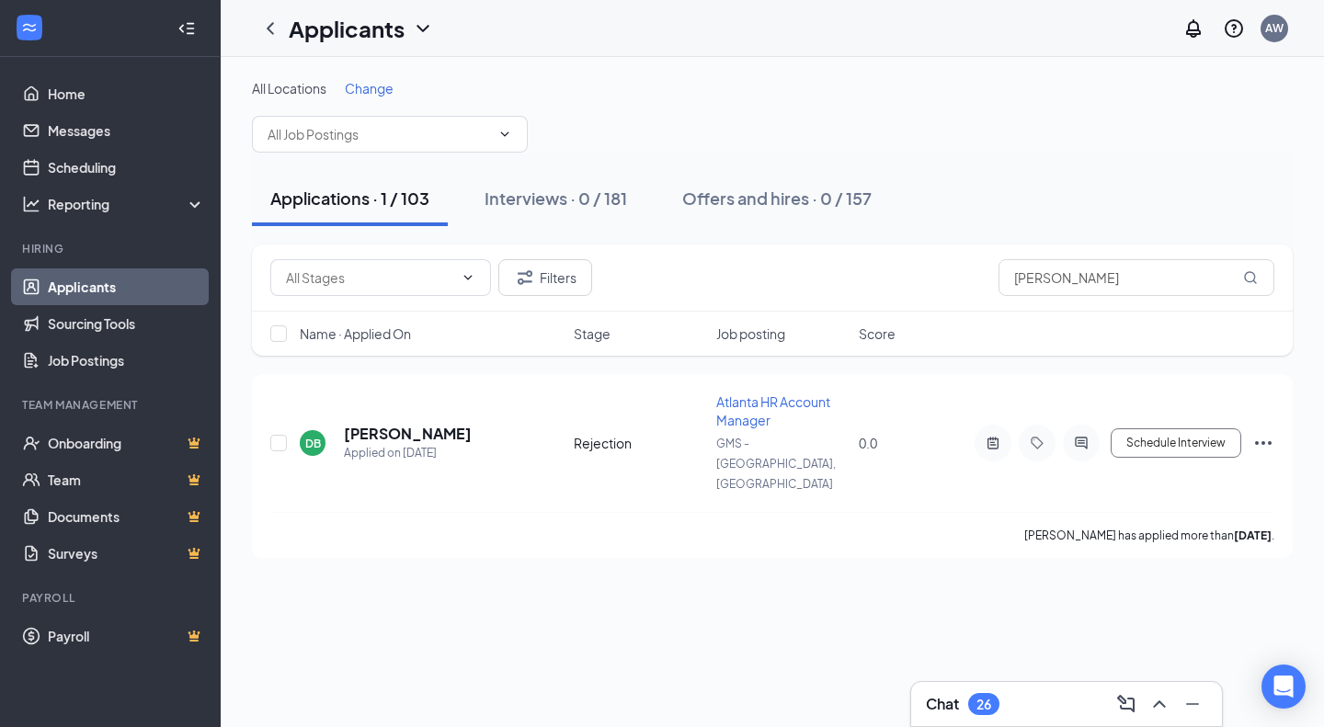
click at [378, 424] on h5 "[PERSON_NAME]" at bounding box center [408, 434] width 128 height 20
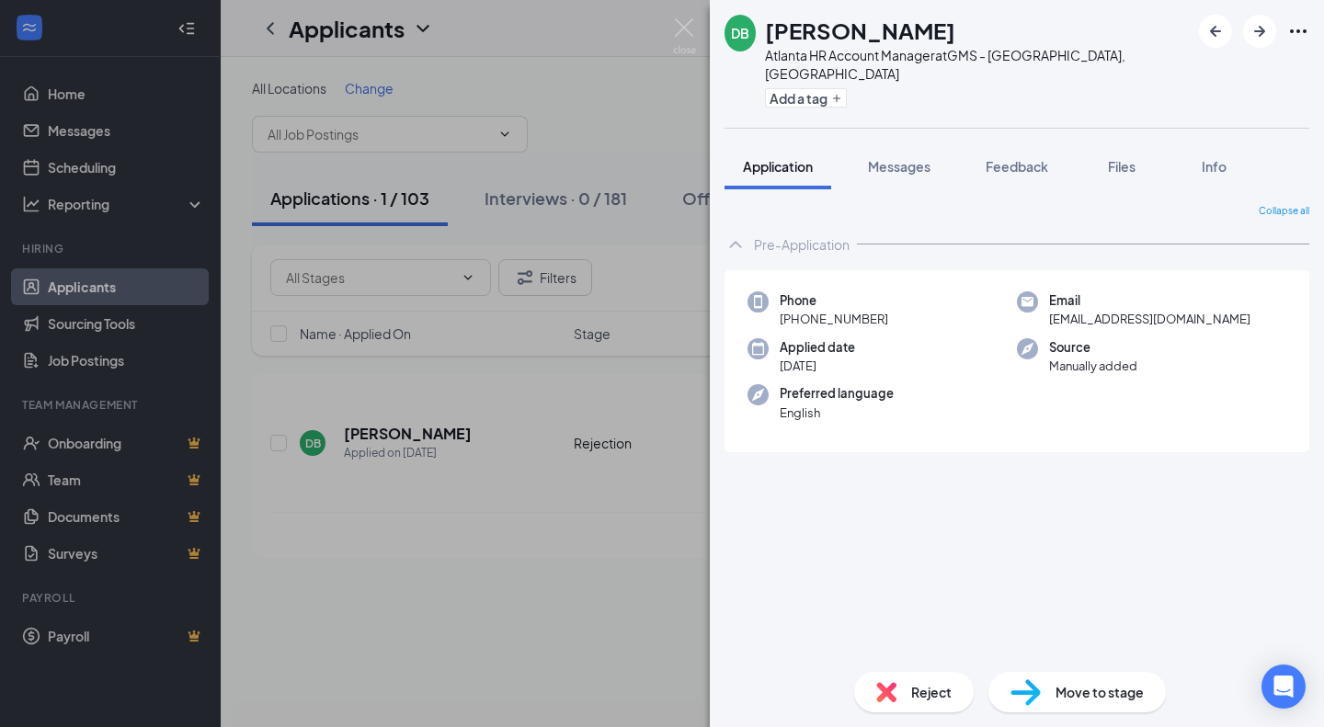
click at [1008, 161] on button "Feedback" at bounding box center [1016, 166] width 99 height 46
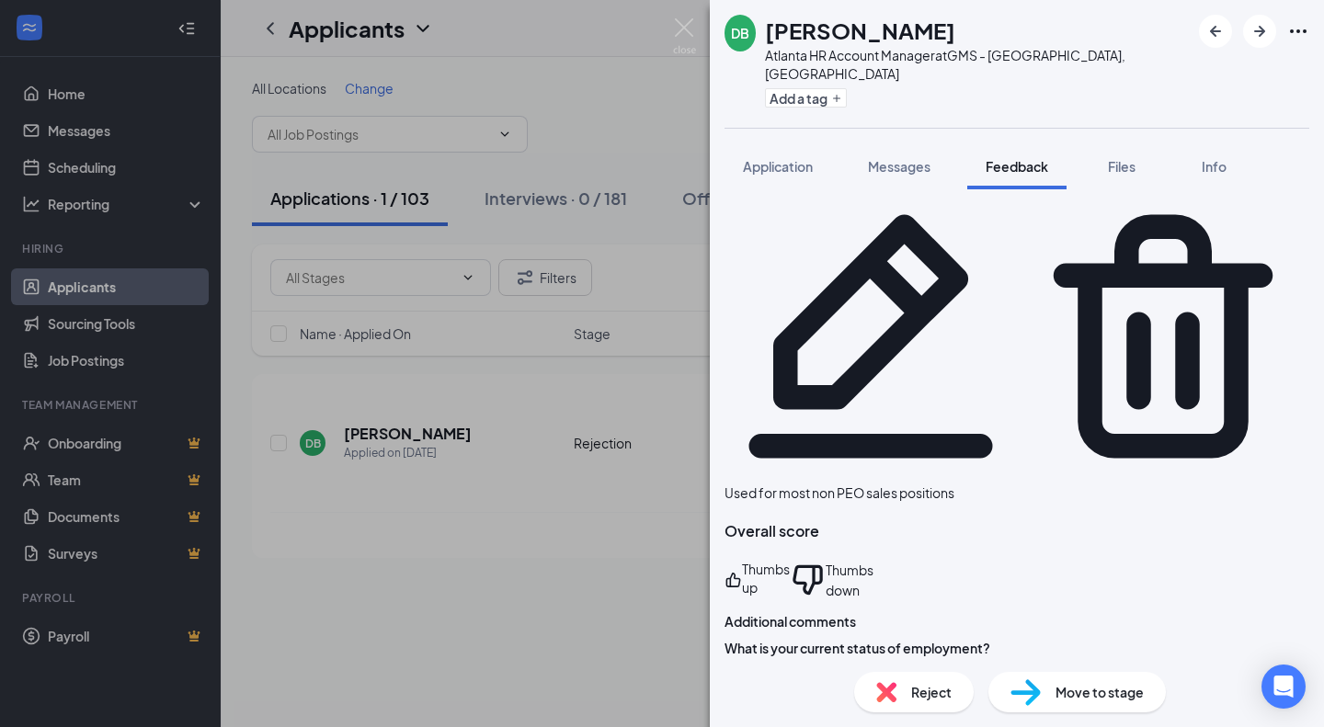
scroll to position [45, 0]
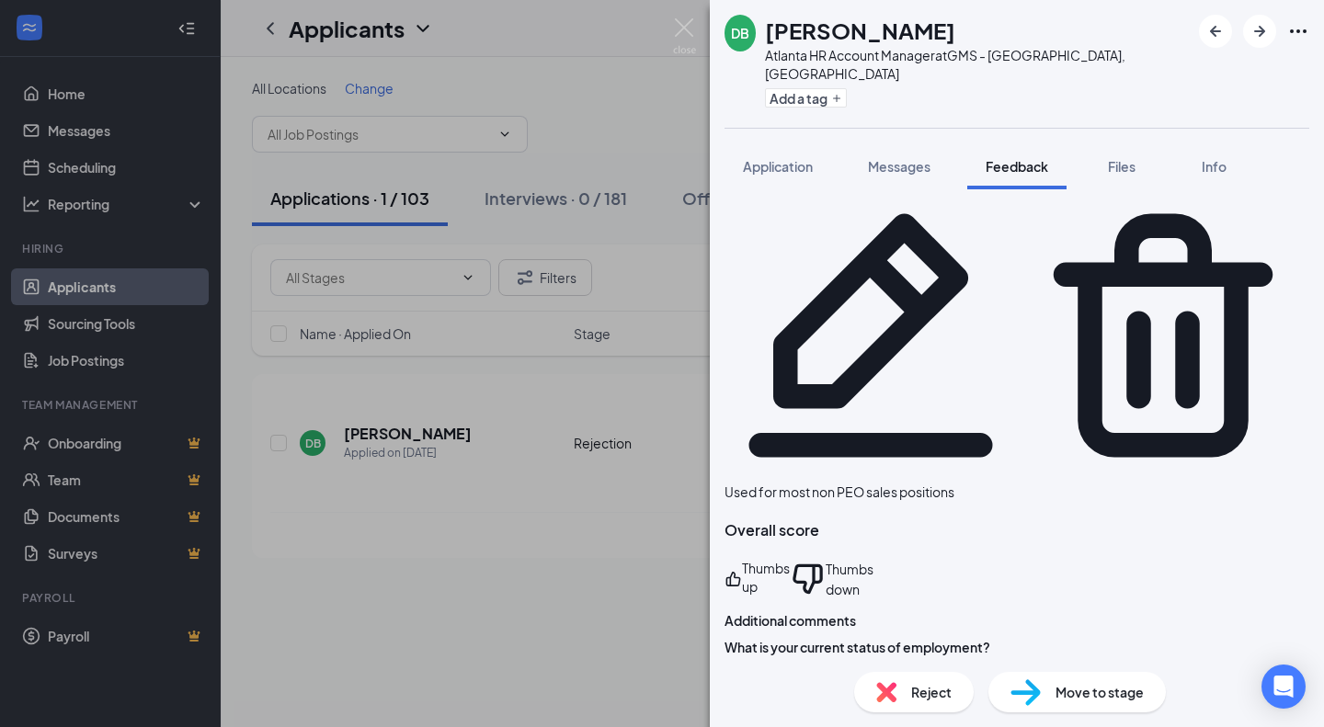
click at [672, 30] on div "DB [PERSON_NAME] Atlanta HR Account Manager at GMS - [GEOGRAPHIC_DATA], [GEOGRA…" at bounding box center [662, 363] width 1324 height 727
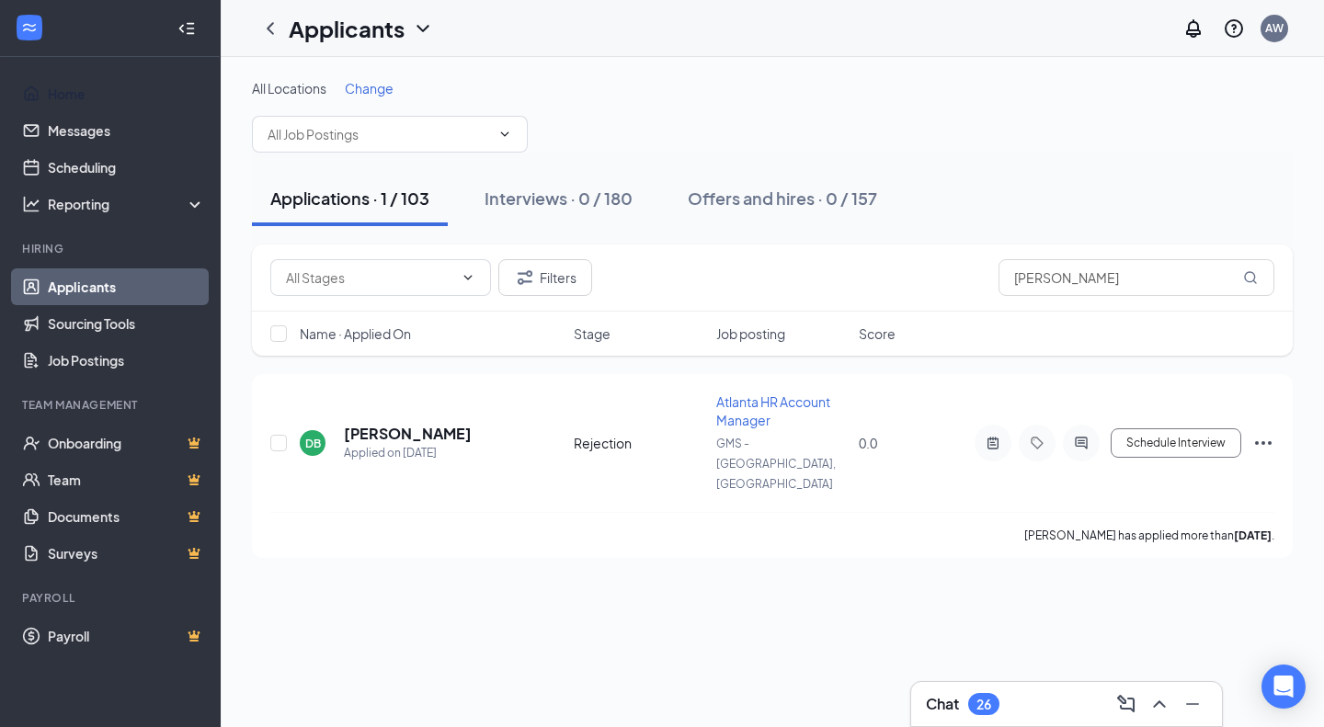
click at [105, 100] on link "Home" at bounding box center [126, 93] width 157 height 37
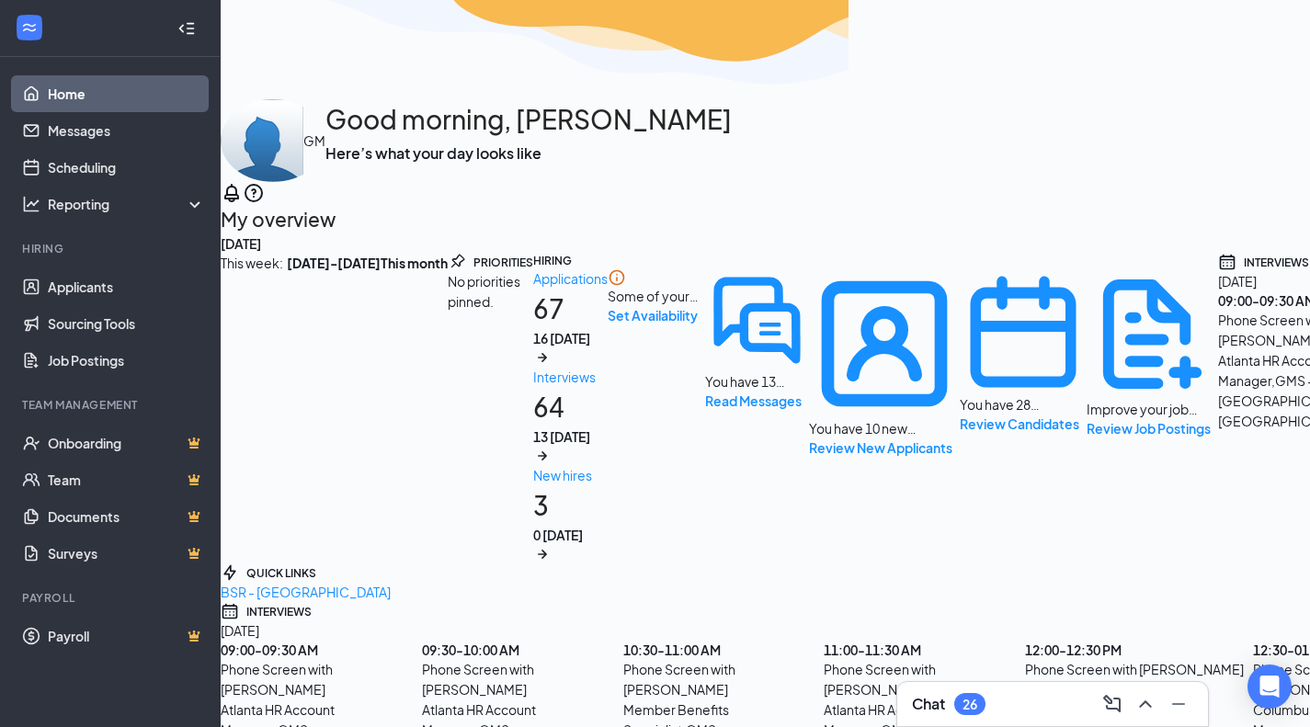
click at [422, 659] on div "Phone Screen with [PERSON_NAME]" at bounding box center [321, 679] width 201 height 40
click at [623, 699] on div "Atlanta HR Account Manager , GMS - [GEOGRAPHIC_DATA], [GEOGRAPHIC_DATA]" at bounding box center [522, 739] width 201 height 81
click at [623, 659] on div "Phone Screen with [PERSON_NAME]" at bounding box center [522, 679] width 201 height 40
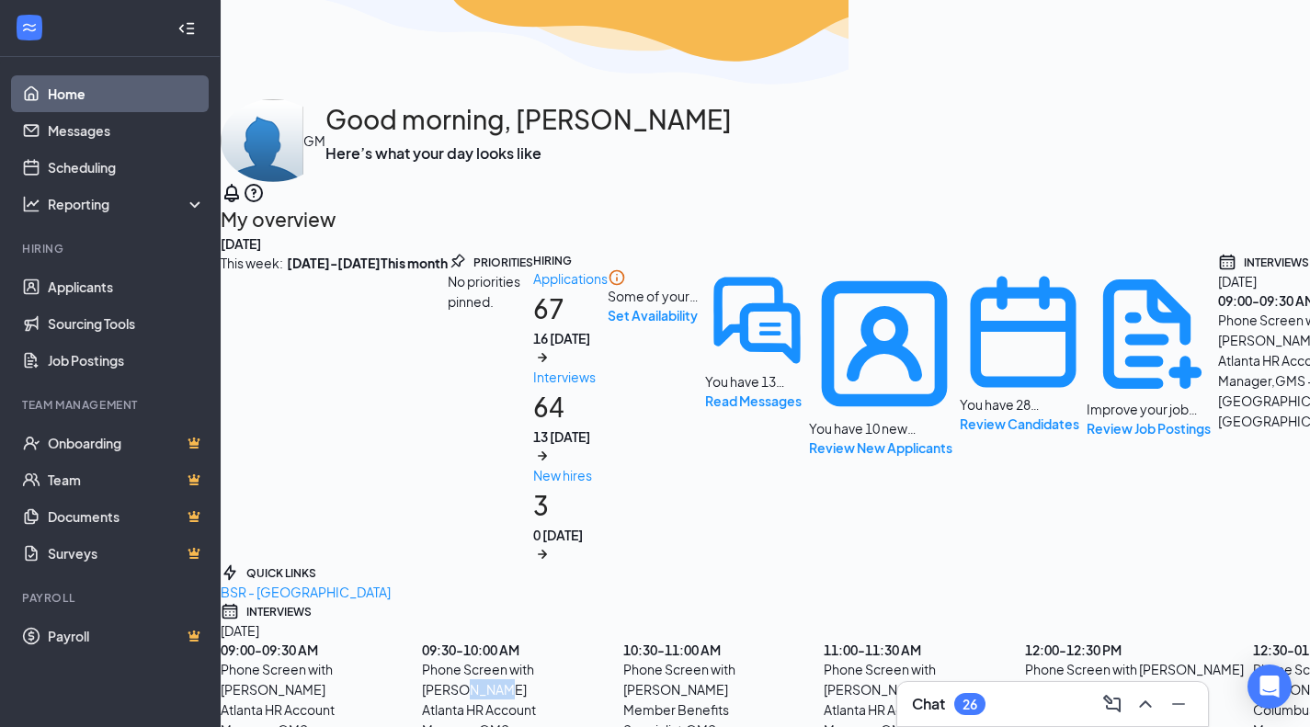
click at [623, 659] on div "Phone Screen with [PERSON_NAME]" at bounding box center [522, 679] width 201 height 40
copy div "[PERSON_NAME]"
click at [133, 284] on link "Applicants" at bounding box center [126, 286] width 157 height 37
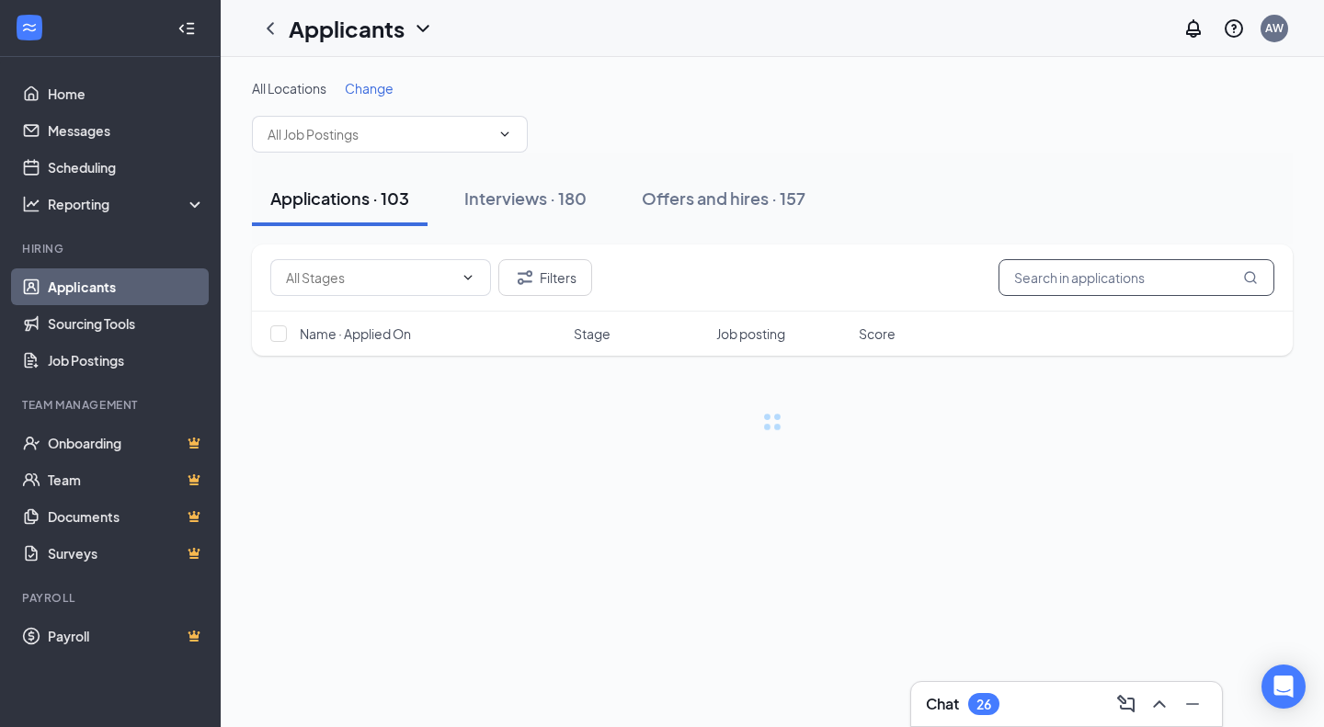
click at [1129, 283] on input "text" at bounding box center [1136, 277] width 276 height 37
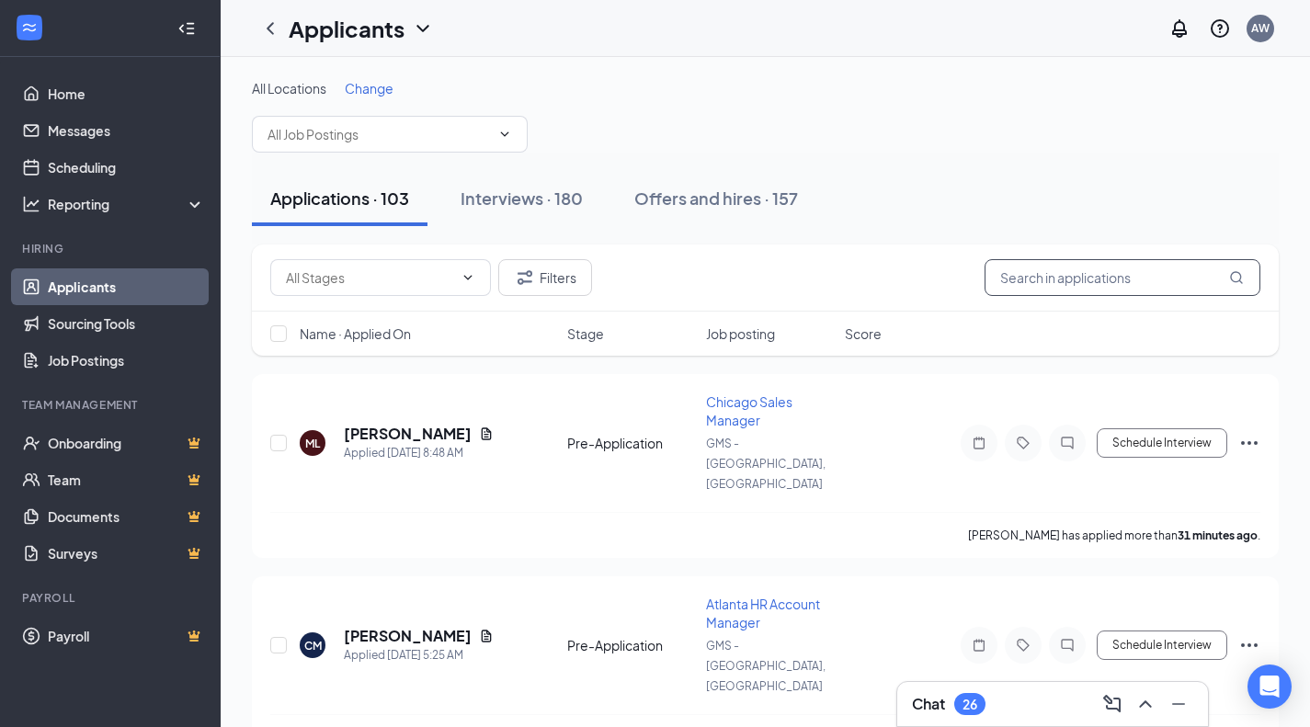
paste input "[PERSON_NAME]"
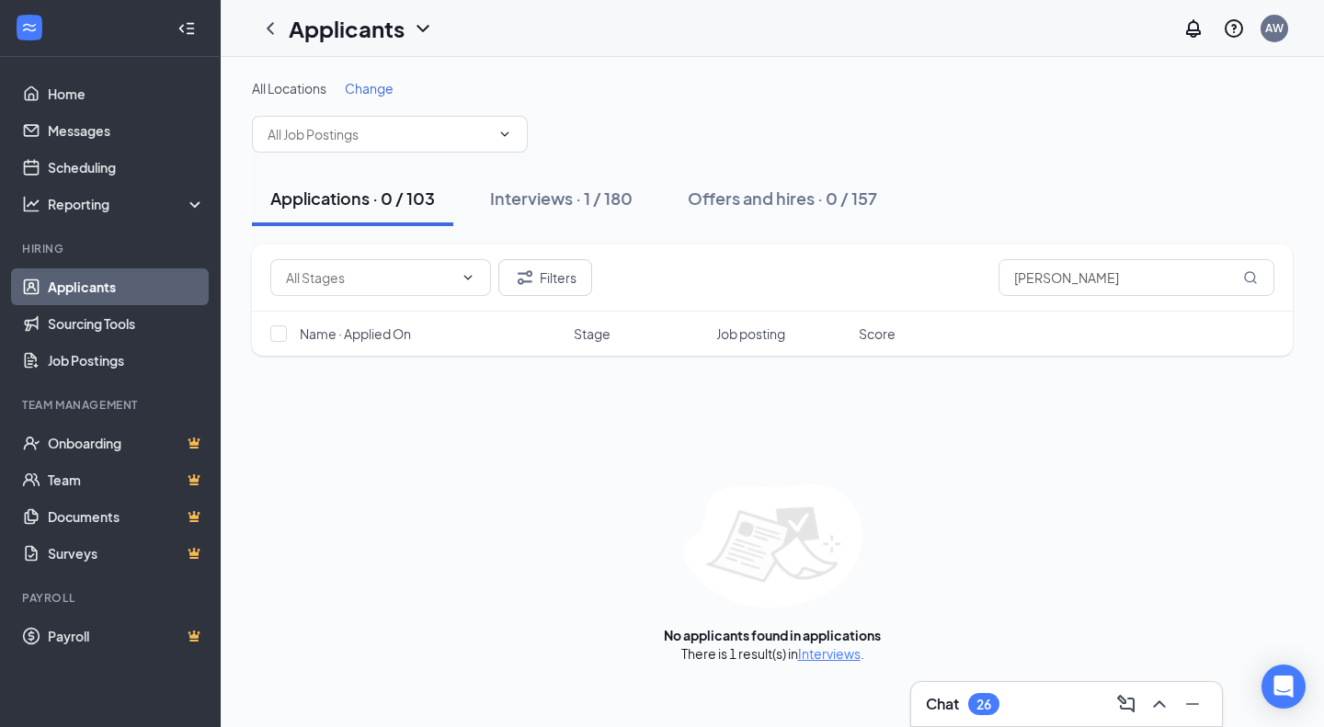
click at [570, 184] on button "Interviews · 1 / 180" at bounding box center [561, 198] width 179 height 55
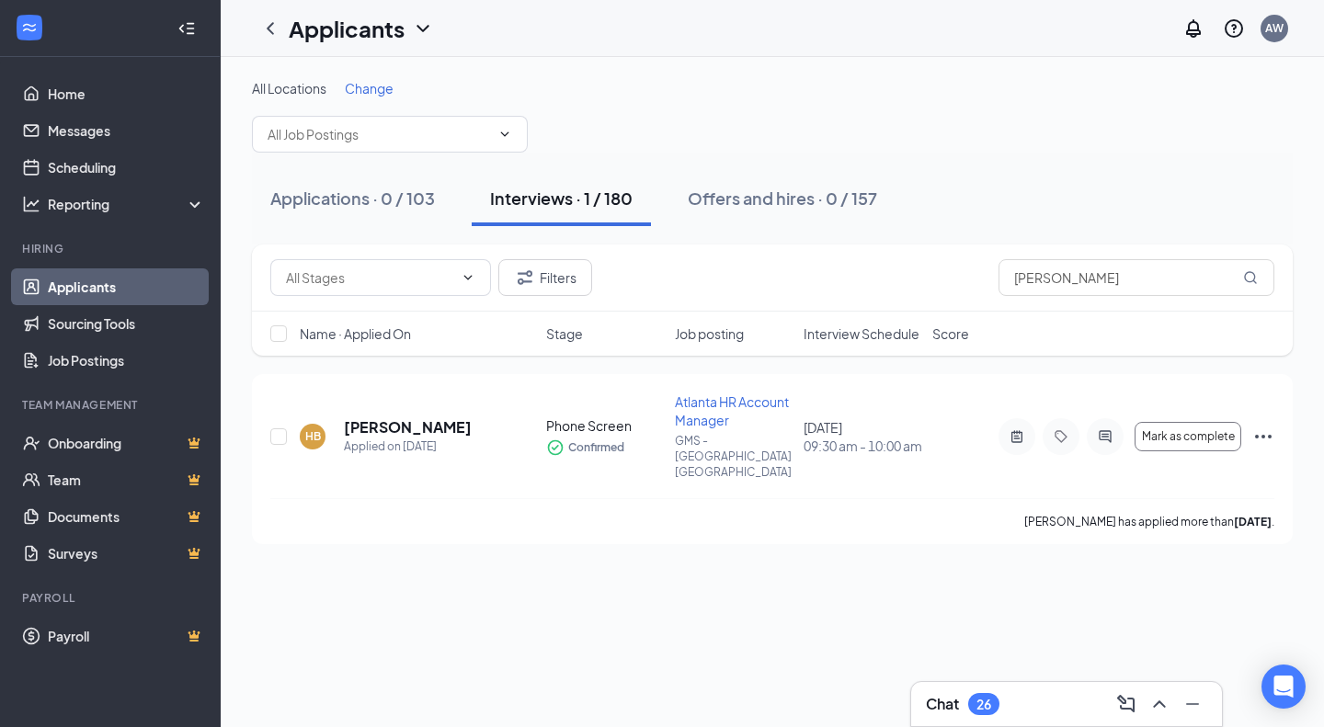
click at [405, 417] on h5 "[PERSON_NAME]" at bounding box center [408, 427] width 128 height 20
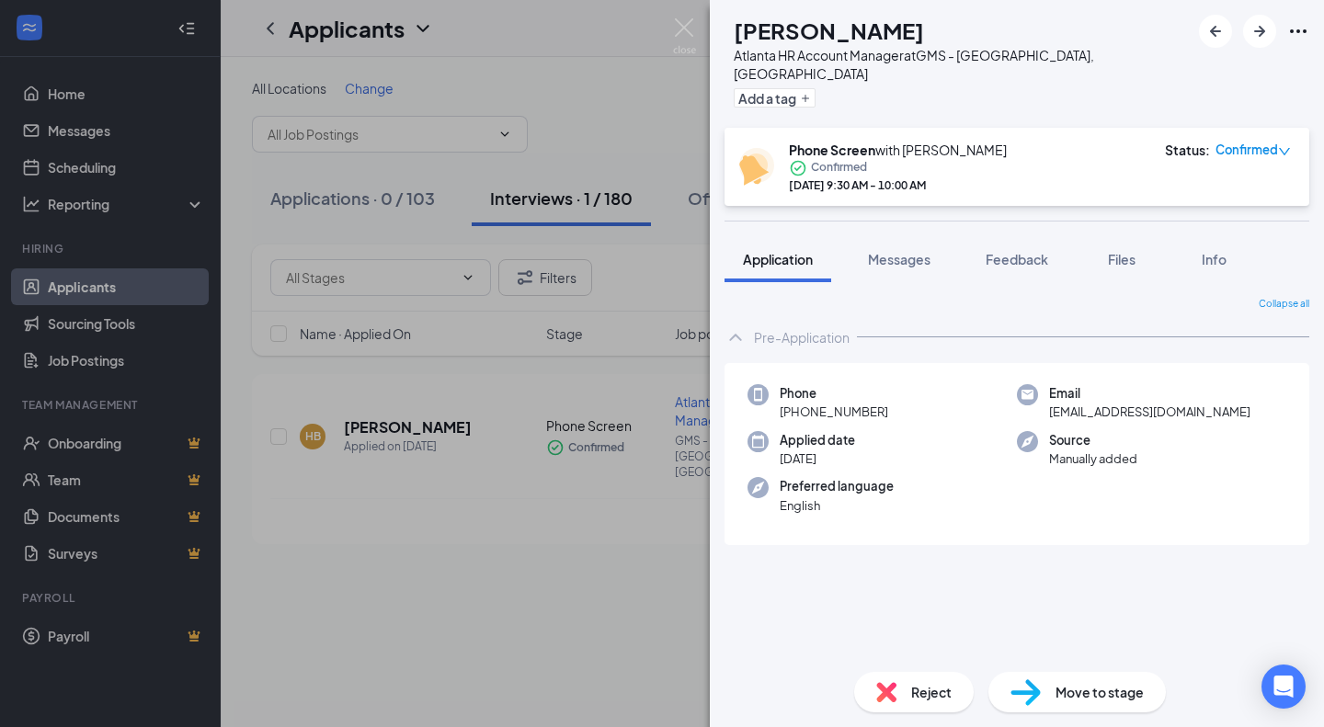
click at [1124, 251] on span "Files" at bounding box center [1122, 259] width 28 height 17
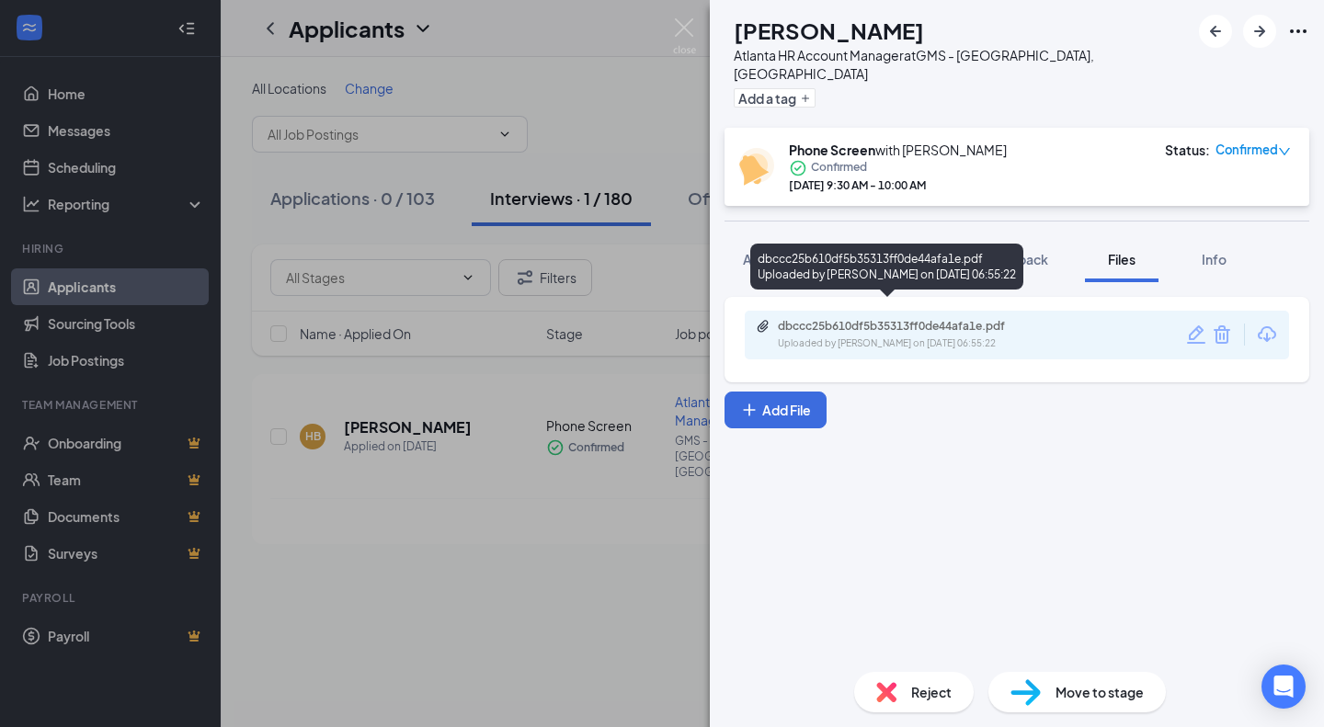
click at [858, 319] on div "dbccc25b610df5b35313ff0de44afa1e.pdf Uploaded by [PERSON_NAME] on [DATE] 06:55:…" at bounding box center [905, 335] width 298 height 32
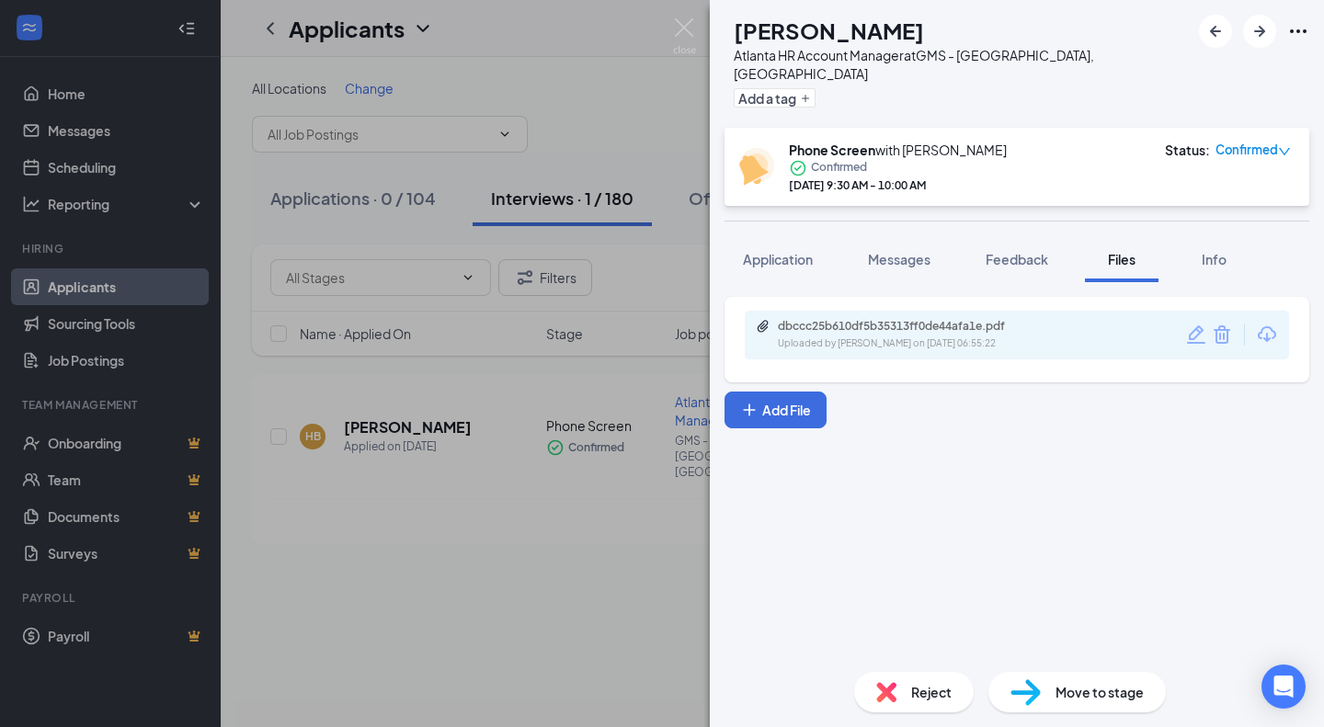
click at [775, 251] on span "Application" at bounding box center [778, 259] width 70 height 17
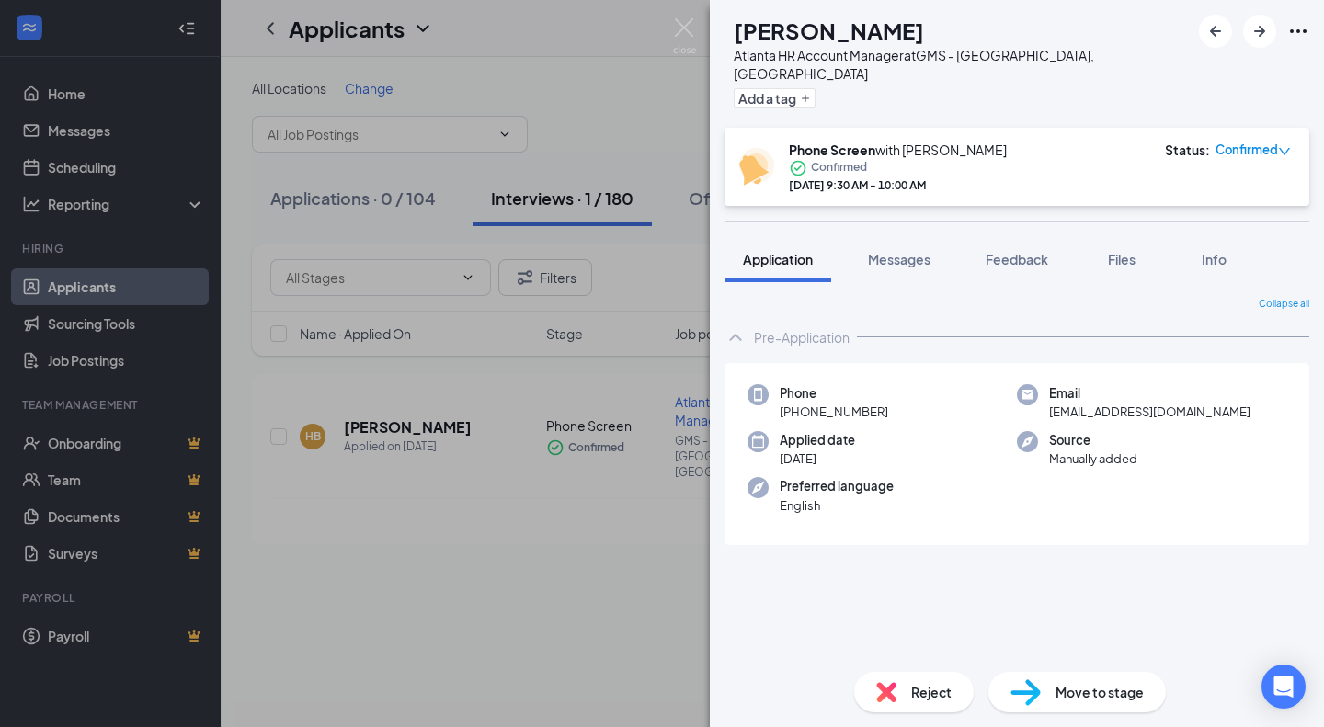
click at [1010, 236] on button "Feedback" at bounding box center [1016, 259] width 99 height 46
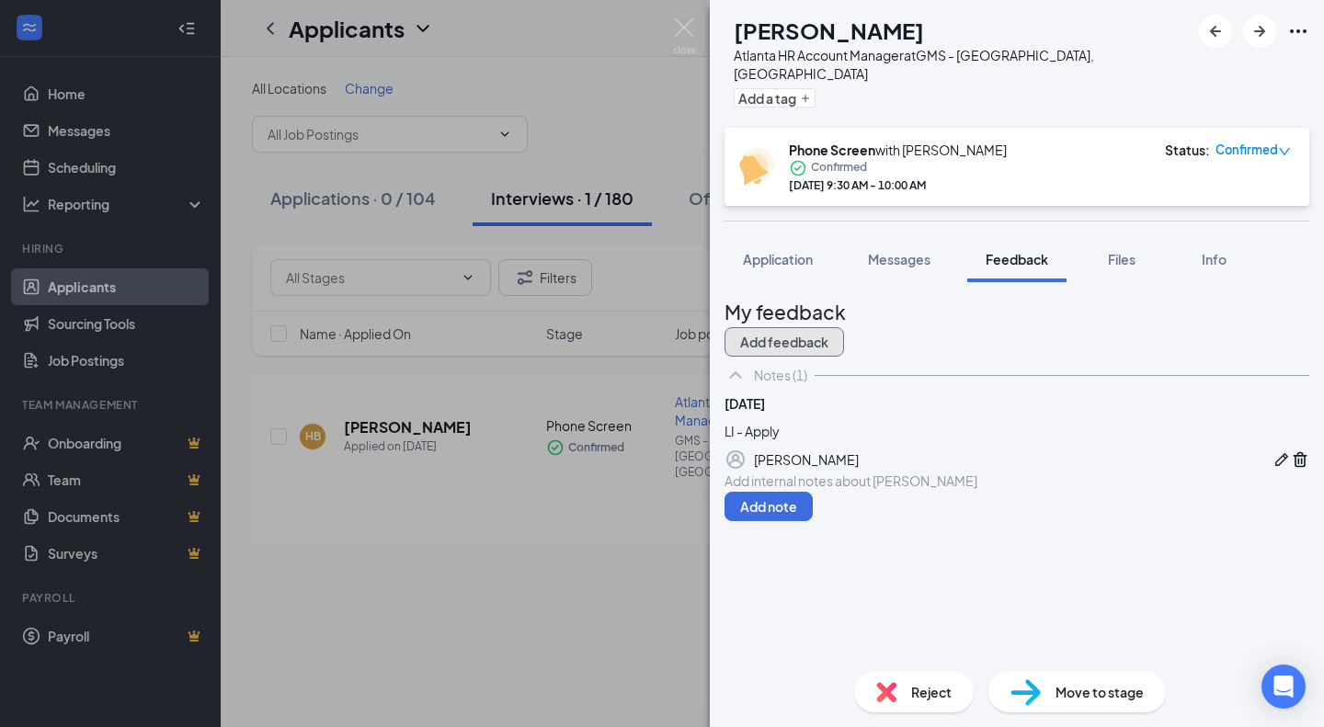
click at [844, 327] on button "Add feedback" at bounding box center [783, 341] width 119 height 29
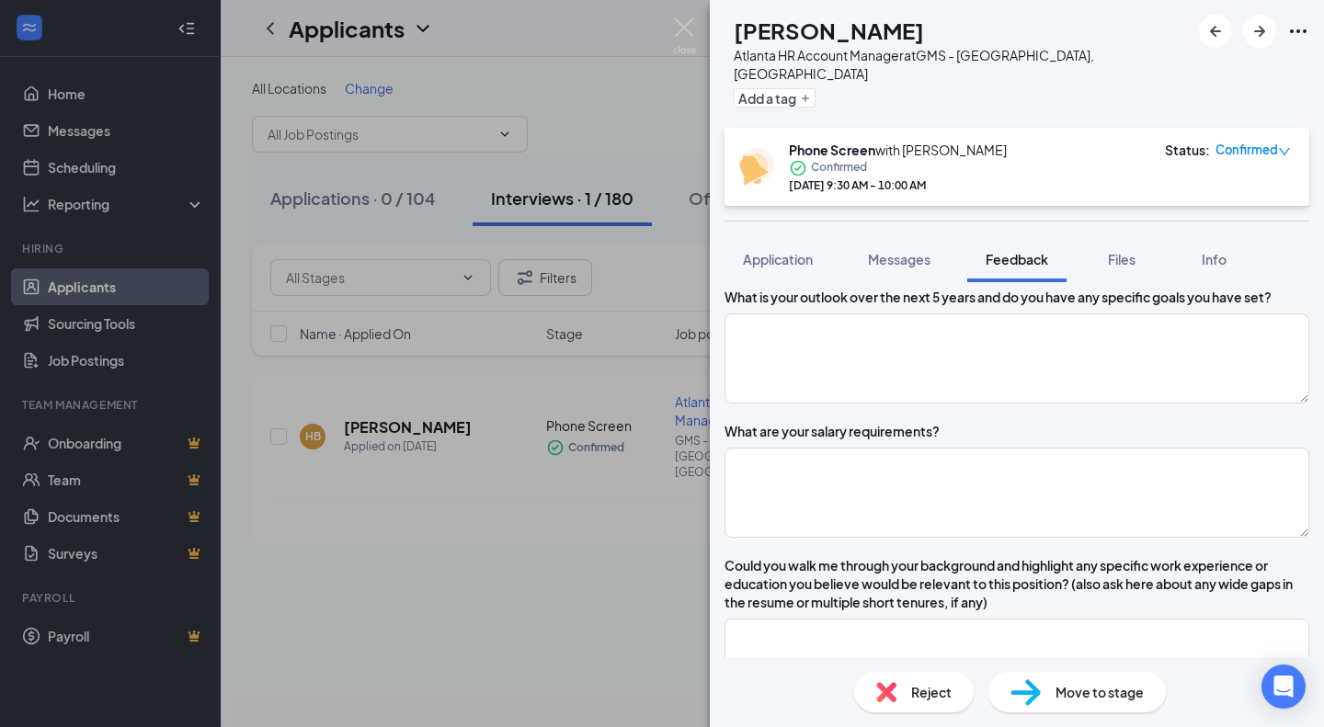
scroll to position [688, 0]
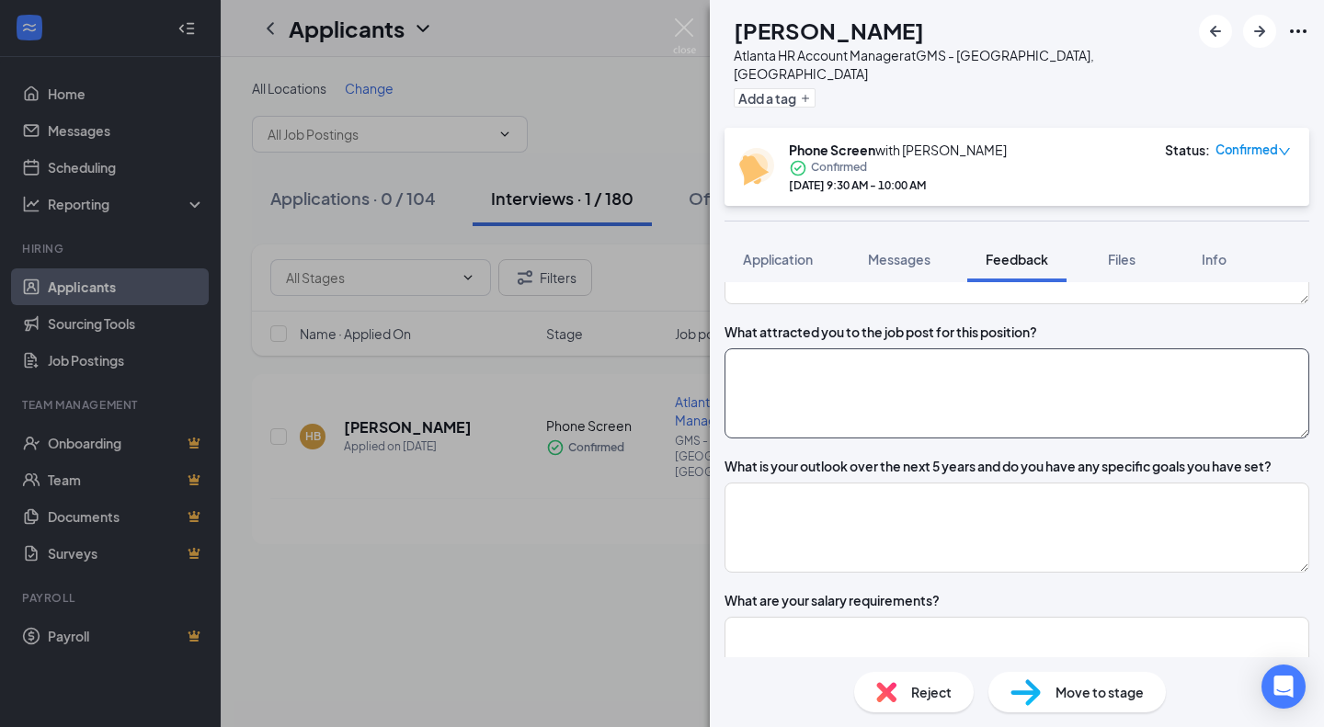
click at [854, 403] on textarea at bounding box center [1016, 393] width 585 height 90
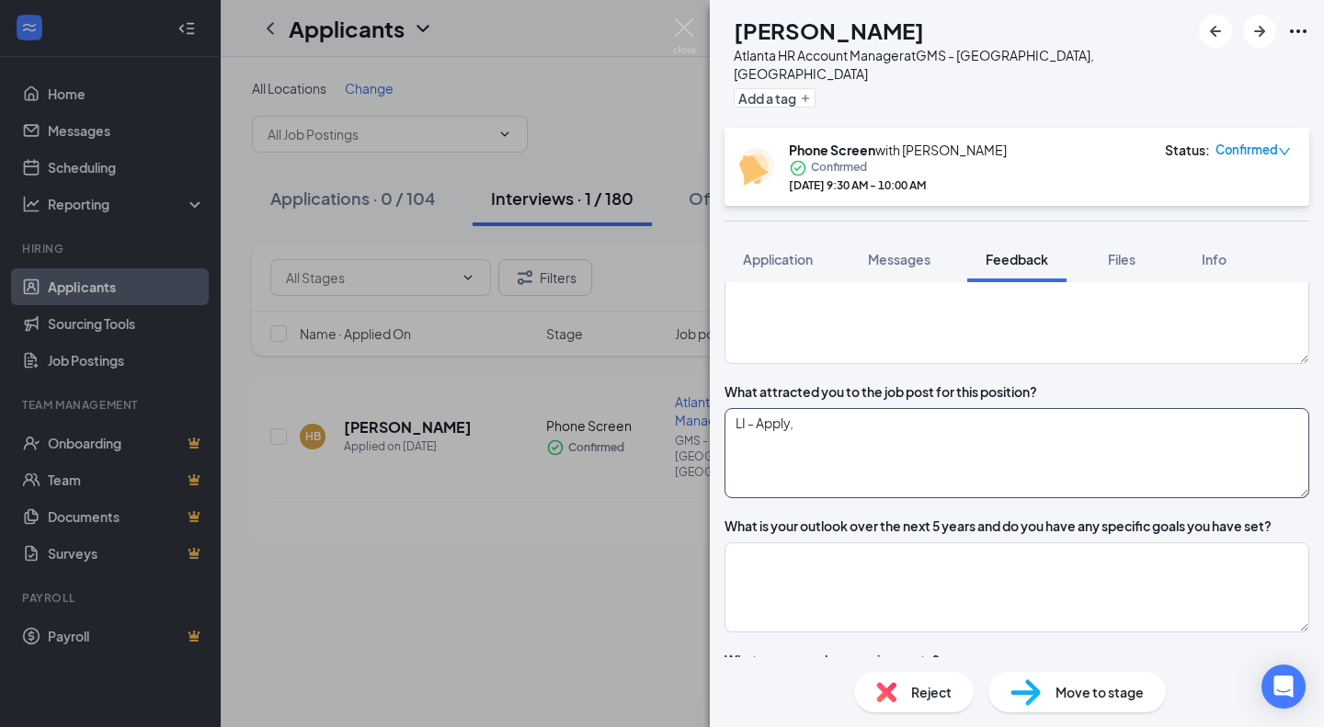
scroll to position [628, 0]
click at [838, 442] on textarea "LI - Apply, uenmployed and looking for a new role" at bounding box center [1016, 454] width 585 height 90
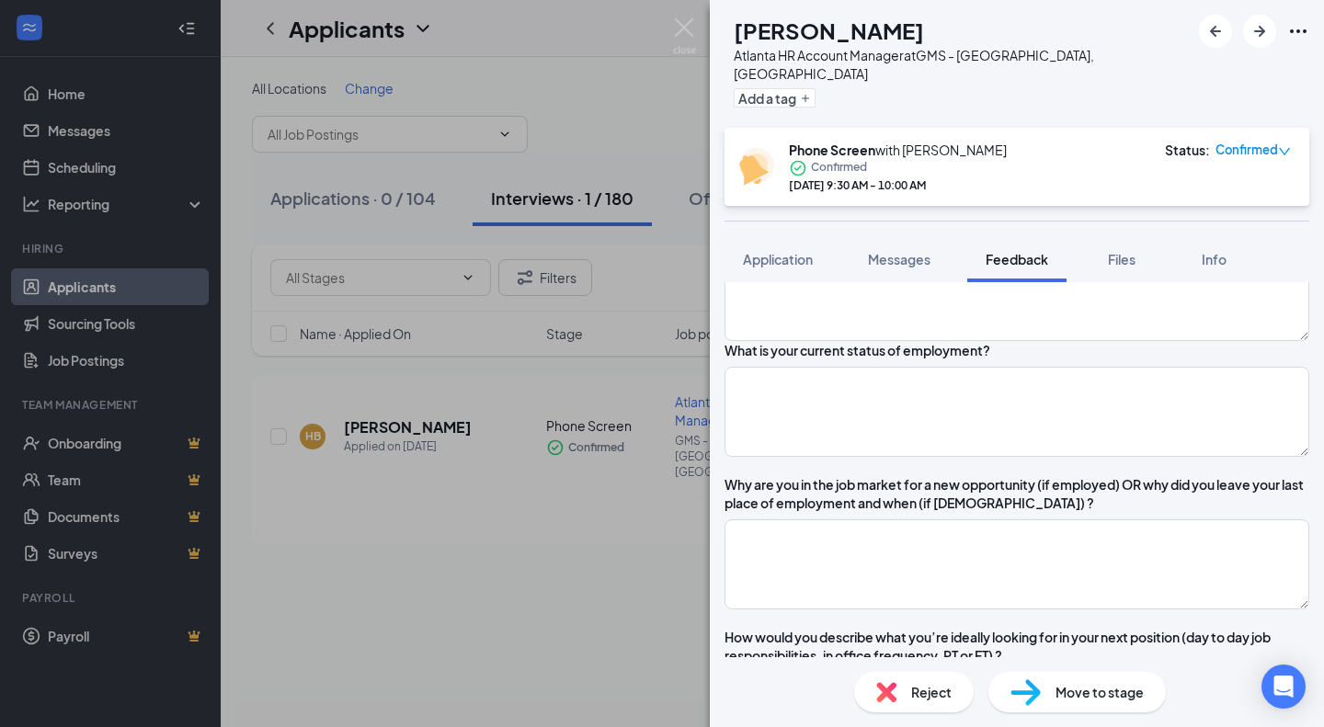
scroll to position [233, 0]
click at [994, 402] on textarea at bounding box center [1016, 410] width 585 height 90
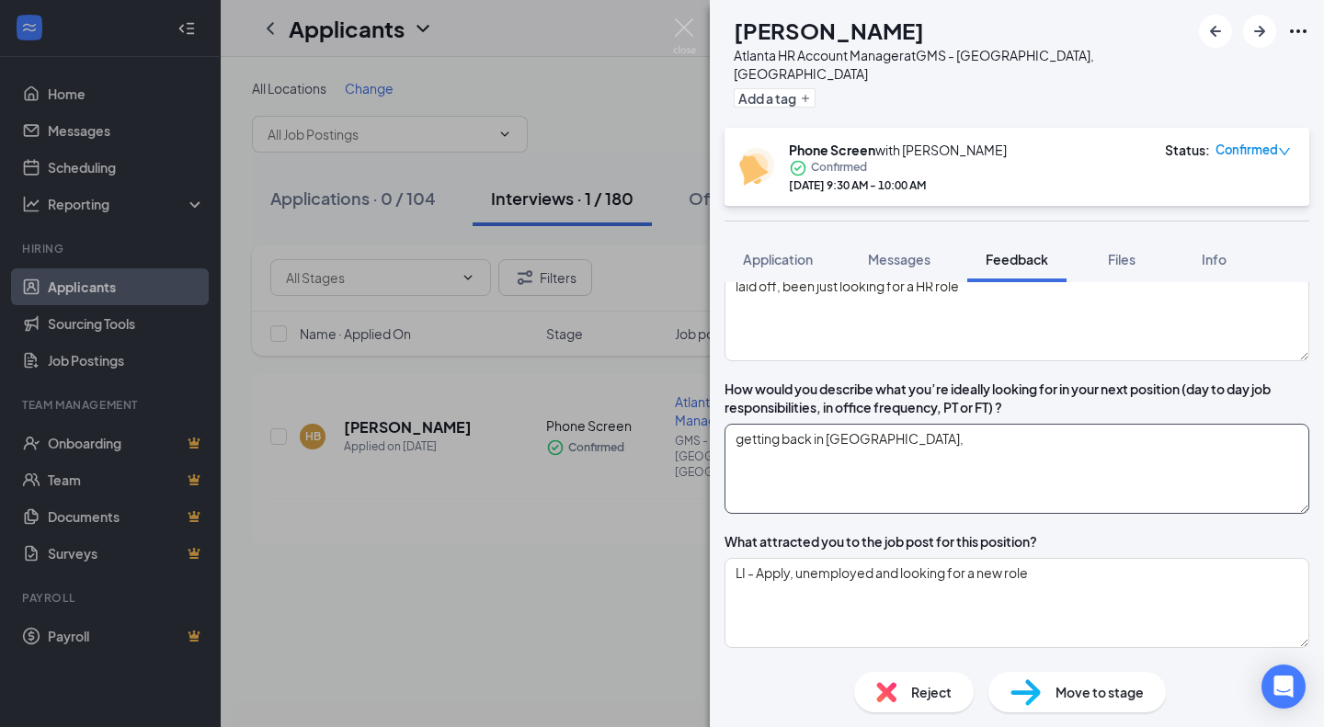
scroll to position [595, 0]
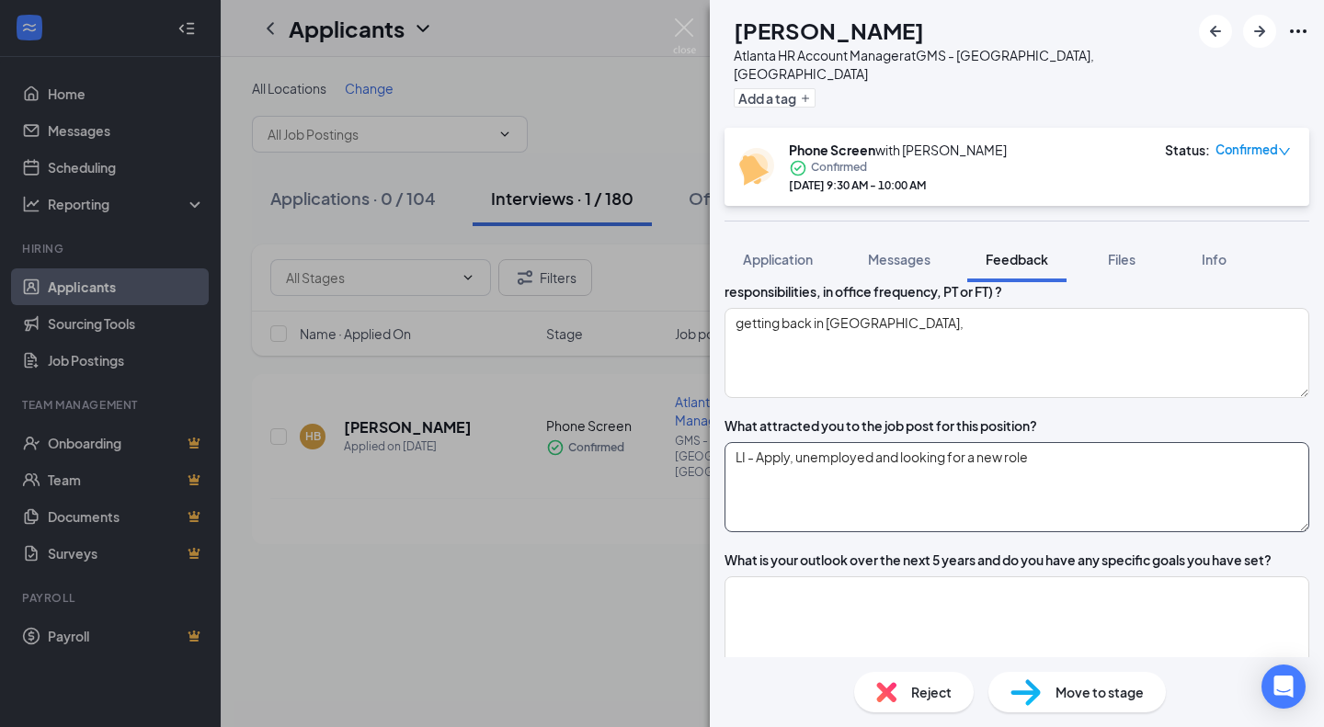
click at [1089, 483] on textarea "LI - Apply, unemployed and looking for a new role" at bounding box center [1016, 487] width 585 height 90
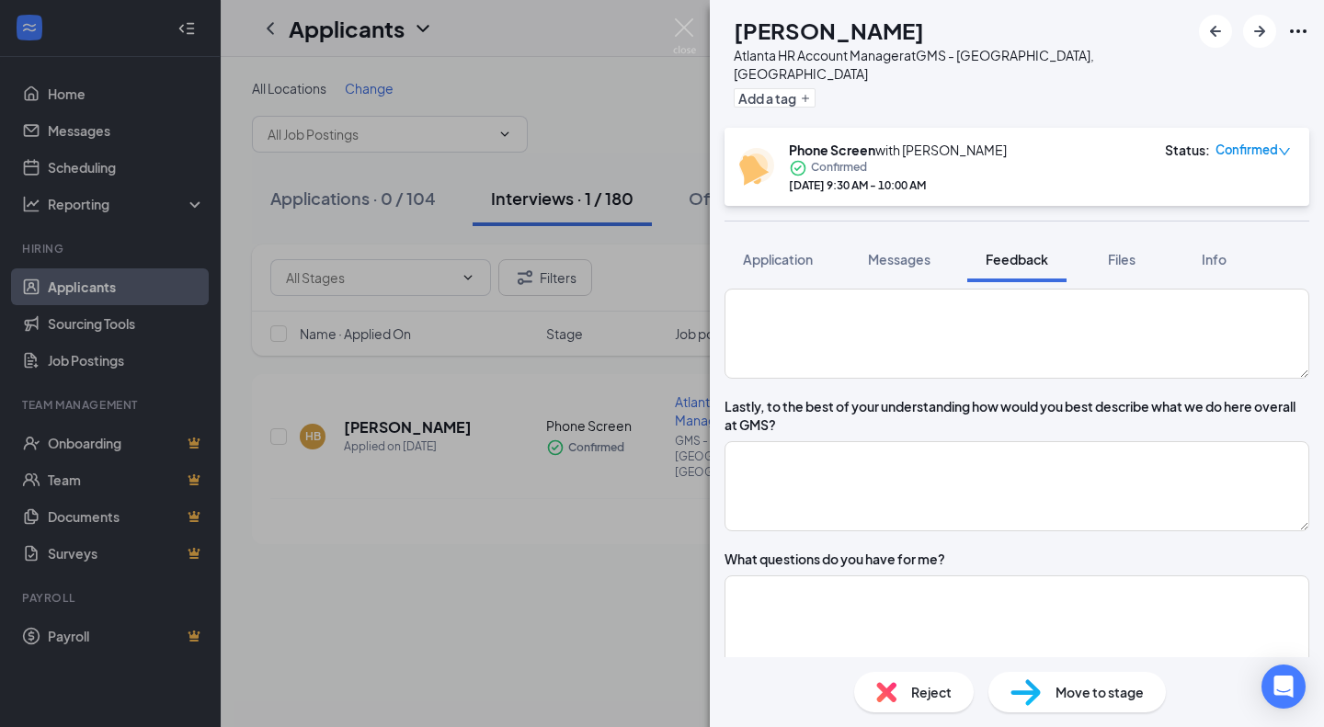
scroll to position [1491, 0]
click at [1075, 513] on textarea at bounding box center [1016, 488] width 585 height 90
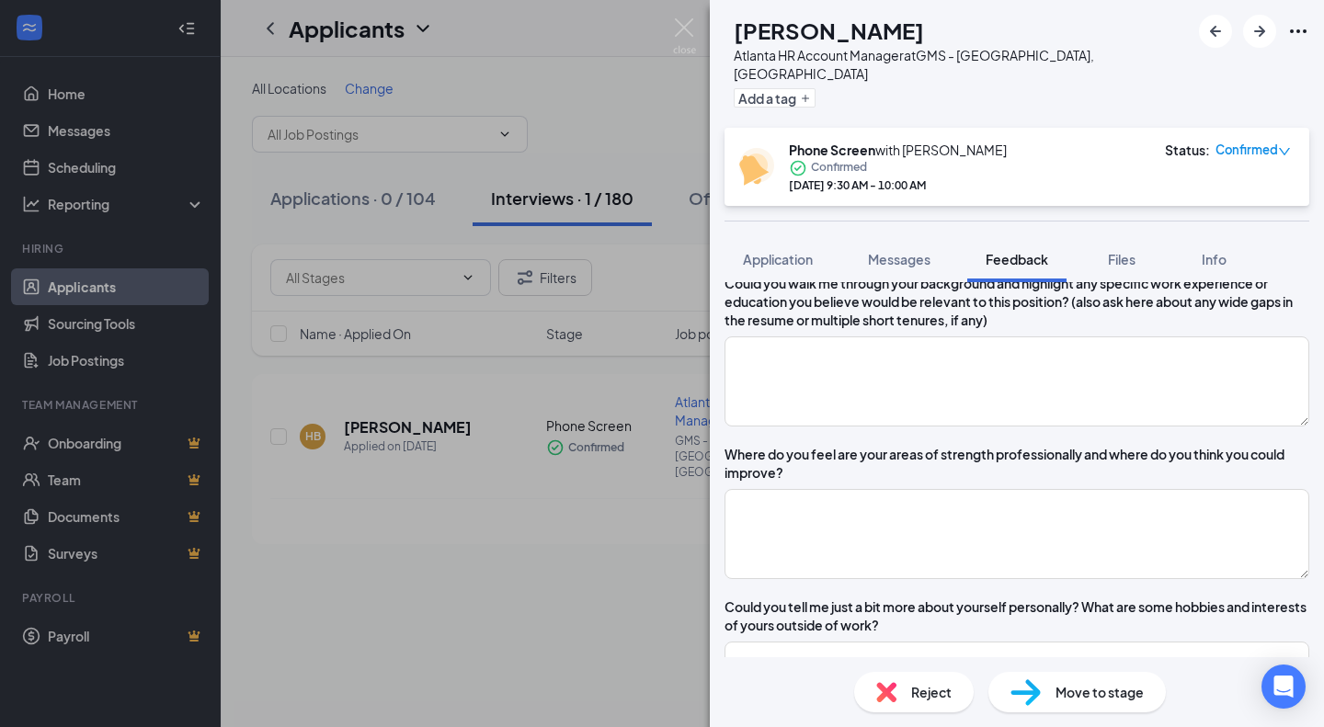
scroll to position [1139, 0]
click at [1066, 393] on textarea at bounding box center [1016, 382] width 585 height 90
click at [972, 400] on textarea at bounding box center [1016, 382] width 585 height 90
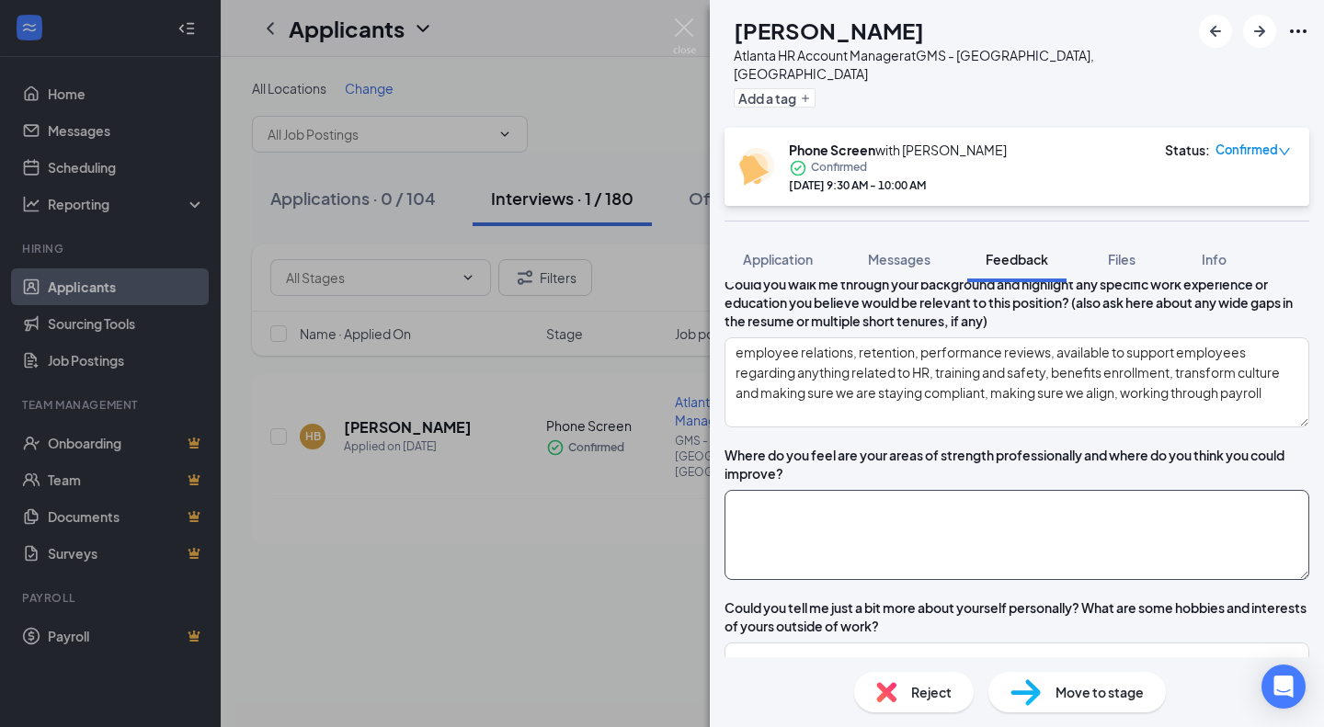
click at [856, 547] on textarea at bounding box center [1016, 535] width 585 height 90
click at [835, 532] on textarea "strength - weaknesses -" at bounding box center [1016, 535] width 585 height 90
click at [857, 561] on textarea "strength - flexible, adaptable, ability to work with all kinds of background we…" at bounding box center [1016, 535] width 585 height 90
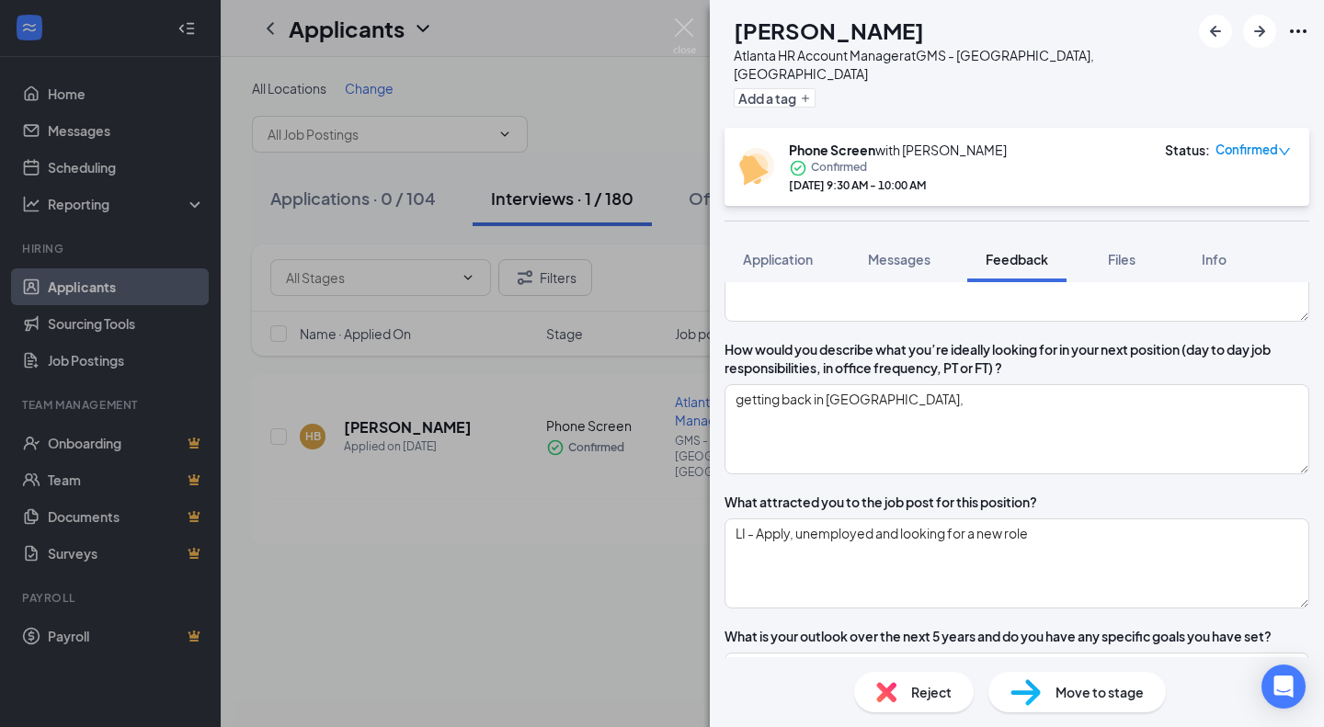
scroll to position [517, 0]
click at [939, 466] on textarea "getting back in [GEOGRAPHIC_DATA]," at bounding box center [1016, 430] width 585 height 90
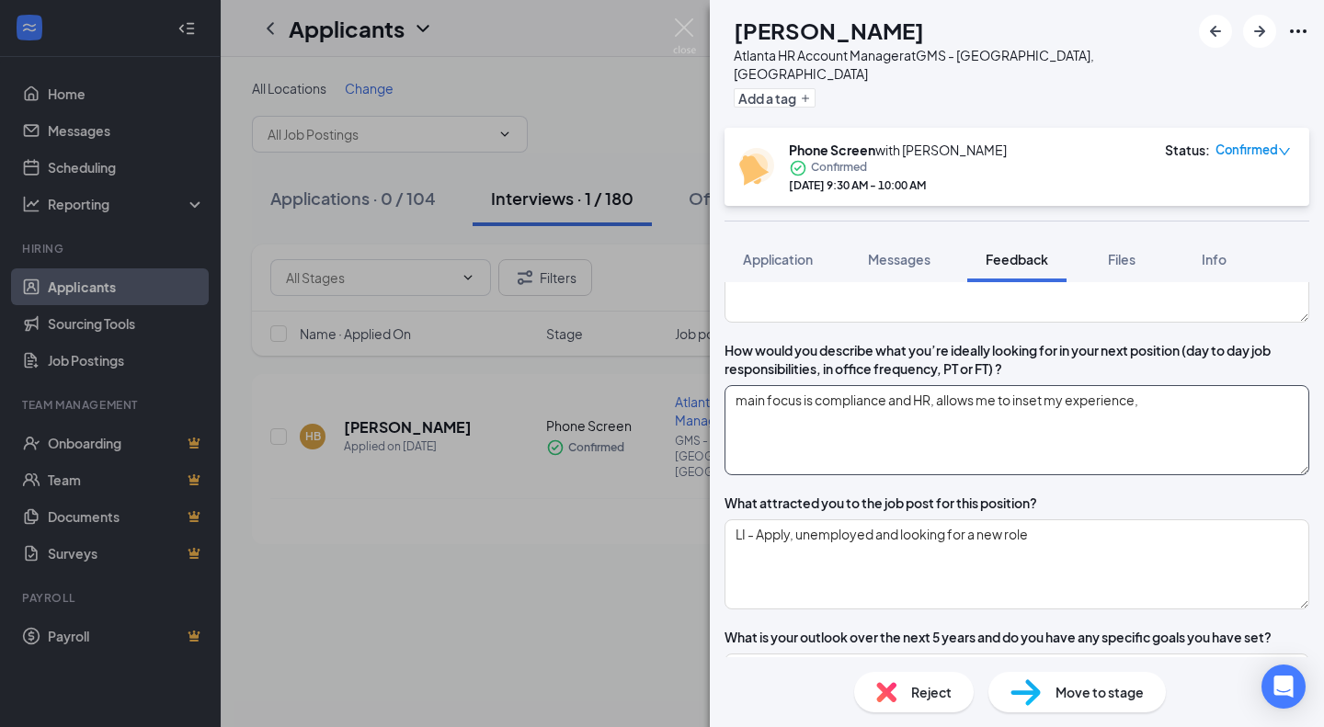
click at [1059, 410] on textarea "main focus is compliance and HR, allows me to inset my experience," at bounding box center [1016, 430] width 585 height 90
click at [1189, 430] on textarea "main focus is compliance and HR, allows me to insert my experience," at bounding box center [1016, 430] width 585 height 90
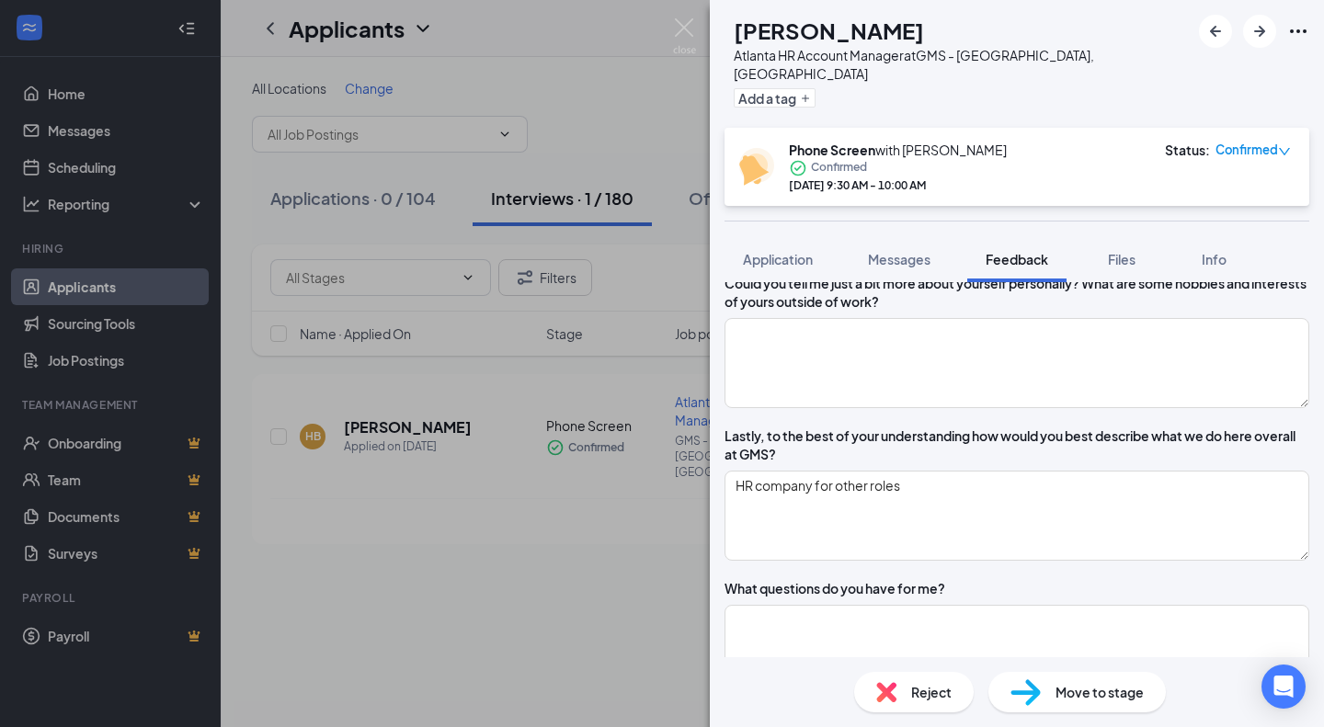
scroll to position [1462, 0]
click at [999, 409] on textarea at bounding box center [1016, 364] width 585 height 90
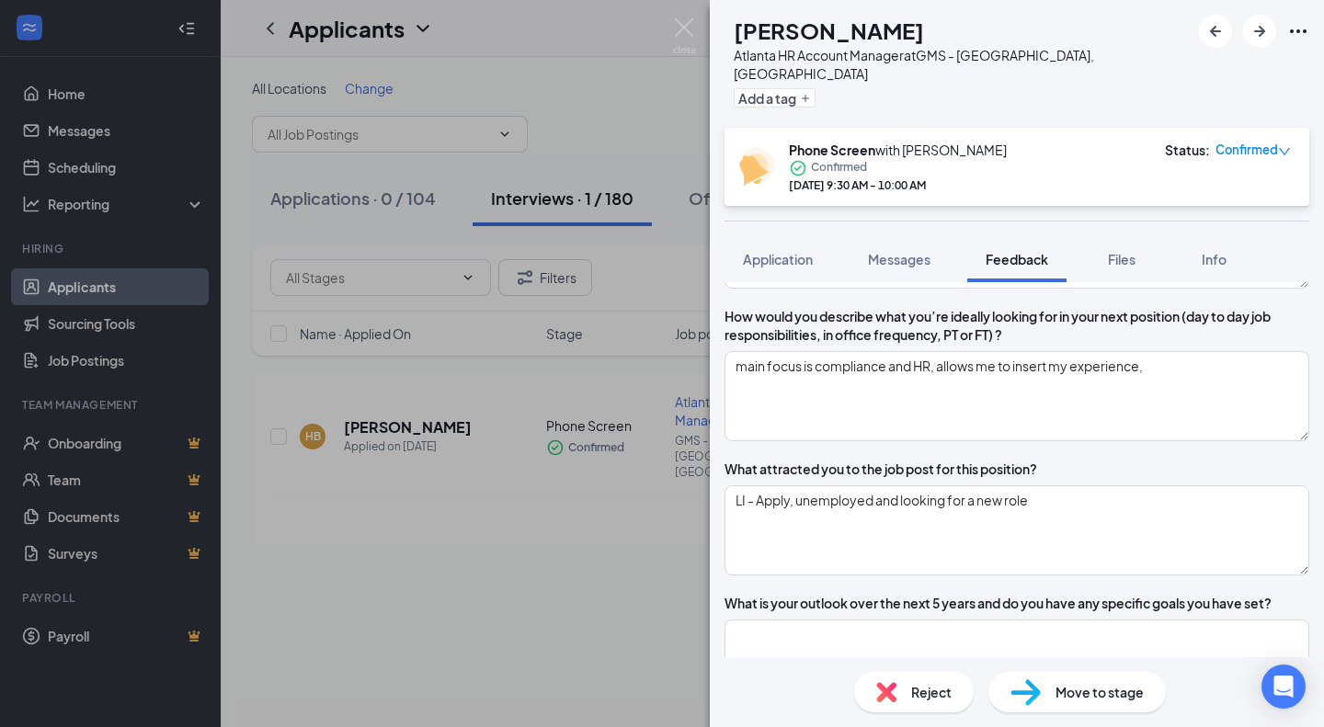
scroll to position [551, 0]
click at [1186, 437] on textarea "main focus is compliance and HR, allows me to insert my experience," at bounding box center [1016, 397] width 585 height 90
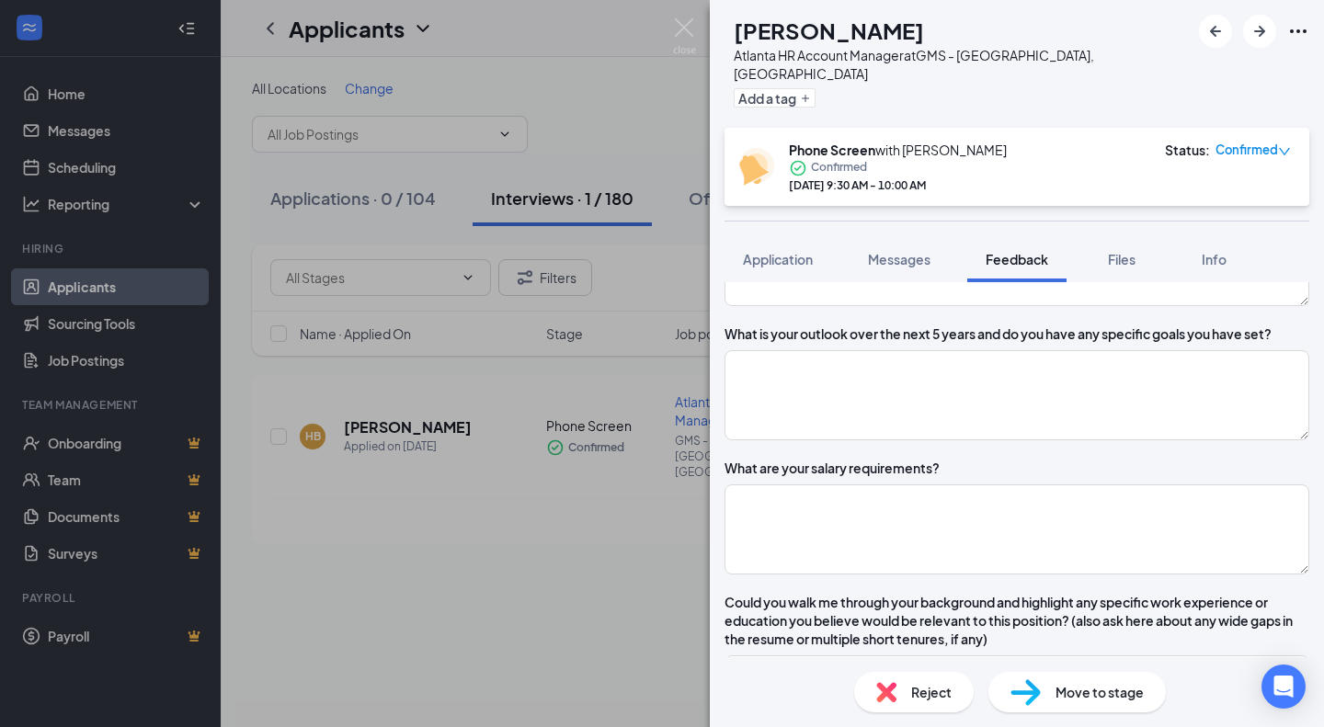
scroll to position [822, 0]
click at [1164, 428] on textarea at bounding box center [1016, 394] width 585 height 90
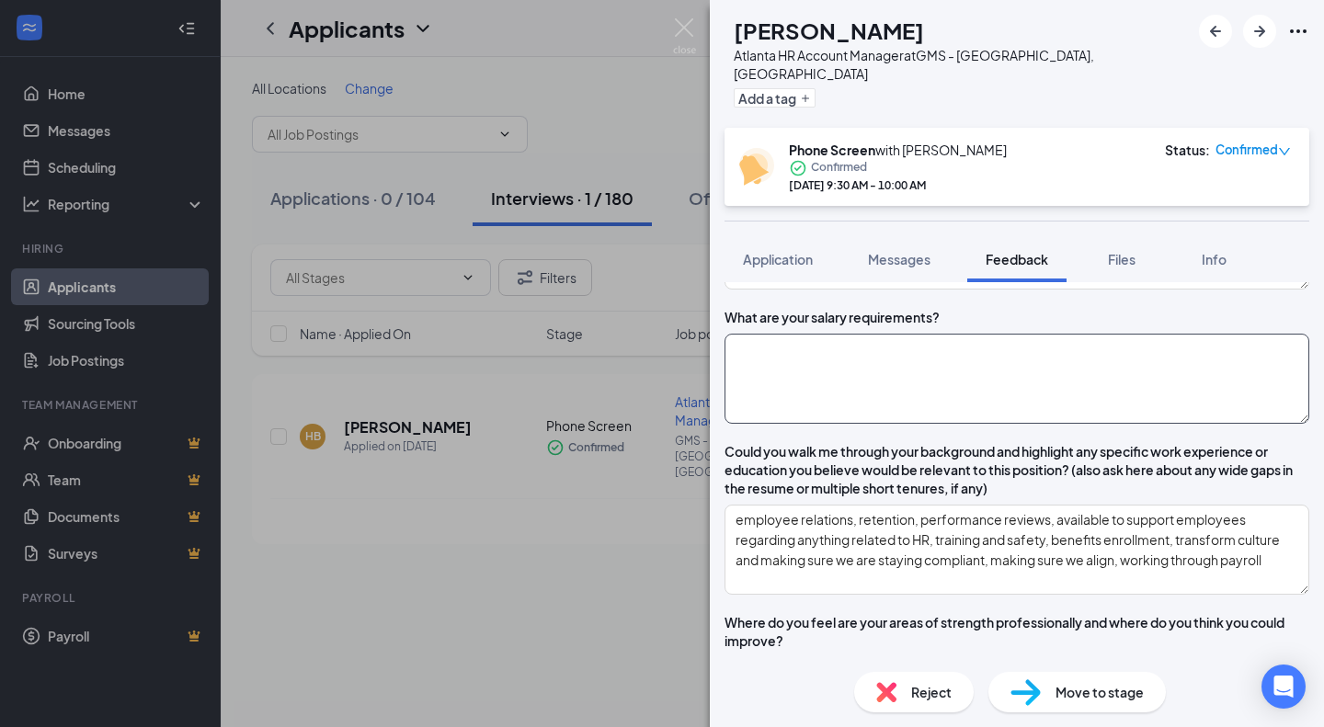
click at [1085, 404] on textarea at bounding box center [1016, 379] width 585 height 90
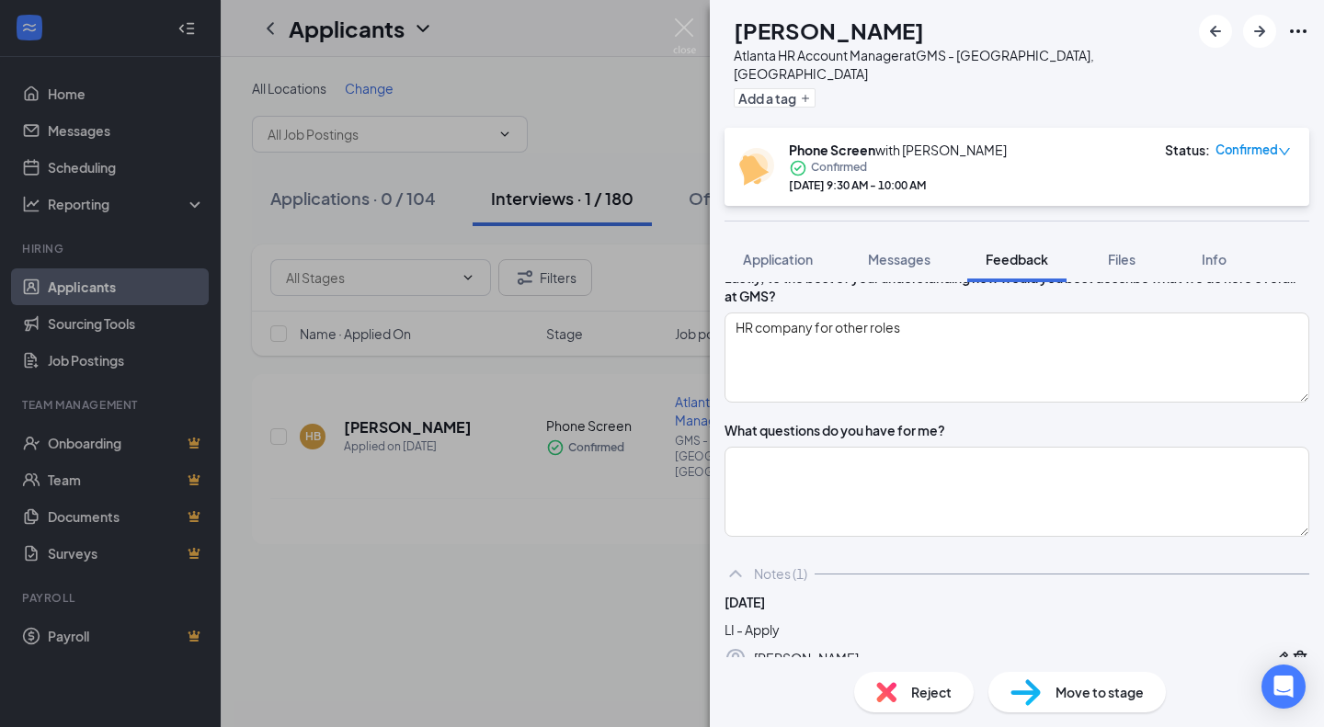
scroll to position [1622, 0]
click at [968, 507] on textarea at bounding box center [1016, 491] width 585 height 90
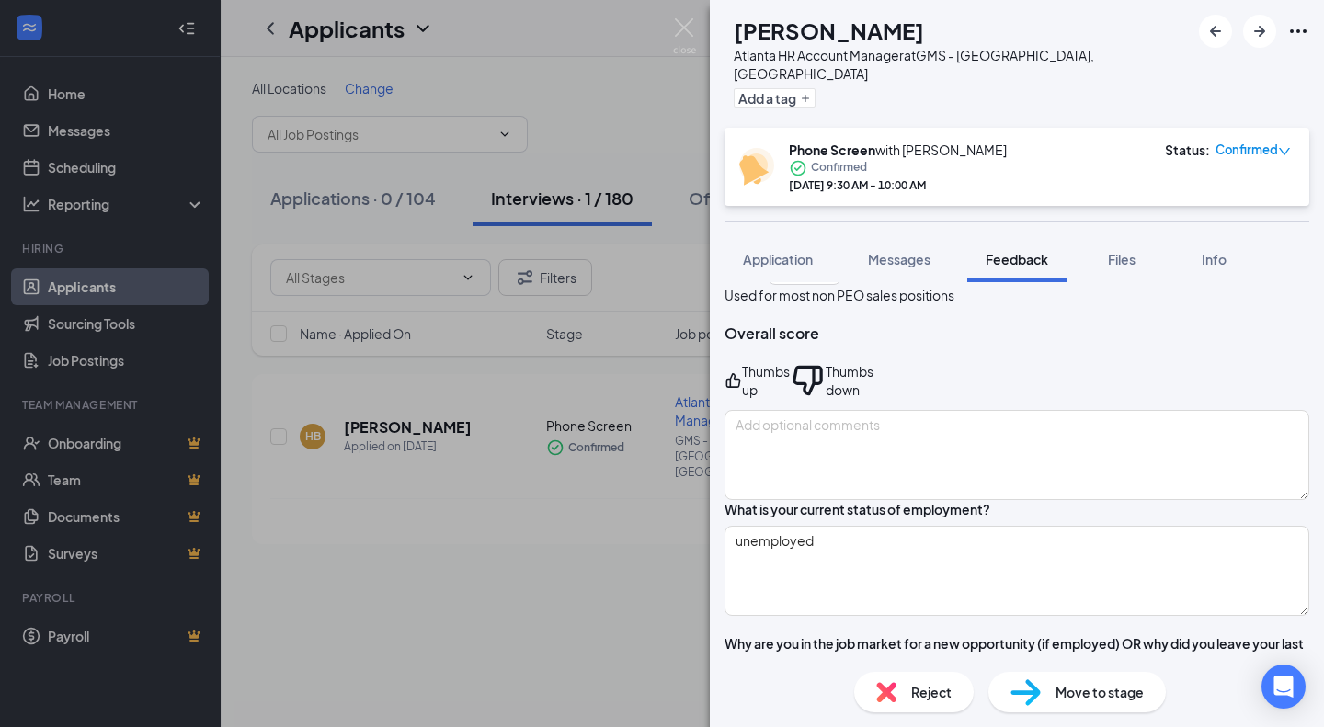
scroll to position [67, 0]
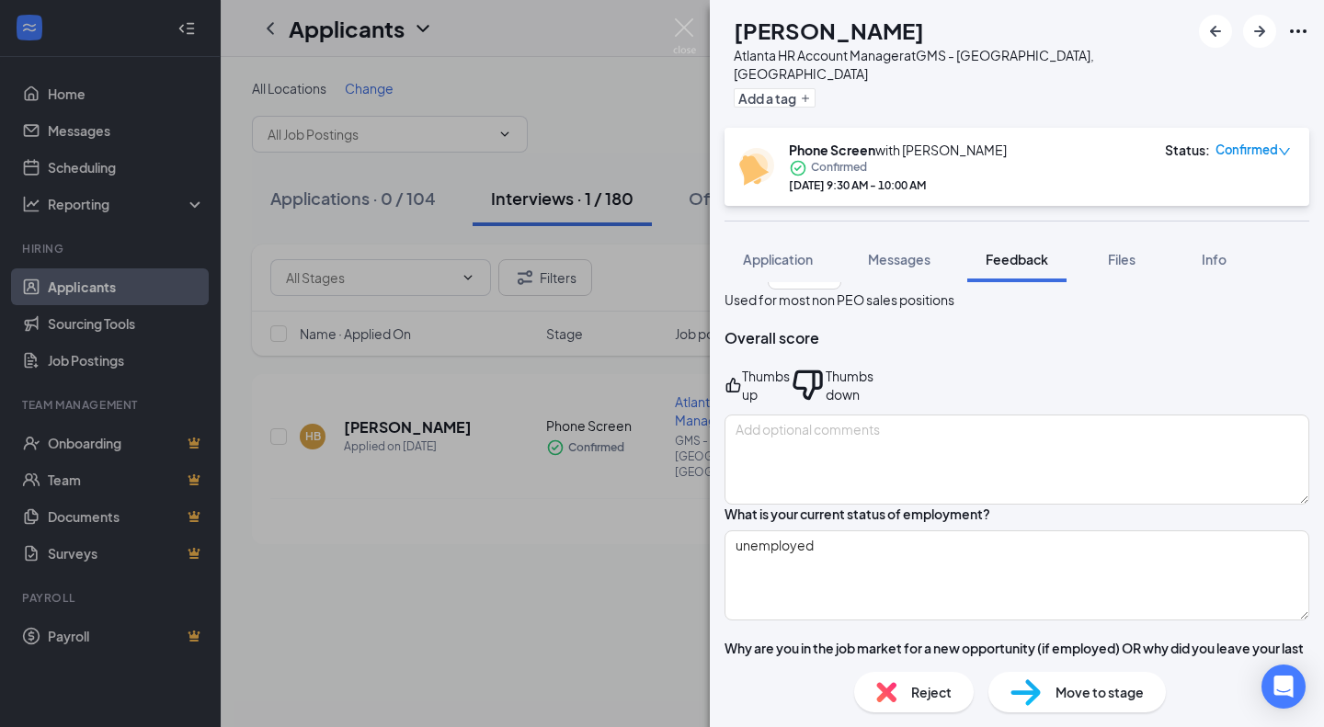
click at [873, 367] on div "Thumbs down" at bounding box center [849, 385] width 48 height 37
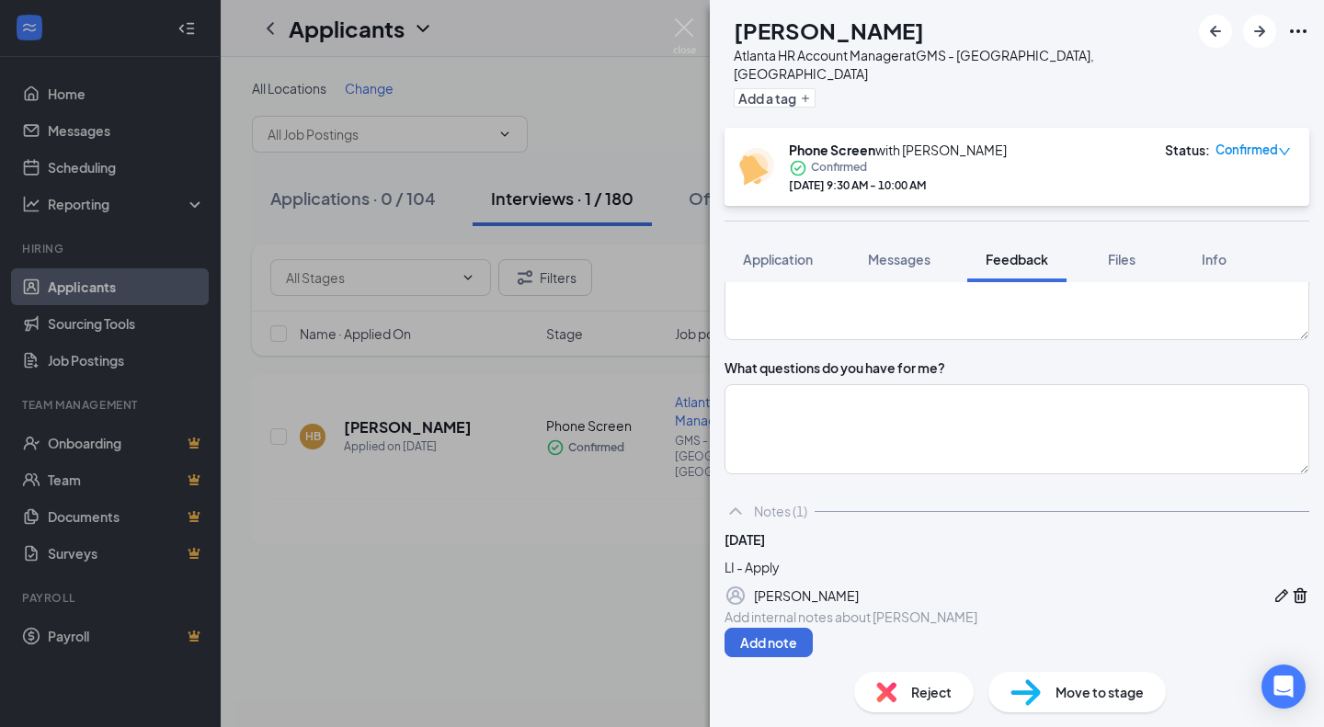
scroll to position [1719, 0]
click at [886, 437] on textarea at bounding box center [1016, 429] width 585 height 90
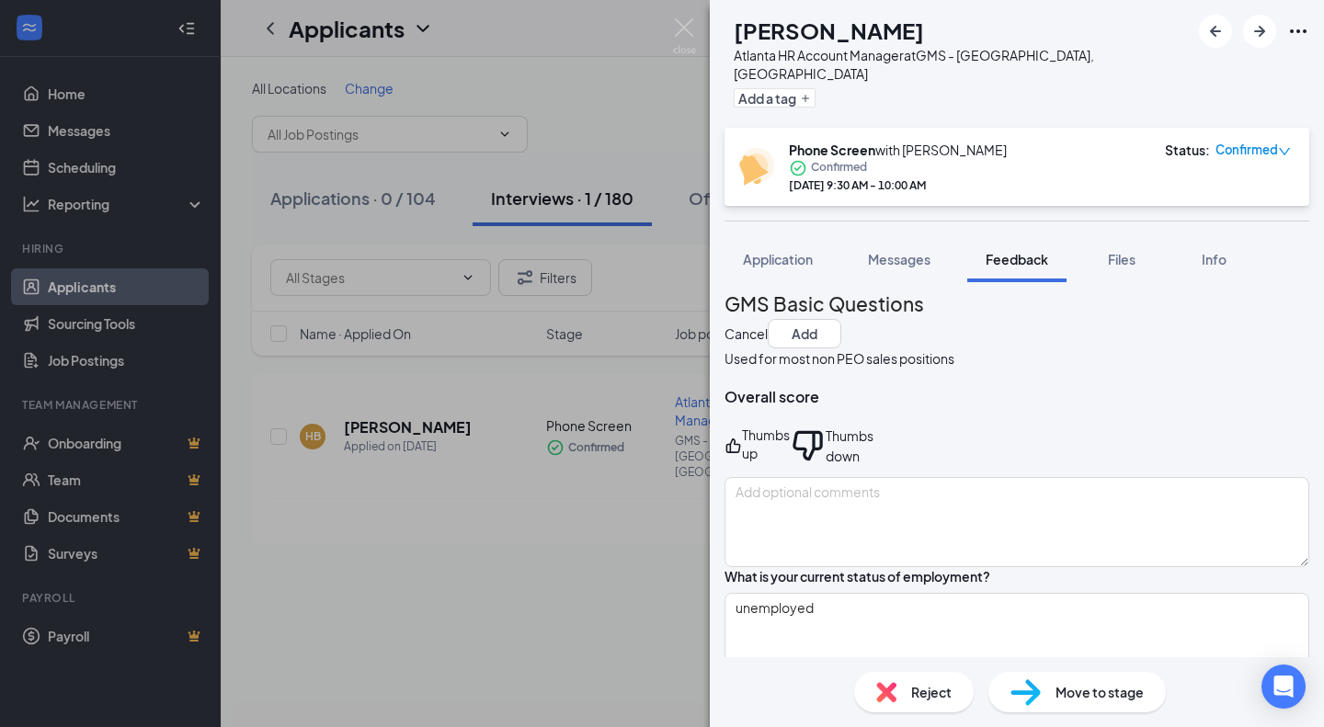
scroll to position [0, 0]
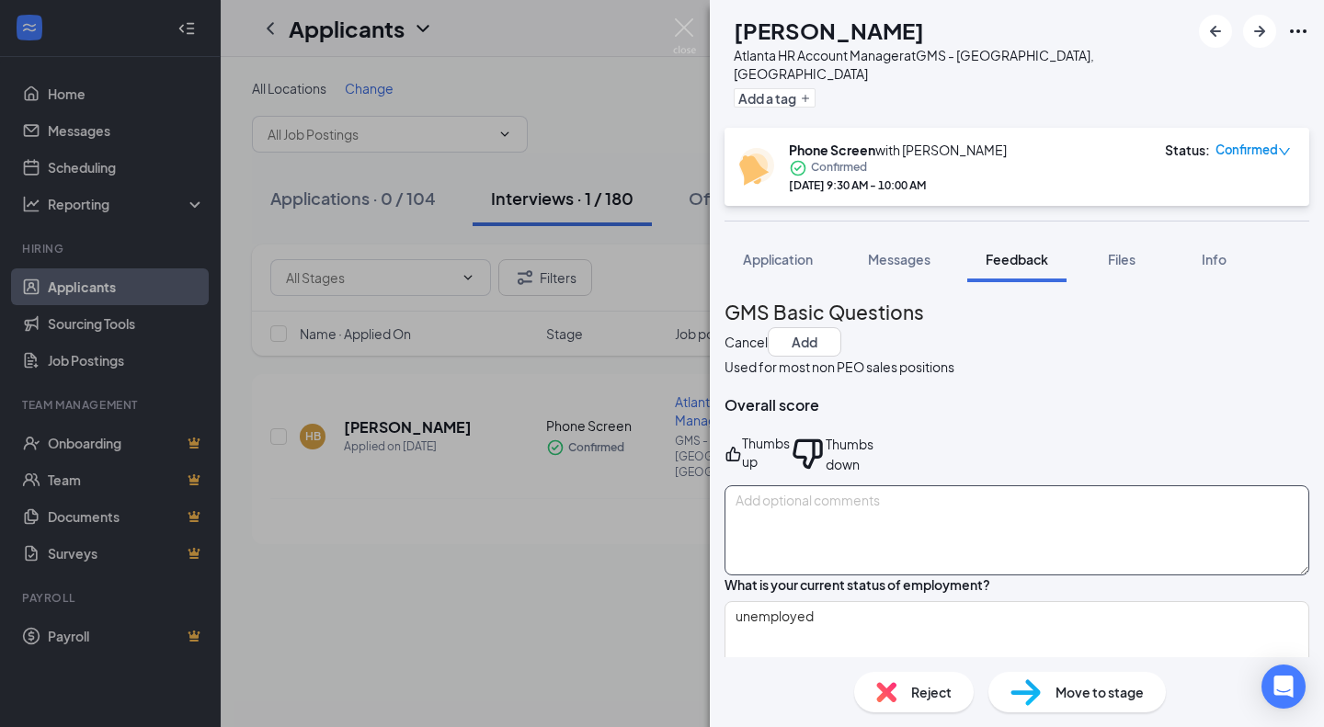
click at [865, 485] on textarea at bounding box center [1016, 530] width 585 height 90
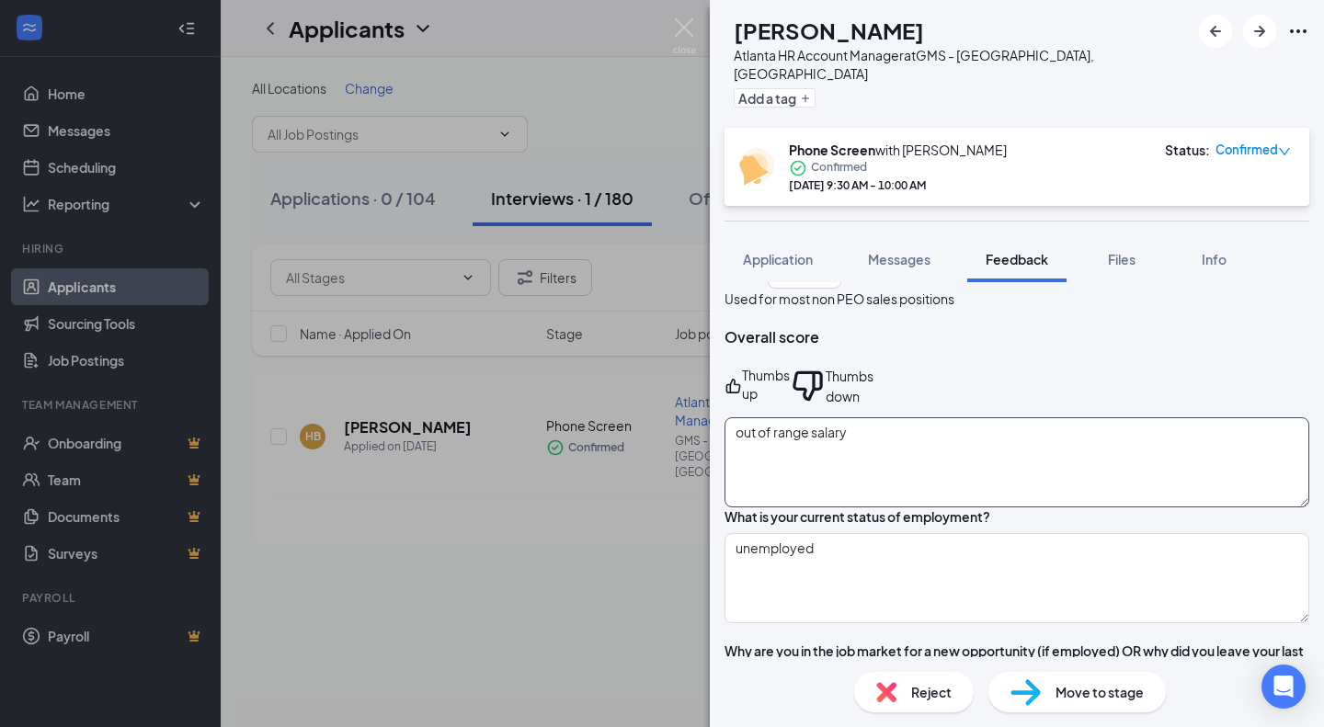
scroll to position [69, 0]
drag, startPoint x: 1065, startPoint y: 422, endPoint x: 550, endPoint y: 387, distance: 516.8
click at [550, 387] on div "HB [PERSON_NAME] Atlanta HR Account Manager at GMS - [GEOGRAPHIC_DATA], [GEOGRA…" at bounding box center [662, 363] width 1324 height 727
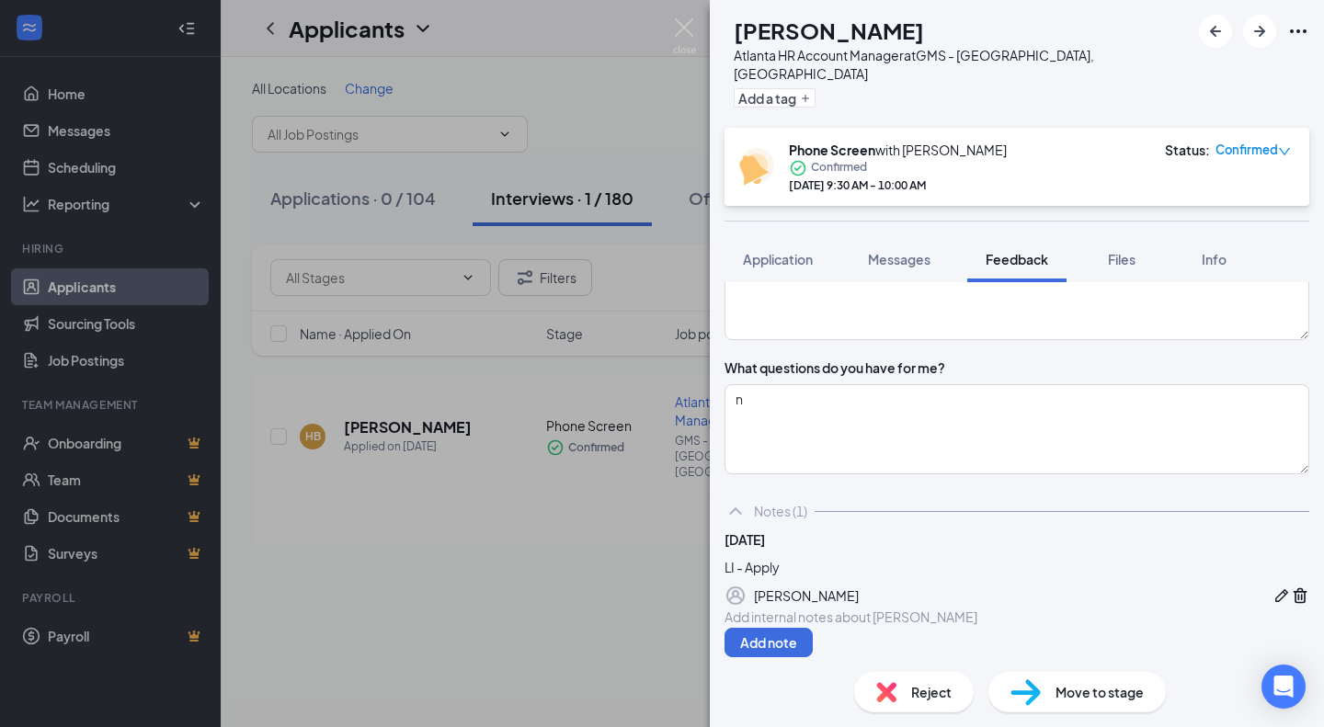
scroll to position [1712, 0]
click at [1075, 406] on textarea "n" at bounding box center [1016, 429] width 585 height 90
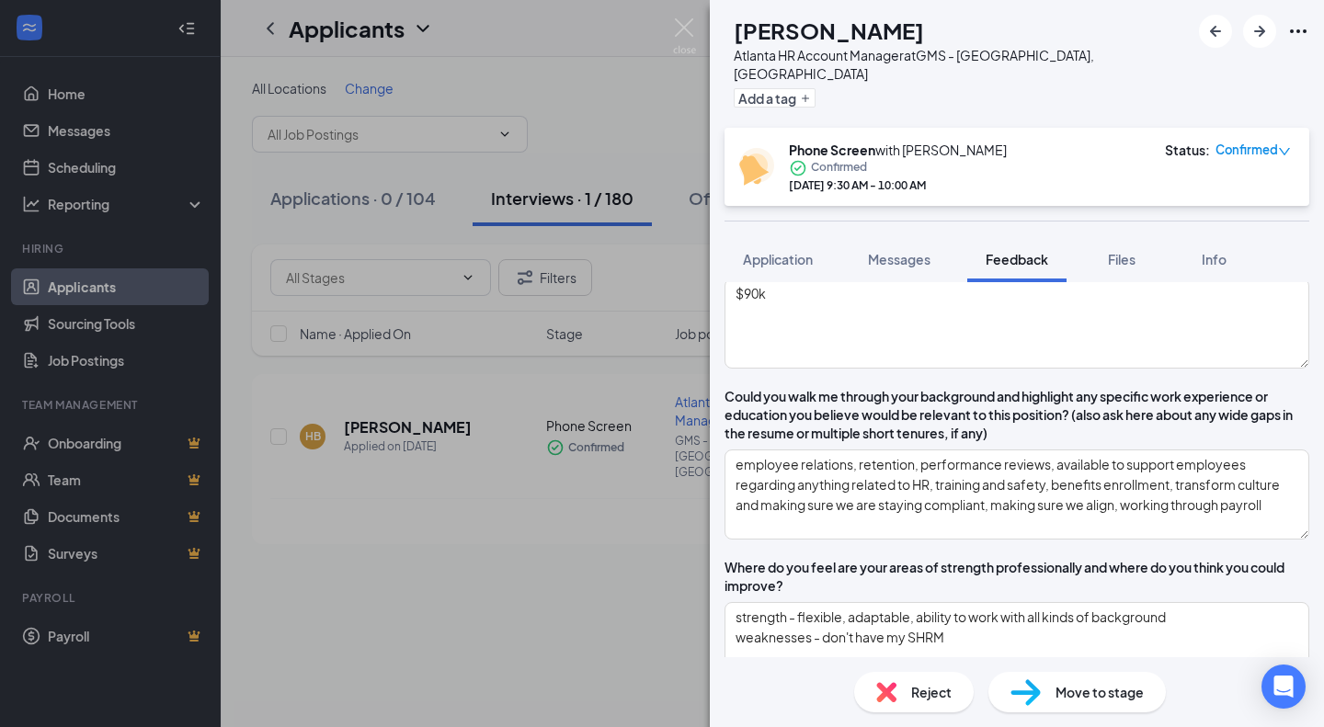
scroll to position [1029, 0]
click at [1027, 342] on textarea "$90k" at bounding box center [1016, 324] width 585 height 90
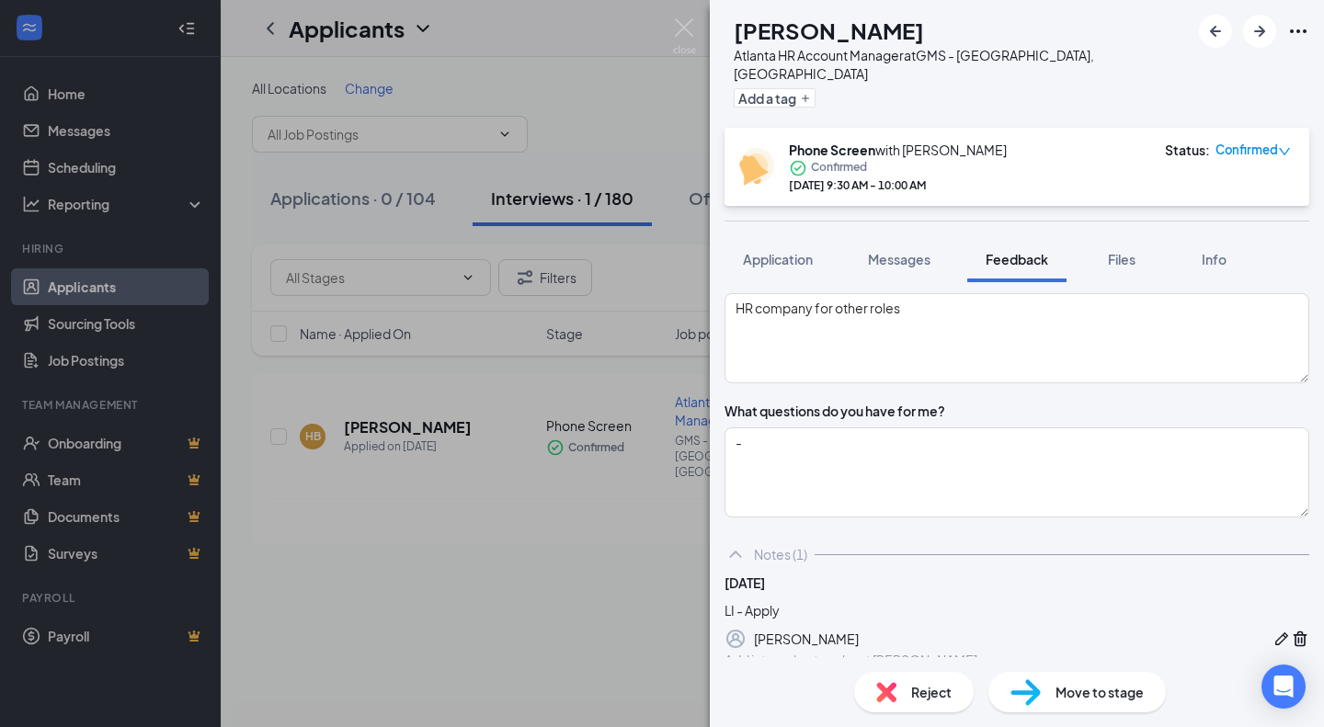
scroll to position [1637, 0]
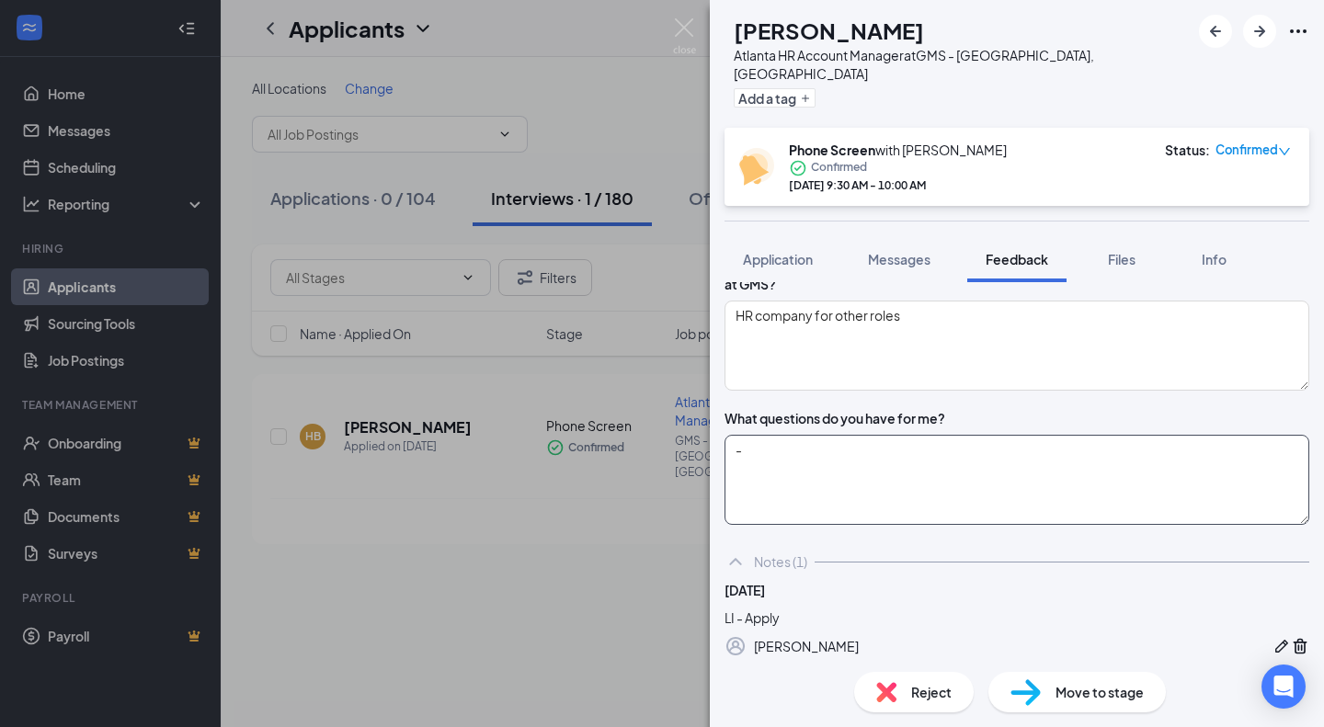
click at [972, 476] on textarea "-" at bounding box center [1016, 480] width 585 height 90
click at [766, 500] on textarea "- day to day? -schedule? - travel?" at bounding box center [1016, 480] width 585 height 90
click at [841, 512] on textarea "- day to day? - schedule? - travel?" at bounding box center [1016, 480] width 585 height 90
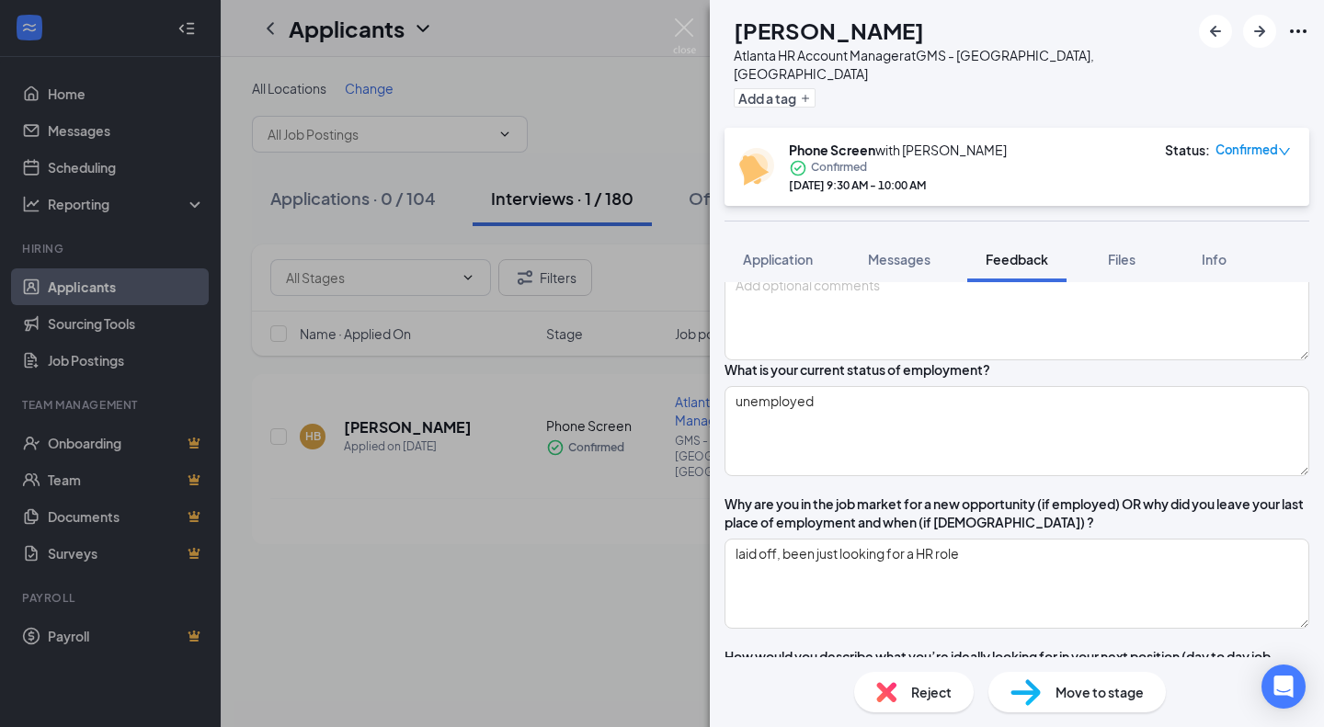
scroll to position [0, 0]
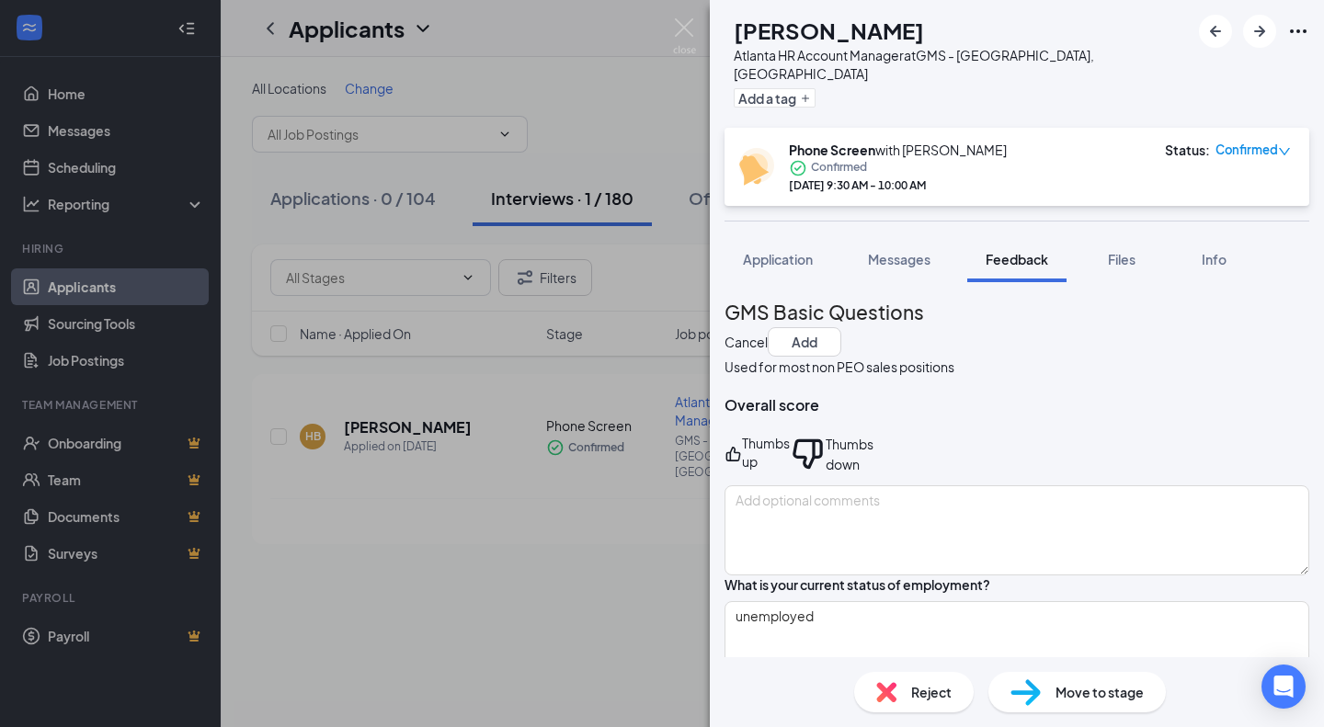
click at [784, 434] on div "Thumbs up" at bounding box center [766, 454] width 48 height 40
click at [850, 514] on textarea at bounding box center [1016, 530] width 585 height 90
click at [841, 327] on button "Add" at bounding box center [805, 341] width 74 height 29
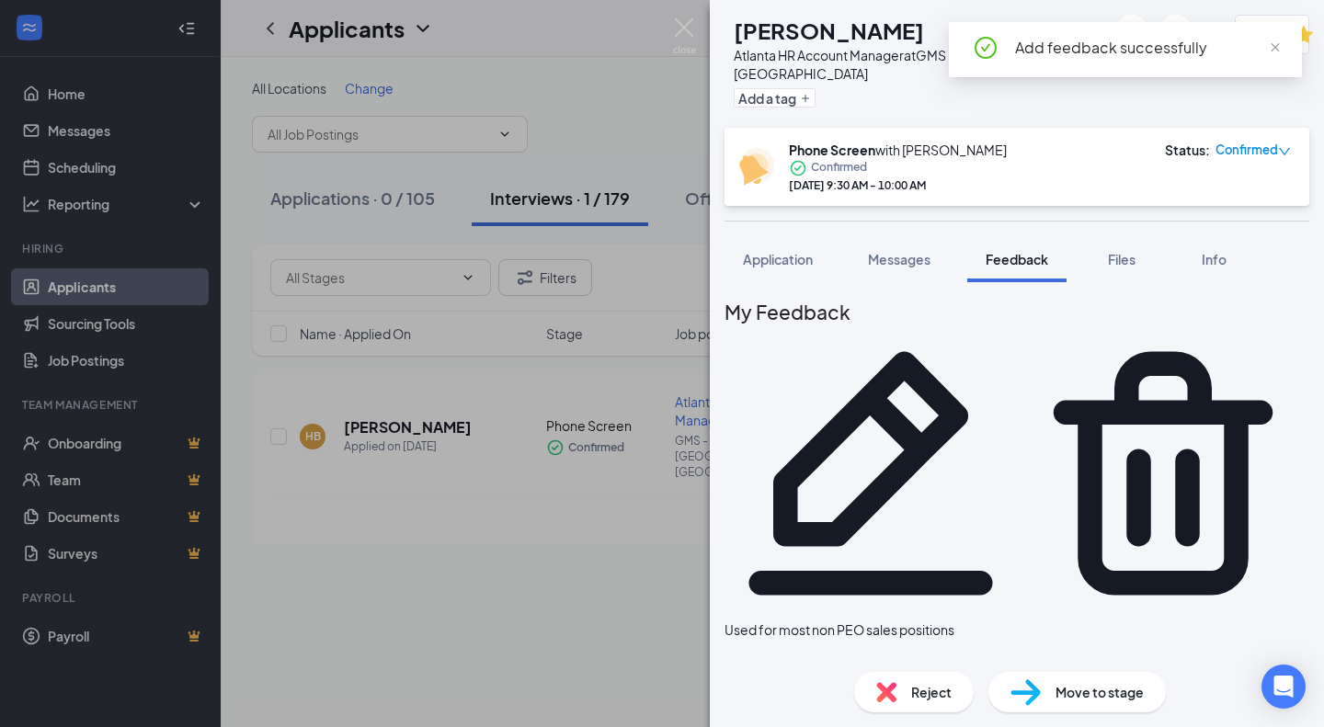
click at [1043, 694] on div "Move to stage" at bounding box center [1076, 692] width 177 height 40
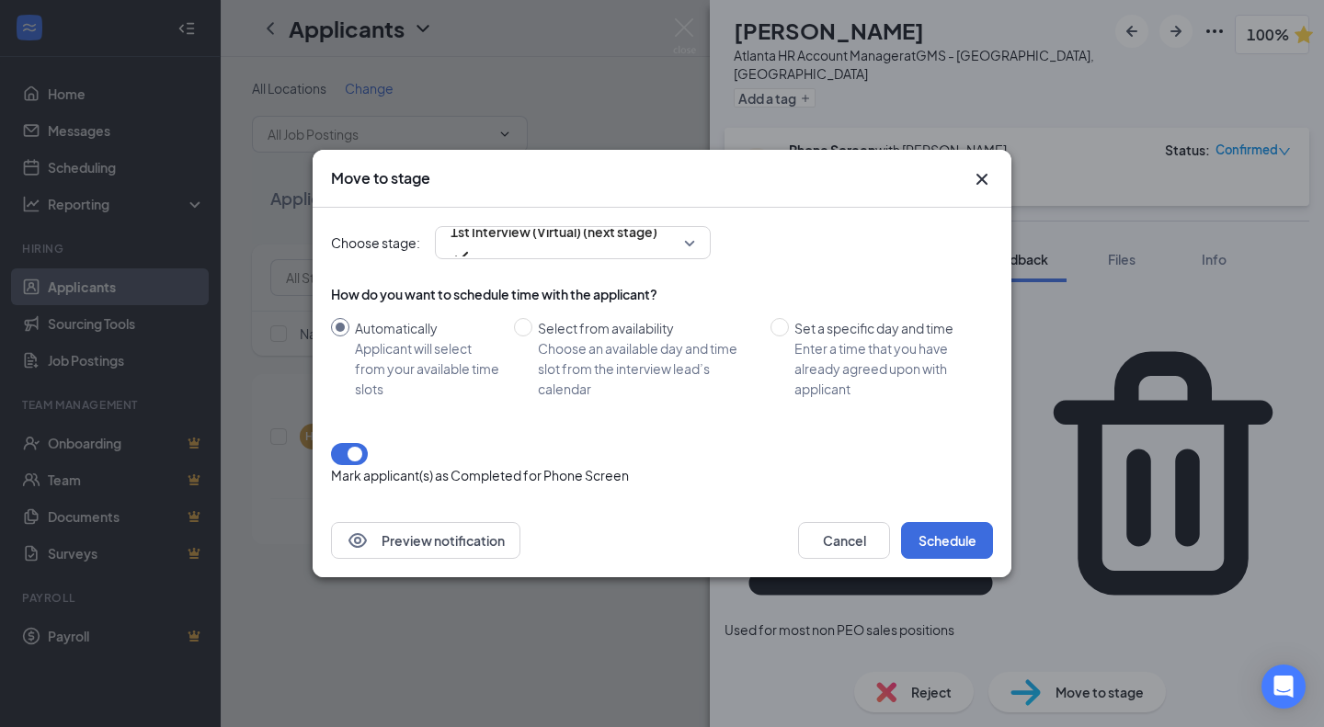
click at [836, 281] on div "Choose stage: 1st Interview (Virtual) (next stage) How do you want to schedule …" at bounding box center [662, 356] width 662 height 296
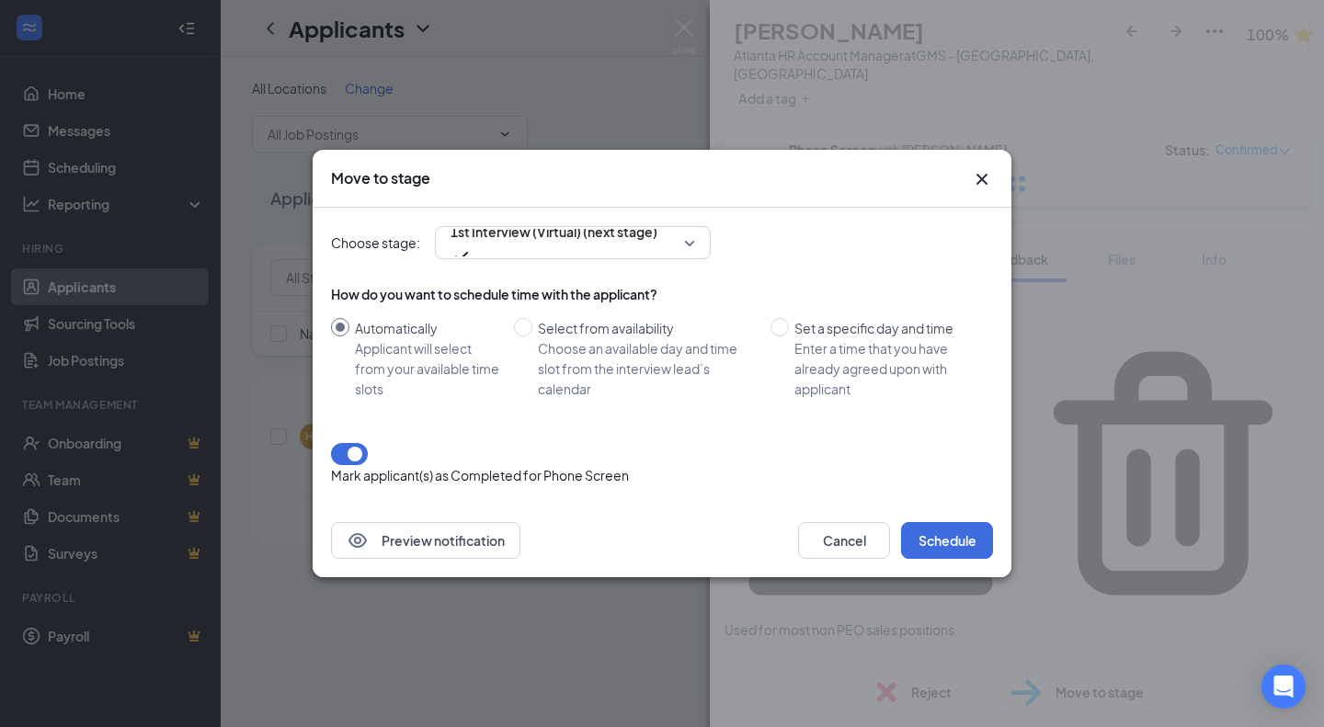
click at [587, 349] on div "Choose an available day and time slot from the interview lead’s calendar" at bounding box center [647, 368] width 218 height 61
click at [532, 336] on input "Select from availability Choose an available day and time slot from the intervi…" at bounding box center [523, 327] width 18 height 18
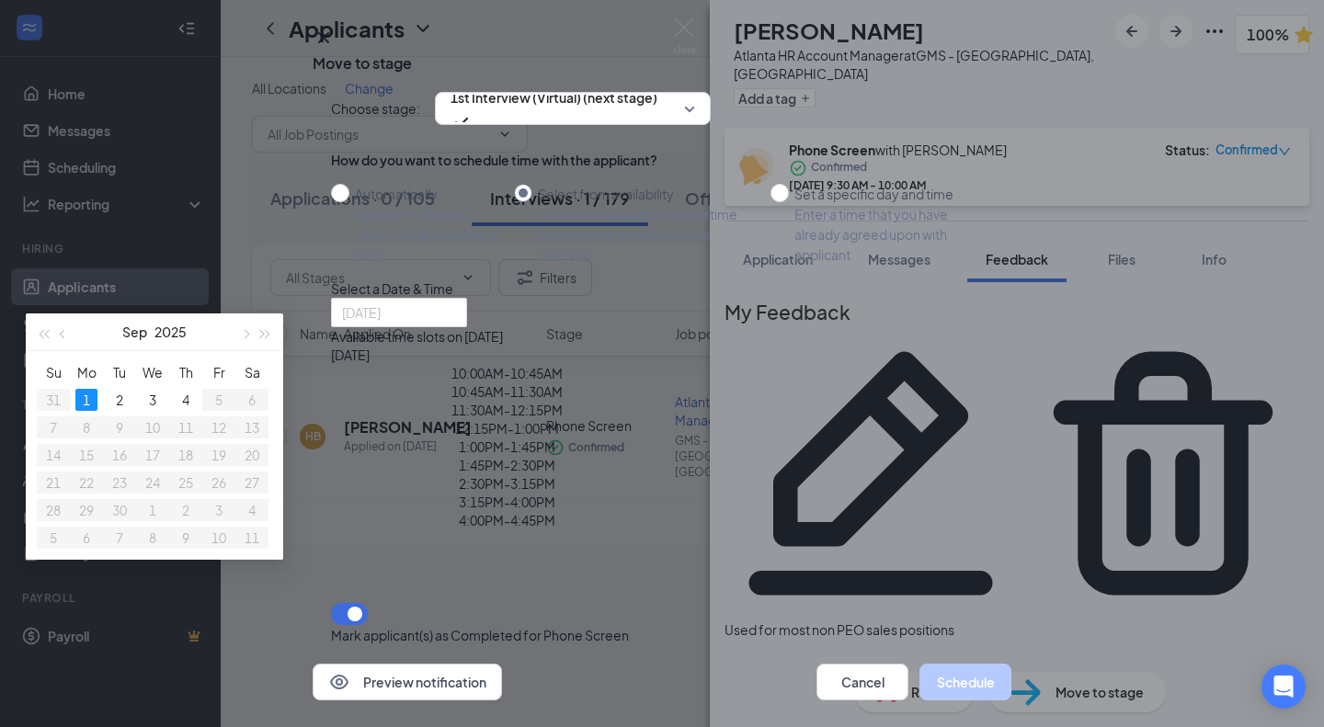
click at [164, 411] on div "3" at bounding box center [153, 400] width 22 height 22
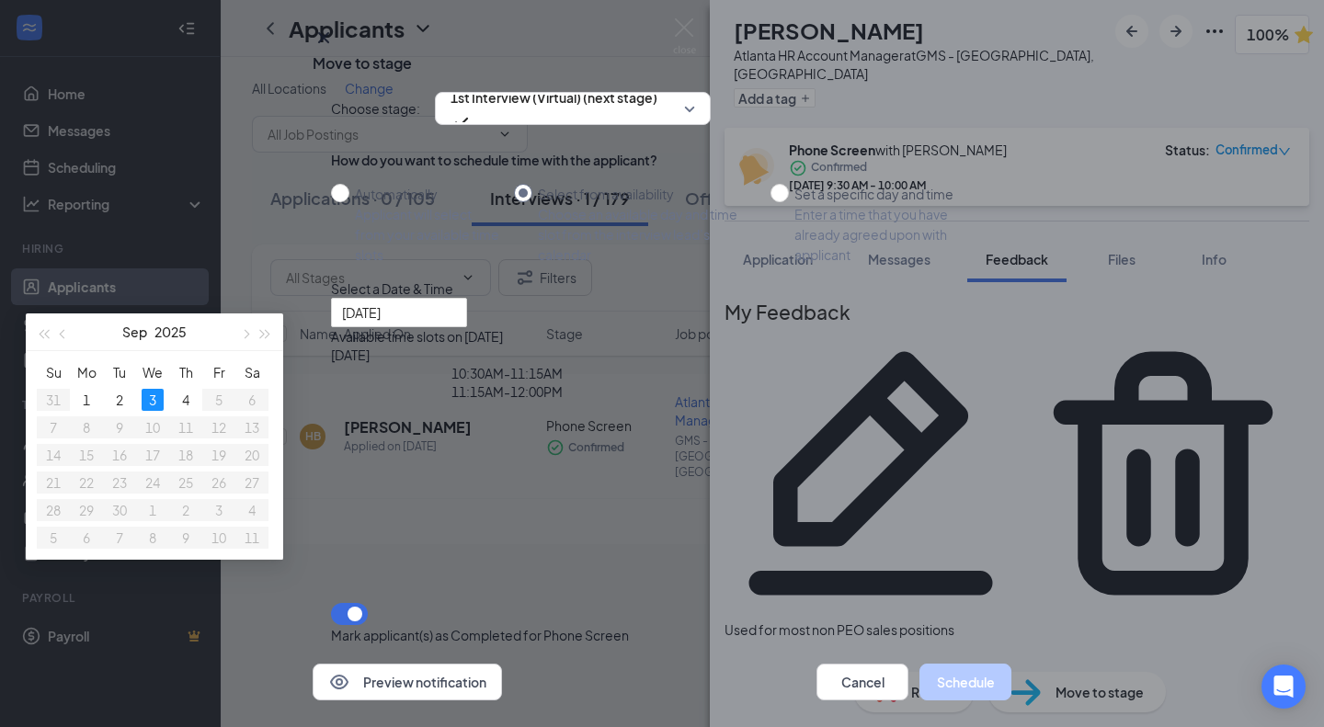
click at [888, 125] on div "Choose stage: 1st Interview (Virtual) (next stage)" at bounding box center [662, 108] width 662 height 33
click at [807, 265] on div "Enter a time that you have already agreed upon with applicant" at bounding box center [886, 234] width 184 height 61
click at [789, 202] on input "Set a specific day and time Enter a time that you have already agreed upon with…" at bounding box center [779, 193] width 18 height 18
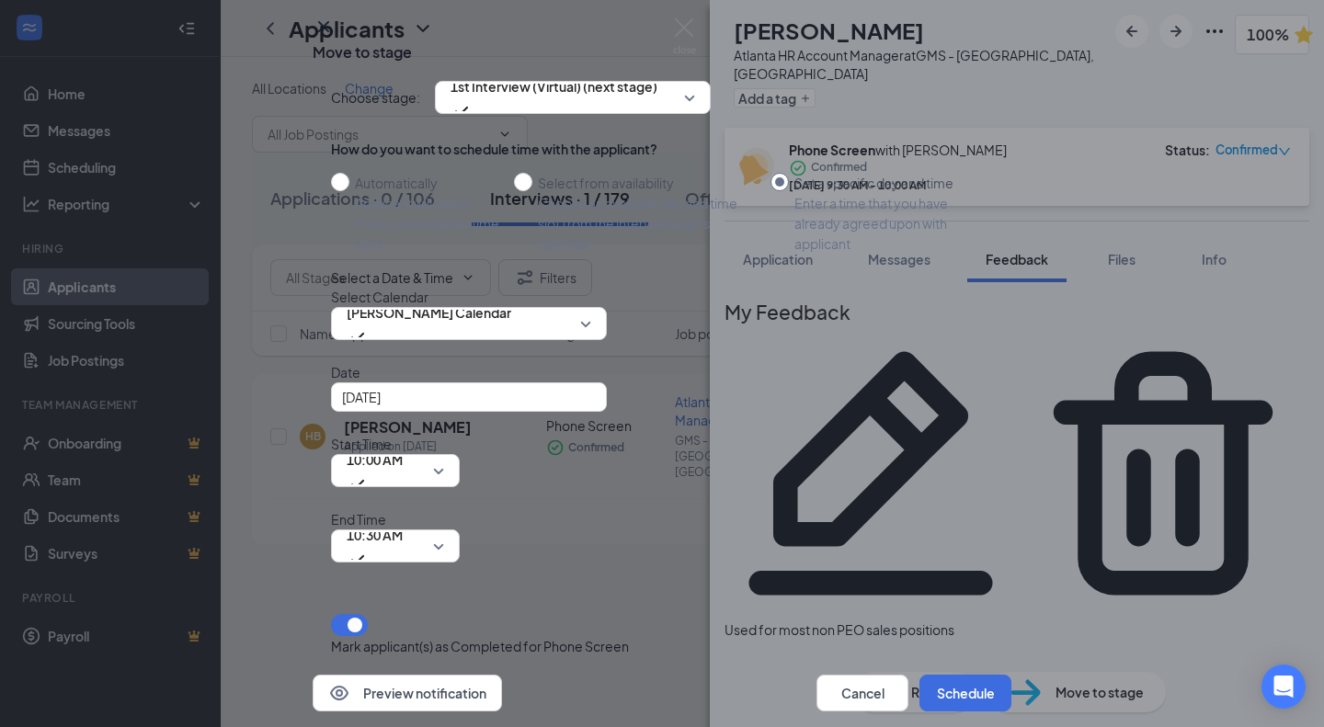
click at [449, 326] on span "[PERSON_NAME] Calendar" at bounding box center [429, 313] width 165 height 28
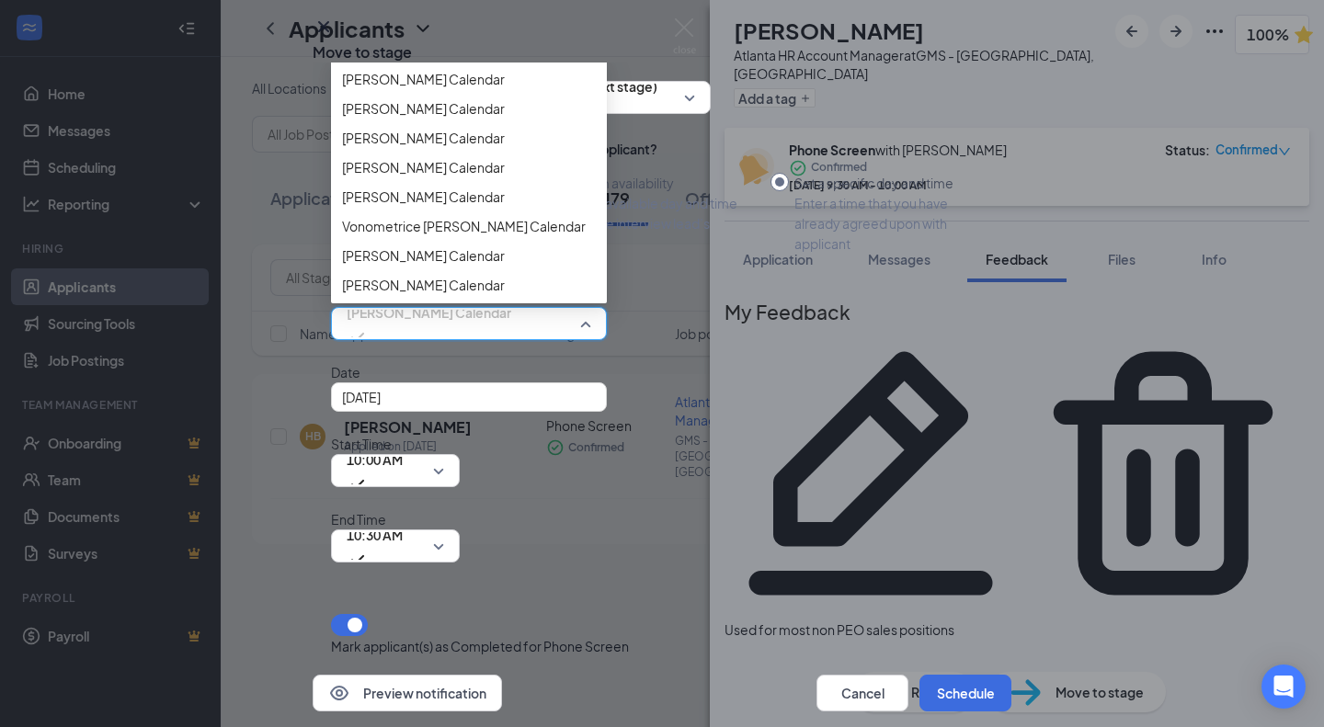
scroll to position [5938, 0]
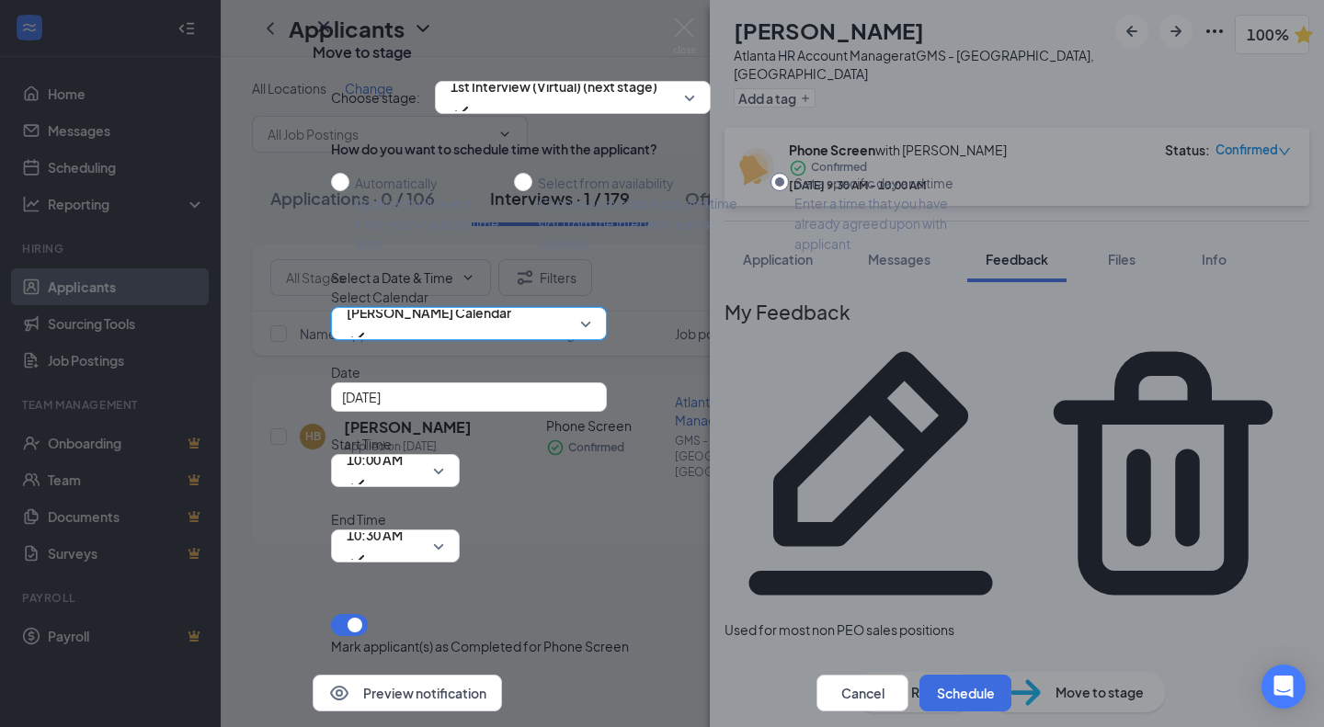
click at [589, 407] on div "[DATE]" at bounding box center [469, 397] width 254 height 20
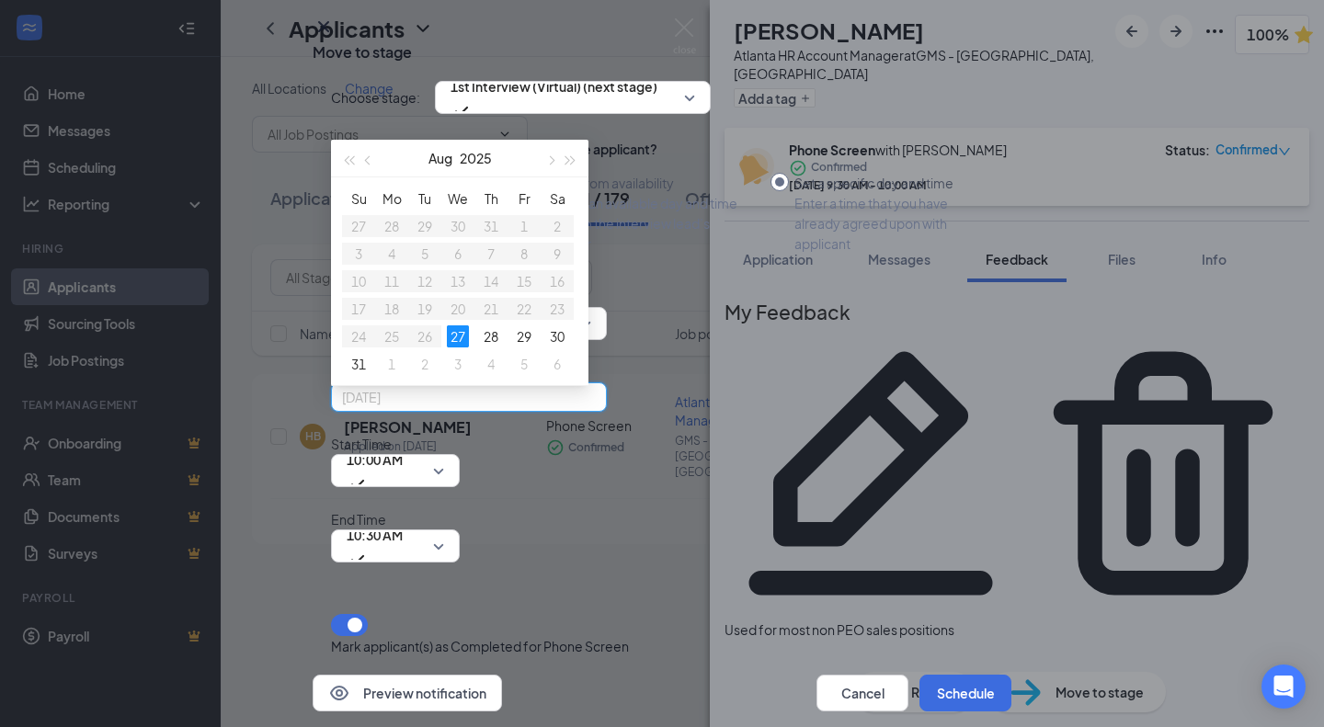
click at [461, 375] on div "3" at bounding box center [458, 364] width 22 height 22
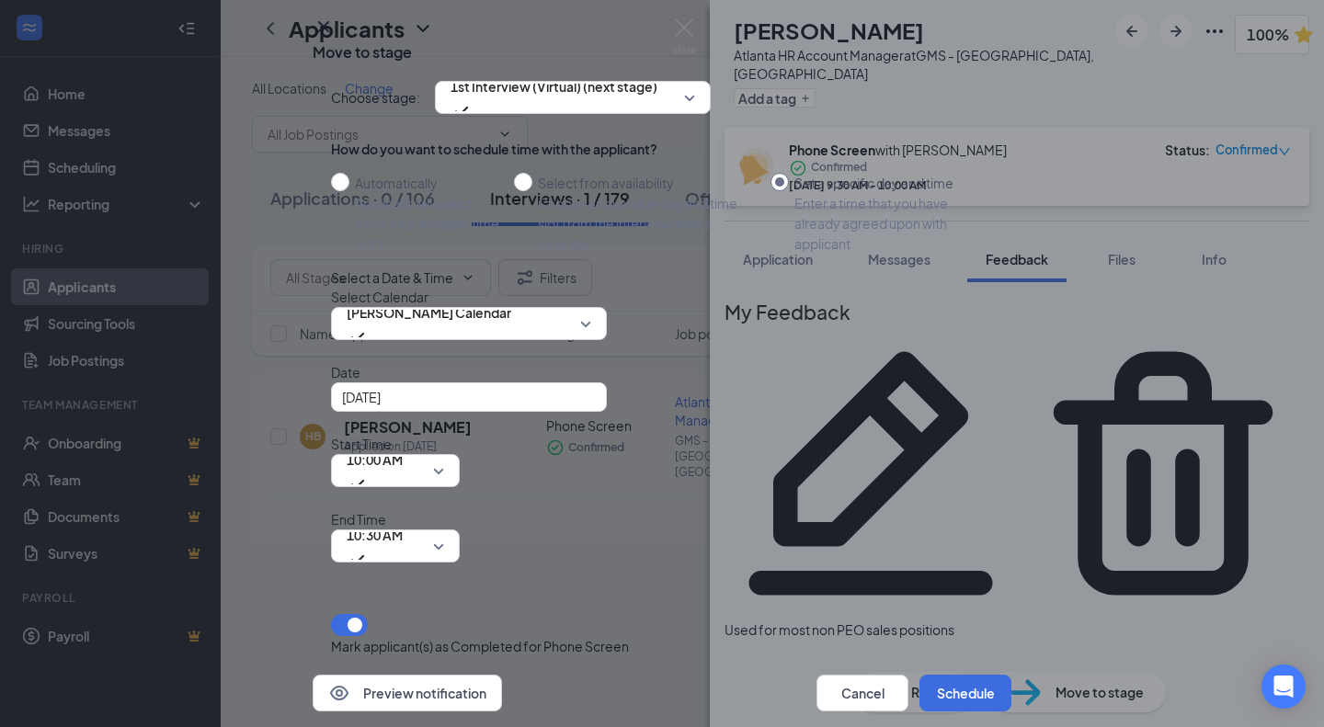
click at [460, 471] on div "Start Time 10:00 AM" at bounding box center [395, 460] width 129 height 53
click at [403, 473] on span "10:00 AM" at bounding box center [375, 460] width 56 height 28
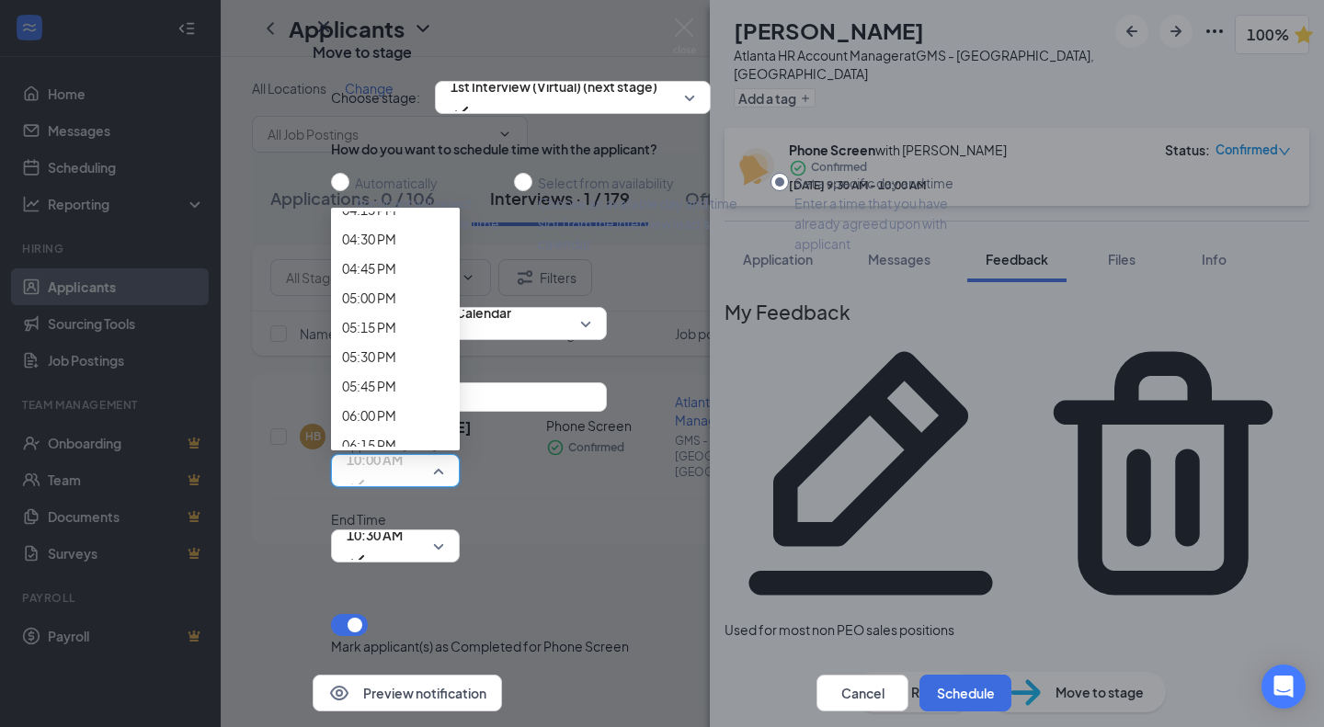
scroll to position [1865, 0]
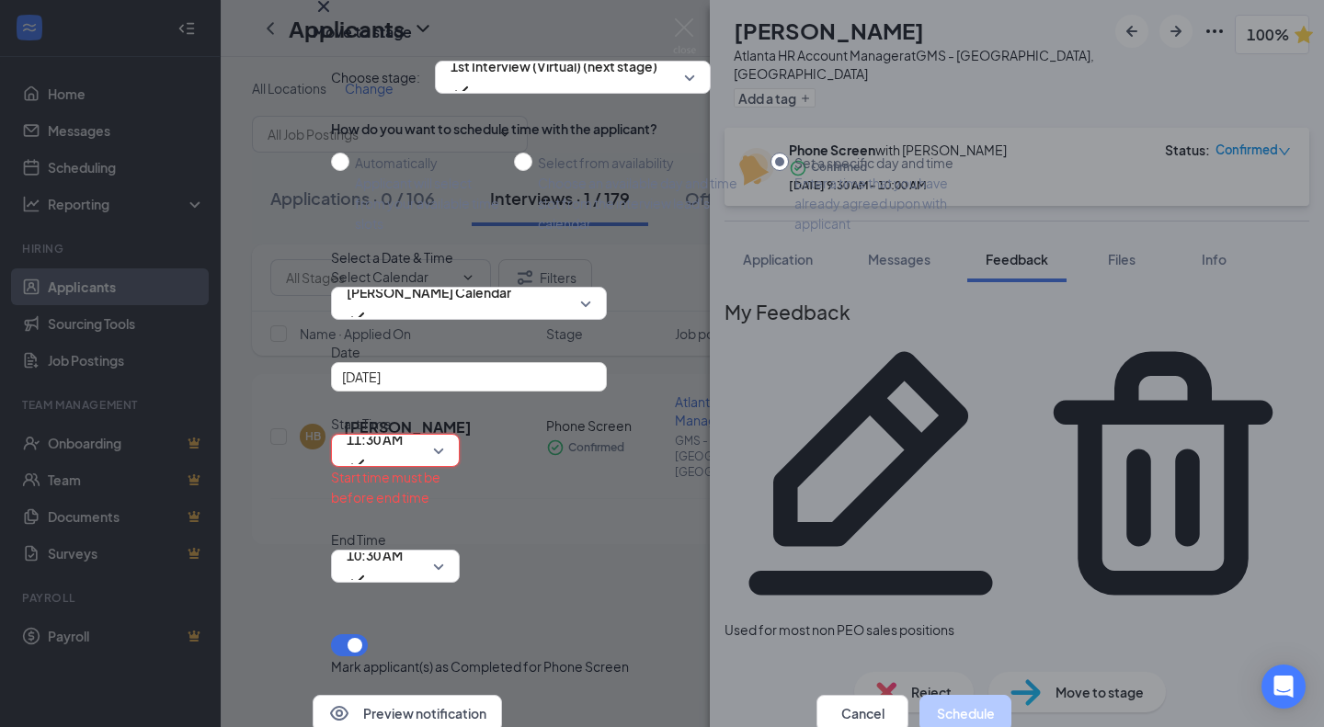
click at [403, 541] on span "10:30 AM" at bounding box center [375, 555] width 56 height 28
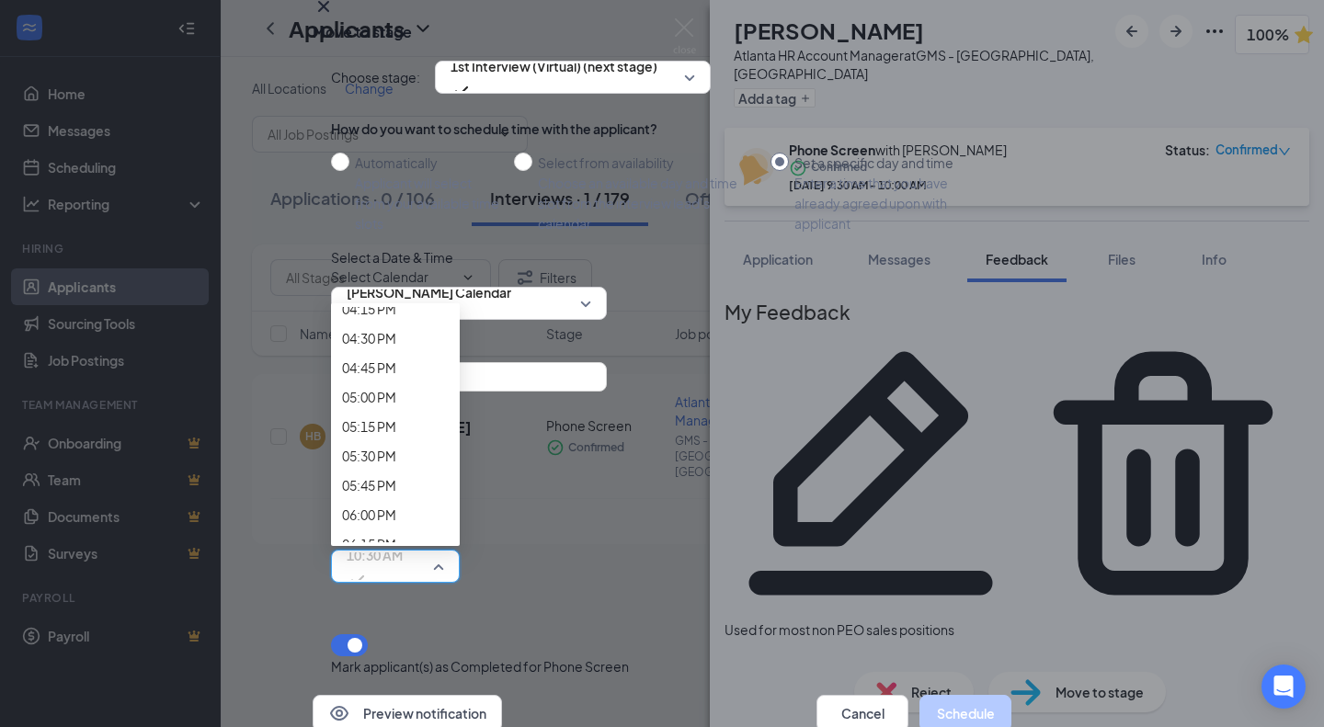
scroll to position [1948, 0]
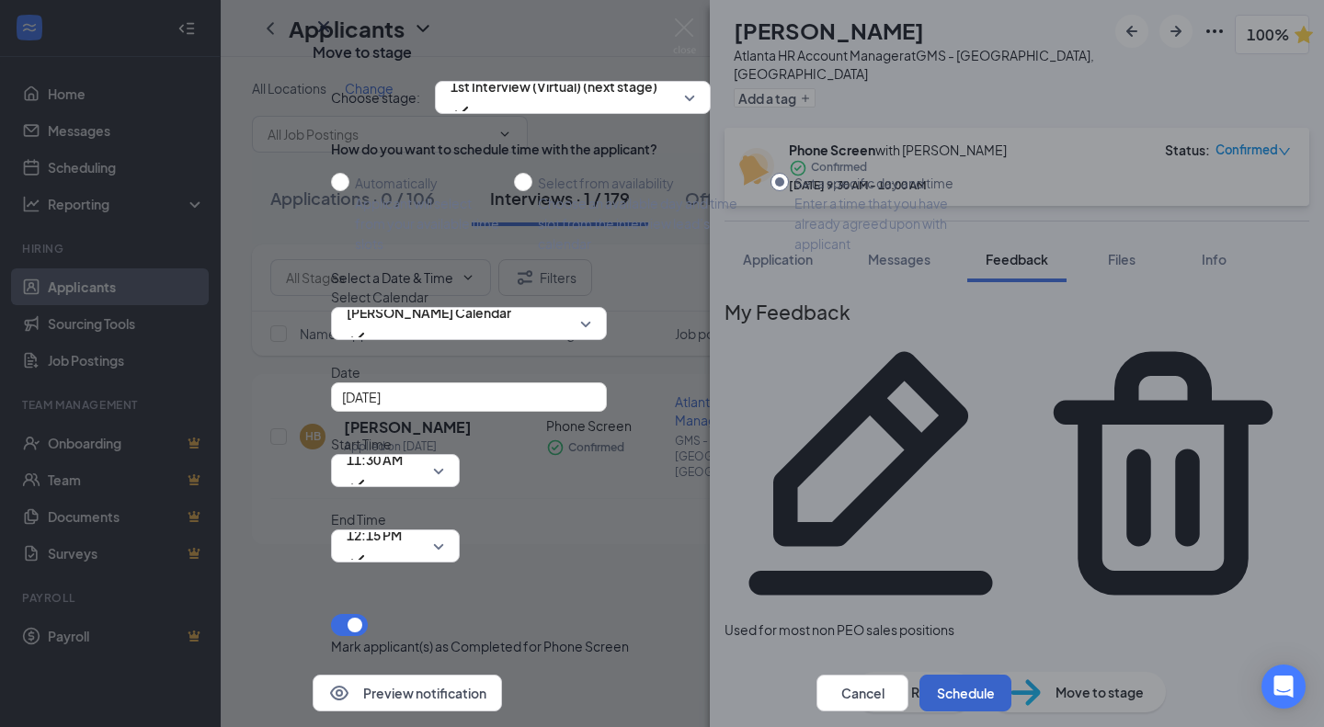
click at [935, 675] on button "Schedule" at bounding box center [965, 693] width 92 height 37
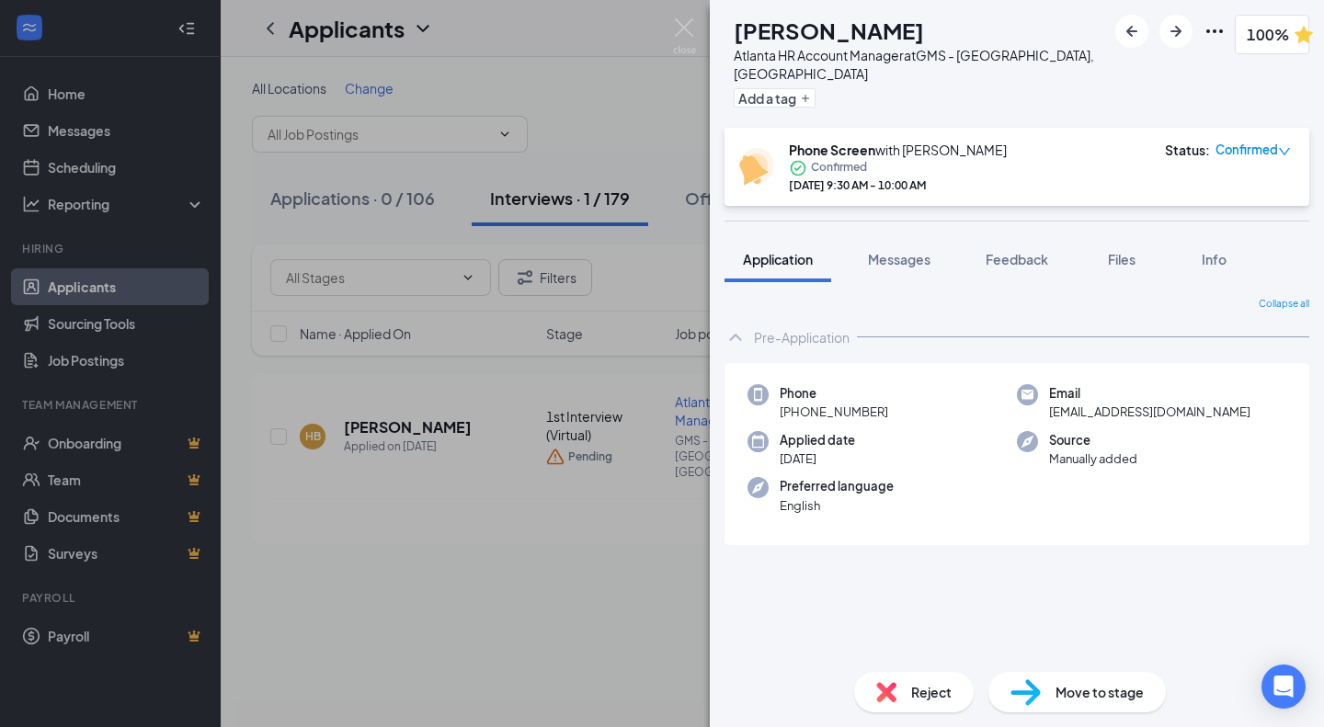
click at [1100, 403] on span "[EMAIL_ADDRESS][DOMAIN_NAME]" at bounding box center [1149, 412] width 201 height 18
copy span "[EMAIL_ADDRESS][DOMAIN_NAME]"
click at [1025, 236] on button "Feedback" at bounding box center [1016, 259] width 99 height 46
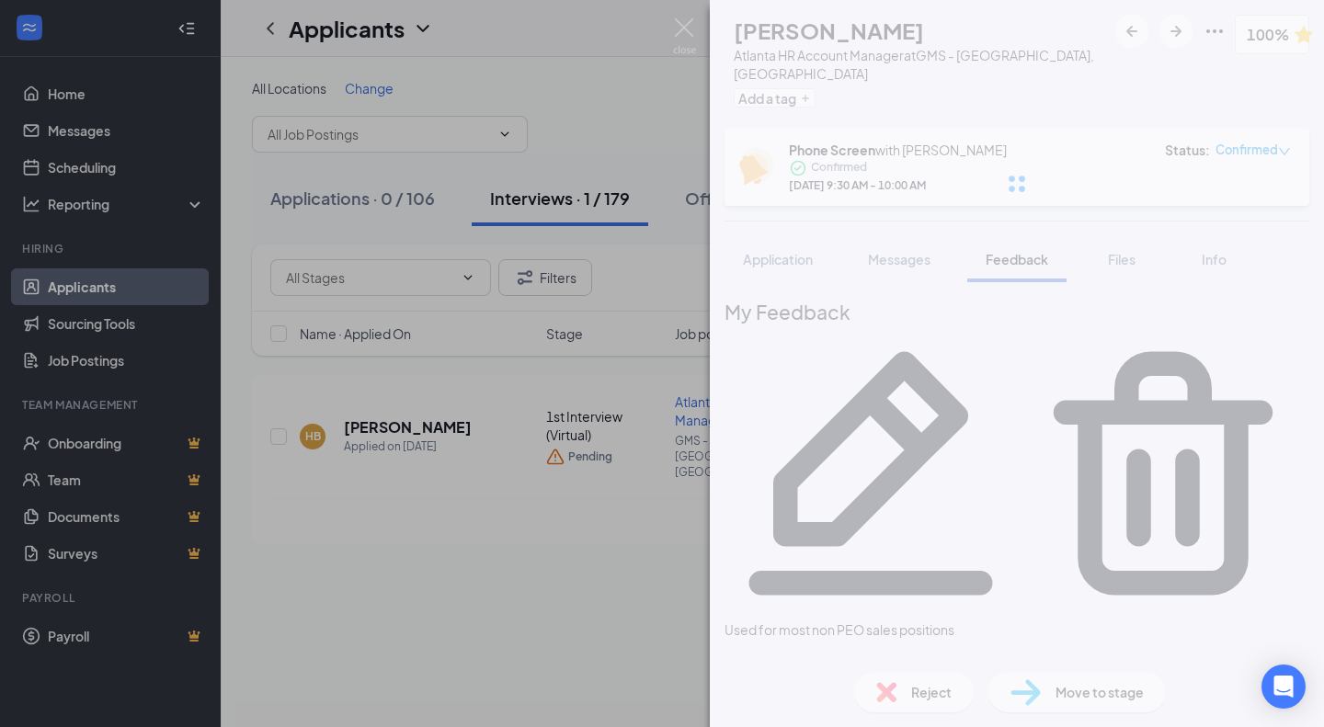
click at [1224, 301] on div at bounding box center [1017, 184] width 614 height 368
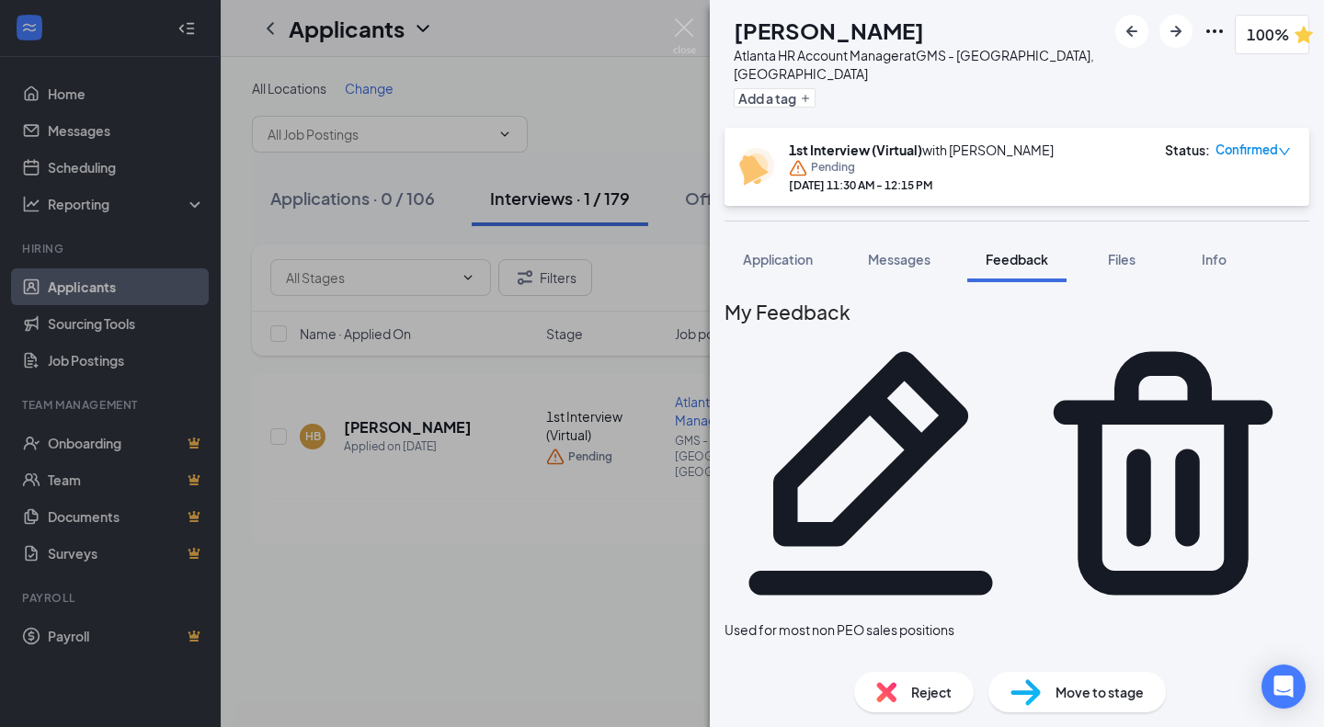
click at [1017, 327] on icon "Pencil" at bounding box center [870, 473] width 292 height 292
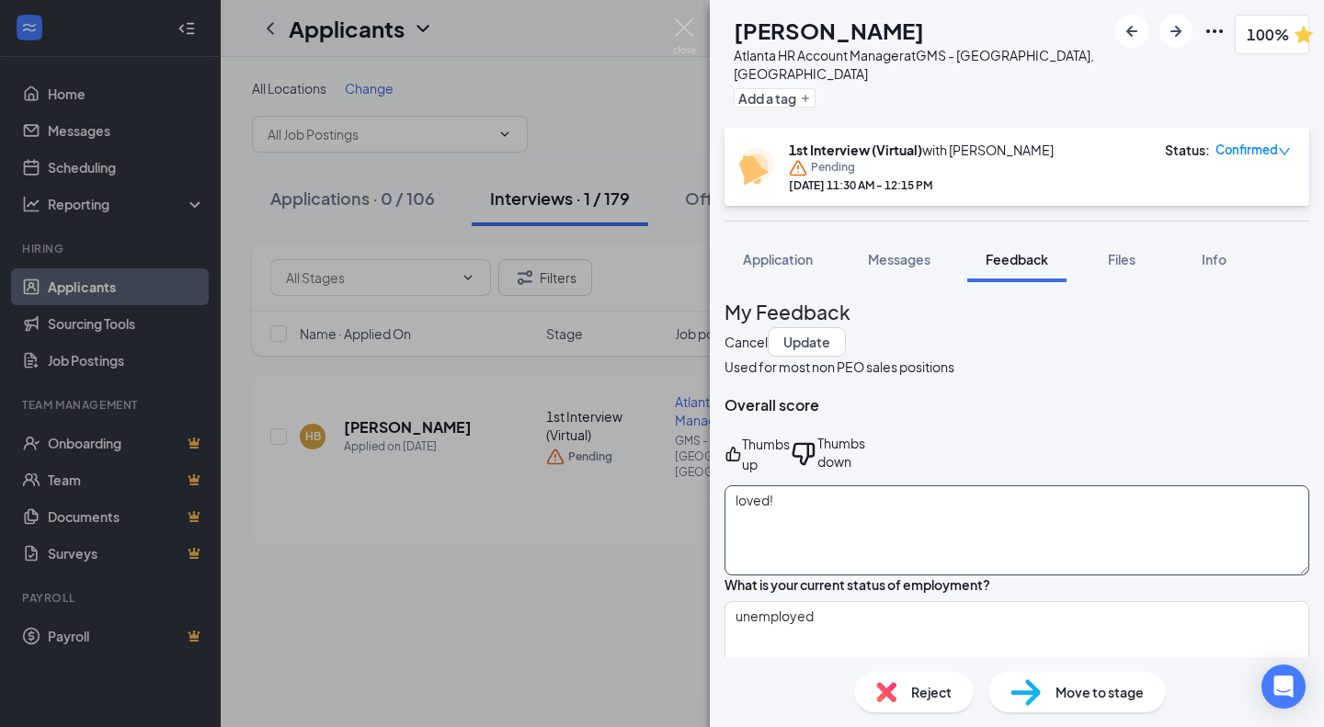
click at [954, 498] on textarea "loved!" at bounding box center [1016, 530] width 585 height 90
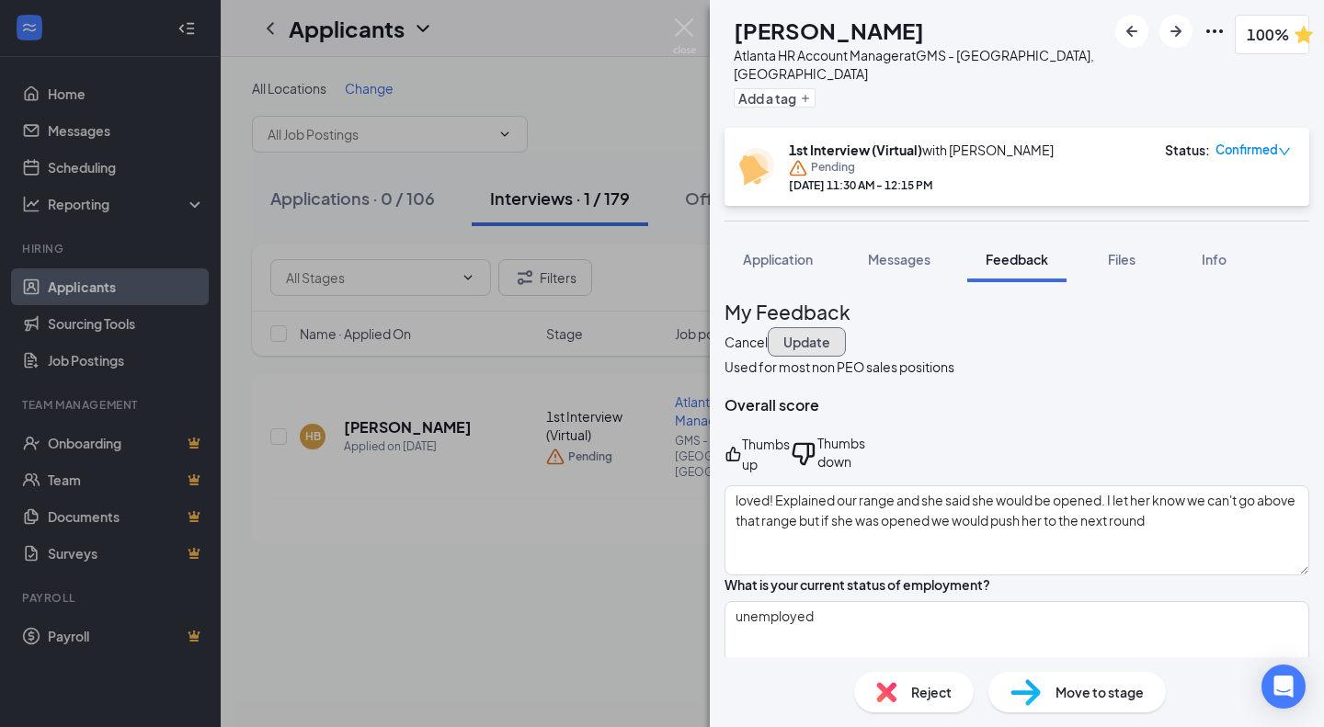
click at [846, 327] on button "Update" at bounding box center [807, 341] width 78 height 29
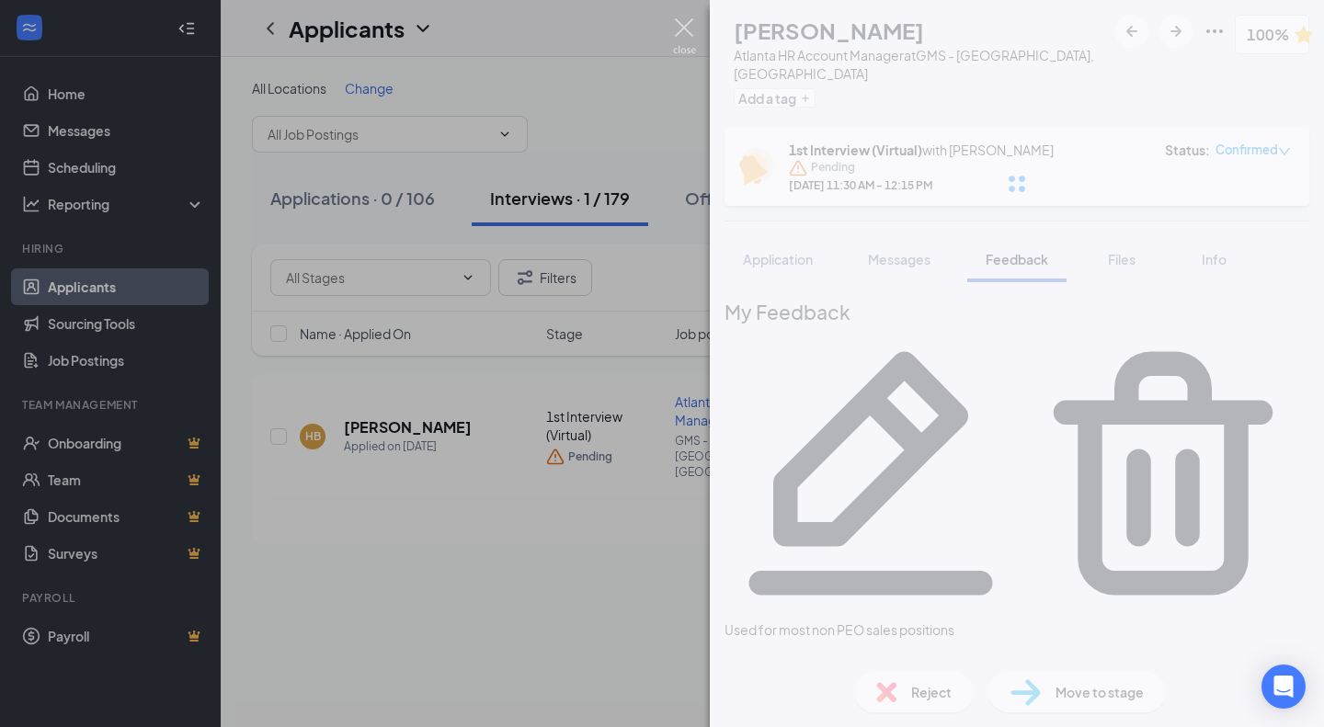
click at [676, 22] on img at bounding box center [684, 36] width 23 height 36
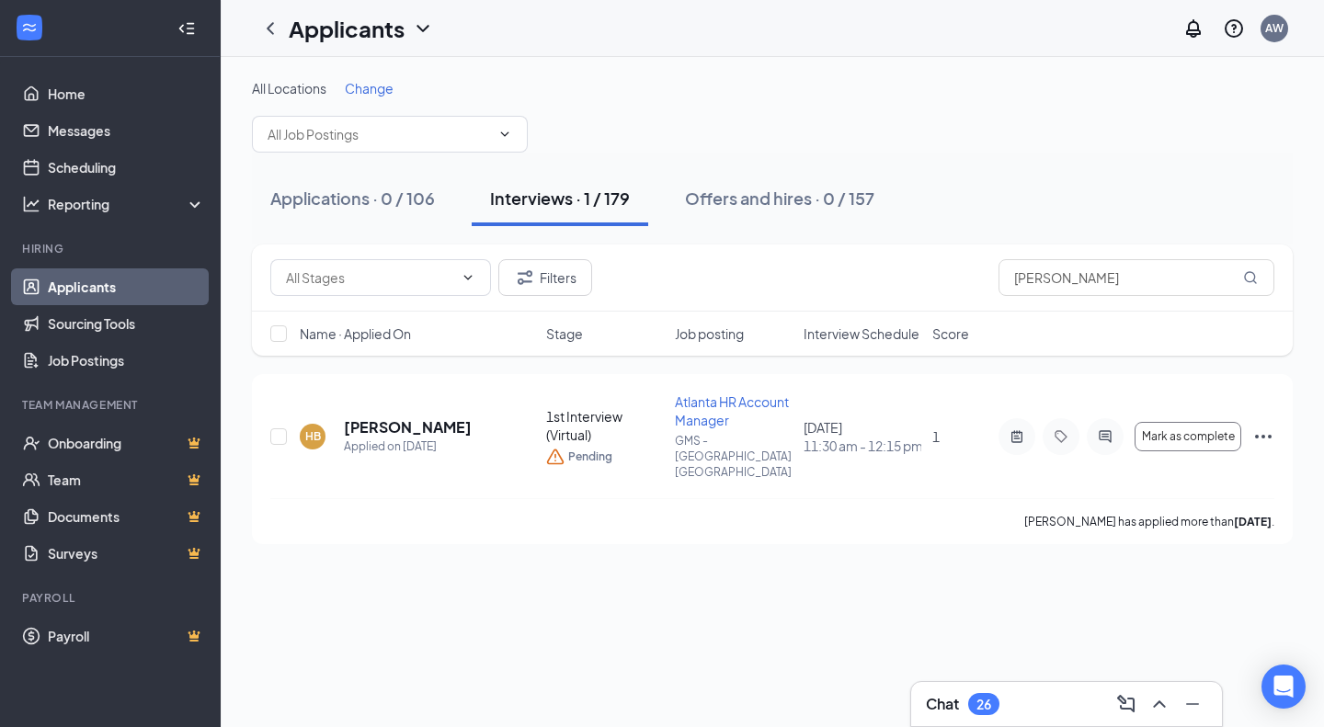
click at [116, 281] on link "Applicants" at bounding box center [126, 286] width 157 height 37
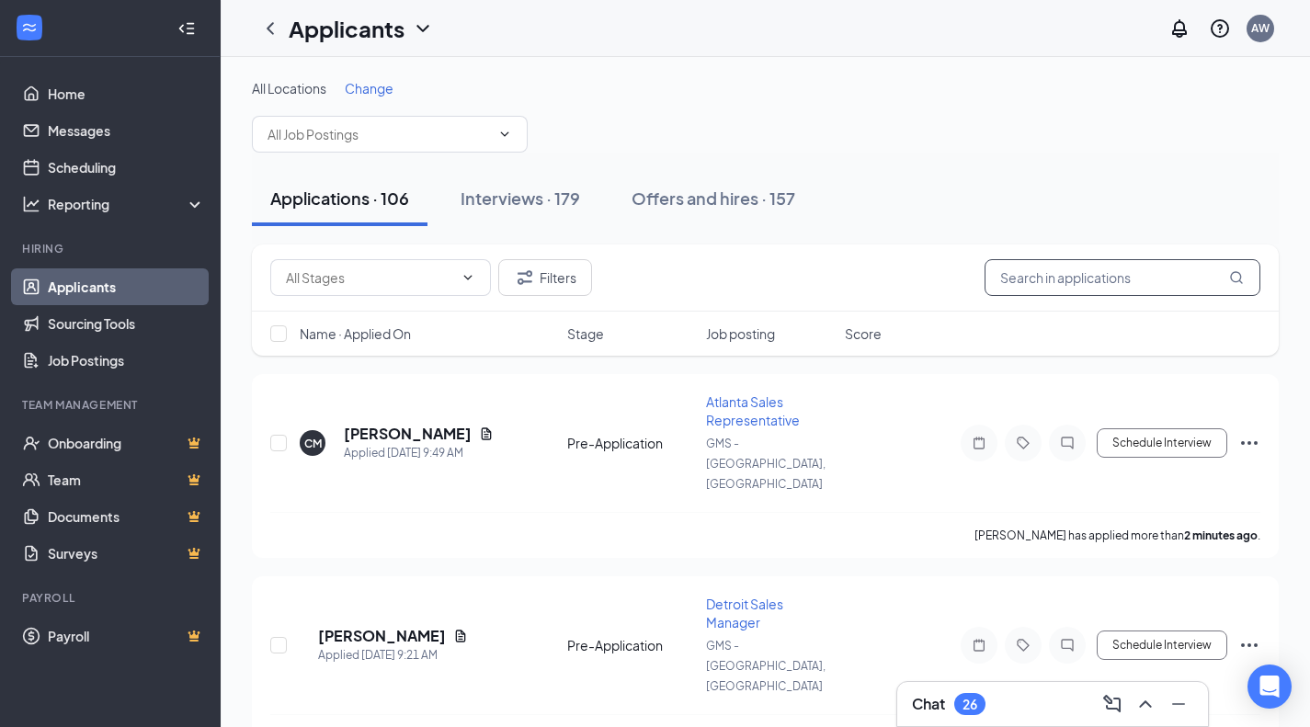
click at [1046, 282] on input "text" at bounding box center [1122, 277] width 276 height 37
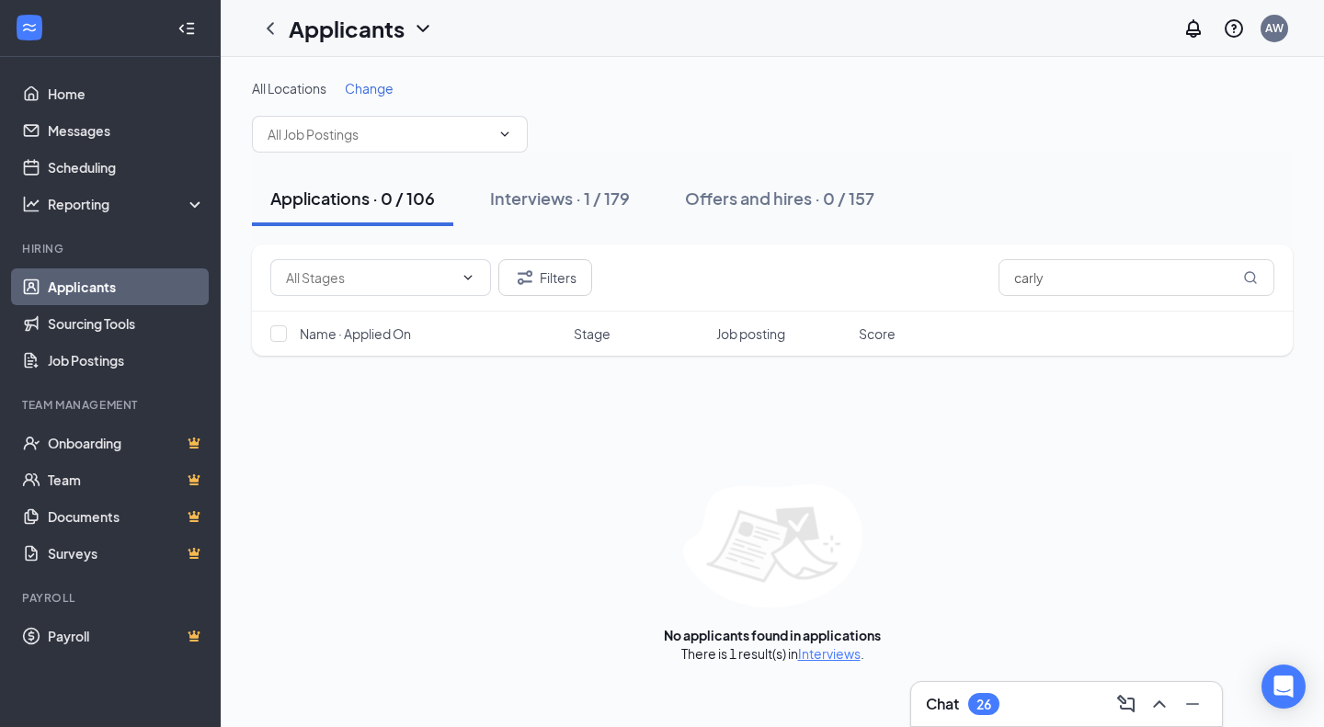
click at [558, 170] on div "Applications · 0 / 106 Interviews · 1 / 179 Offers and hires · 0 / 157" at bounding box center [772, 199] width 1041 height 92
click at [558, 183] on button "Interviews · 1 / 179" at bounding box center [560, 198] width 176 height 55
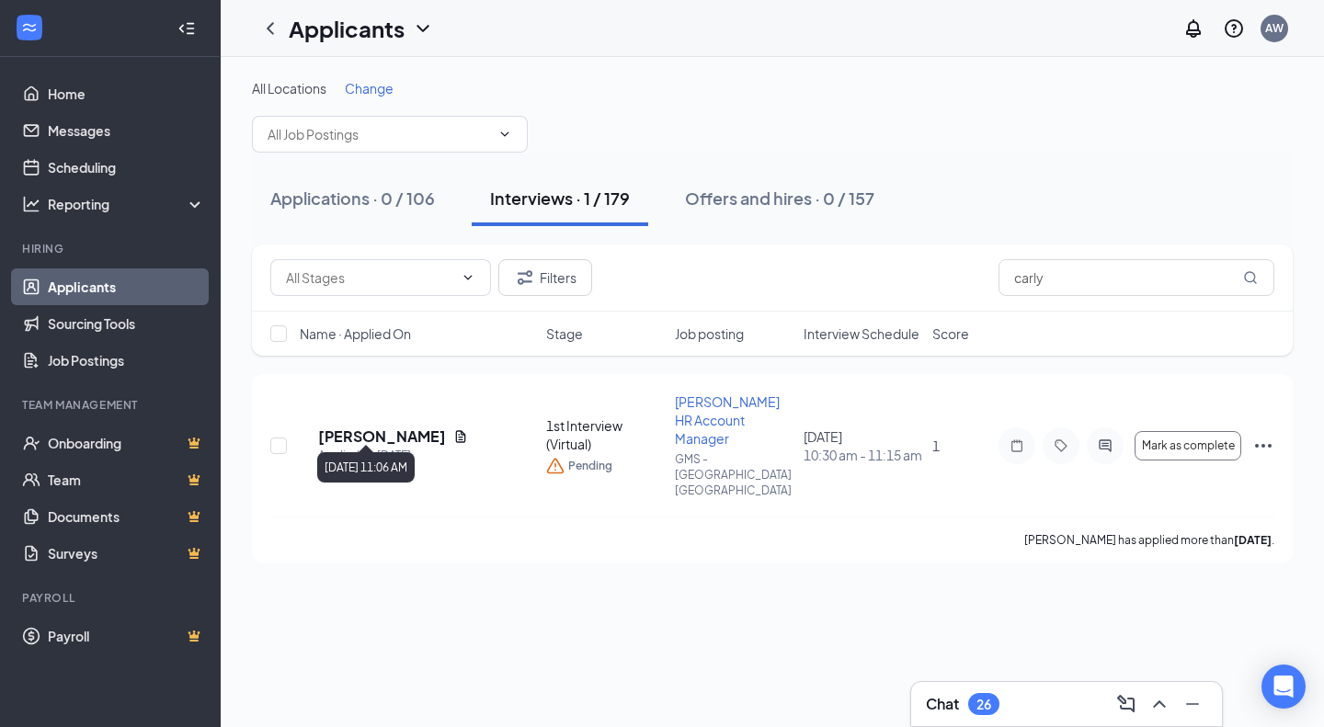
click at [365, 427] on h5 "[PERSON_NAME]" at bounding box center [382, 437] width 128 height 20
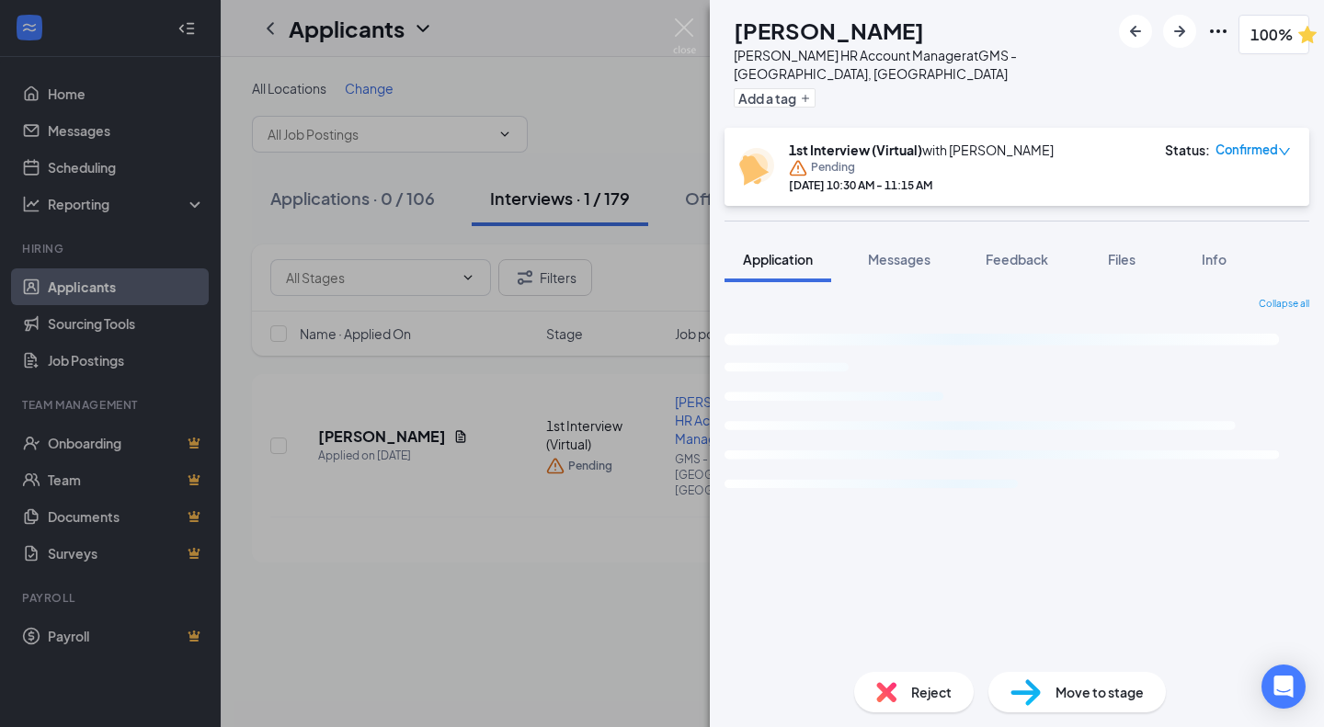
click at [1045, 249] on button "Feedback" at bounding box center [1016, 259] width 99 height 46
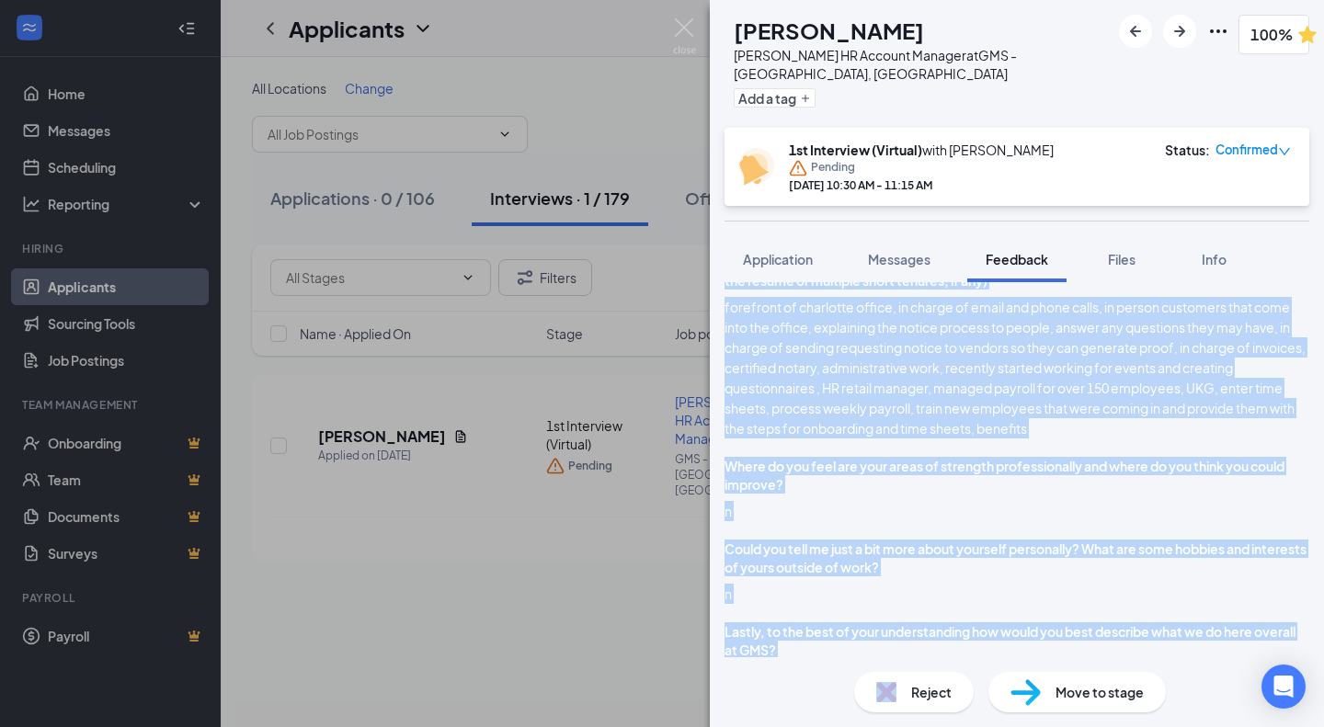
scroll to position [1028, 0]
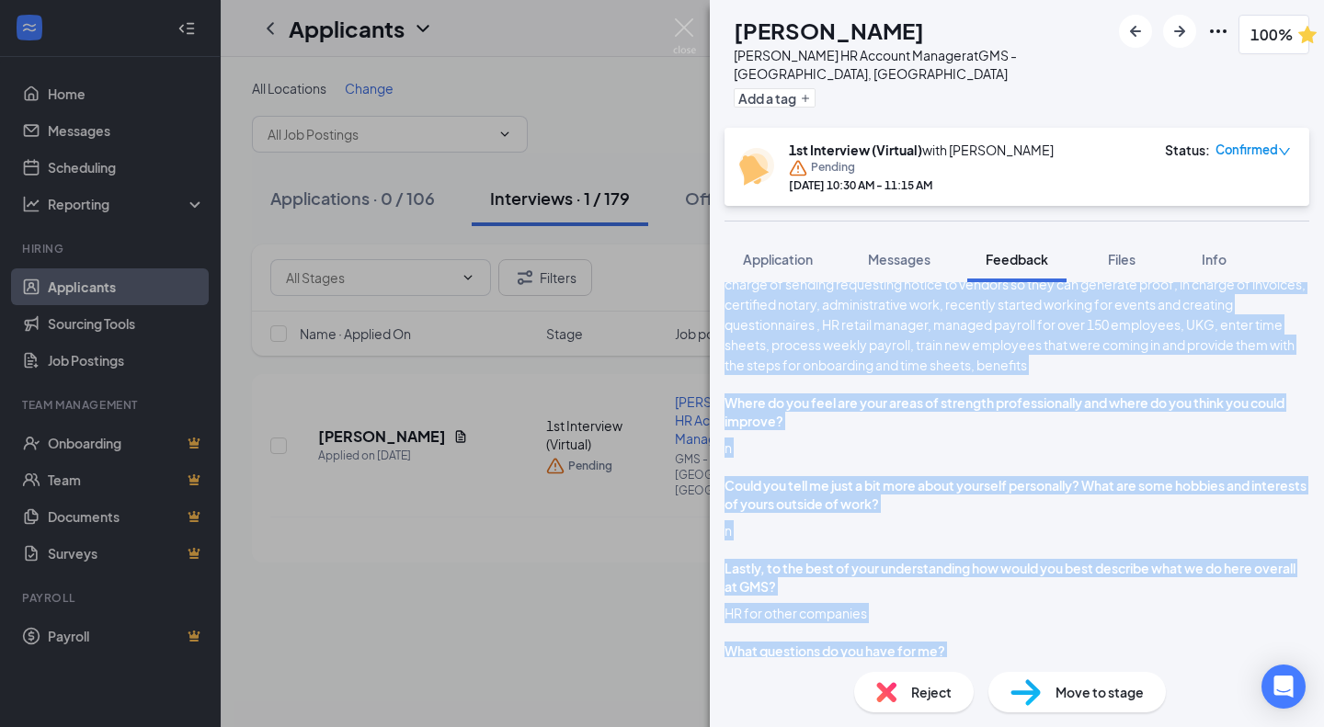
drag, startPoint x: 744, startPoint y: 546, endPoint x: 1120, endPoint y: 470, distance: 383.6
click at [1120, 470] on div "What is your current status of employment? Employed Why are you in the job mark…" at bounding box center [1016, 217] width 585 height 939
copy div "Lore ip dolo sitamet consec ad elitseddoe? Temporin Utl etd mag al eni adm veni…"
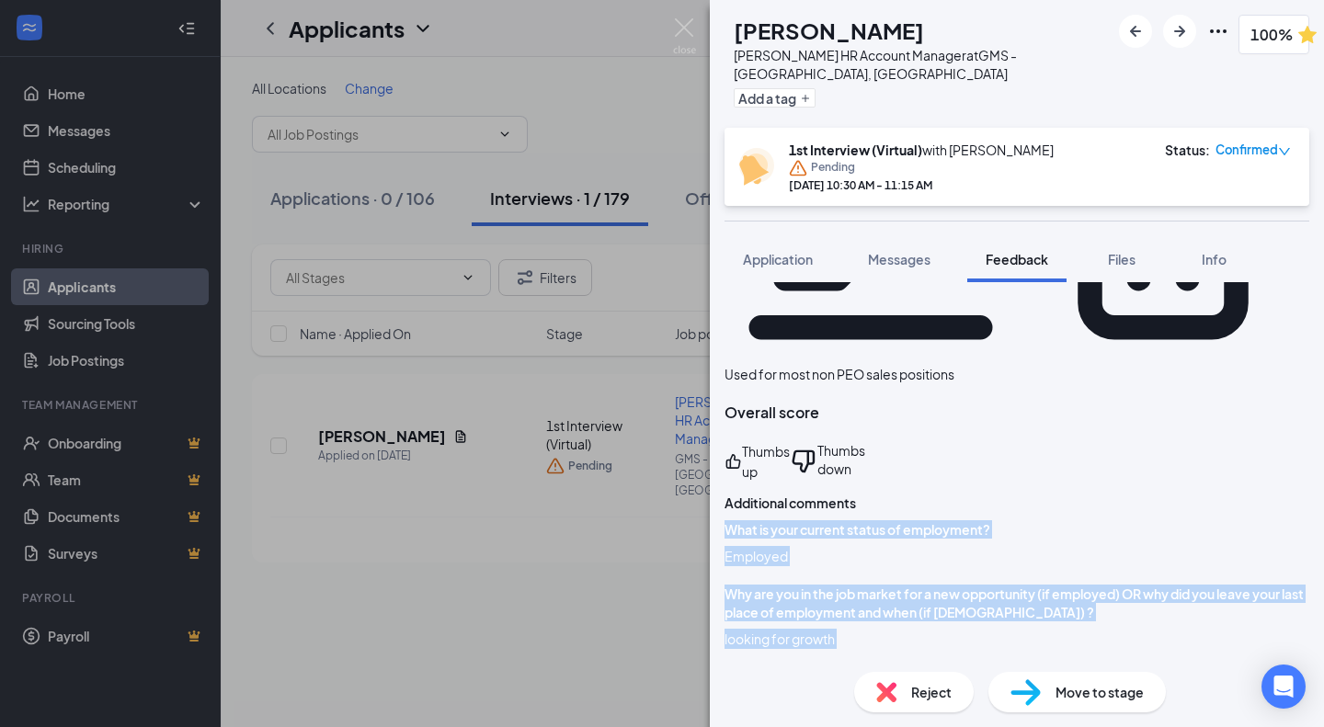
scroll to position [0, 0]
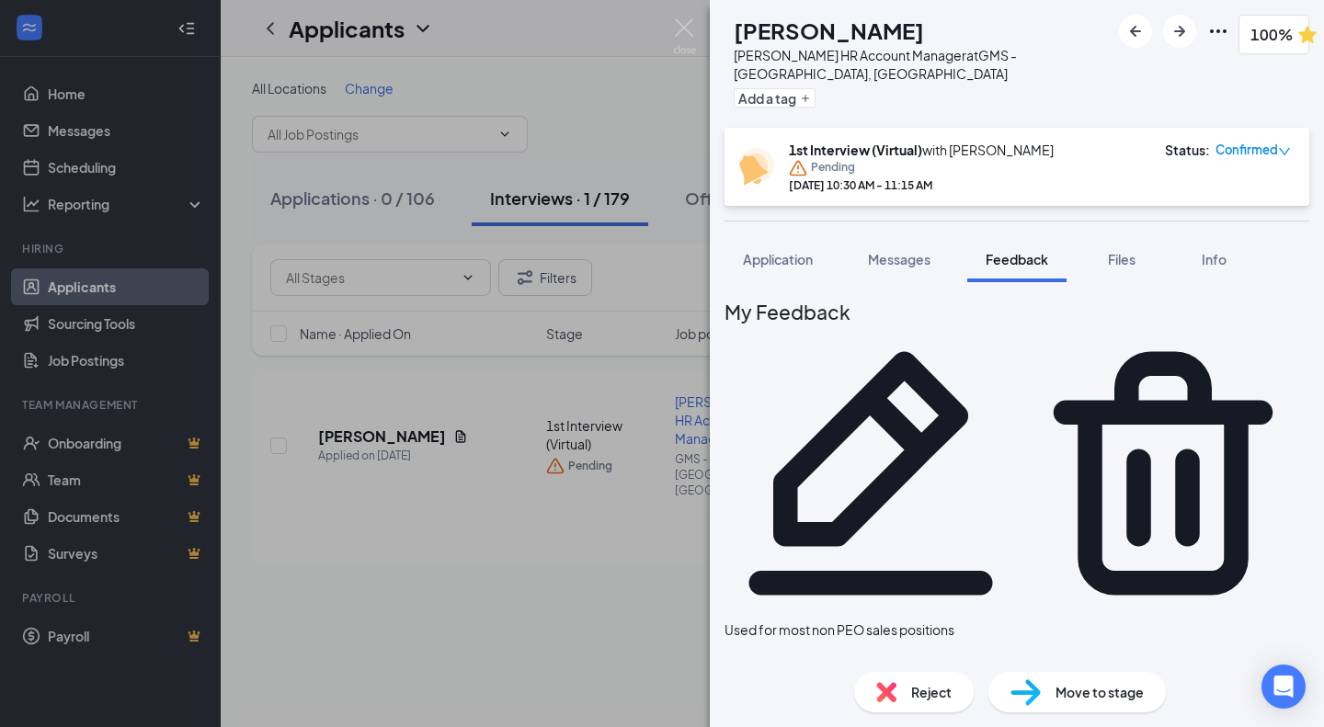
click at [1095, 272] on button "Files" at bounding box center [1122, 259] width 74 height 46
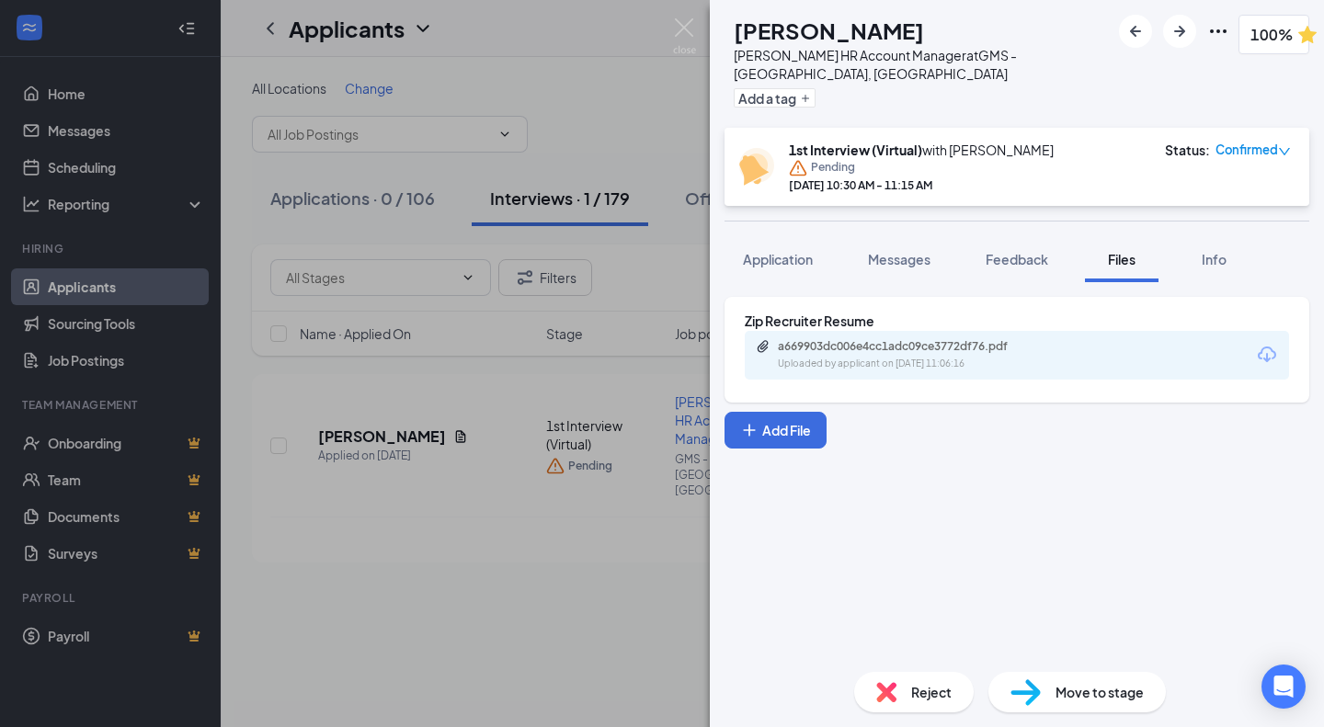
click at [872, 370] on div "Uploaded by applicant on [DATE] 11:06:16" at bounding box center [916, 364] width 276 height 15
click at [689, 26] on img at bounding box center [684, 36] width 23 height 36
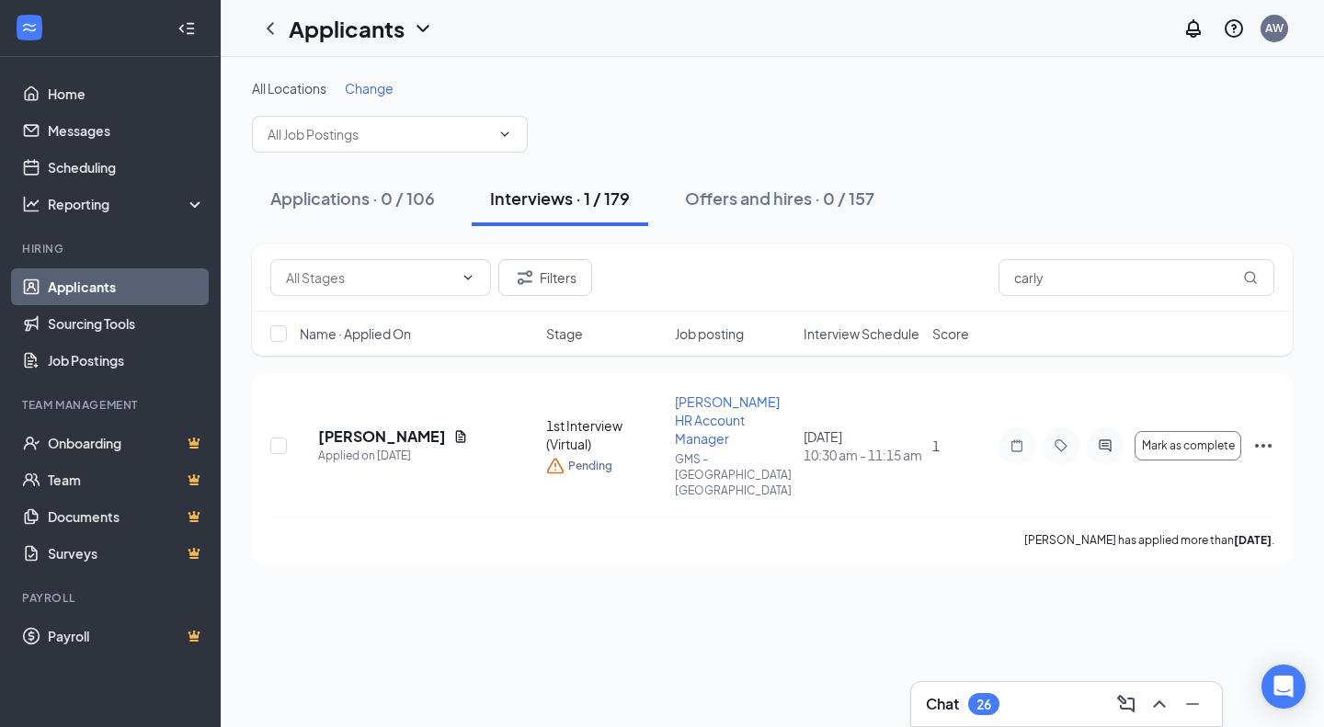
click at [1271, 704] on div "Open Intercom Messenger" at bounding box center [1283, 687] width 44 height 44
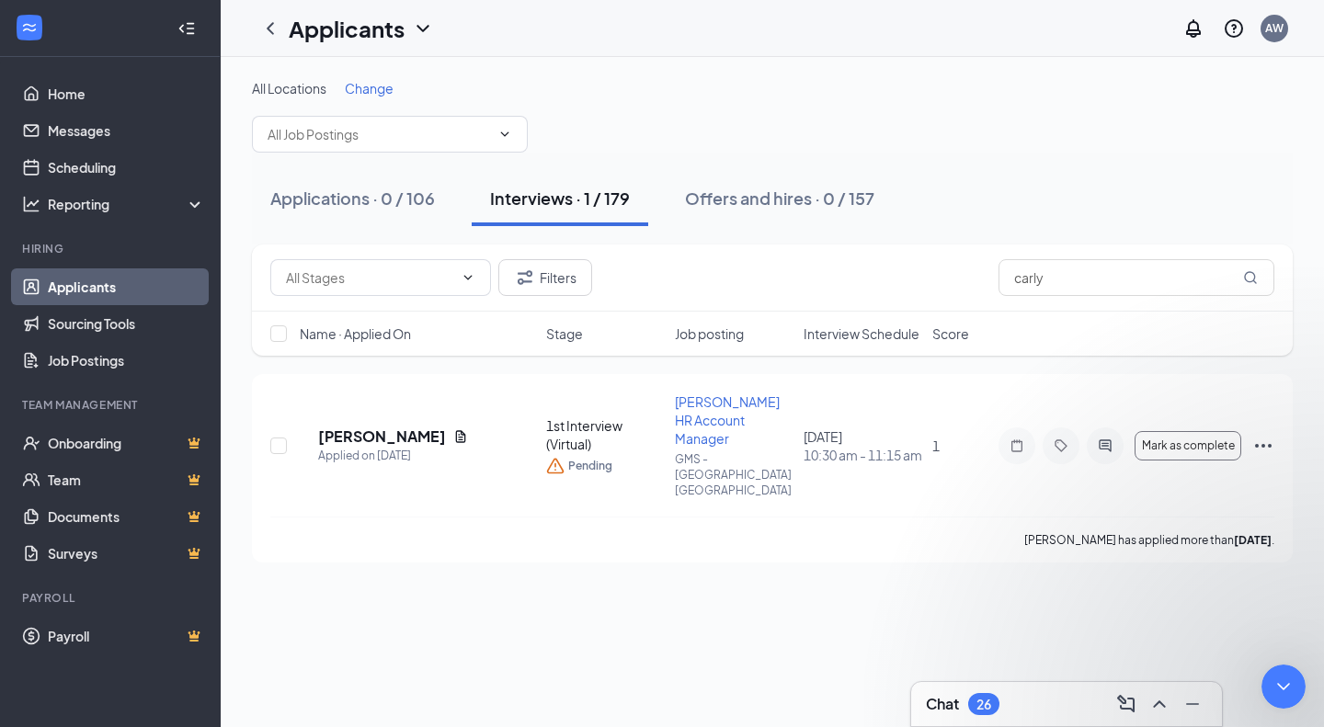
drag, startPoint x: 279, startPoint y: 1291, endPoint x: 290, endPoint y: 1299, distance: 14.5
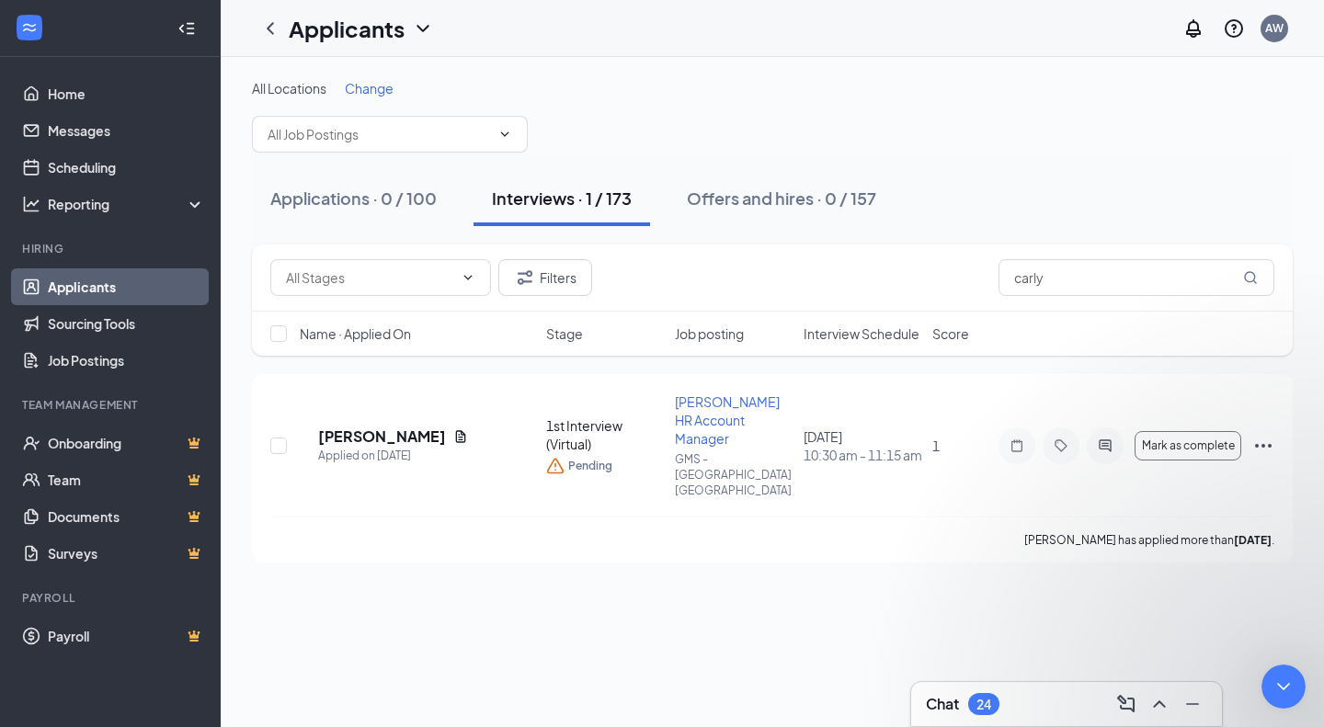
drag, startPoint x: 211, startPoint y: 1186, endPoint x: 210, endPoint y: 1218, distance: 32.2
copy div "cache and cookies, then try logging in again after restarting?"
